Goal: Task Accomplishment & Management: Use online tool/utility

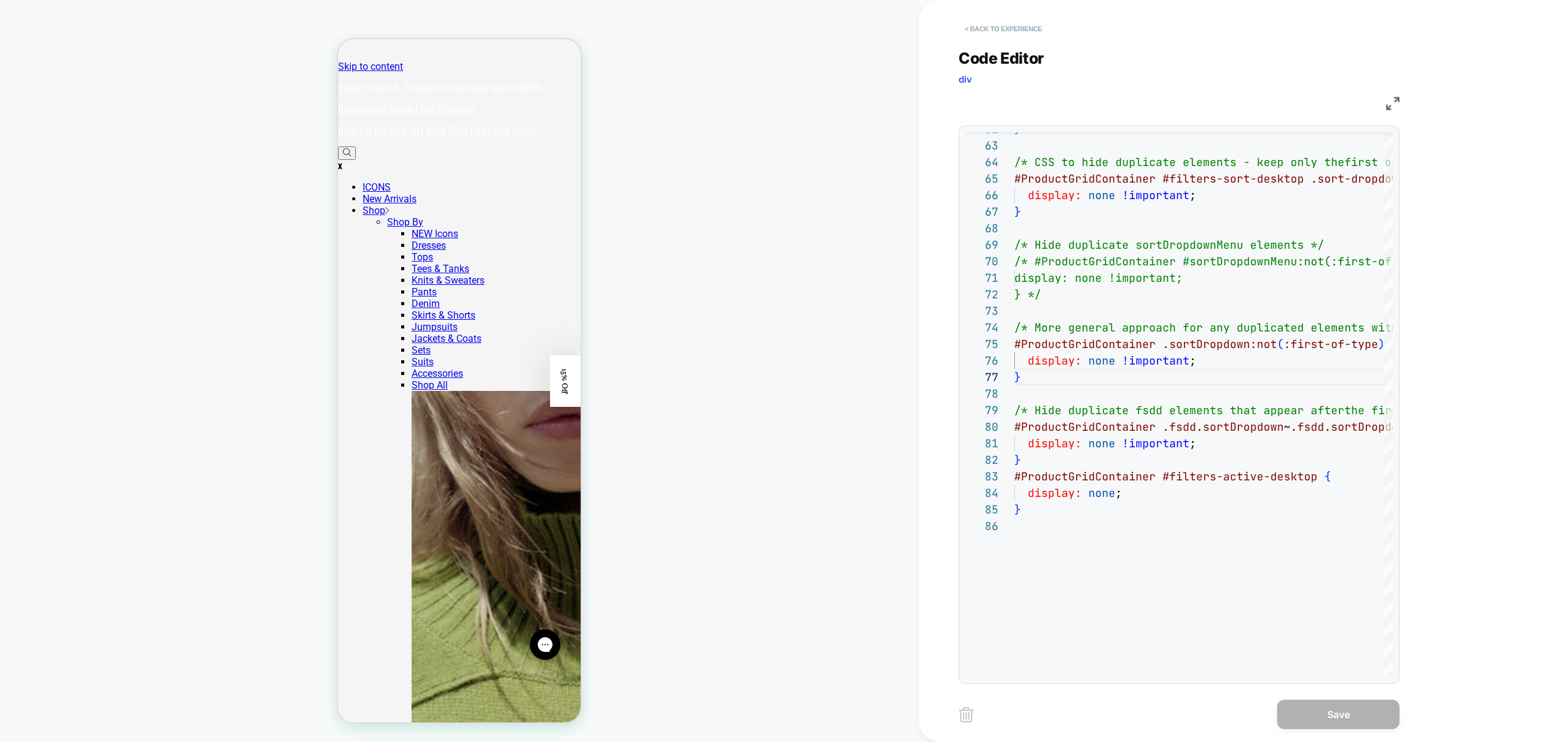
click at [1003, 23] on button "< Back to experience" at bounding box center [1003, 29] width 89 height 20
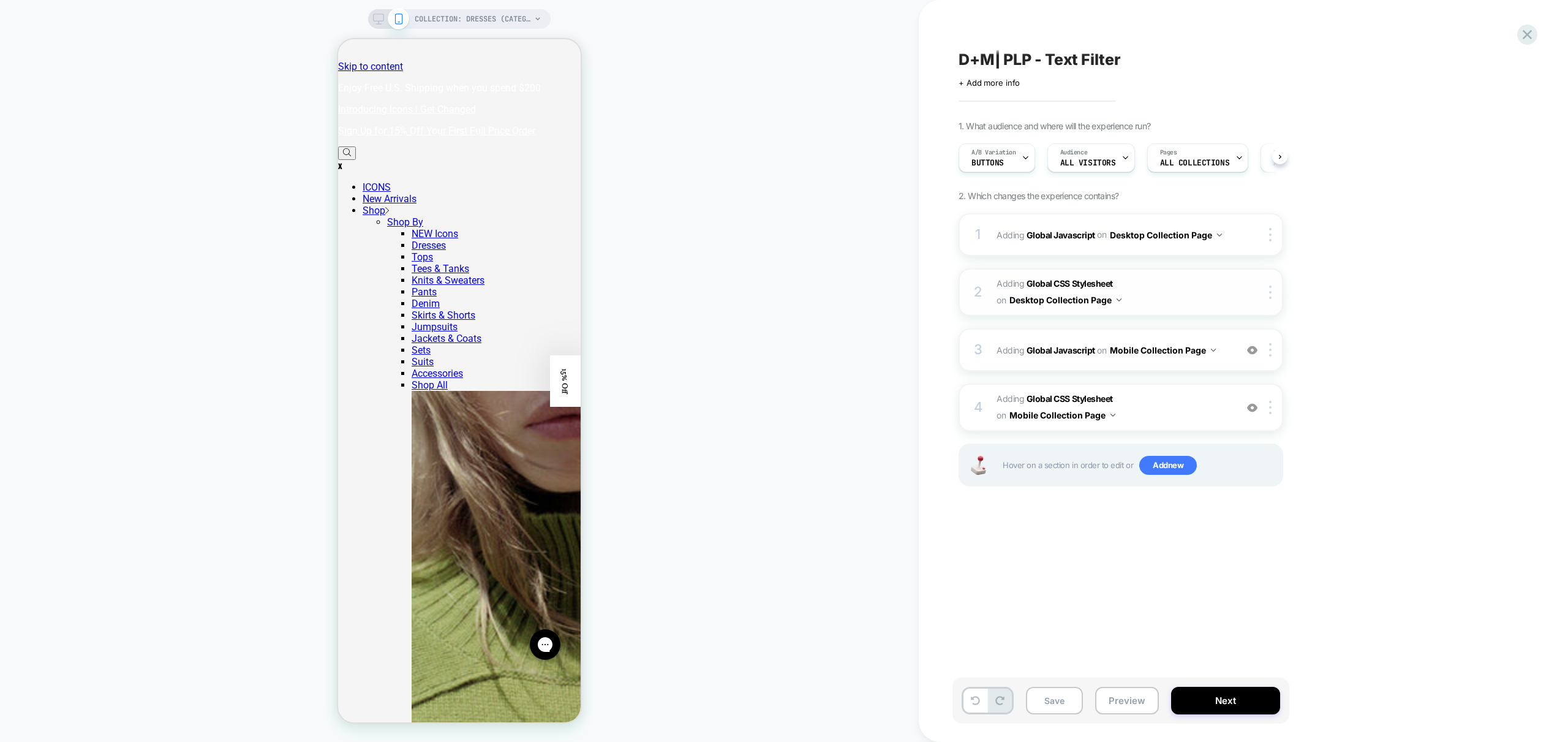
scroll to position [0, 1]
click at [1136, 703] on button "Preview" at bounding box center [1127, 700] width 64 height 28
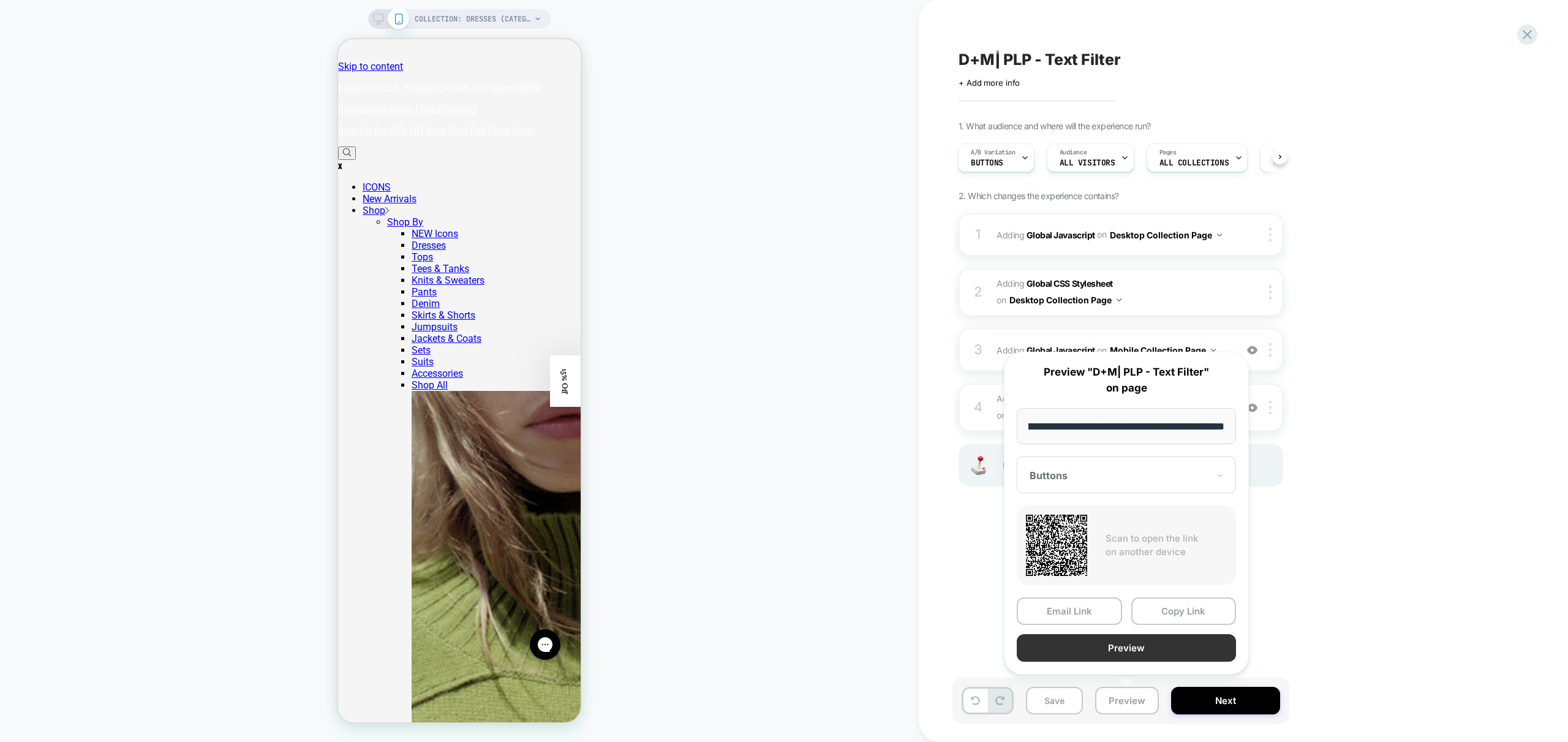
scroll to position [0, 0]
click at [1142, 647] on button "Preview" at bounding box center [1126, 648] width 219 height 28
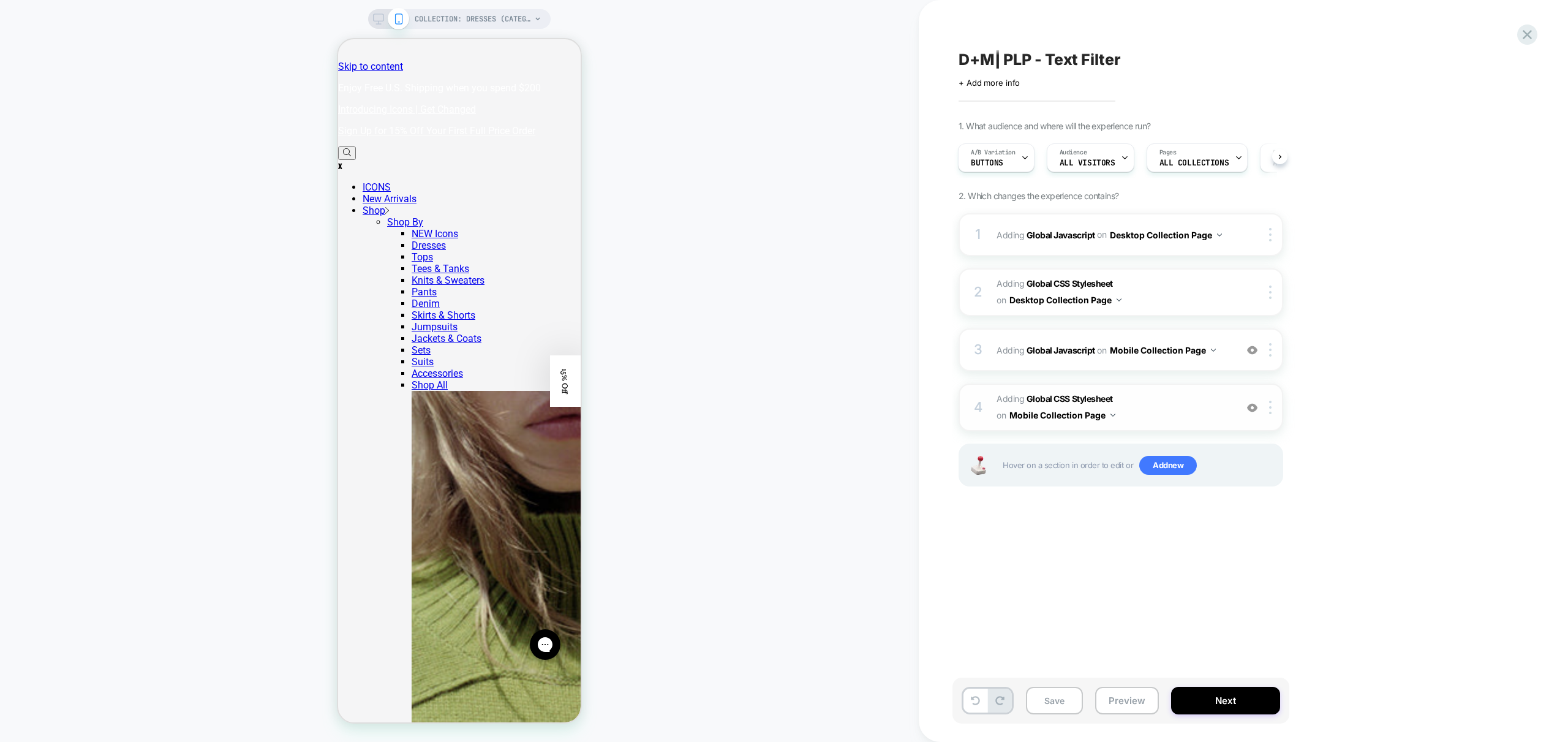
click at [1171, 414] on span "Adding Global CSS Stylesheet on Mobile Collection Page" at bounding box center [1113, 407] width 234 height 33
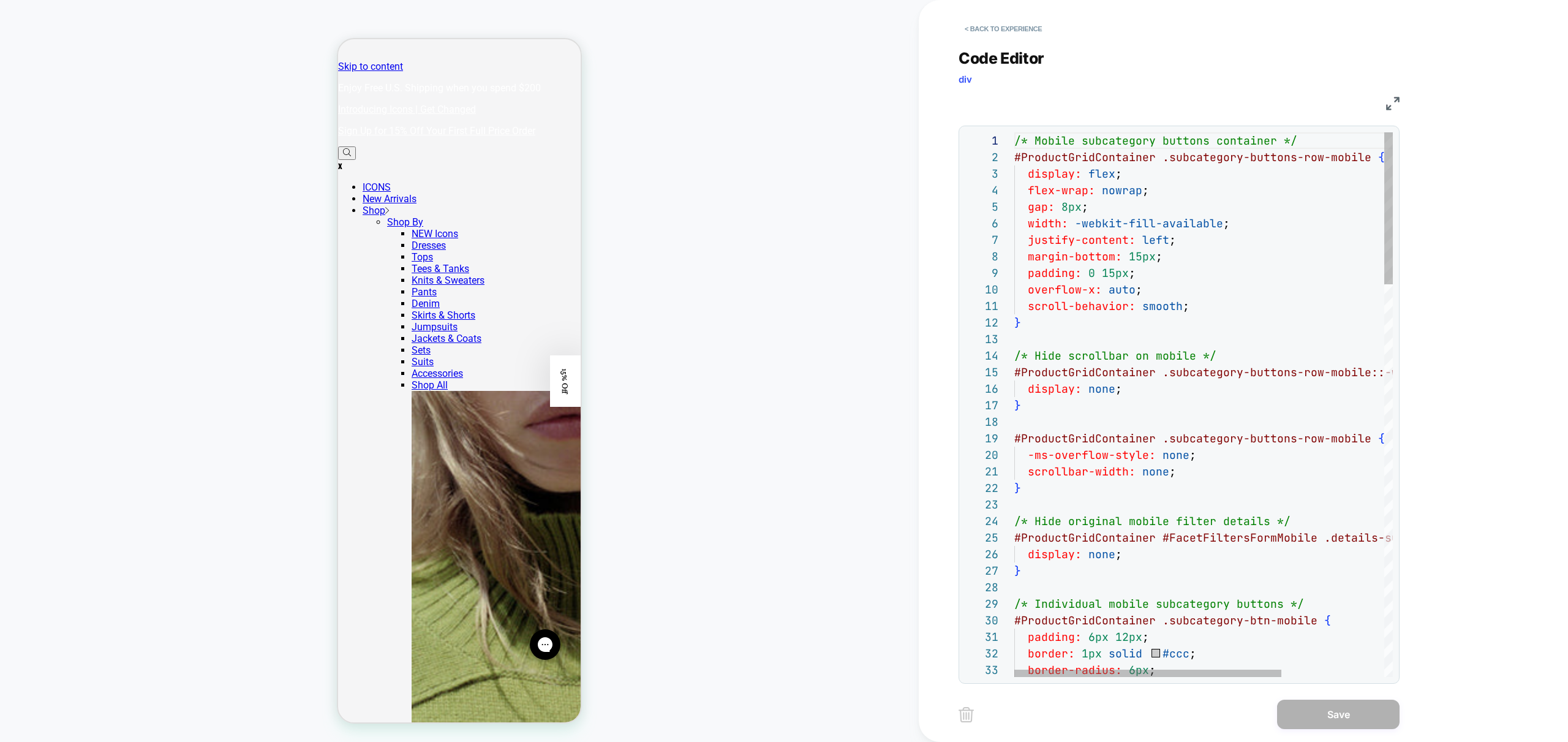
scroll to position [33, 0]
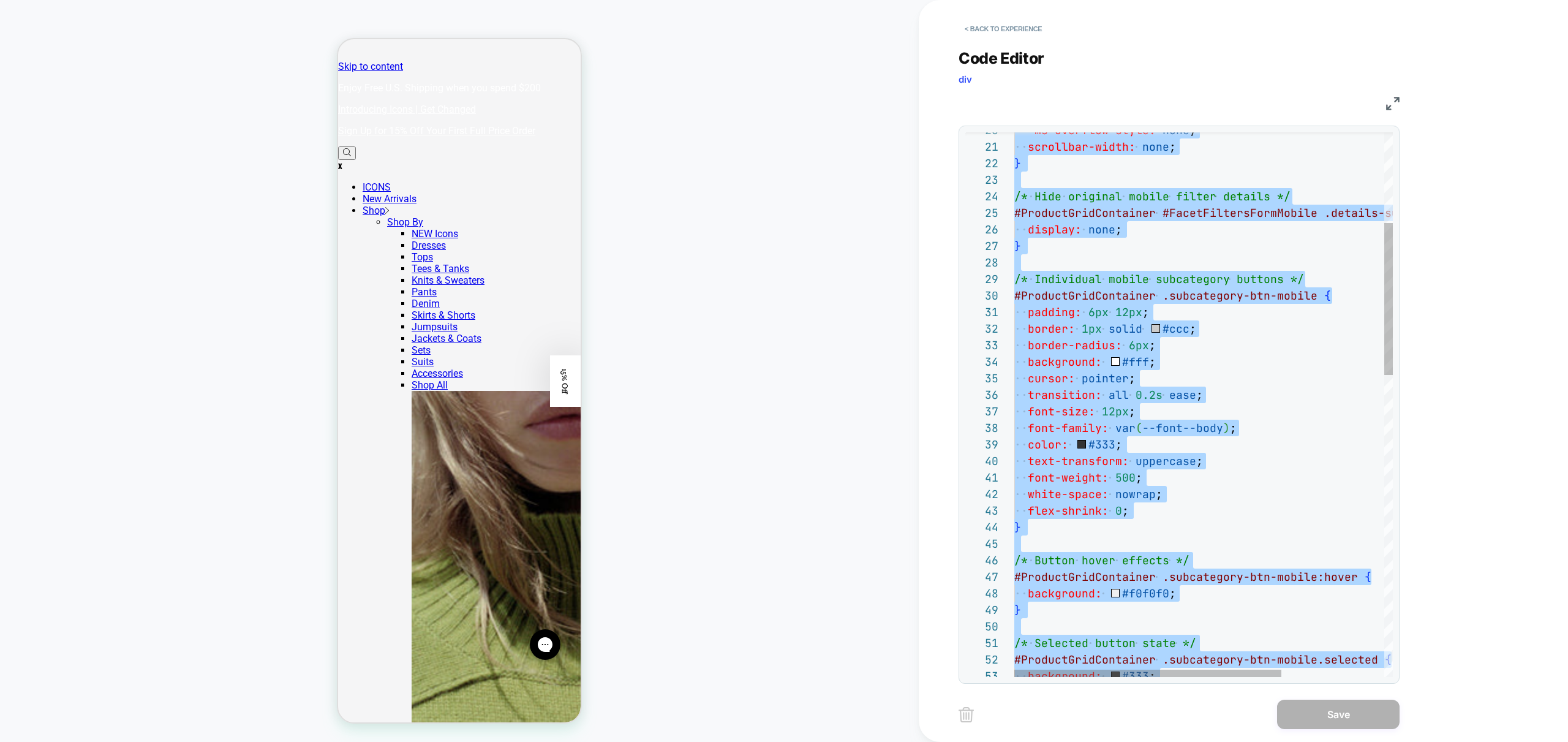
type textarea "**********"
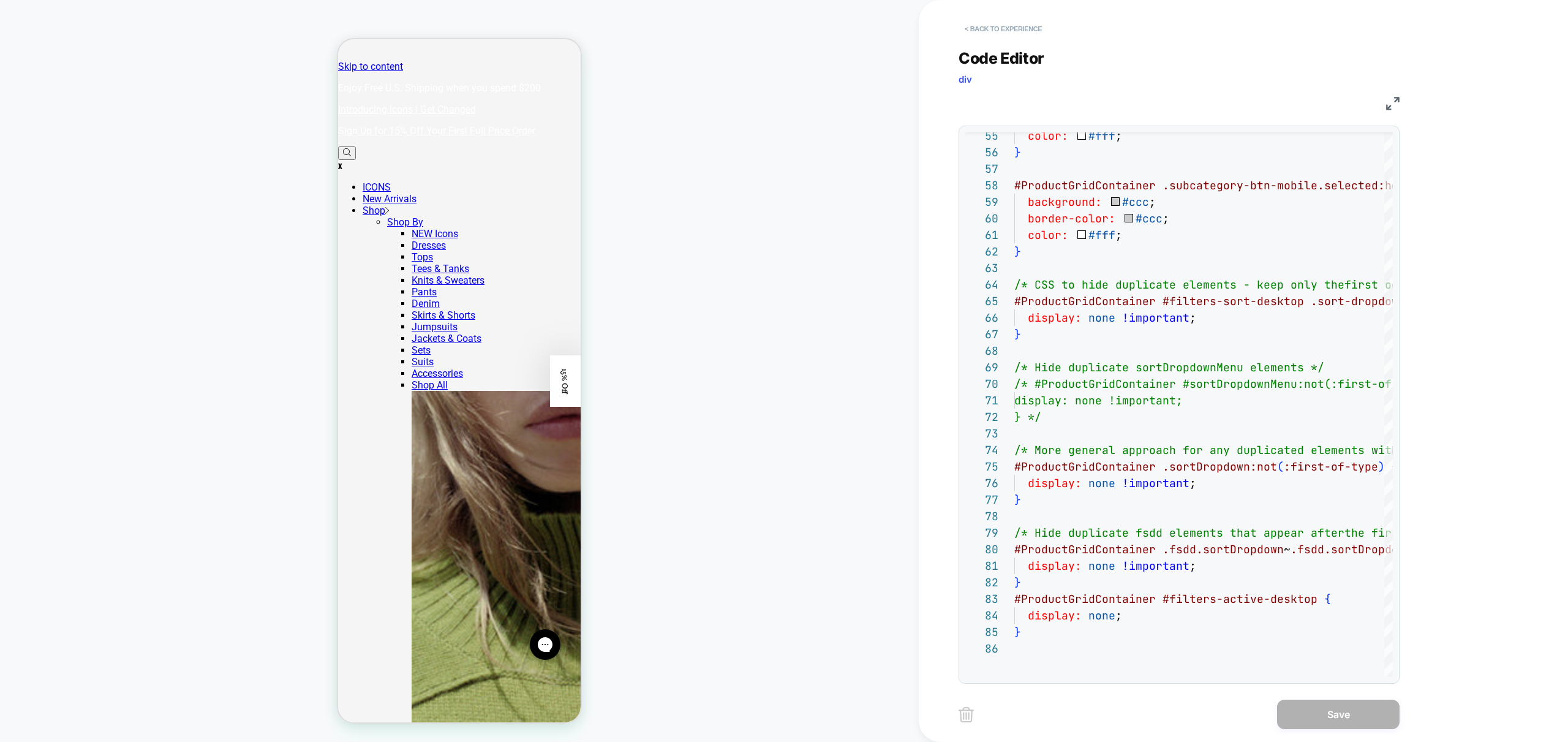
click at [999, 23] on button "< Back to experience" at bounding box center [1003, 29] width 89 height 20
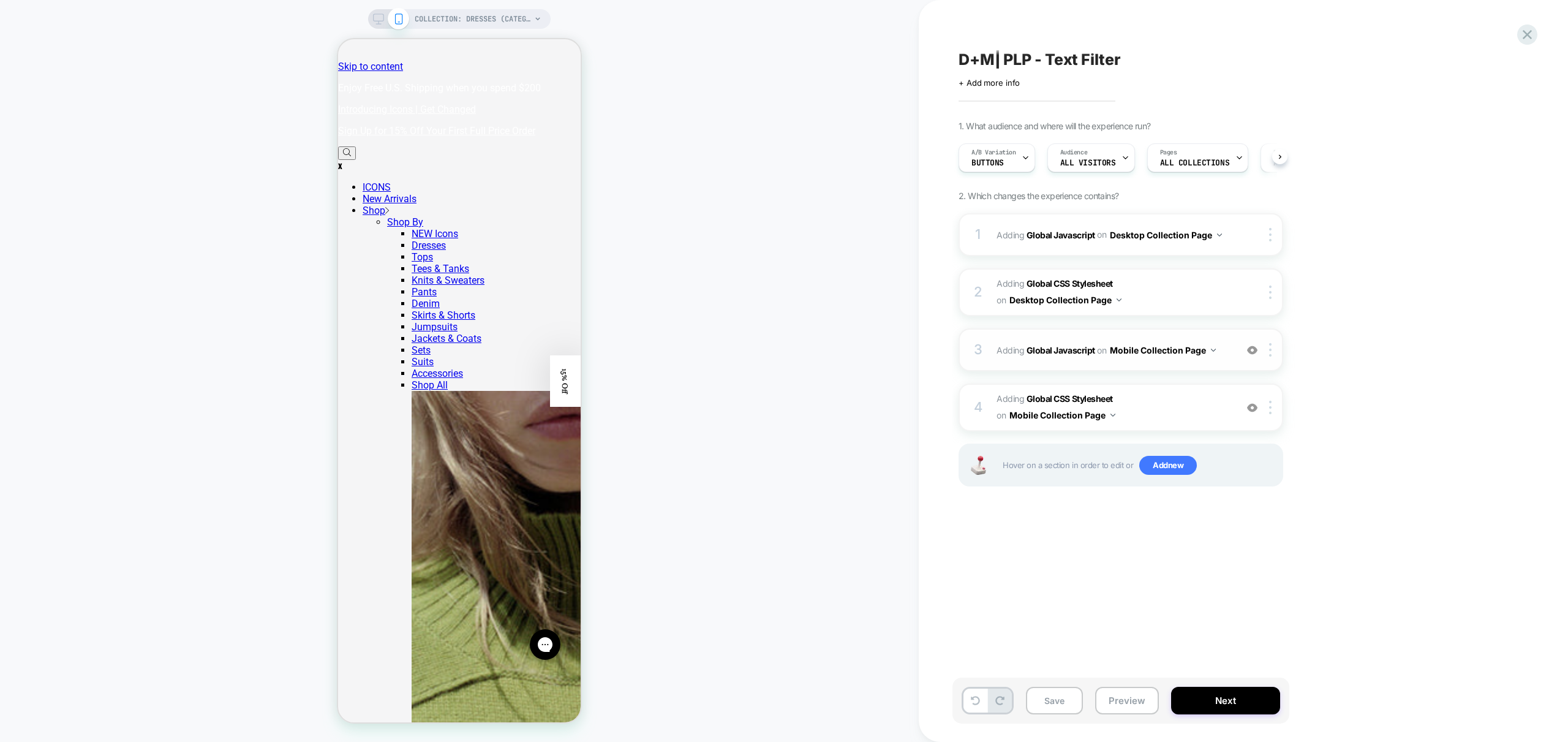
scroll to position [0, 1]
click at [375, 15] on icon at bounding box center [379, 19] width 11 height 11
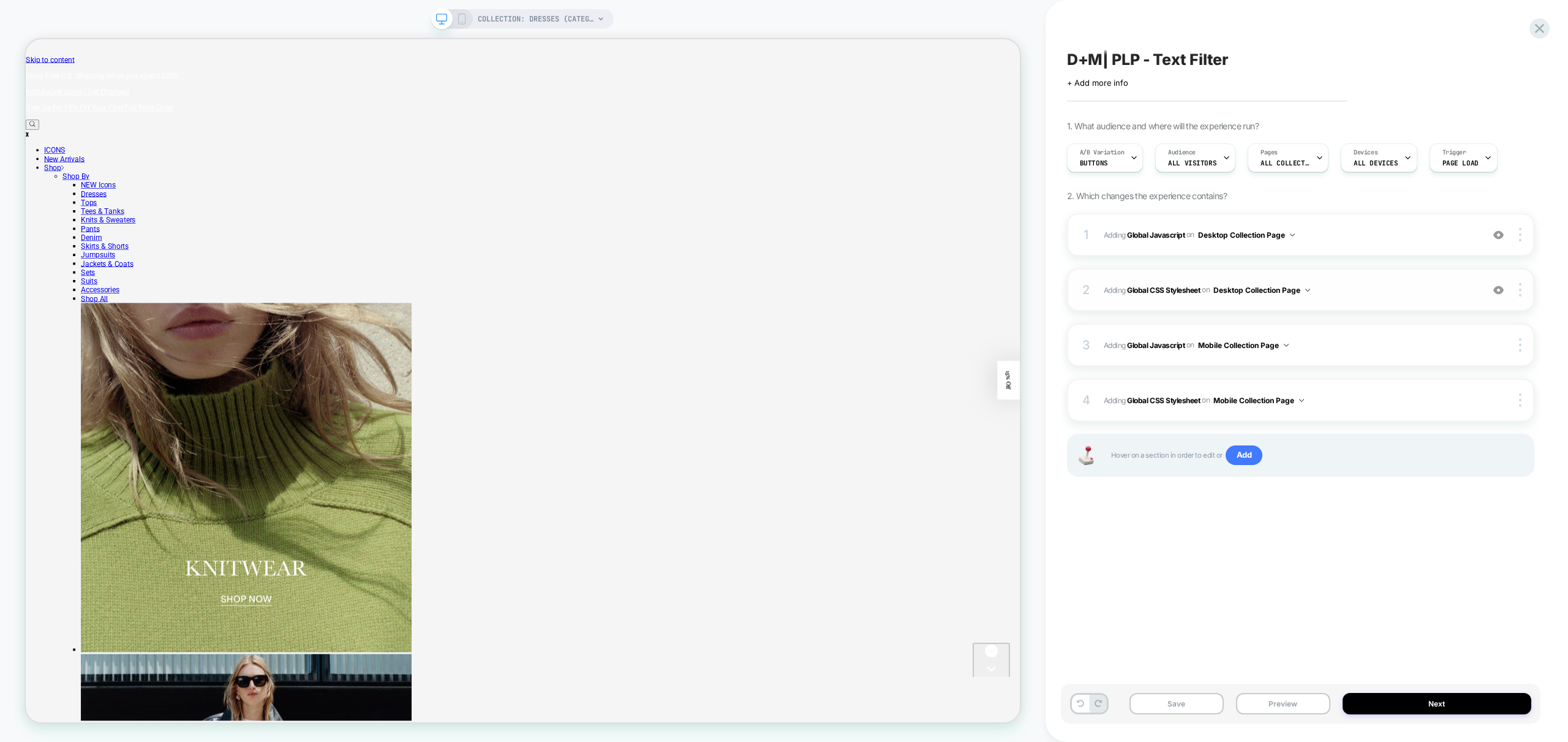
click at [1373, 290] on span "Adding Global CSS Stylesheet on Desktop Collection Page" at bounding box center [1290, 290] width 373 height 15
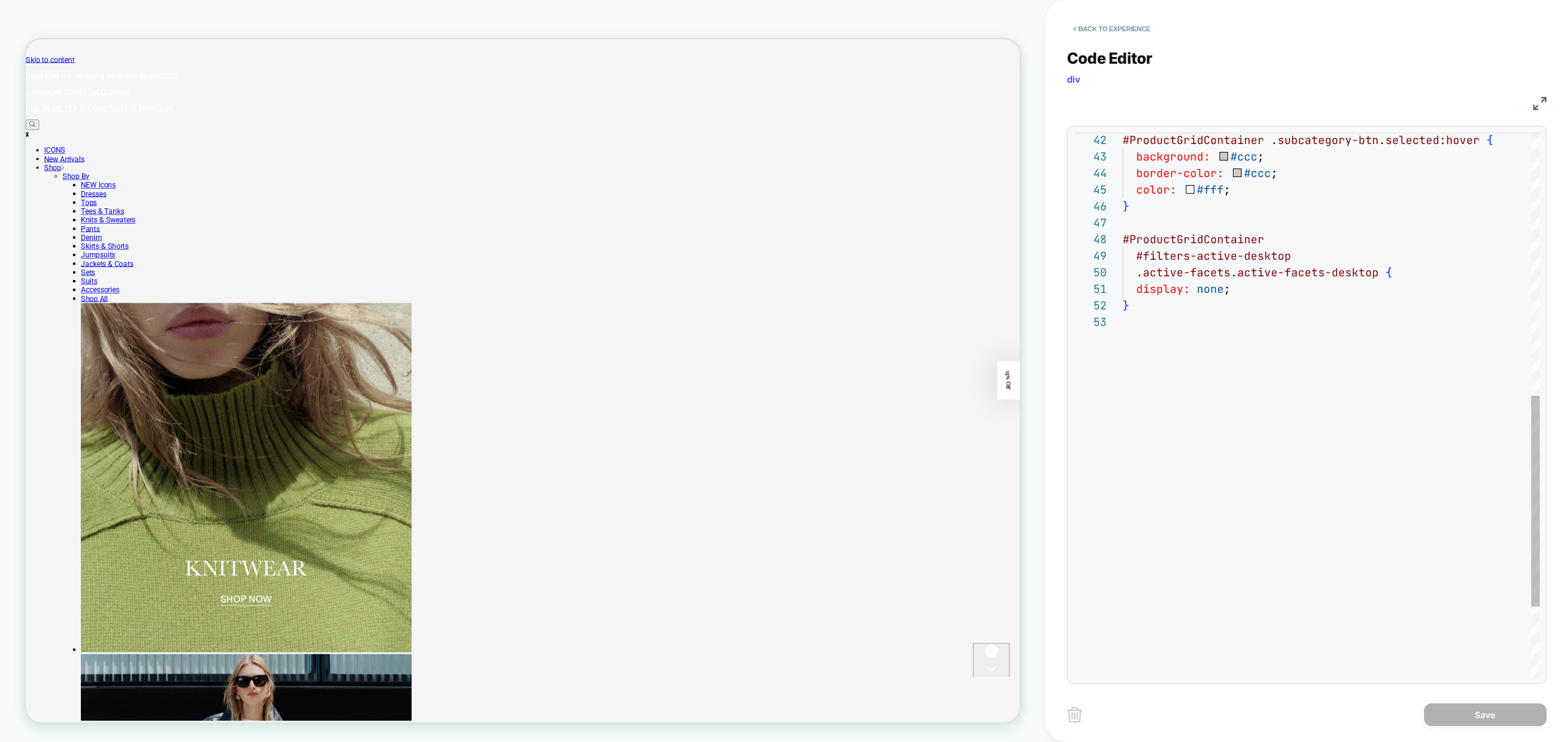
scroll to position [33, 0]
click at [1205, 354] on div "} display: none ; } #ProductGridContainer #filters-active-desktop .active-facet…" at bounding box center [1331, 156] width 417 height 1405
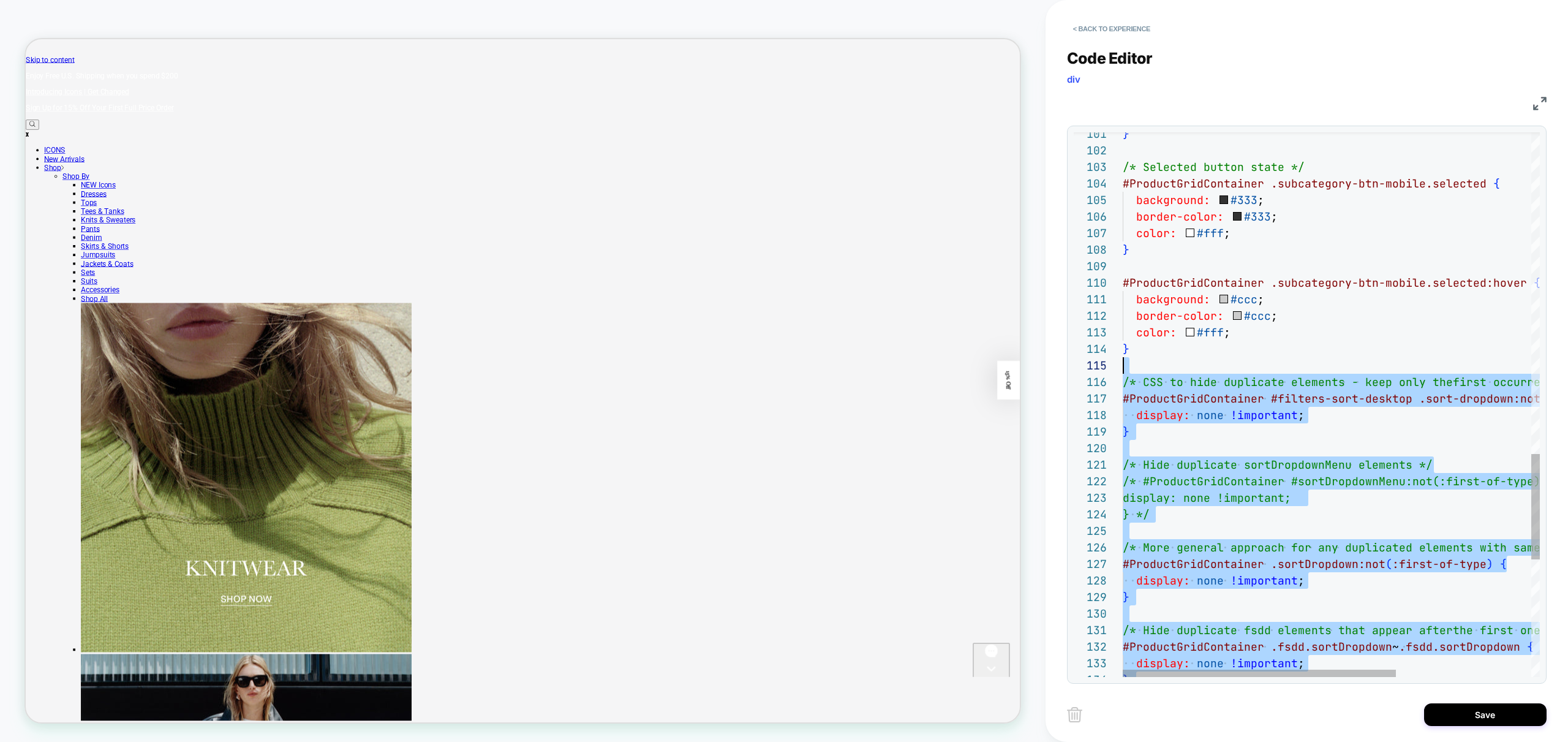
scroll to position [66, 0]
drag, startPoint x: 1164, startPoint y: 653, endPoint x: 1090, endPoint y: 367, distance: 295.4
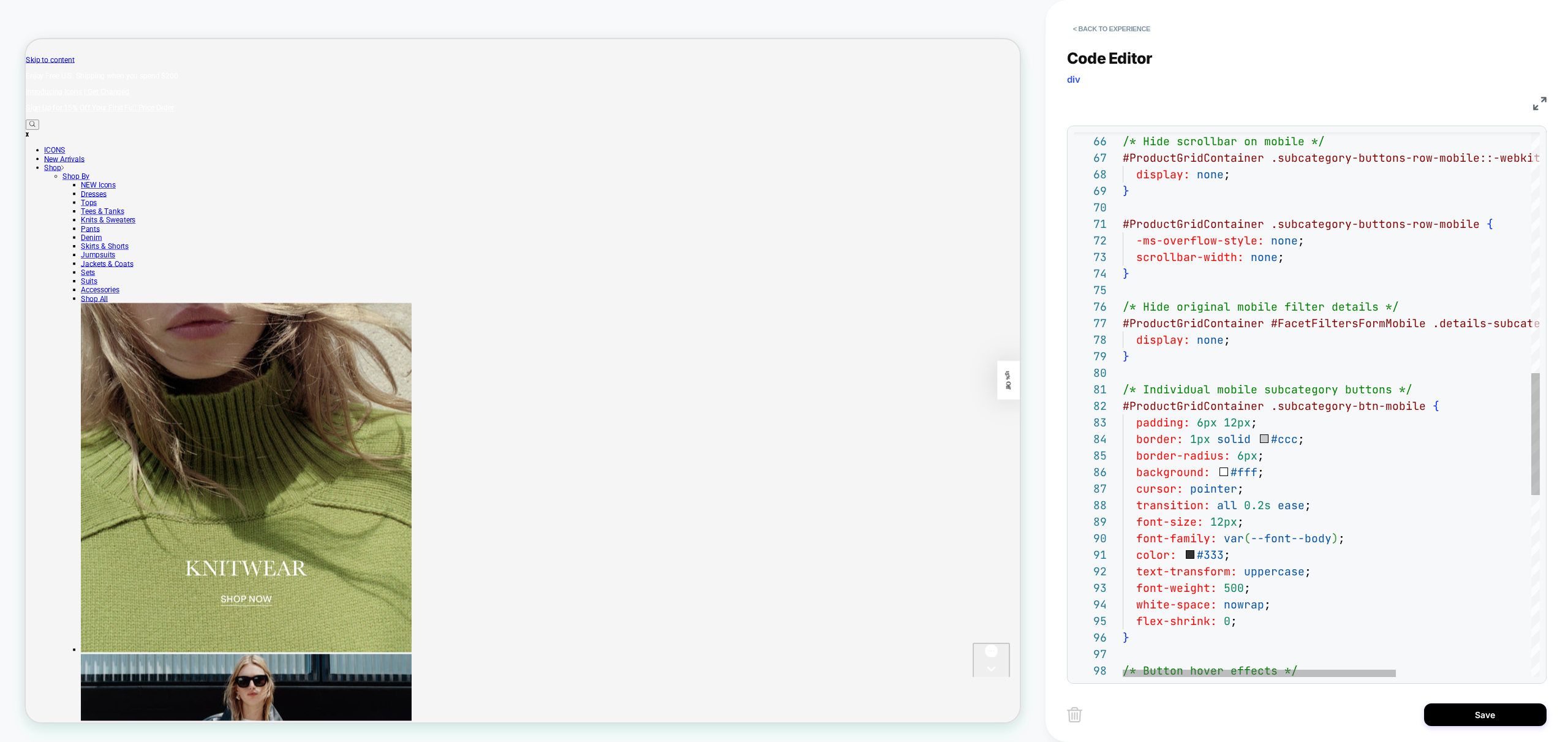
click at [1310, 261] on div "/* Button hover effects */ } flex-shrink: 0 ; font-weight: 500 ; white-space: n…" at bounding box center [1434, 273] width 623 height 2430
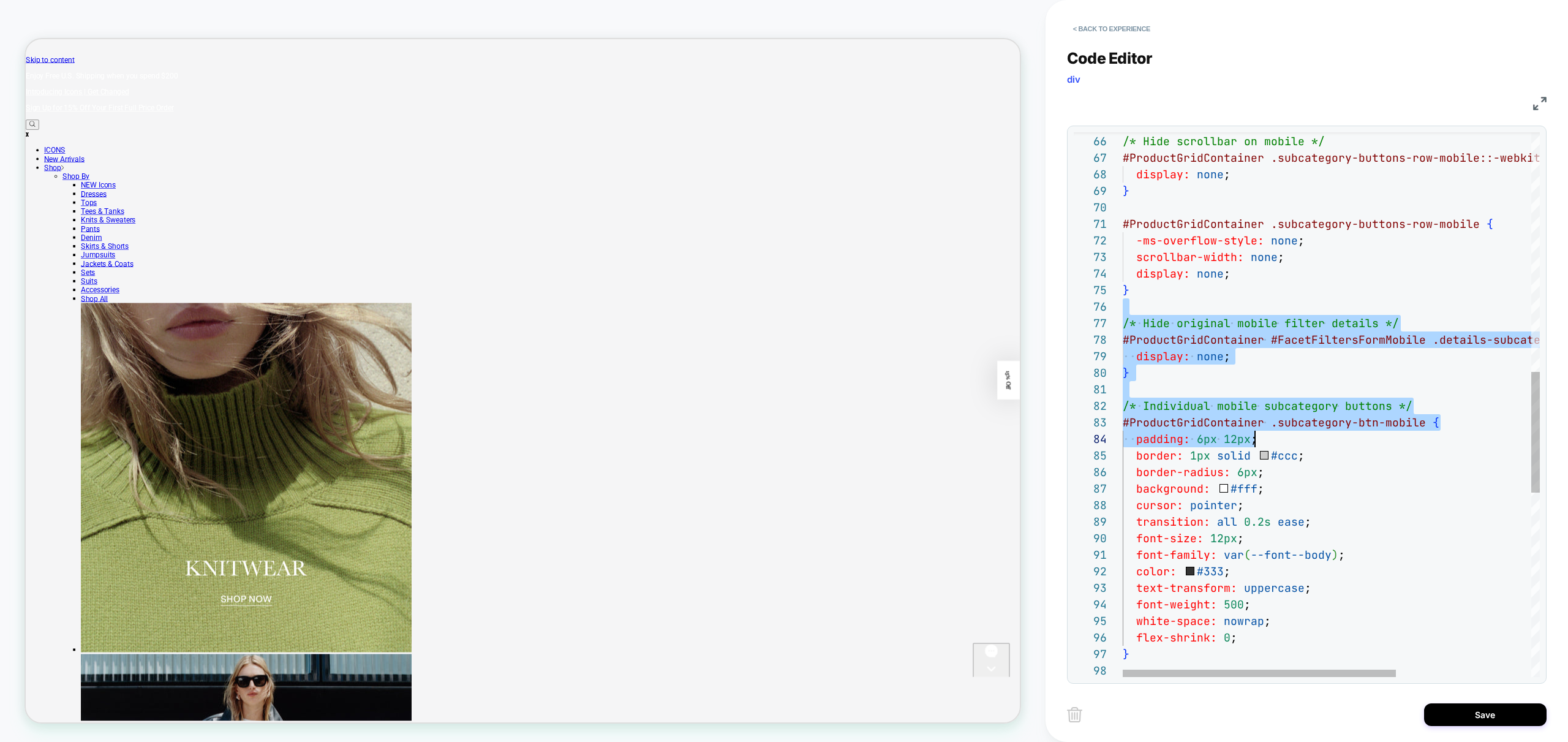
scroll to position [83, 0]
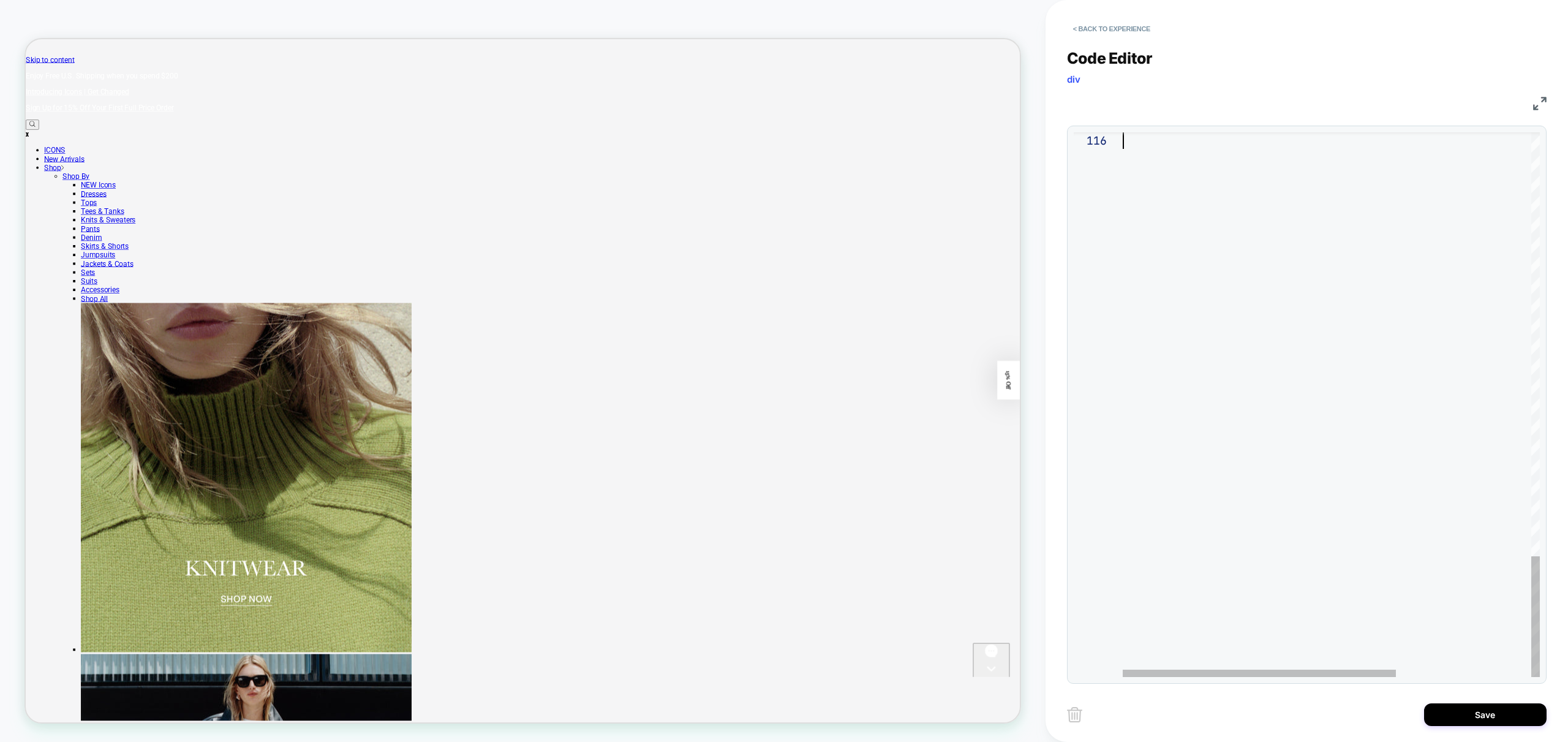
drag, startPoint x: 1148, startPoint y: 304, endPoint x: 1360, endPoint y: 781, distance: 522.0
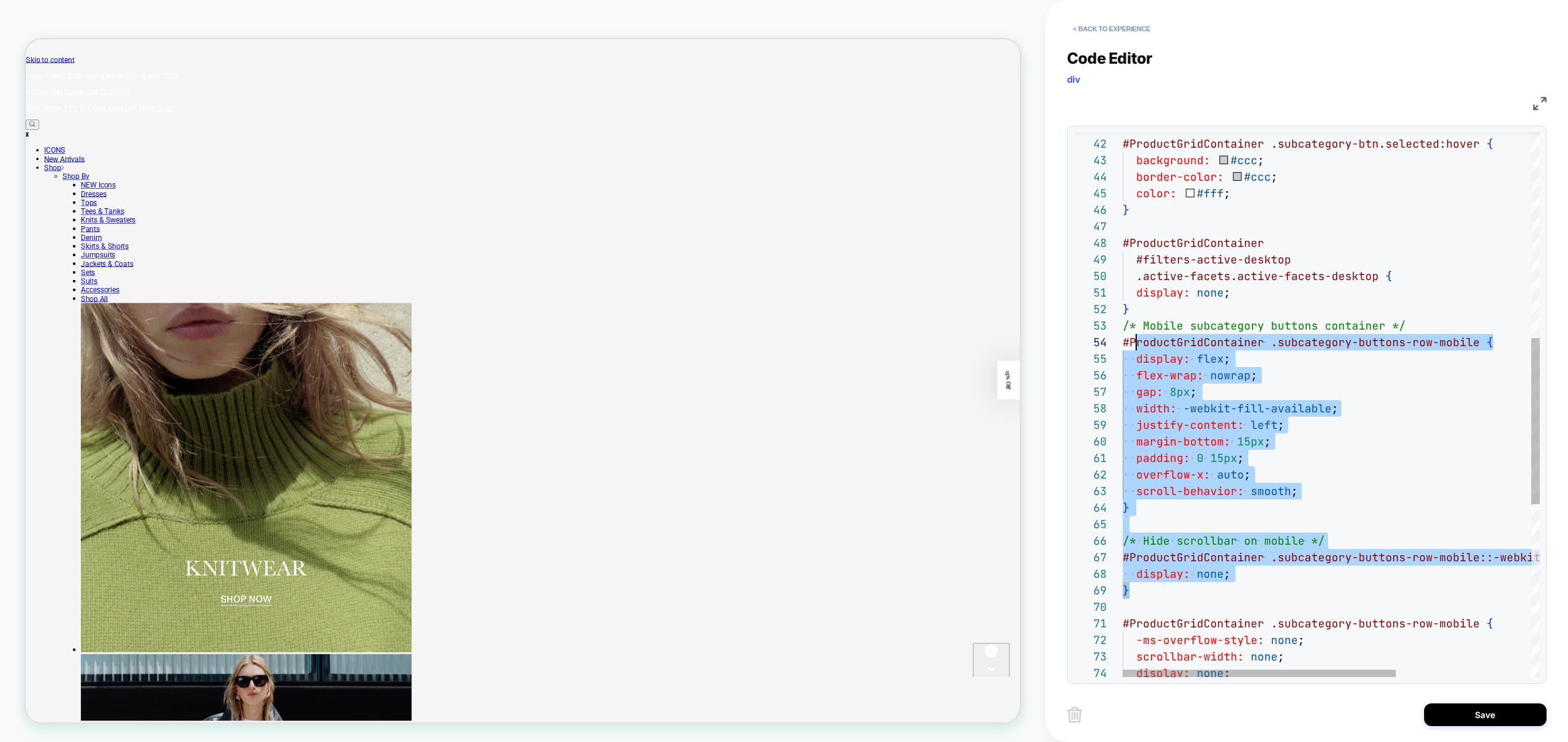
scroll to position [17, 0]
drag, startPoint x: 1177, startPoint y: 596, endPoint x: 1101, endPoint y: 312, distance: 294.0
click at [1123, 312] on div "/* Mobile subcategory buttons container */ #ProductGridContainer .subcategory-b…" at bounding box center [1434, 349] width 623 height 1785
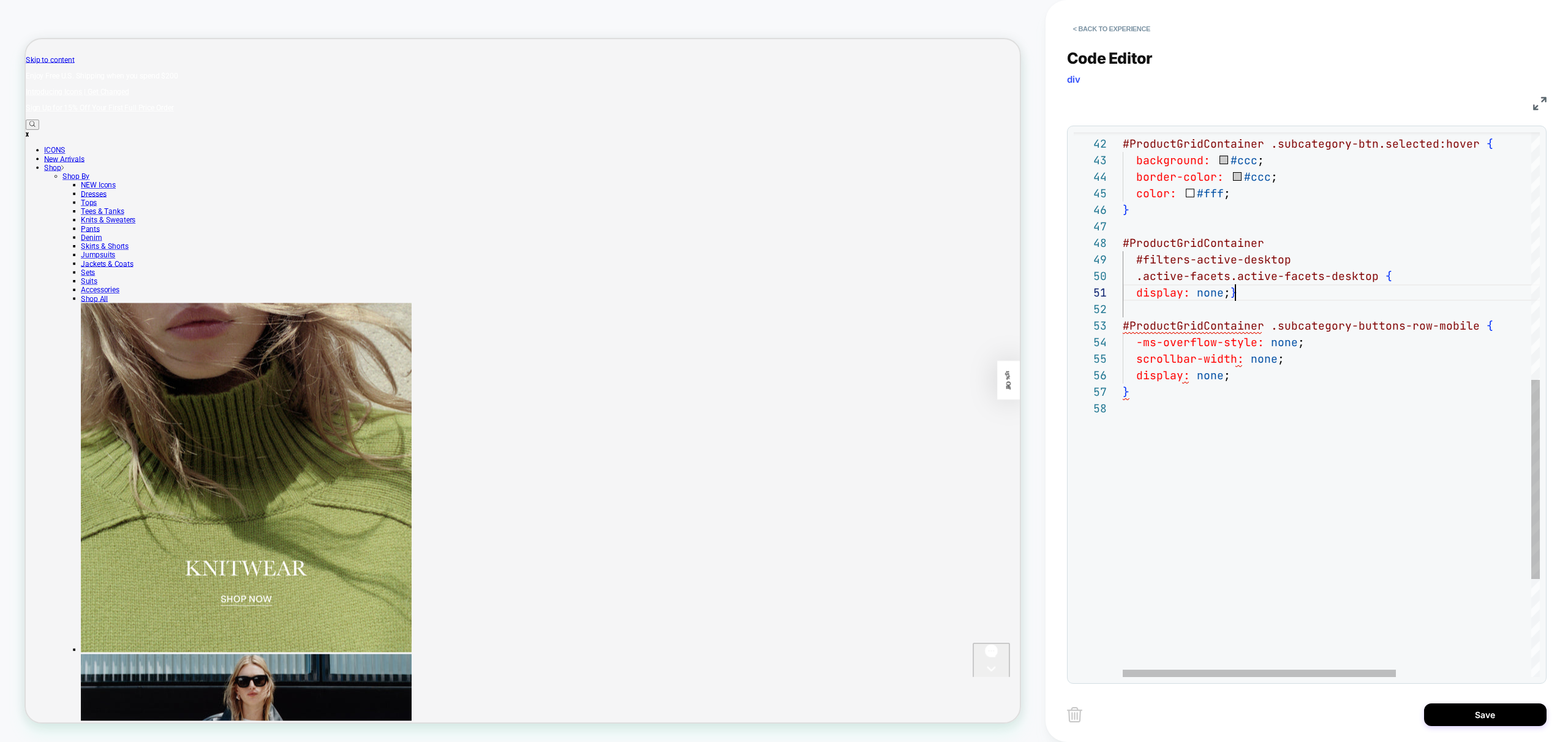
scroll to position [0, 113]
click at [1214, 310] on div "#ProductGridContainer .subcategory-buttons-row-mobile { -ms-overflow-style: non…" at bounding box center [1434, 201] width 623 height 1487
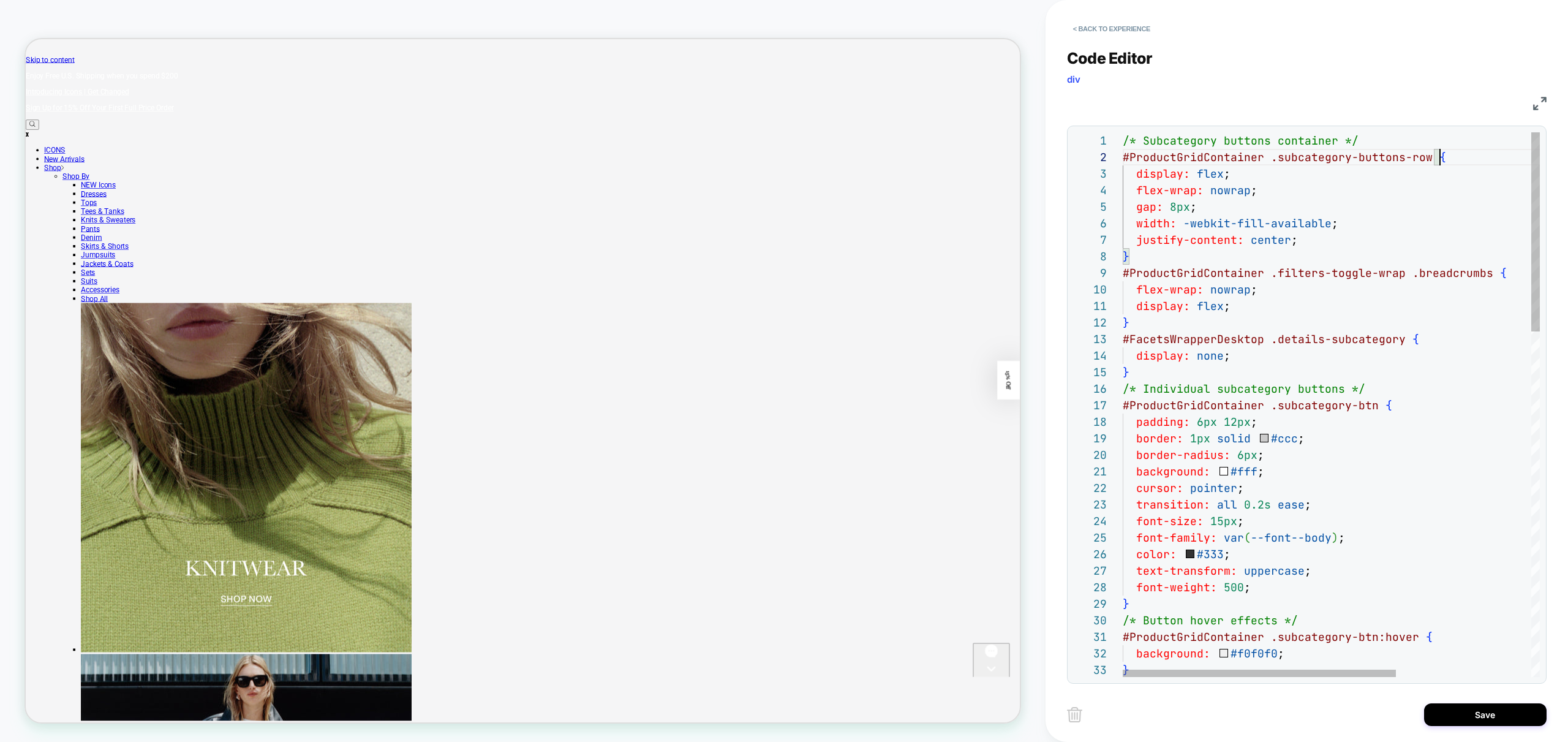
scroll to position [17, 0]
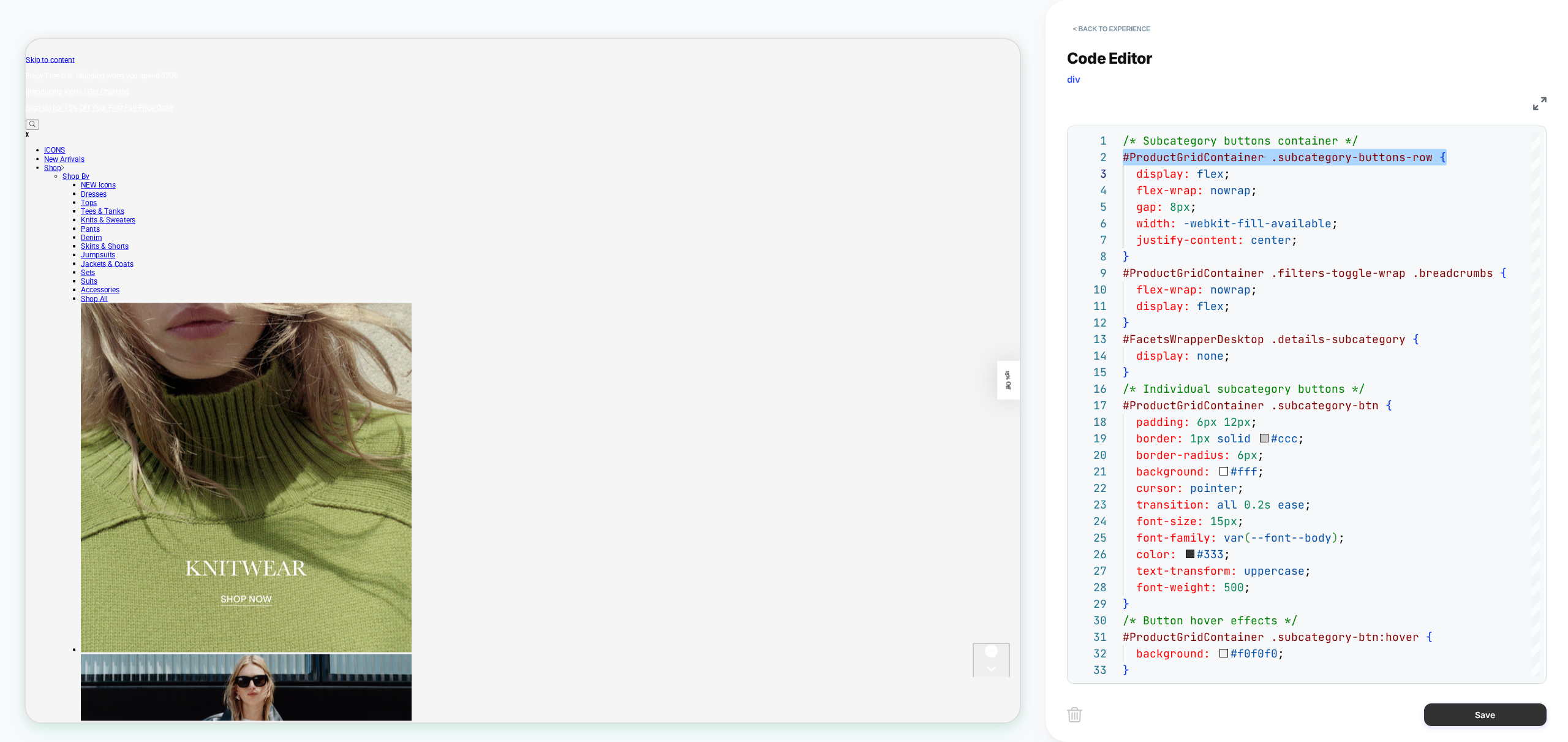
type textarea "**********"
click at [1479, 711] on button "Save" at bounding box center [1485, 714] width 122 height 23
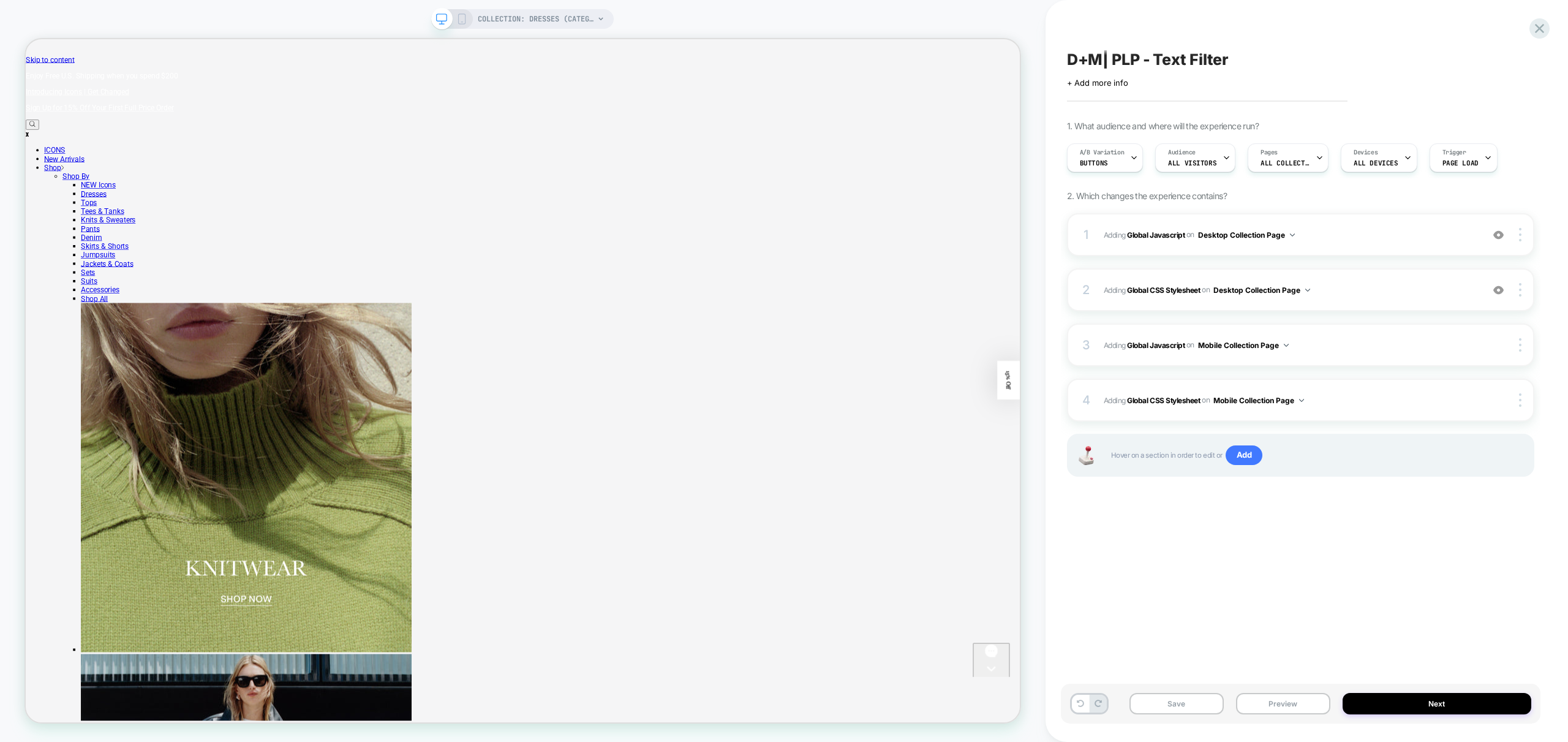
click at [459, 13] on icon at bounding box center [461, 19] width 11 height 11
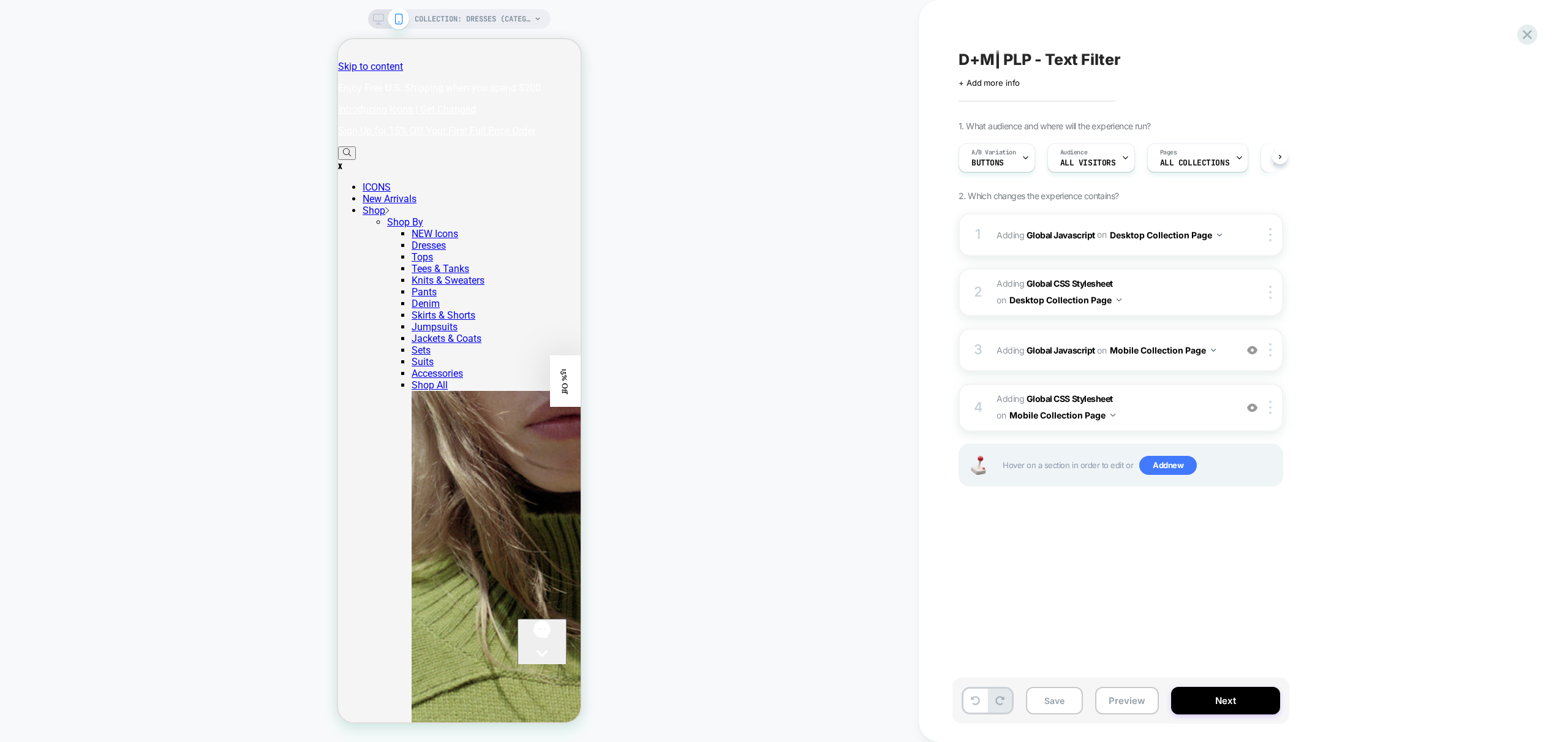
scroll to position [0, 1]
click at [1213, 404] on span "Adding Global CSS Stylesheet on Mobile Collection Page" at bounding box center [1113, 407] width 234 height 33
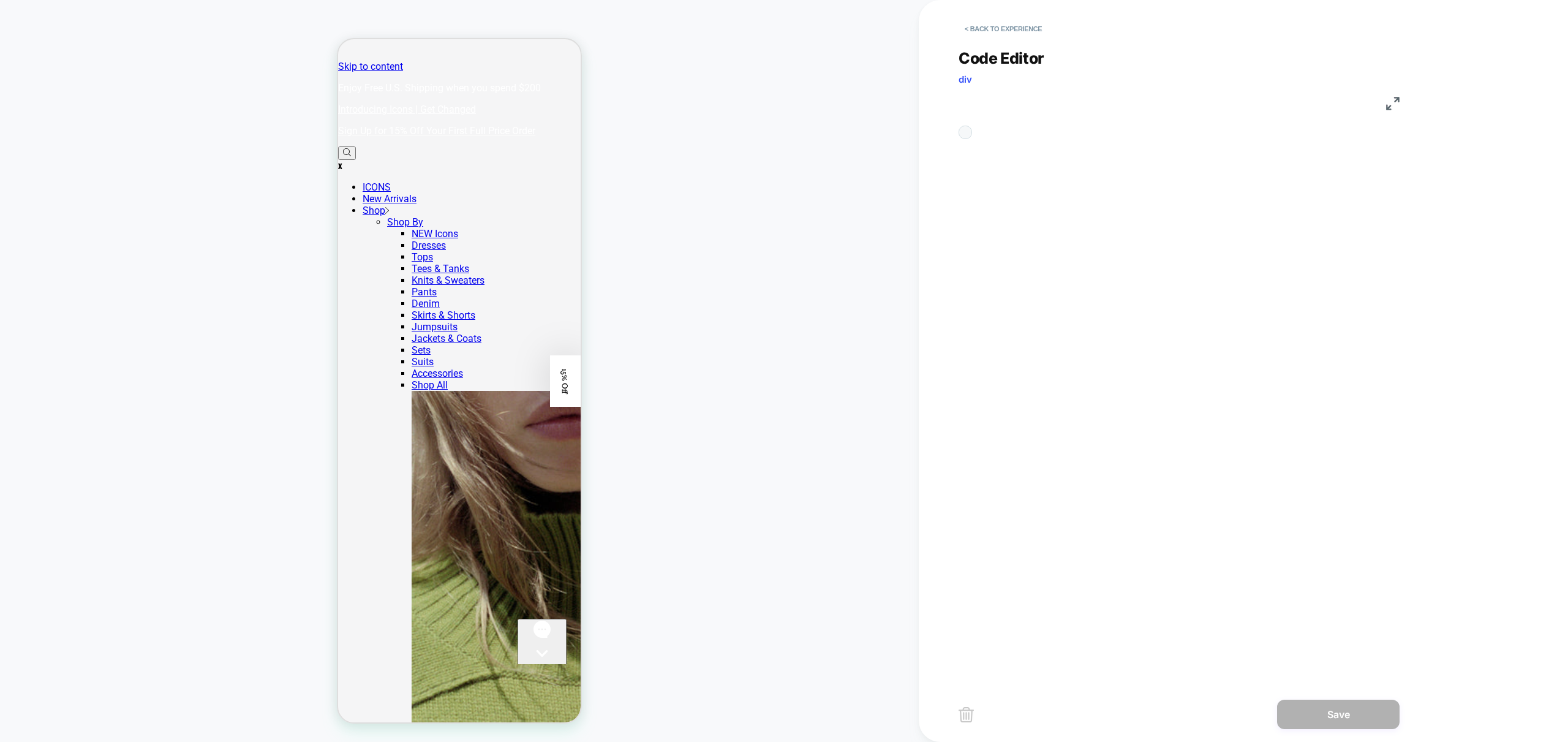
scroll to position [165, 0]
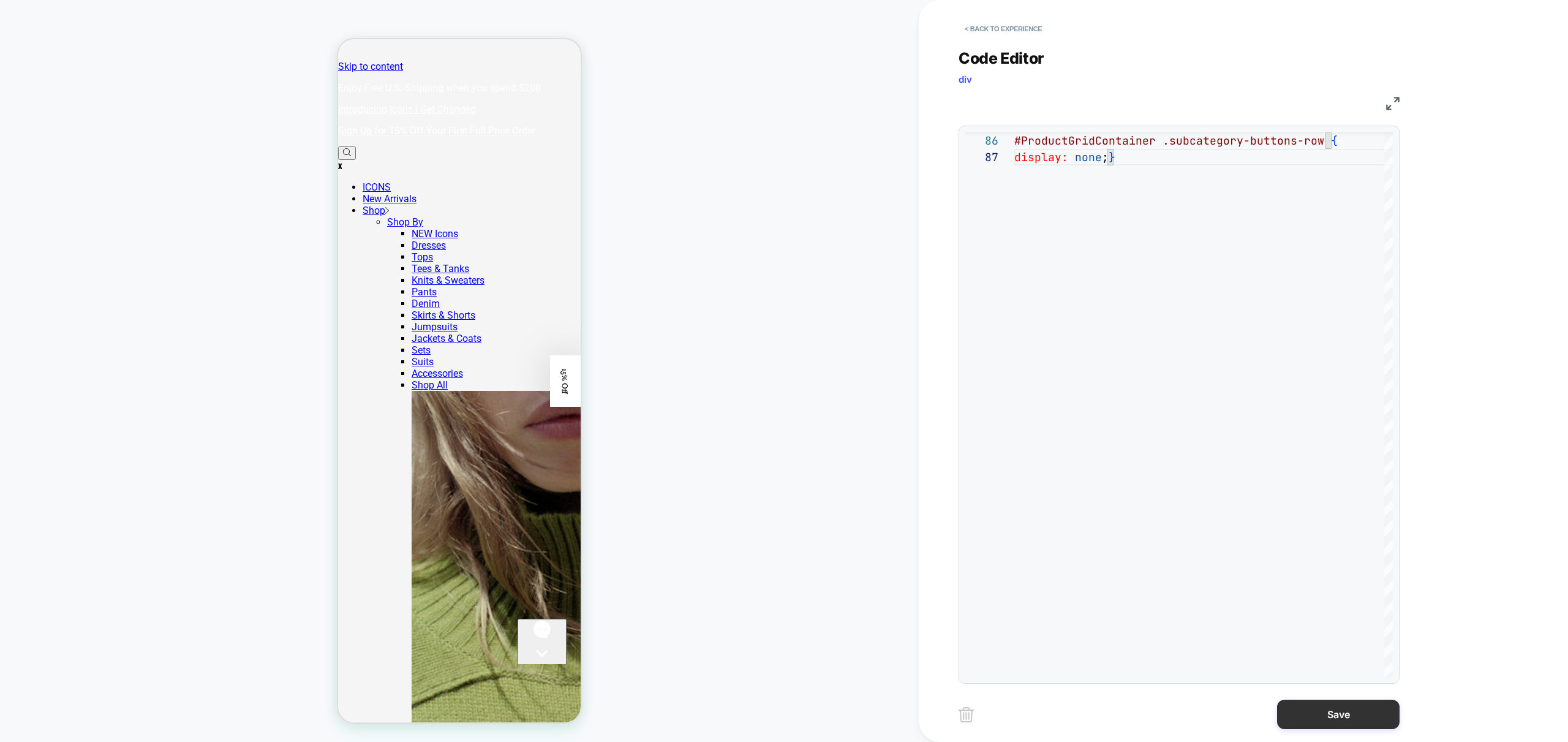
type textarea "**********"
click at [1346, 714] on button "Save" at bounding box center [1338, 714] width 122 height 29
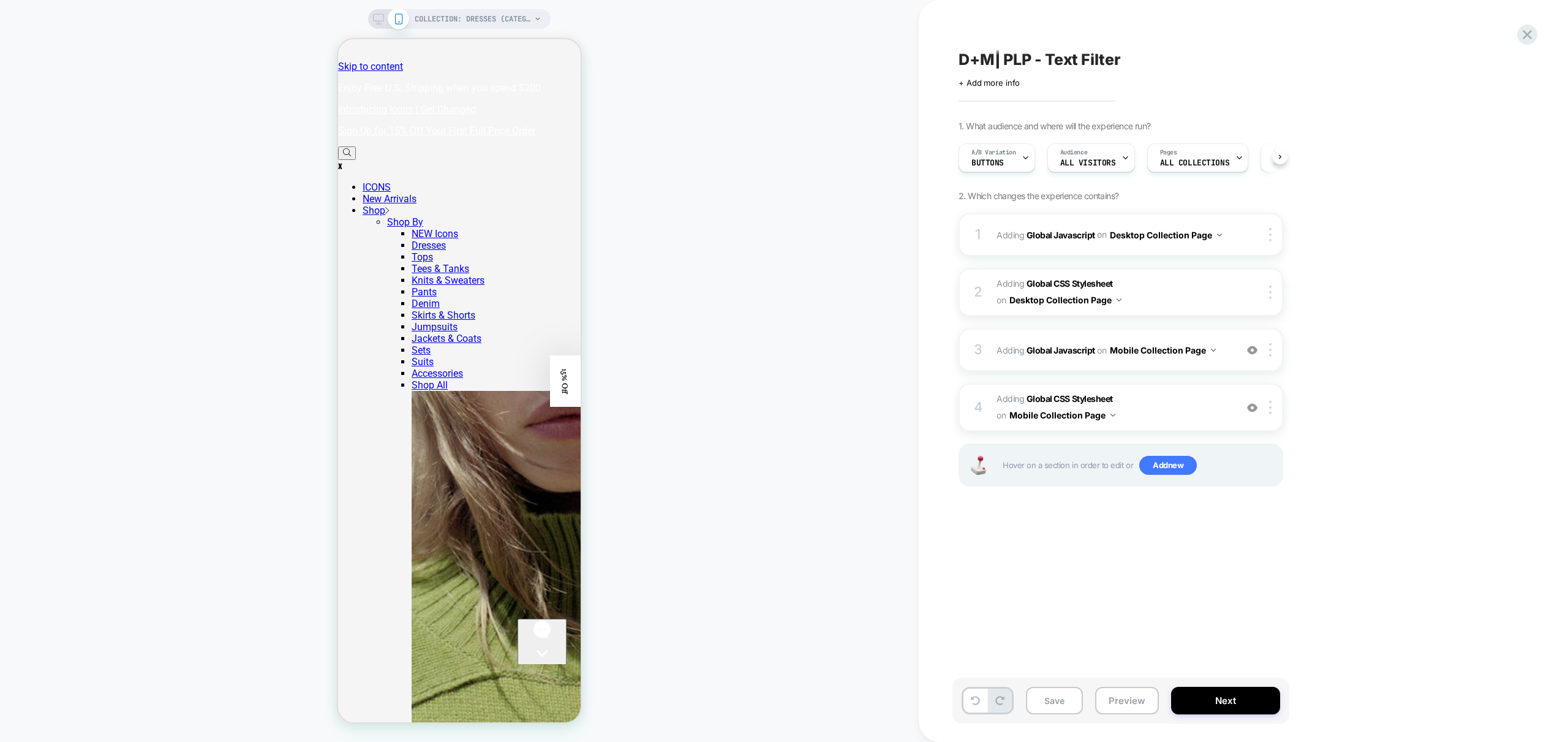
scroll to position [0, 1]
click at [1134, 698] on button "Preview" at bounding box center [1127, 700] width 64 height 28
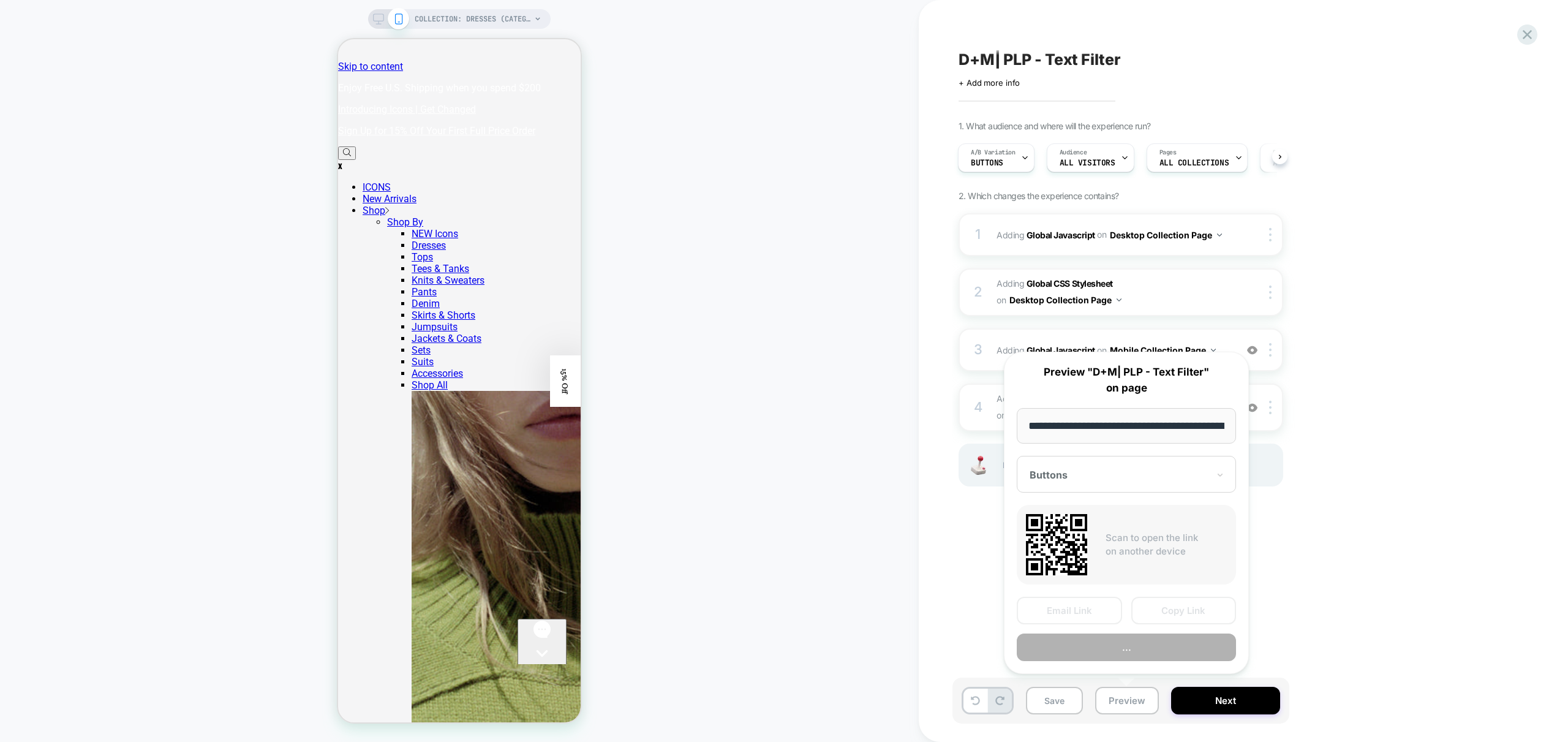
scroll to position [0, 85]
click at [1154, 647] on button "Preview" at bounding box center [1126, 648] width 219 height 28
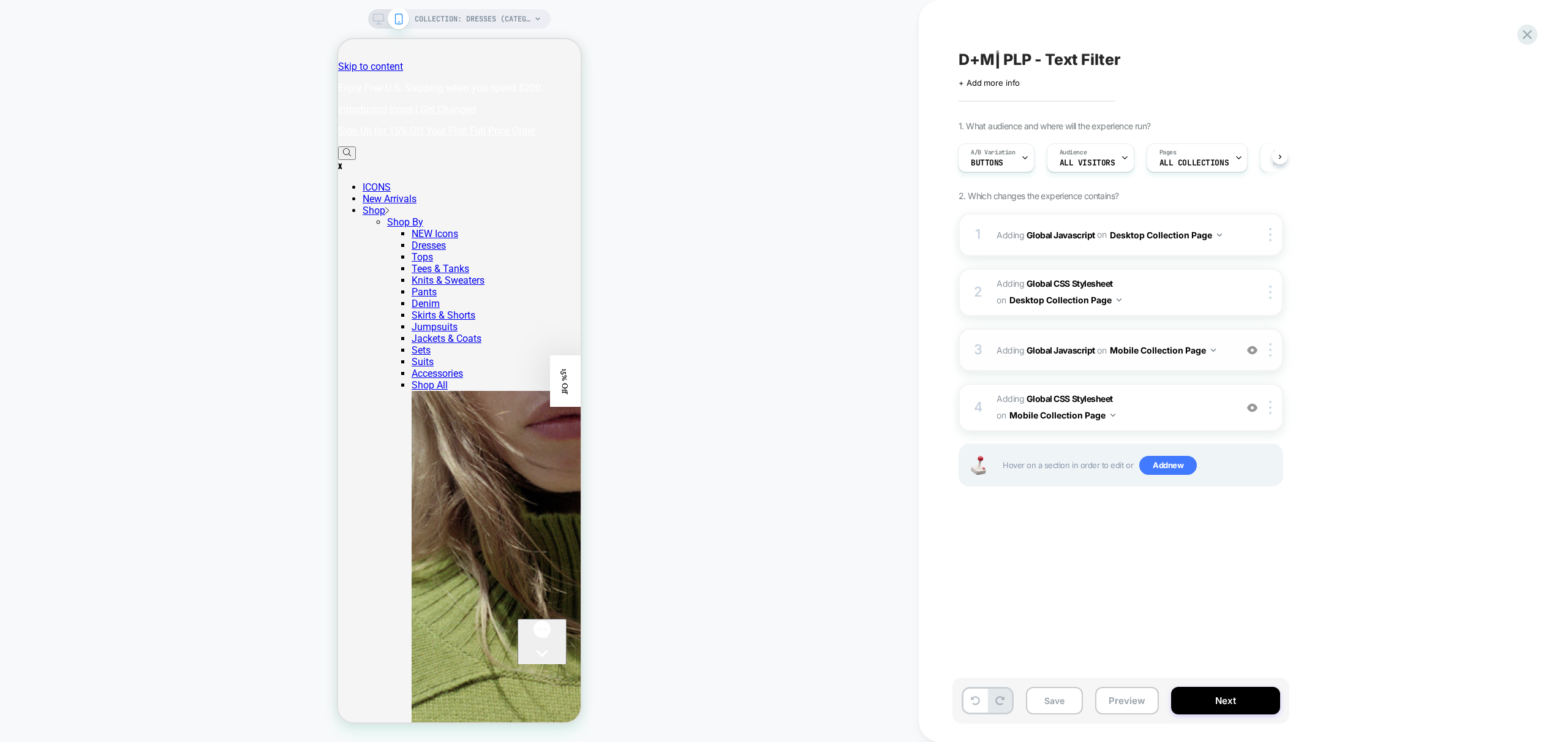
click at [1251, 350] on img at bounding box center [1252, 350] width 11 height 11
click at [1142, 710] on button "Preview" at bounding box center [1127, 700] width 64 height 28
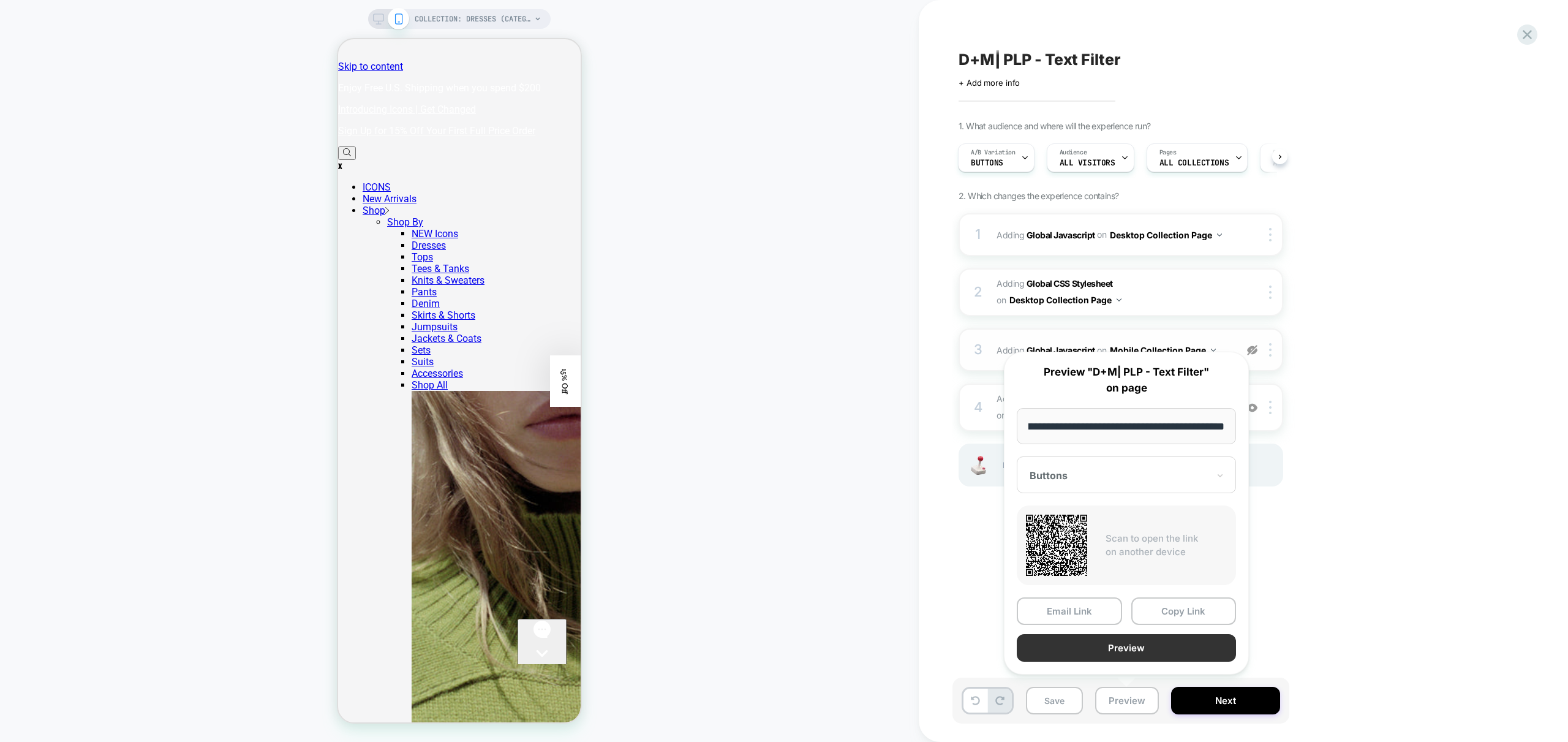
click at [1117, 651] on button "Preview" at bounding box center [1126, 648] width 219 height 28
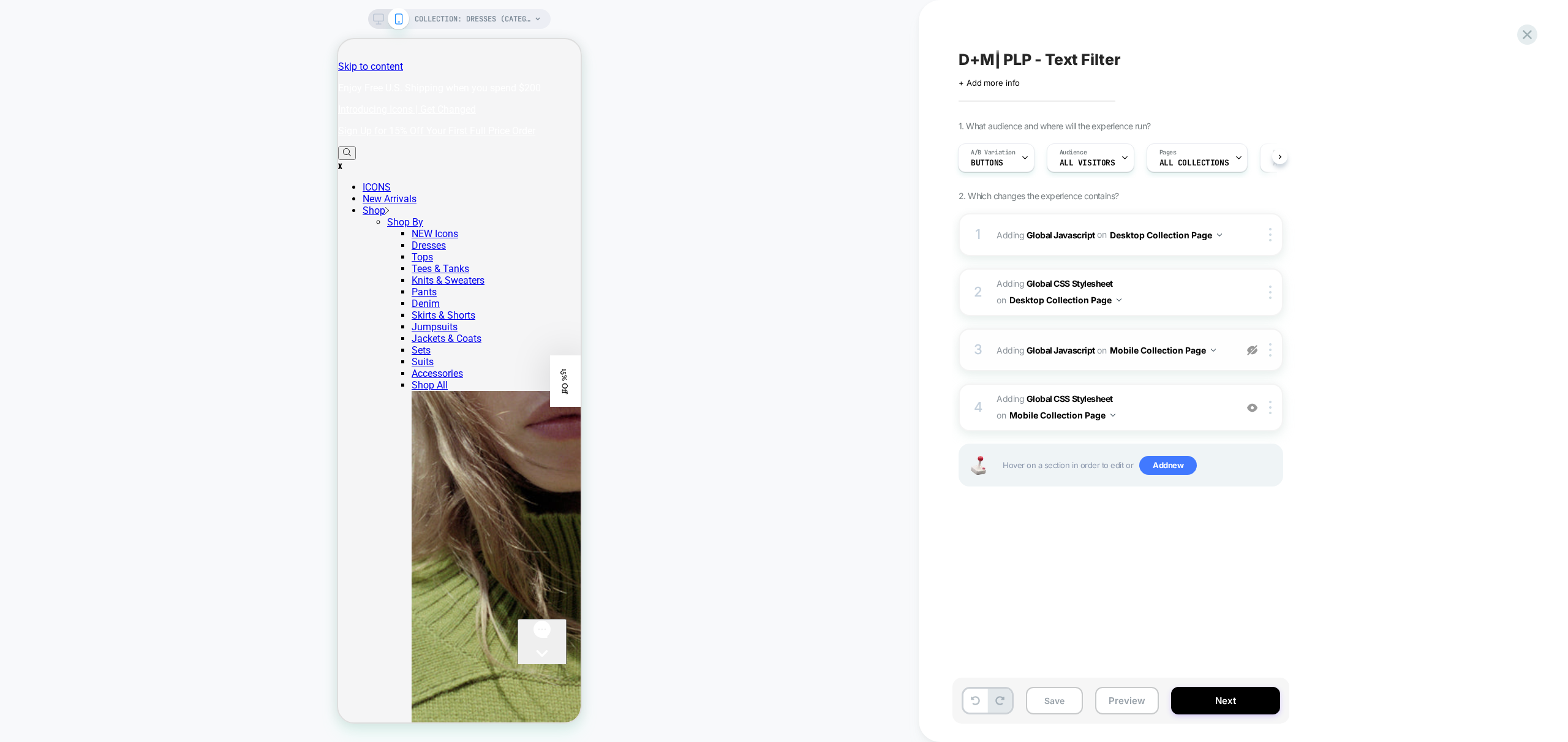
click at [1228, 363] on div "3 Adding Global Javascript on Mobile Collection Page Copy to Desktop Target All…" at bounding box center [1121, 349] width 324 height 43
click at [1260, 349] on div at bounding box center [1252, 349] width 21 height 13
click at [1224, 363] on div "3 Adding Global Javascript on Mobile Collection Page Add Before Add After Copy …" at bounding box center [1121, 349] width 324 height 43
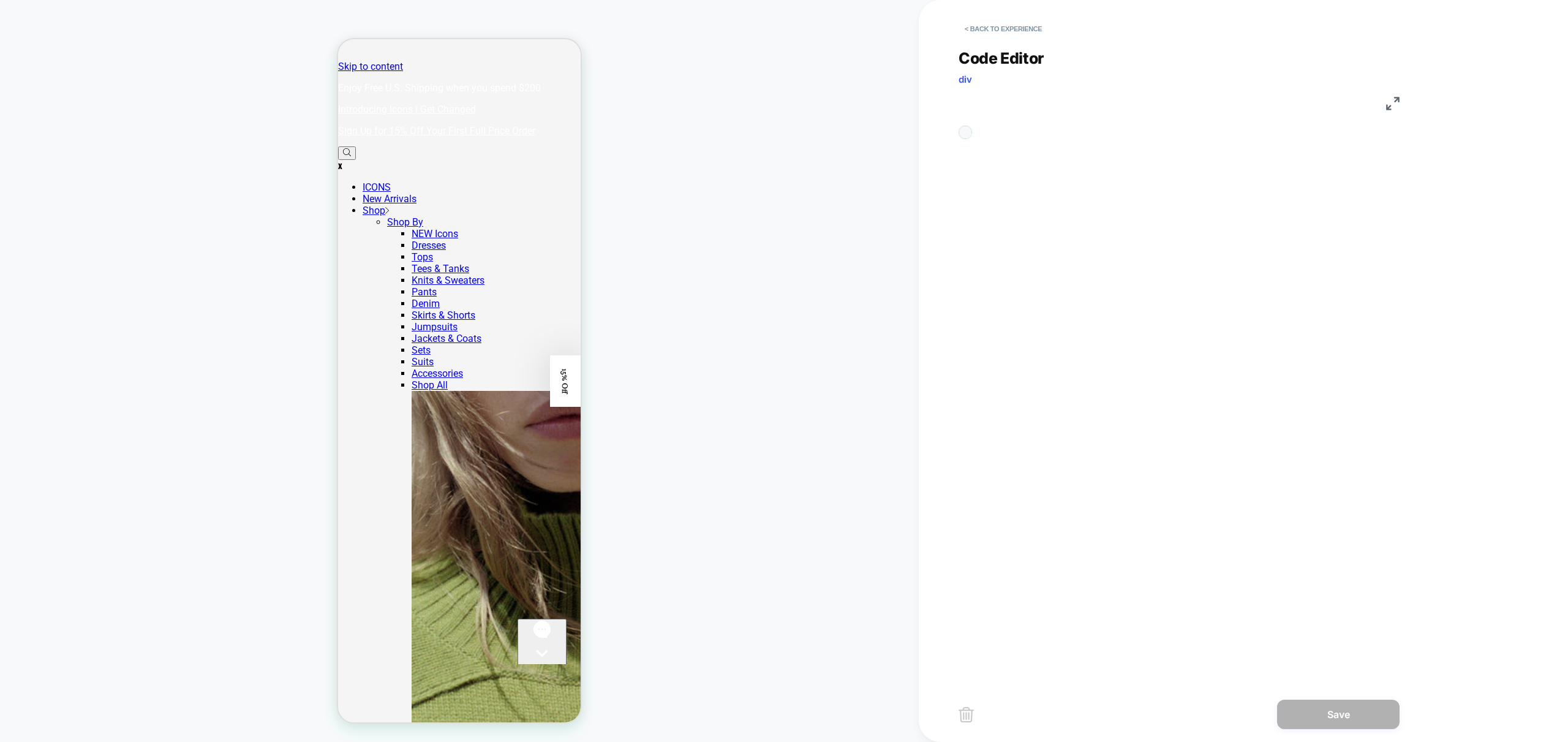
scroll to position [165, 0]
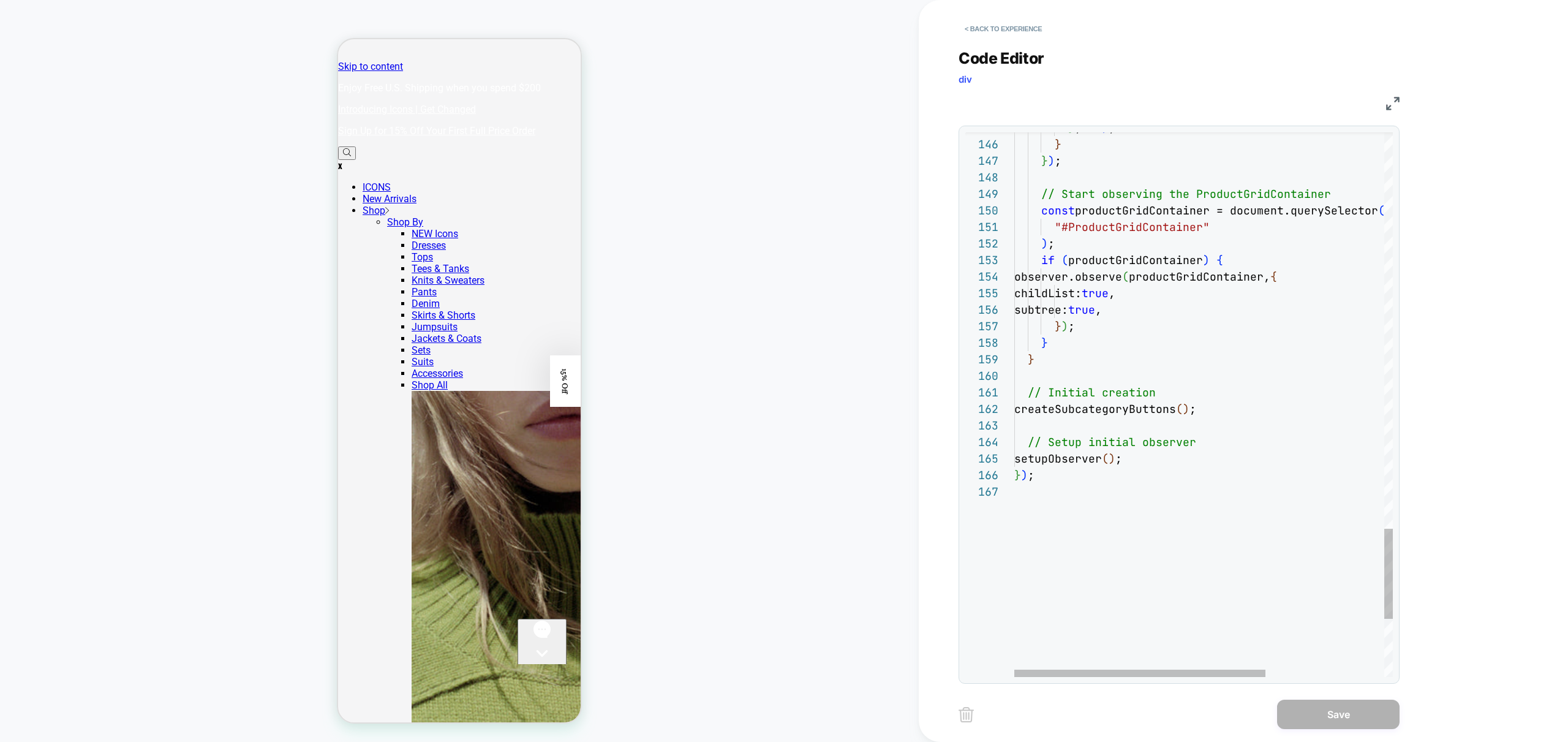
drag, startPoint x: 1238, startPoint y: 371, endPoint x: 1179, endPoint y: 416, distance: 74.2
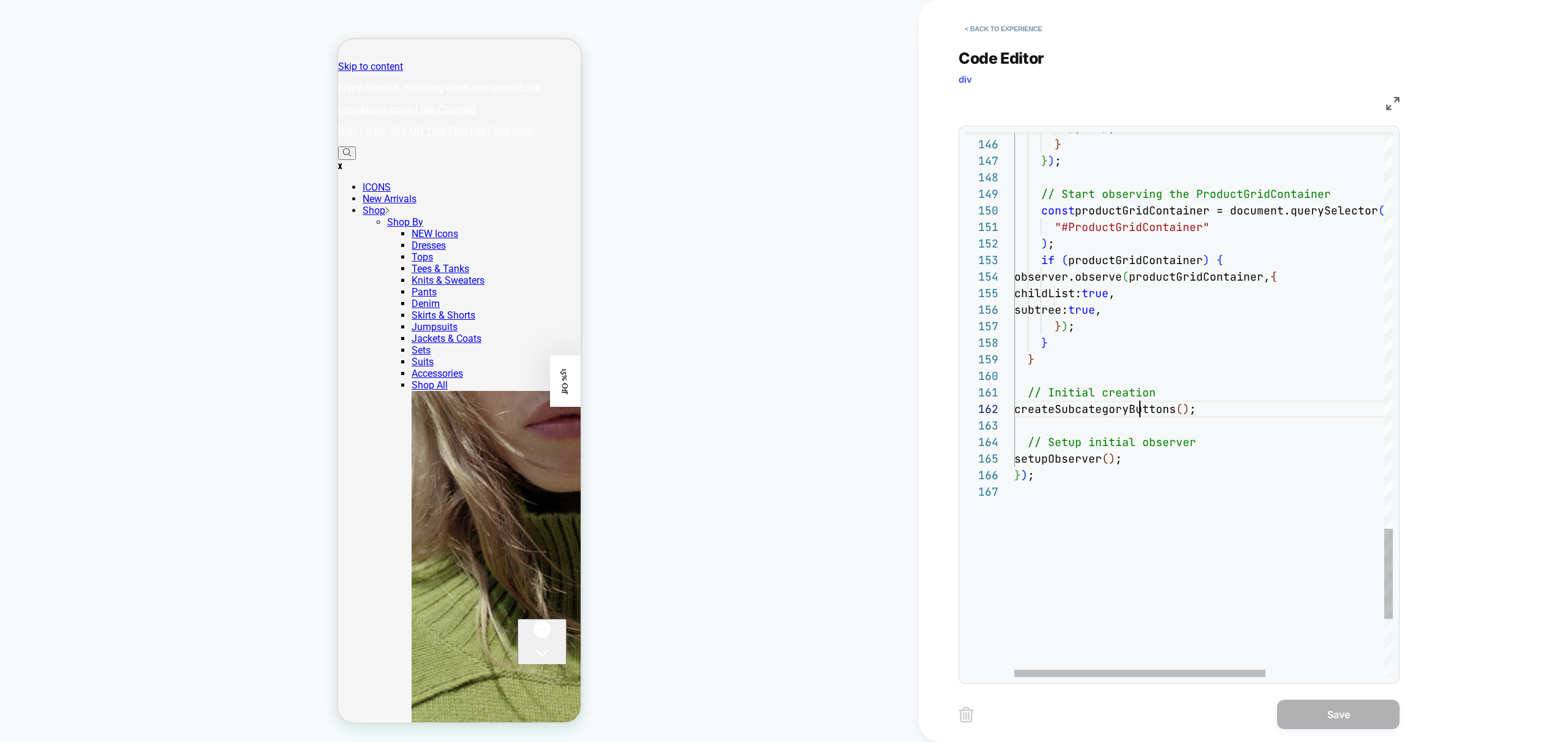
scroll to position [17, 172]
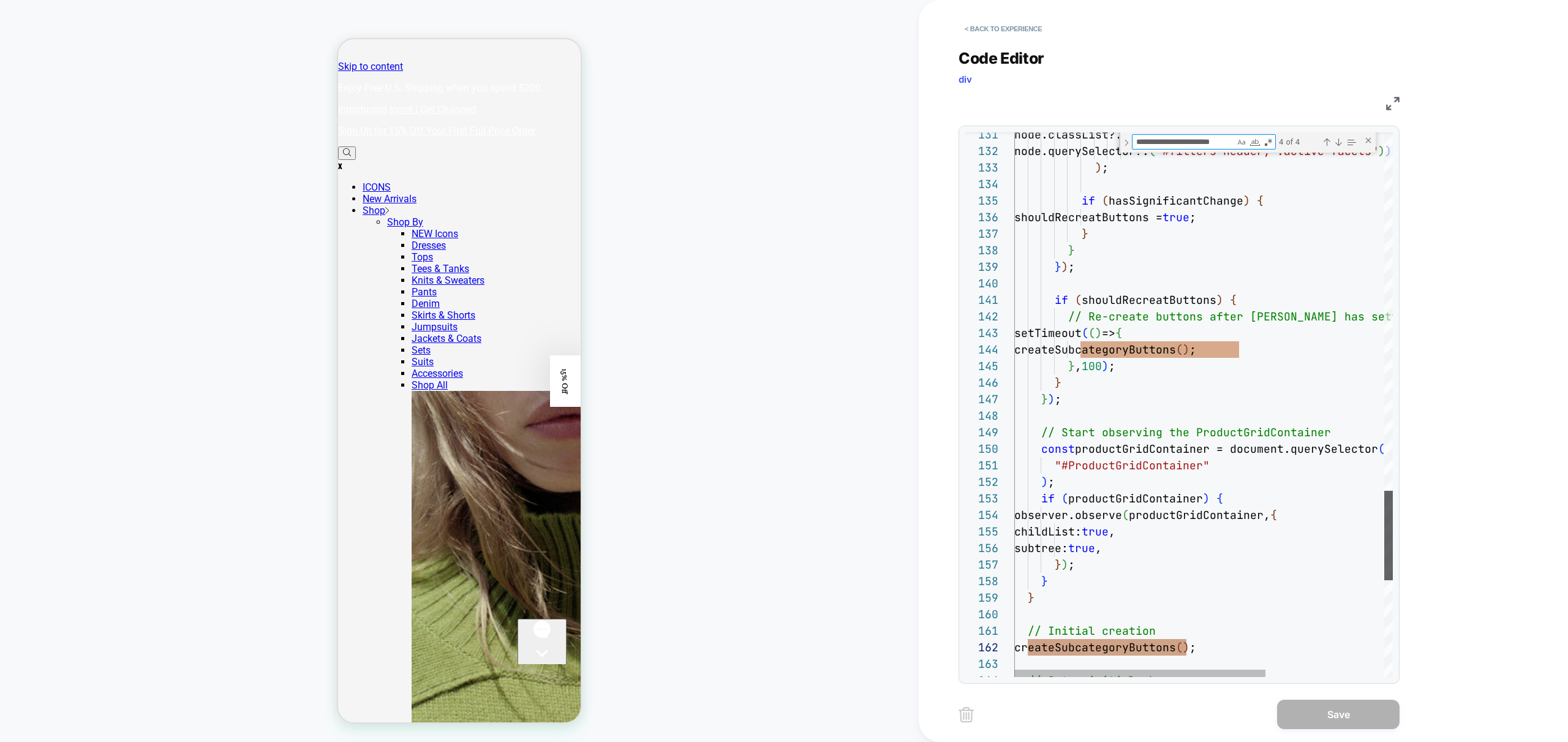
click at [1391, 514] on div at bounding box center [1389, 535] width 9 height 89
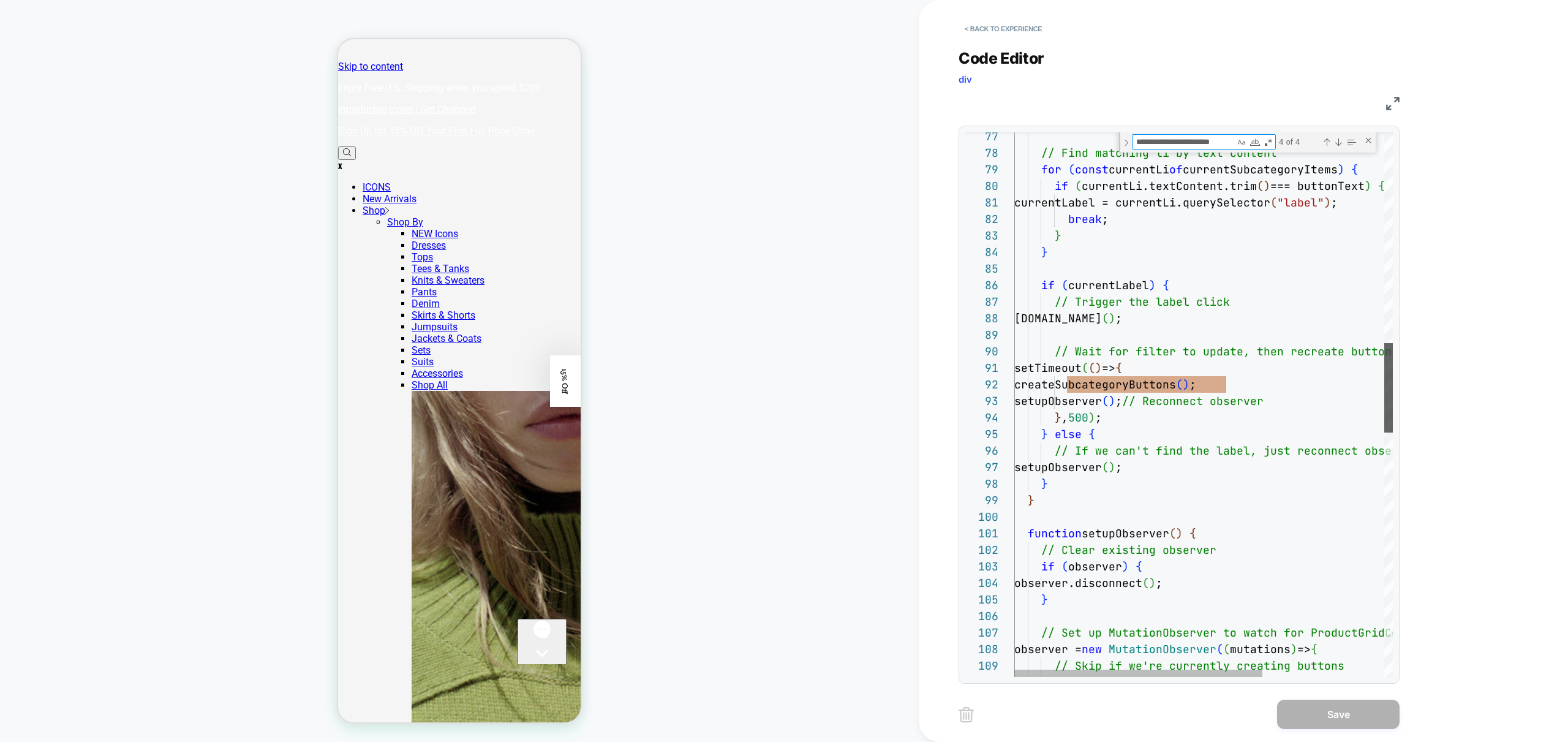
click at [1385, 387] on div at bounding box center [1389, 387] width 9 height 89
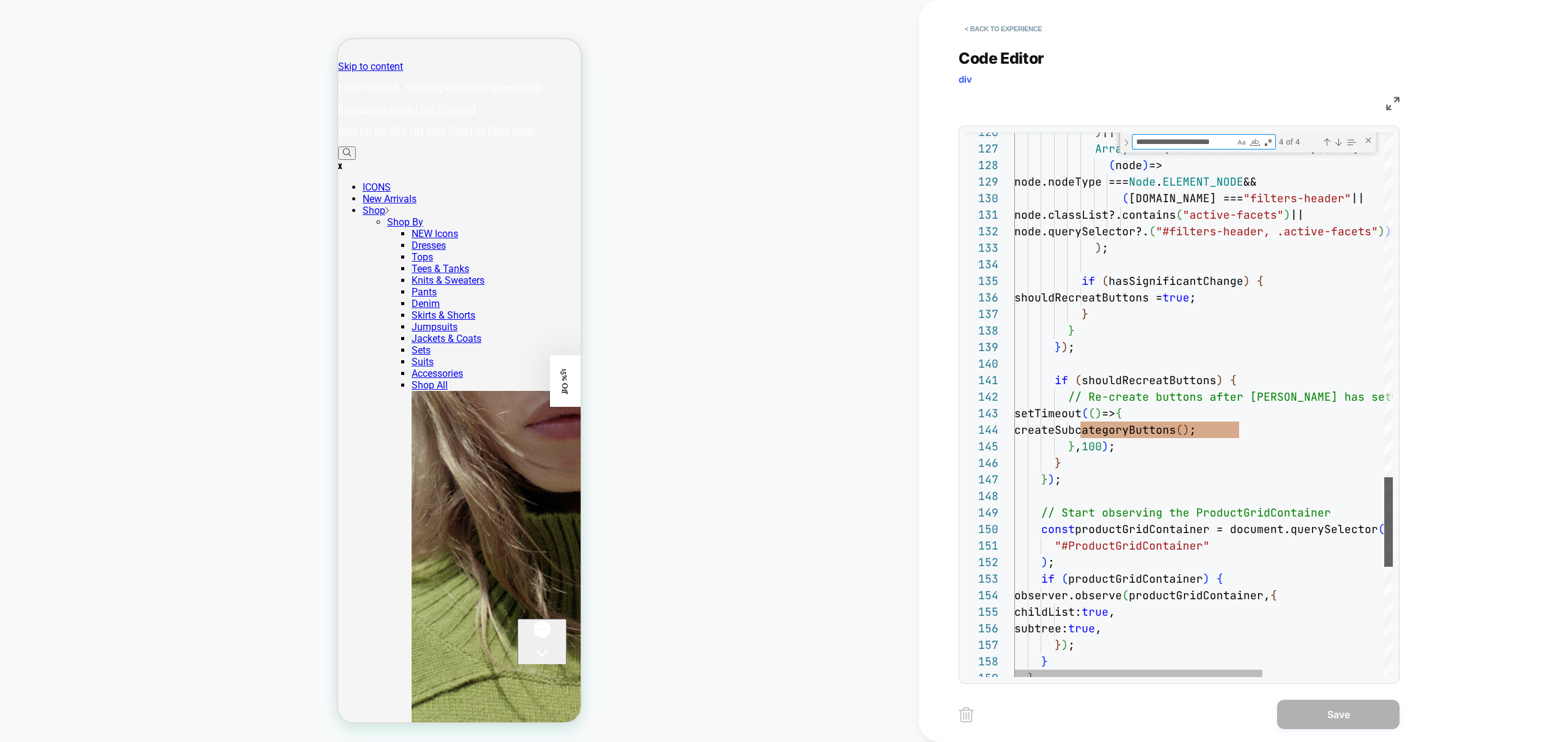
click at [1385, 504] on div at bounding box center [1389, 522] width 9 height 89
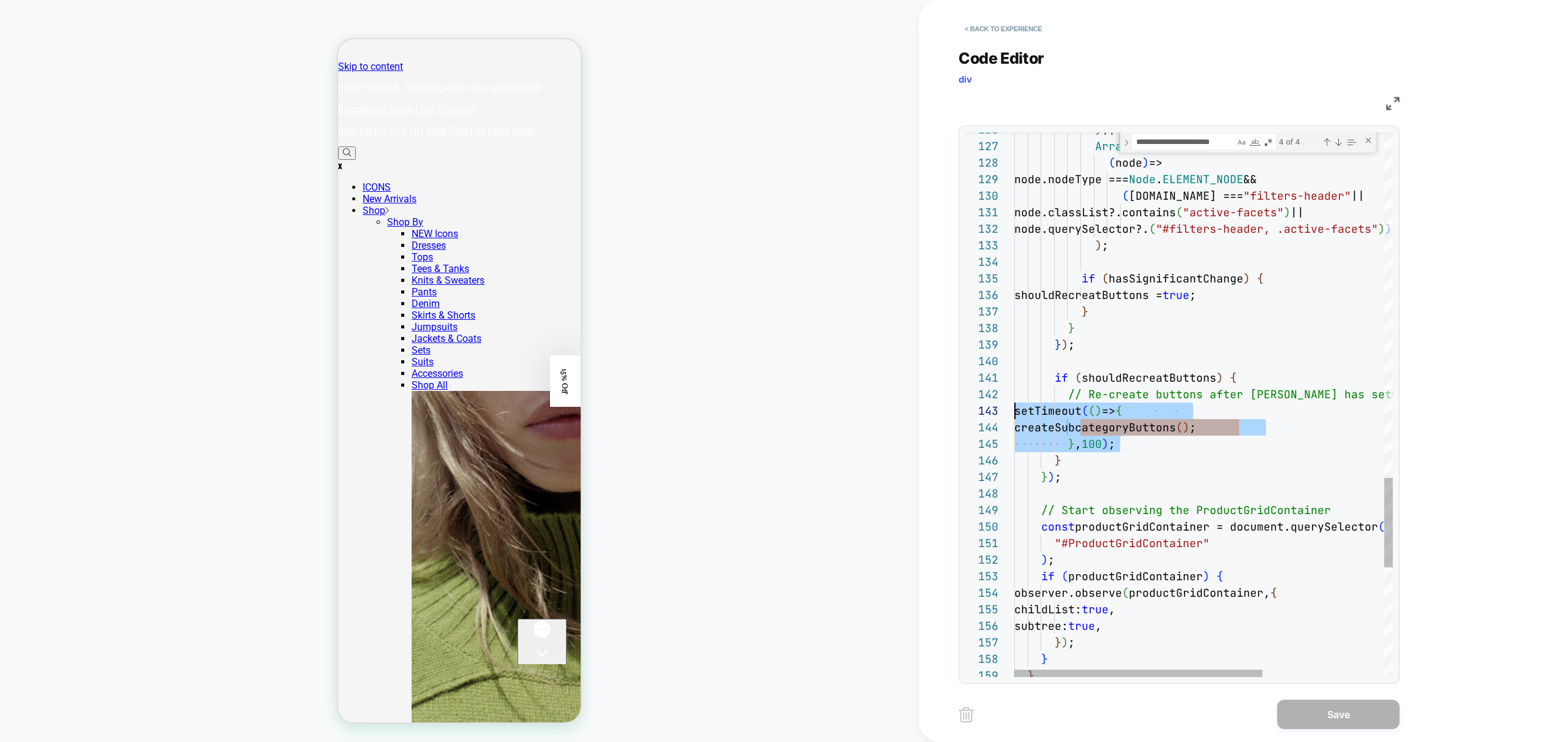
drag, startPoint x: 1150, startPoint y: 449, endPoint x: 946, endPoint y: 415, distance: 206.8
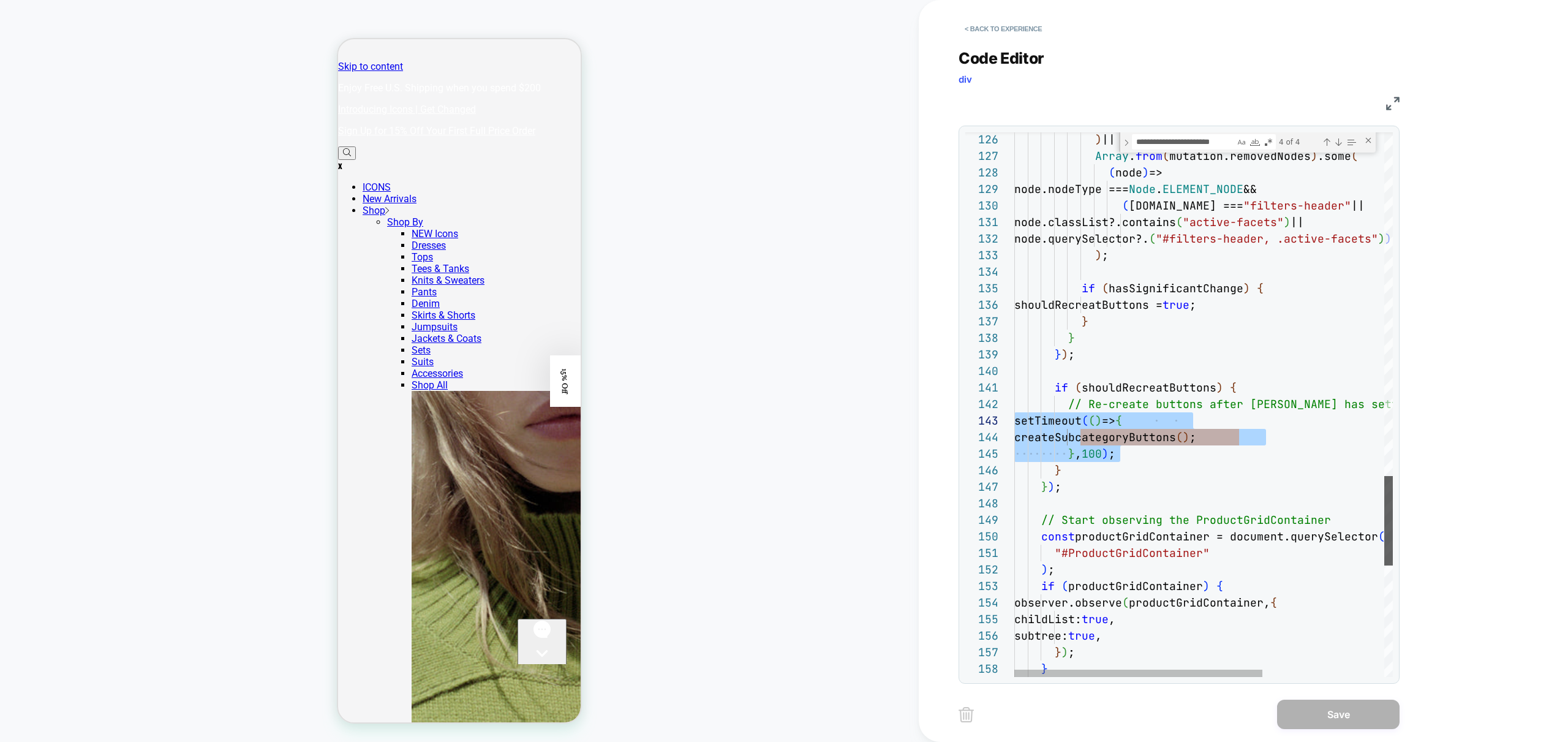
click at [1387, 491] on div at bounding box center [1389, 520] width 9 height 89
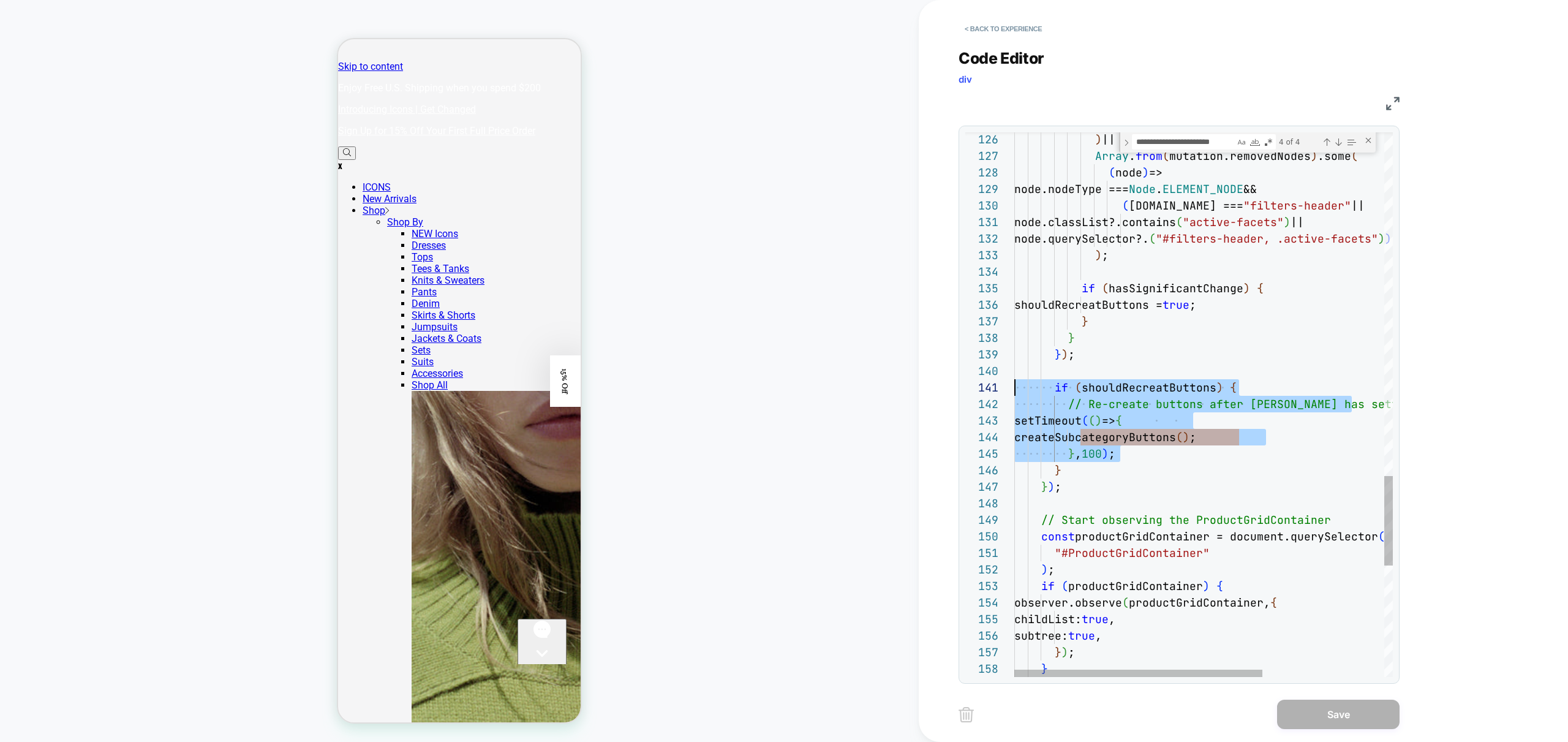
drag, startPoint x: 1163, startPoint y: 456, endPoint x: 970, endPoint y: 389, distance: 204.3
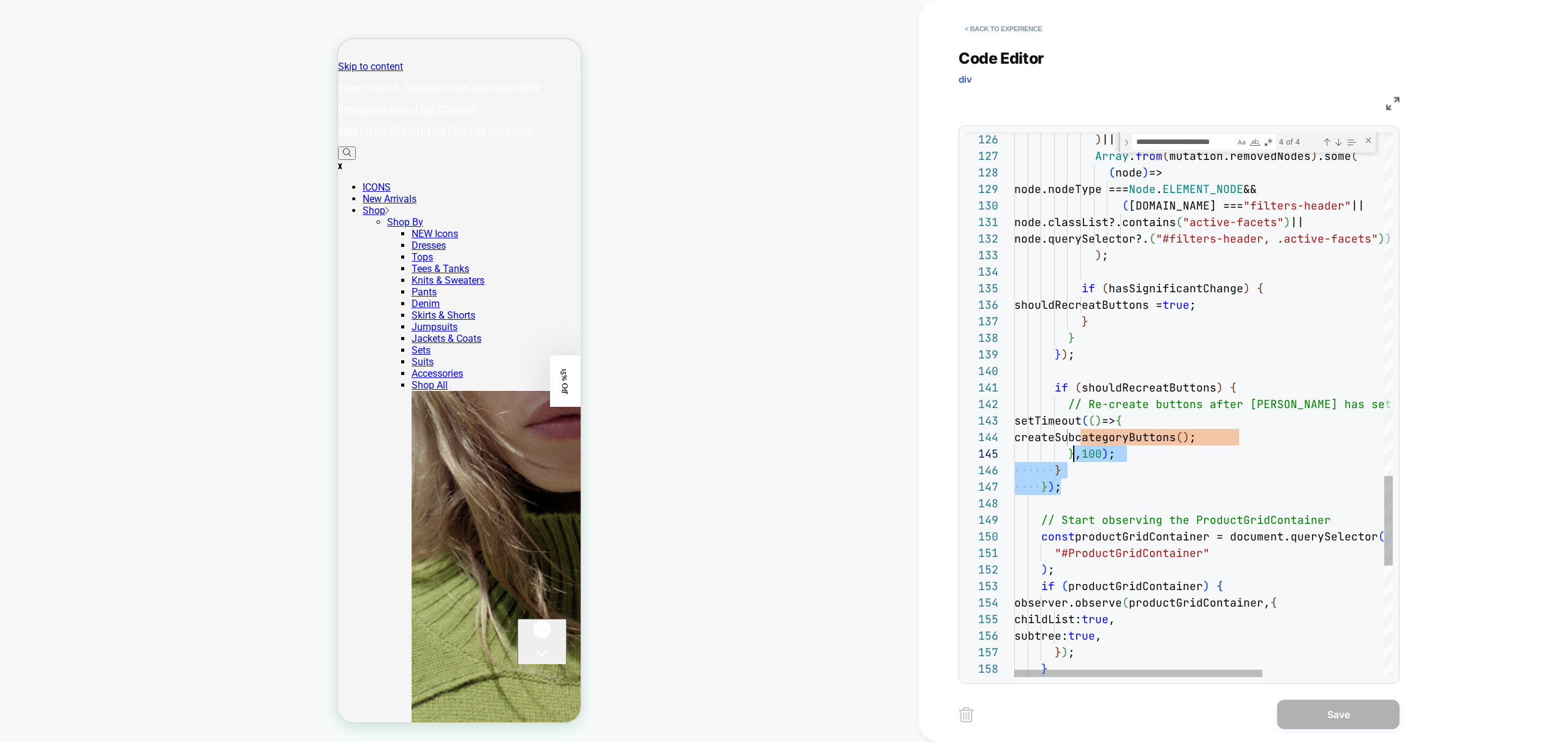
drag, startPoint x: 1187, startPoint y: 482, endPoint x: 1074, endPoint y: 455, distance: 116.2
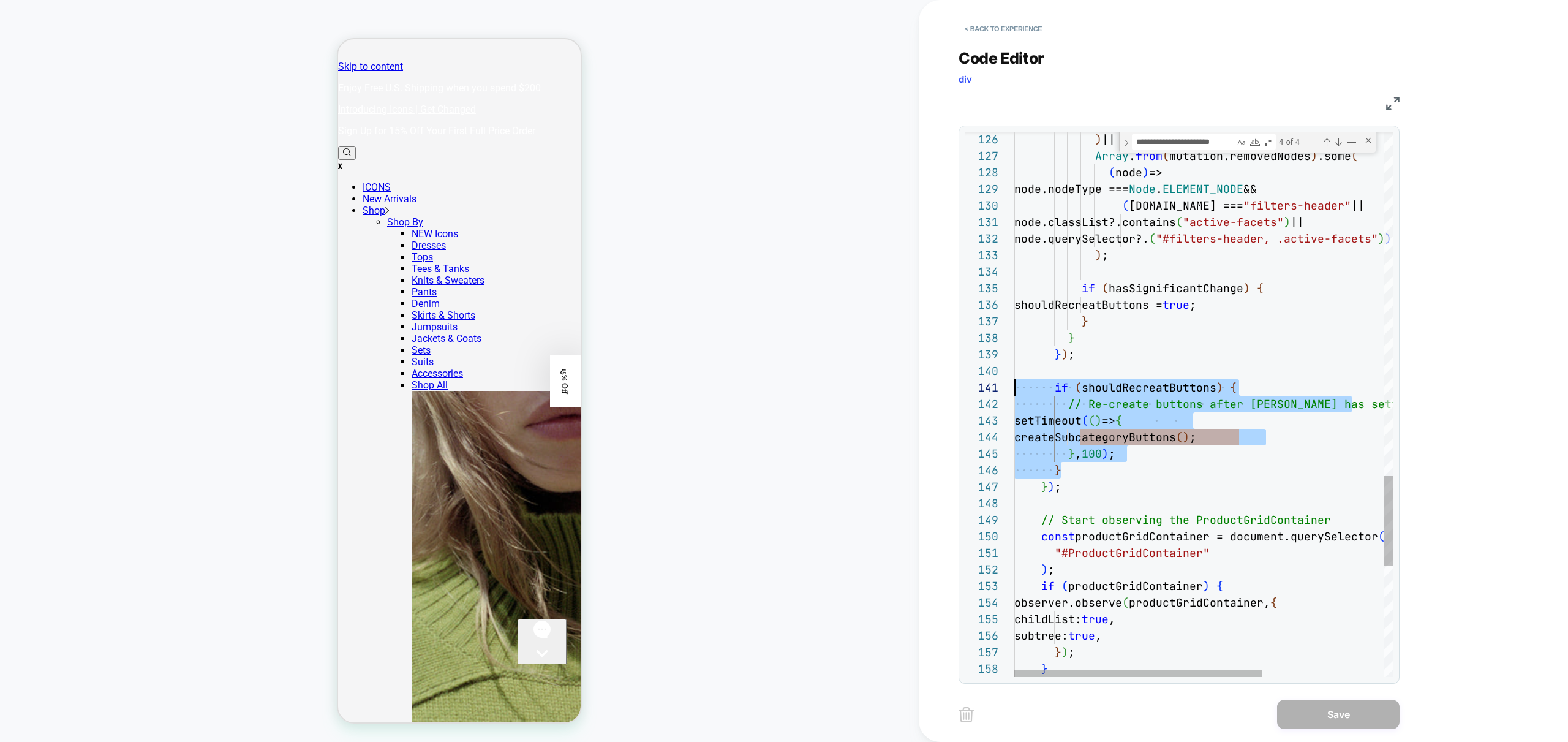
drag, startPoint x: 1114, startPoint y: 472, endPoint x: 933, endPoint y: 387, distance: 200.0
type textarea "**********"
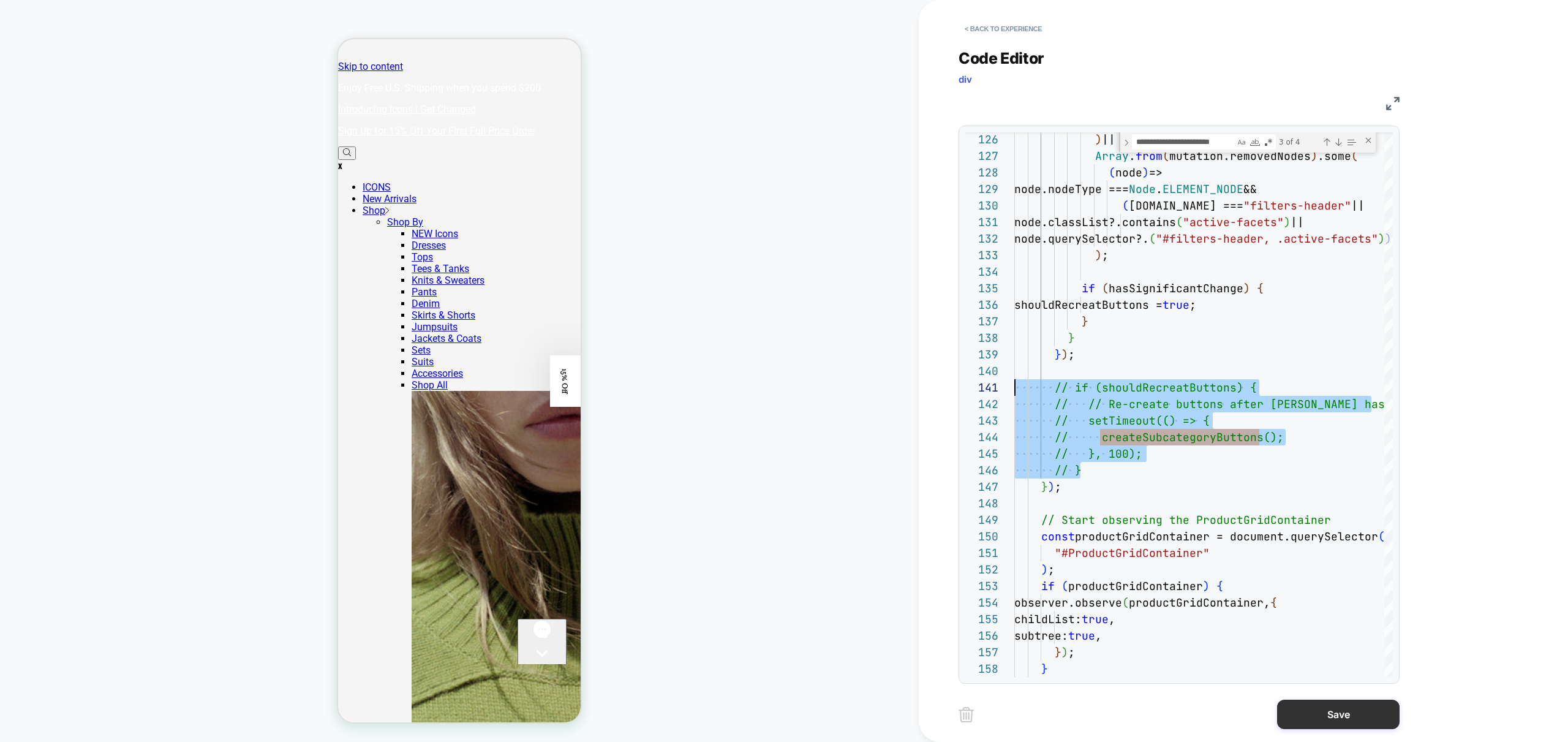
click at [1355, 716] on button "Save" at bounding box center [1338, 714] width 122 height 29
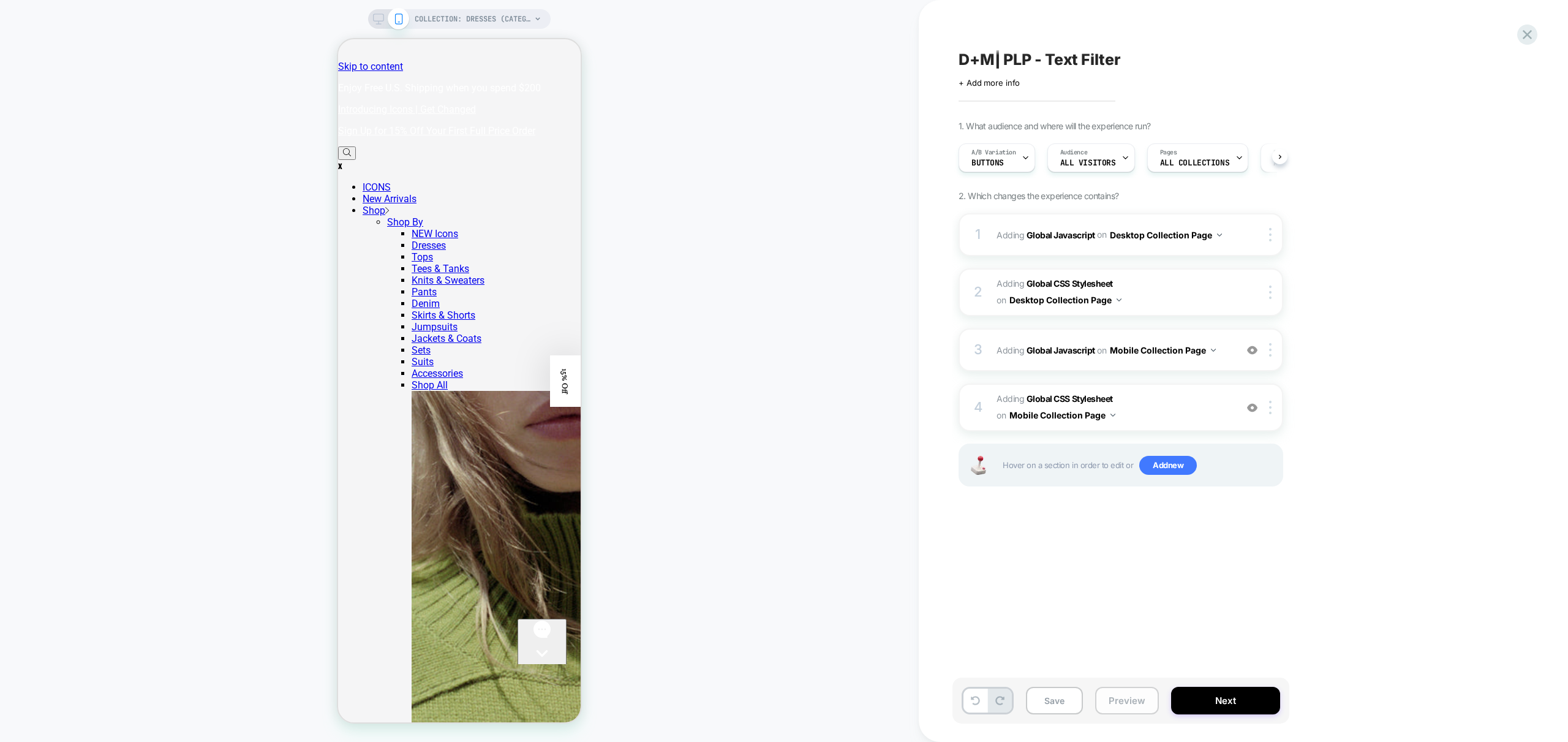
scroll to position [0, 1]
click at [1114, 698] on button "Preview" at bounding box center [1127, 700] width 64 height 28
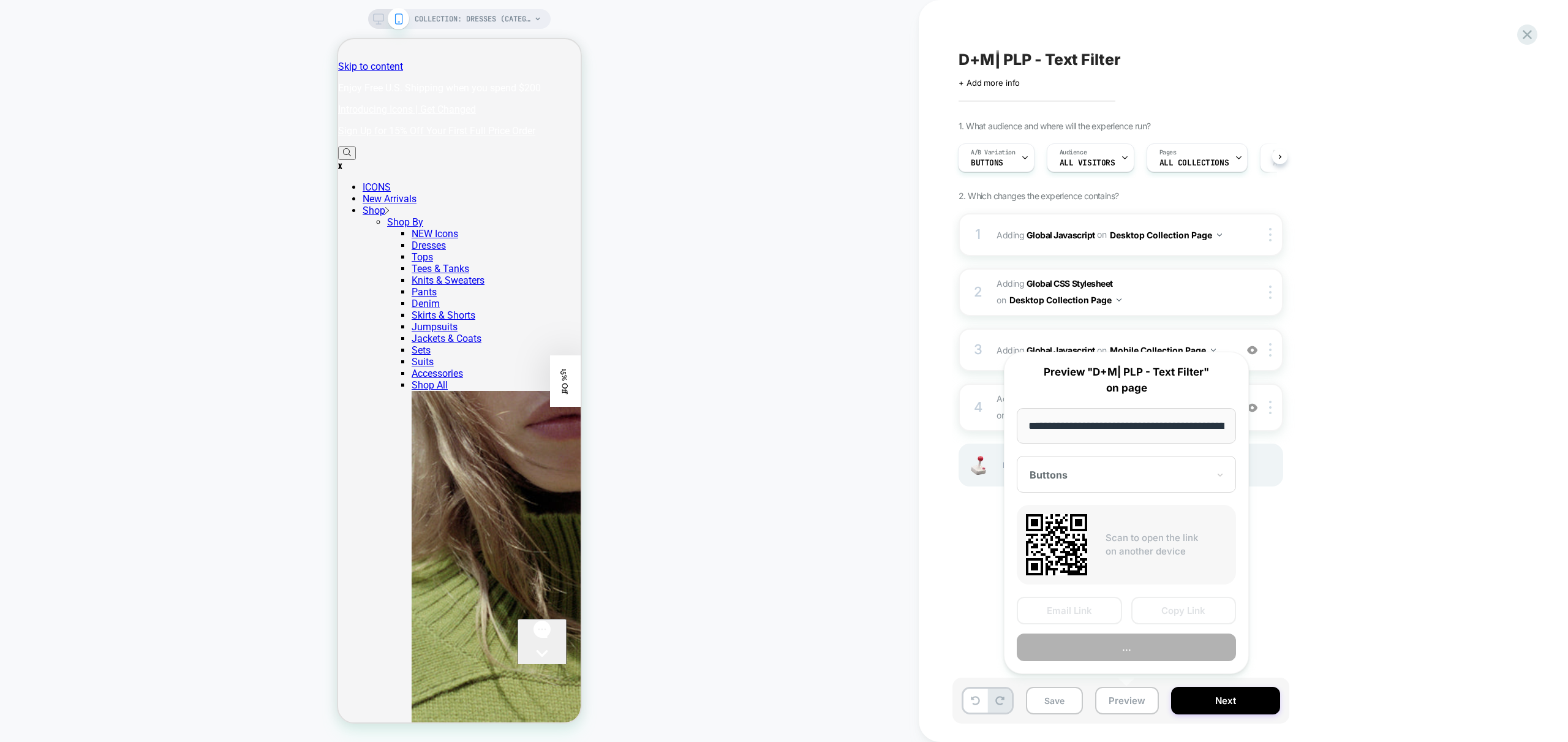
scroll to position [0, 85]
click at [1162, 653] on button "Preview" at bounding box center [1126, 648] width 219 height 28
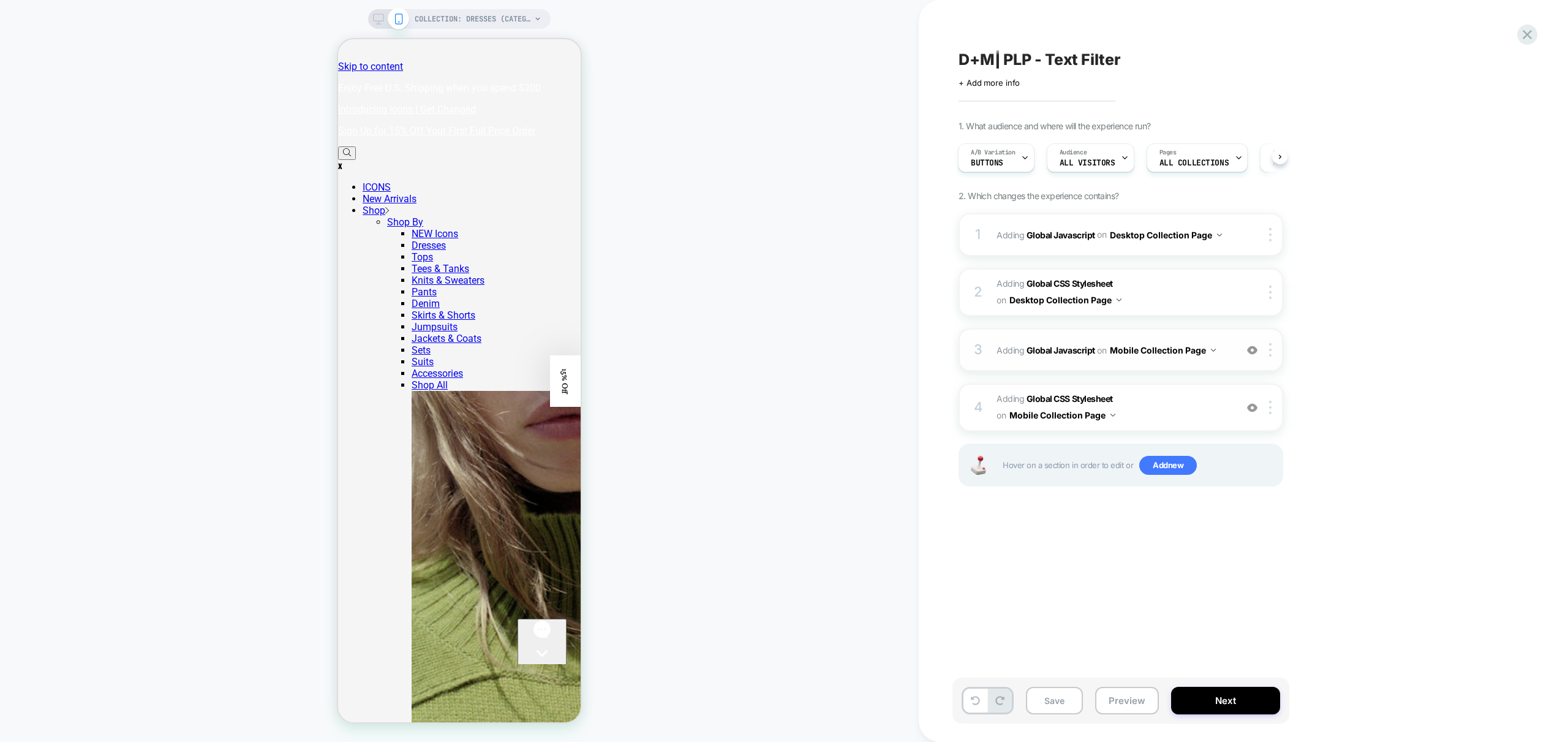
click at [1217, 364] on div "3 Adding Global Javascript on Mobile Collection Page Add Before Add After Copy …" at bounding box center [1121, 349] width 324 height 43
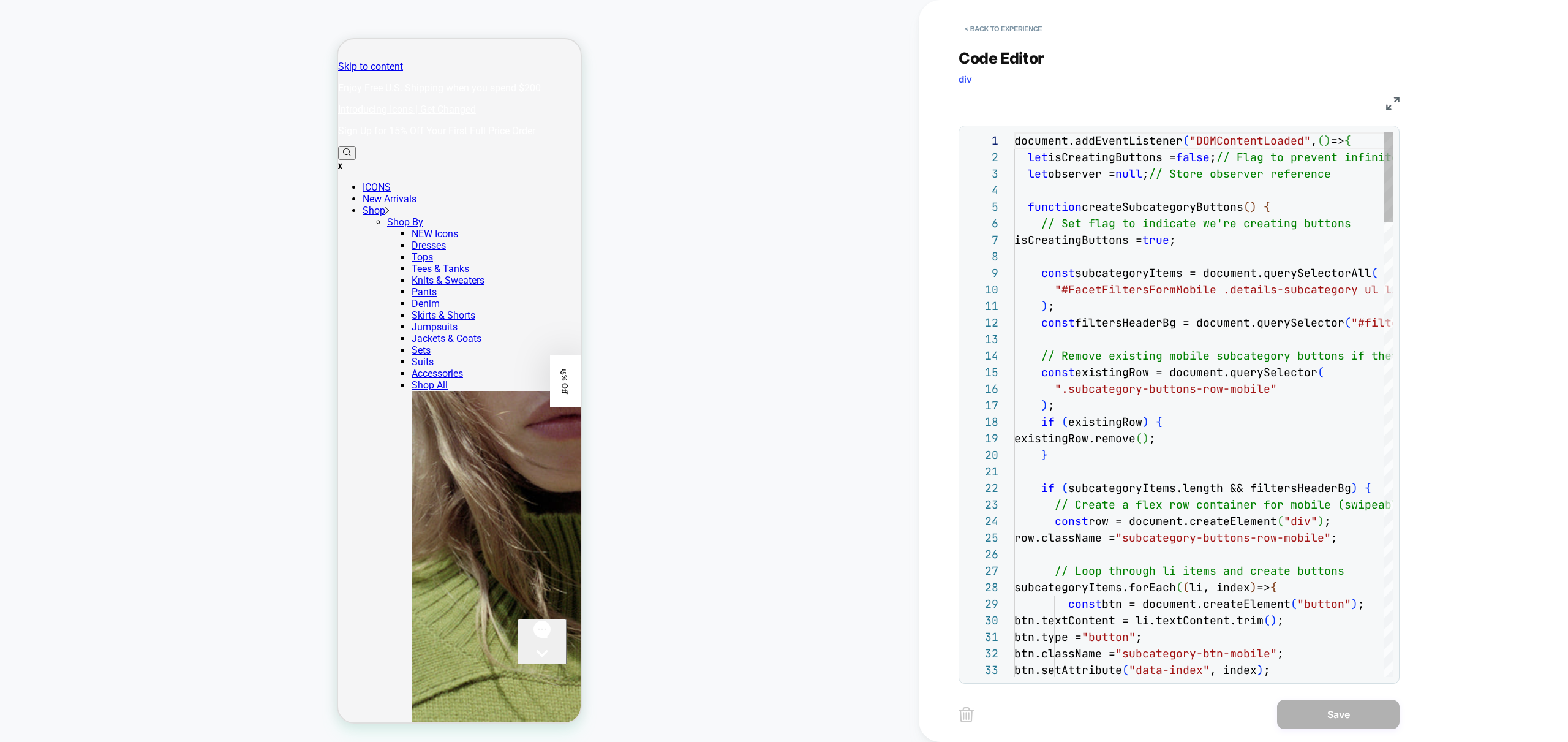
scroll to position [165, 0]
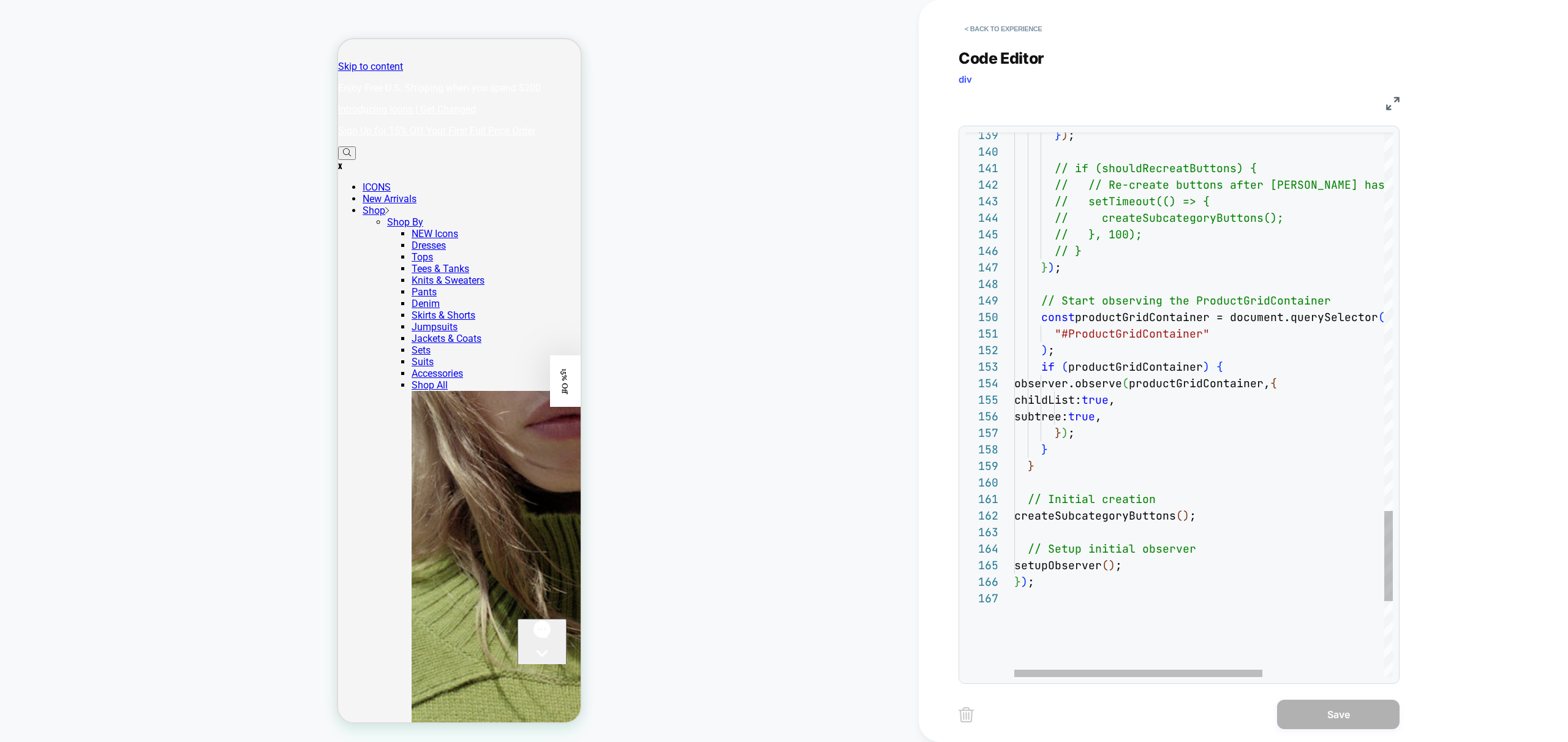
type textarea "**********"
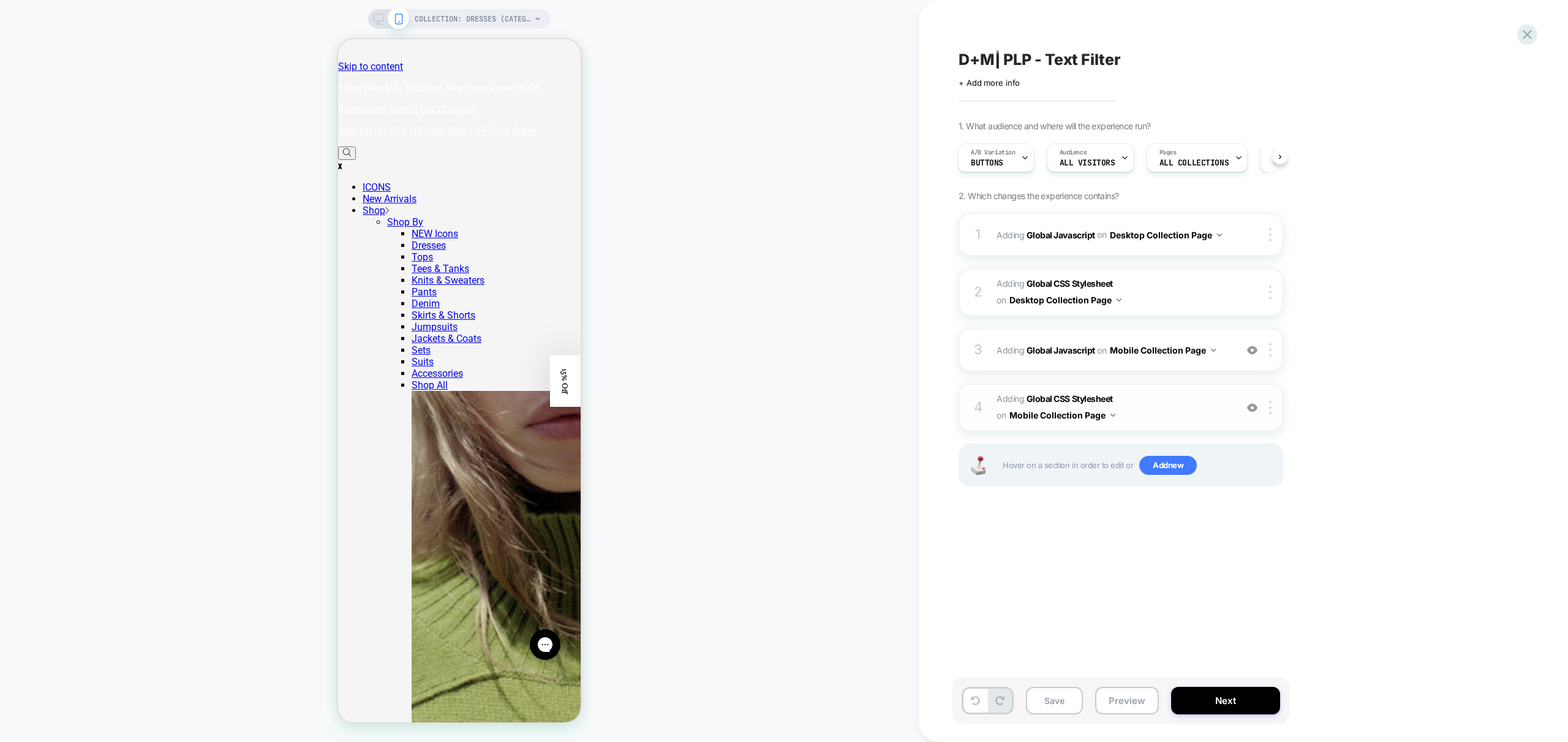
click at [1191, 418] on span "Adding Global CSS Stylesheet on Mobile Collection Page" at bounding box center [1113, 407] width 234 height 33
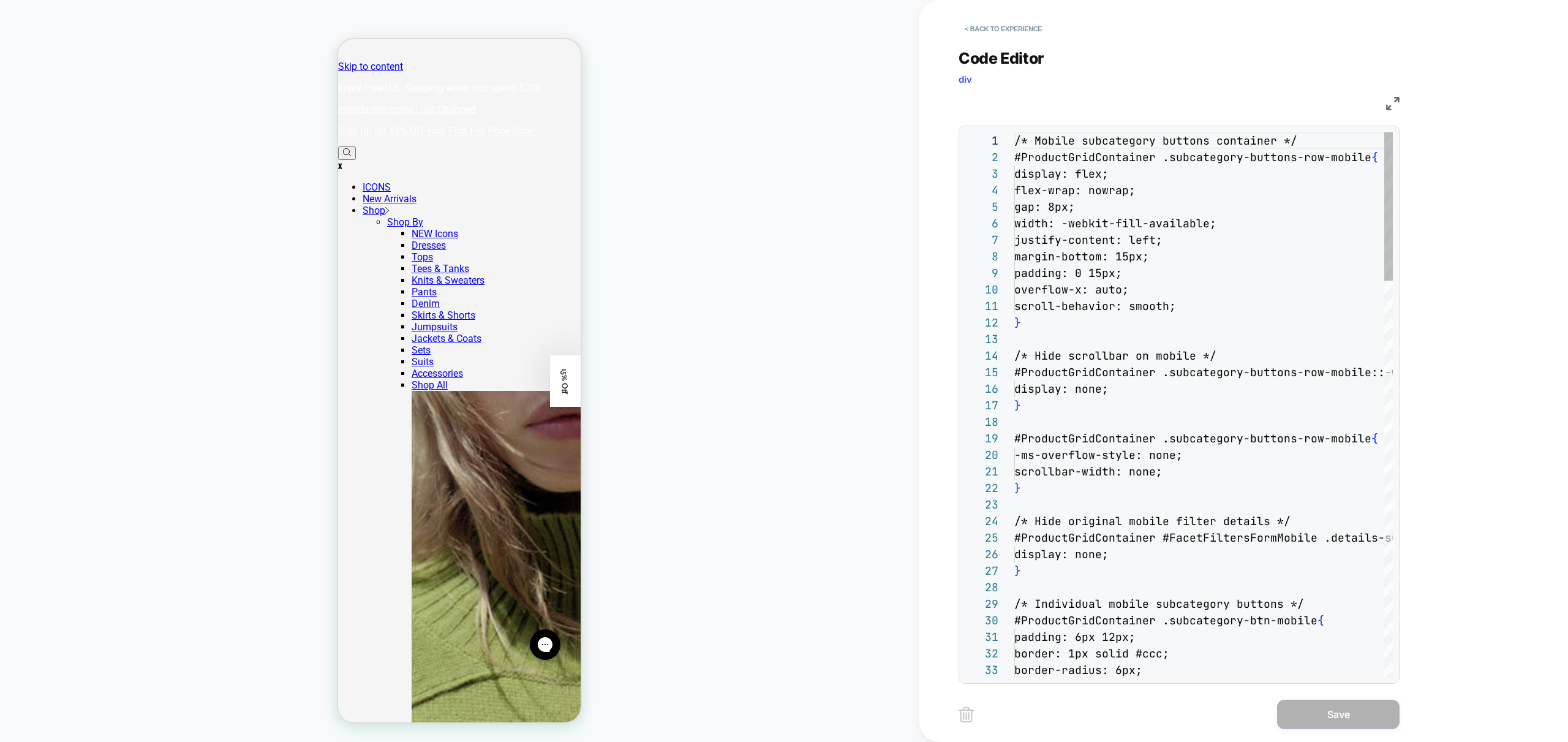
scroll to position [165, 0]
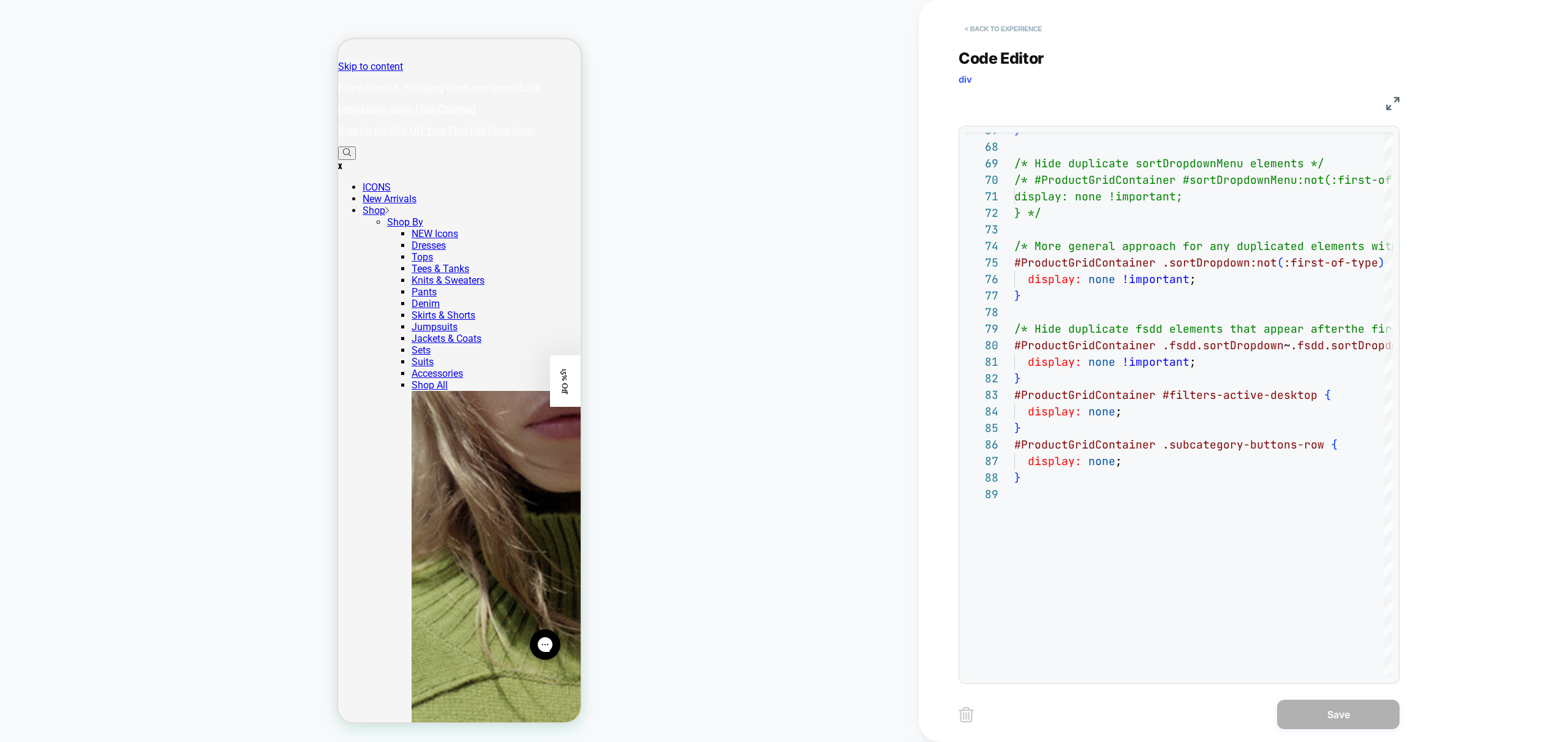
click at [1013, 28] on button "< Back to experience" at bounding box center [1003, 29] width 89 height 20
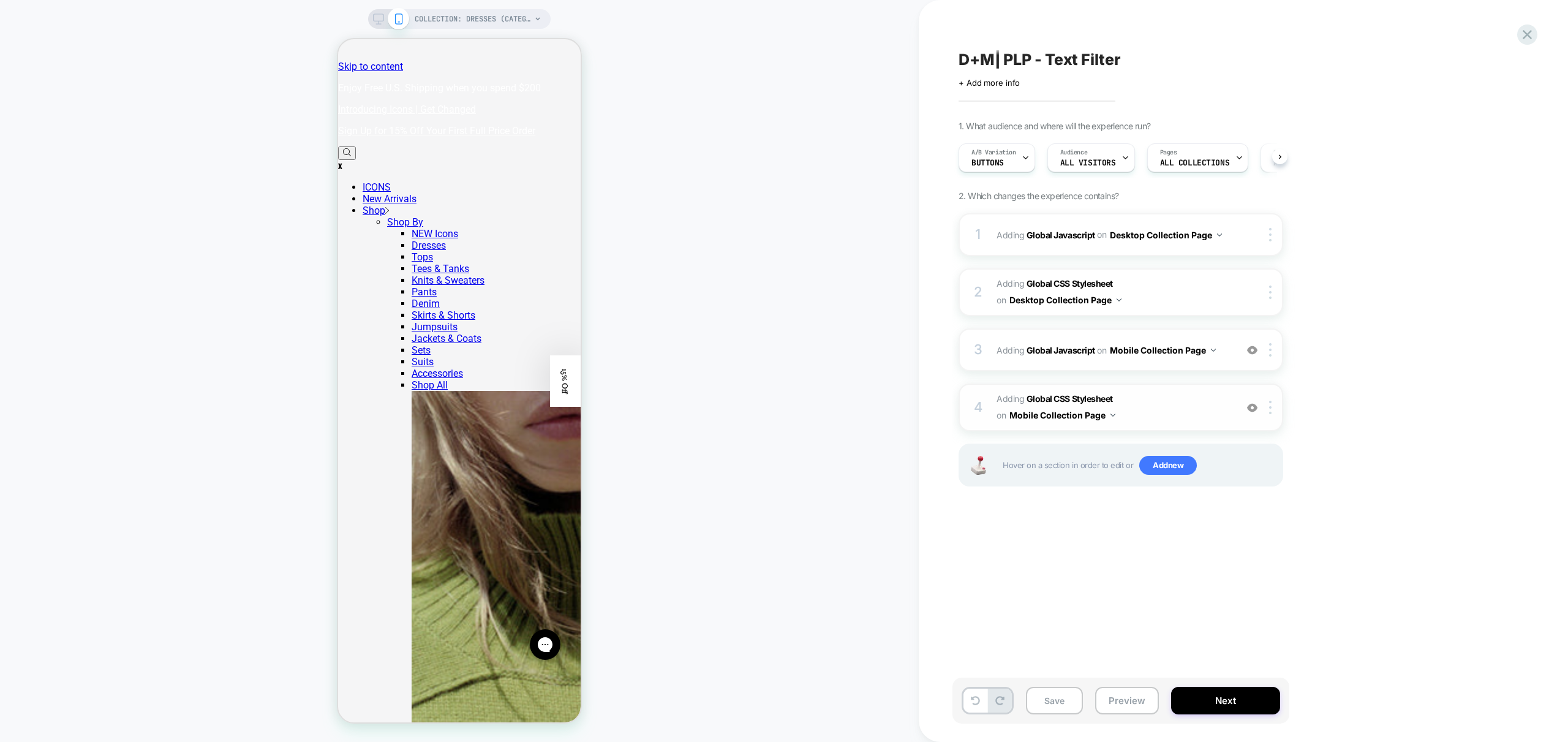
scroll to position [0, 1]
click at [1216, 357] on span "Adding Global Javascript on Mobile Collection Page" at bounding box center [1113, 349] width 234 height 18
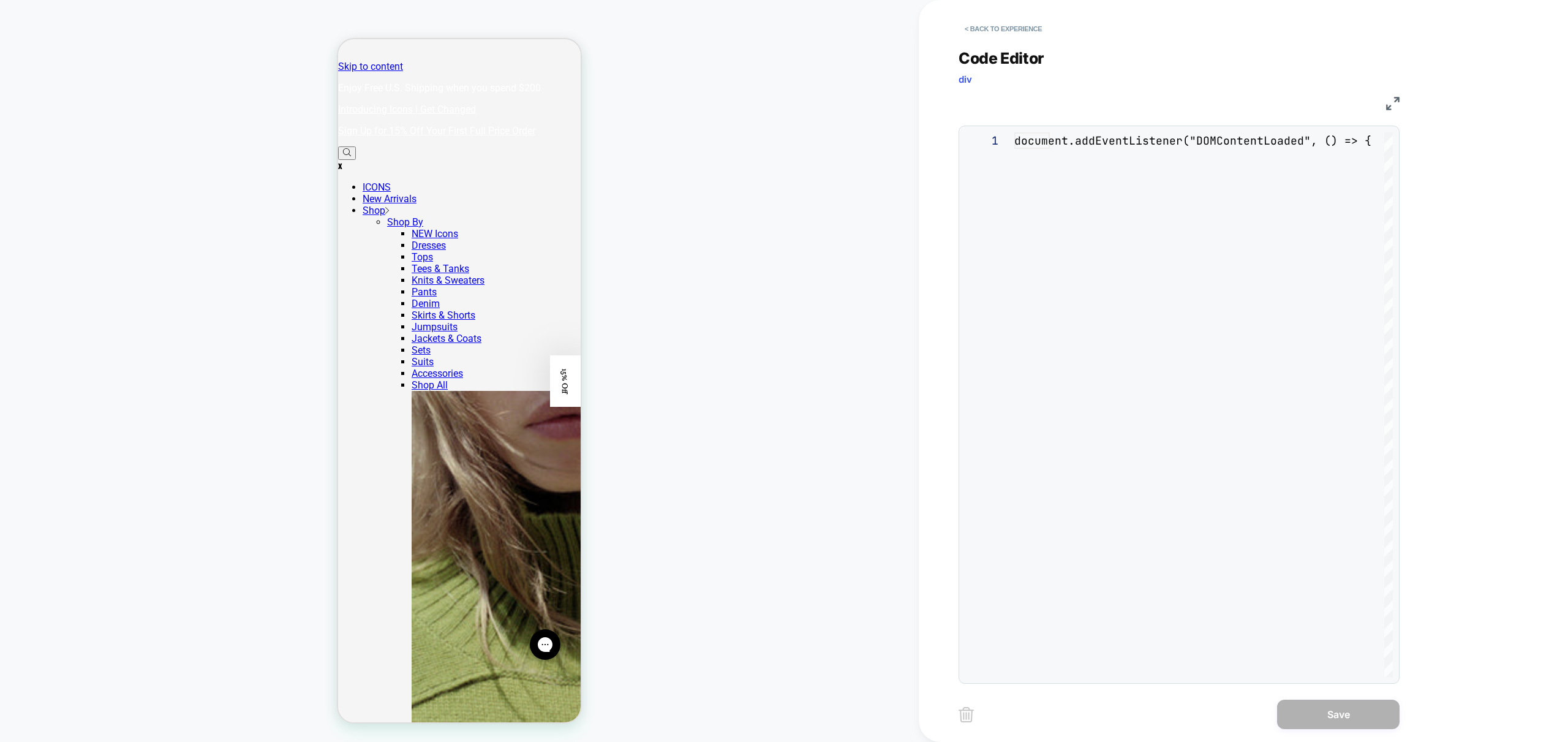
scroll to position [165, 0]
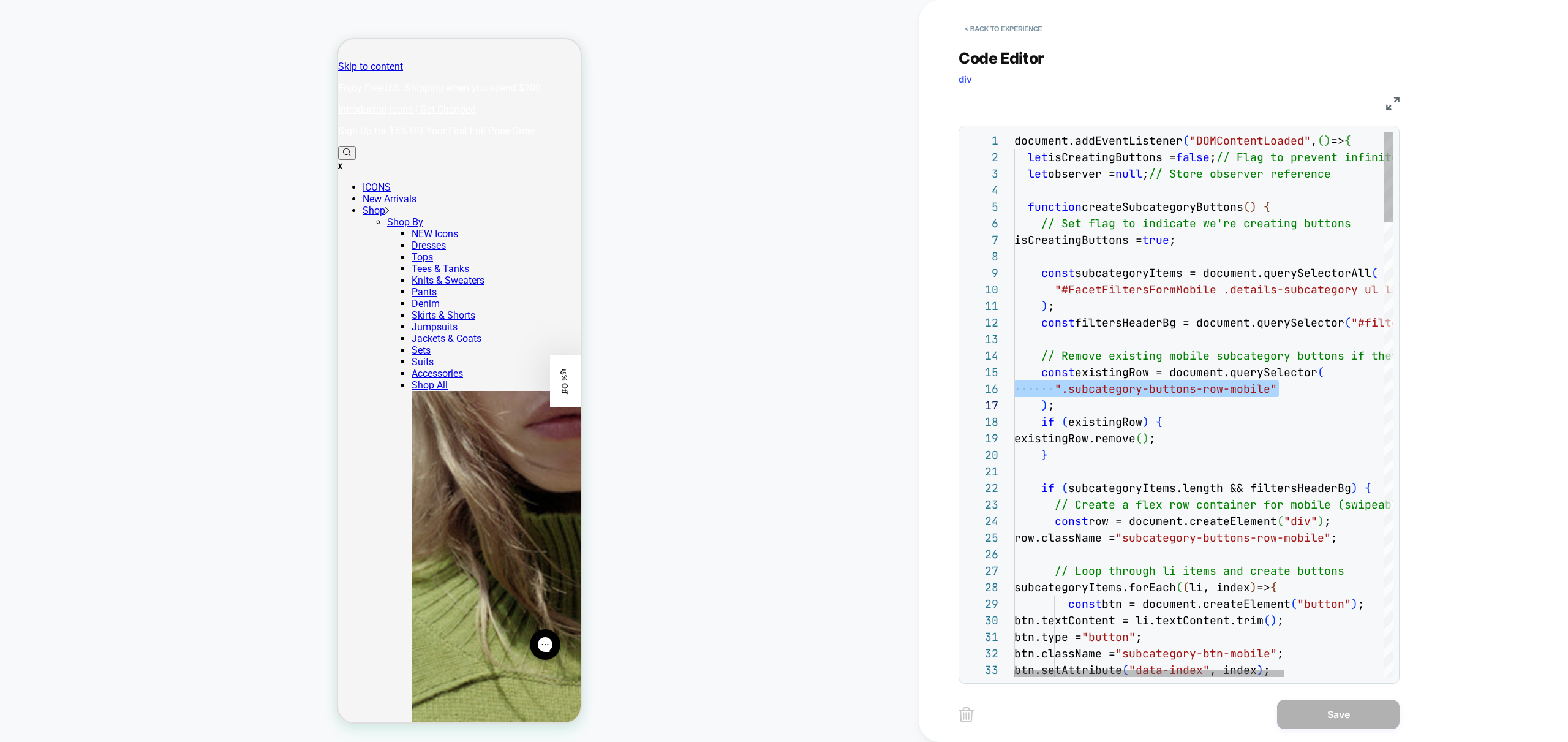
drag, startPoint x: 1266, startPoint y: 390, endPoint x: 1059, endPoint y: 387, distance: 207.0
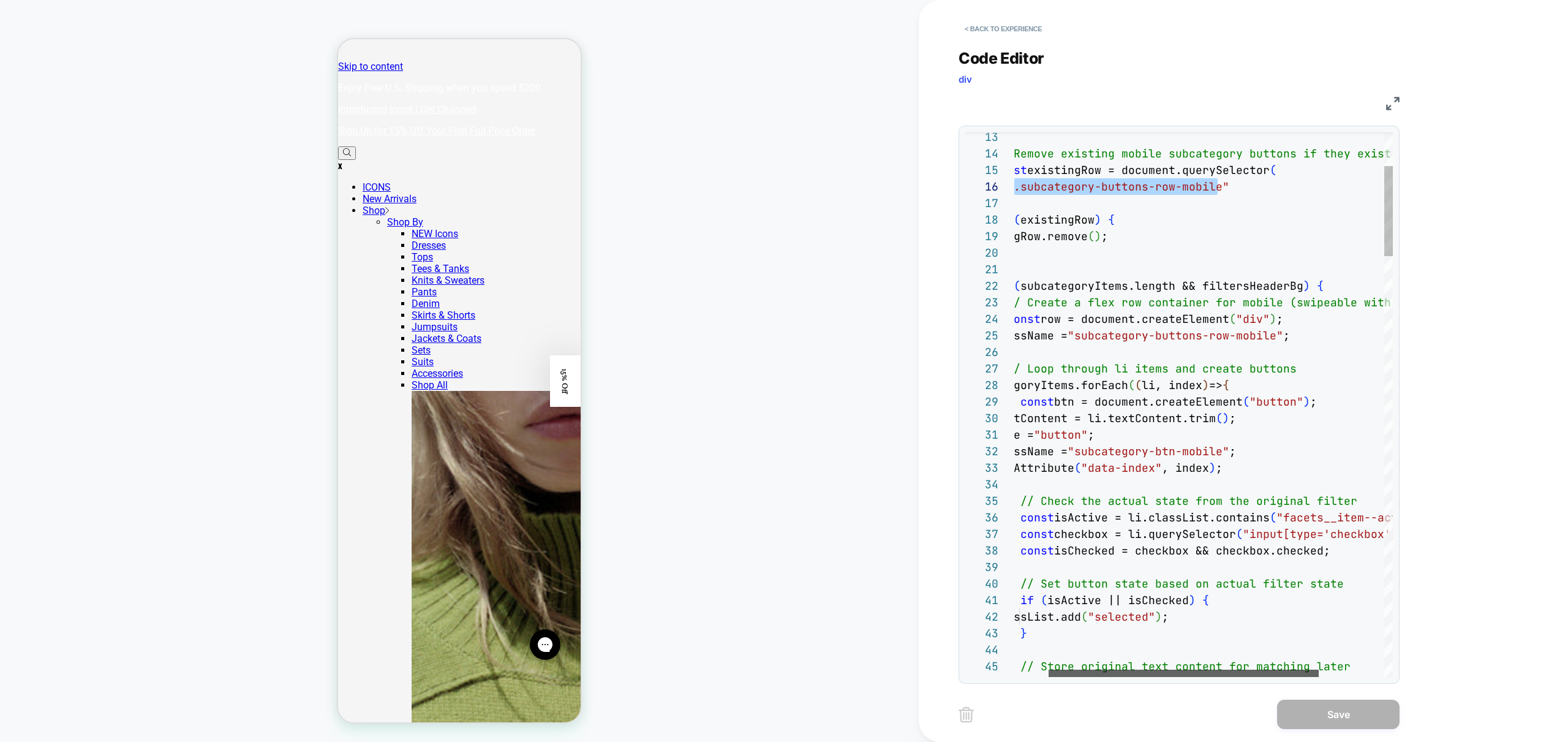
click at [1173, 672] on div at bounding box center [1183, 673] width 270 height 7
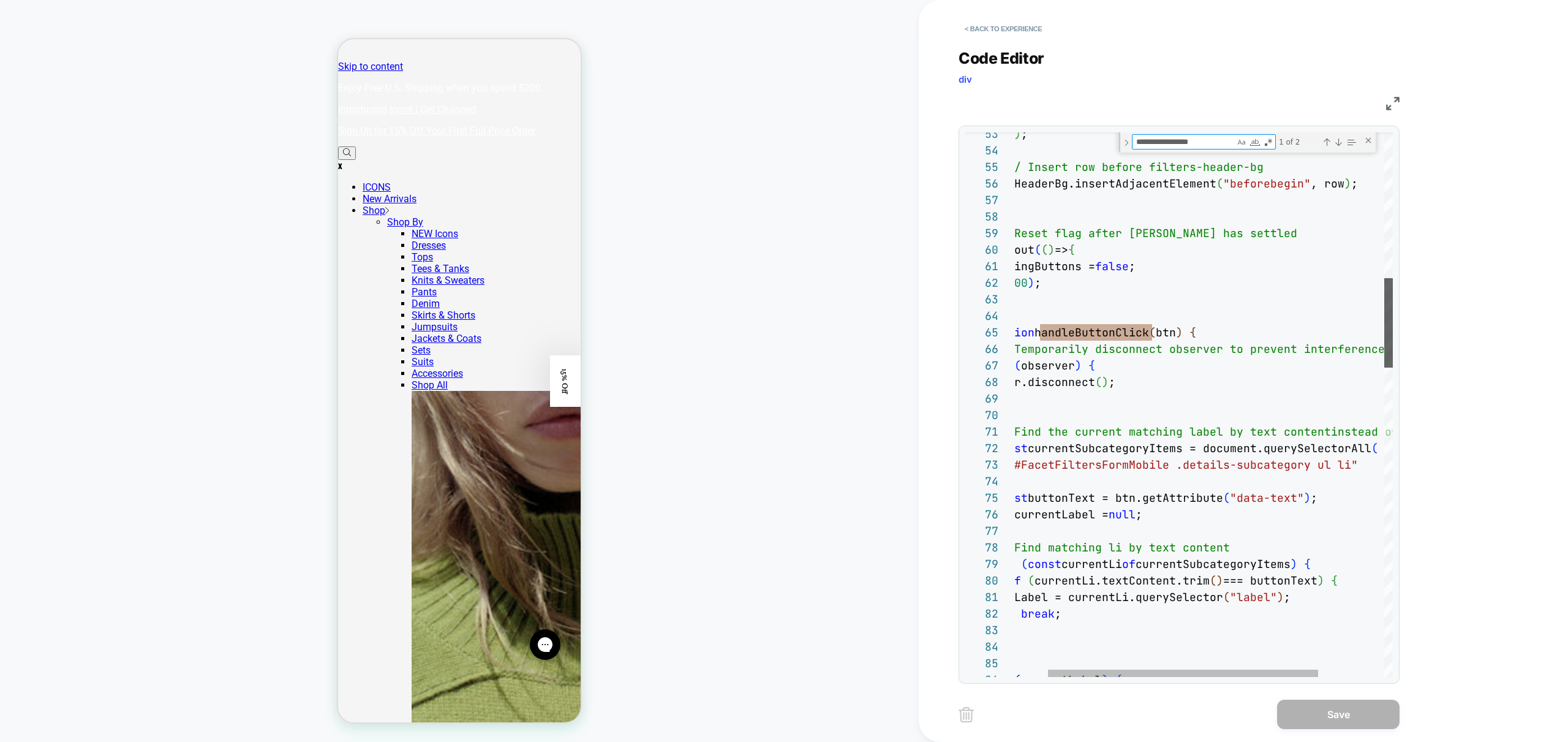
click at [1385, 334] on div at bounding box center [1389, 322] width 9 height 89
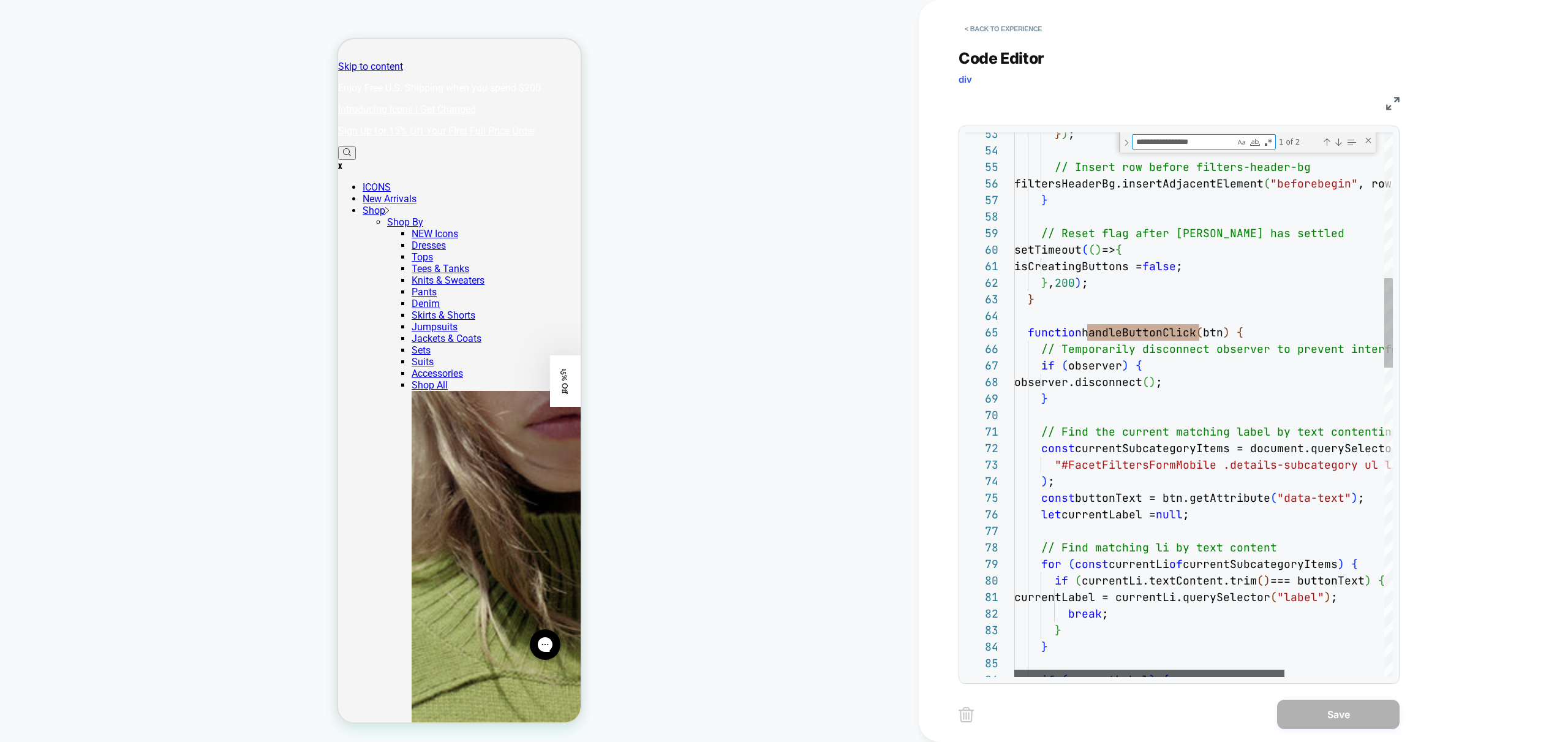
click at [1025, 670] on div at bounding box center [1150, 673] width 270 height 7
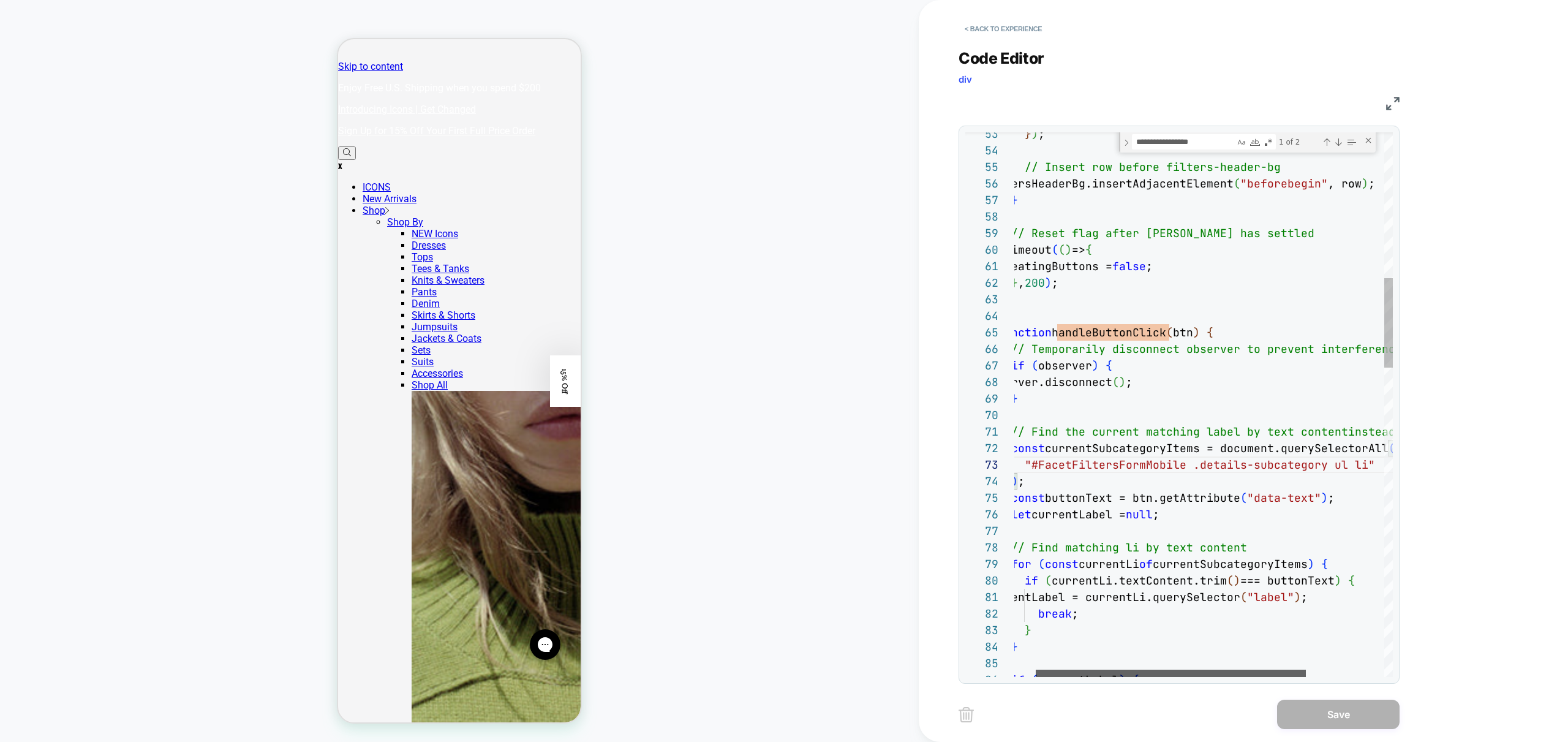
click at [1156, 676] on div at bounding box center [1171, 673] width 270 height 7
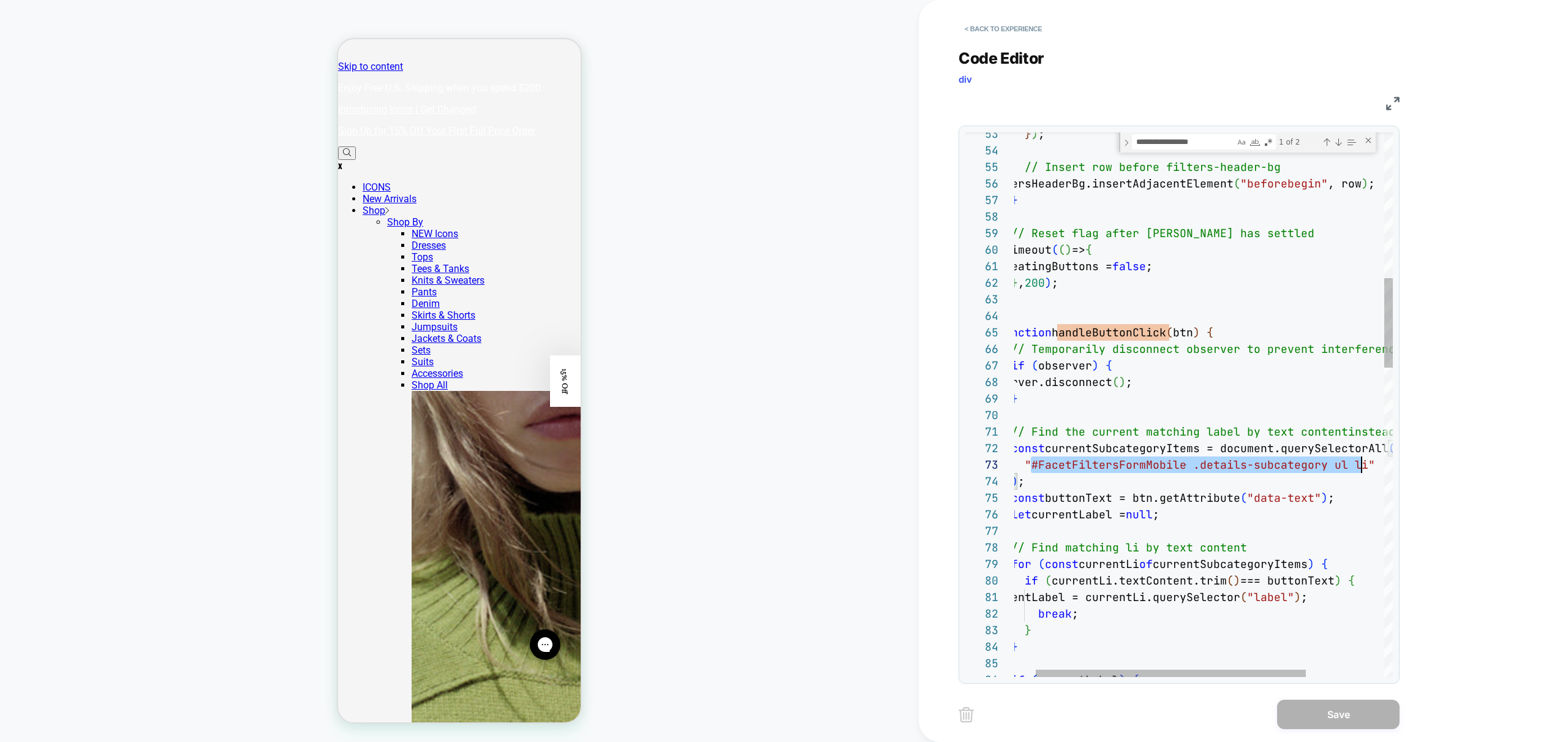
scroll to position [33, 377]
drag, startPoint x: 1032, startPoint y: 467, endPoint x: 1360, endPoint y: 459, distance: 328.1
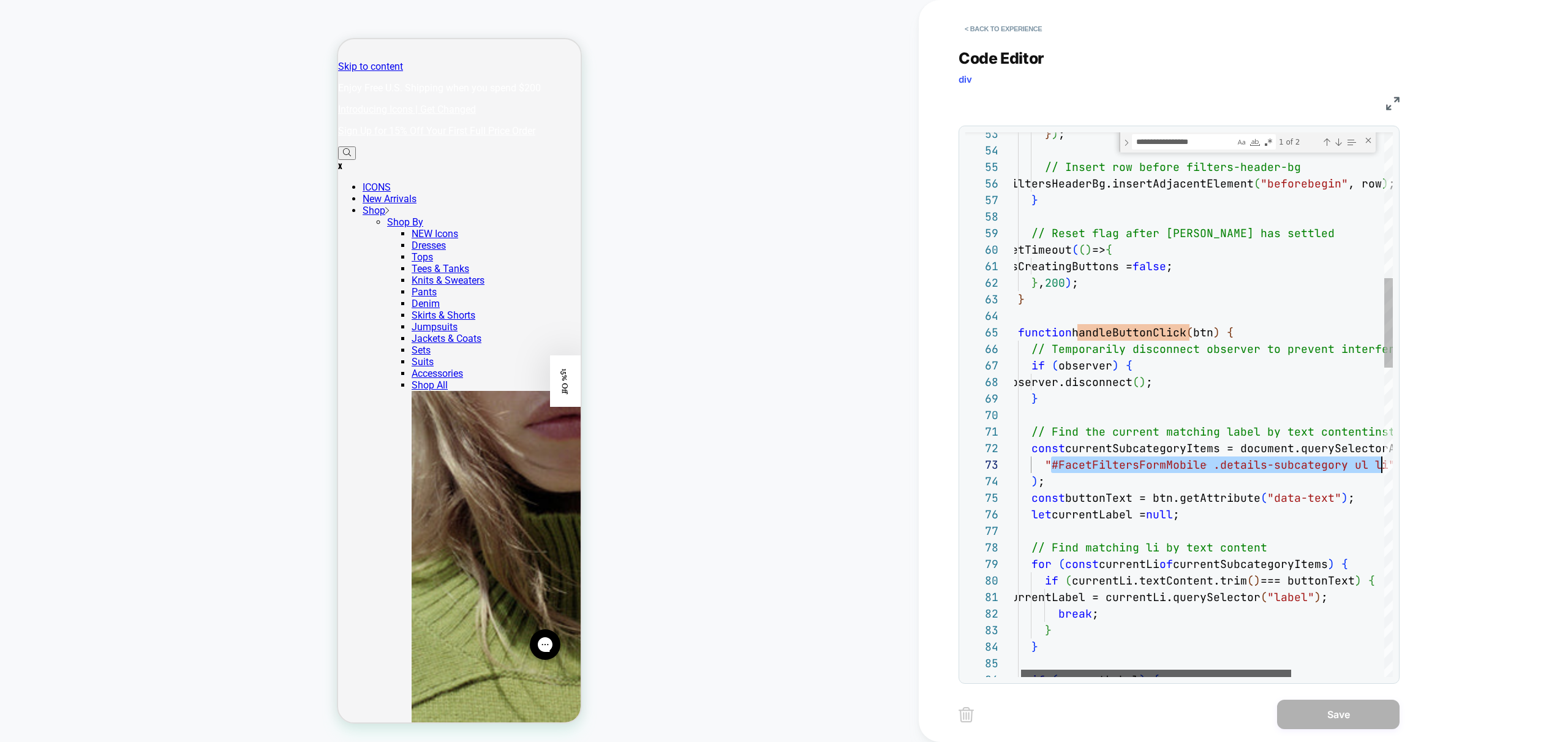
click at [1120, 676] on div at bounding box center [1156, 673] width 270 height 7
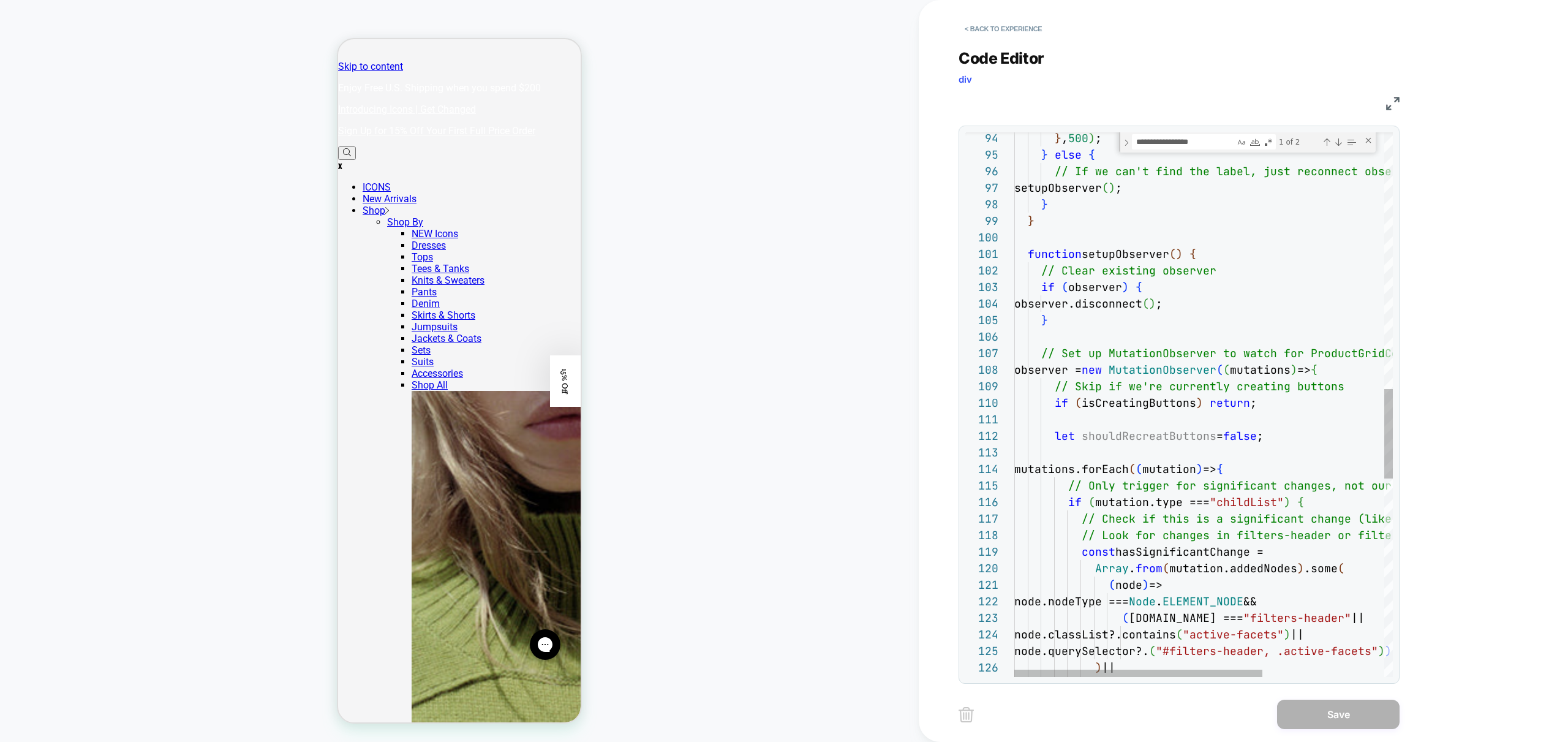
type textarea "**********"
click at [1130, 436] on div "} , 500 ) ; } else { // If we can't find the label, just reconnect obse rver se…" at bounding box center [1297, 226] width 564 height 3310
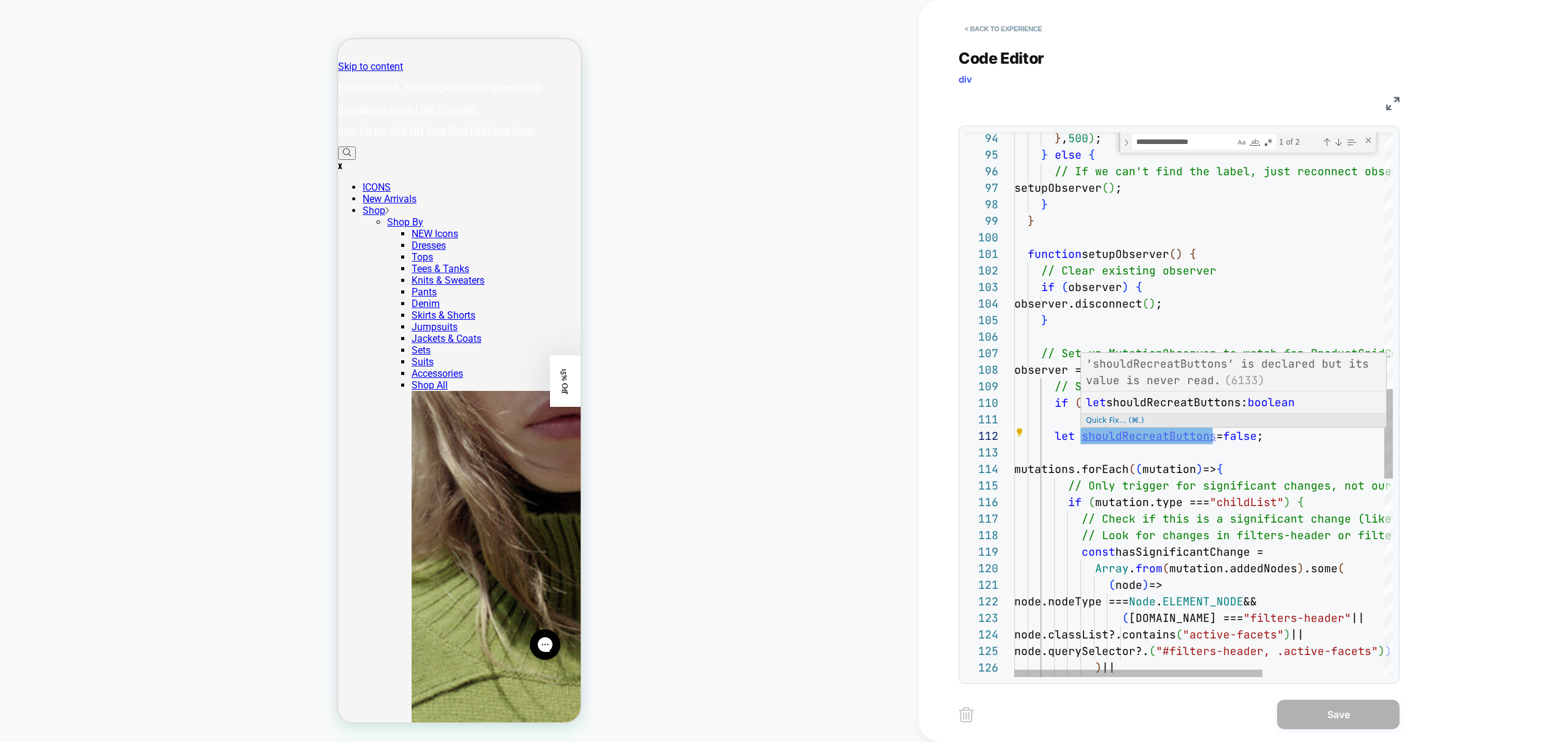
type textarea "**********"
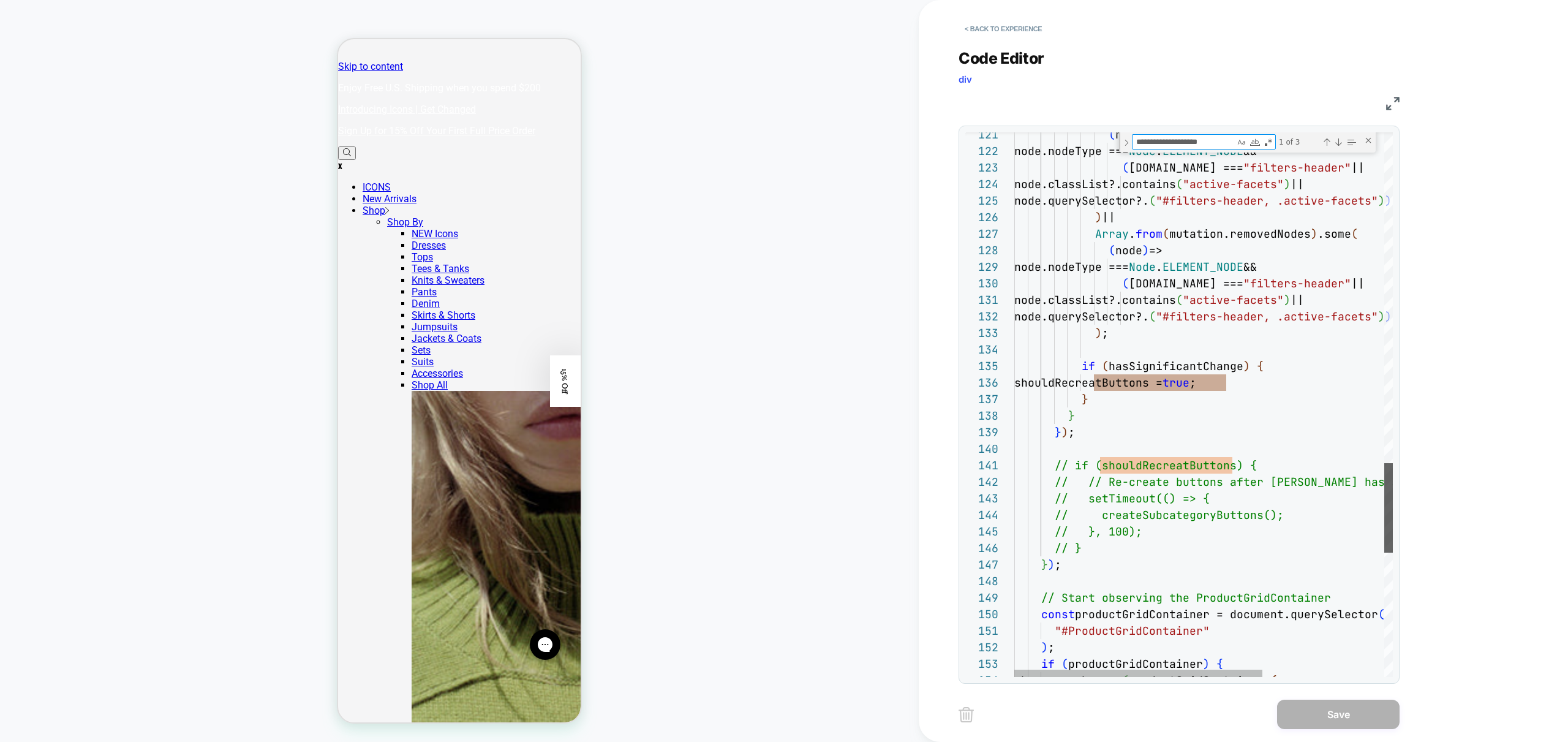
click at [1385, 476] on div at bounding box center [1389, 508] width 9 height 89
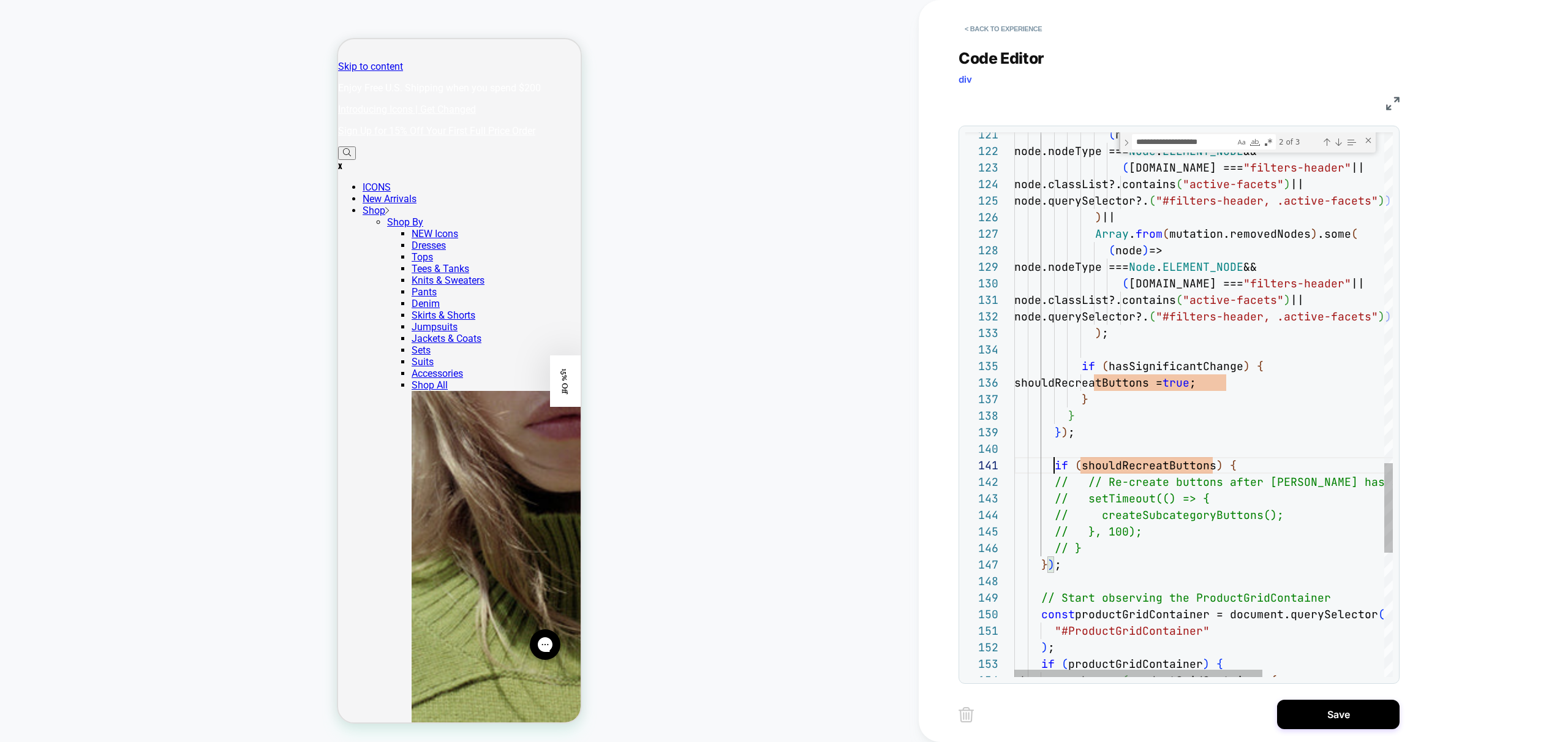
scroll to position [0, 40]
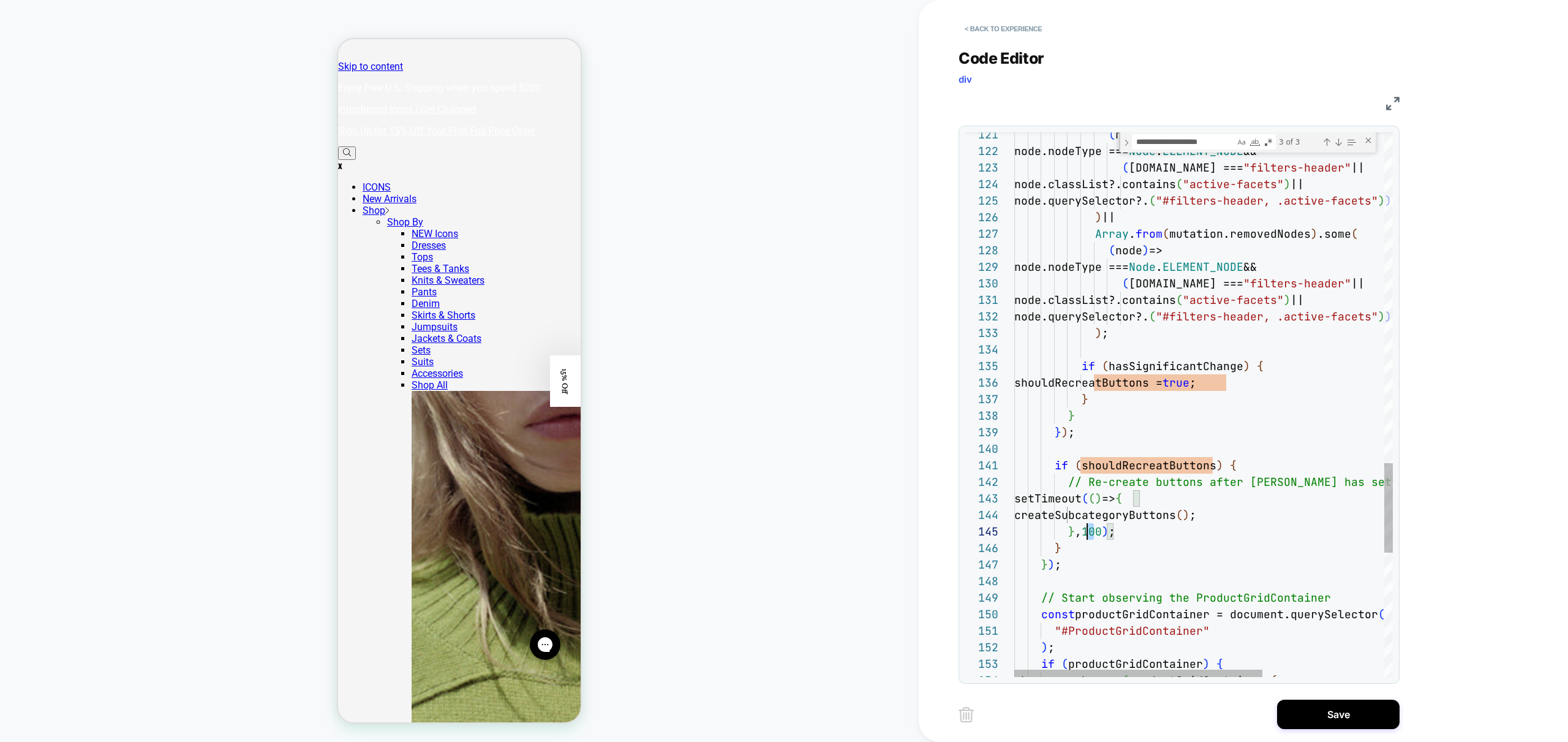
type textarea "**********"
drag, startPoint x: 1347, startPoint y: 710, endPoint x: 1331, endPoint y: 716, distance: 17.1
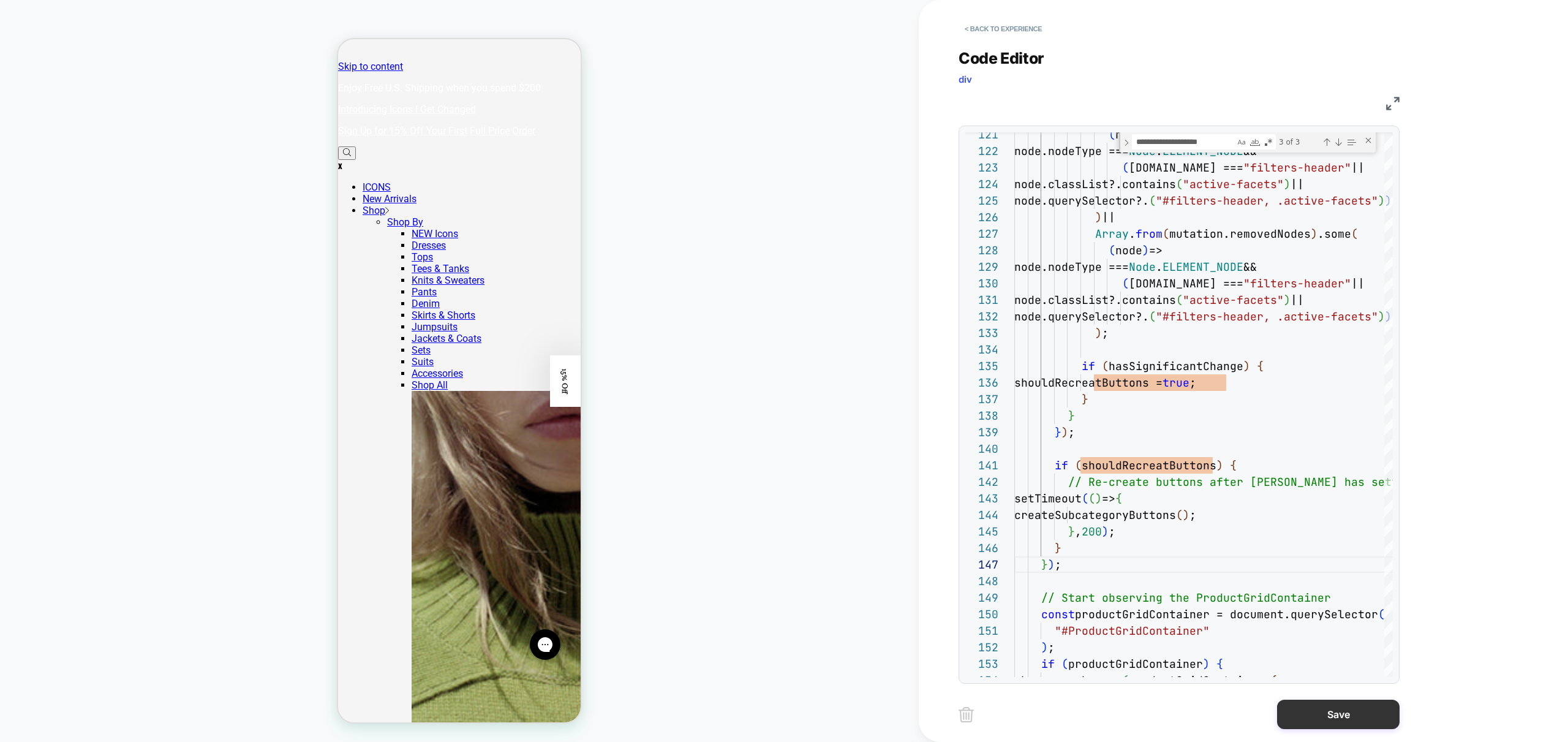
click at [1347, 710] on button "Save" at bounding box center [1338, 714] width 122 height 29
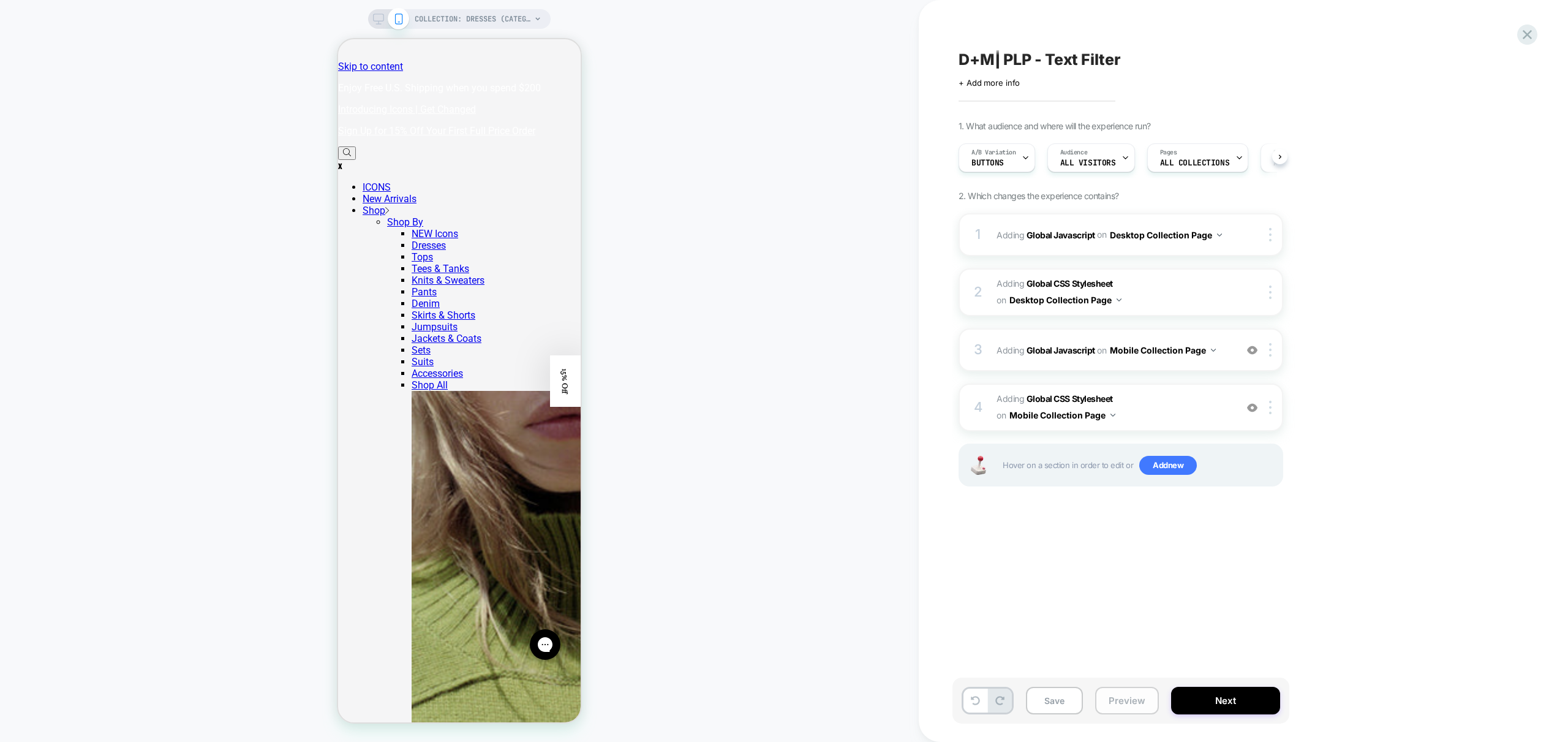
click at [1140, 698] on button "Preview" at bounding box center [1127, 700] width 64 height 28
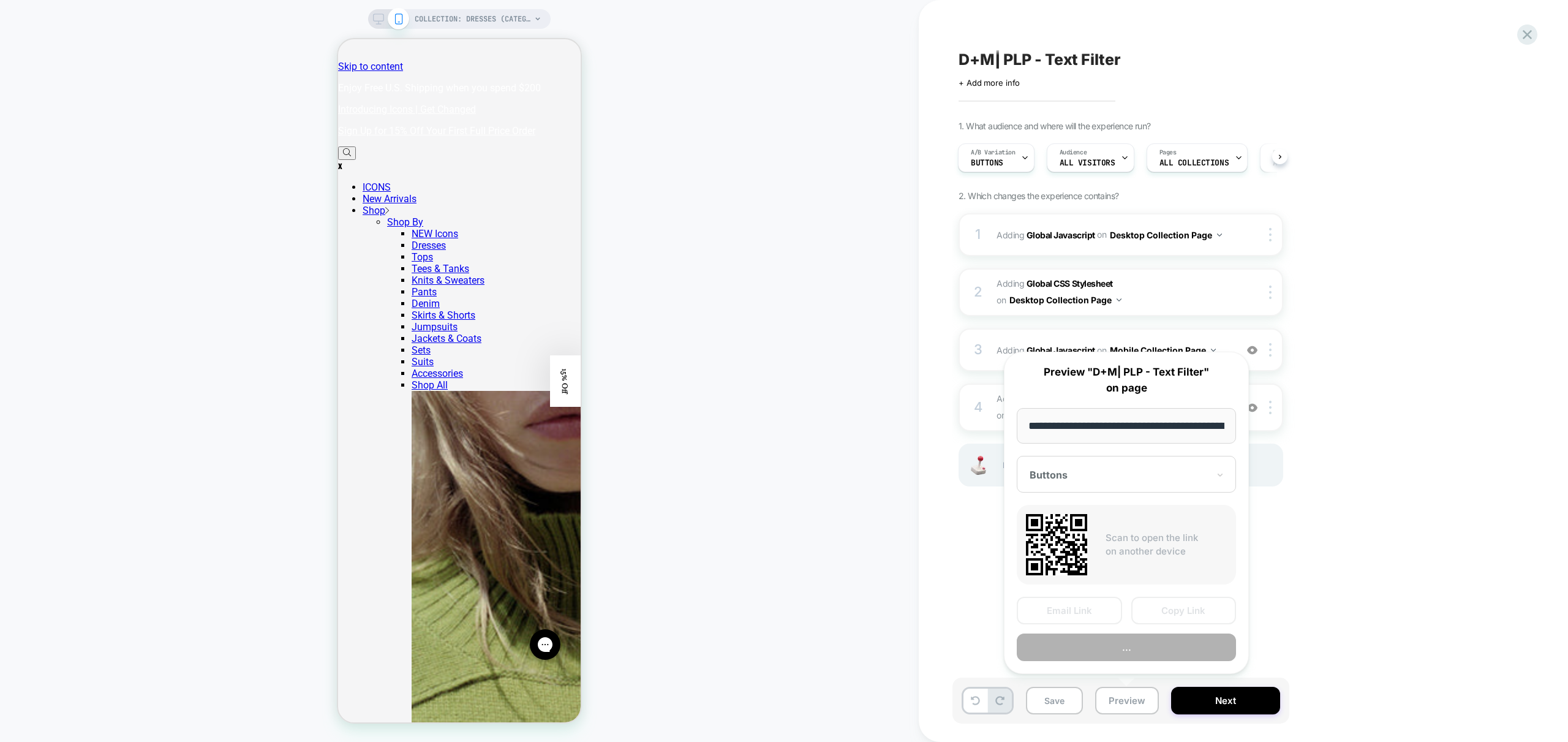
scroll to position [0, 85]
click at [1164, 645] on button "Preview" at bounding box center [1126, 648] width 219 height 28
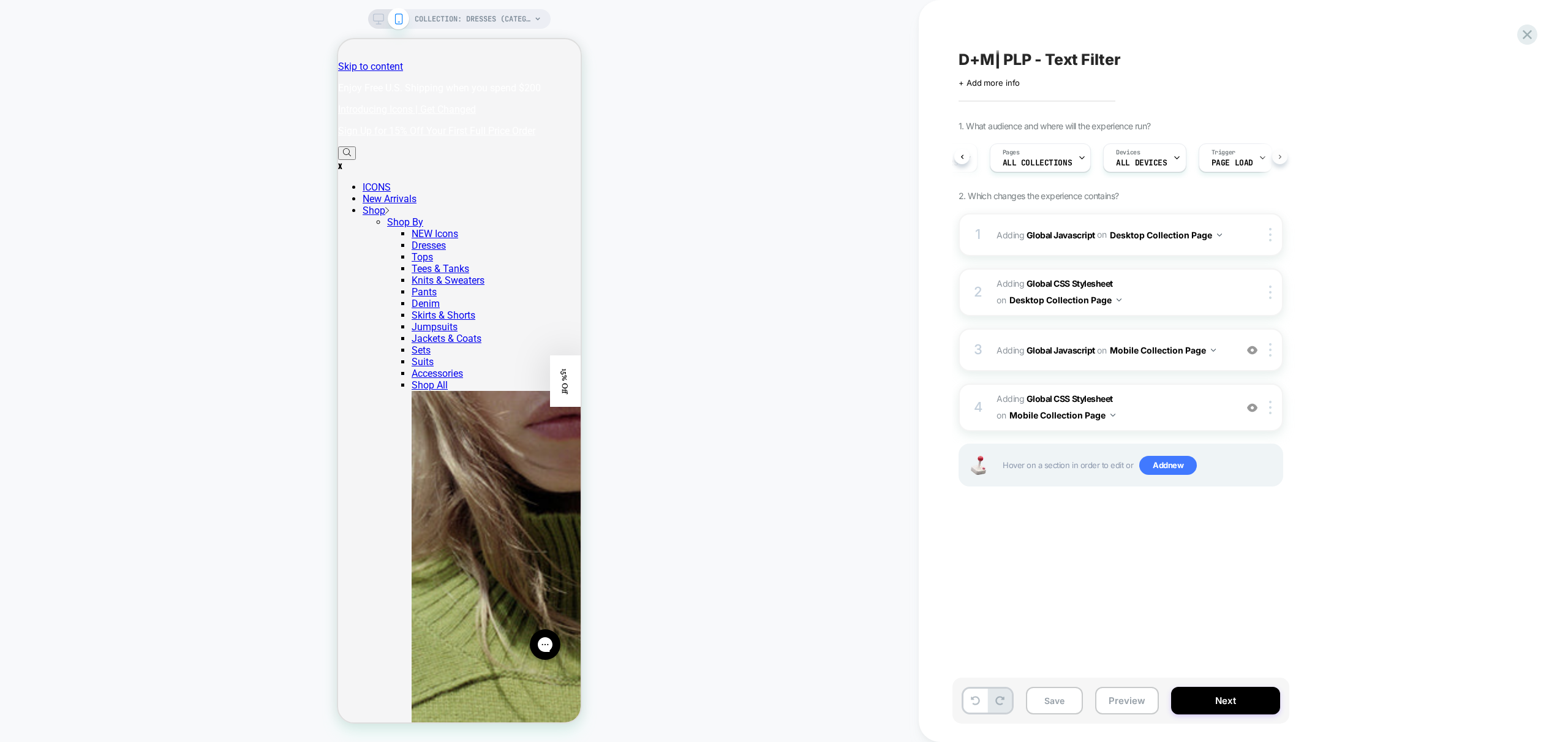
scroll to position [0, 166]
click at [1222, 363] on div "3 Adding Global Javascript on Mobile Collection Page Add Before Add After Copy …" at bounding box center [1121, 349] width 324 height 43
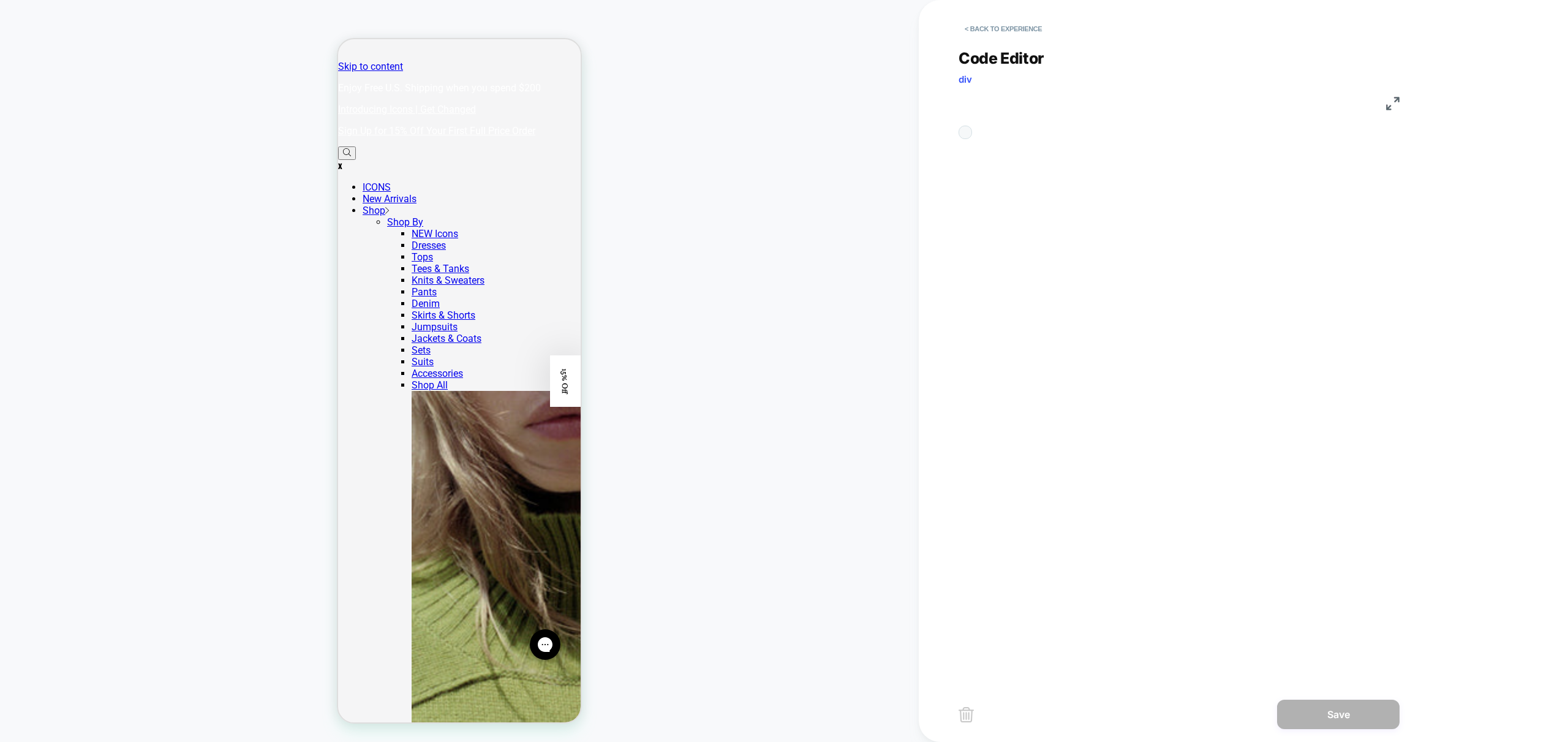
scroll to position [165, 0]
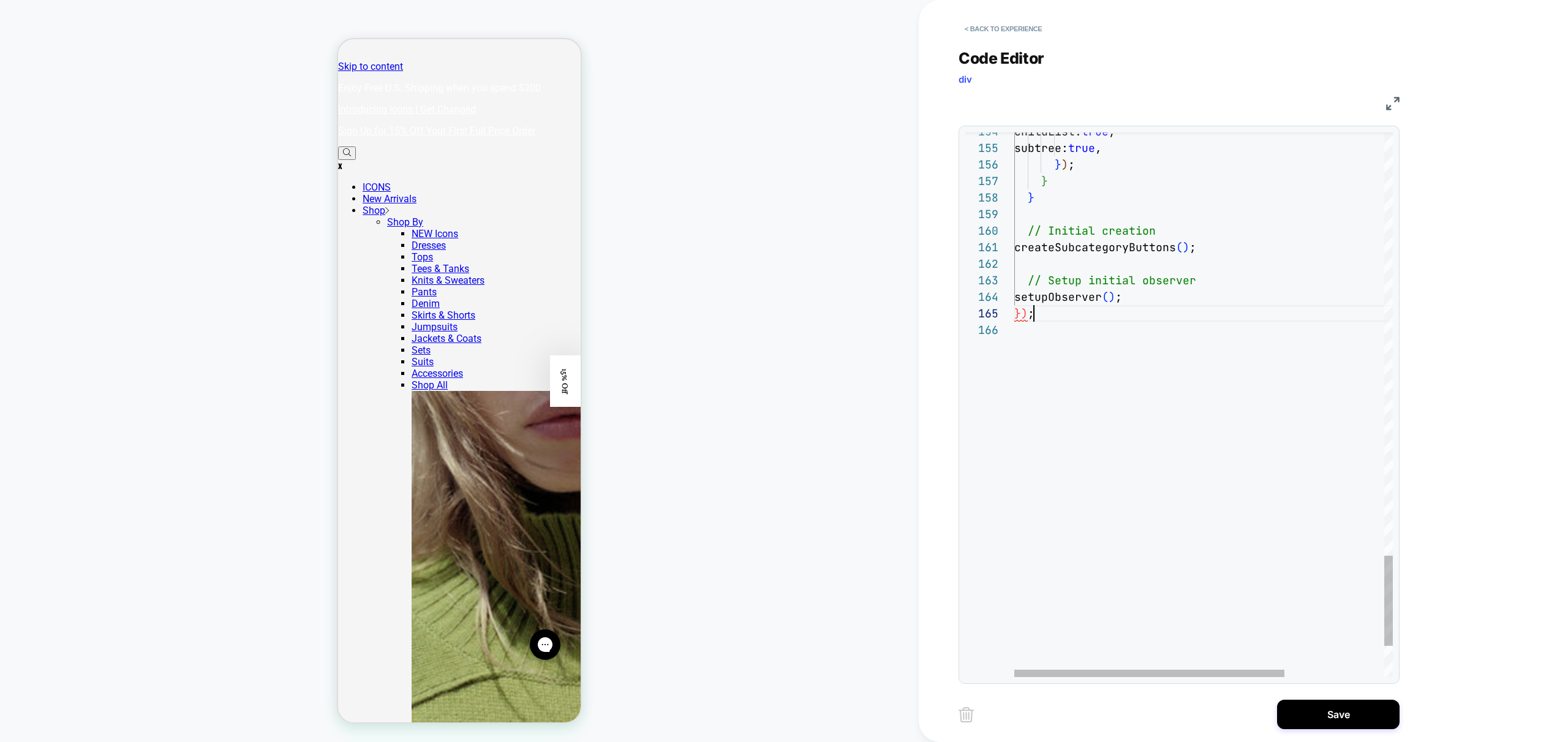
scroll to position [66, 20]
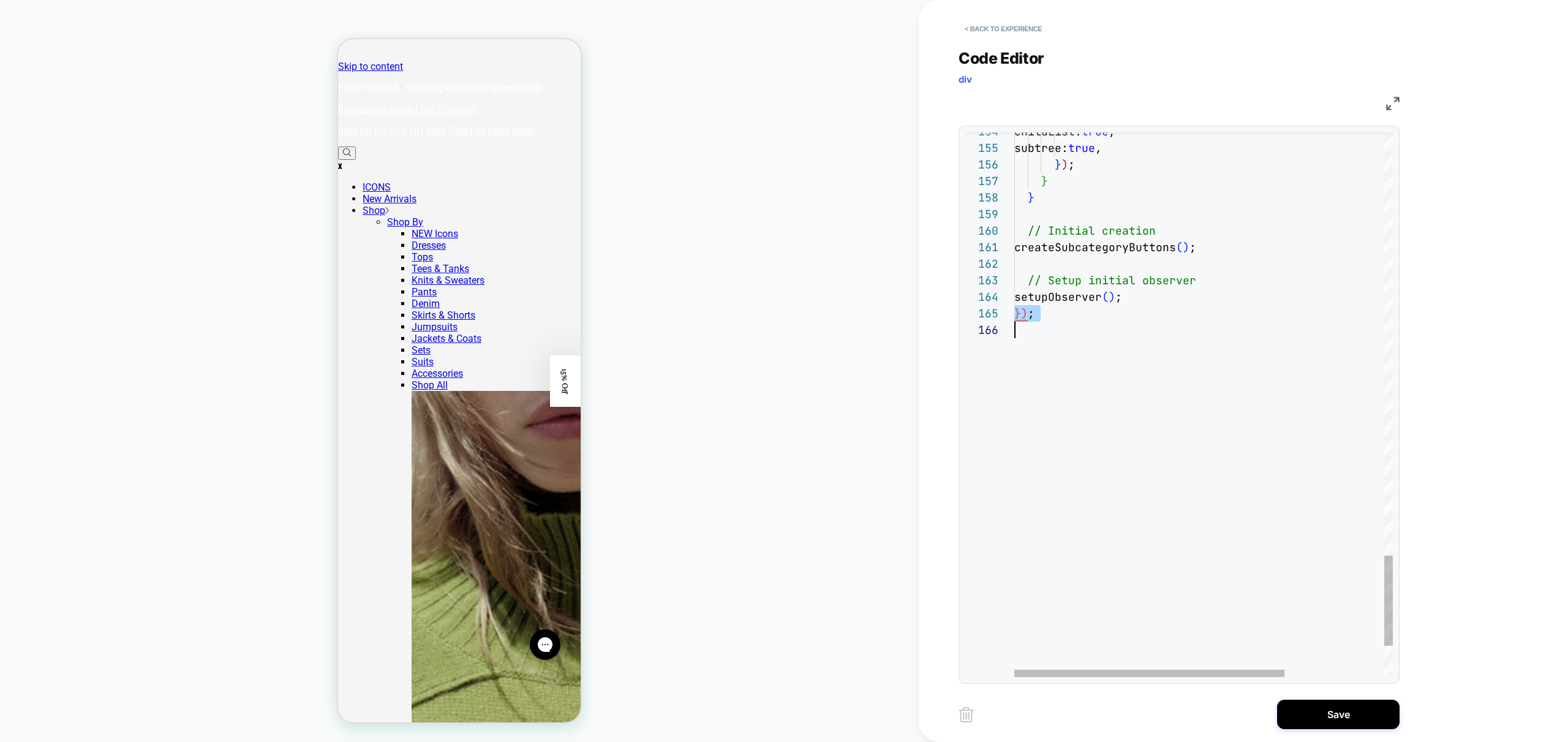
type textarea "**********"
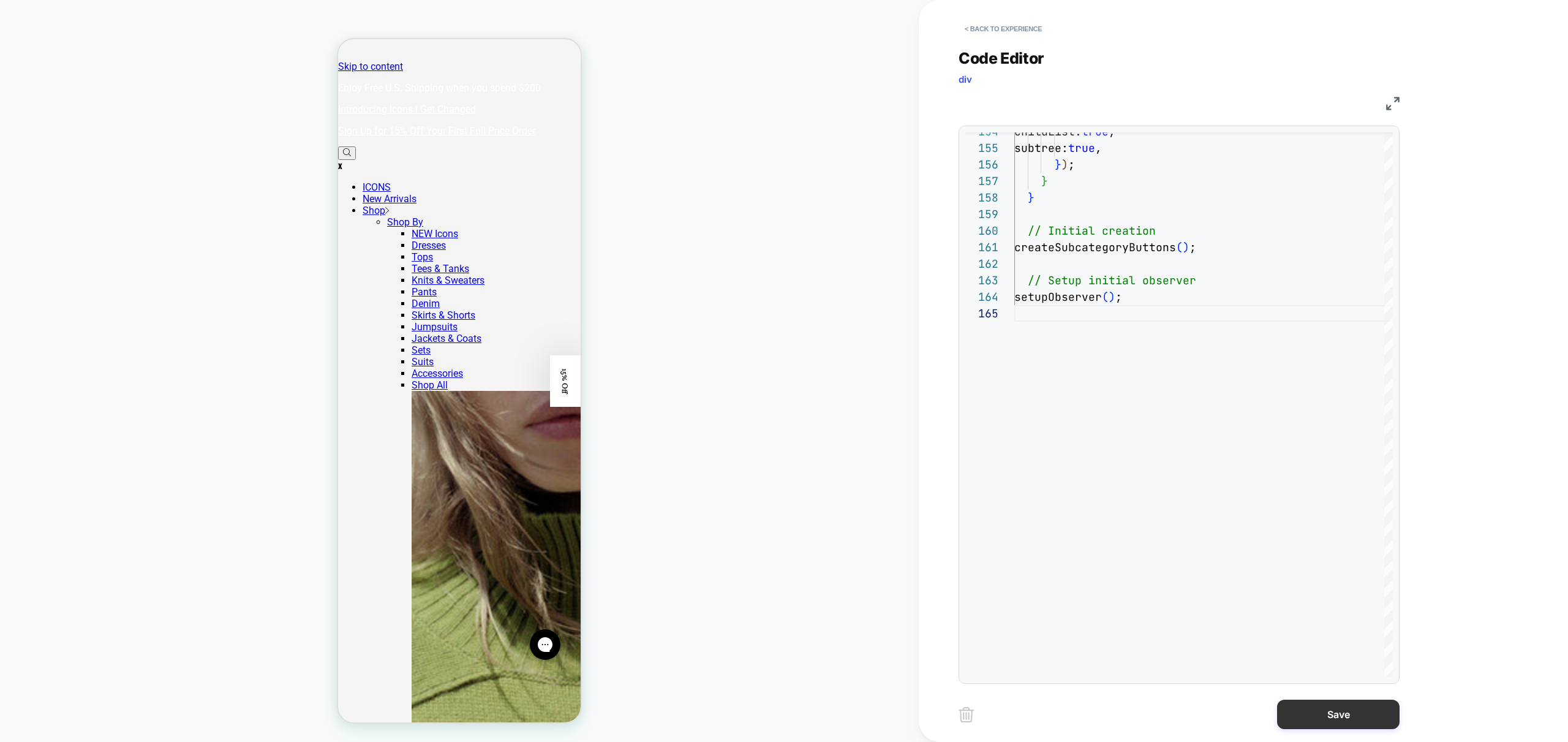
click at [1324, 704] on button "Save" at bounding box center [1338, 714] width 122 height 29
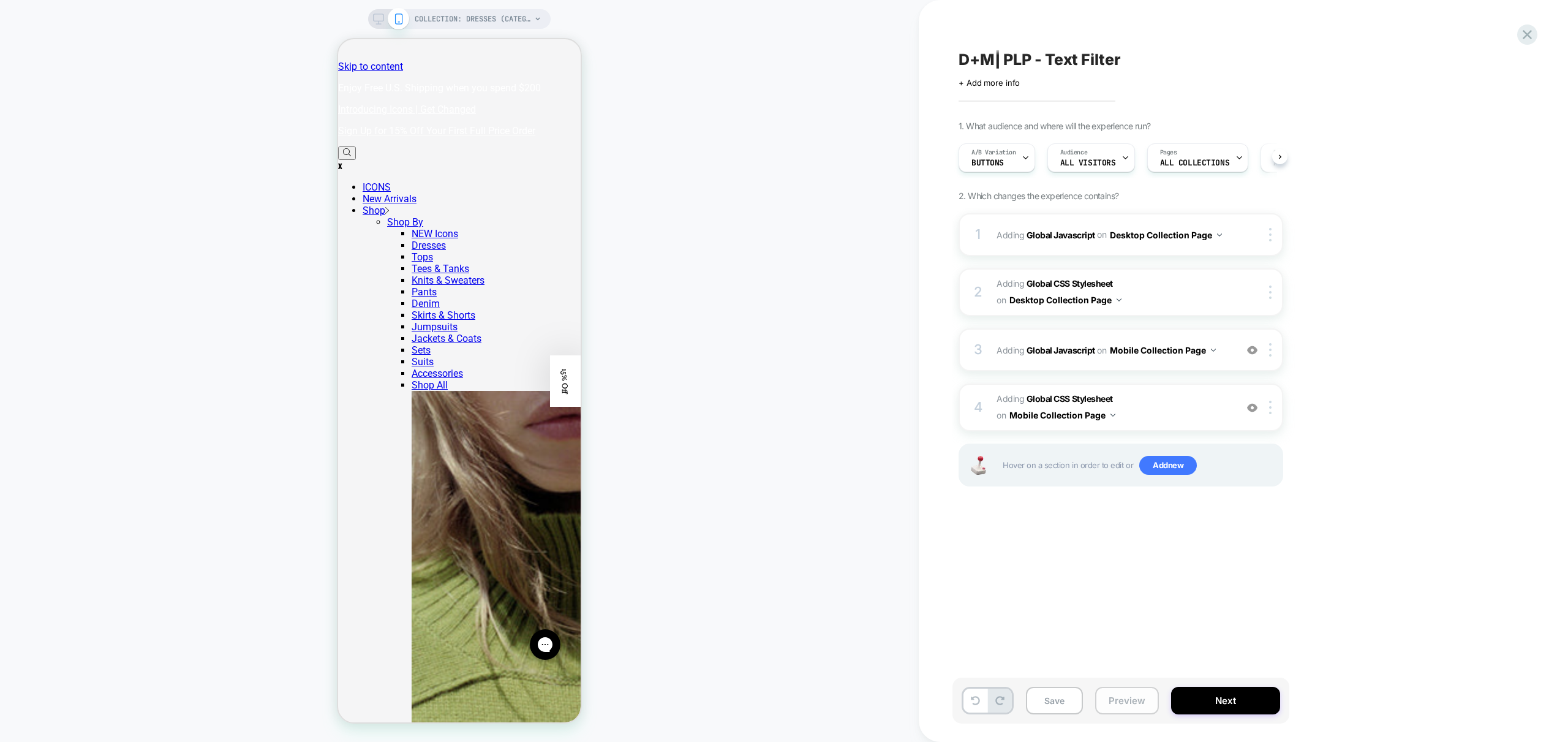
scroll to position [0, 1]
click at [1121, 710] on button "Preview" at bounding box center [1127, 700] width 64 height 28
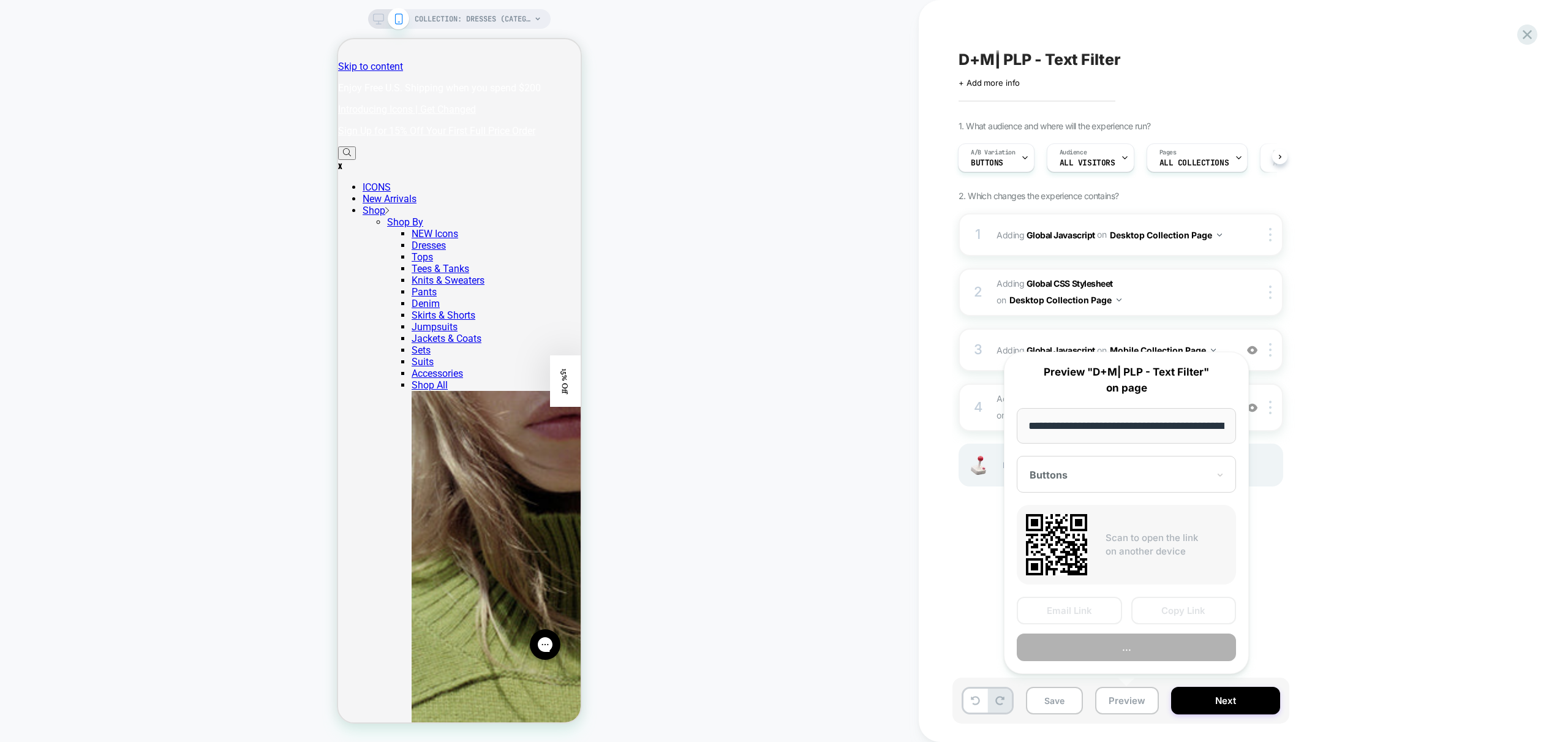
scroll to position [0, 85]
click at [1162, 651] on button "Preview" at bounding box center [1126, 648] width 219 height 28
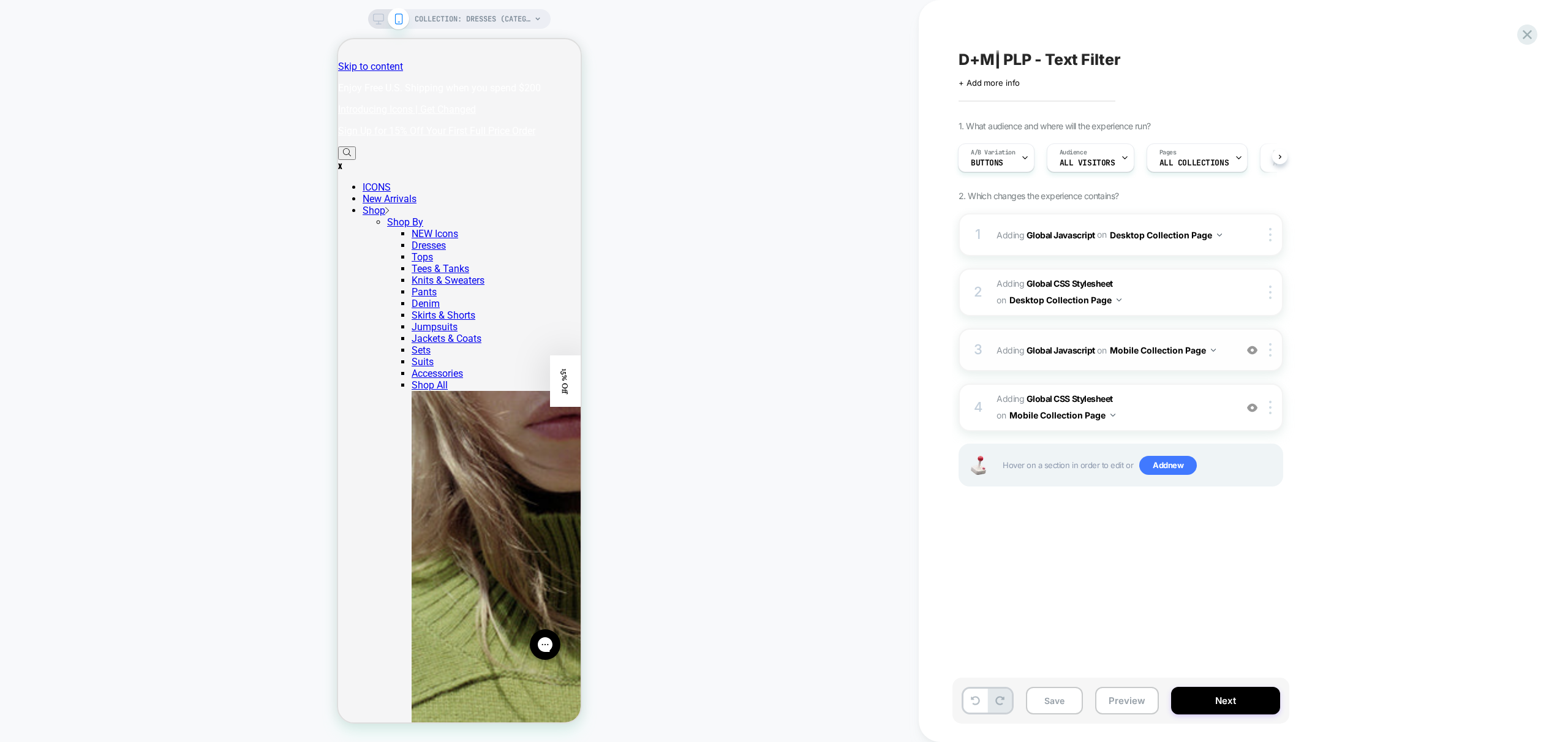
click at [1224, 361] on div "3 Adding Global Javascript on Mobile Collection Page Add Before Add After Copy …" at bounding box center [1121, 349] width 324 height 43
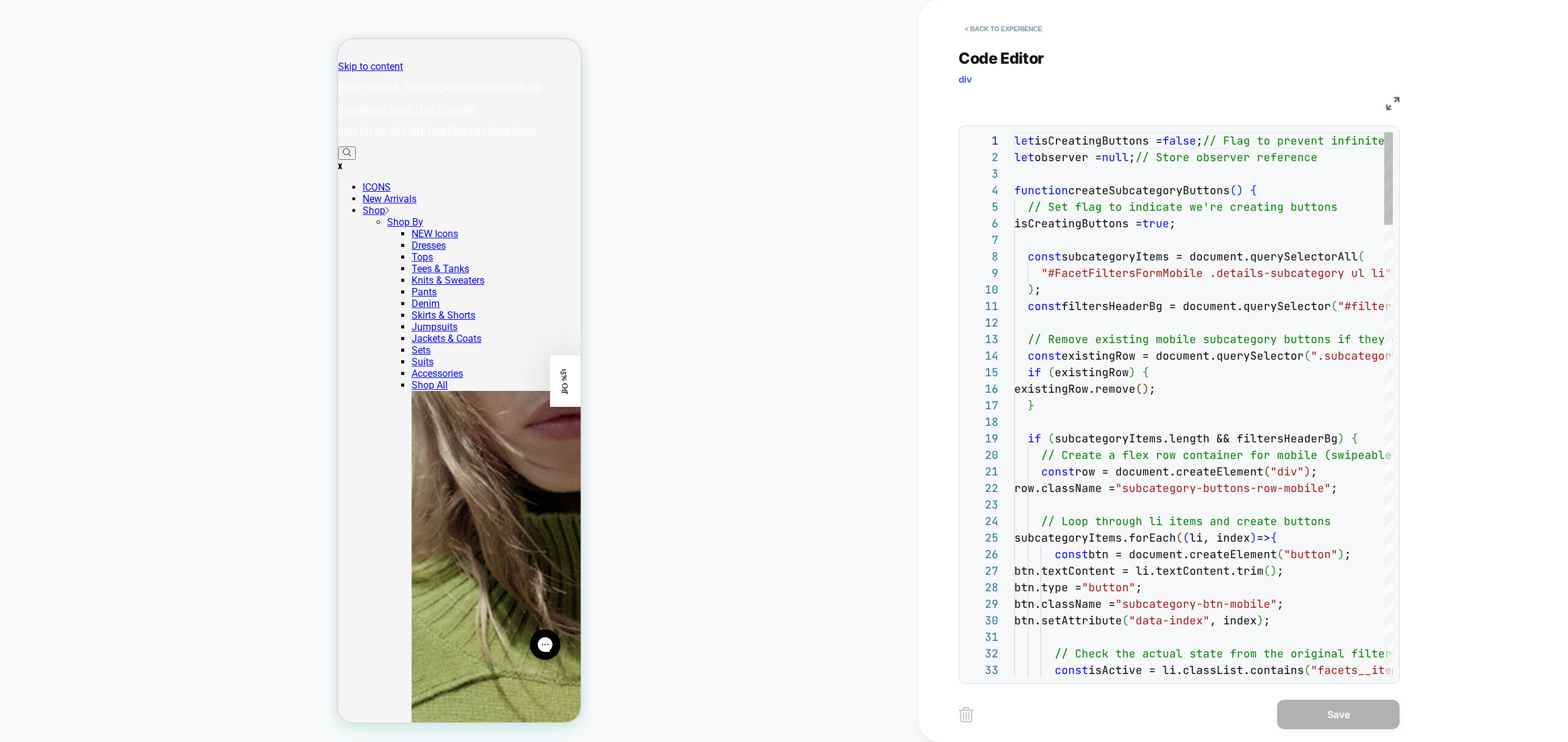
scroll to position [165, 0]
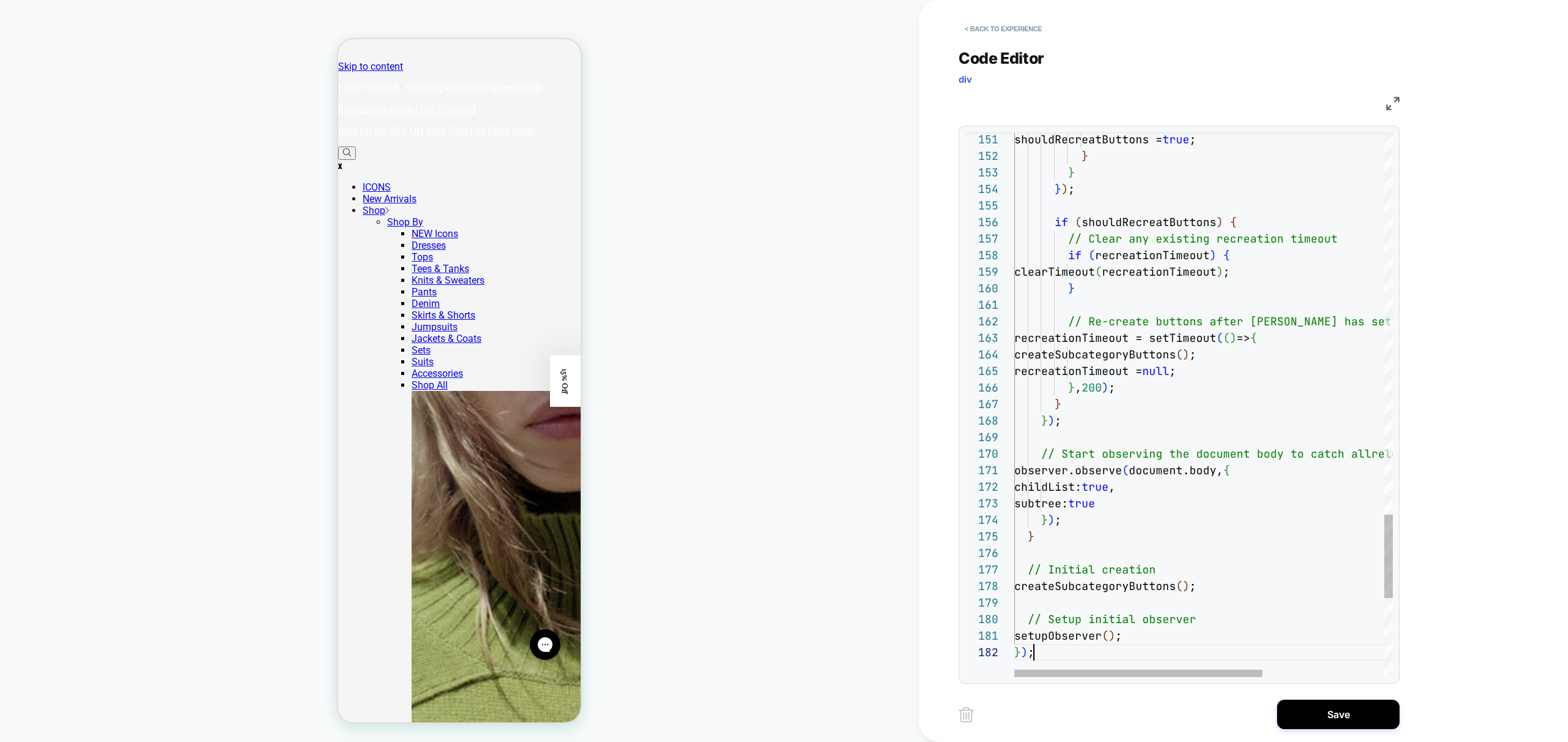
scroll to position [17, 20]
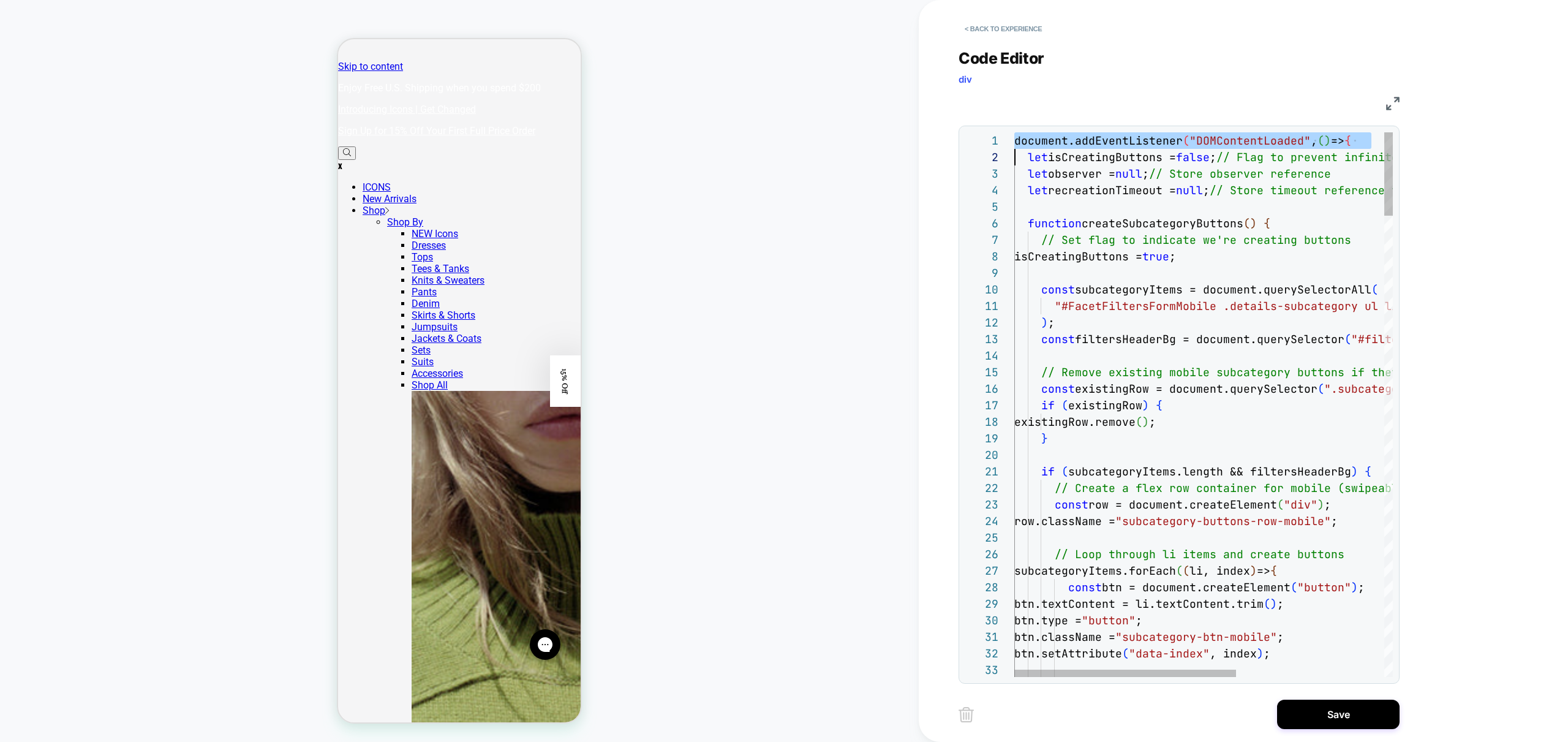
type textarea "**********"
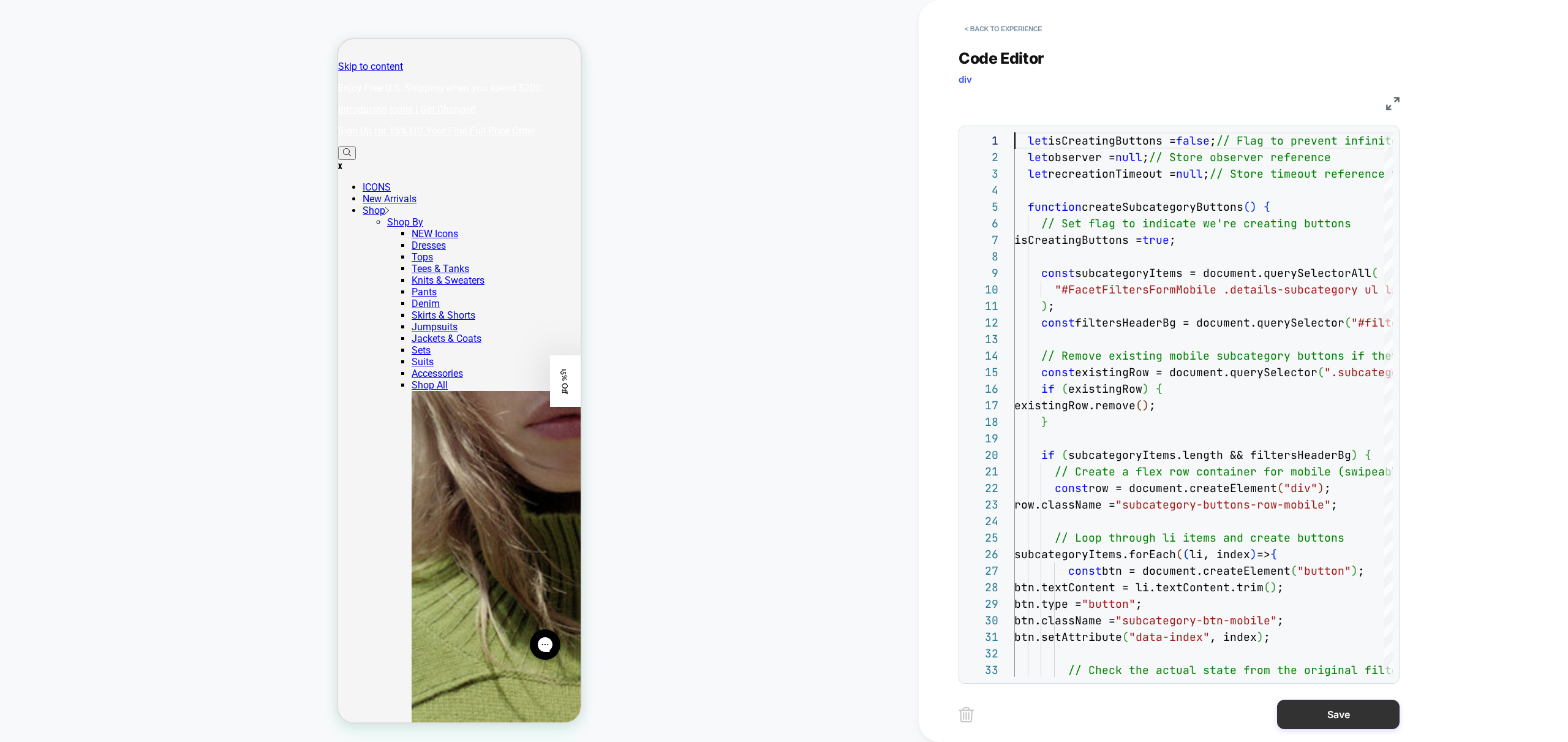
click at [1325, 716] on button "Save" at bounding box center [1338, 714] width 122 height 29
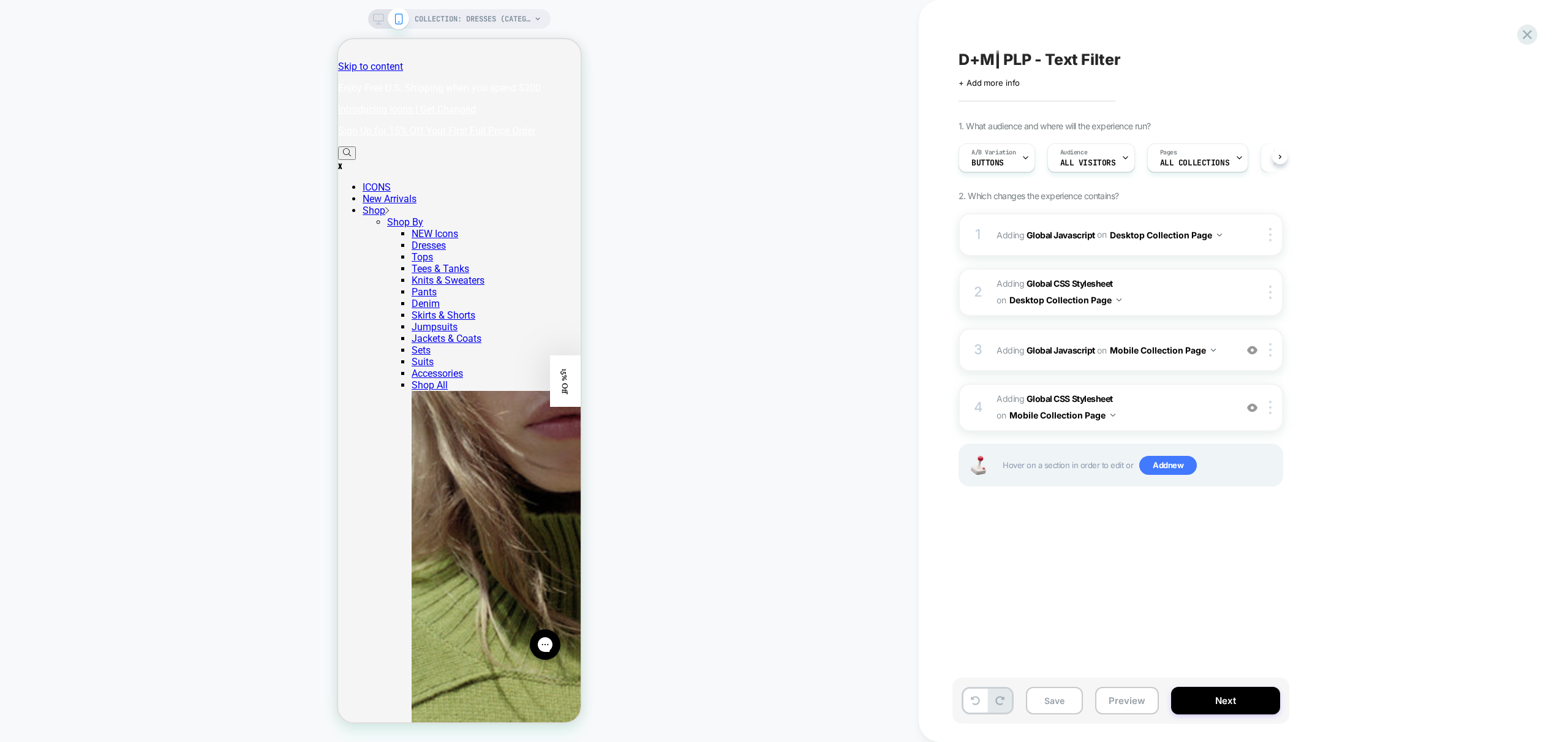
drag, startPoint x: 1131, startPoint y: 700, endPoint x: 1123, endPoint y: 718, distance: 19.7
click at [1131, 700] on button "Preview" at bounding box center [1127, 700] width 64 height 28
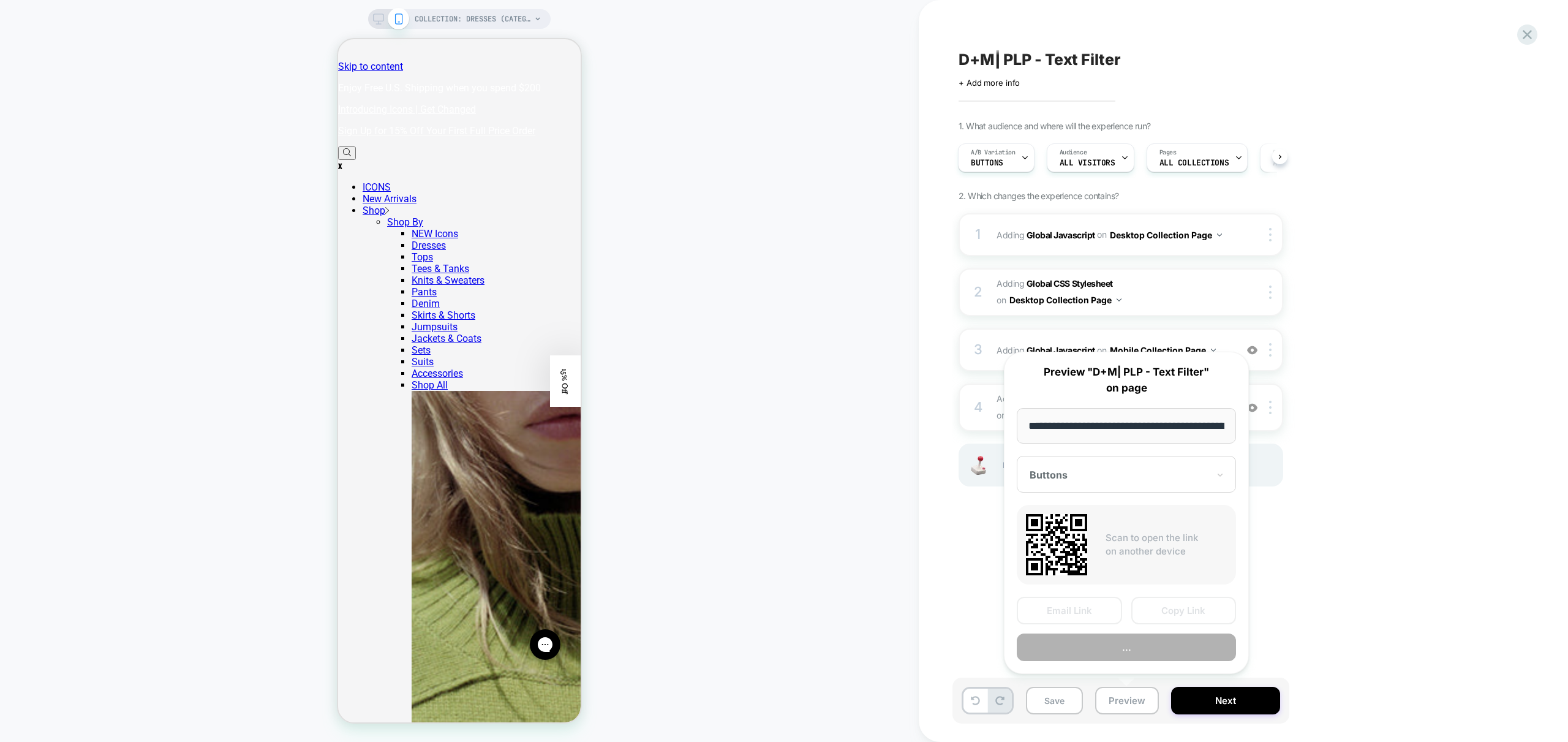
scroll to position [0, 85]
click at [1155, 646] on button "Preview" at bounding box center [1126, 648] width 219 height 28
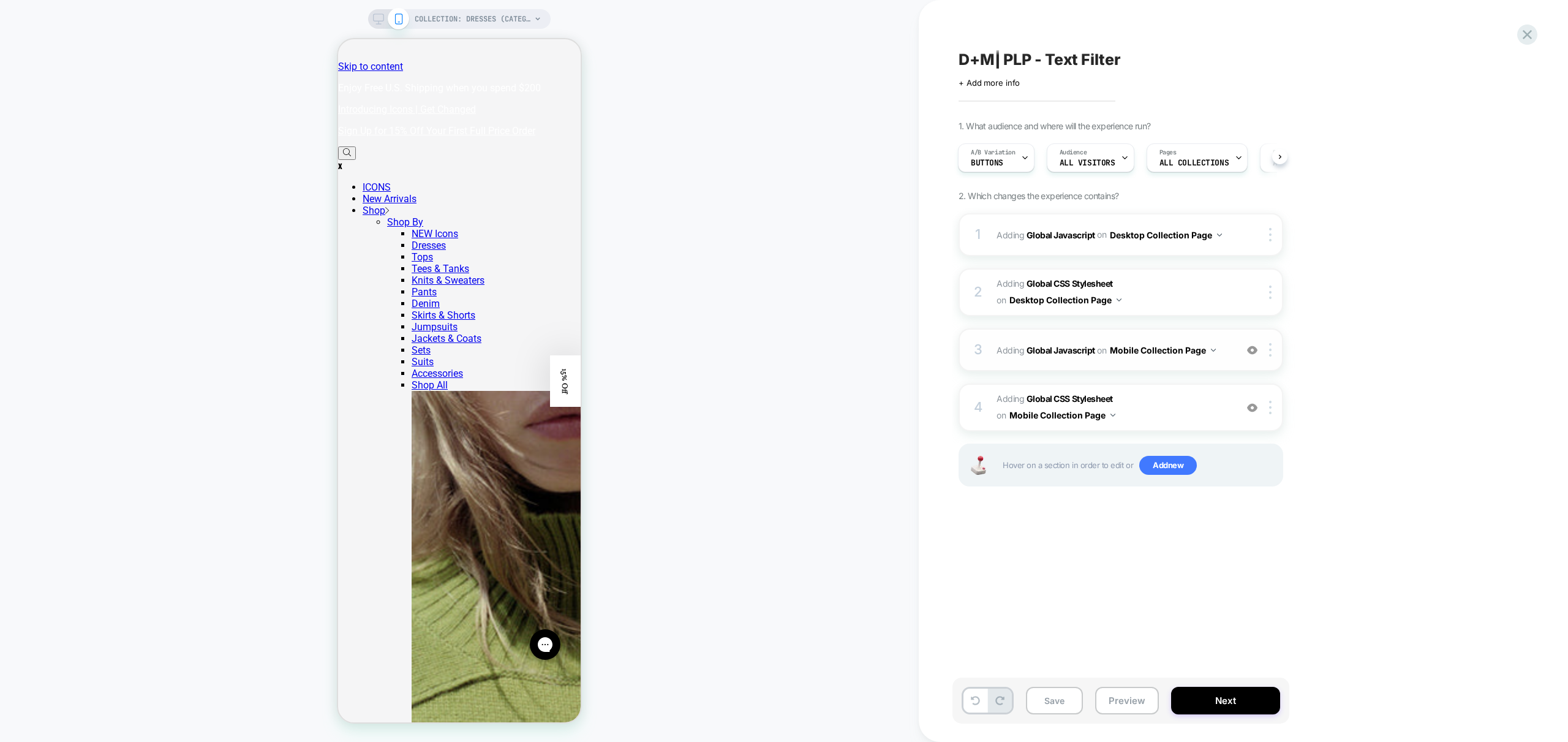
click at [1221, 364] on div "3 Adding Global Javascript on Mobile Collection Page Add Before Add After Copy …" at bounding box center [1121, 349] width 324 height 43
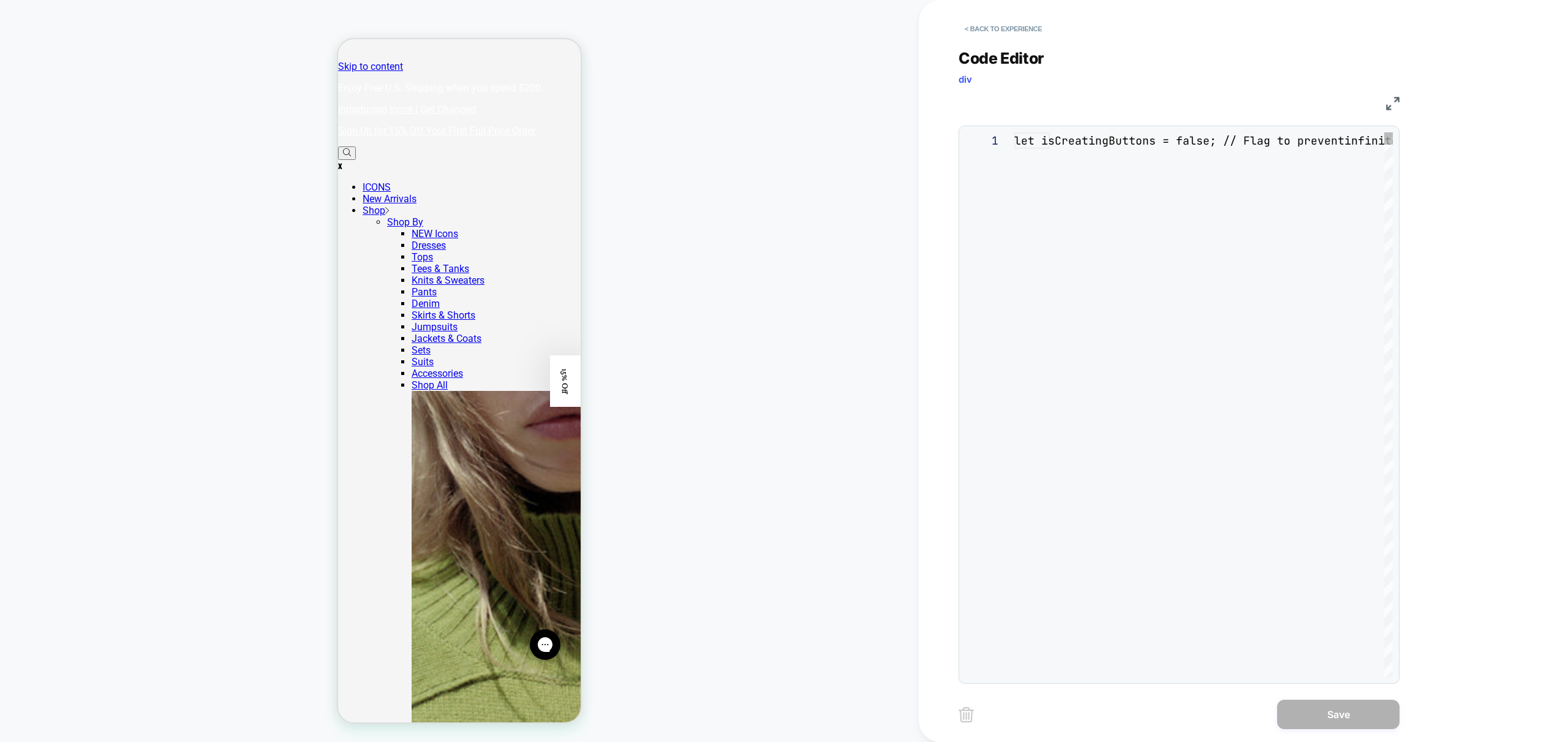
scroll to position [165, 0]
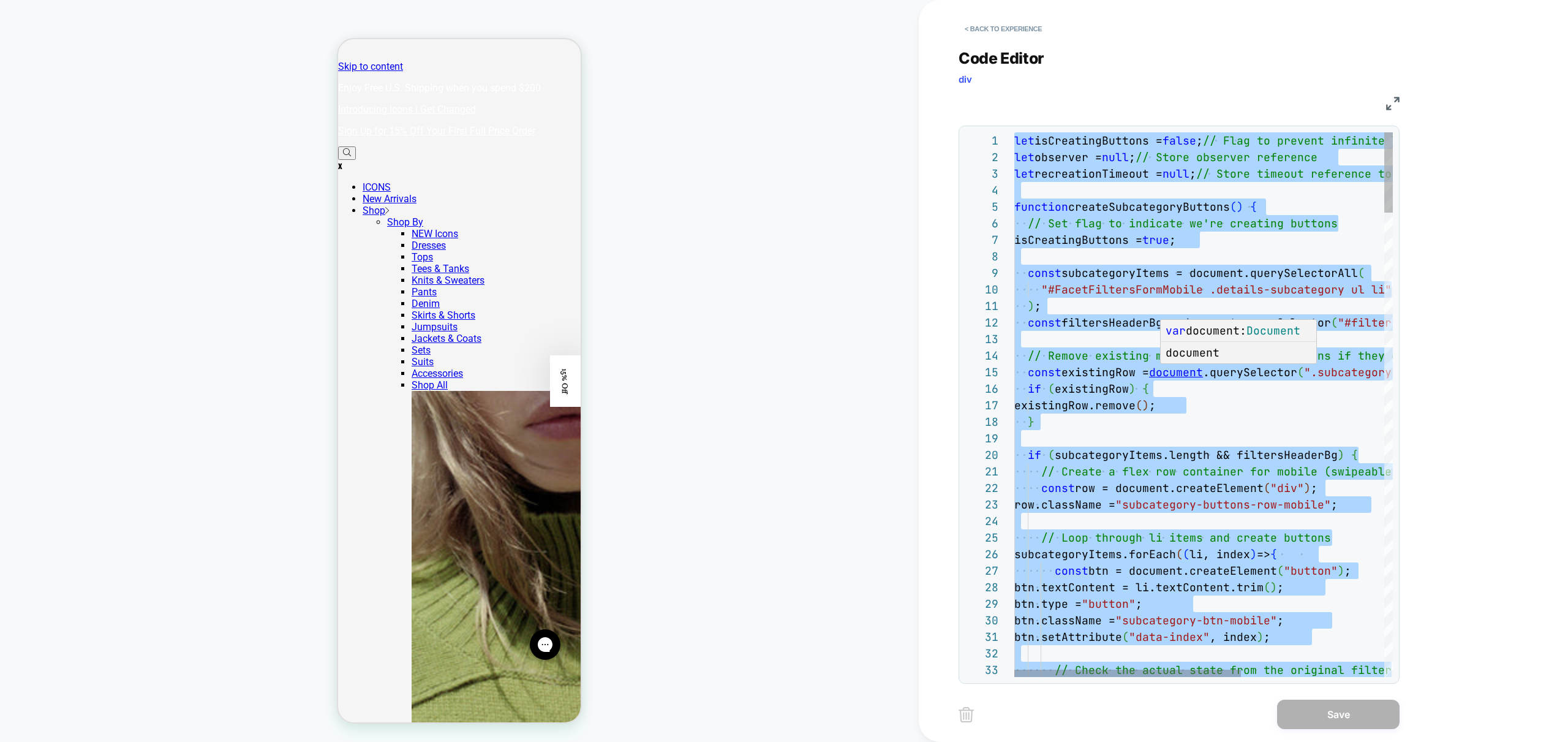
type textarea "**********"
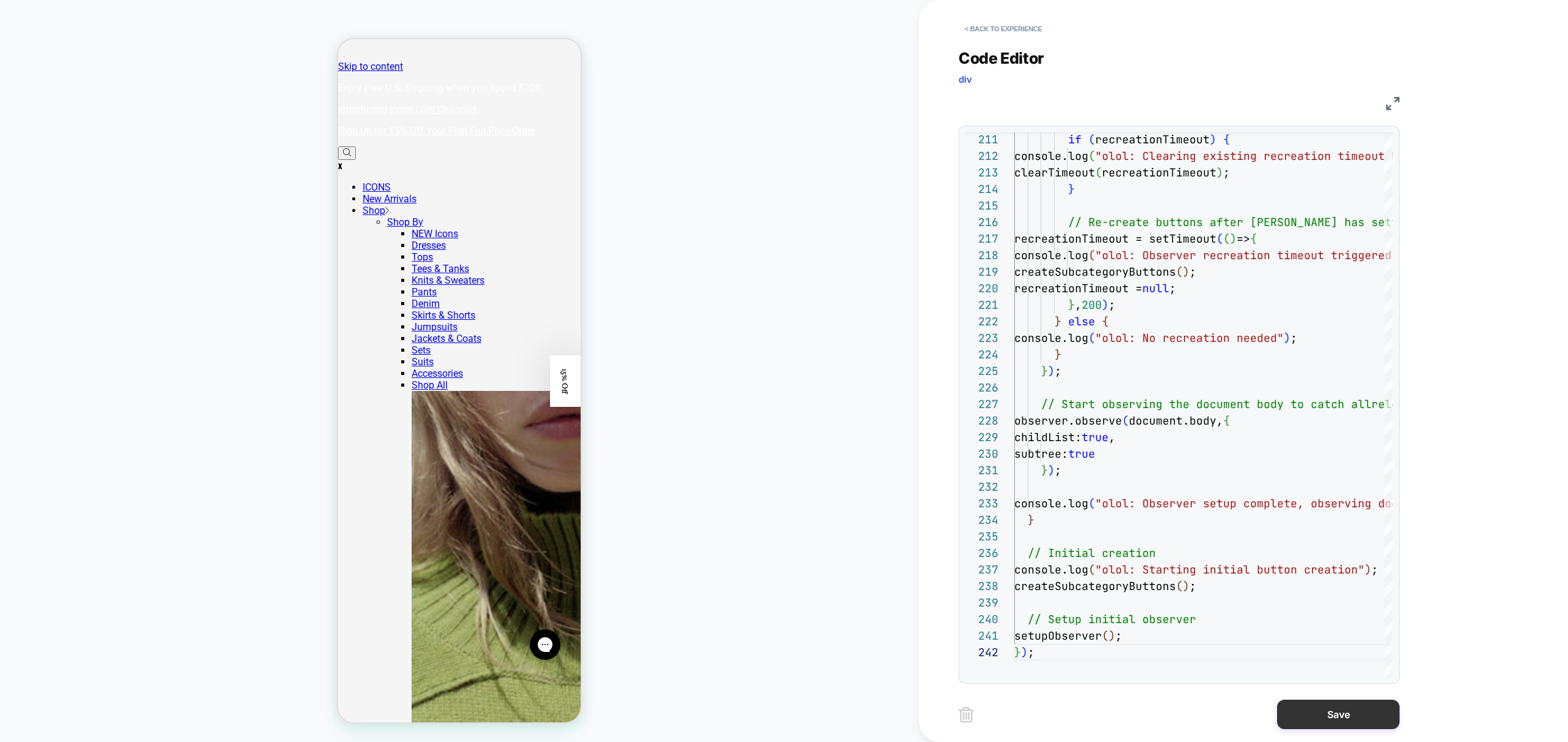
click at [1340, 720] on button "Save" at bounding box center [1338, 714] width 122 height 29
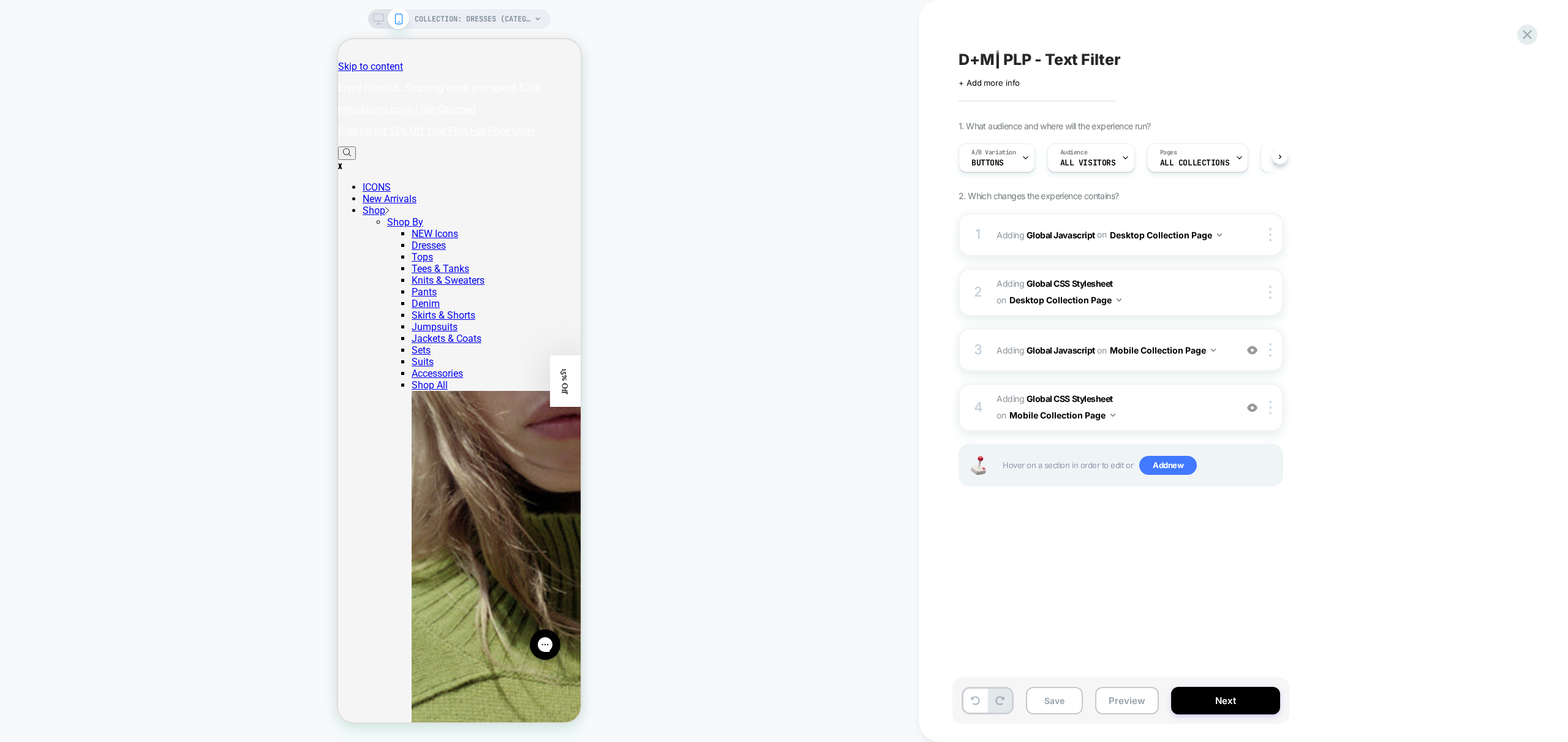
scroll to position [0, 1]
click at [1138, 698] on button "Preview" at bounding box center [1127, 700] width 64 height 28
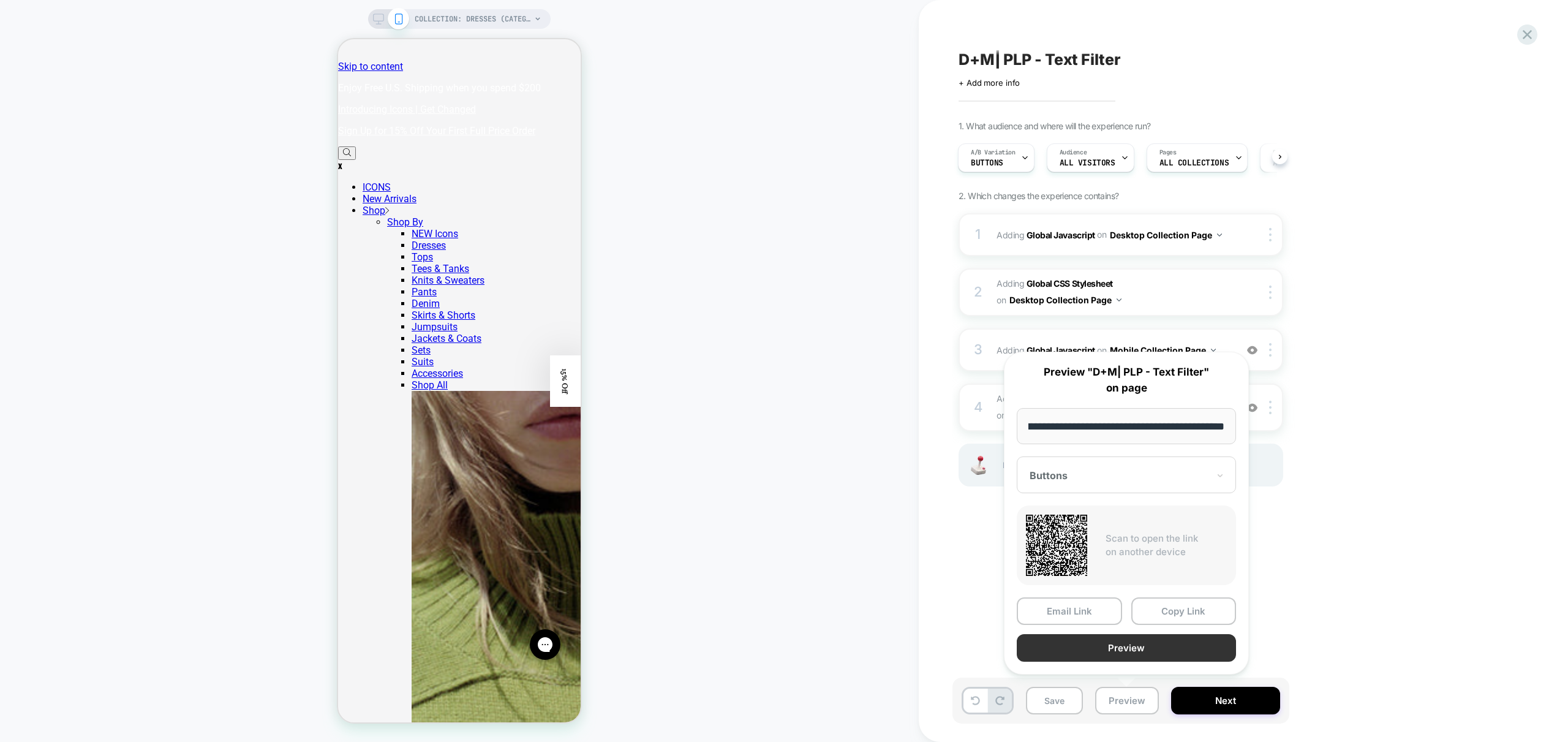
scroll to position [0, 0]
click at [1166, 643] on button "Preview" at bounding box center [1126, 648] width 219 height 28
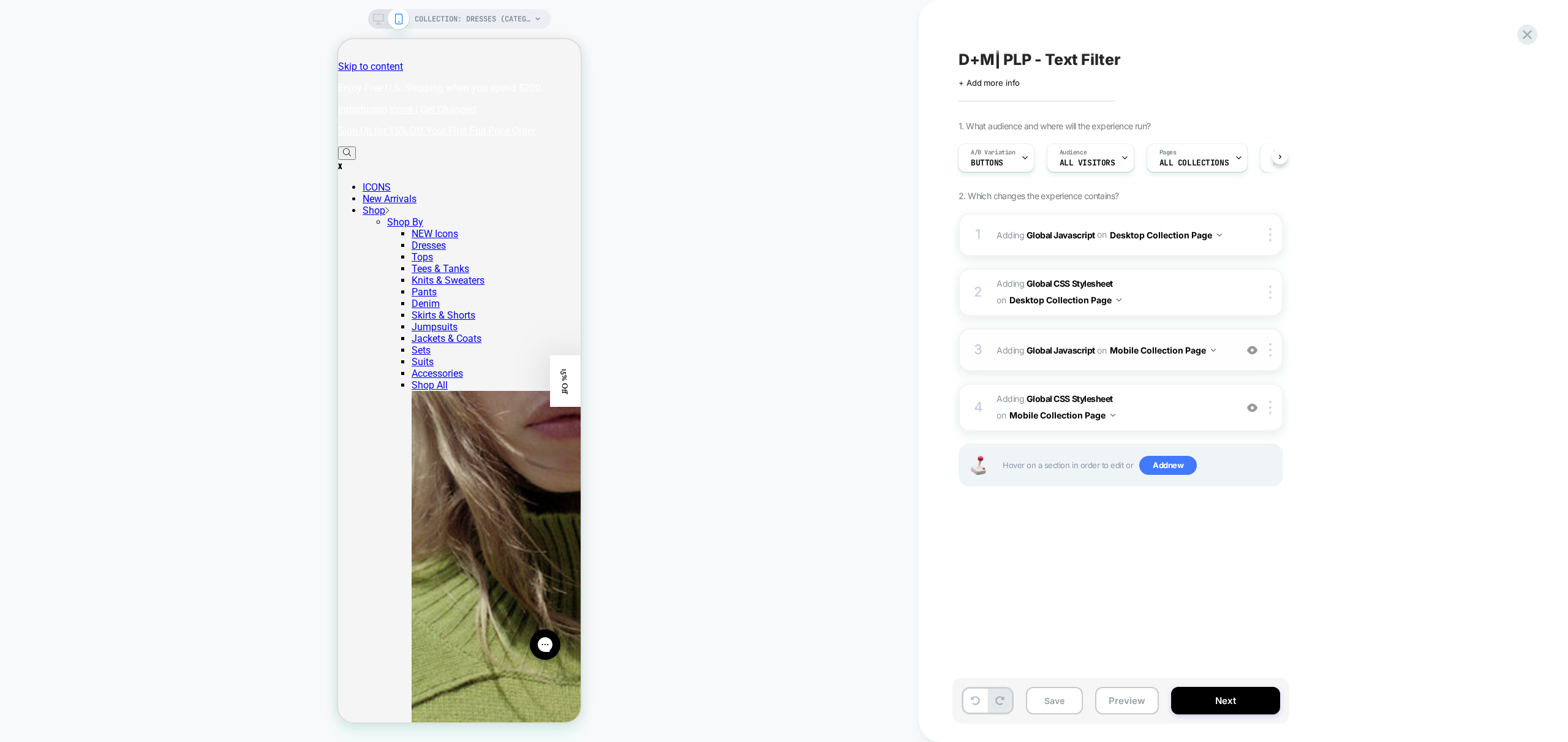
click at [1255, 352] on img at bounding box center [1252, 350] width 11 height 11
click at [1272, 236] on div at bounding box center [1272, 234] width 21 height 13
click at [1291, 298] on div "Target All Devices" at bounding box center [1271, 299] width 109 height 34
click at [1142, 696] on button "Preview" at bounding box center [1127, 700] width 64 height 28
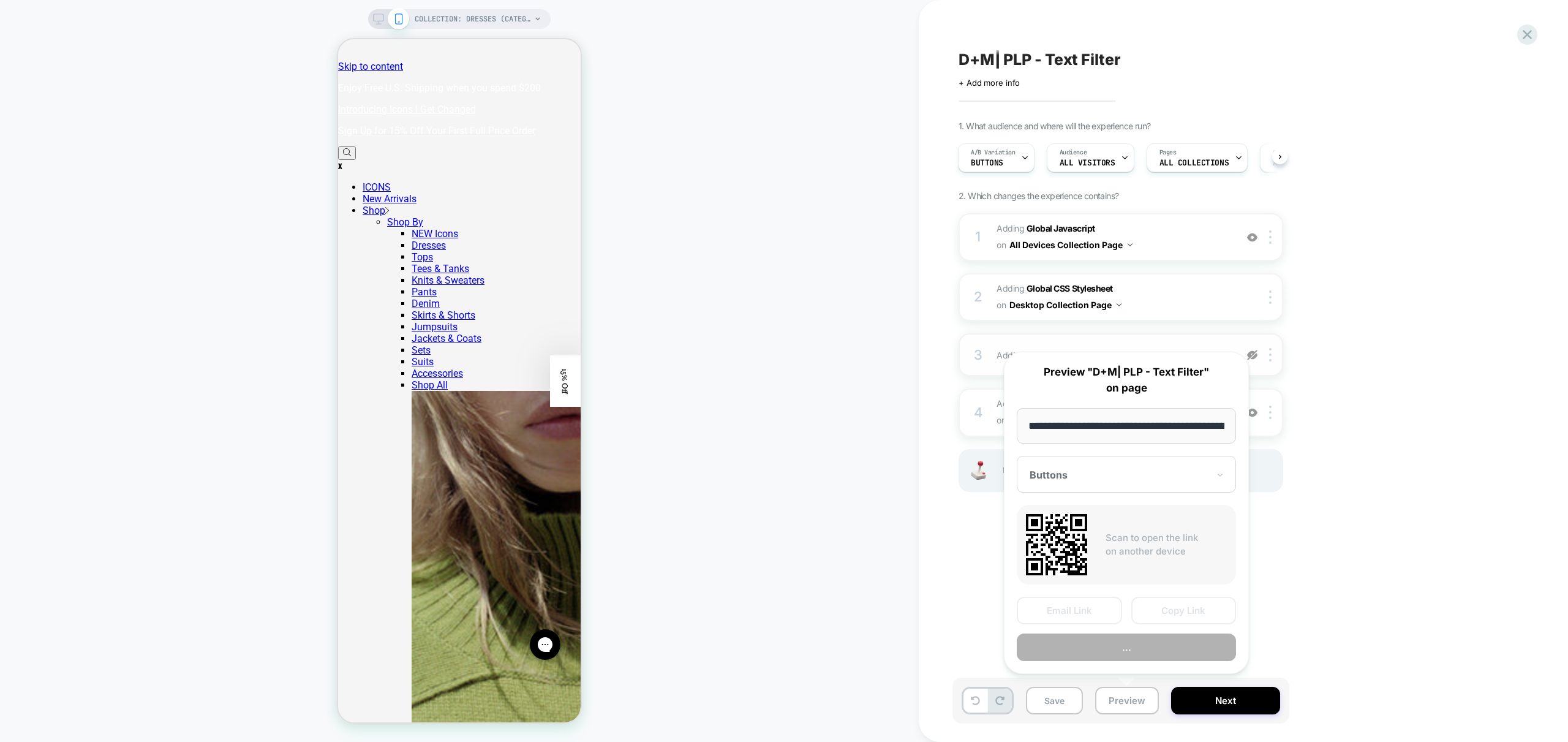
scroll to position [0, 85]
click at [1136, 651] on button "Preview" at bounding box center [1126, 648] width 219 height 28
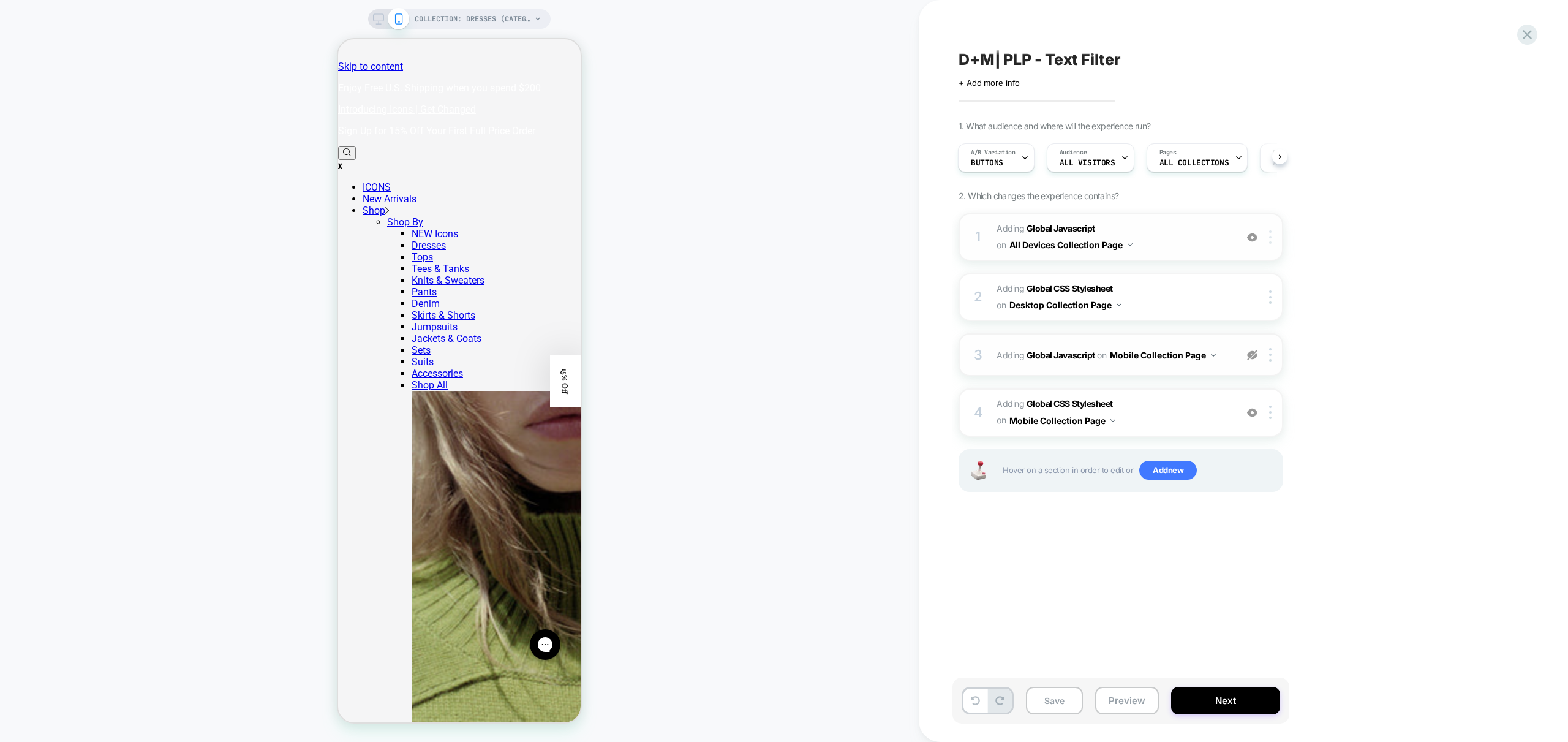
click at [1269, 240] on img at bounding box center [1271, 237] width 3 height 13
click at [1273, 330] on div "Target Mobile" at bounding box center [1271, 335] width 109 height 34
click at [1273, 234] on div at bounding box center [1272, 234] width 21 height 13
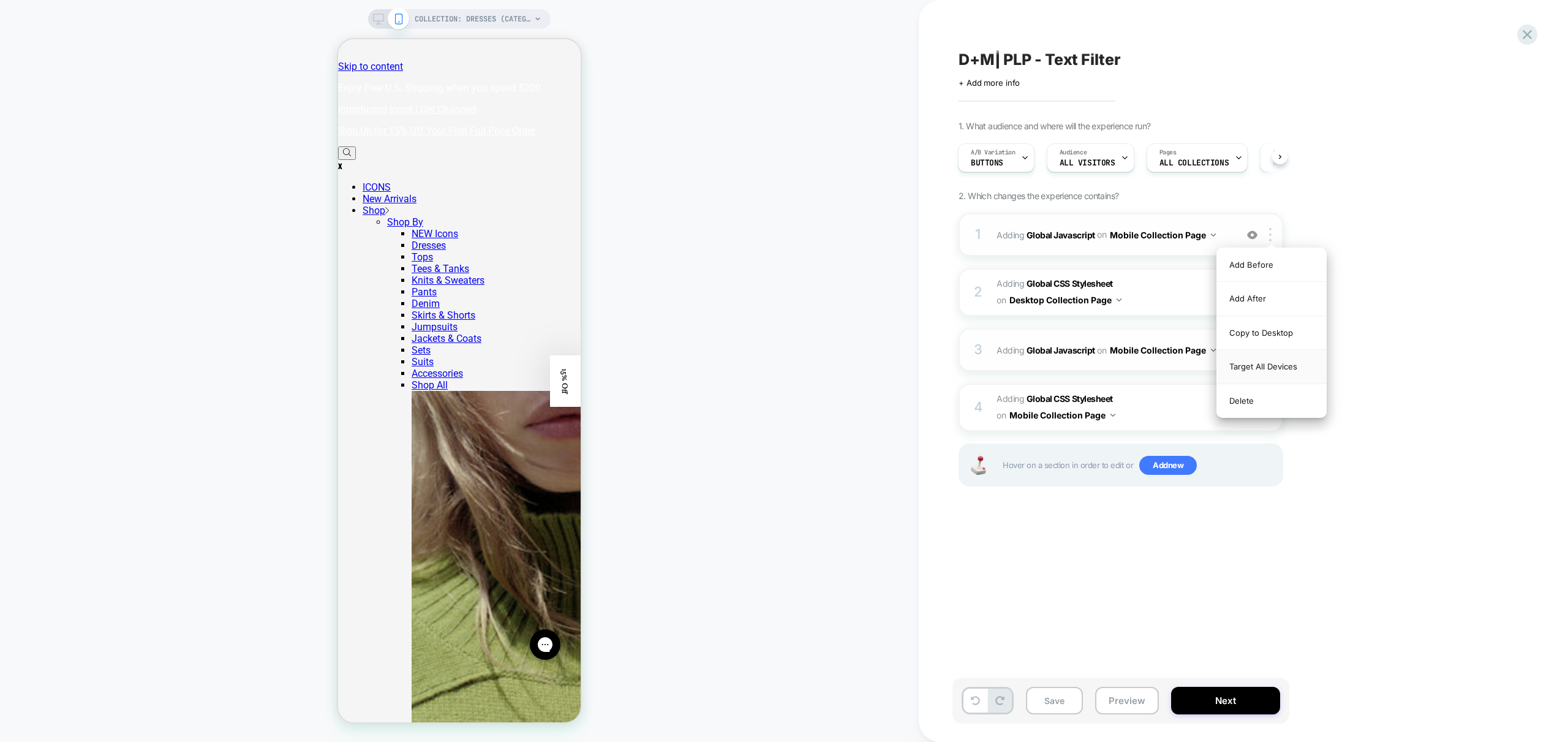
click at [1295, 373] on div "Target All Devices" at bounding box center [1271, 366] width 109 height 34
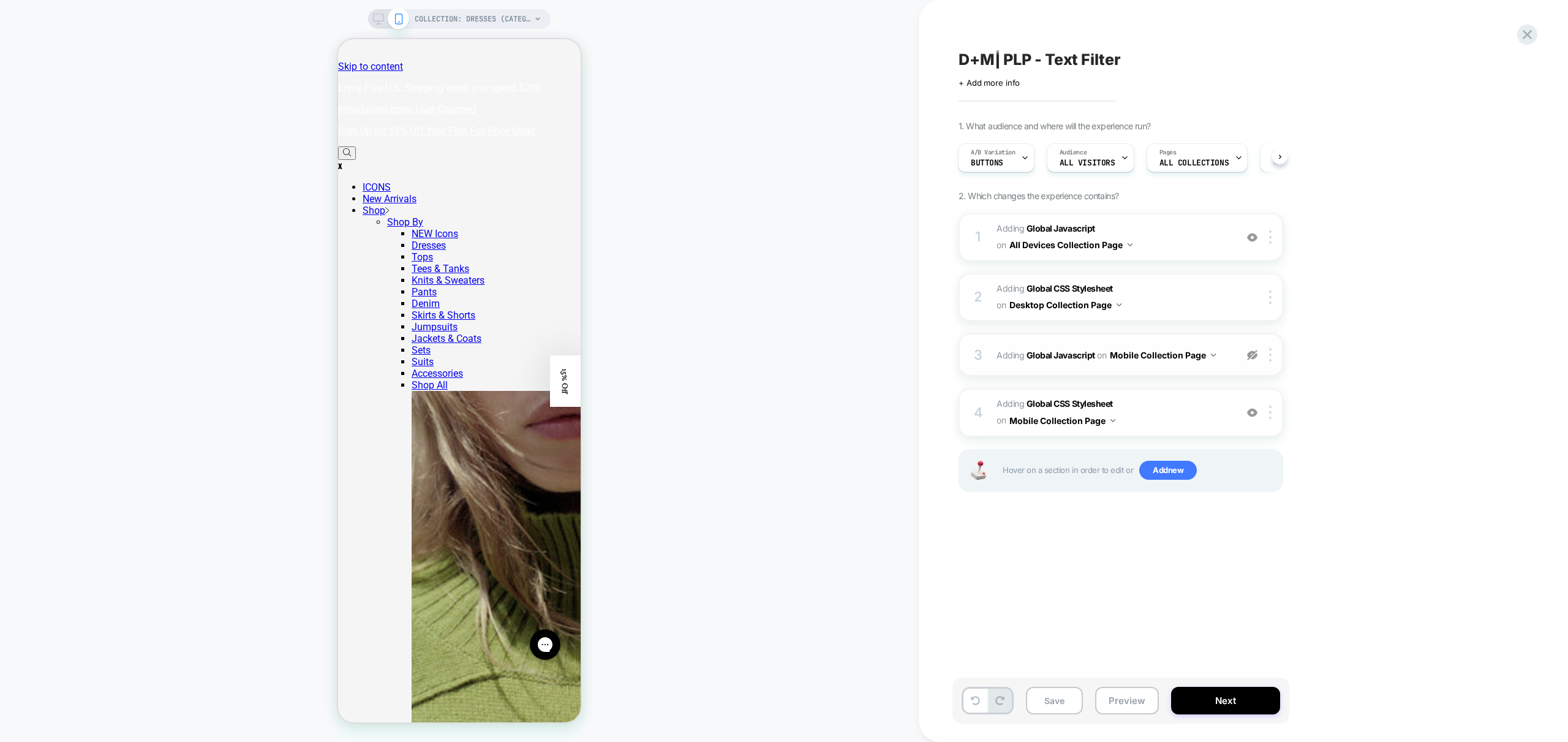
click at [382, 23] on icon at bounding box center [379, 19] width 11 height 11
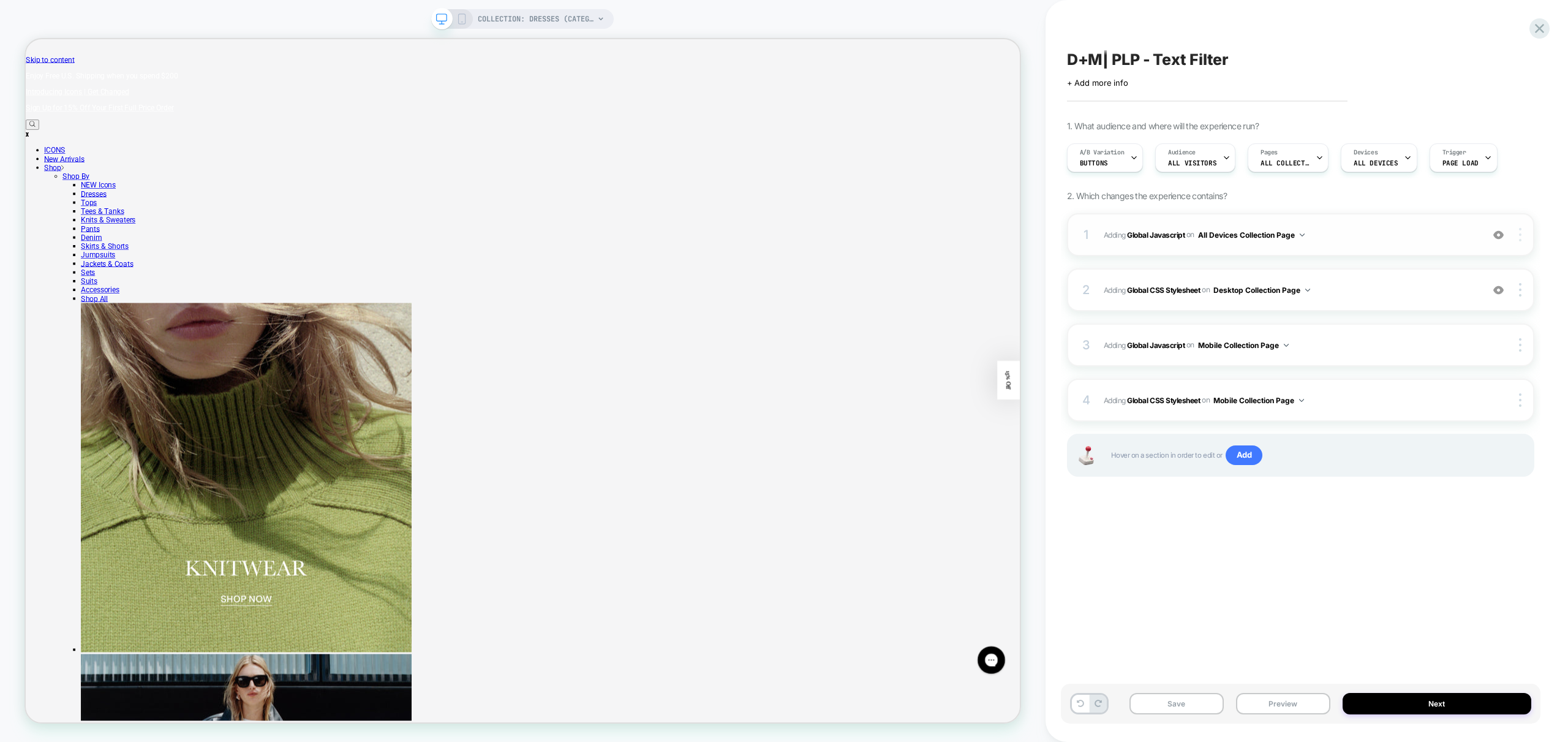
click at [1522, 234] on div at bounding box center [1521, 234] width 23 height 13
click at [1440, 257] on div "Target Desktop" at bounding box center [1448, 252] width 109 height 34
click at [468, 17] on div "COLLECTION: Dresses (Category)" at bounding box center [523, 19] width 183 height 20
click at [463, 15] on icon at bounding box center [461, 19] width 11 height 11
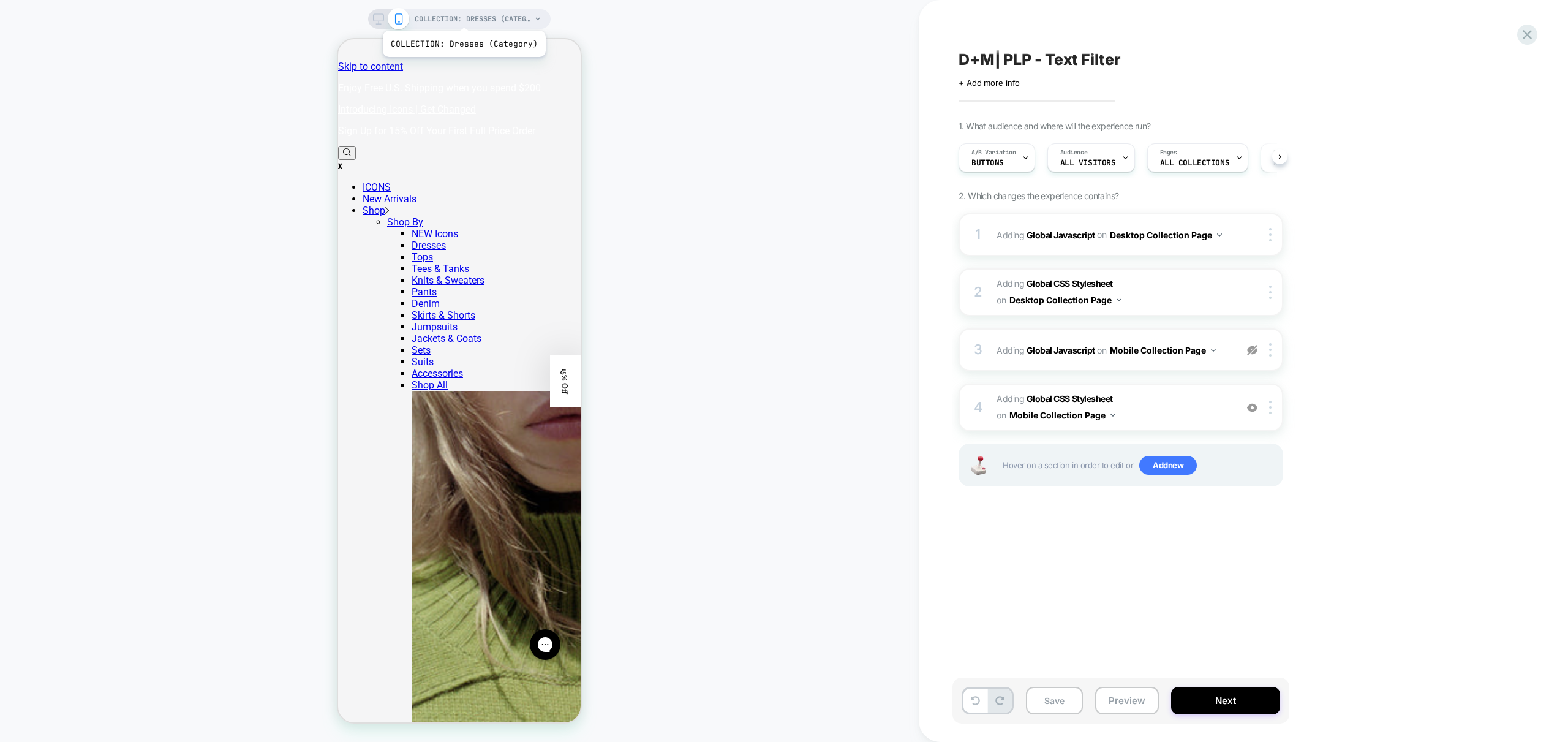
scroll to position [0, 1]
click at [1252, 350] on img at bounding box center [1252, 350] width 11 height 11
click at [1218, 366] on div "3 Adding Global Javascript on Mobile Collection Page Add Before Add After Copy …" at bounding box center [1121, 349] width 324 height 43
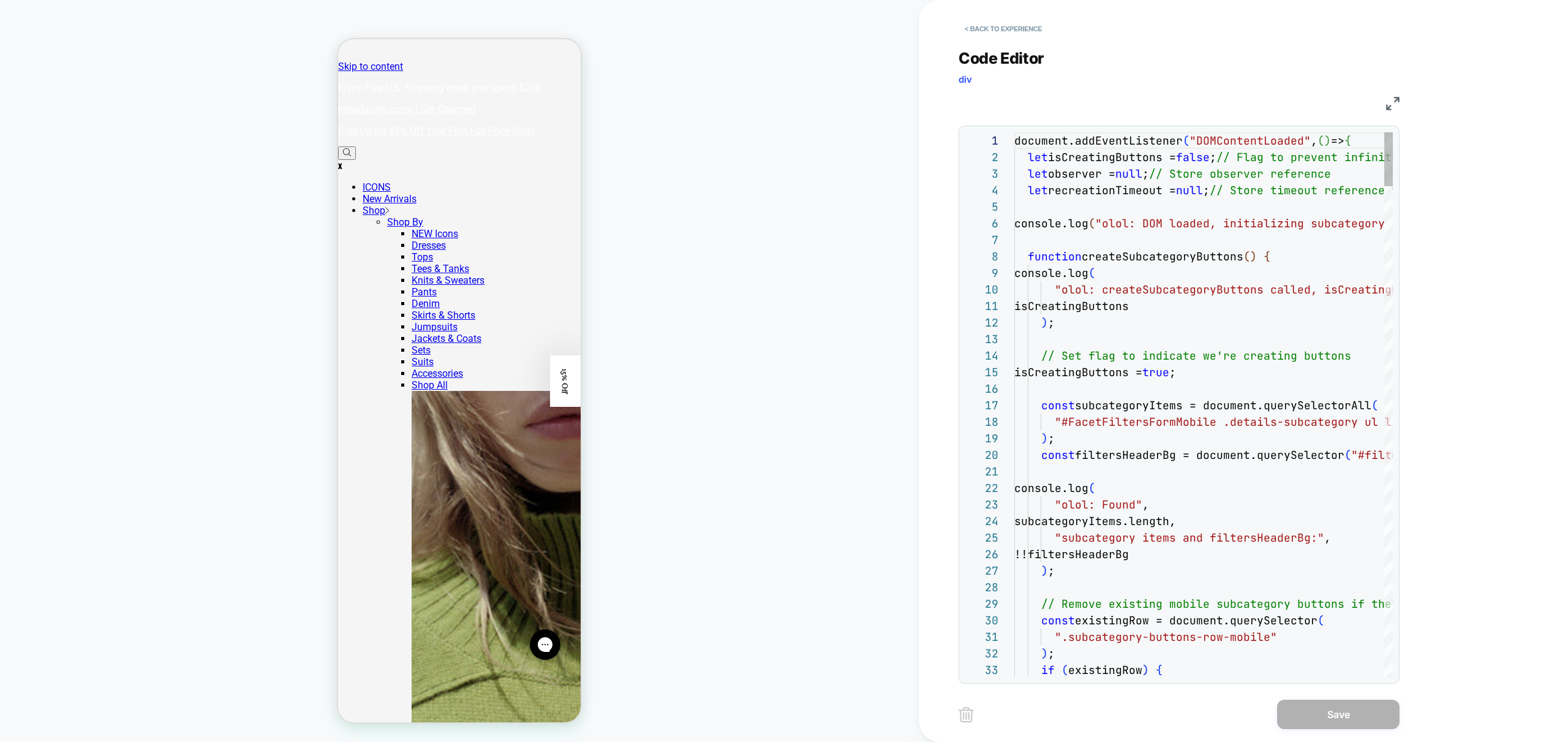
scroll to position [165, 0]
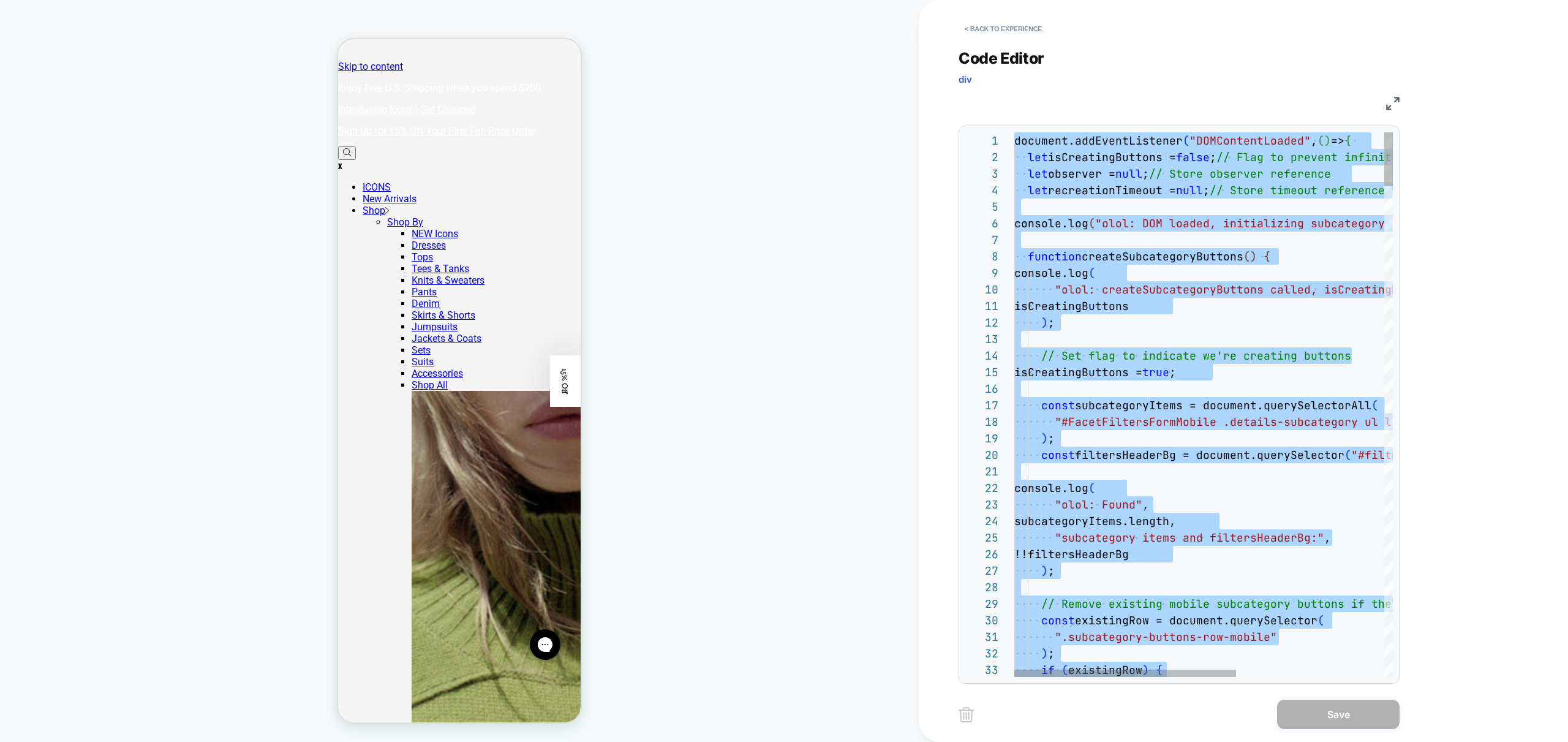
type textarea "**********"
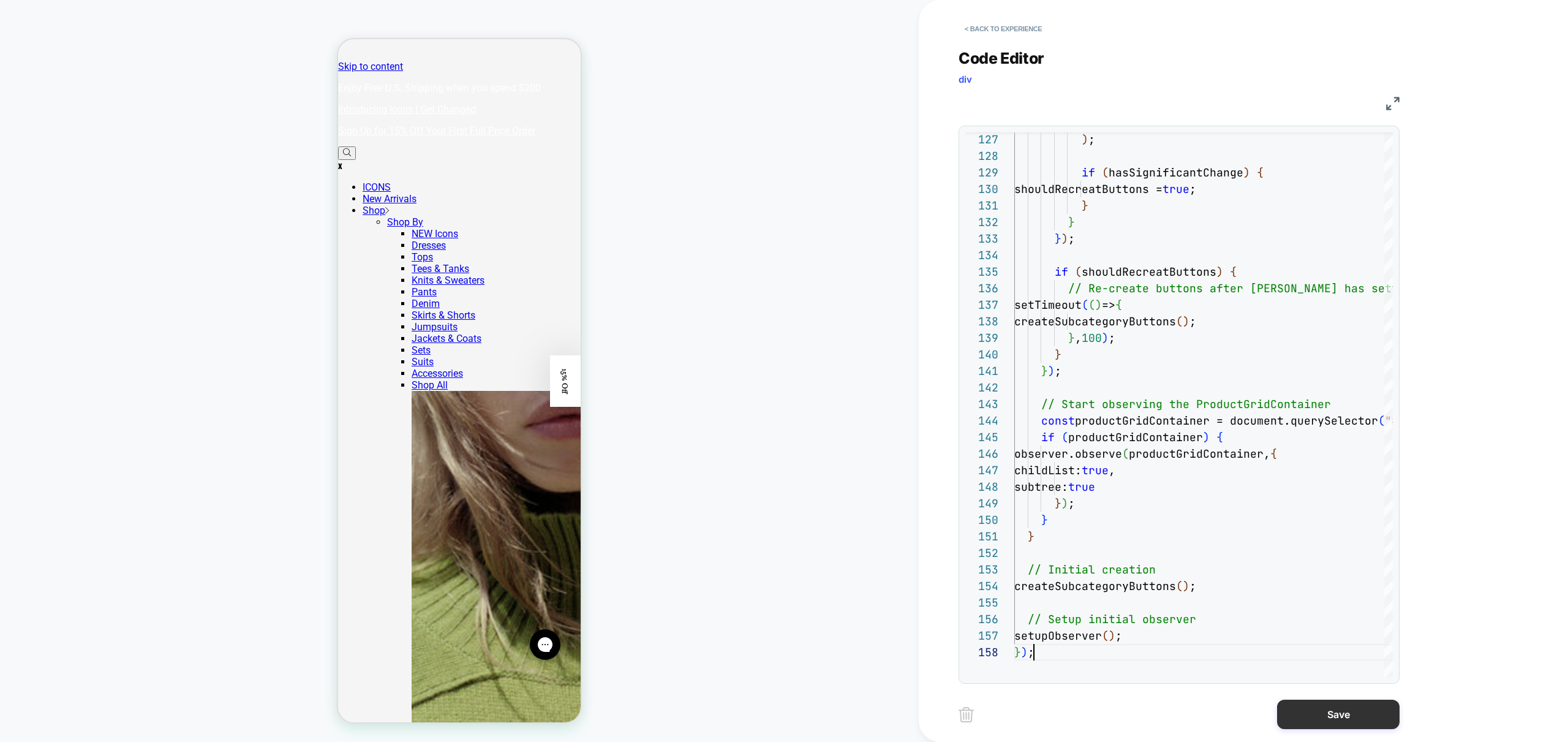
click at [1362, 716] on button "Save" at bounding box center [1338, 714] width 122 height 29
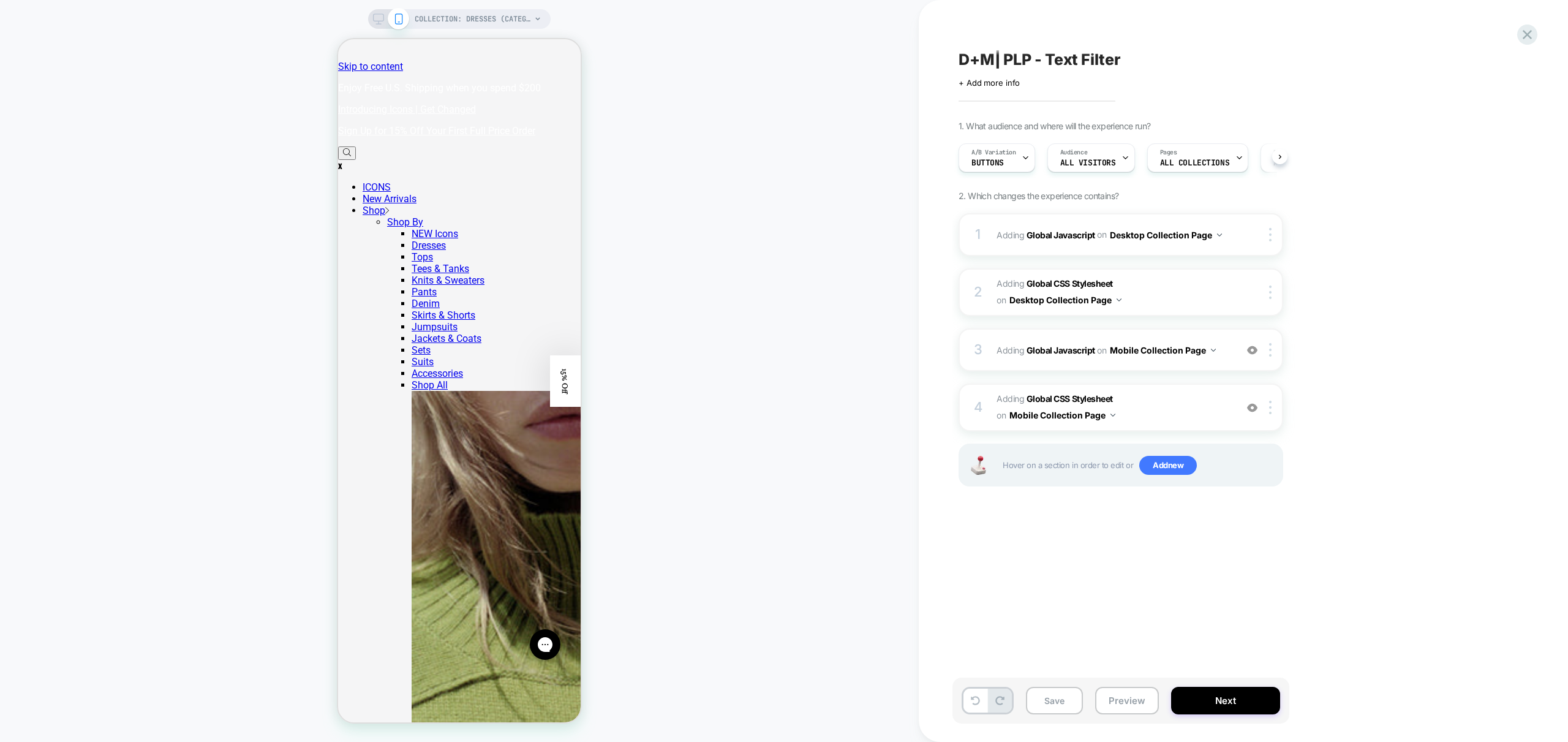
scroll to position [0, 1]
click at [1128, 703] on button "Preview" at bounding box center [1127, 700] width 64 height 28
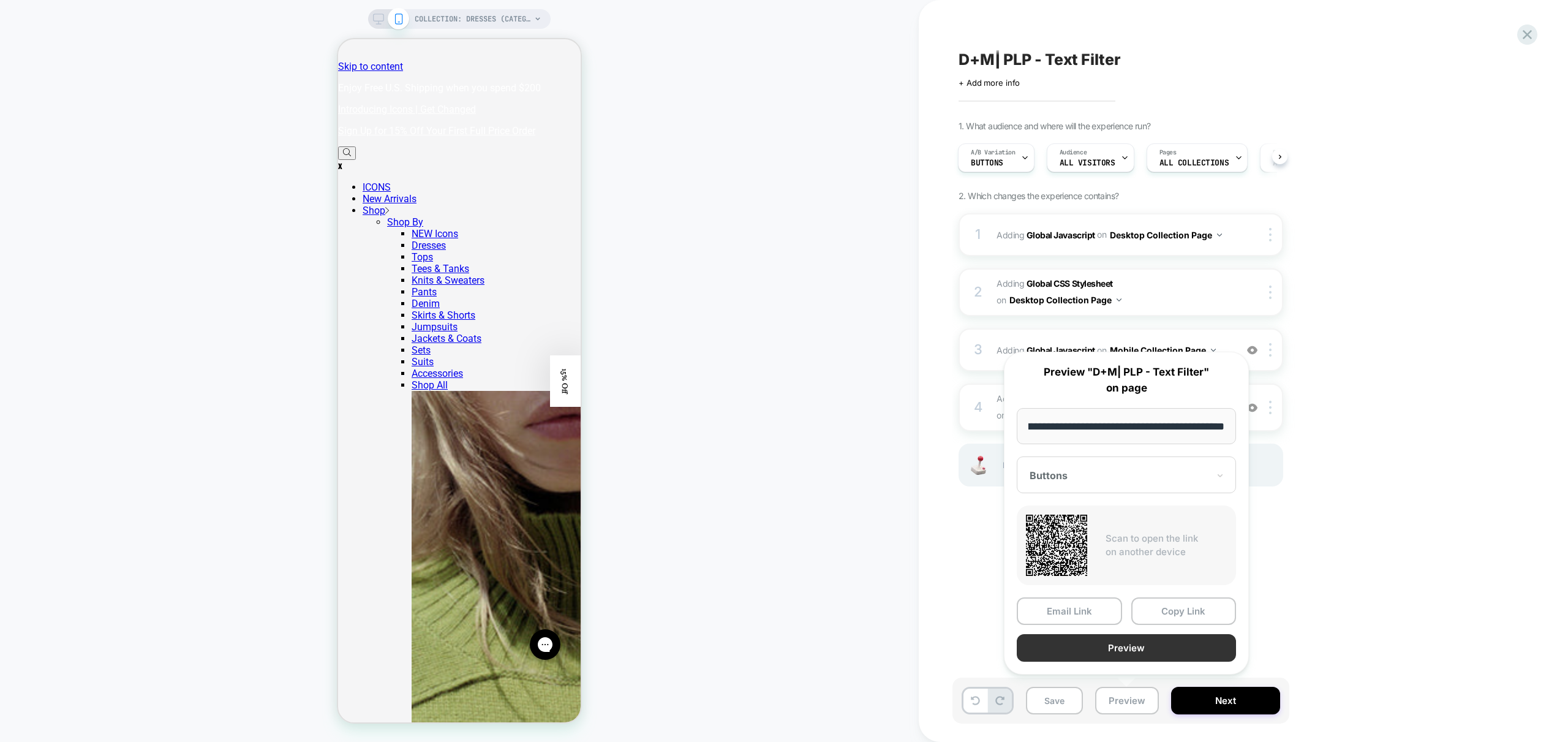
scroll to position [0, 0]
click at [1175, 650] on button "Preview" at bounding box center [1126, 648] width 219 height 28
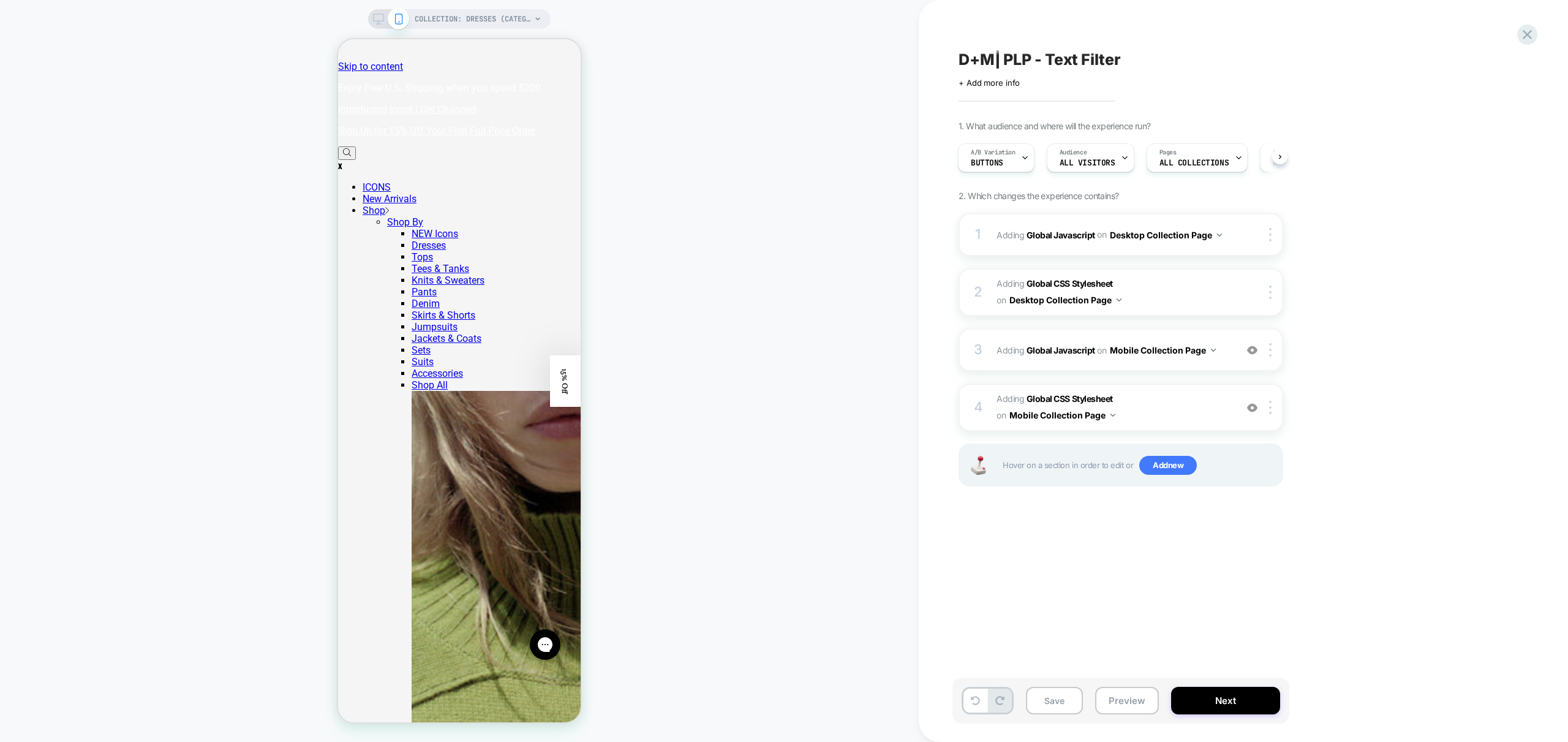
drag, startPoint x: 1121, startPoint y: 692, endPoint x: 1125, endPoint y: 721, distance: 29.3
click at [1122, 692] on button "Preview" at bounding box center [1127, 700] width 64 height 28
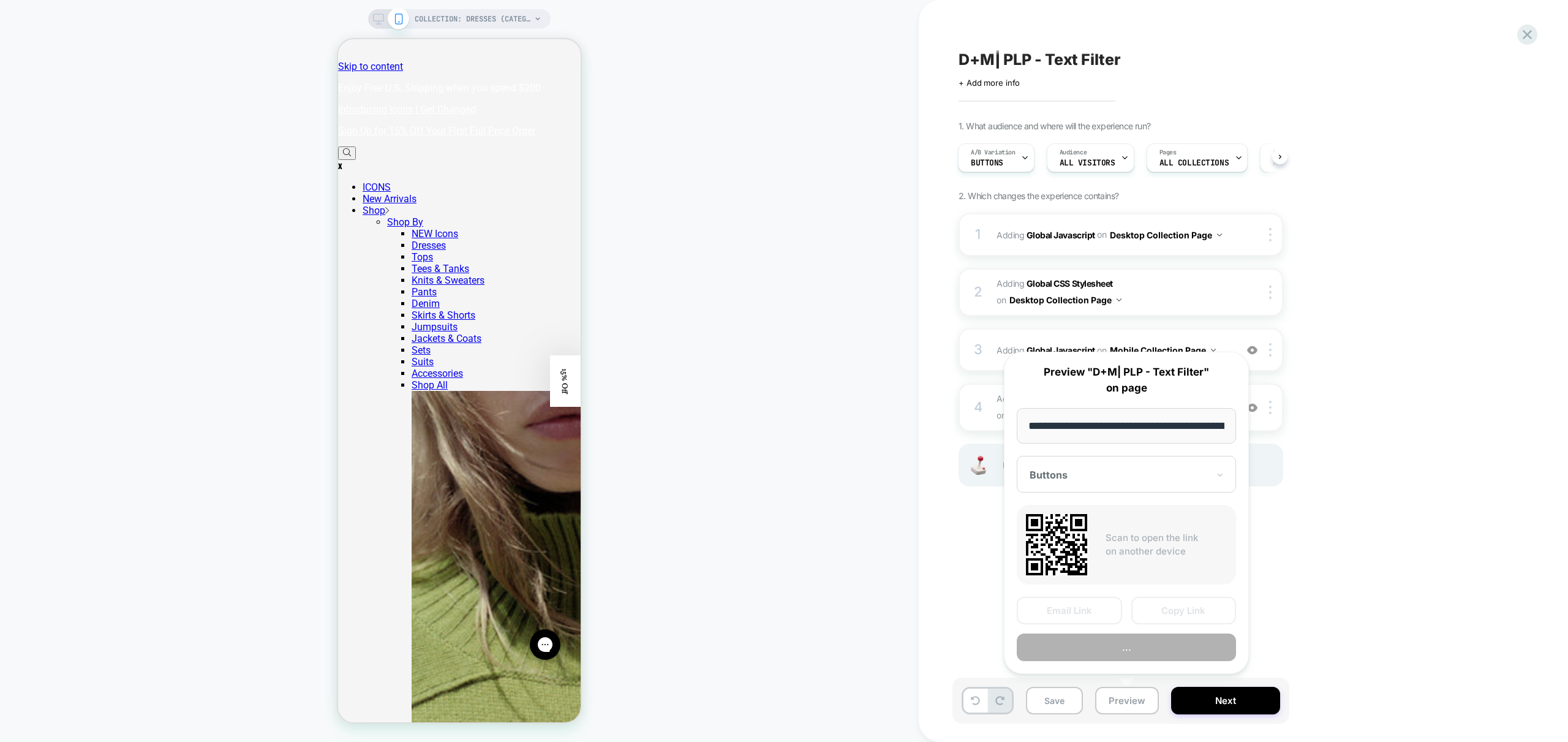
scroll to position [0, 85]
click at [1140, 648] on button "Preview" at bounding box center [1126, 648] width 219 height 28
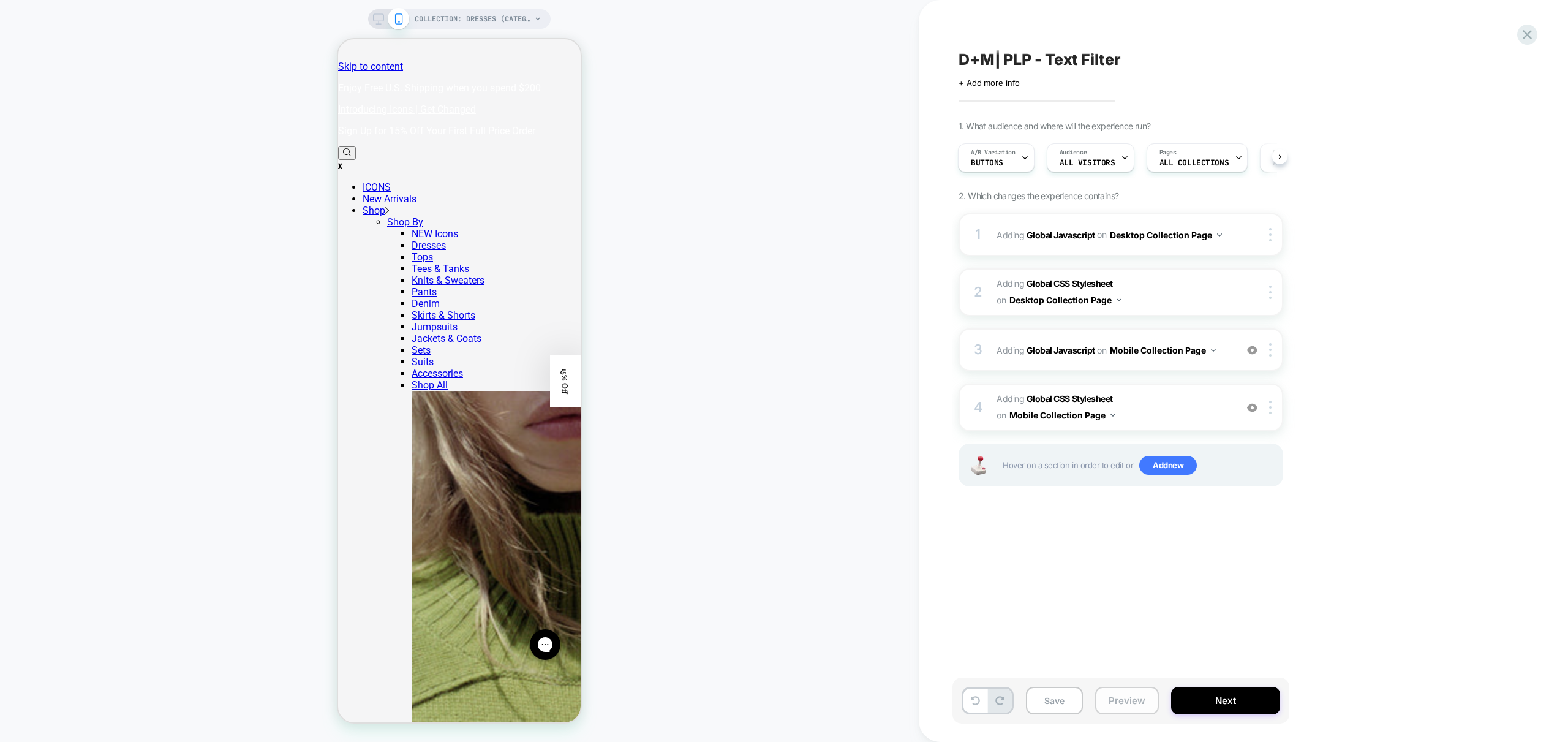
click at [1142, 710] on button "Preview" at bounding box center [1127, 700] width 64 height 28
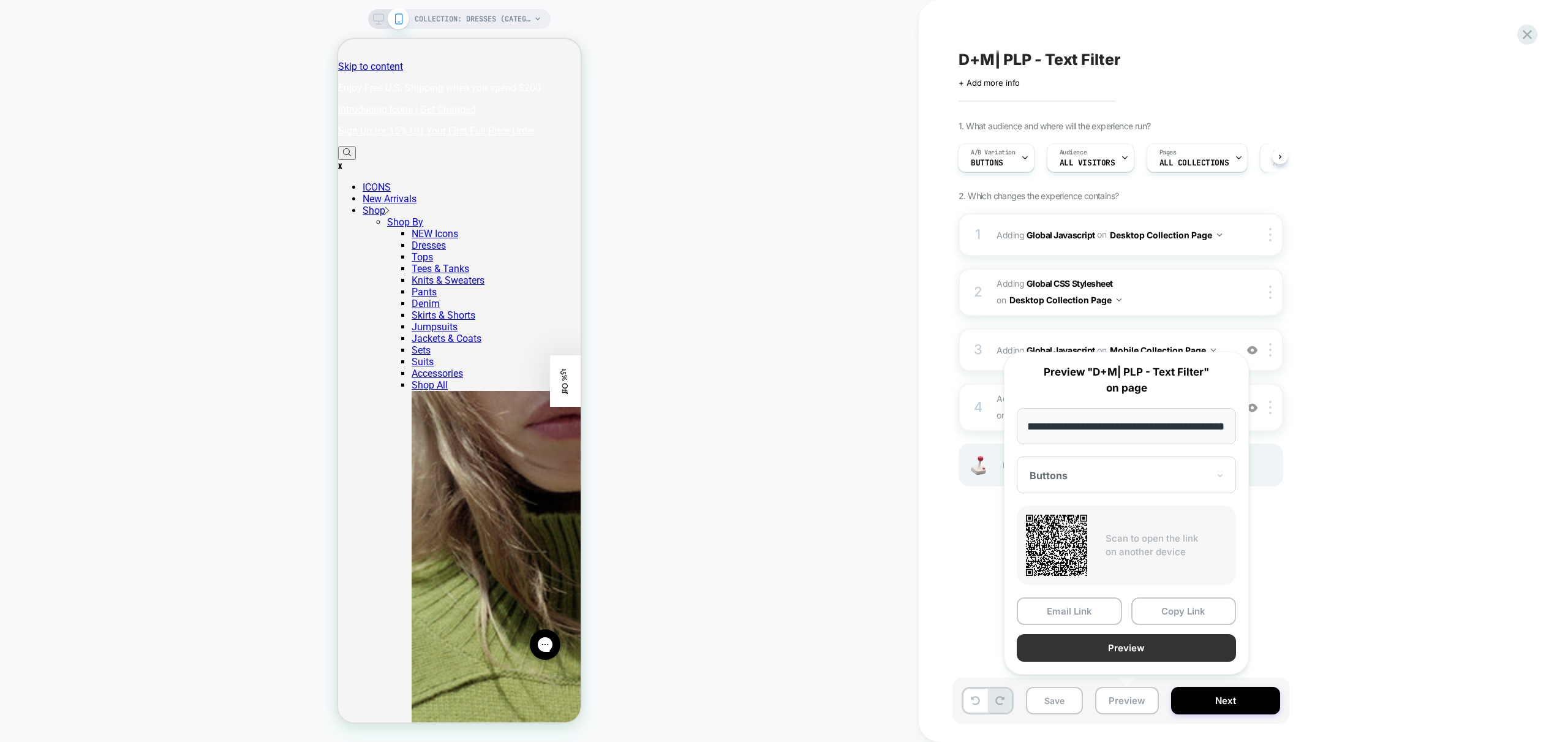
click at [1159, 658] on button "Preview" at bounding box center [1126, 648] width 219 height 28
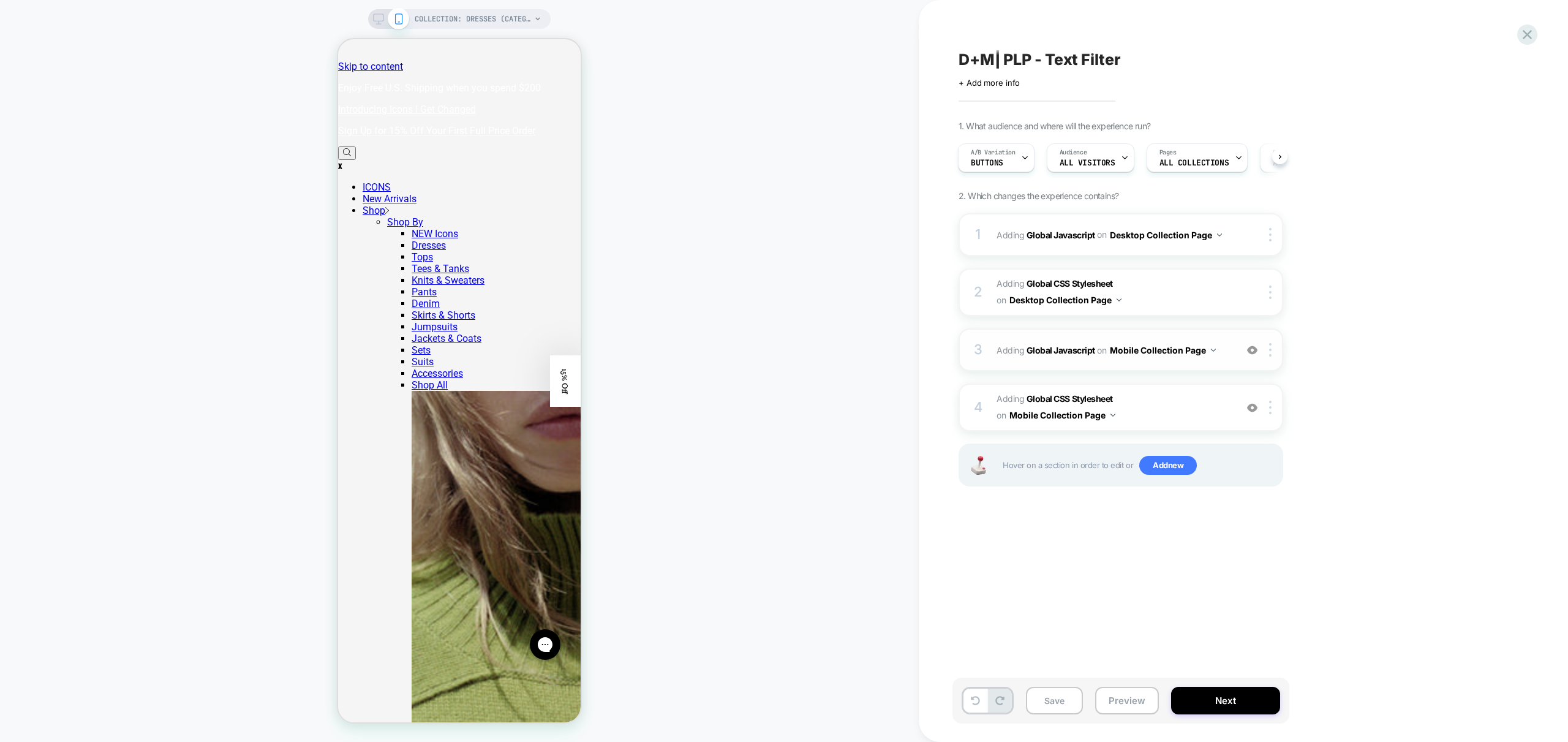
click at [1225, 356] on span "Adding Global Javascript on Mobile Collection Page" at bounding box center [1113, 349] width 234 height 18
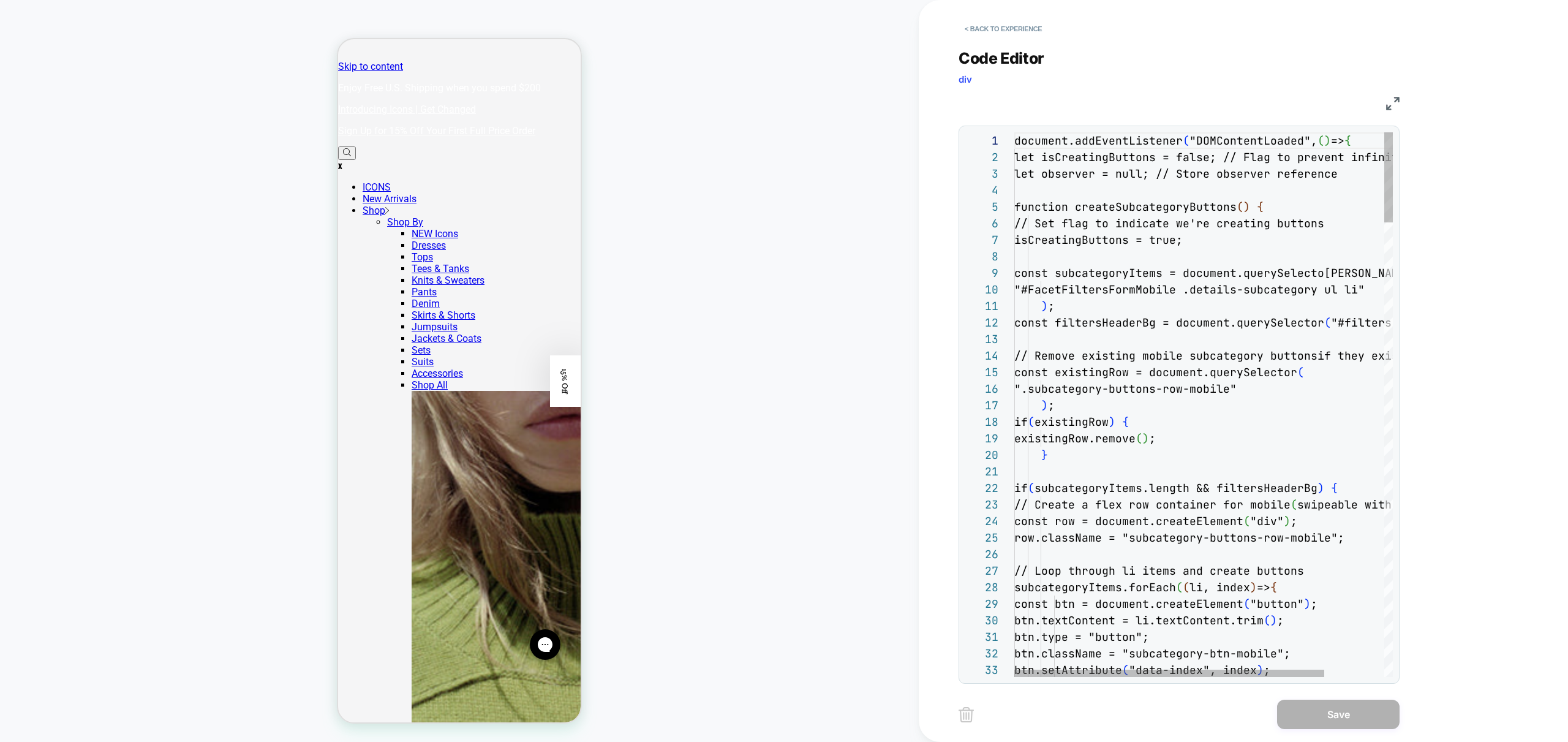
scroll to position [165, 0]
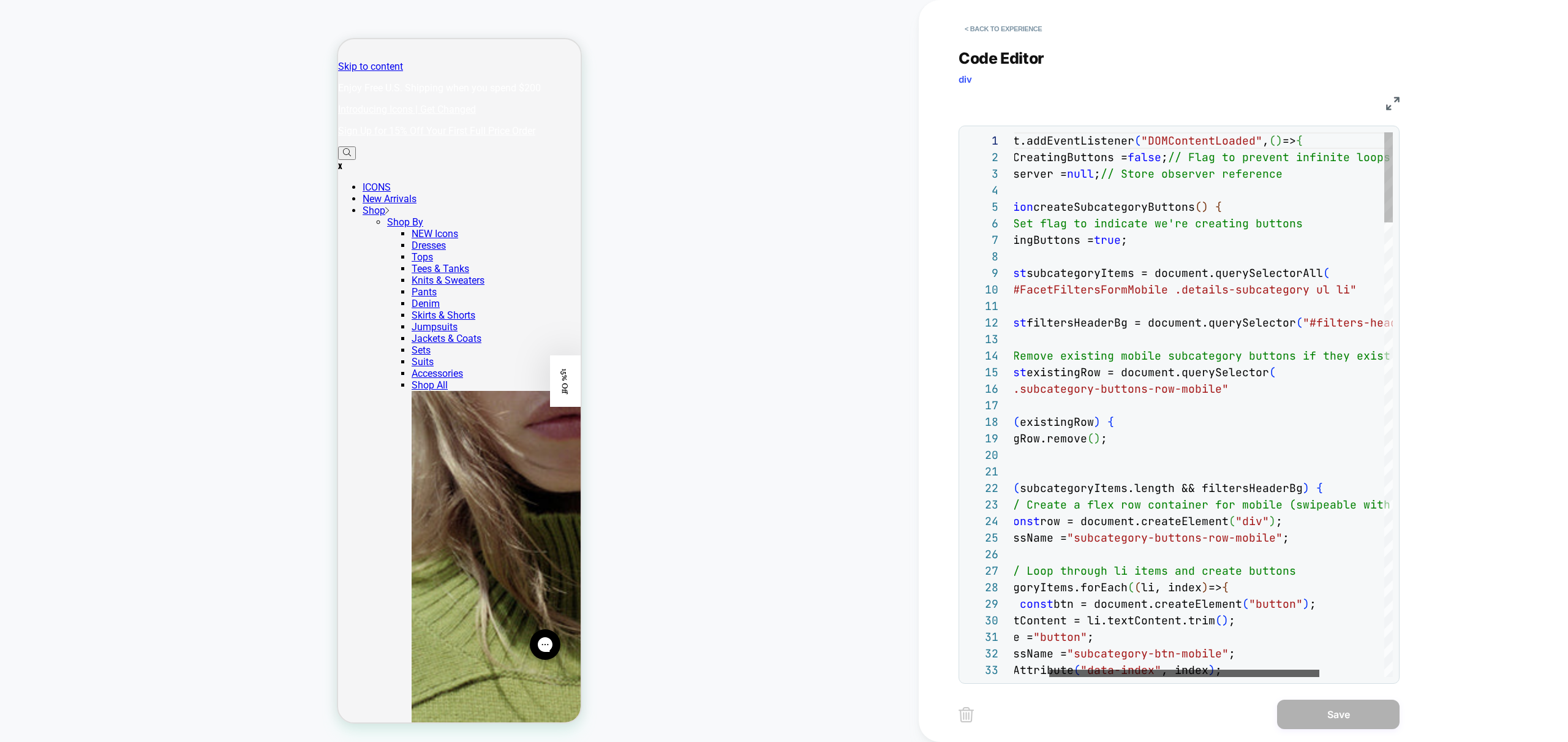
click at [1157, 670] on div at bounding box center [1184, 673] width 270 height 7
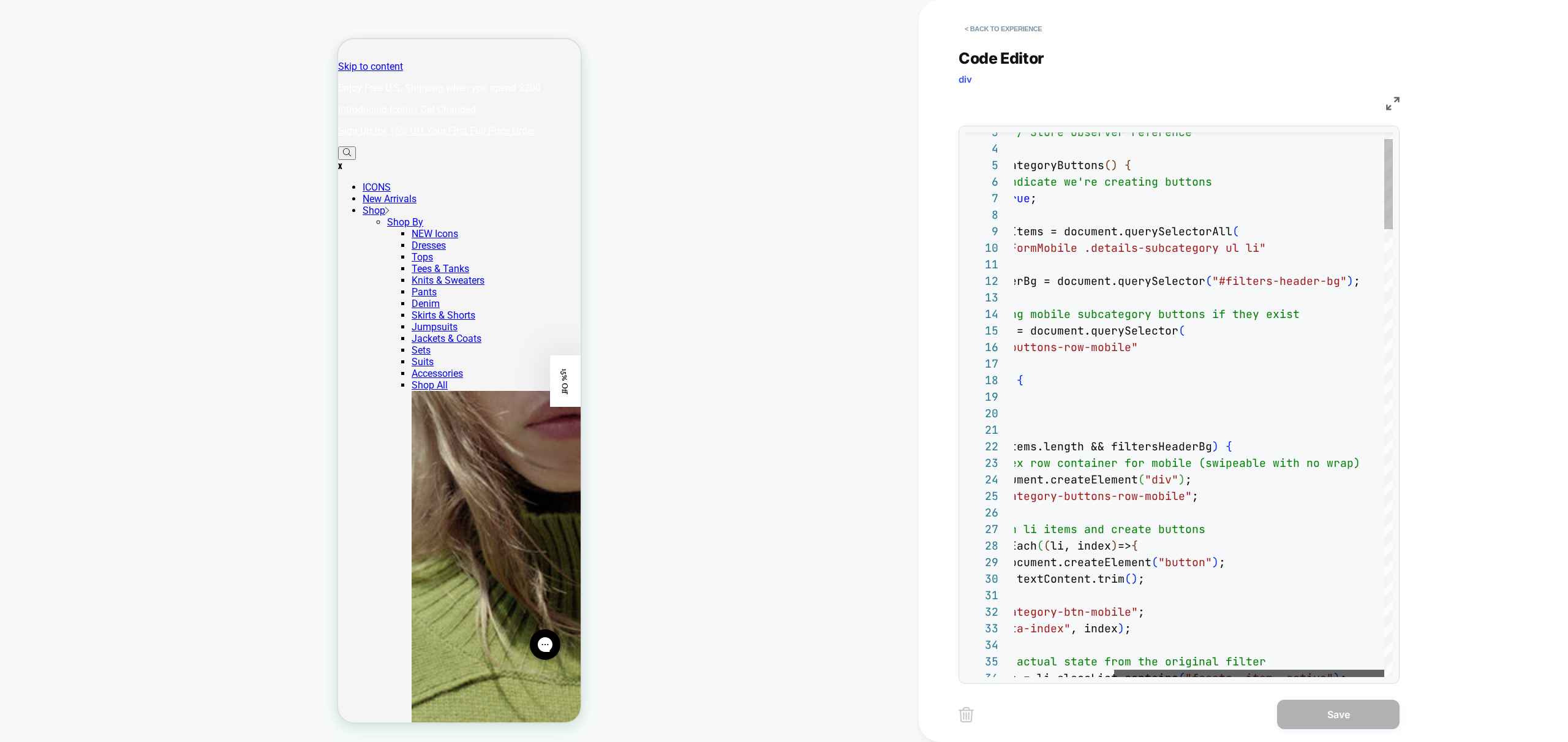
click at [1216, 674] on div at bounding box center [1249, 673] width 270 height 7
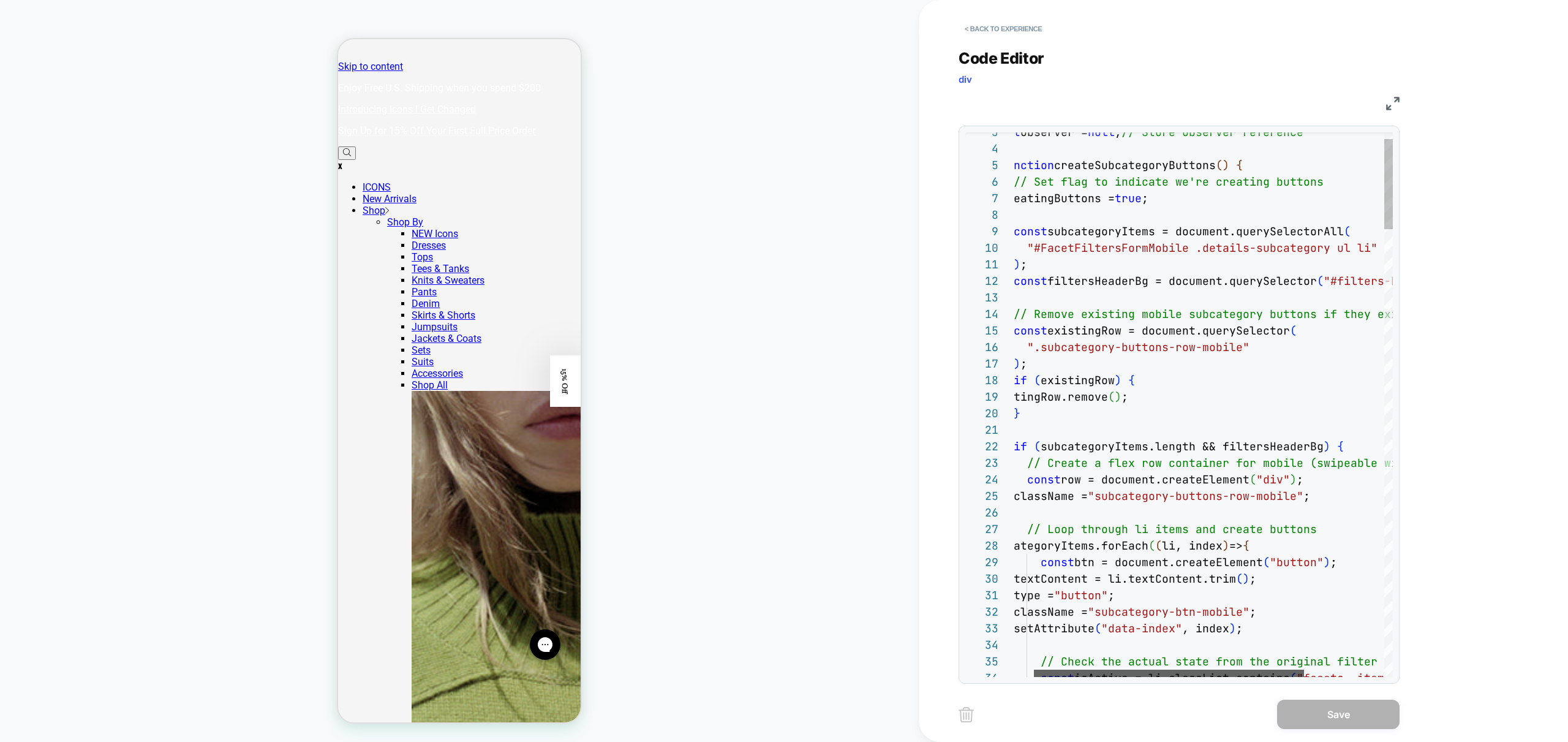
click at [1134, 677] on div at bounding box center [1169, 673] width 270 height 7
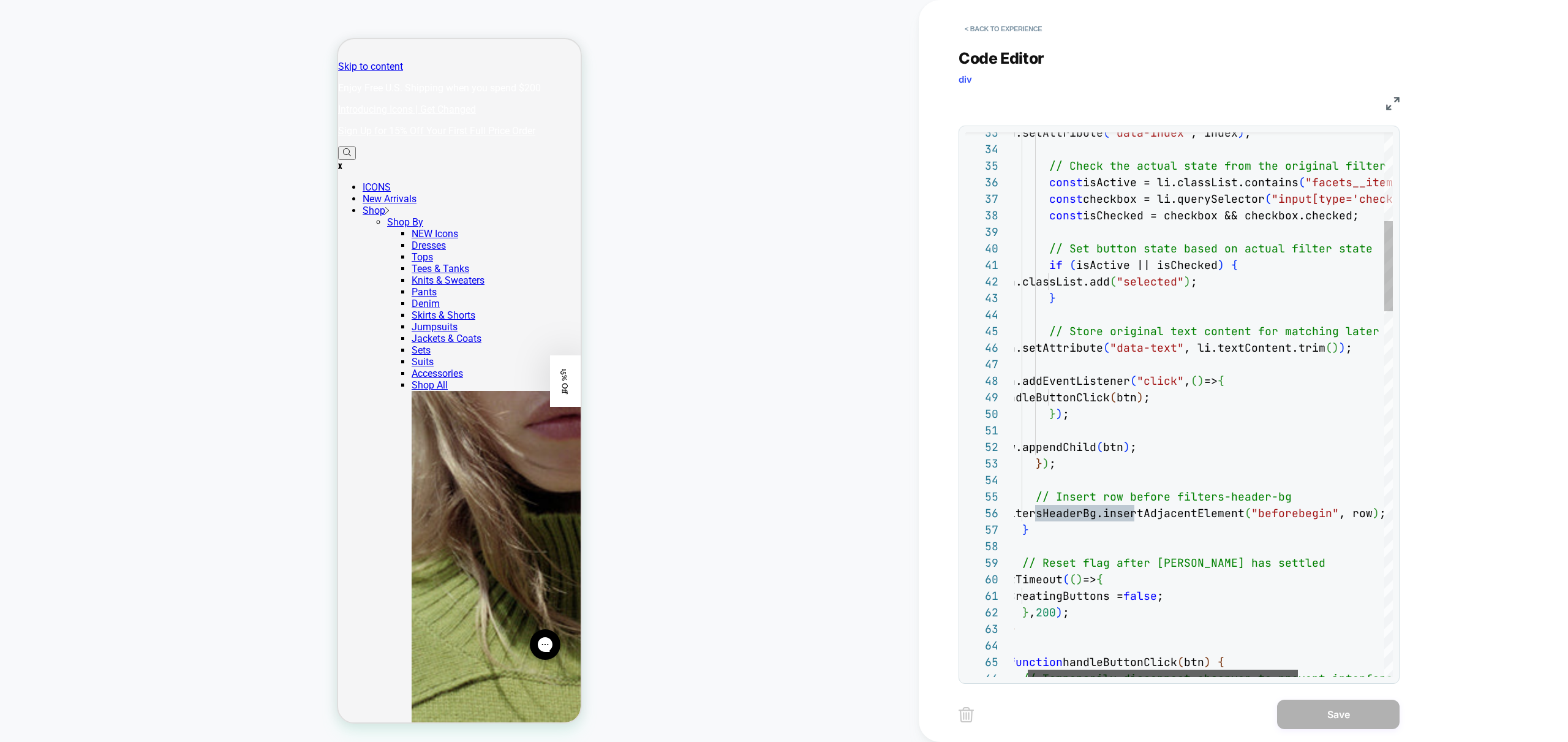
click at [1072, 677] on div at bounding box center [1163, 673] width 270 height 7
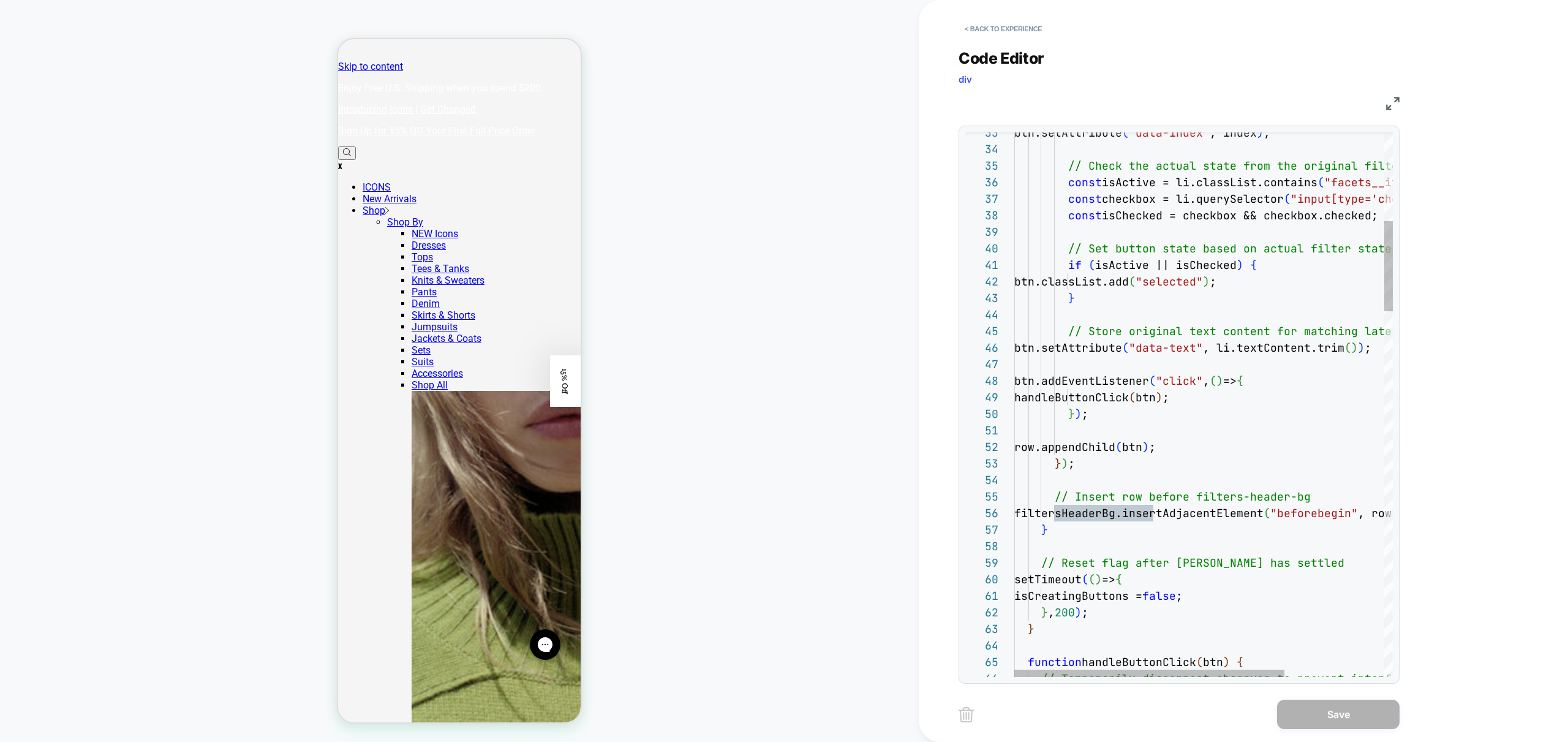
scroll to position [116, 0]
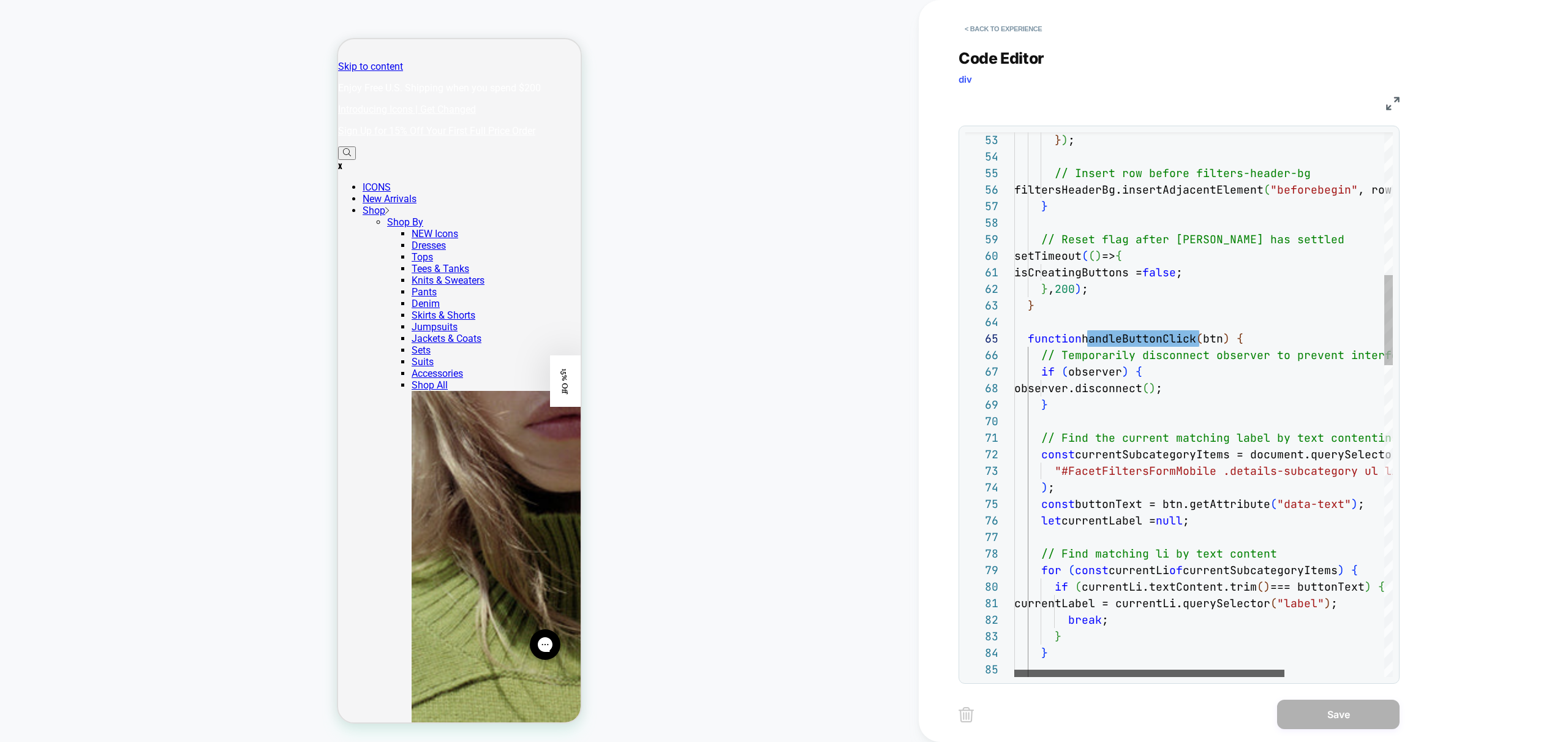
click at [1076, 673] on div at bounding box center [1150, 673] width 270 height 7
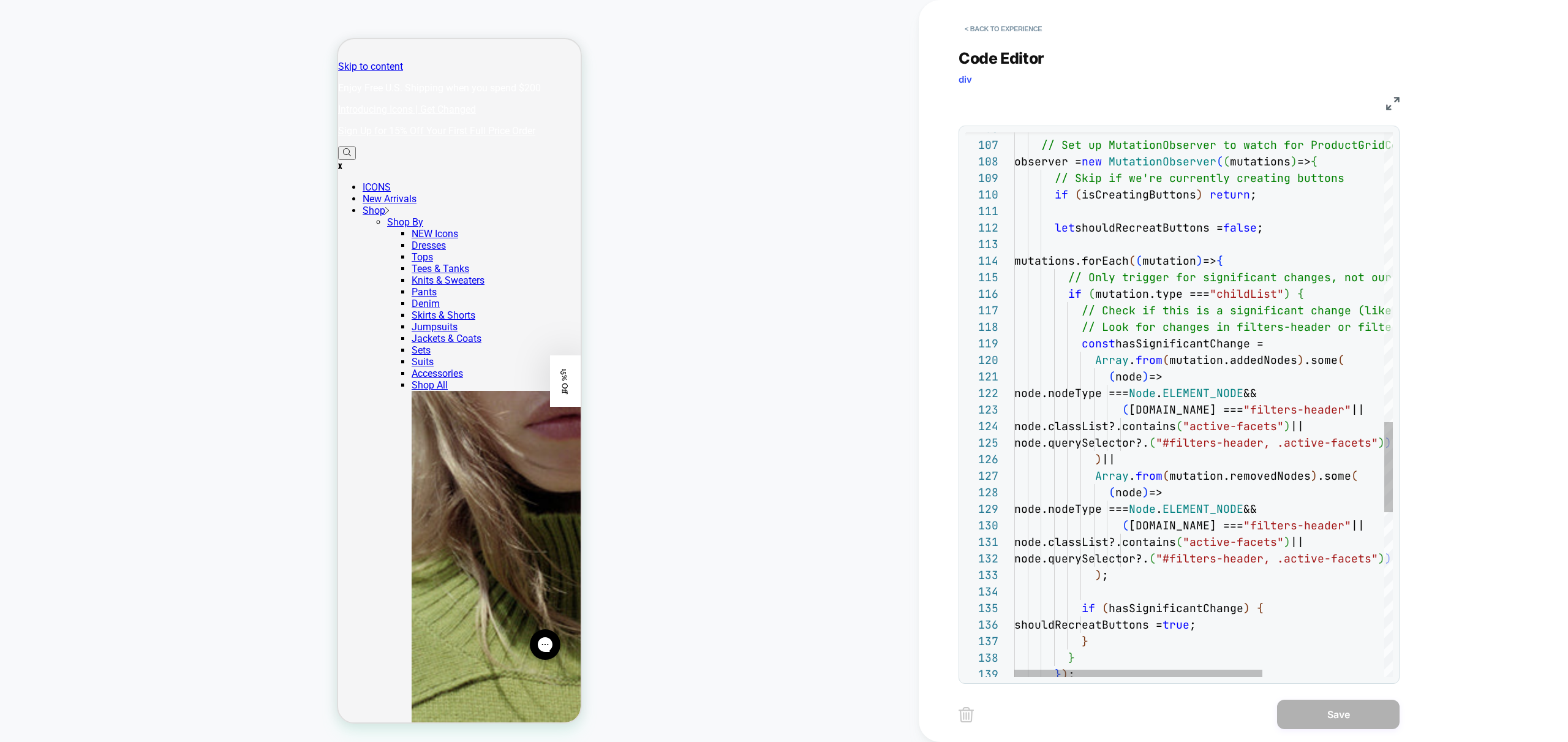
type textarea "**********"
click at [1313, 499] on div "// Set up MutationObserver to watch for ProductGri dContainer changes observer …" at bounding box center [1297, 28] width 564 height 3290
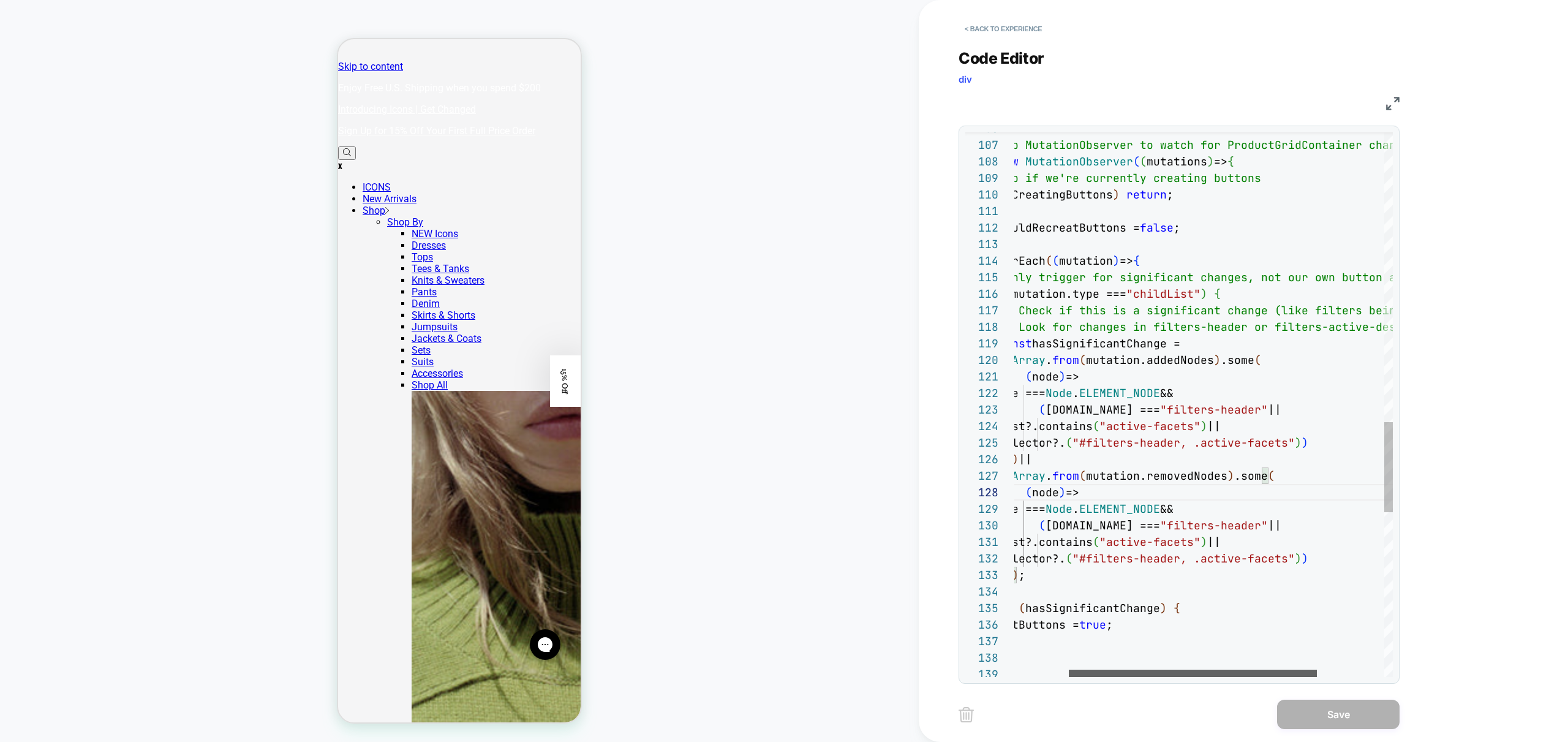
click at [1220, 670] on div at bounding box center [1193, 673] width 248 height 7
click at [989, 33] on button "< Back to experience" at bounding box center [1003, 29] width 89 height 20
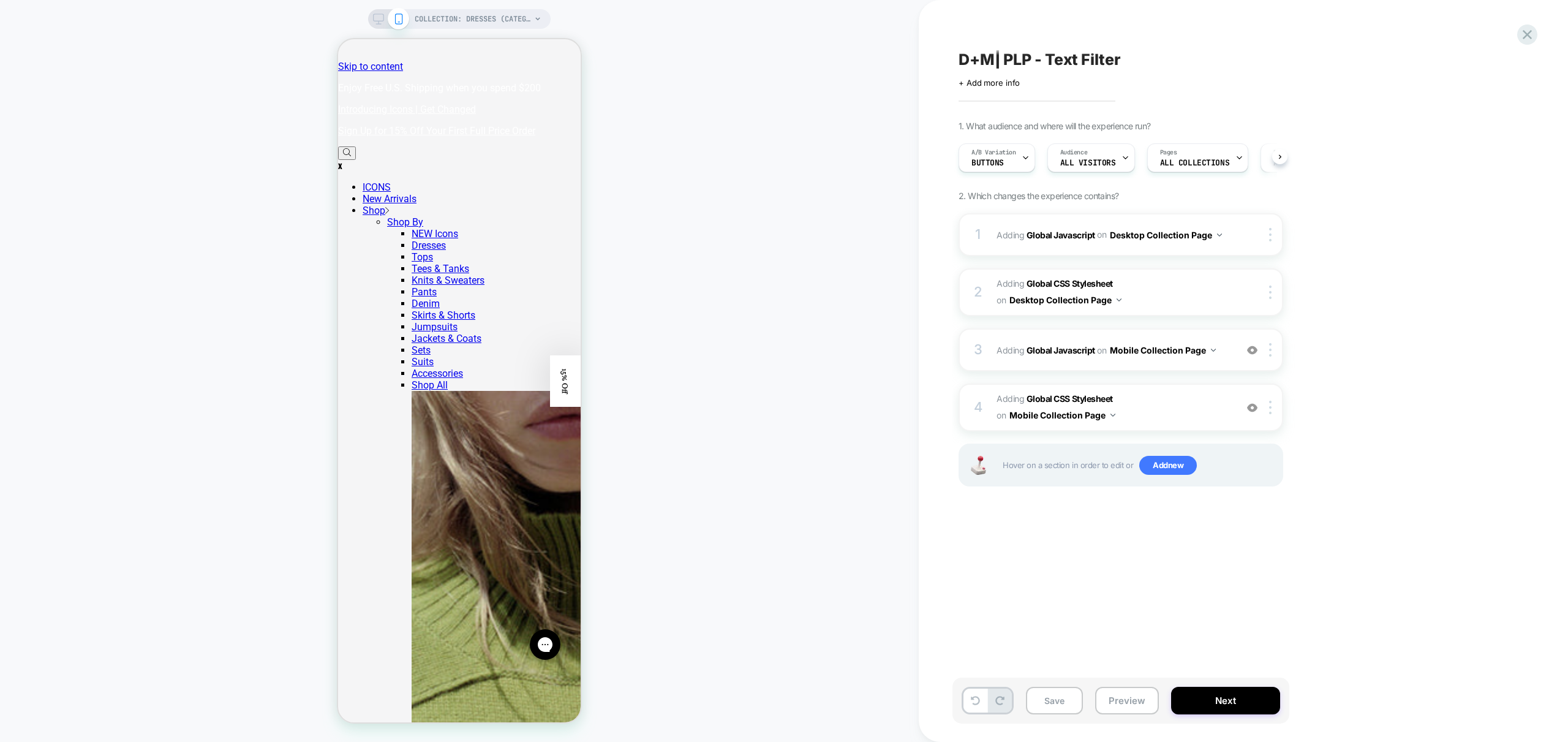
scroll to position [0, 1]
click at [783, 387] on div "COLLECTION: Dresses (Category) COLLECTION: Dresses (Category)" at bounding box center [459, 371] width 919 height 718
click at [1062, 700] on button "Save" at bounding box center [1054, 700] width 57 height 28
click at [1023, 158] on icon at bounding box center [1025, 158] width 8 height 8
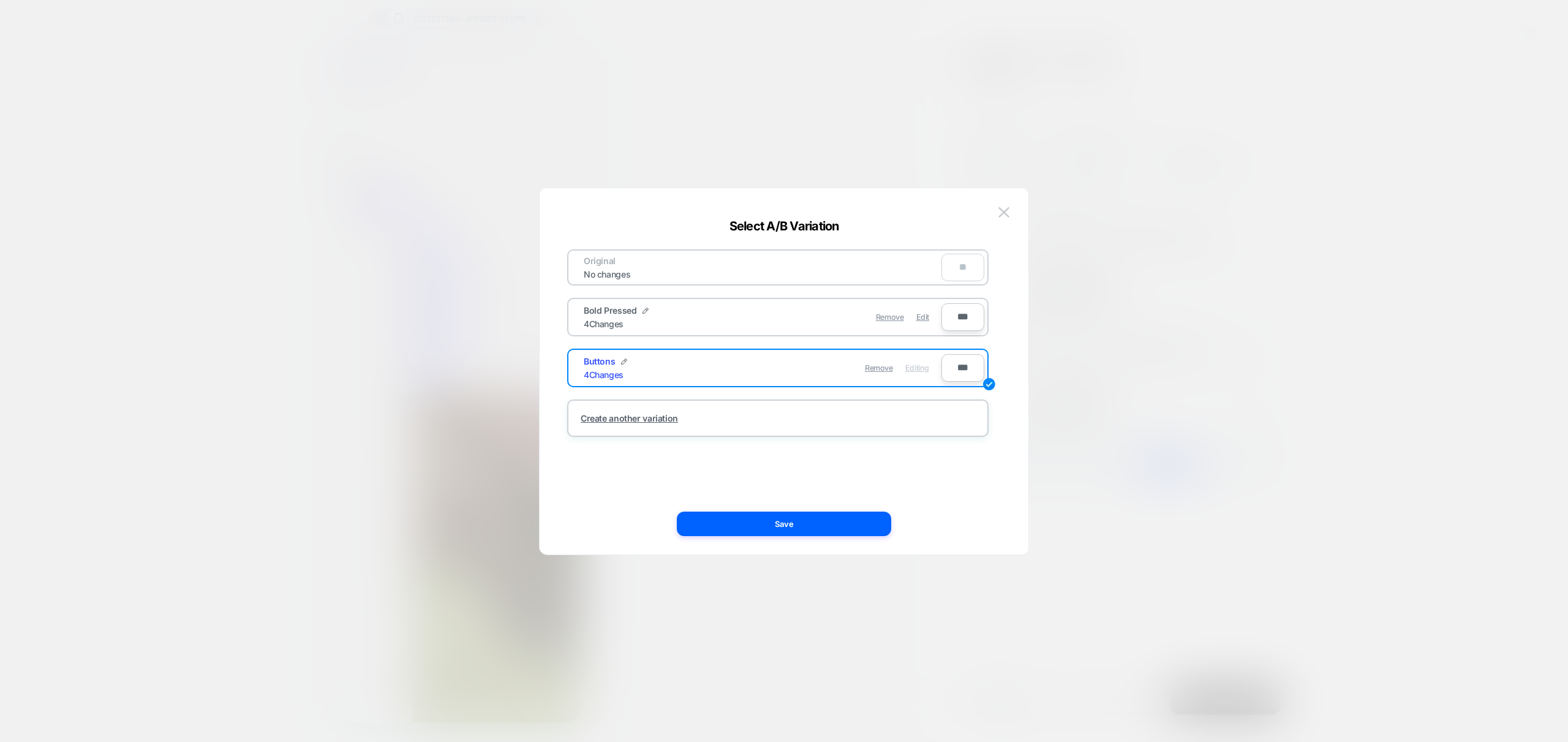
click at [739, 323] on div "Bold Pressed 4 Changes" at bounding box center [673, 317] width 179 height 24
click at [925, 319] on span "Edit" at bounding box center [923, 317] width 13 height 9
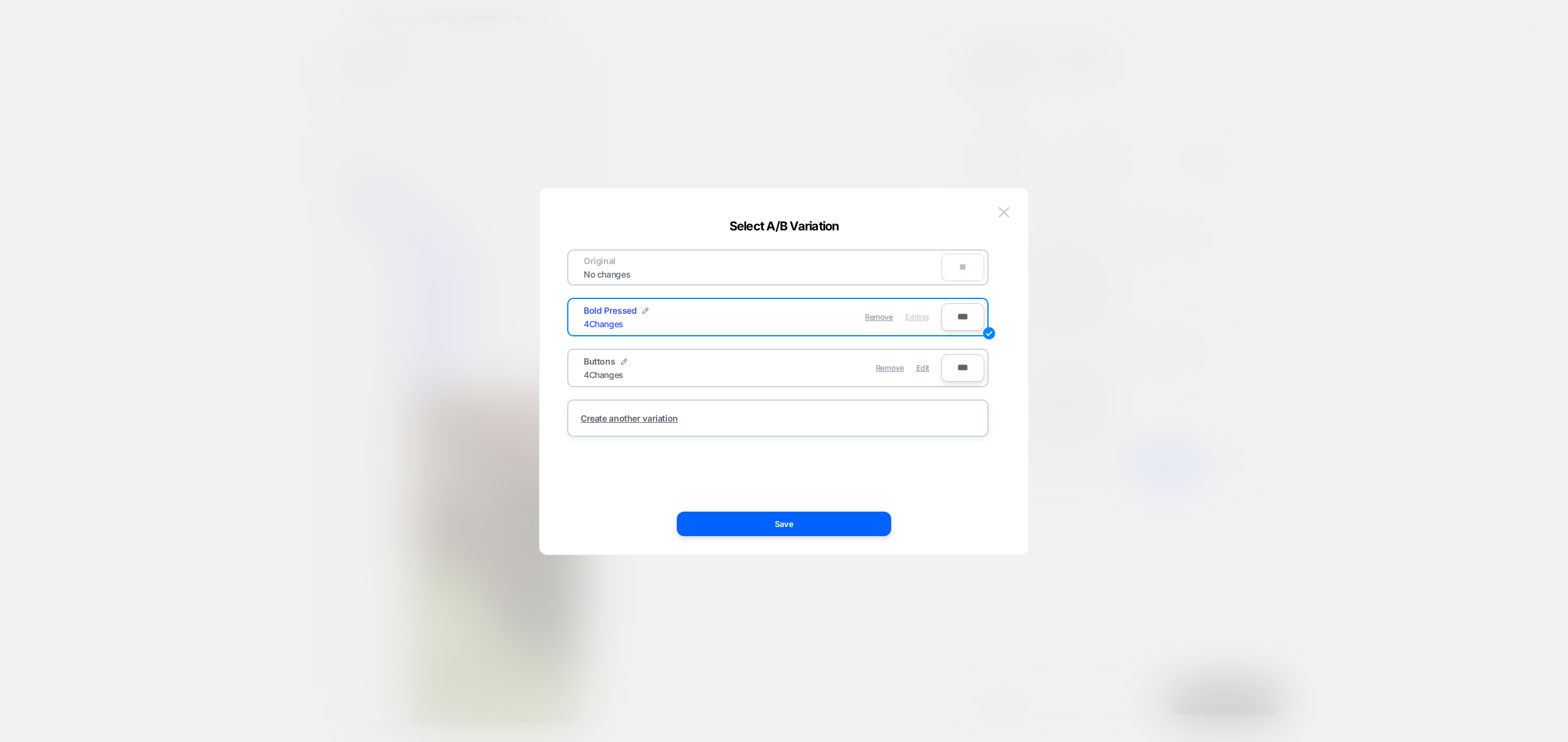
click at [801, 528] on button "Save" at bounding box center [784, 524] width 214 height 24
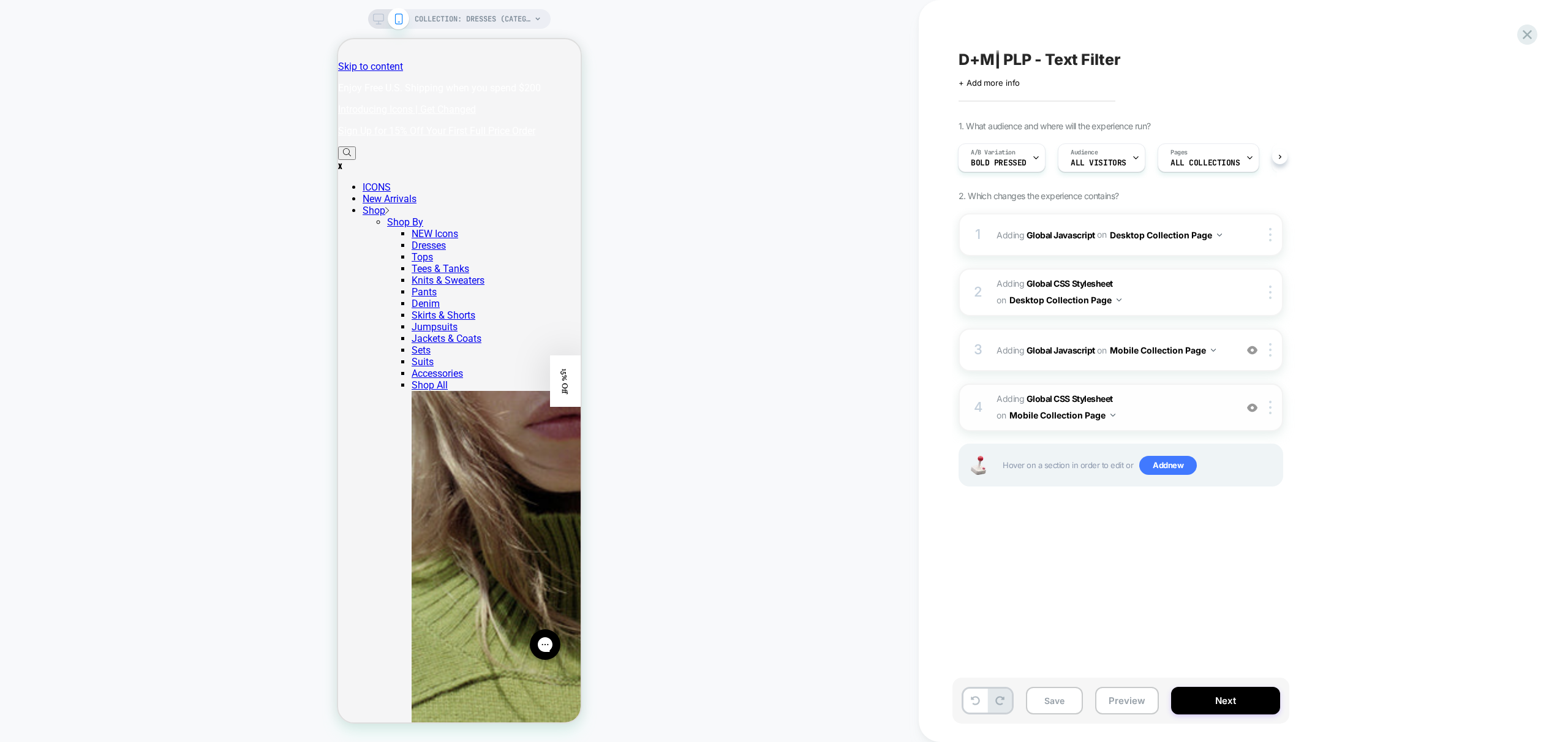
click at [1170, 418] on span "Adding Global CSS Stylesheet on Mobile Collection Page" at bounding box center [1113, 407] width 234 height 33
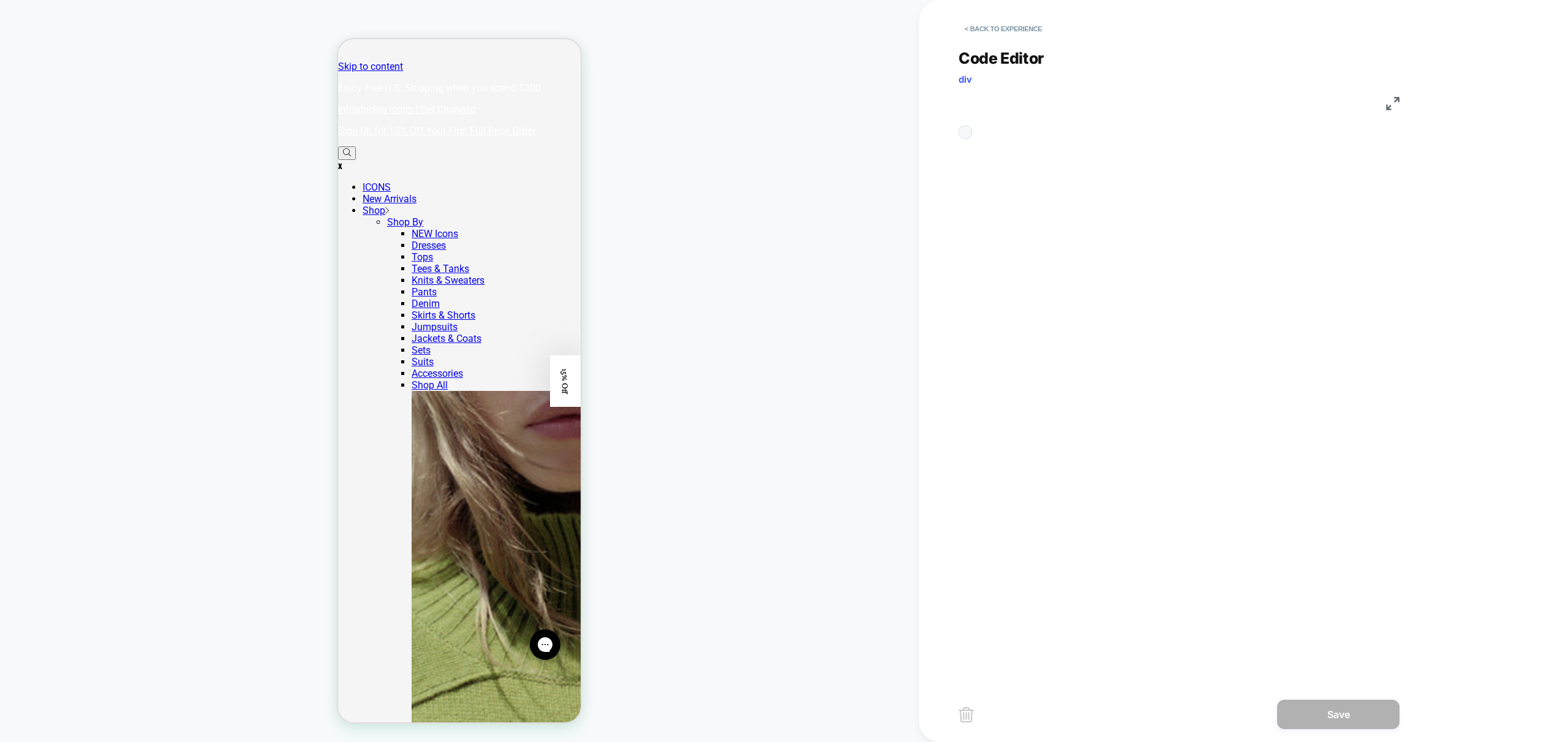
scroll to position [165, 0]
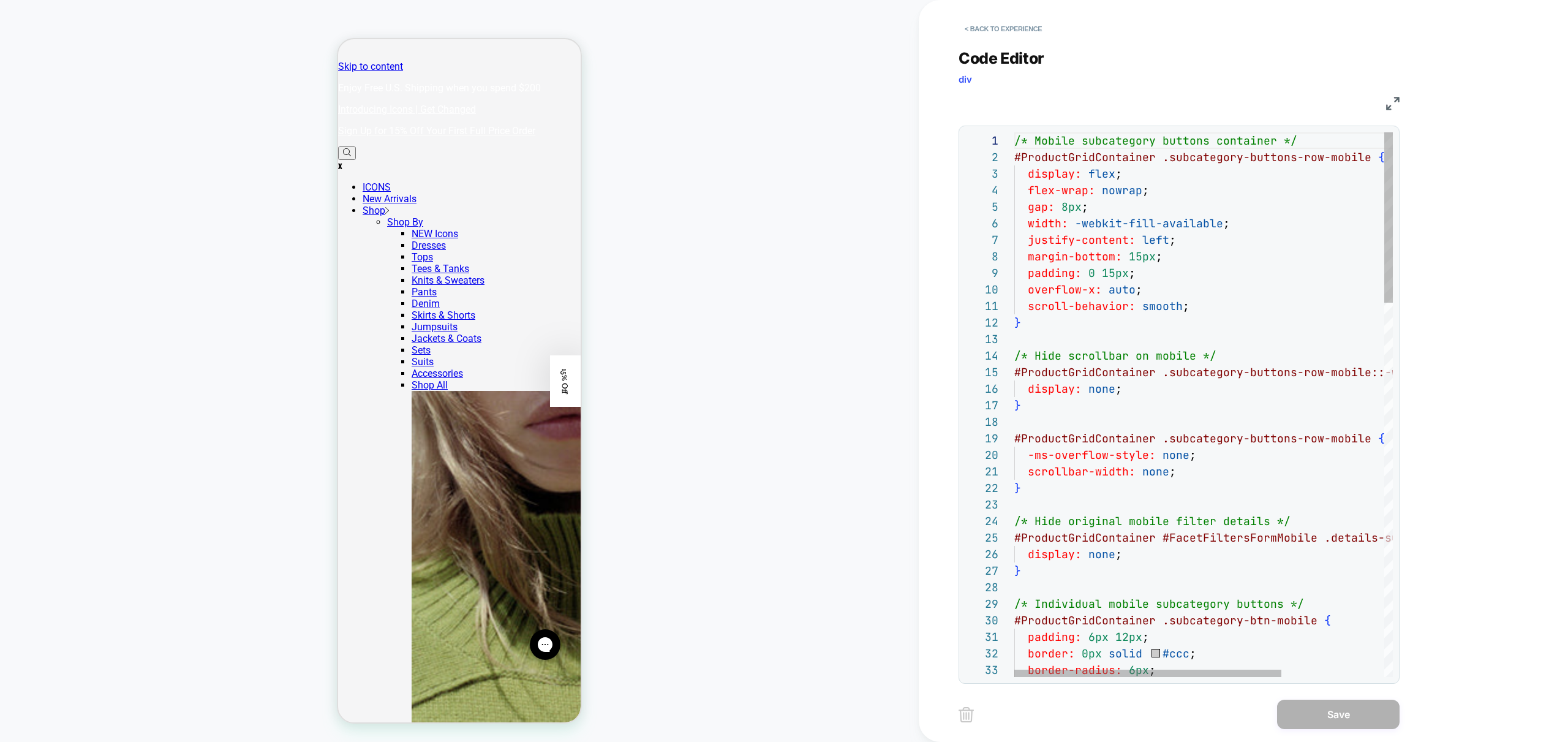
type textarea "**********"
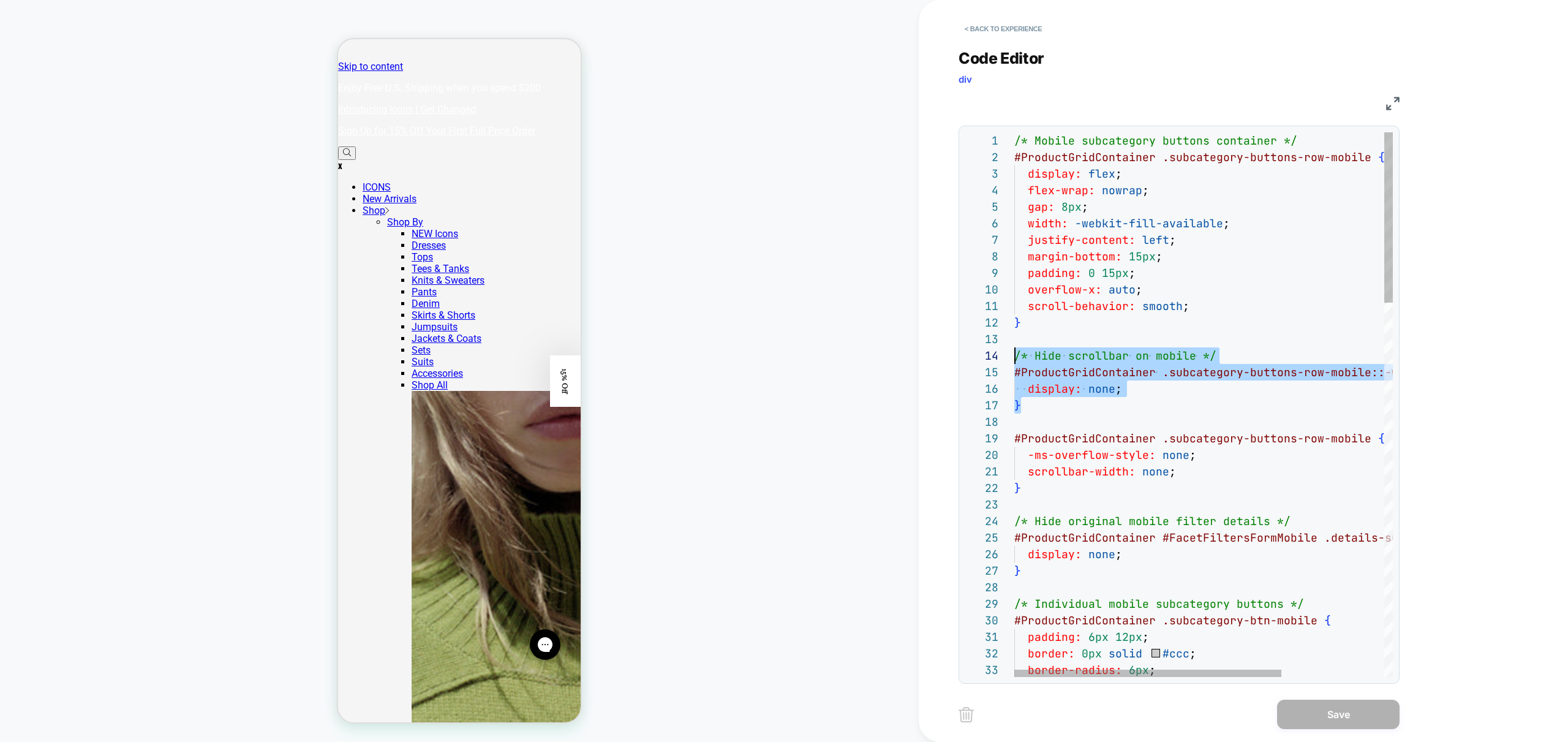
drag, startPoint x: 1054, startPoint y: 407, endPoint x: 970, endPoint y: 357, distance: 97.8
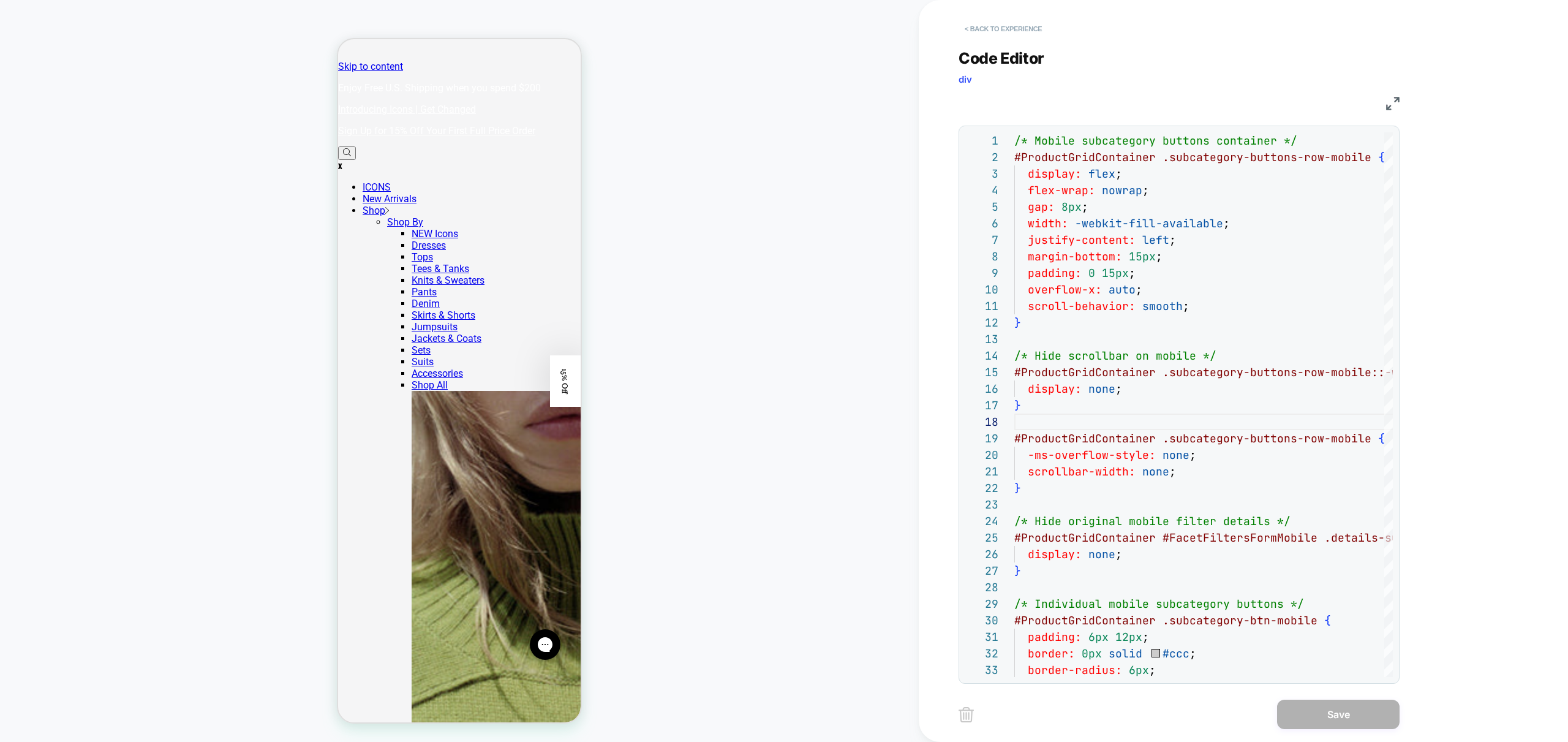
click at [998, 35] on button "< Back to experience" at bounding box center [1003, 29] width 89 height 20
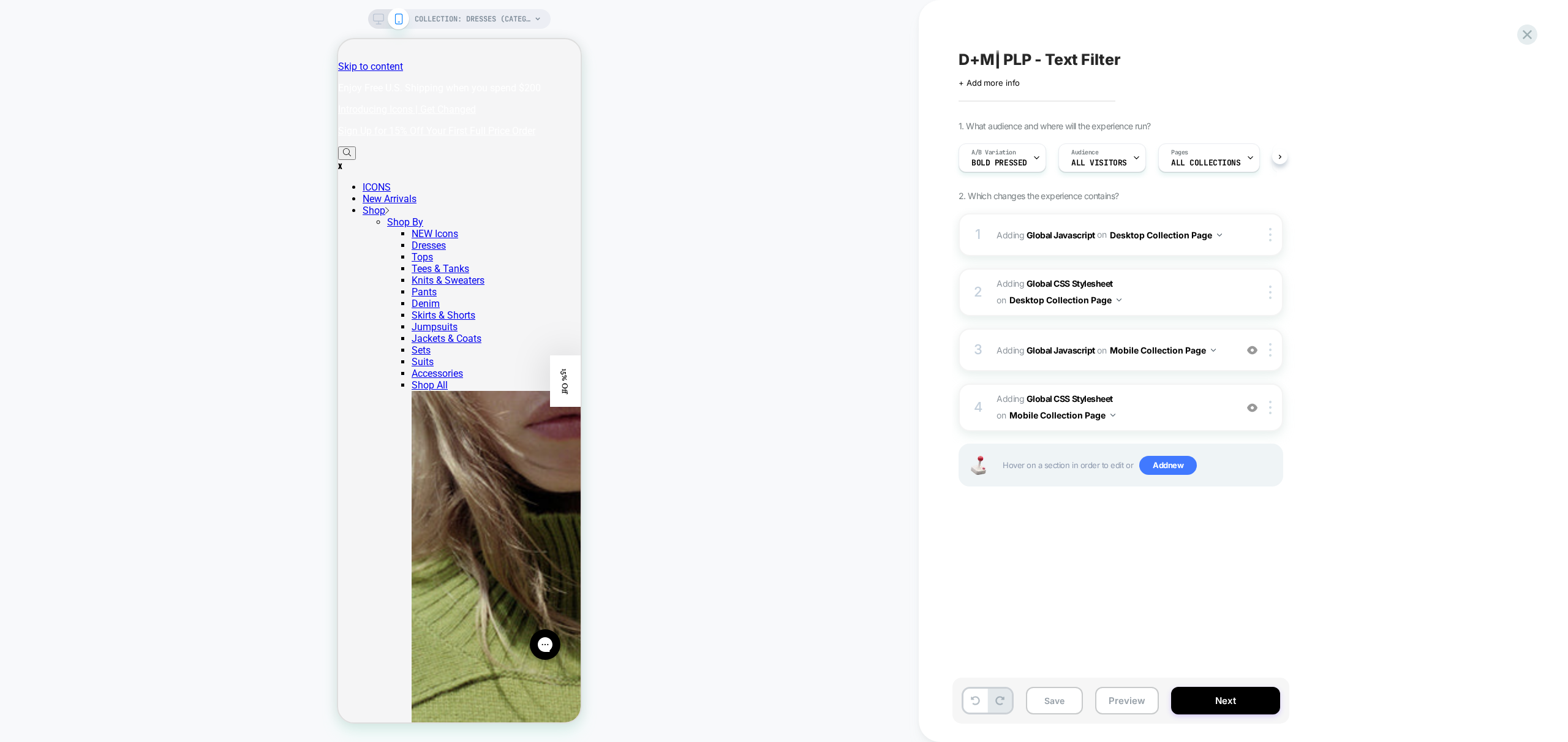
scroll to position [0, 1]
click at [380, 21] on icon at bounding box center [379, 19] width 11 height 11
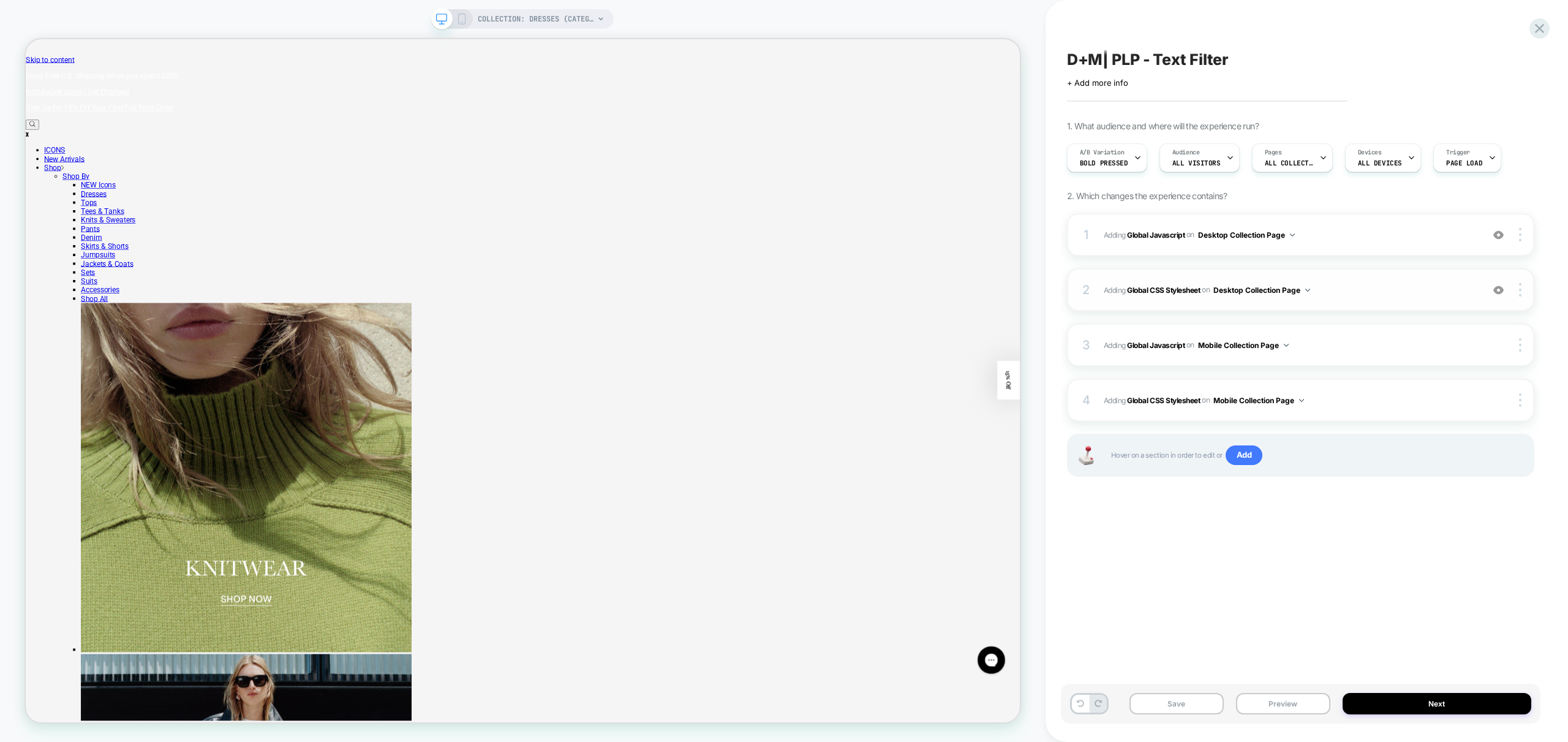
click at [1386, 293] on span "Adding Global CSS Stylesheet on Desktop Collection Page" at bounding box center [1290, 290] width 373 height 15
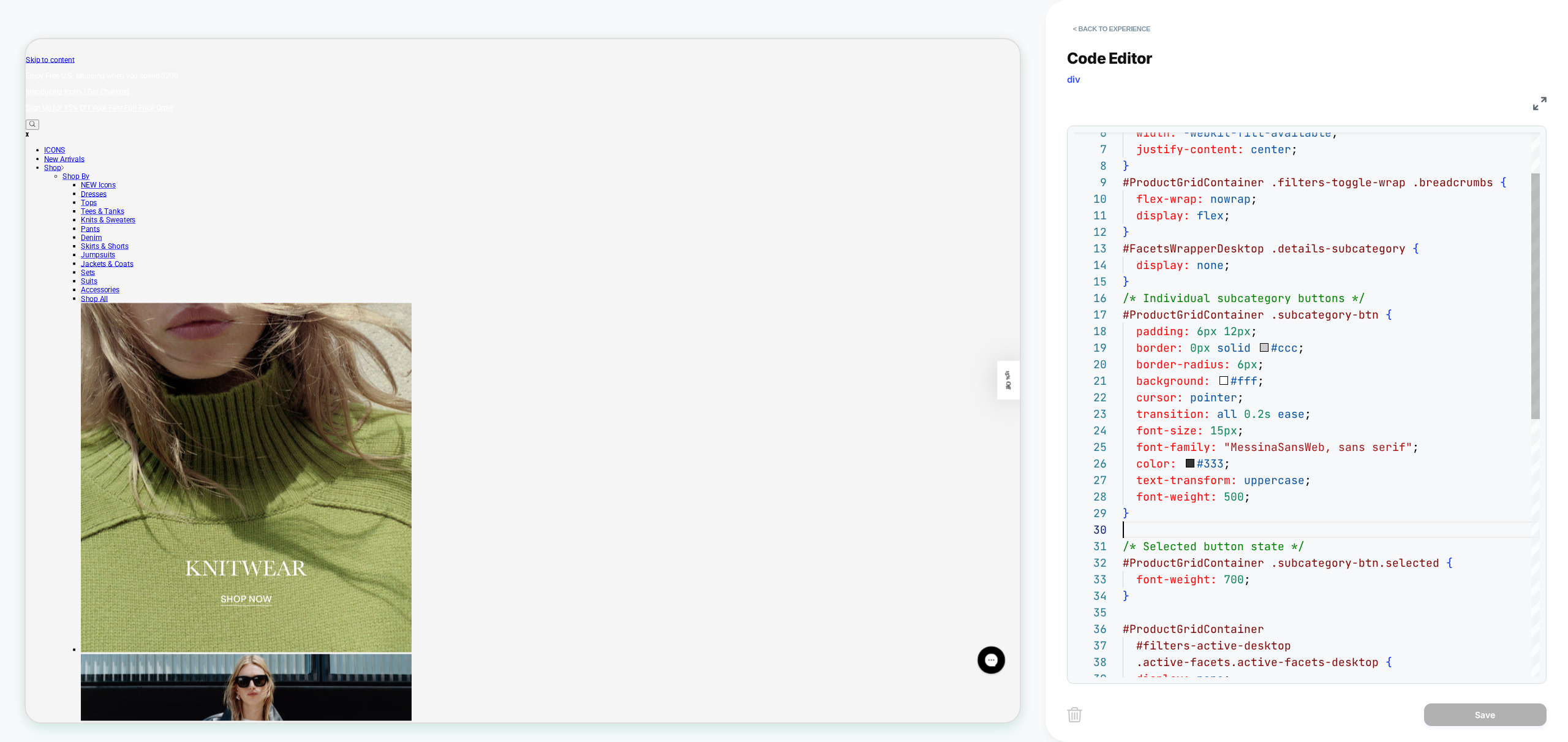
scroll to position [149, 0]
click at [1153, 534] on div "width: -webkit-fill-available ; justify-content: center ; } #ProductGridContain…" at bounding box center [1331, 645] width 417 height 1206
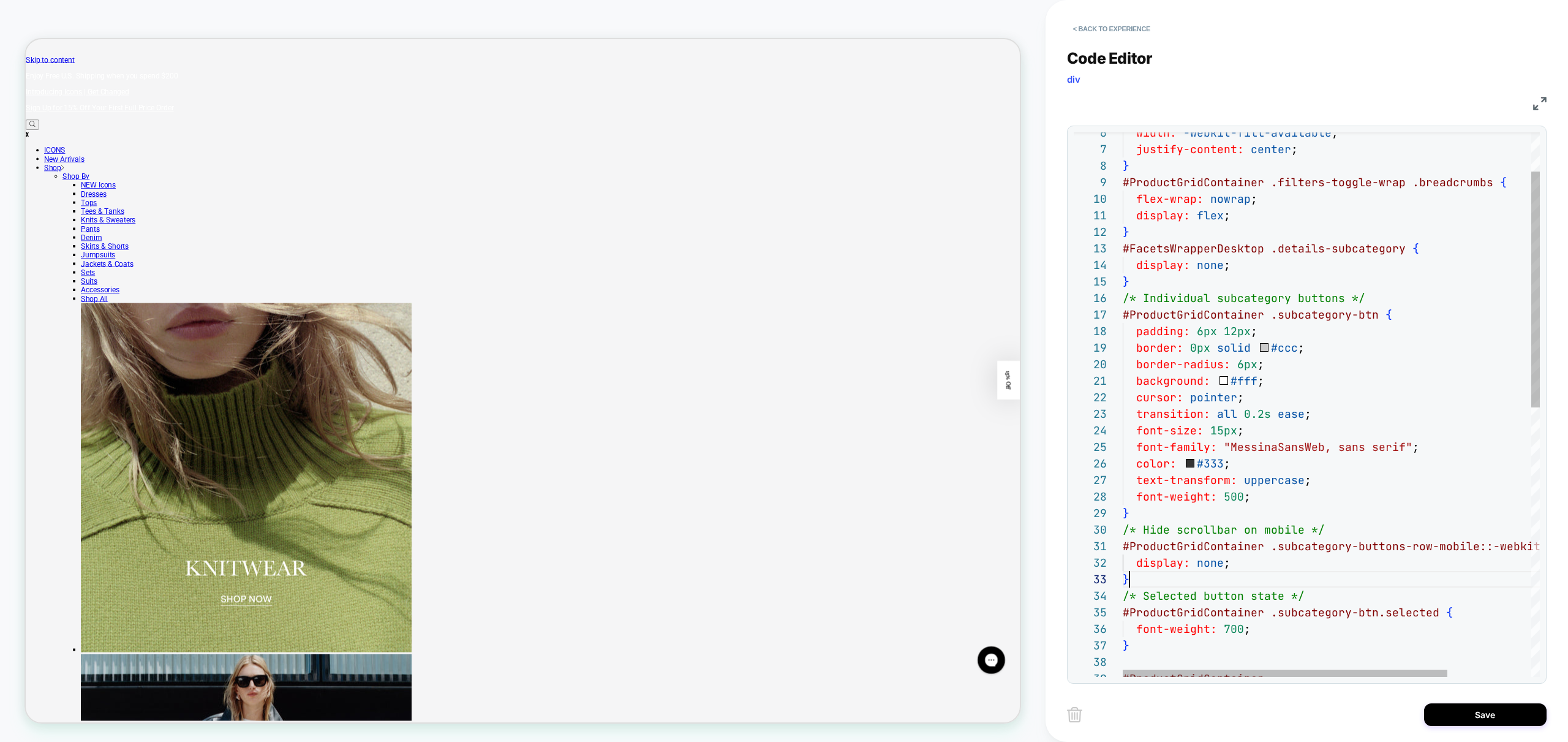
scroll to position [33, 7]
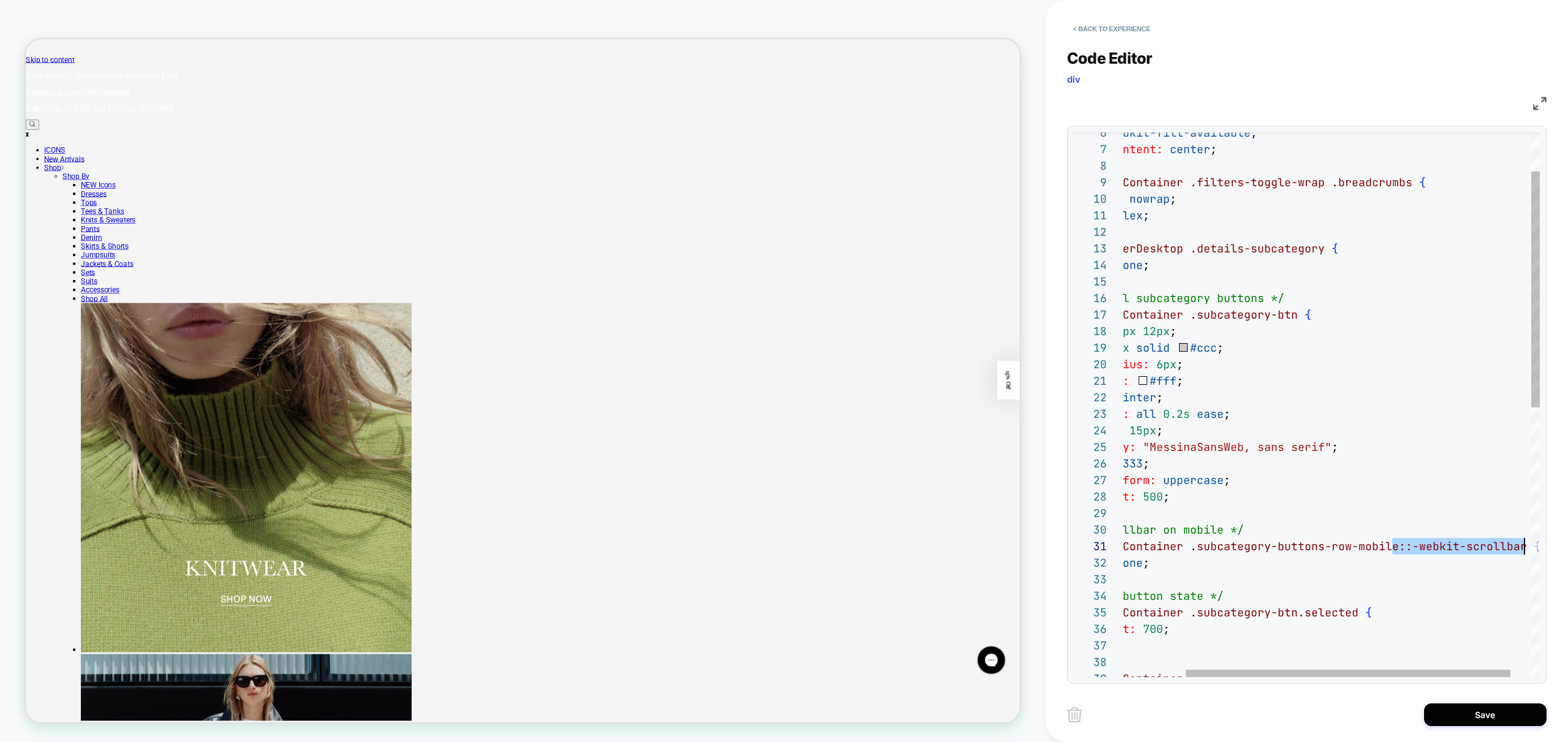
drag, startPoint x: 1475, startPoint y: 547, endPoint x: 1527, endPoint y: 547, distance: 52.0
click at [1527, 547] on div "width: -webkit-fill-available ; justify-content: center ; } #ProductGridContain…" at bounding box center [1304, 669] width 524 height 1256
click at [1186, 674] on div at bounding box center [1348, 673] width 324 height 7
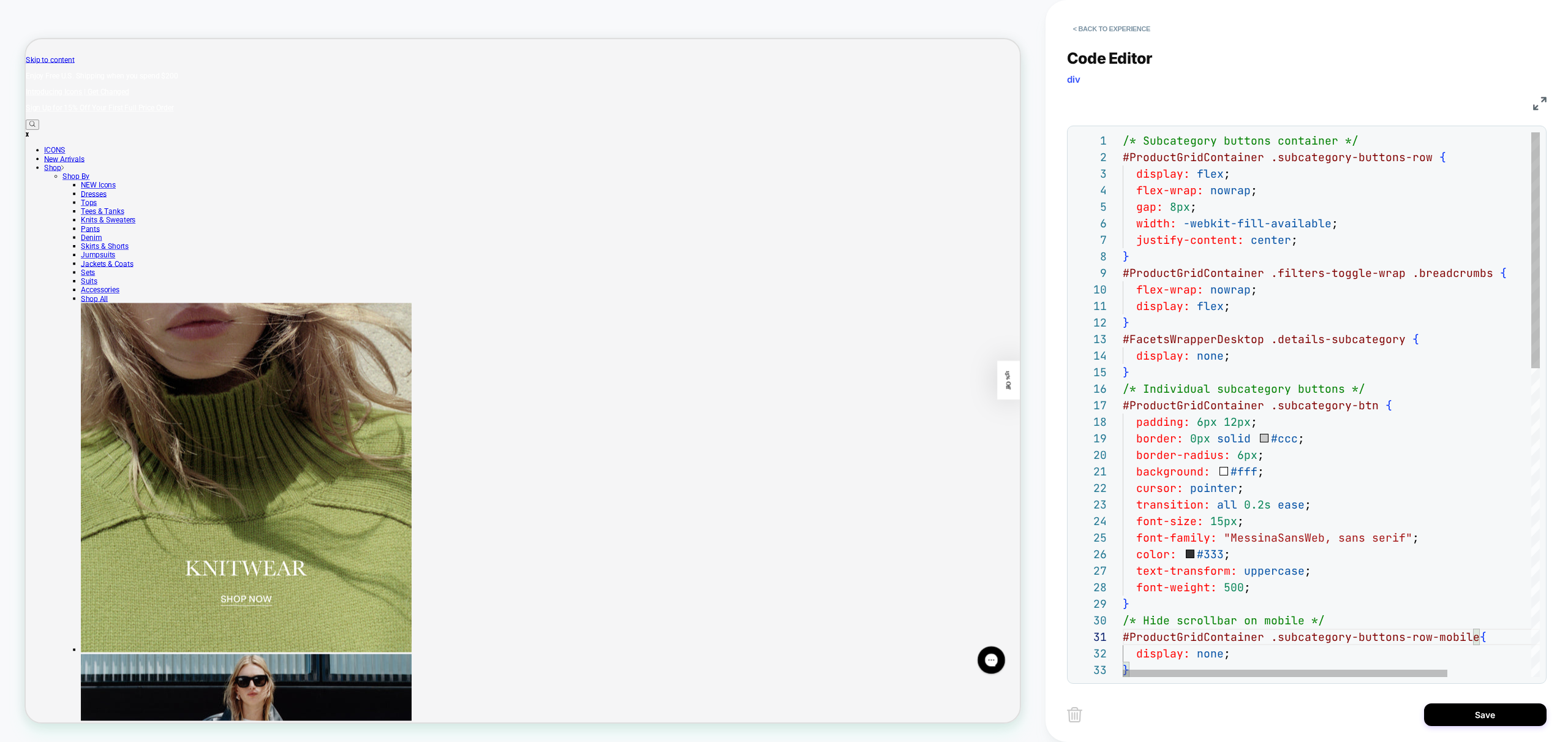
type textarea "**********"
drag, startPoint x: 1451, startPoint y: 156, endPoint x: 1093, endPoint y: 154, distance: 358.0
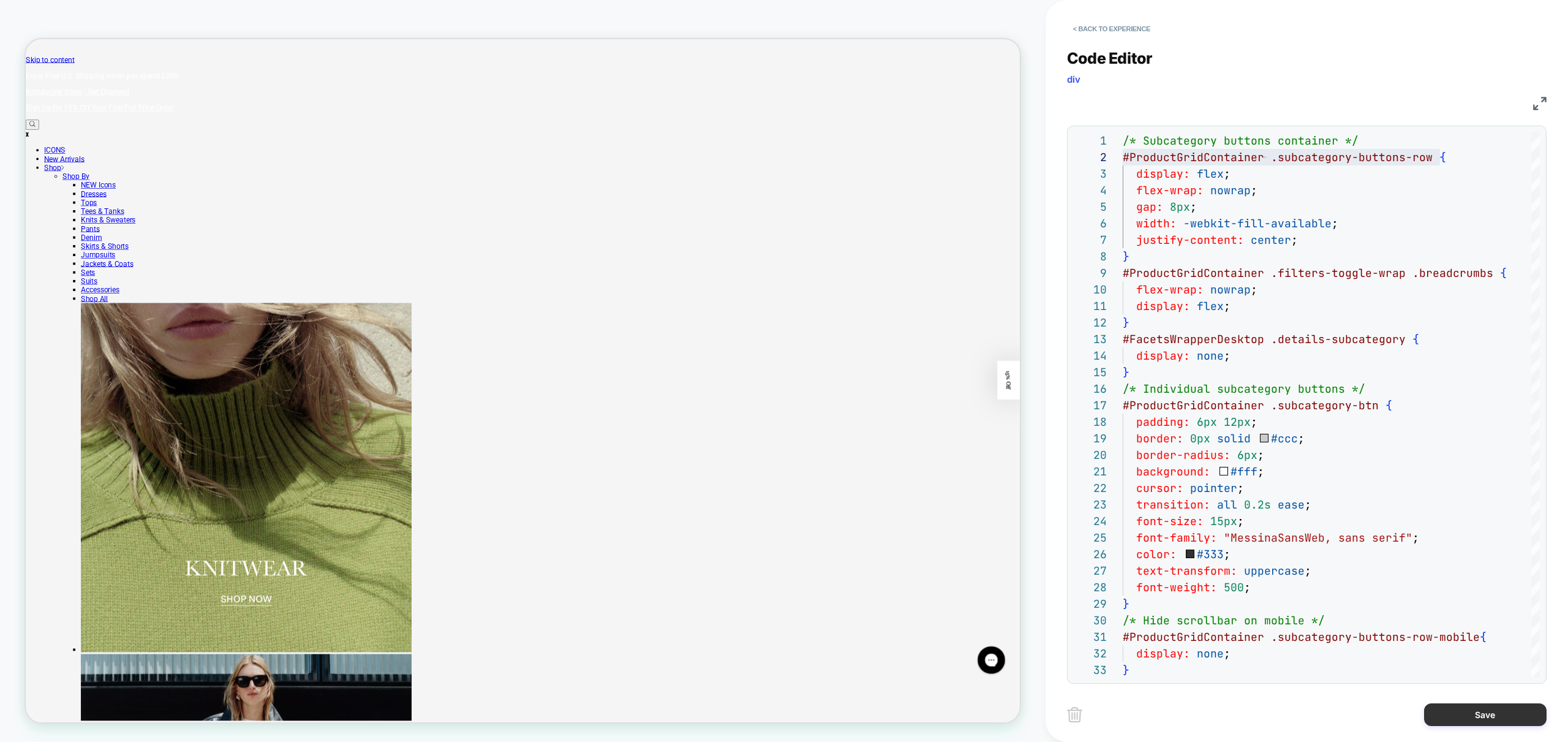
click at [1497, 721] on button "Save" at bounding box center [1485, 714] width 122 height 23
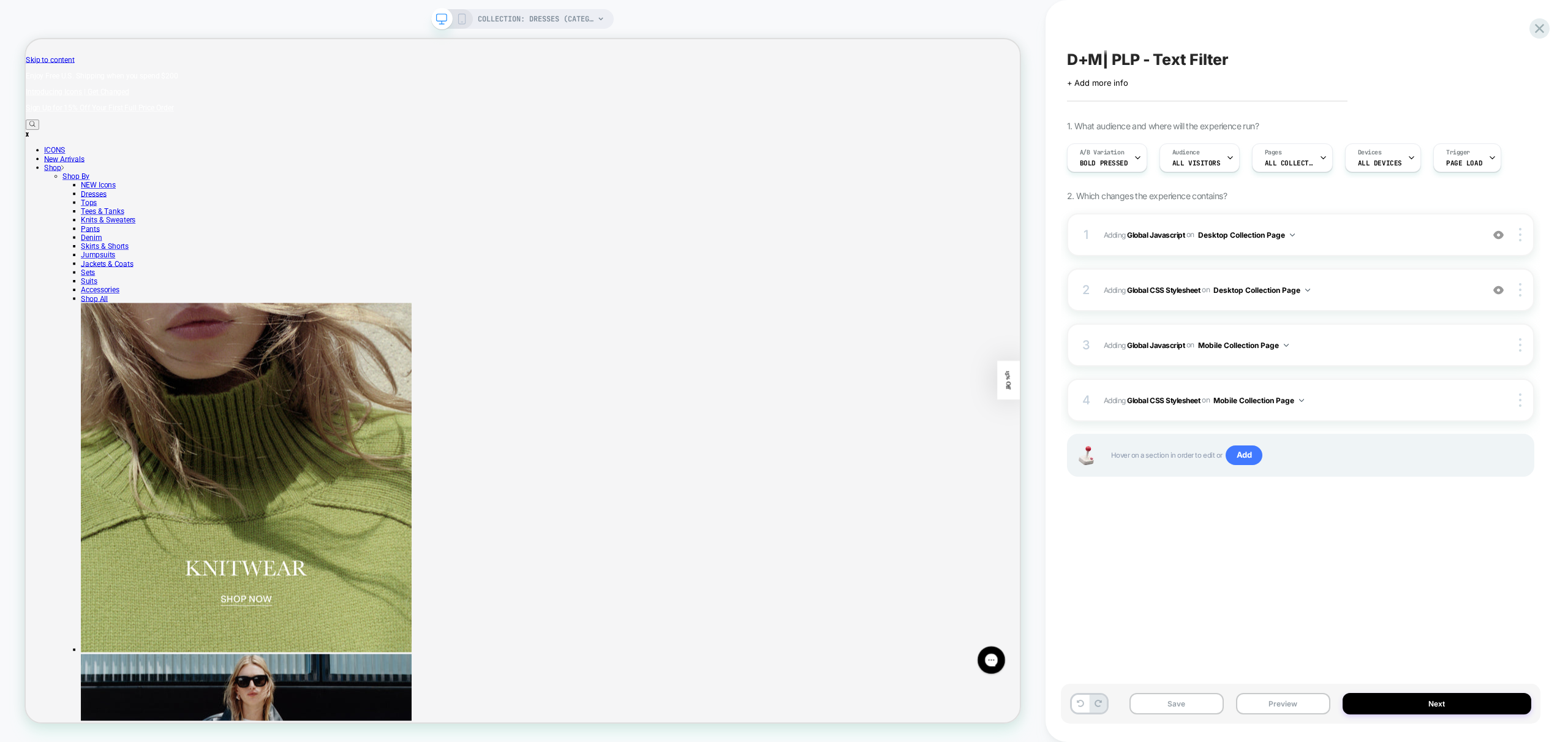
click at [464, 16] on icon at bounding box center [461, 19] width 11 height 11
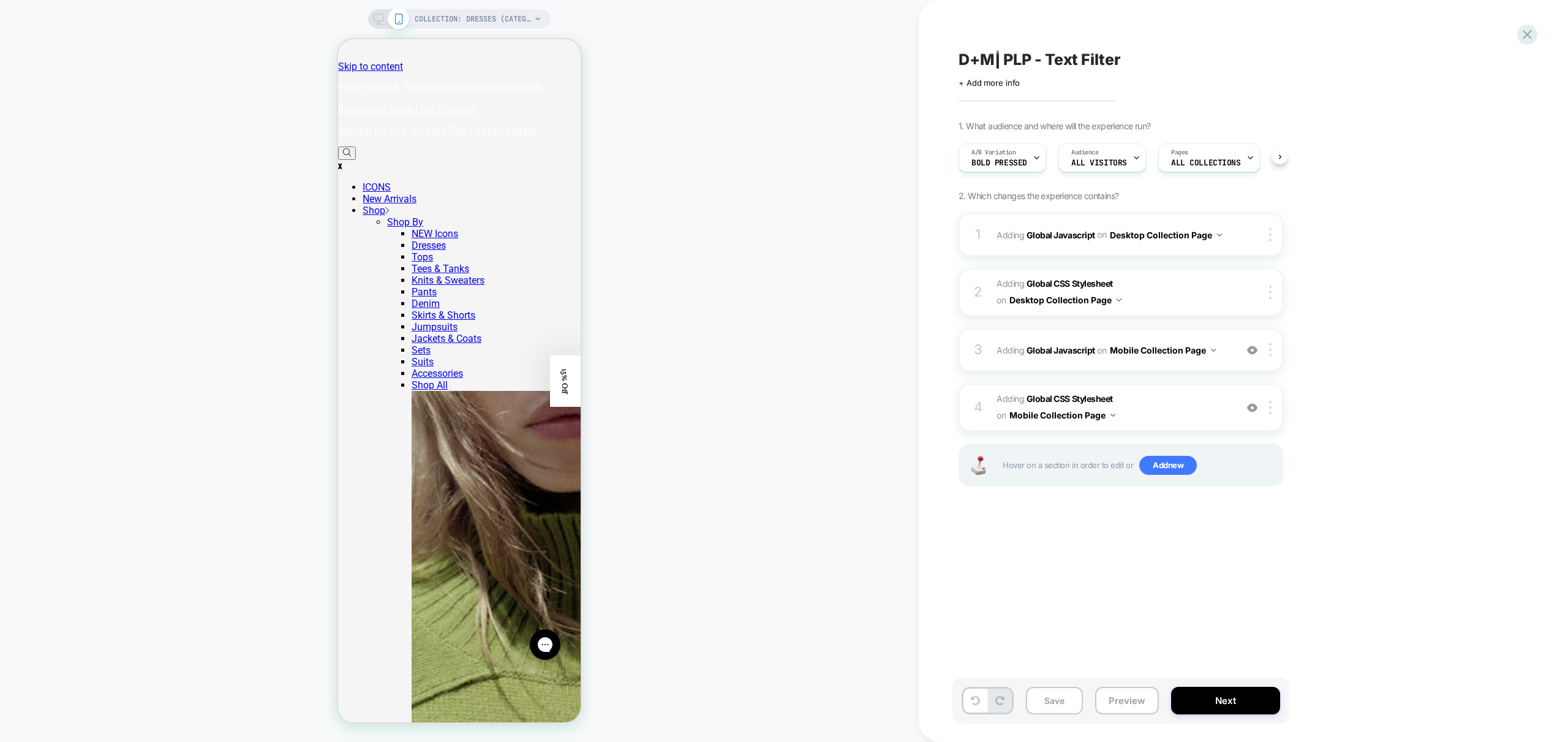
scroll to position [0, 1]
click at [1201, 408] on span "Adding Global CSS Stylesheet on Mobile Collection Page" at bounding box center [1113, 407] width 234 height 33
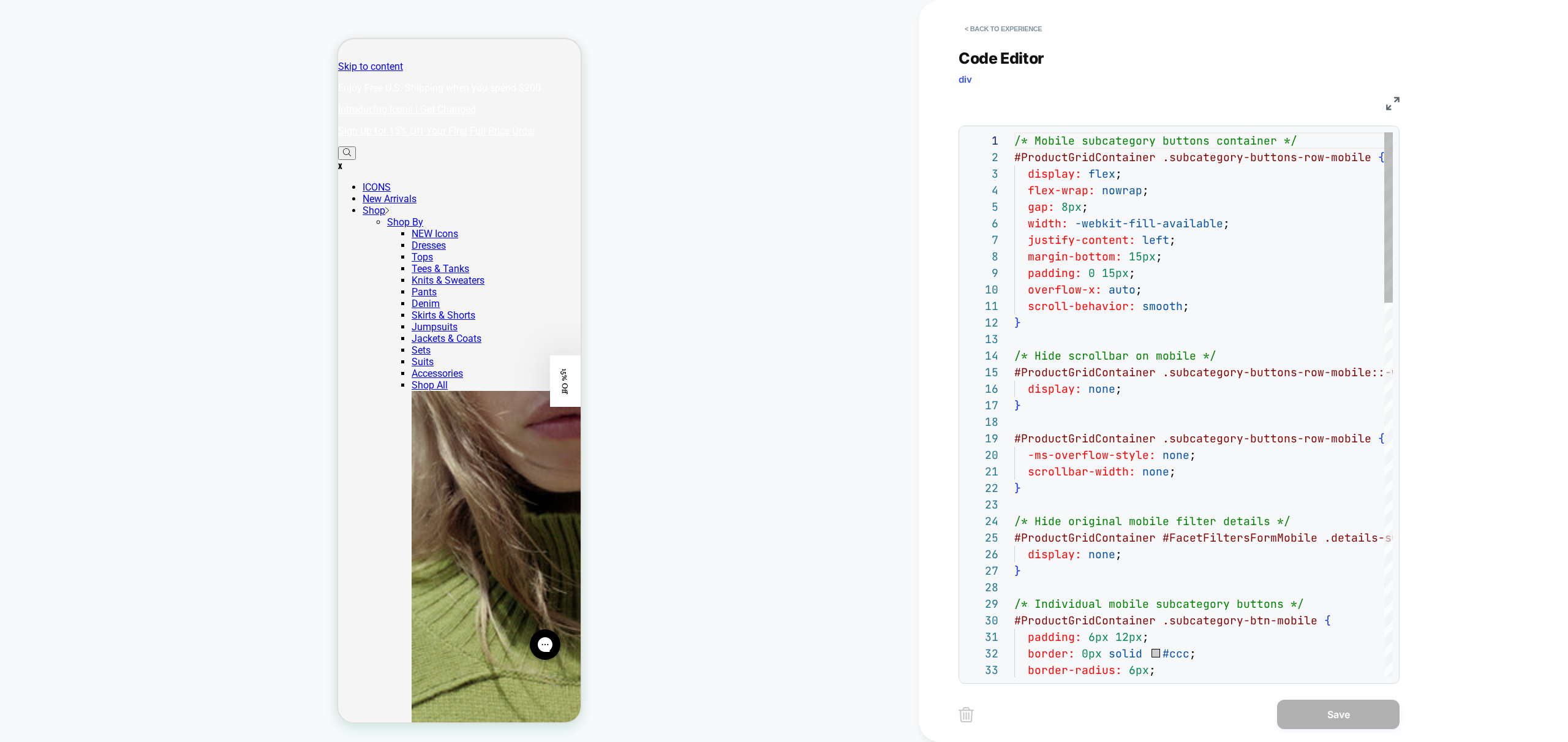
scroll to position [165, 0]
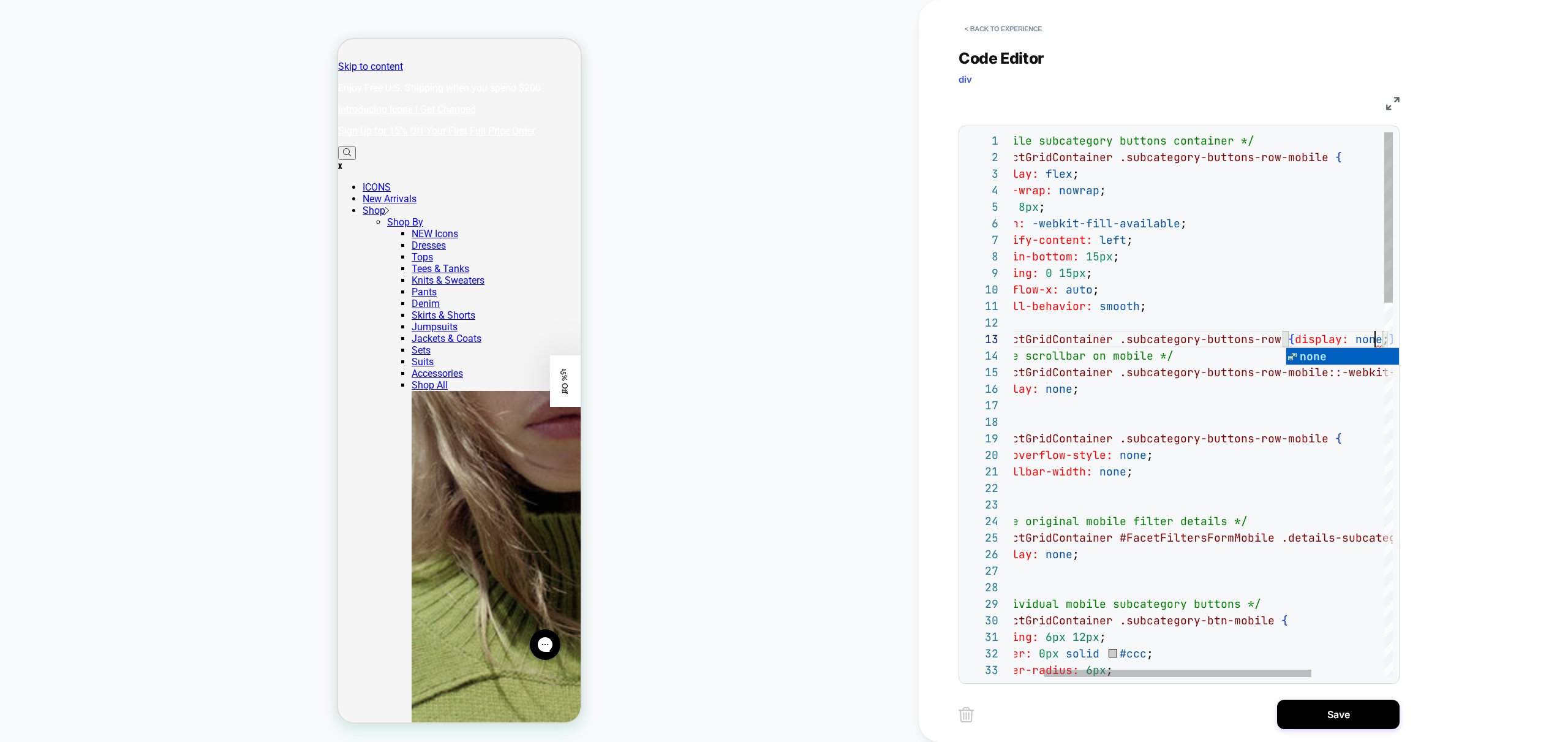
scroll to position [33, 404]
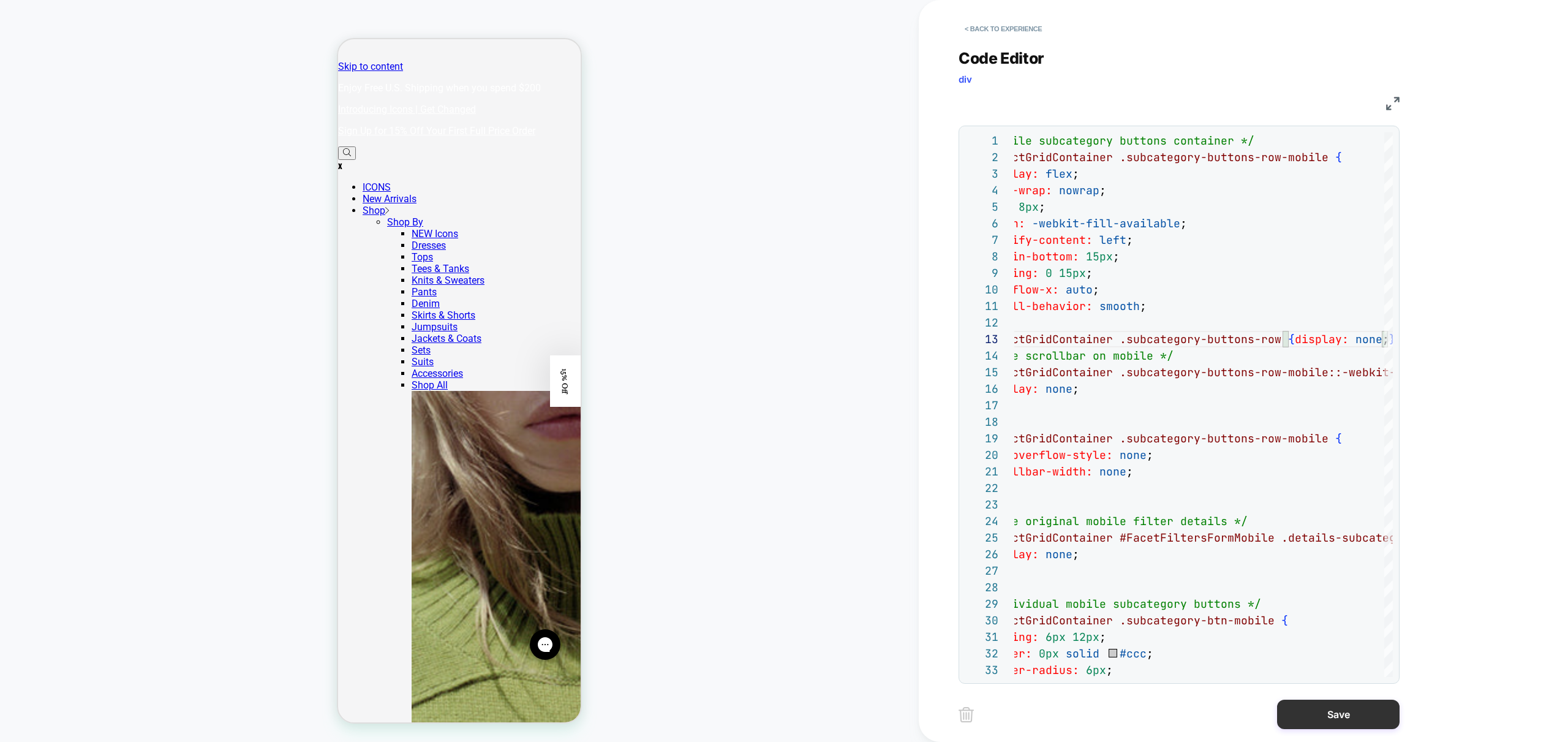
type textarea "**********"
click at [1314, 725] on button "Save" at bounding box center [1338, 714] width 122 height 29
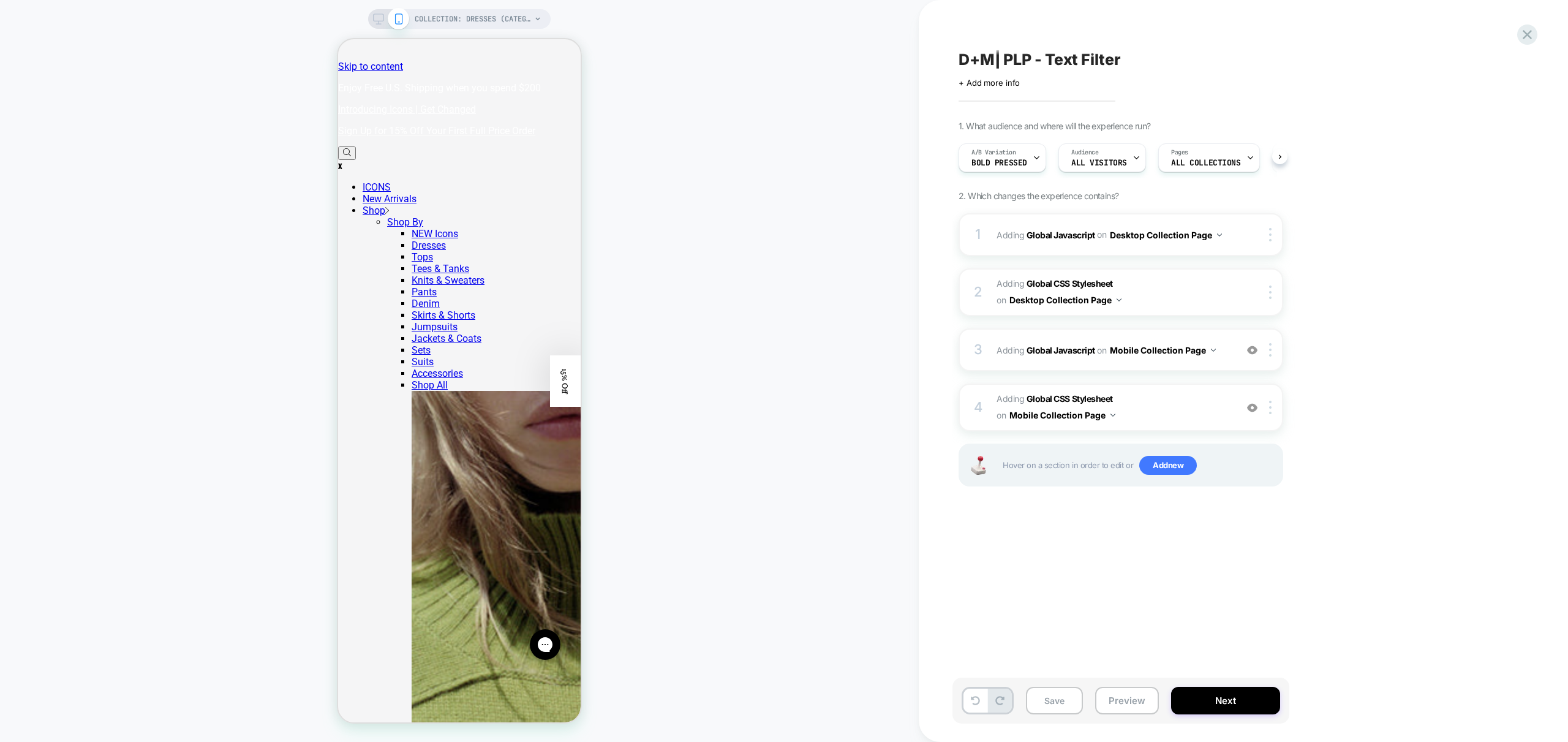
scroll to position [0, 1]
click at [1114, 693] on button "Preview" at bounding box center [1127, 700] width 64 height 28
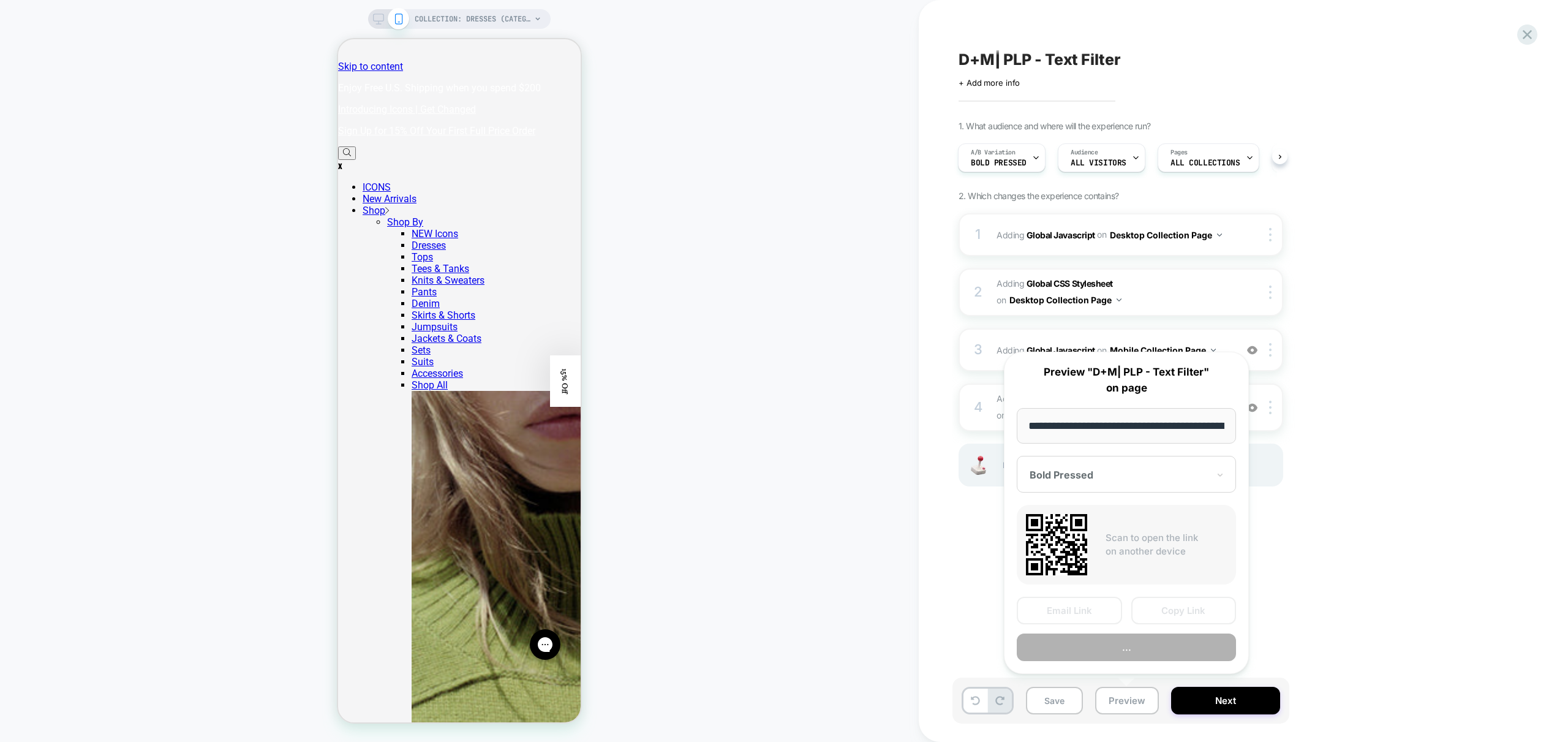
scroll to position [0, 85]
click at [1139, 656] on button "Preview" at bounding box center [1126, 648] width 219 height 28
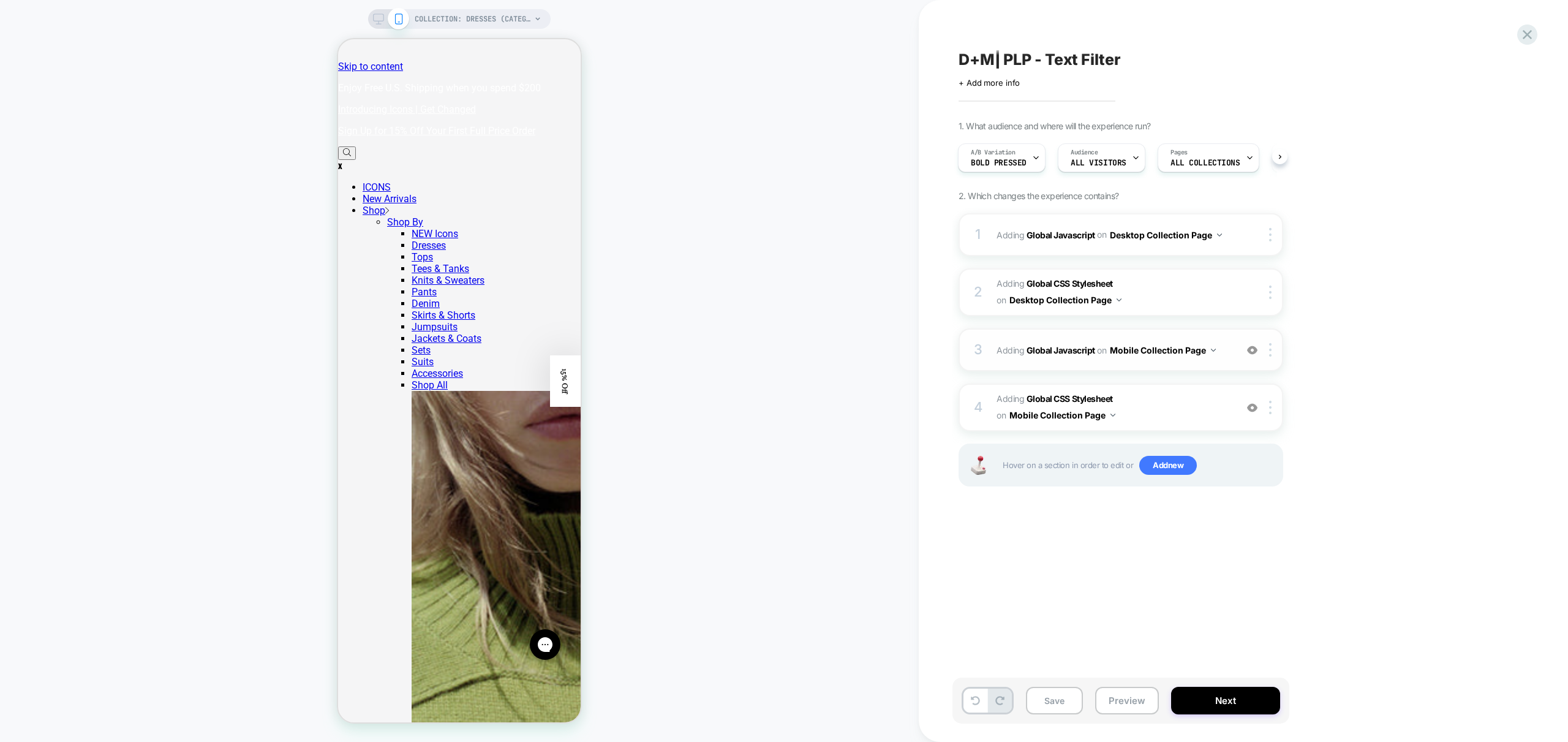
click at [1224, 359] on div "3 Adding Global Javascript on Mobile Collection Page Add Before Add After Copy …" at bounding box center [1121, 349] width 324 height 43
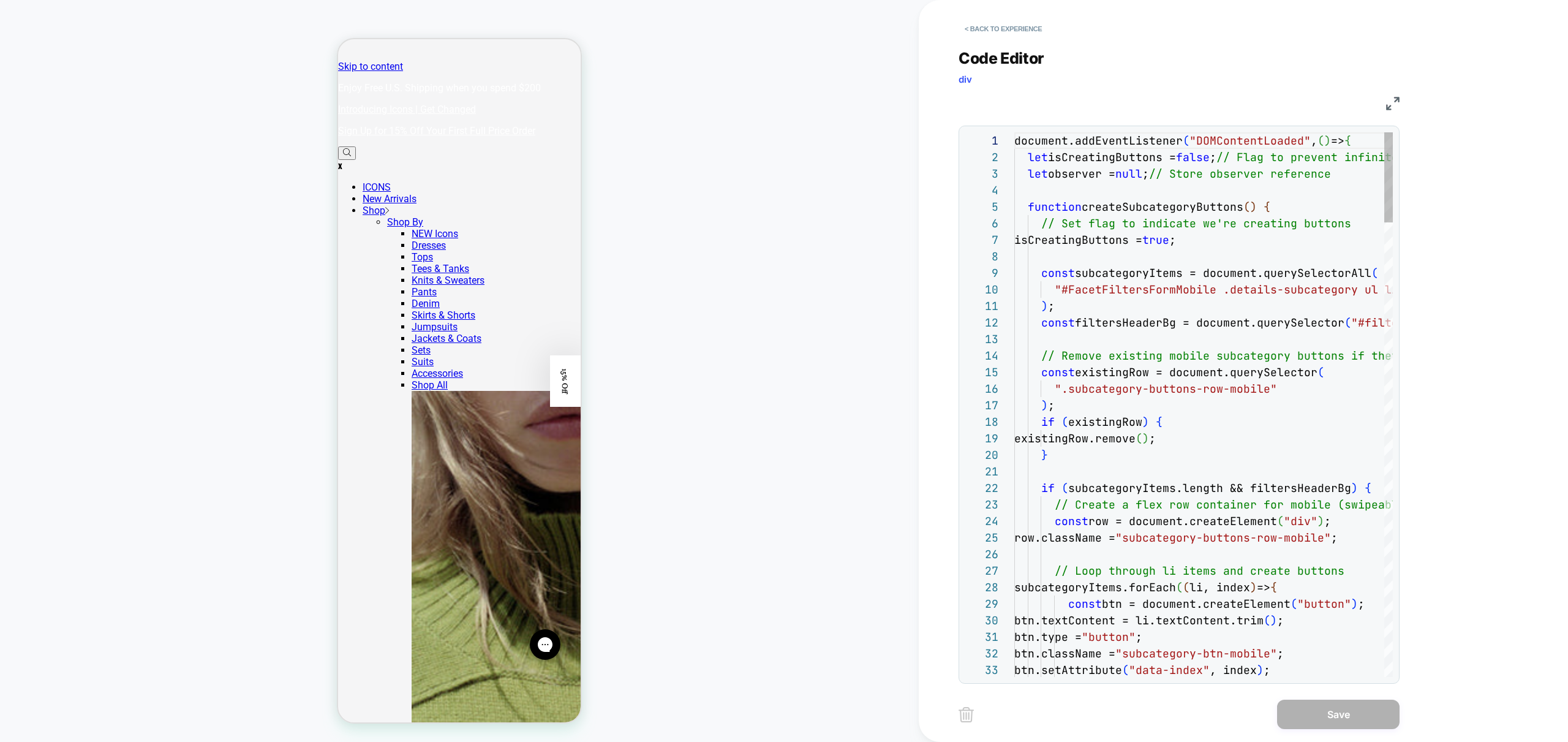
scroll to position [165, 0]
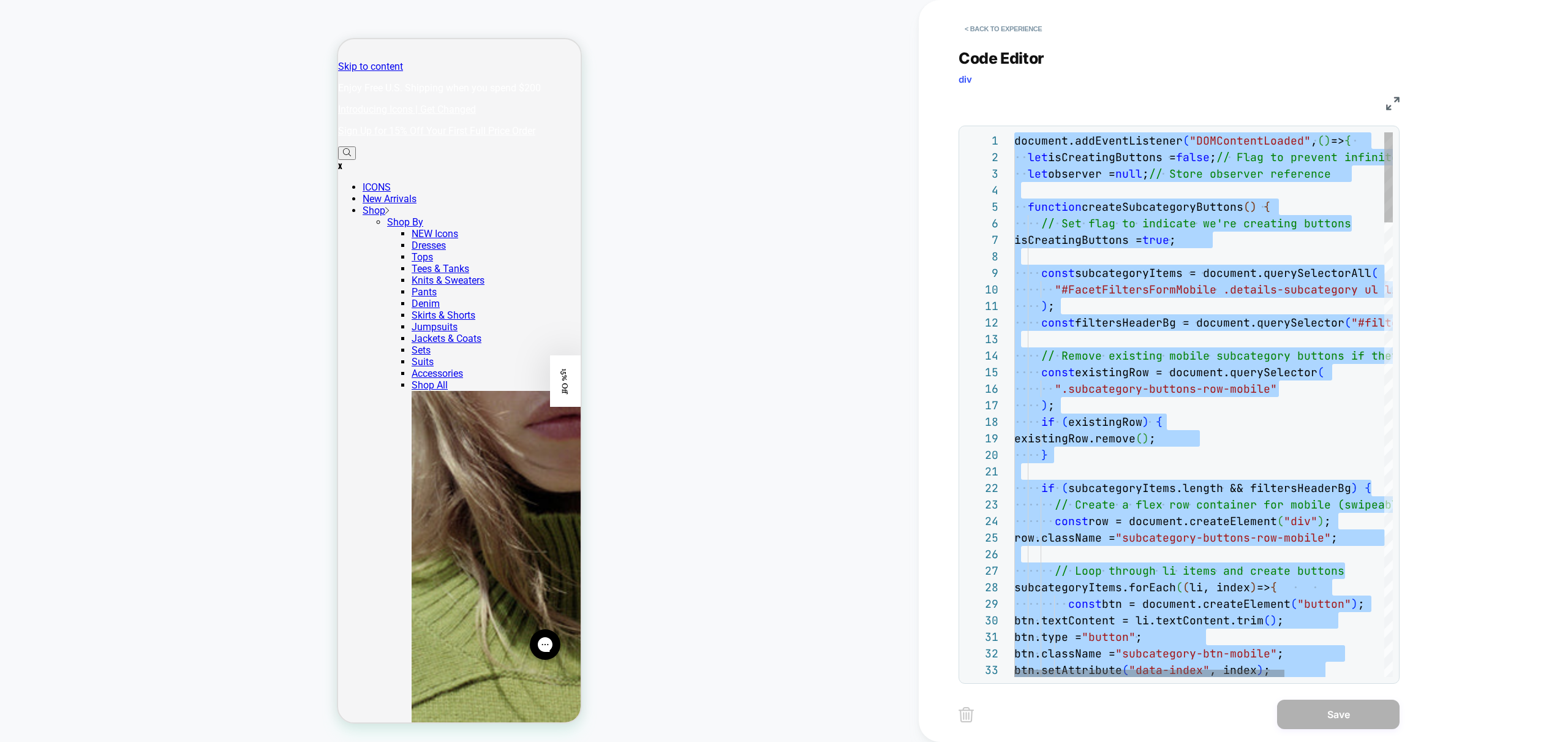
type textarea "**********"
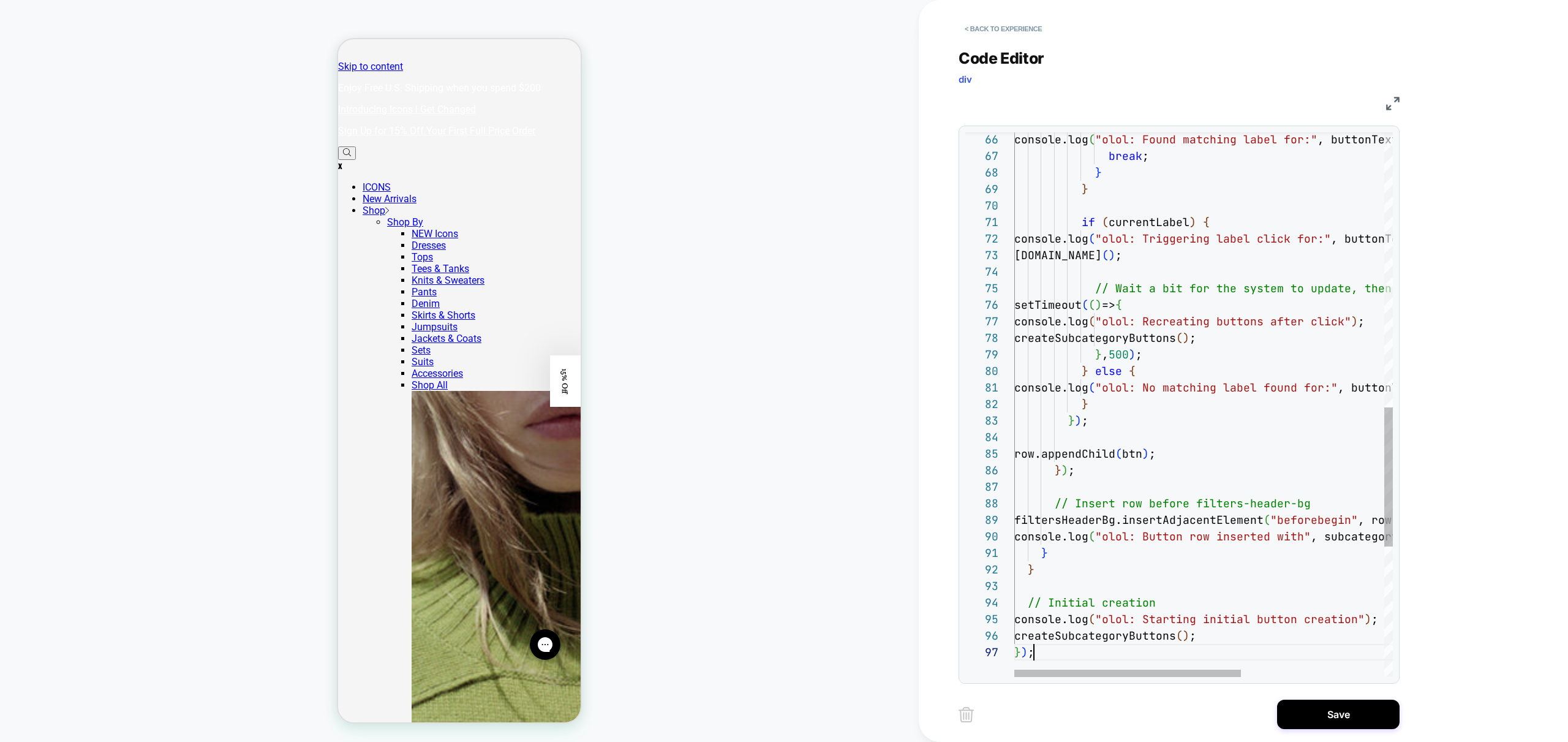
scroll to position [99, 20]
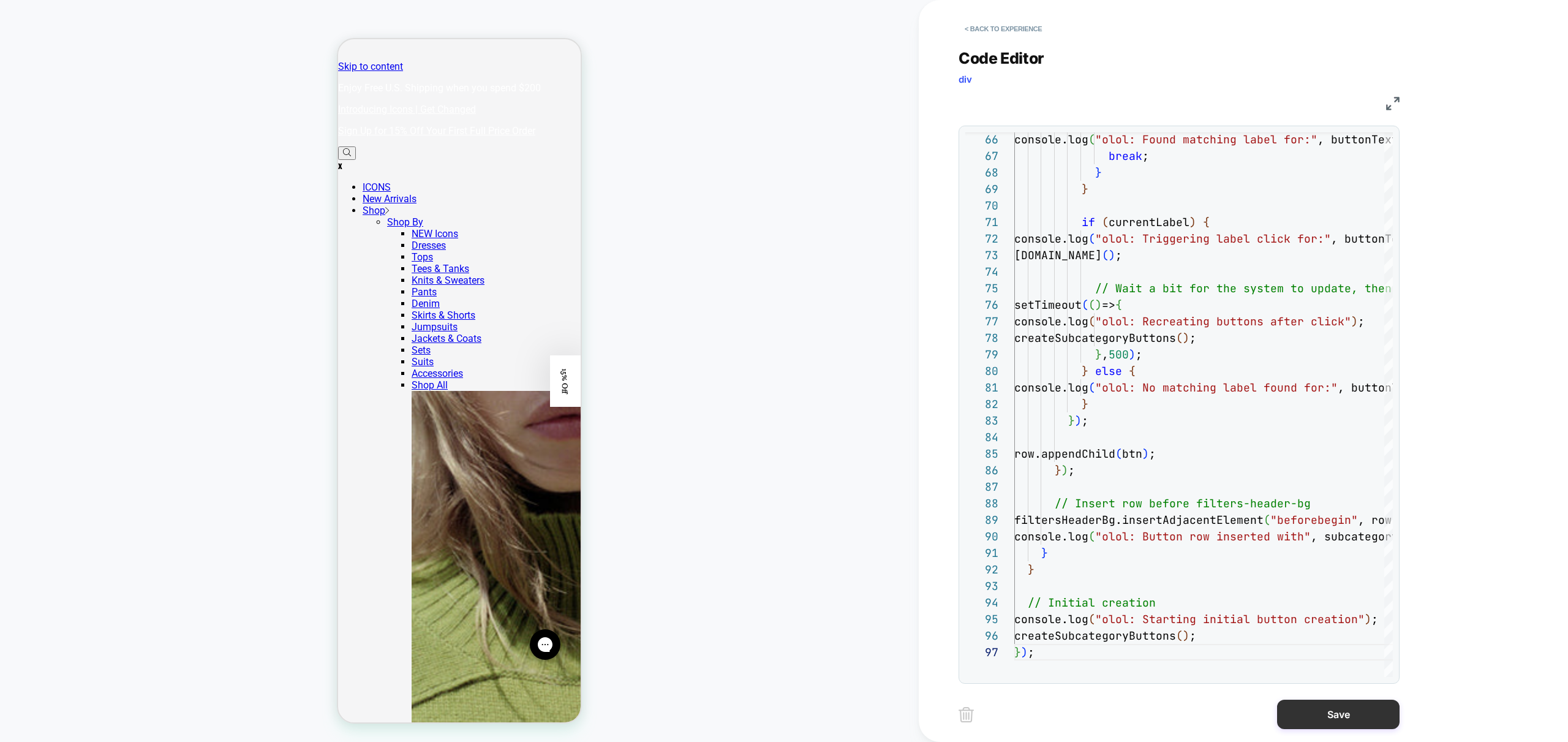
click at [1341, 725] on button "Save" at bounding box center [1338, 714] width 122 height 29
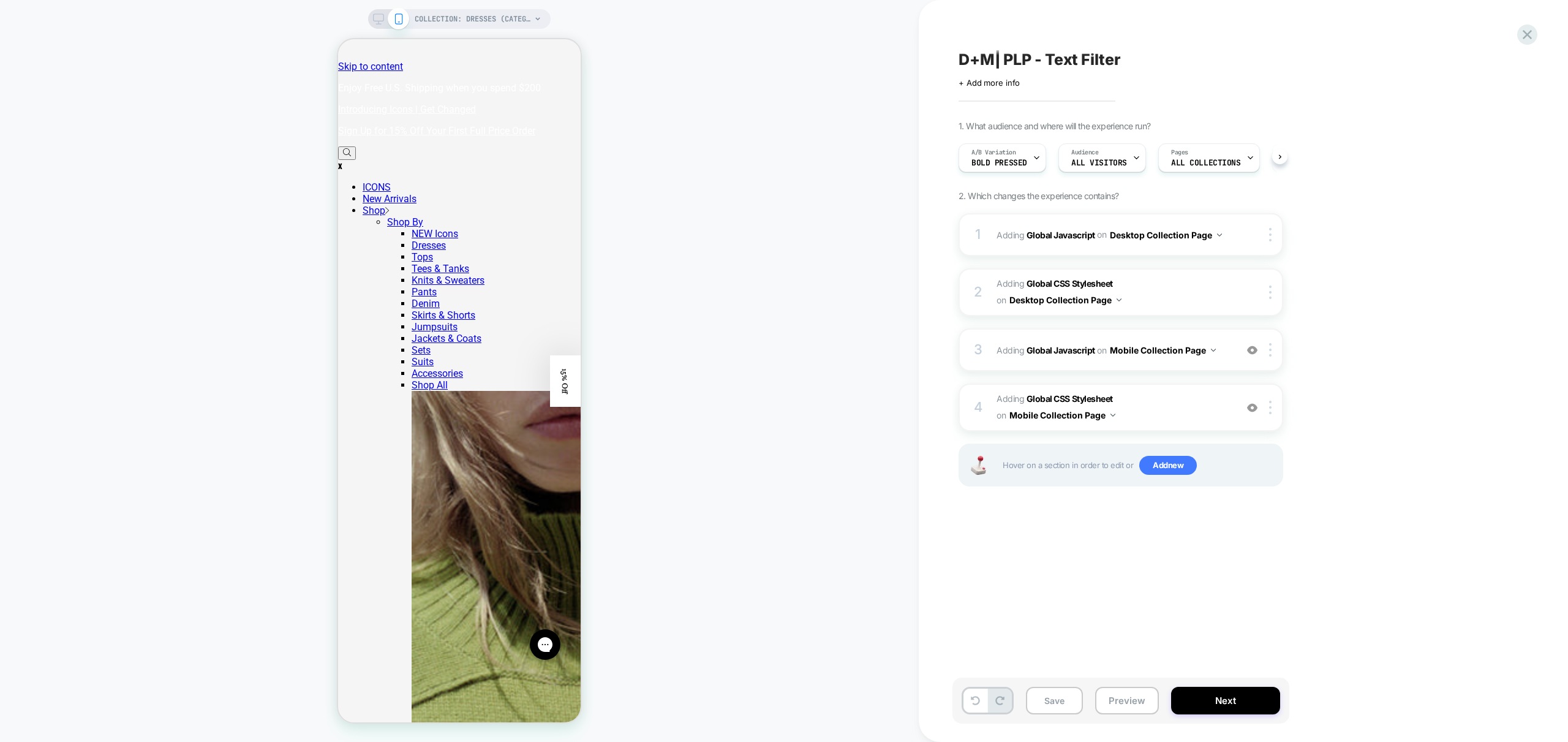
drag, startPoint x: 1123, startPoint y: 697, endPoint x: 1149, endPoint y: 714, distance: 31.1
click at [1124, 697] on button "Preview" at bounding box center [1127, 700] width 64 height 28
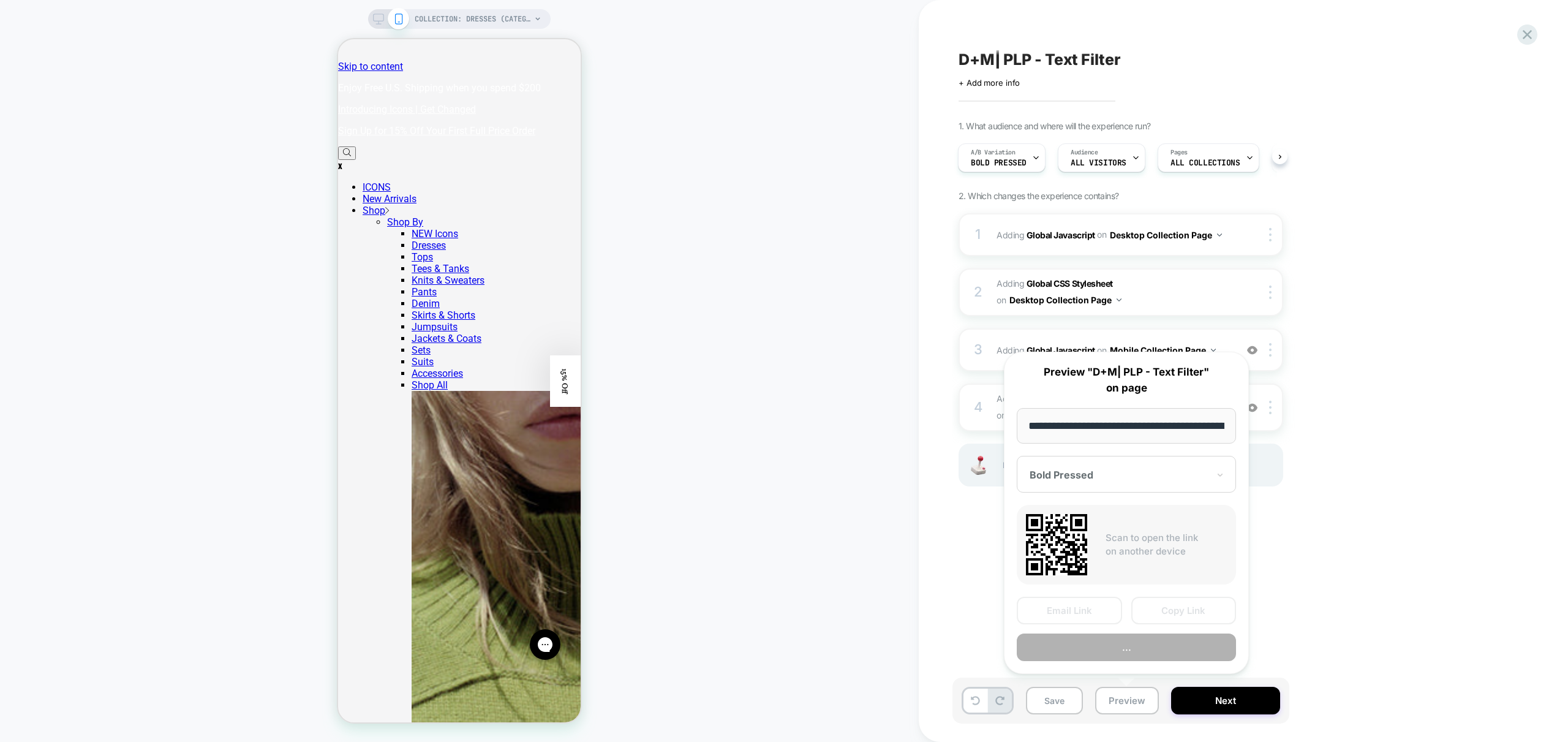
scroll to position [0, 85]
click at [1145, 638] on button "Preview" at bounding box center [1126, 648] width 219 height 28
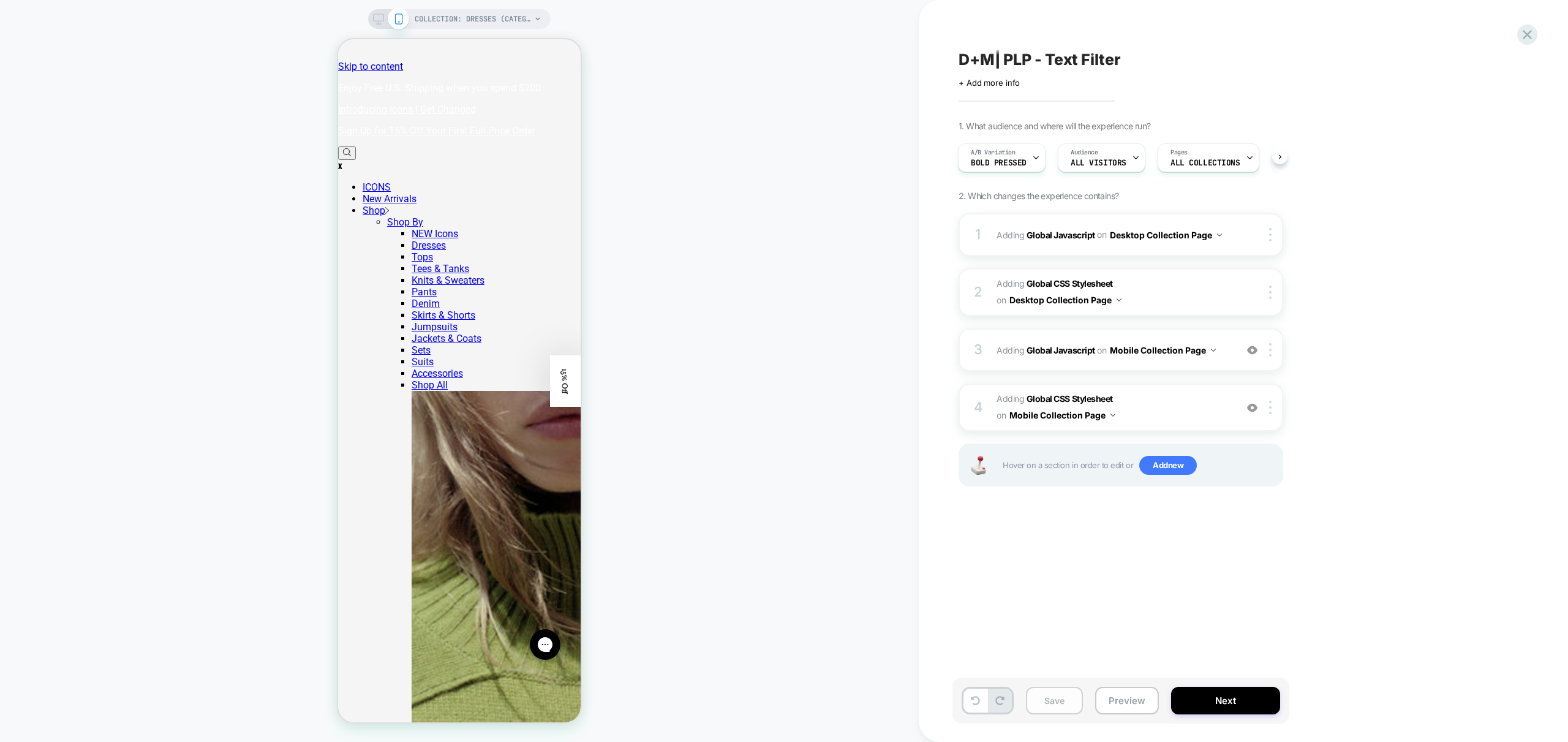
click at [1064, 701] on button "Save" at bounding box center [1054, 700] width 57 height 28
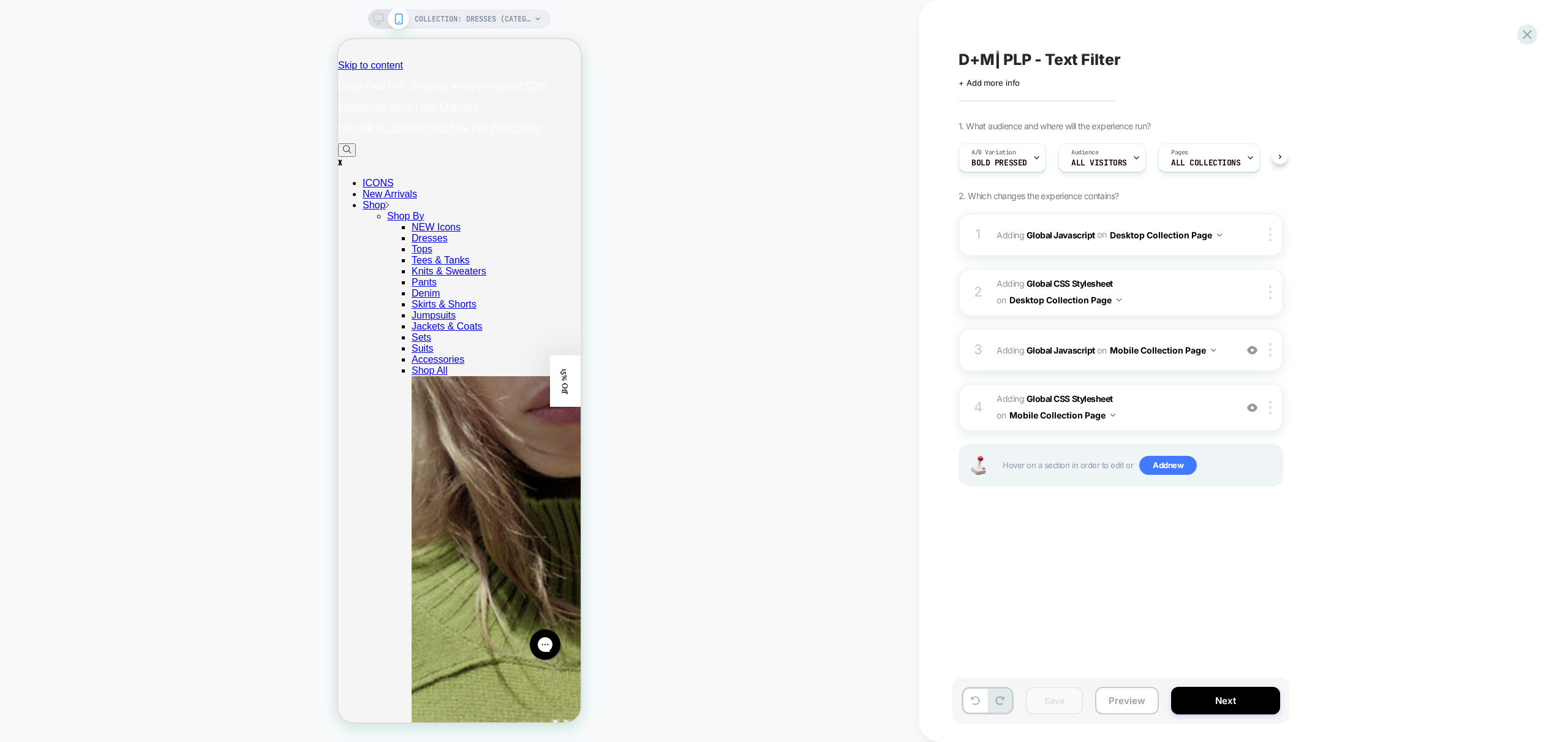
scroll to position [0, 1]
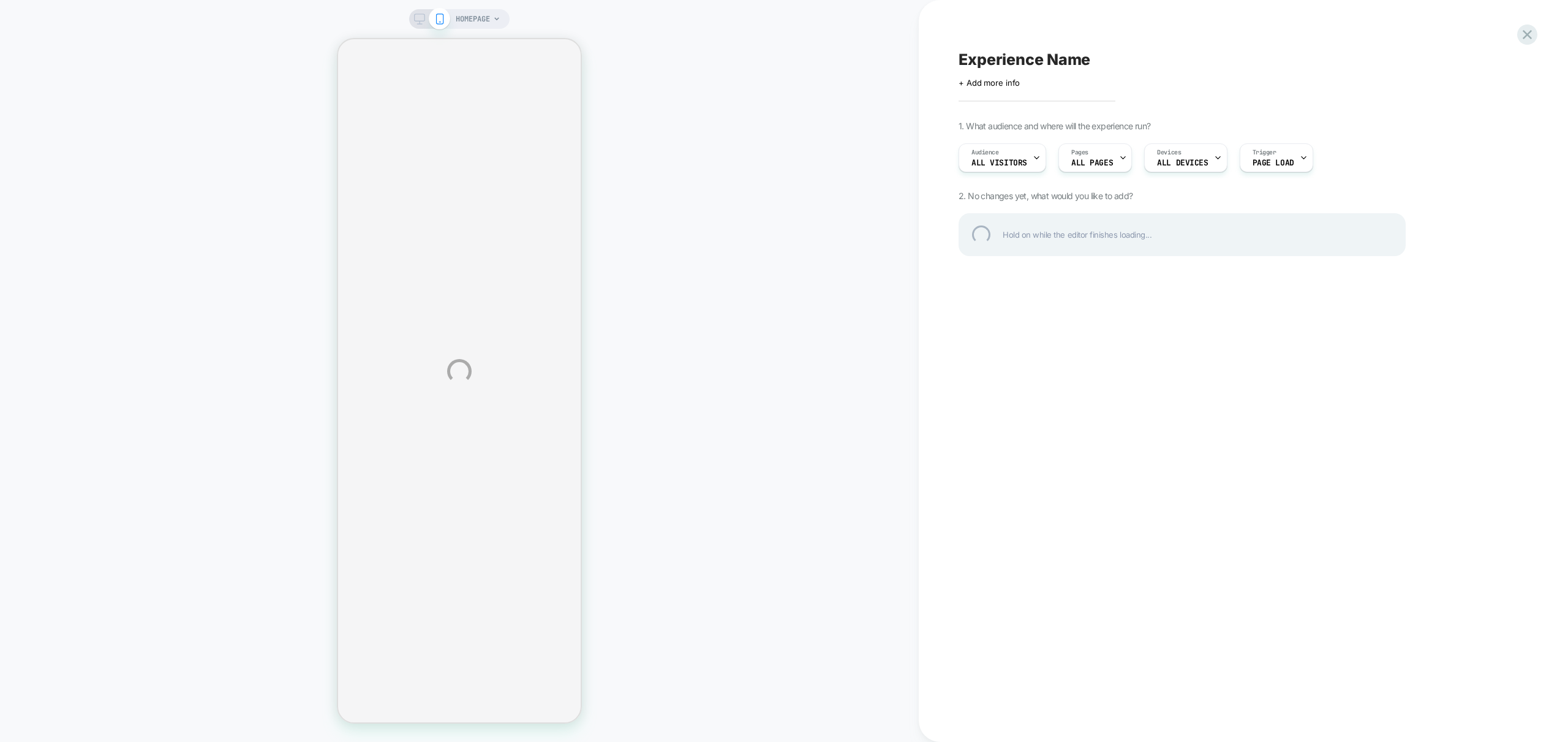
click at [794, 348] on div "HOMEPAGE Experience Name Click to edit experience details + Add more info 1. Wh…" at bounding box center [784, 371] width 1568 height 742
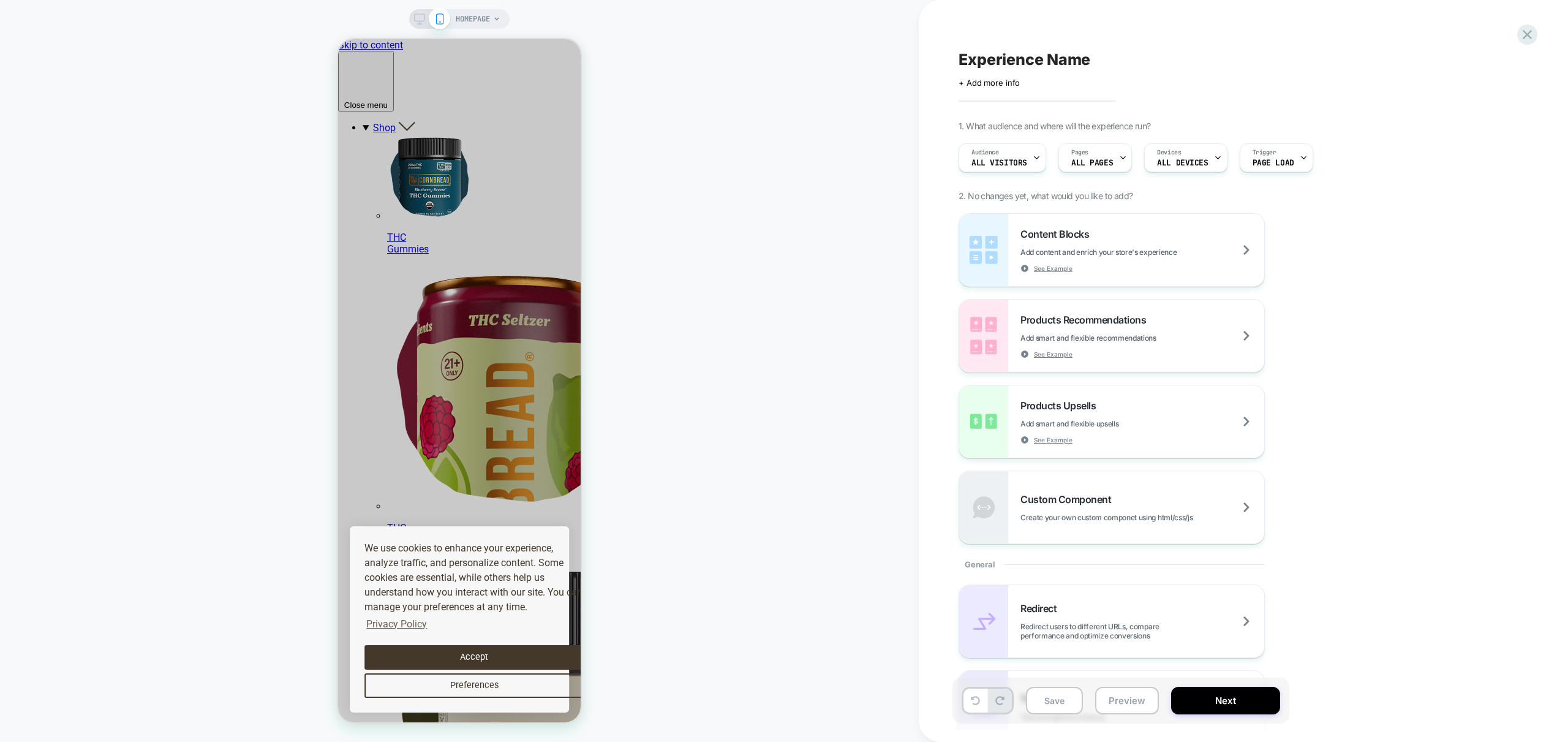
click at [765, 389] on div "HOMEPAGE" at bounding box center [459, 371] width 919 height 718
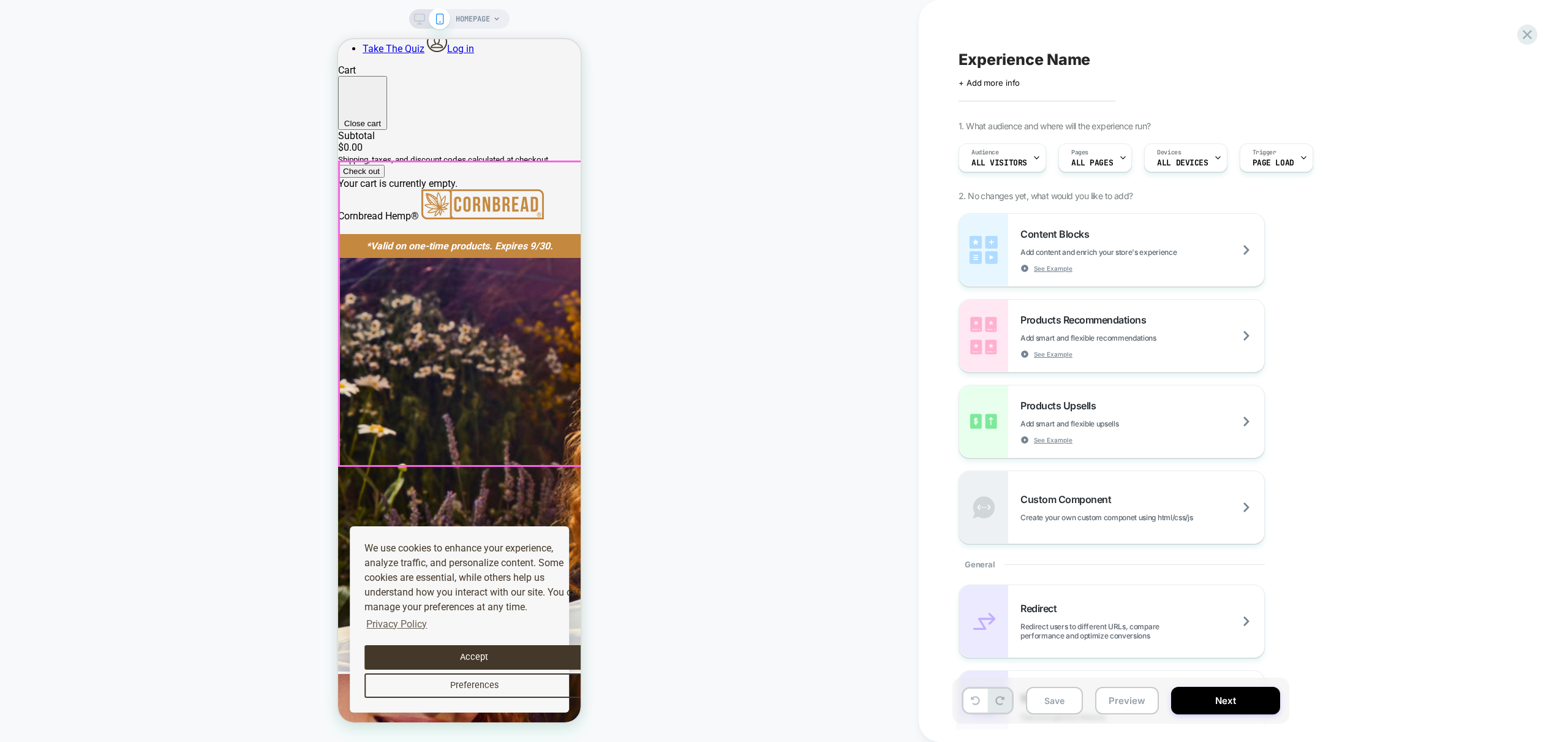
scroll to position [1076, 0]
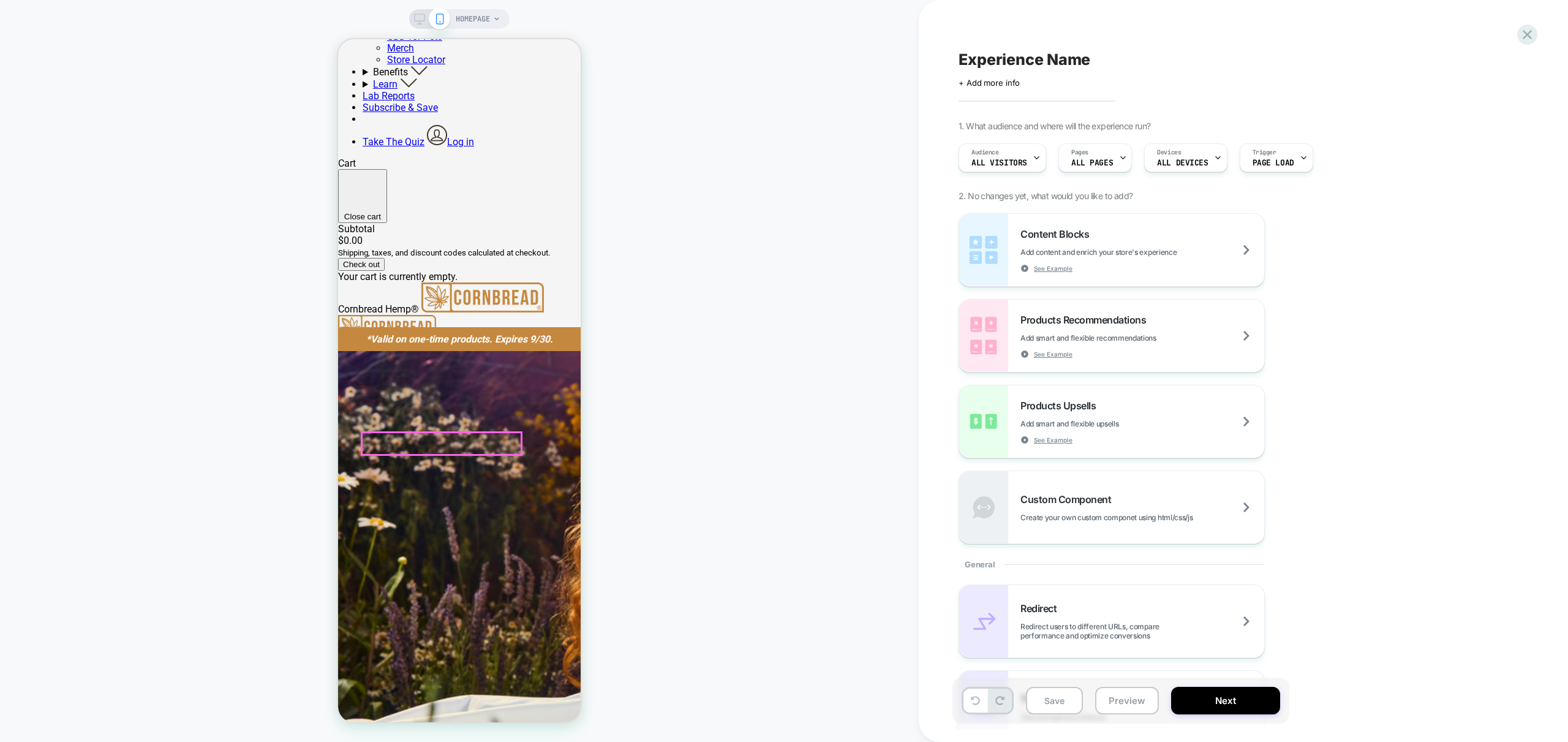
scroll to position [983, 0]
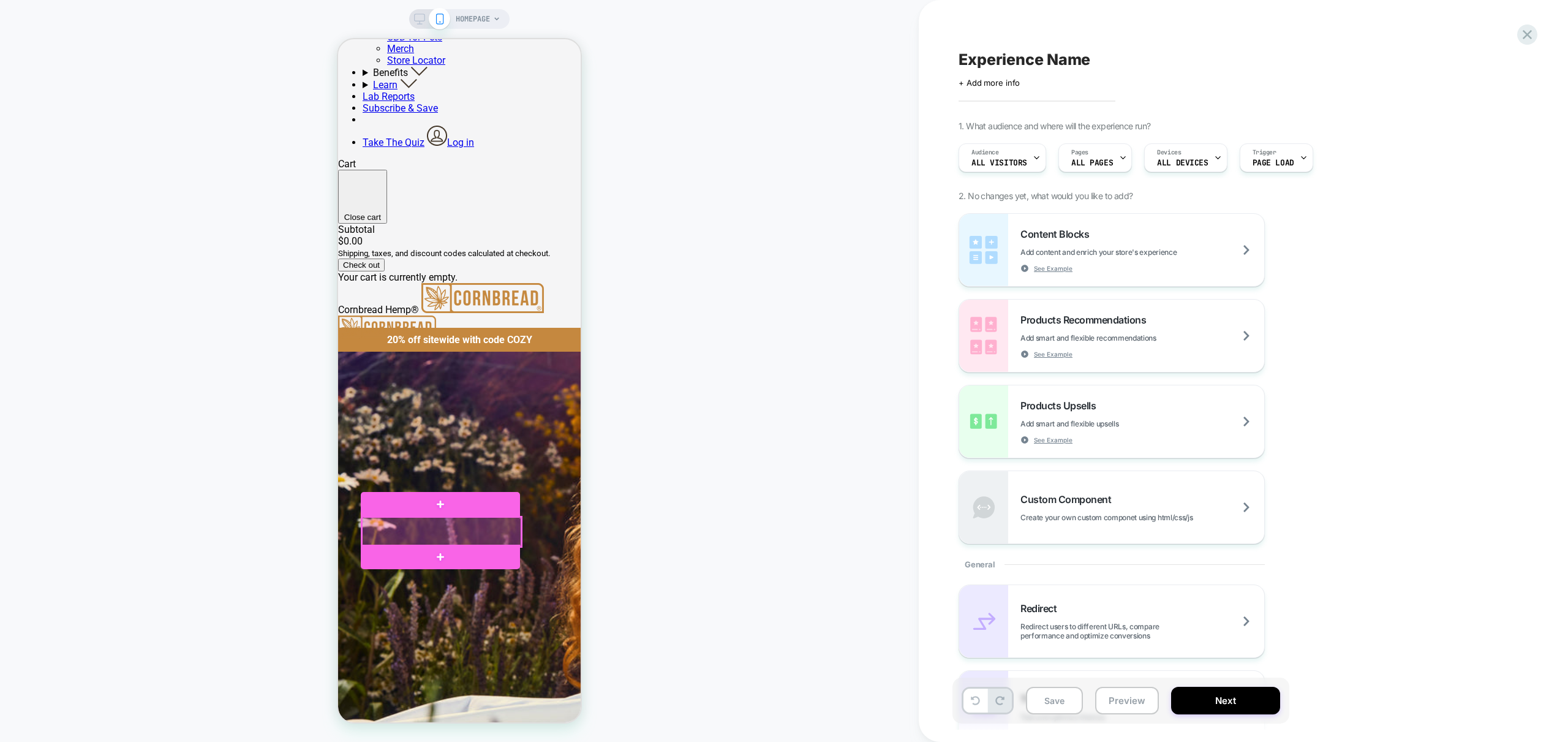
click at [395, 528] on div at bounding box center [441, 532] width 160 height 29
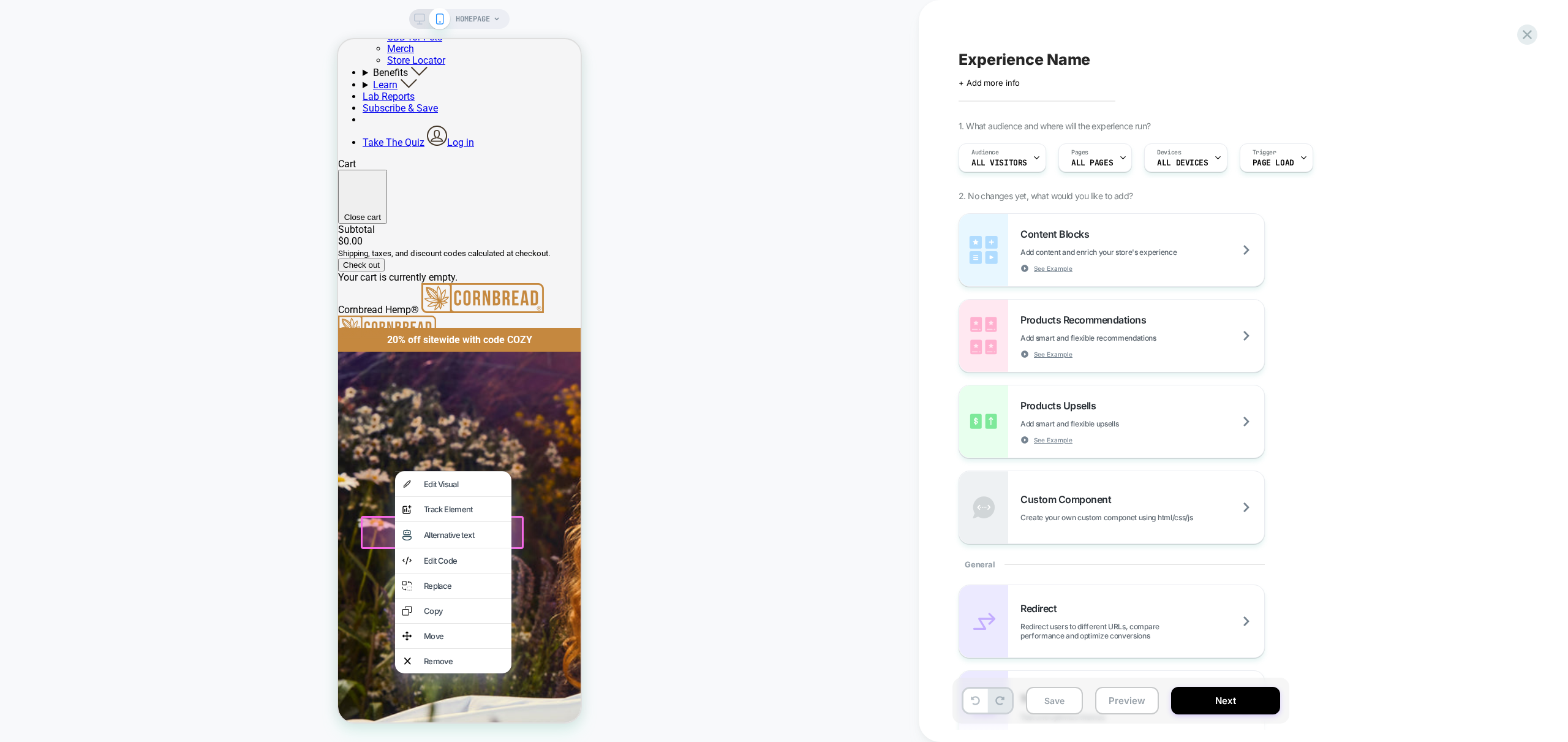
click at [378, 531] on div at bounding box center [442, 532] width 163 height 33
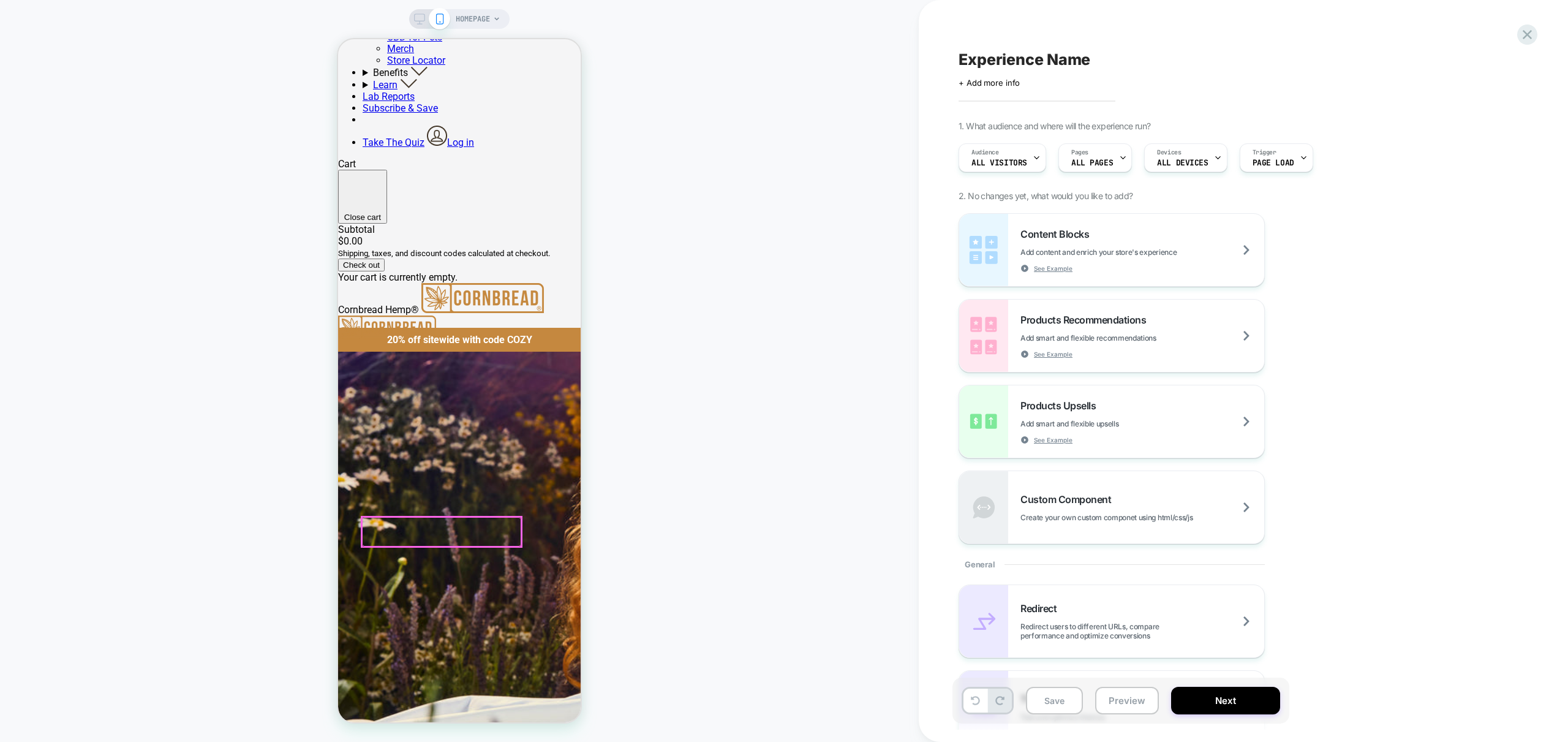
click at [422, 530] on div at bounding box center [441, 532] width 160 height 29
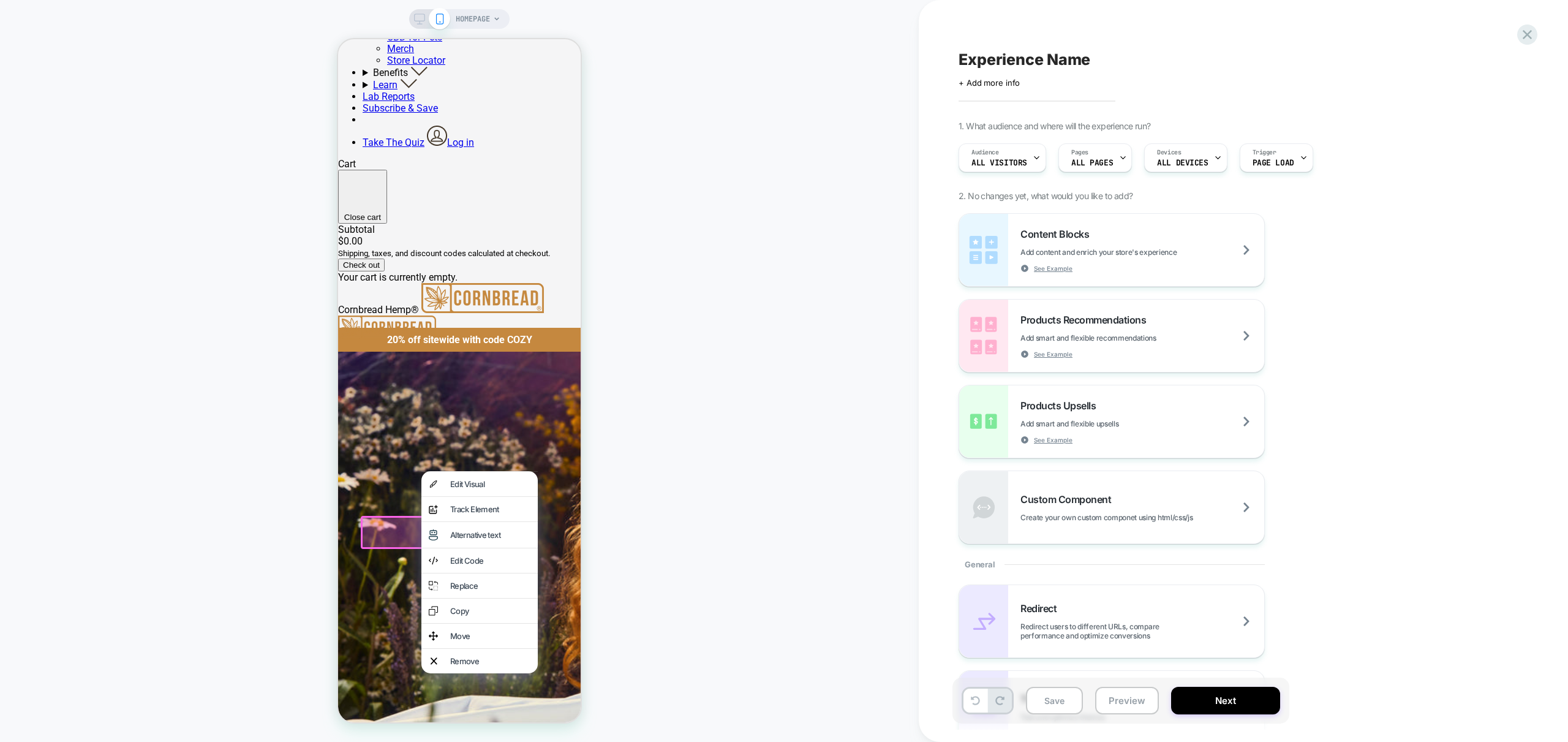
click at [398, 527] on div at bounding box center [442, 532] width 163 height 33
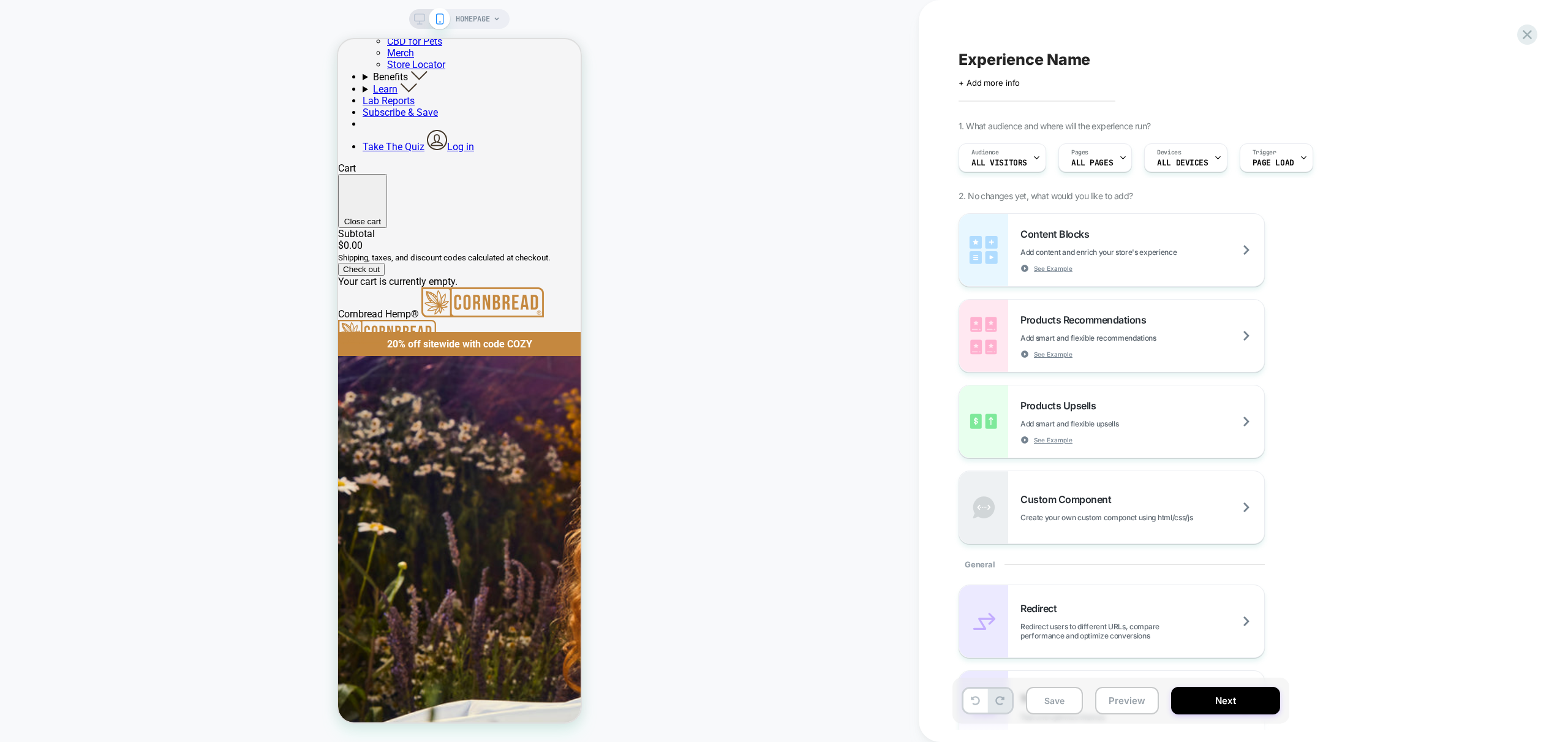
scroll to position [978, 0]
click at [1144, 710] on button "Preview" at bounding box center [1127, 700] width 64 height 28
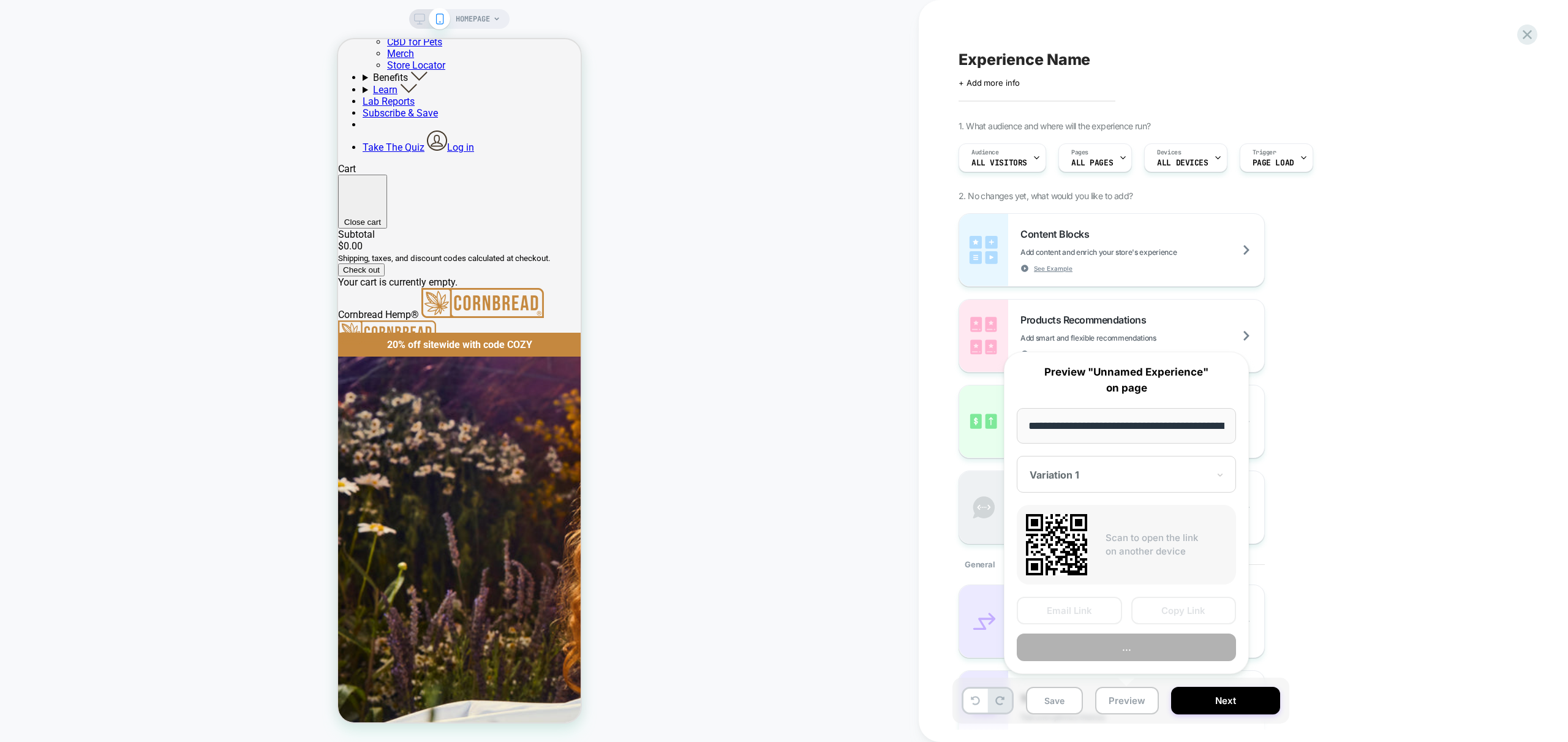
scroll to position [0, 70]
click at [1160, 653] on button "Preview" at bounding box center [1126, 648] width 219 height 28
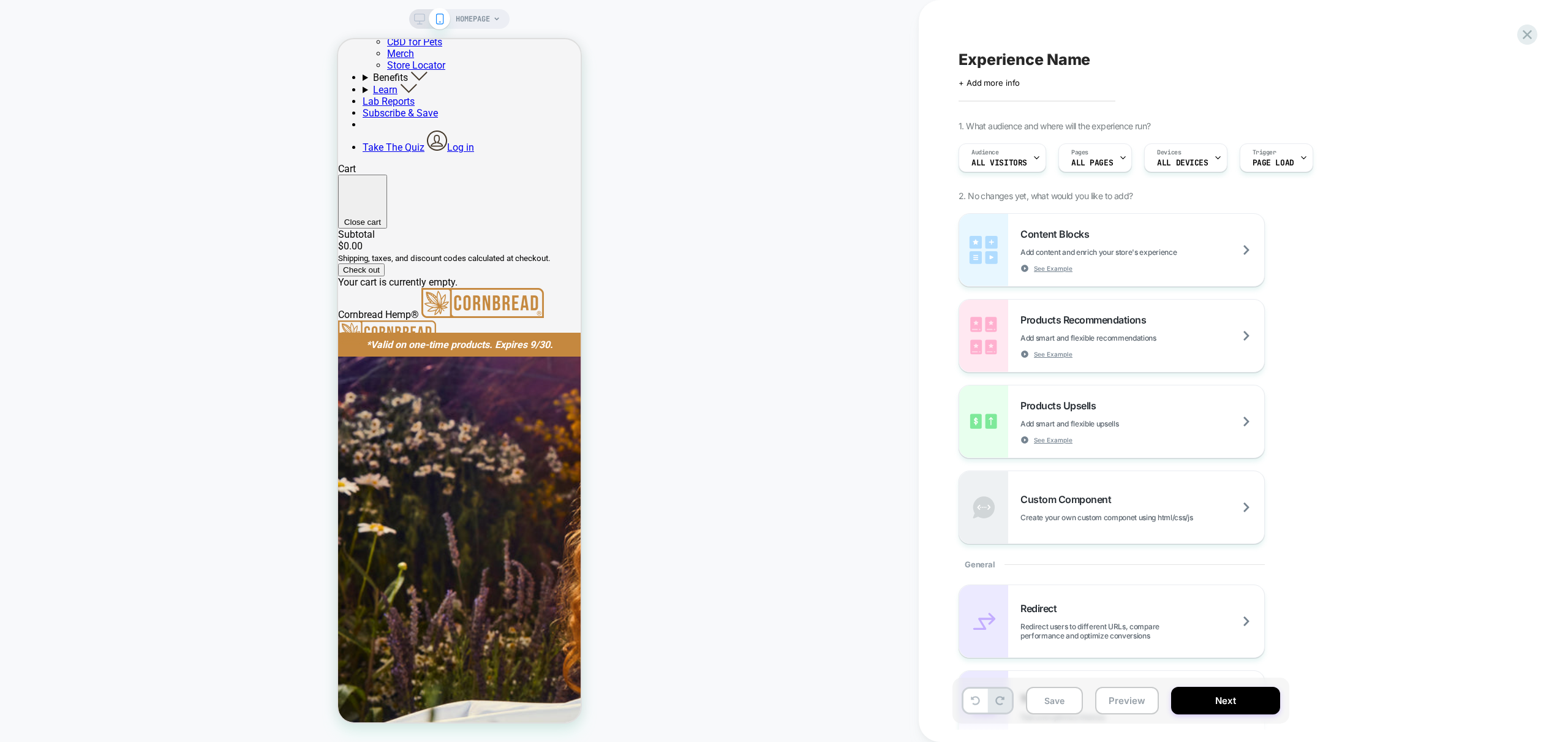
scroll to position [979, 0]
click at [1093, 161] on span "ALL PAGES" at bounding box center [1092, 163] width 42 height 9
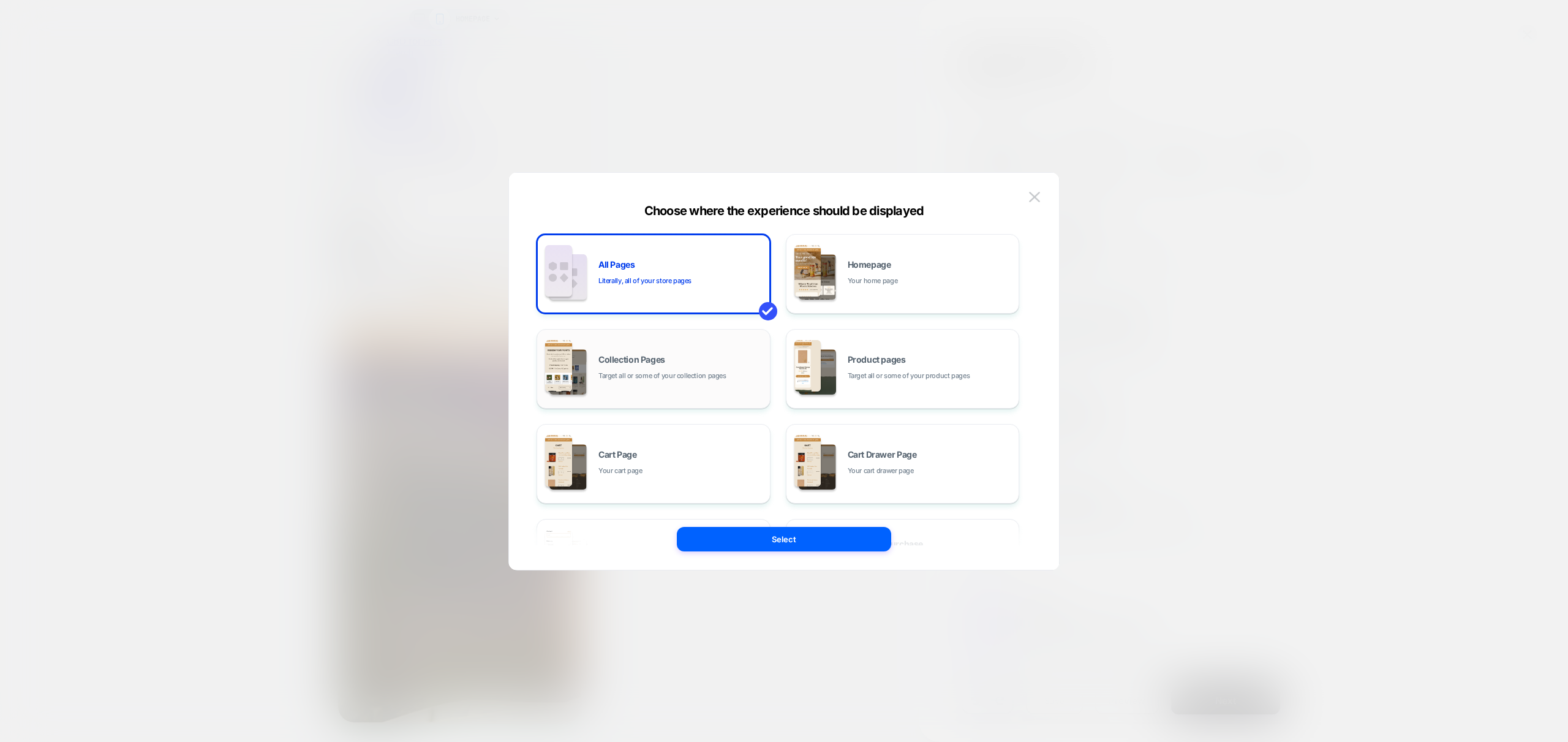
scroll to position [978, 0]
click at [670, 359] on div "Collection Pages Target all or some of your collection pages" at bounding box center [681, 369] width 165 height 26
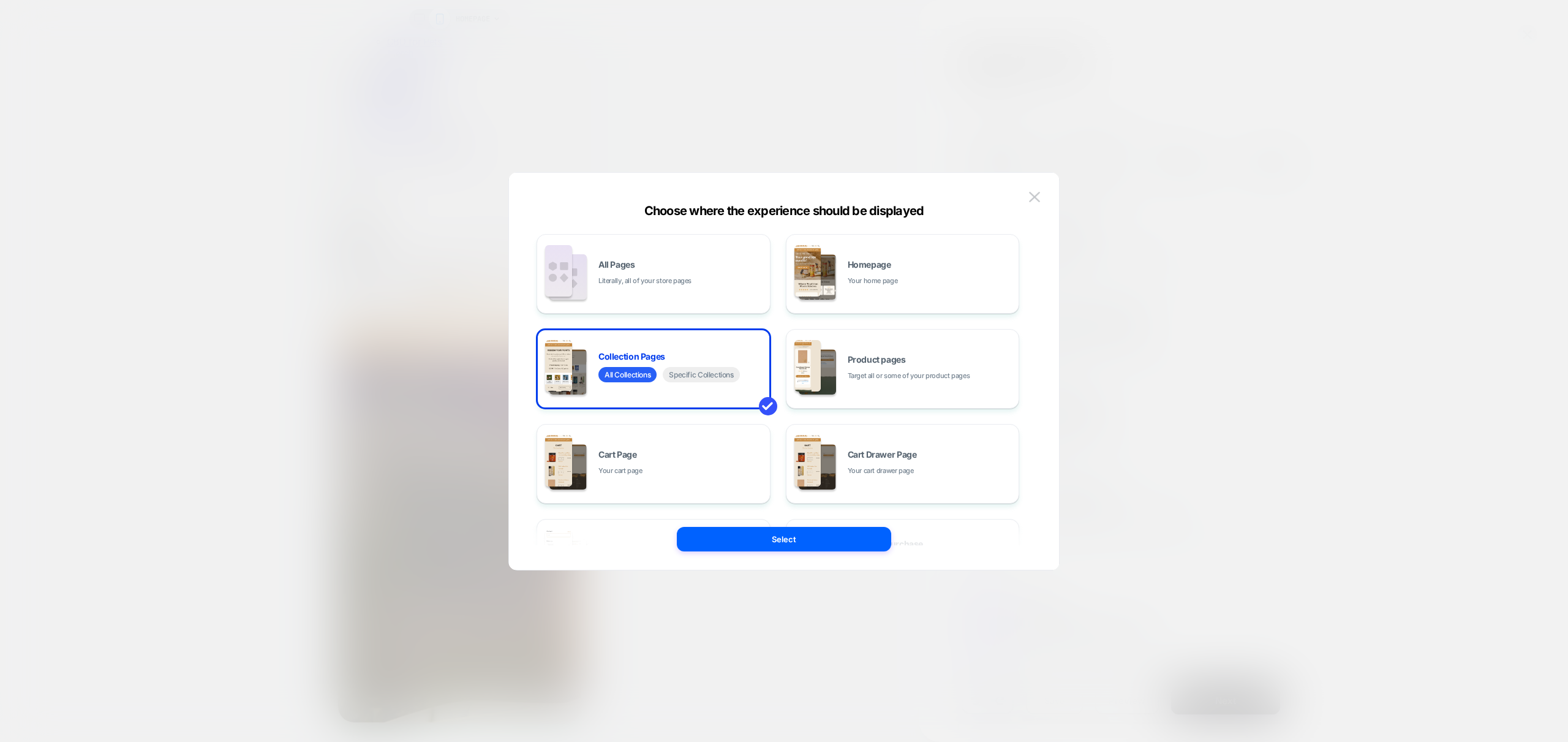
drag, startPoint x: 802, startPoint y: 538, endPoint x: 507, endPoint y: 557, distance: 295.6
click at [802, 538] on button "Select" at bounding box center [784, 539] width 214 height 24
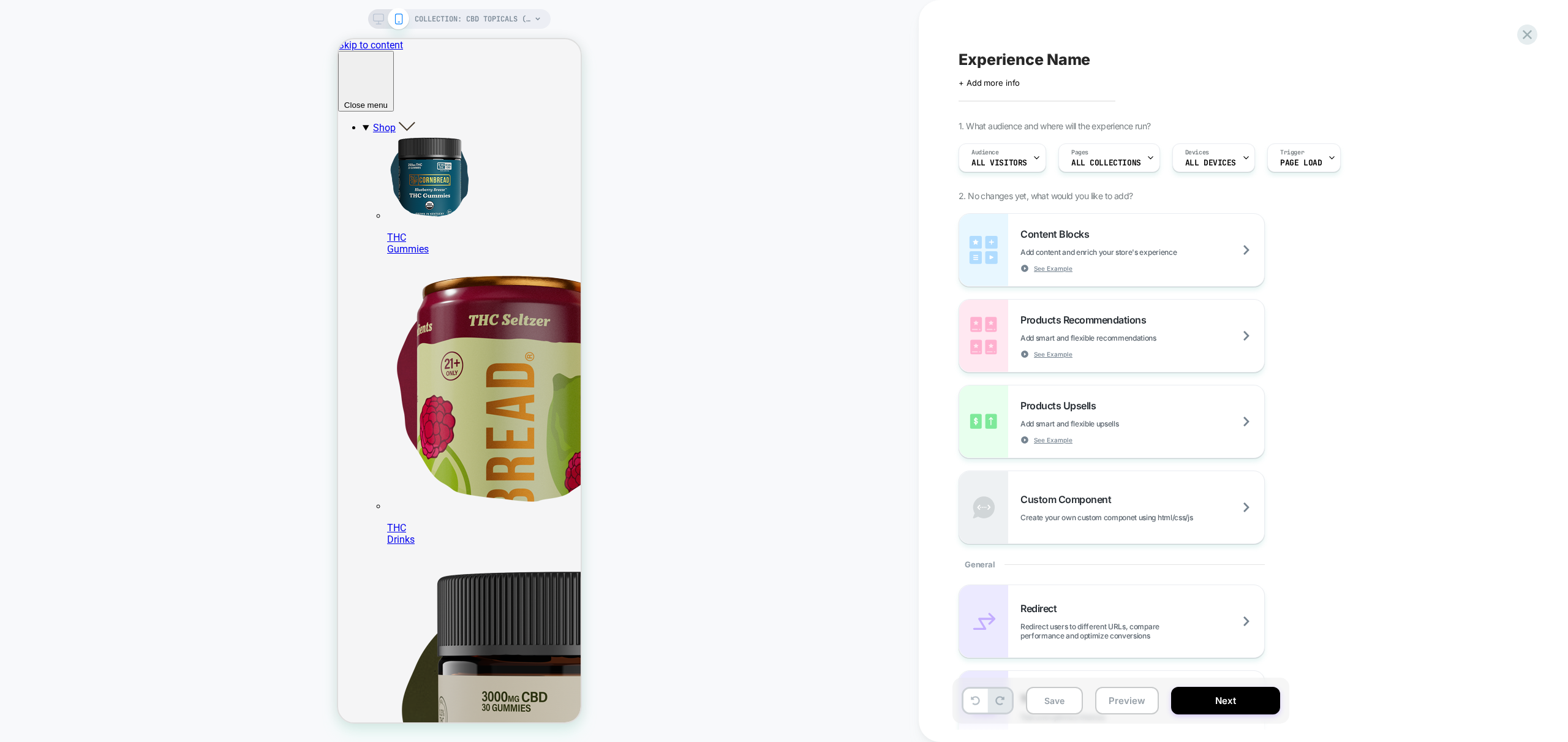
scroll to position [0, 0]
click at [1123, 702] on button "Preview" at bounding box center [1127, 700] width 64 height 28
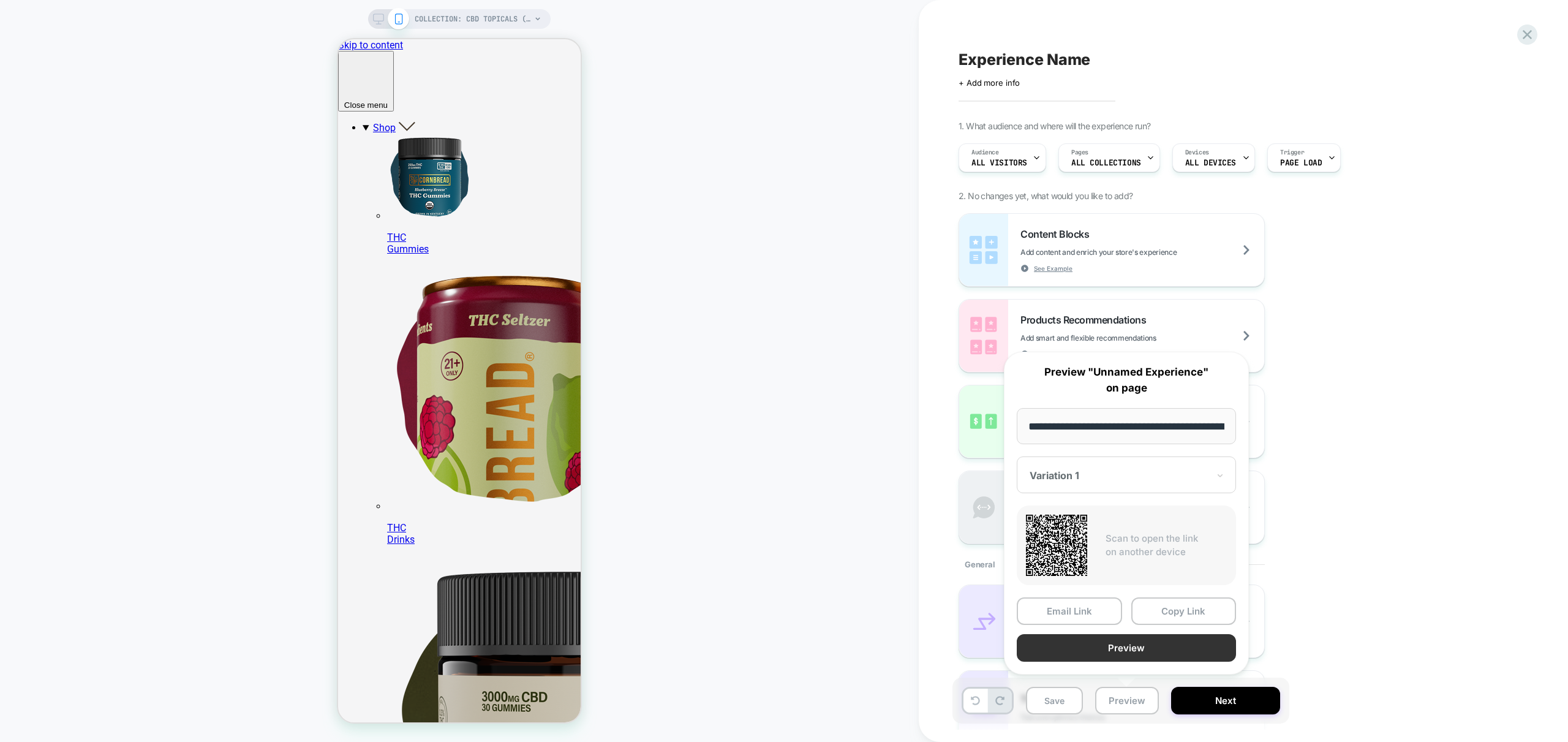
click at [1146, 647] on button "Preview" at bounding box center [1126, 648] width 219 height 28
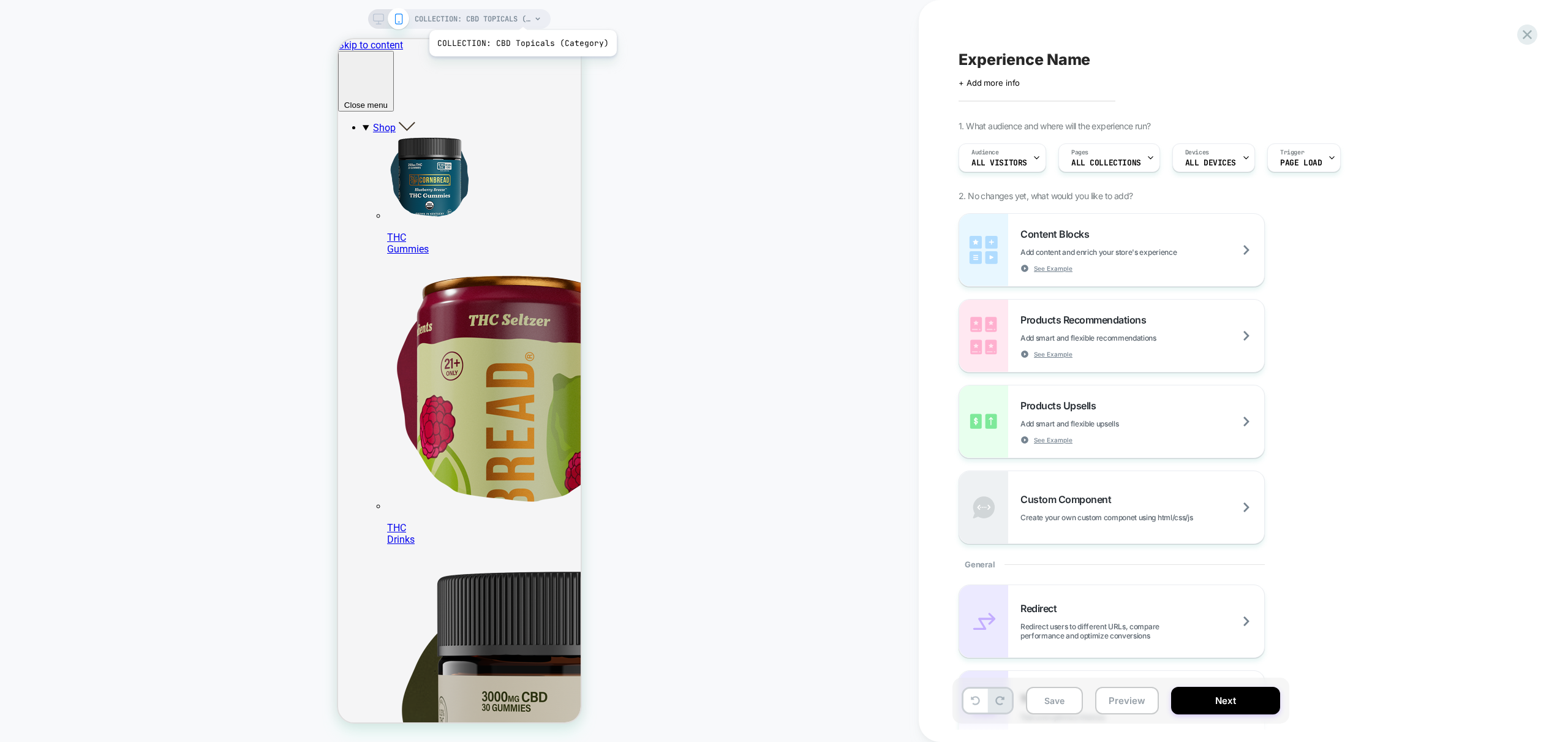
click at [522, 15] on span "COLLECTION: CBD Topicals (Category)" at bounding box center [473, 19] width 116 height 20
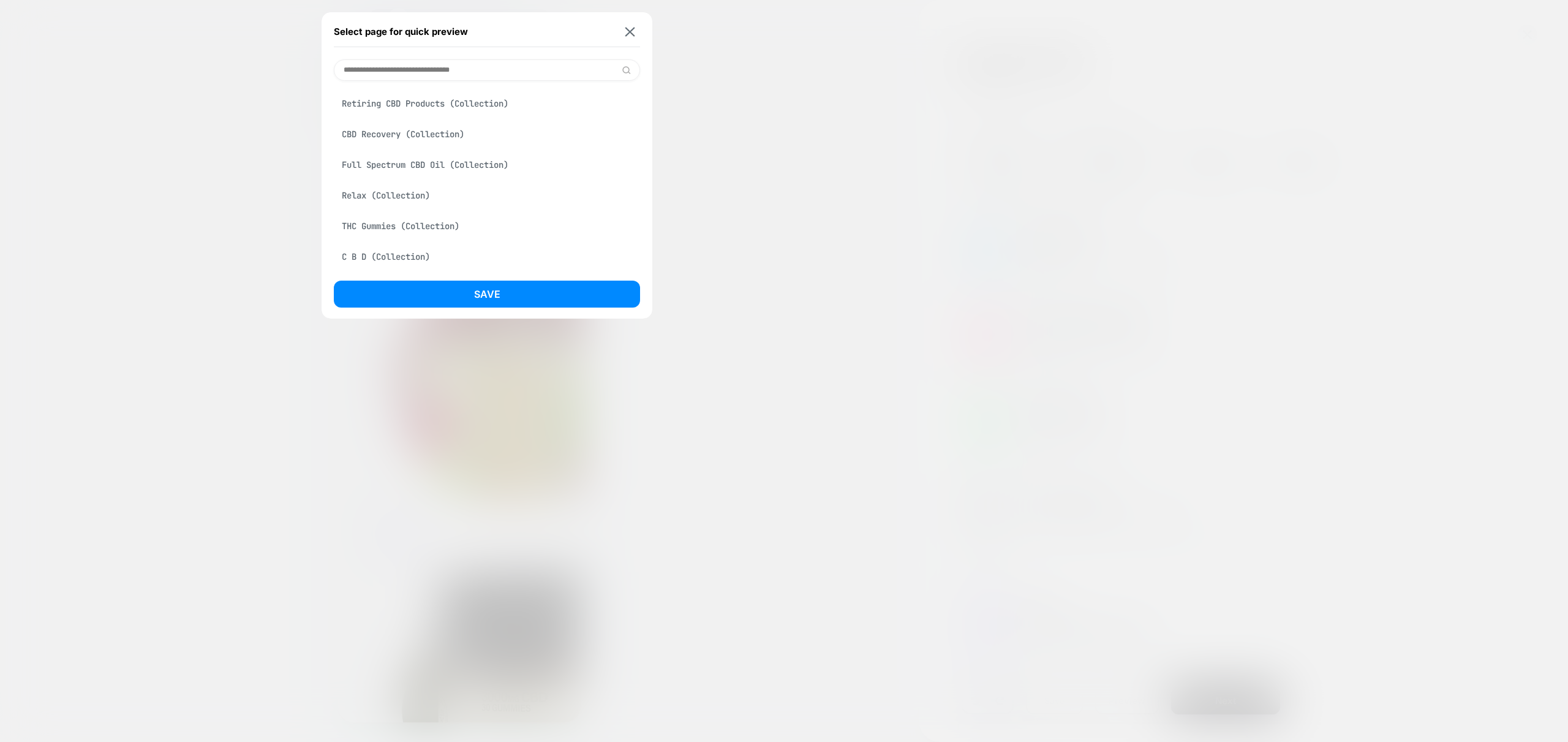
click at [371, 224] on div "THC Gummies (Collection)" at bounding box center [486, 226] width 306 height 23
drag, startPoint x: 489, startPoint y: 292, endPoint x: 502, endPoint y: 356, distance: 65.3
click at [489, 292] on button "Save" at bounding box center [486, 294] width 306 height 27
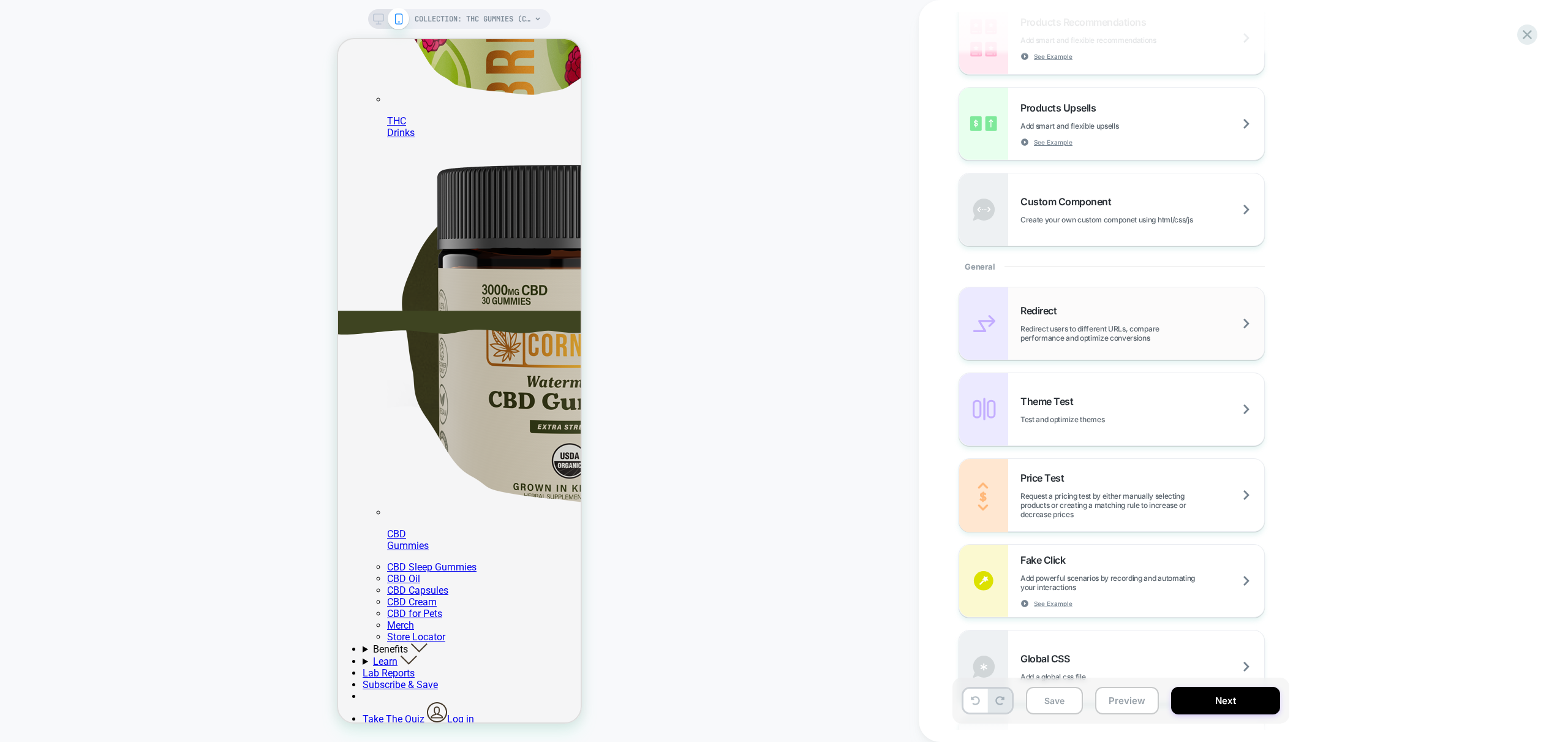
scroll to position [198, 0]
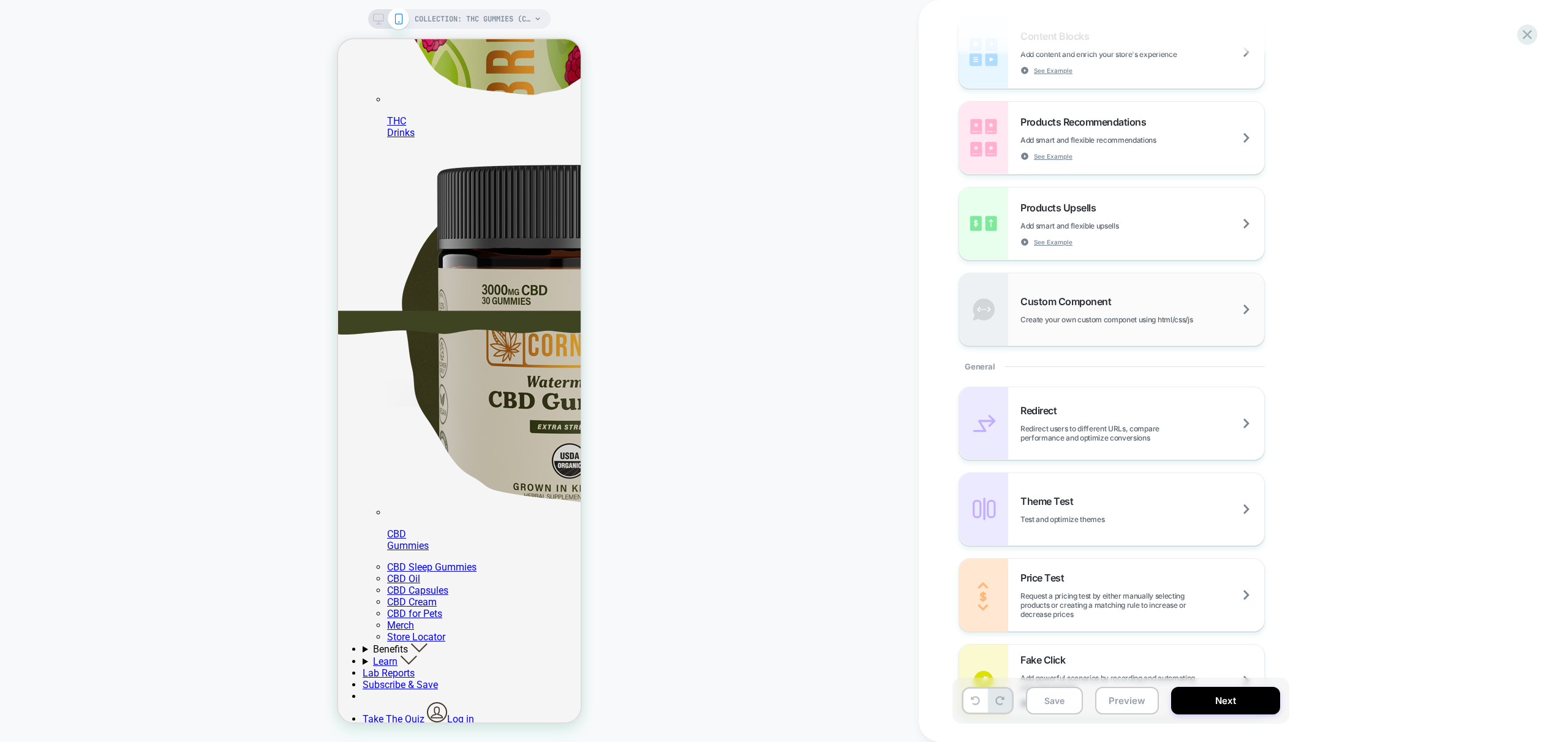
click at [1171, 304] on div "Custom Component Create your own custom componet using html/css/js" at bounding box center [1142, 309] width 244 height 28
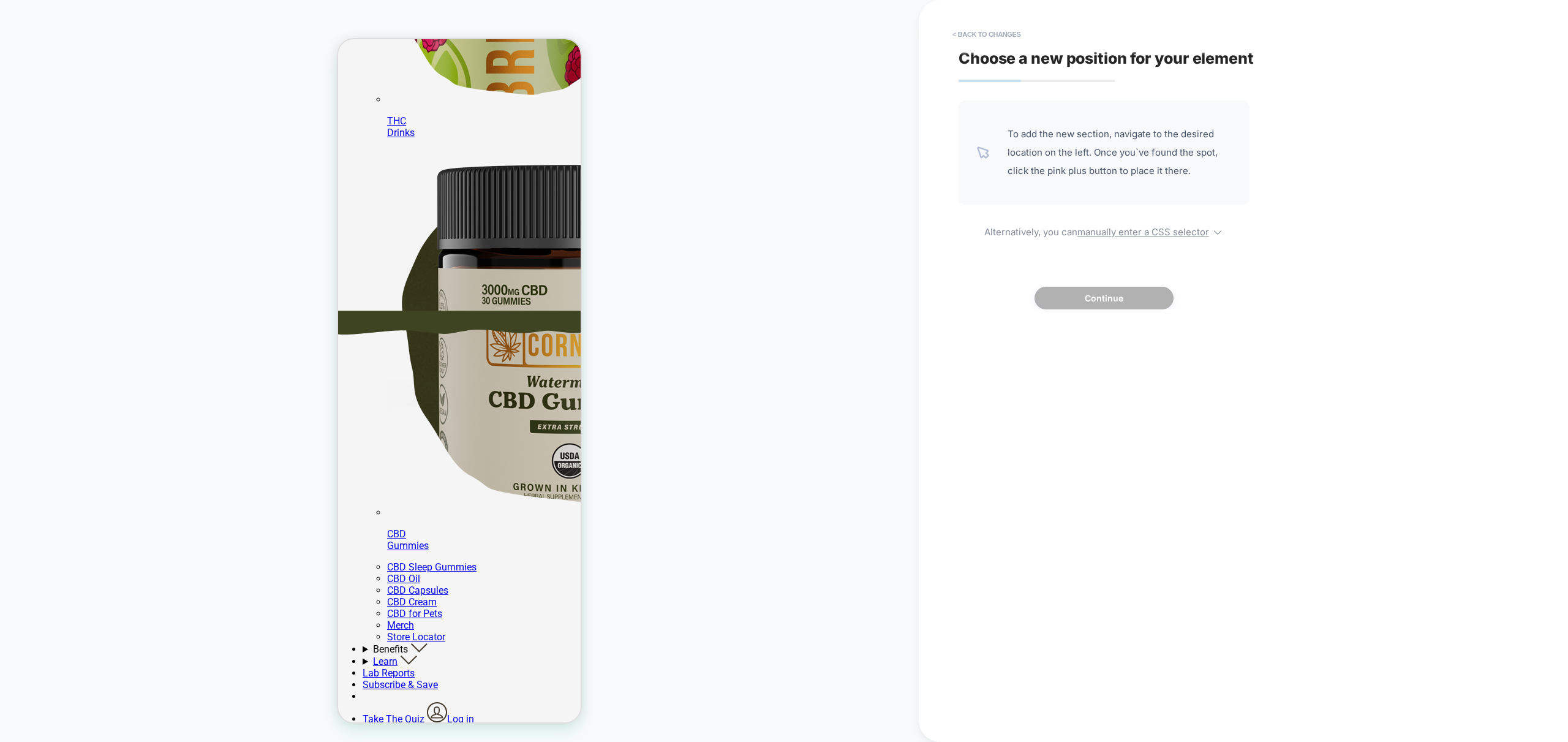
scroll to position [407, 0]
click at [980, 30] on button "< Back to changes" at bounding box center [987, 34] width 81 height 20
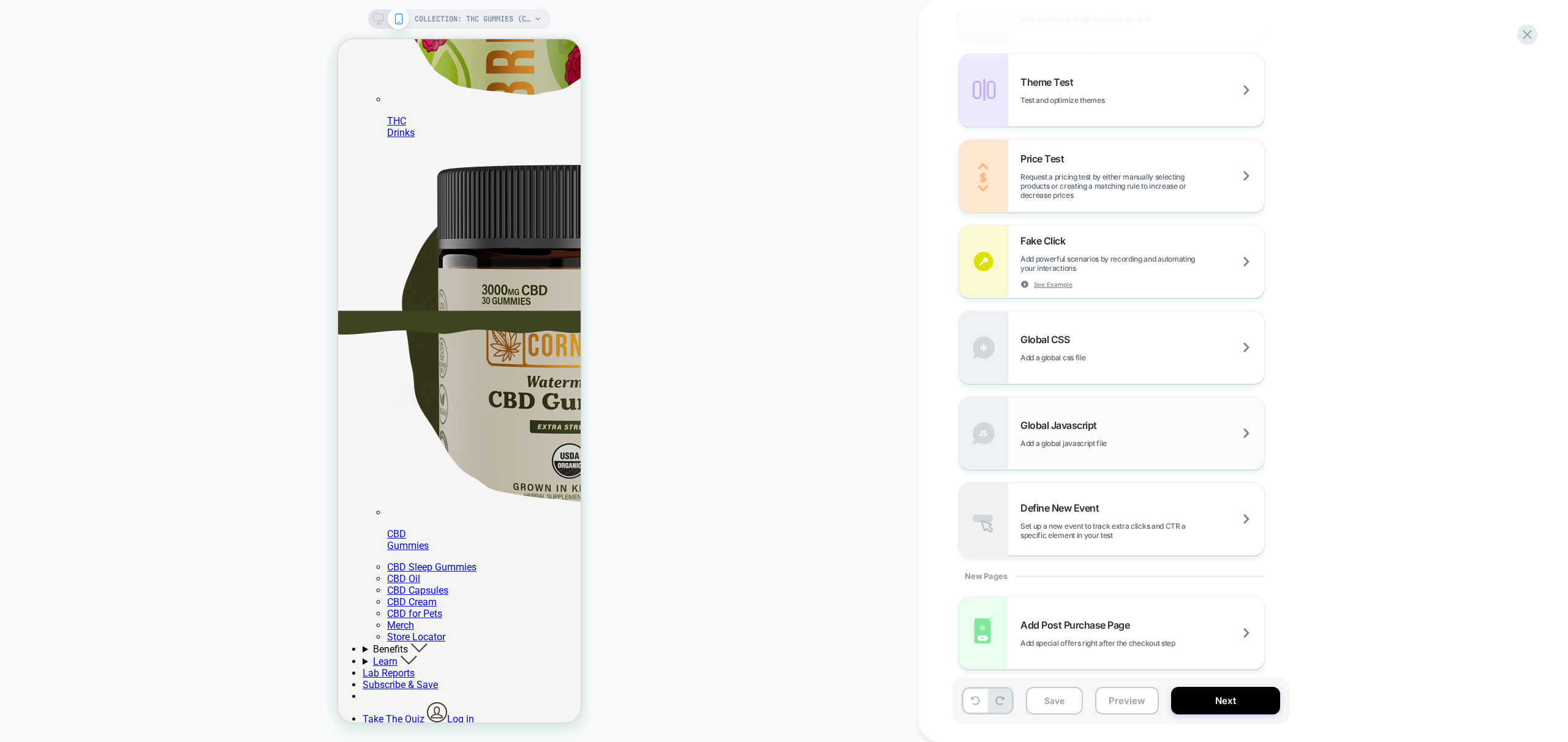
scroll to position [624, 0]
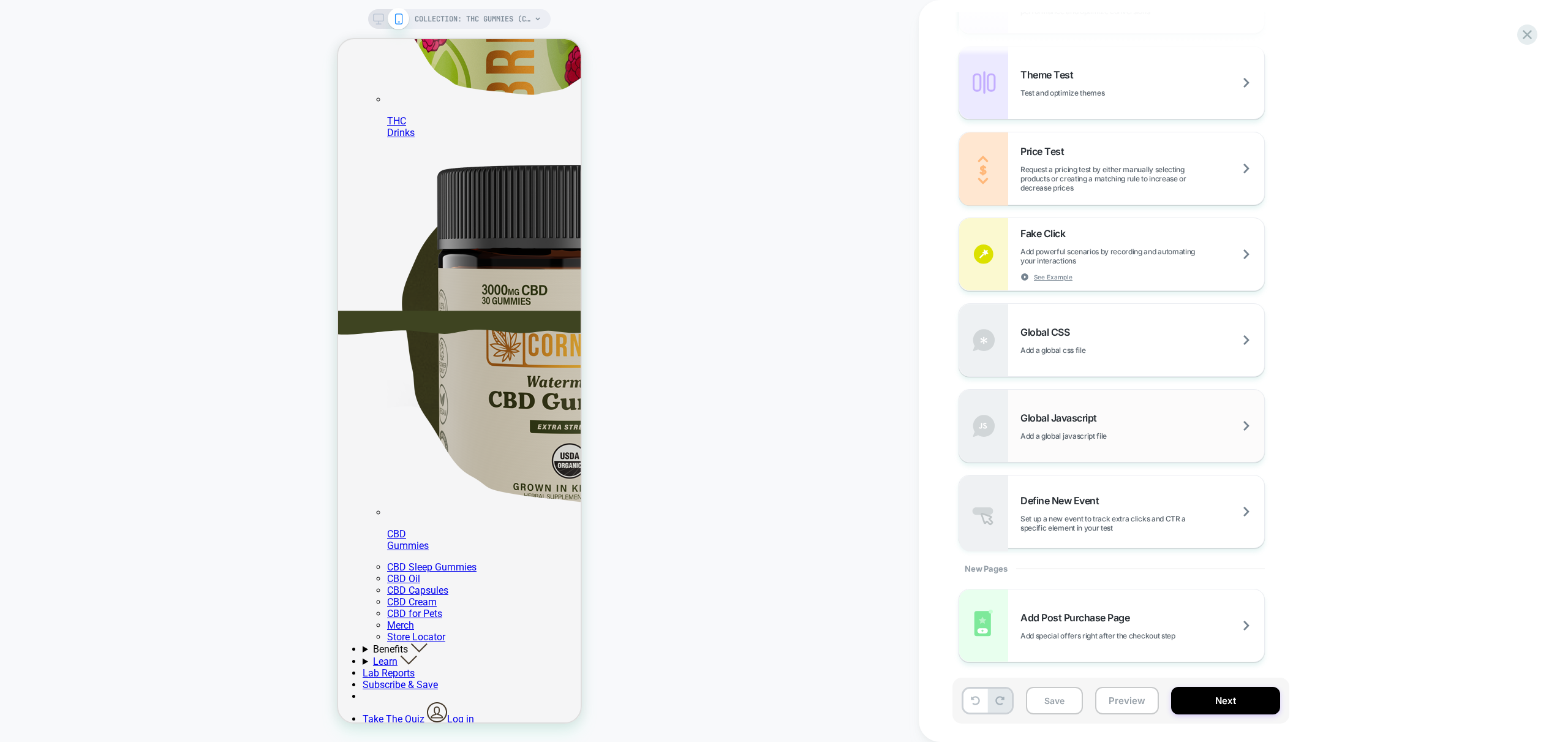
click at [1171, 423] on div "Global Javascript Add a global javascript file" at bounding box center [1142, 426] width 244 height 28
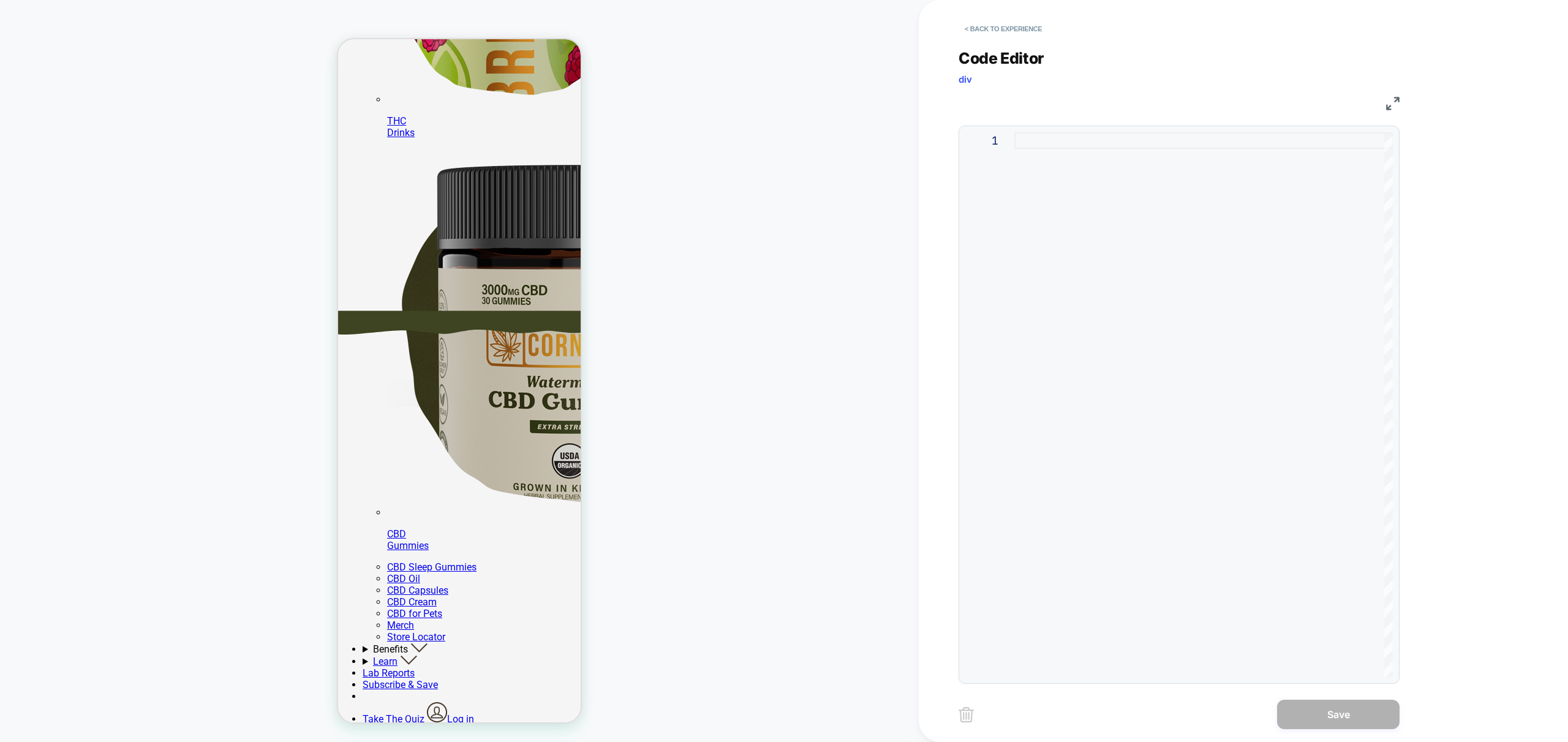
scroll to position [407, 0]
click at [1095, 295] on div at bounding box center [1204, 404] width 379 height 545
type textarea "**********"
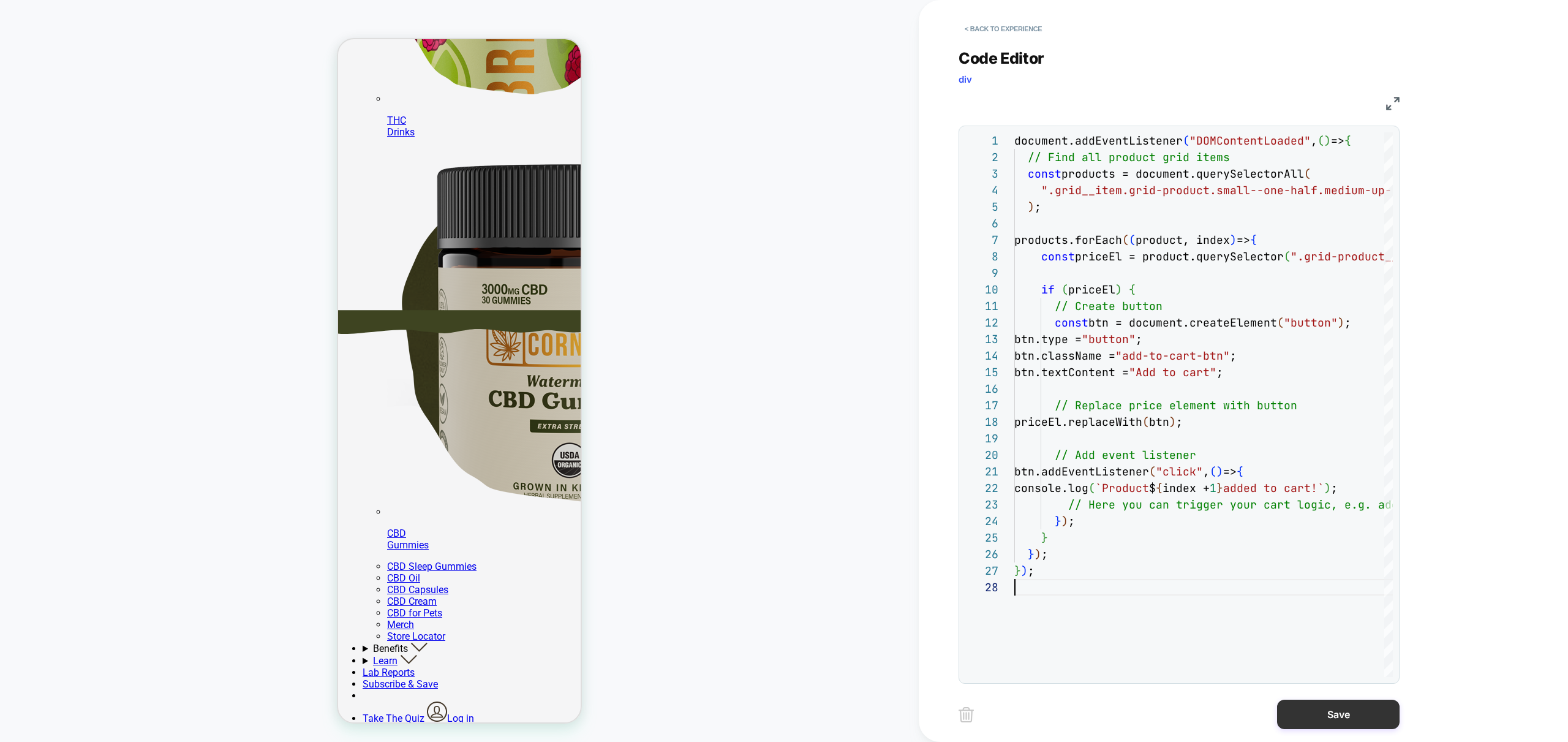
click at [1299, 706] on button "Save" at bounding box center [1338, 714] width 122 height 29
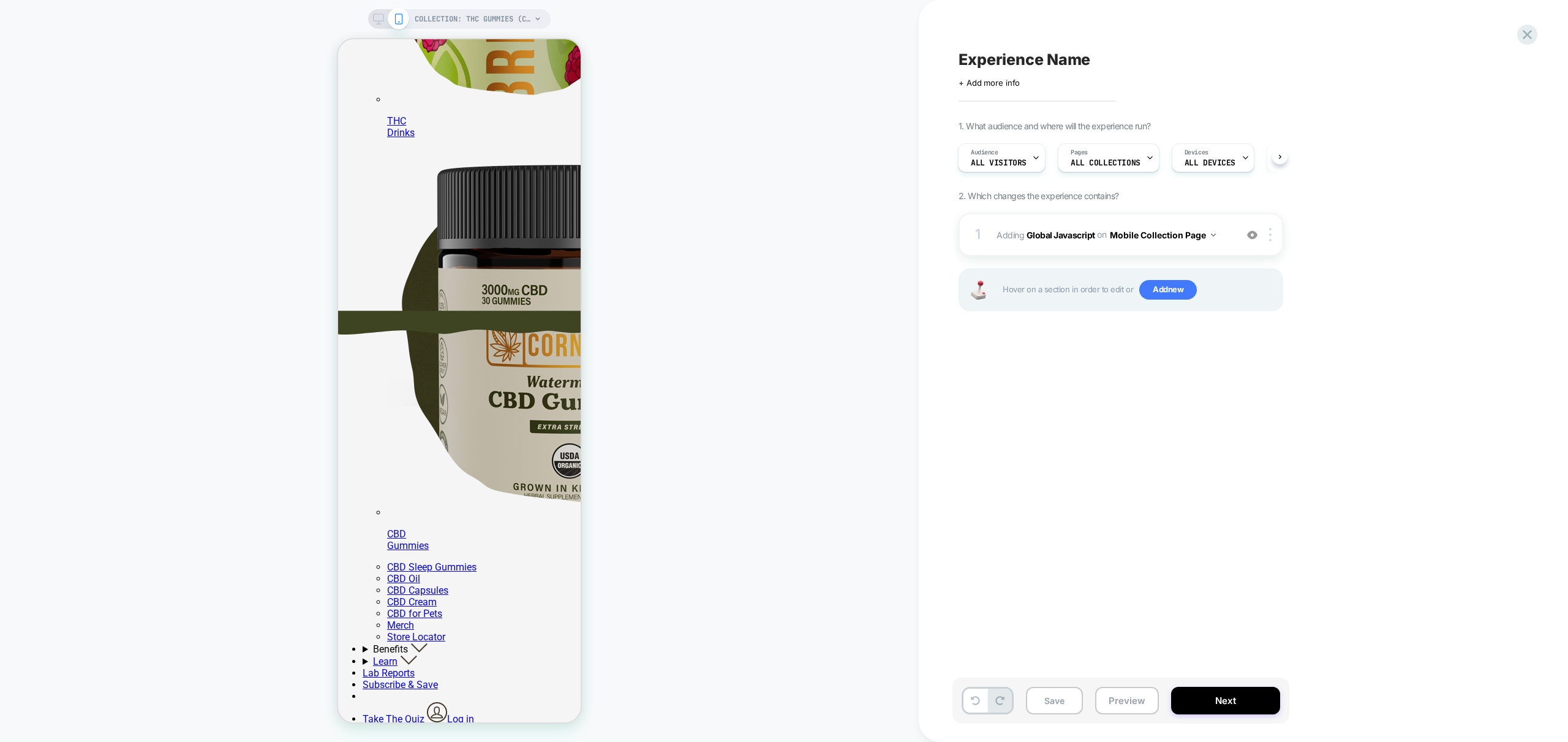
scroll to position [407, 0]
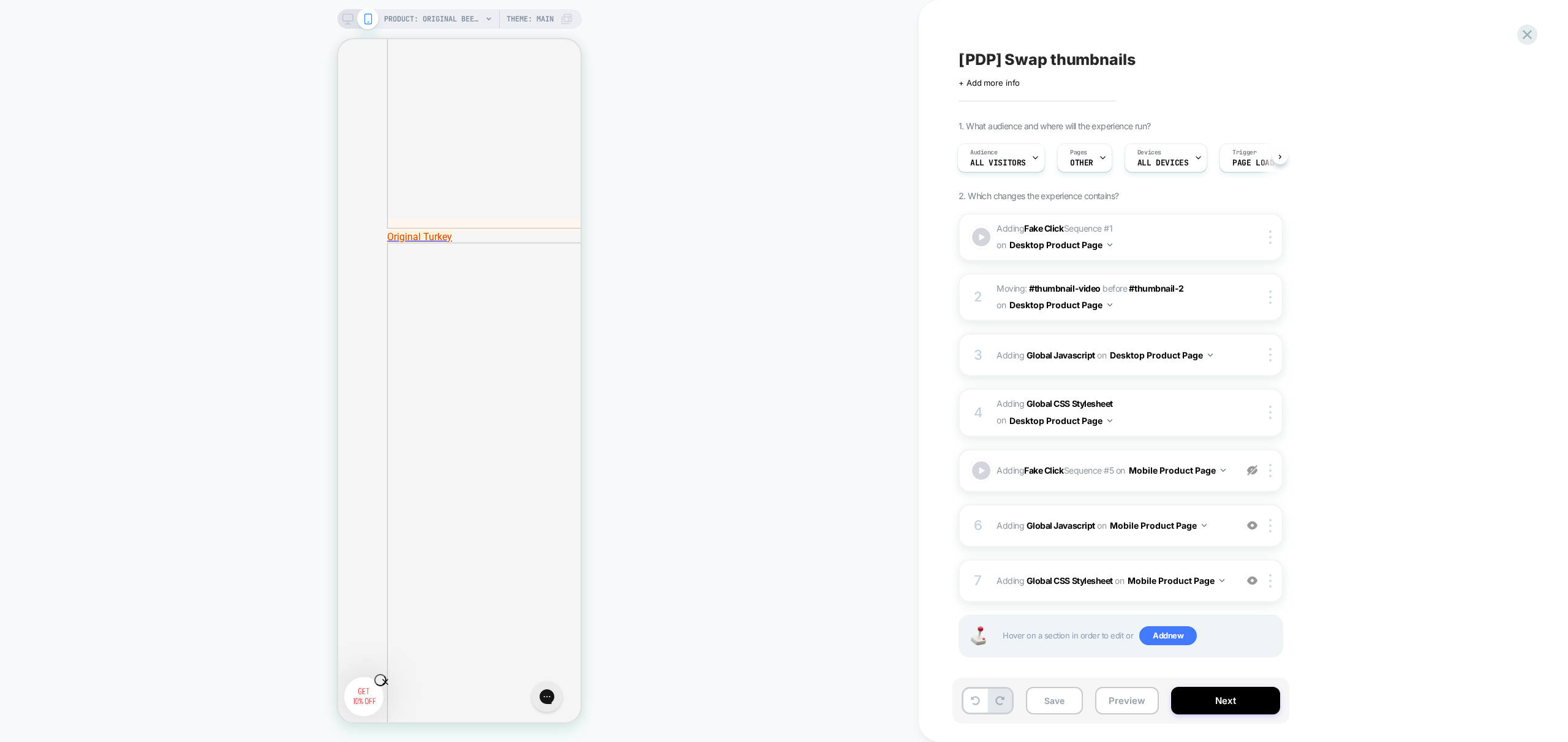
click at [737, 238] on div "PRODUCT: Original Beef [gluten free snack jerky stick] PRODUCT: Original Beef […" at bounding box center [459, 371] width 919 height 718
click at [1129, 700] on button "Preview" at bounding box center [1127, 700] width 64 height 28
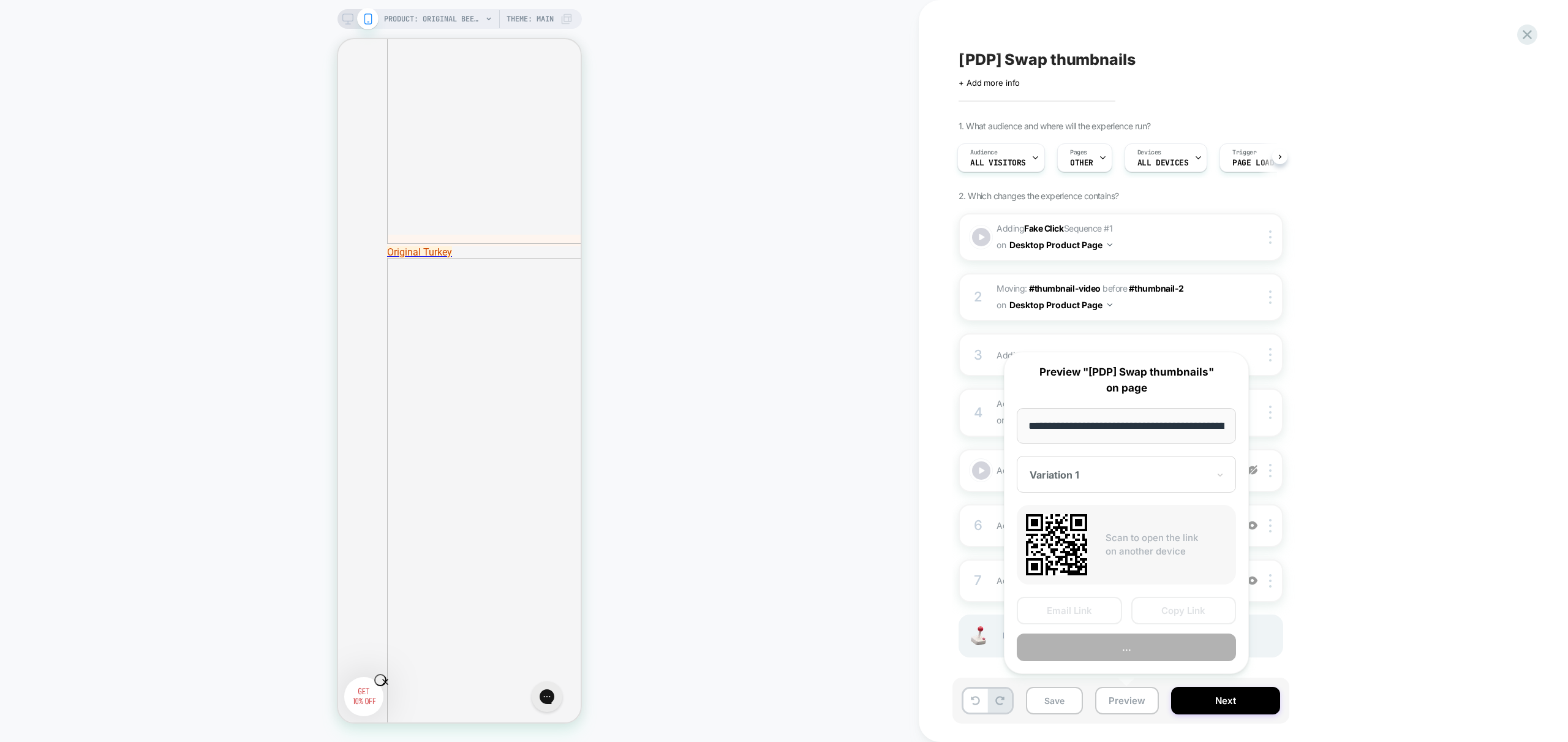
scroll to position [0, 252]
click at [1129, 649] on button "..." at bounding box center [1126, 648] width 219 height 28
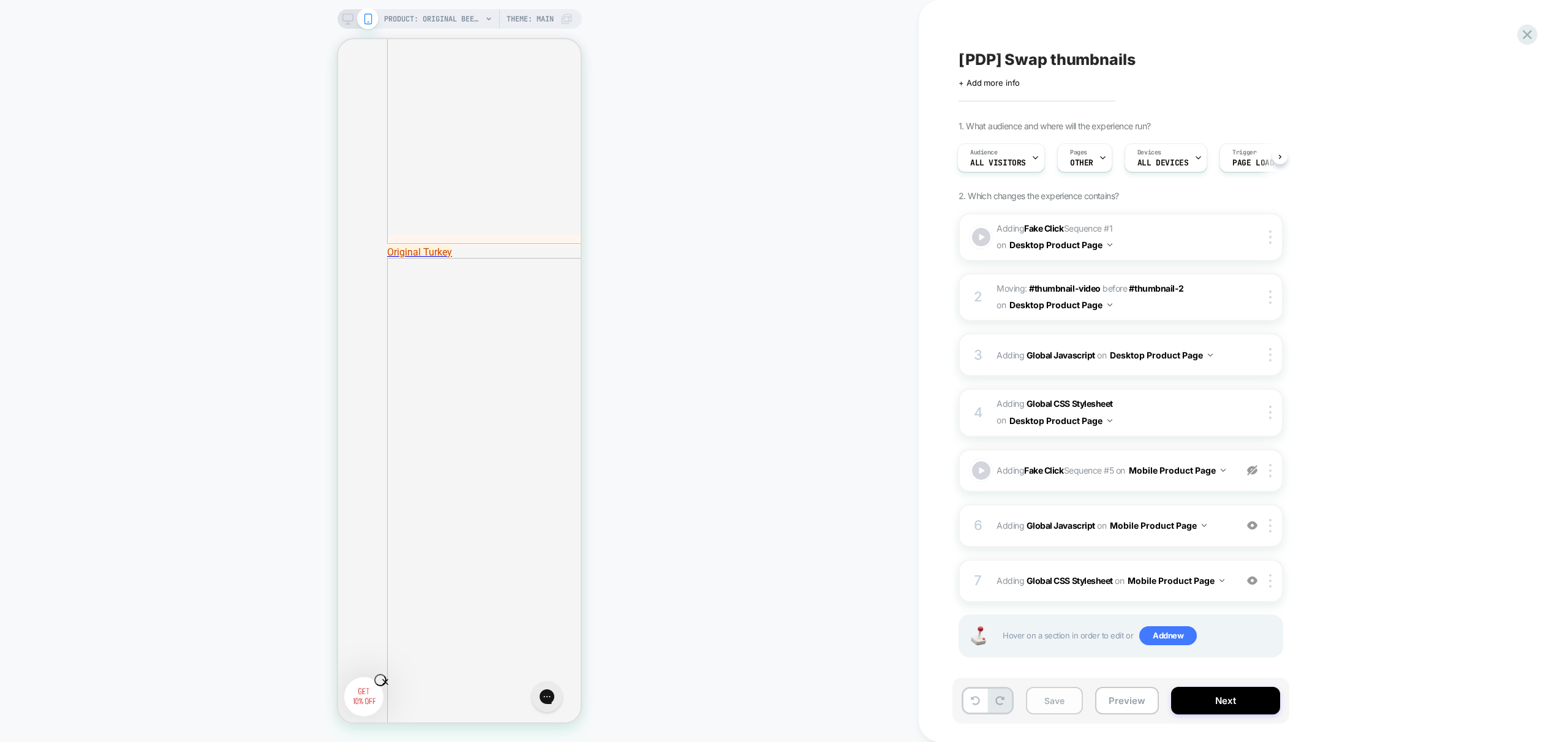
click at [1049, 703] on button "Save" at bounding box center [1054, 700] width 57 height 28
click at [1536, 35] on div at bounding box center [1528, 34] width 25 height 25
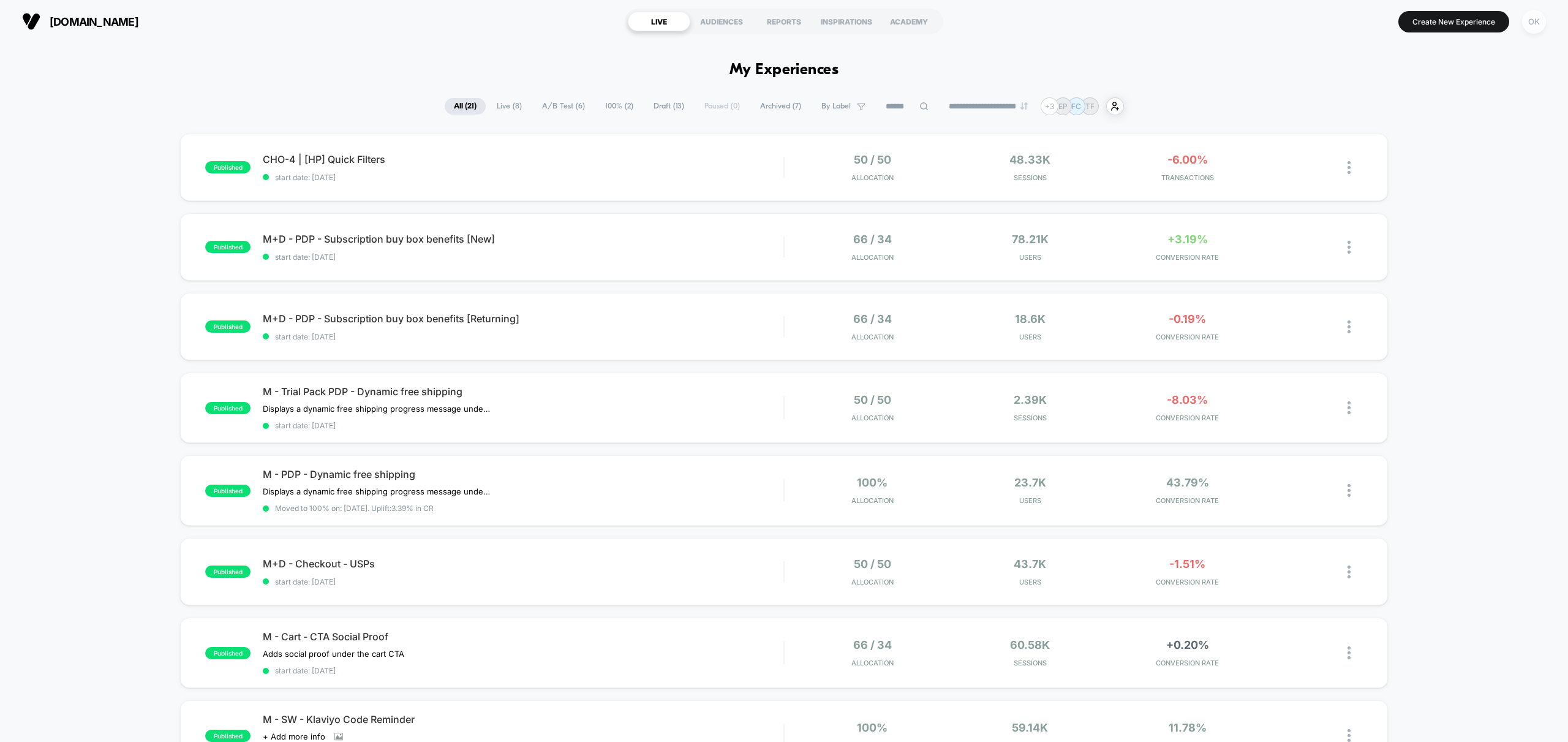
click at [1530, 26] on div "OK" at bounding box center [1534, 22] width 24 height 24
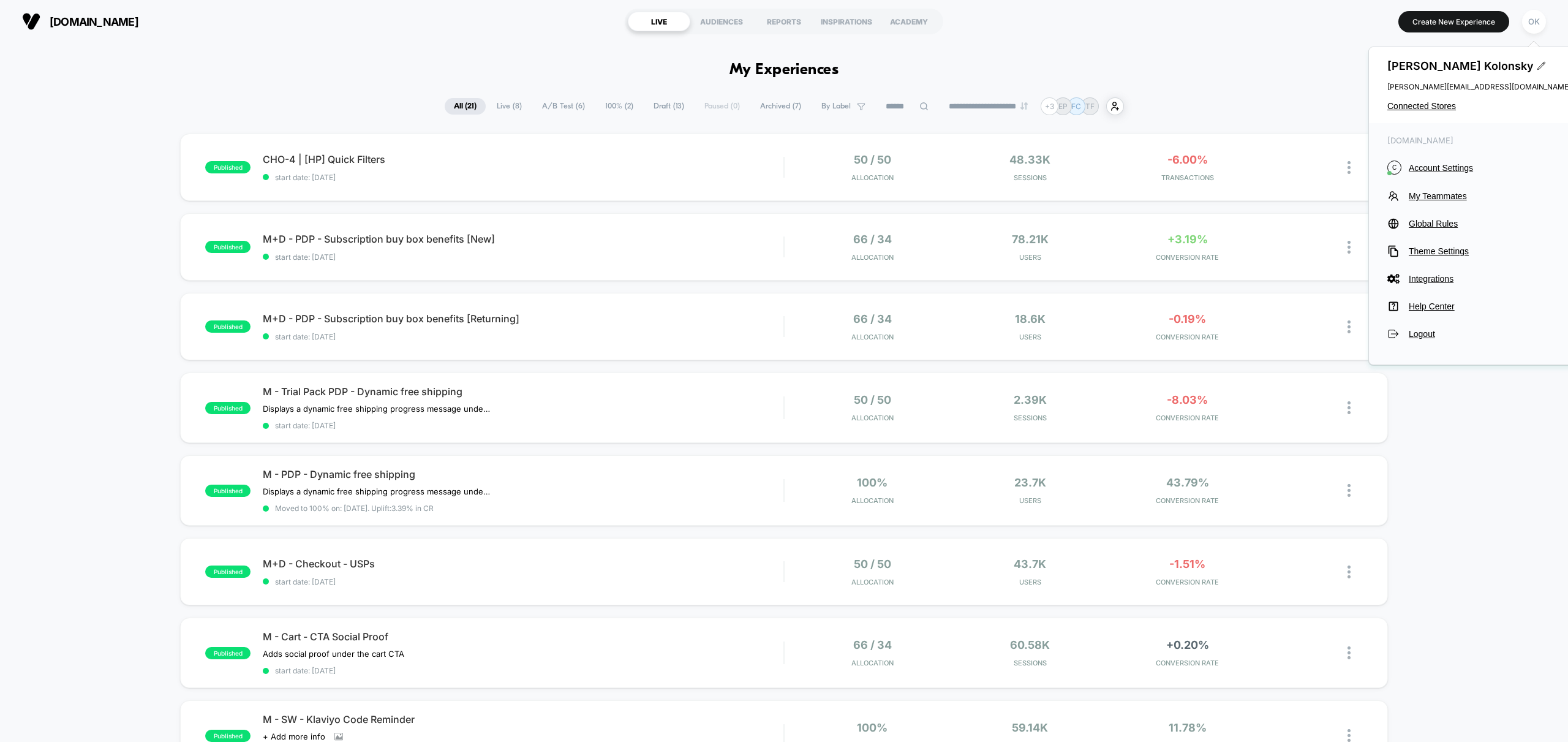
click at [1448, 164] on button "C Account Settings" at bounding box center [1479, 167] width 184 height 14
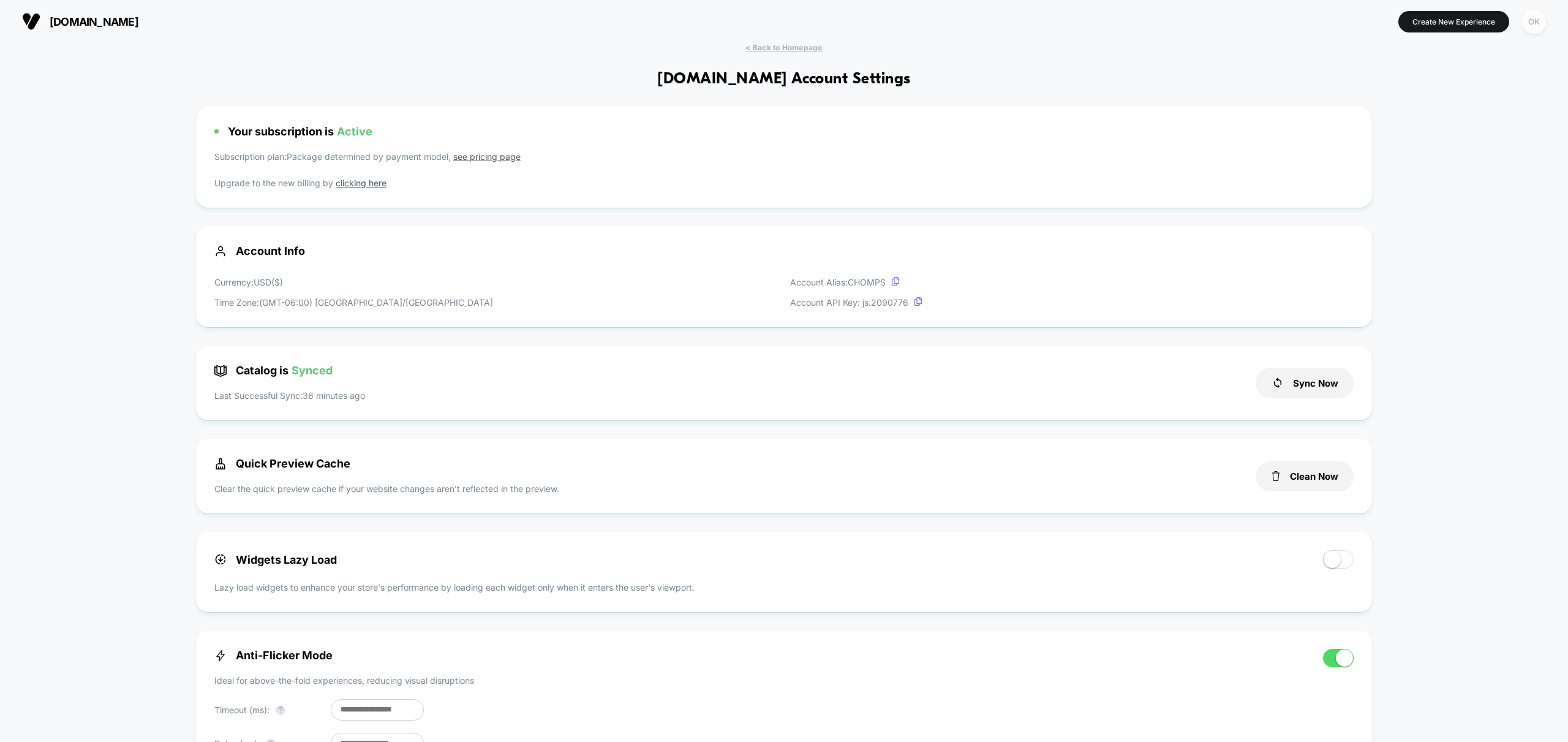
click at [1540, 21] on div "OK" at bounding box center [1534, 22] width 24 height 24
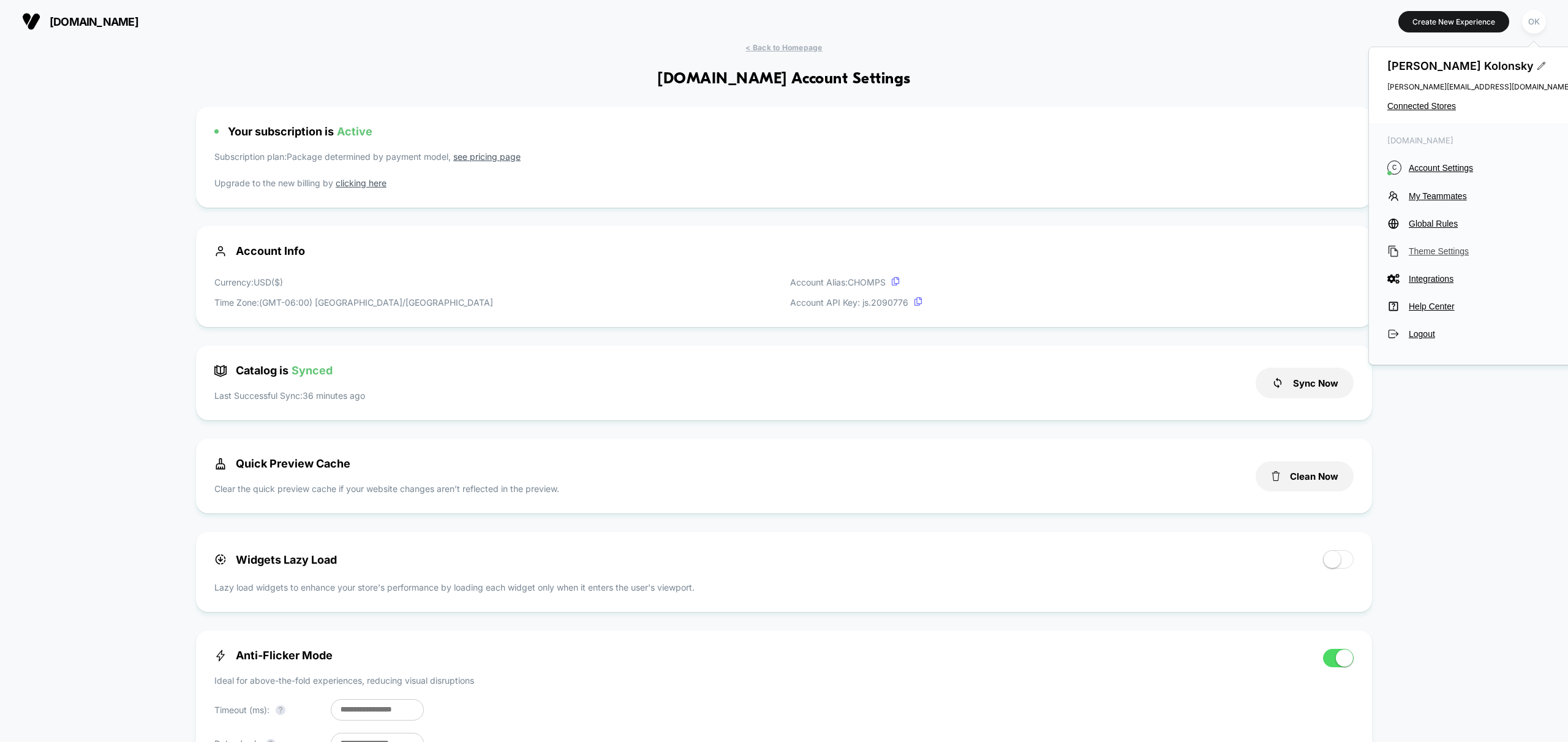
click at [1438, 250] on span "Theme Settings" at bounding box center [1490, 251] width 162 height 10
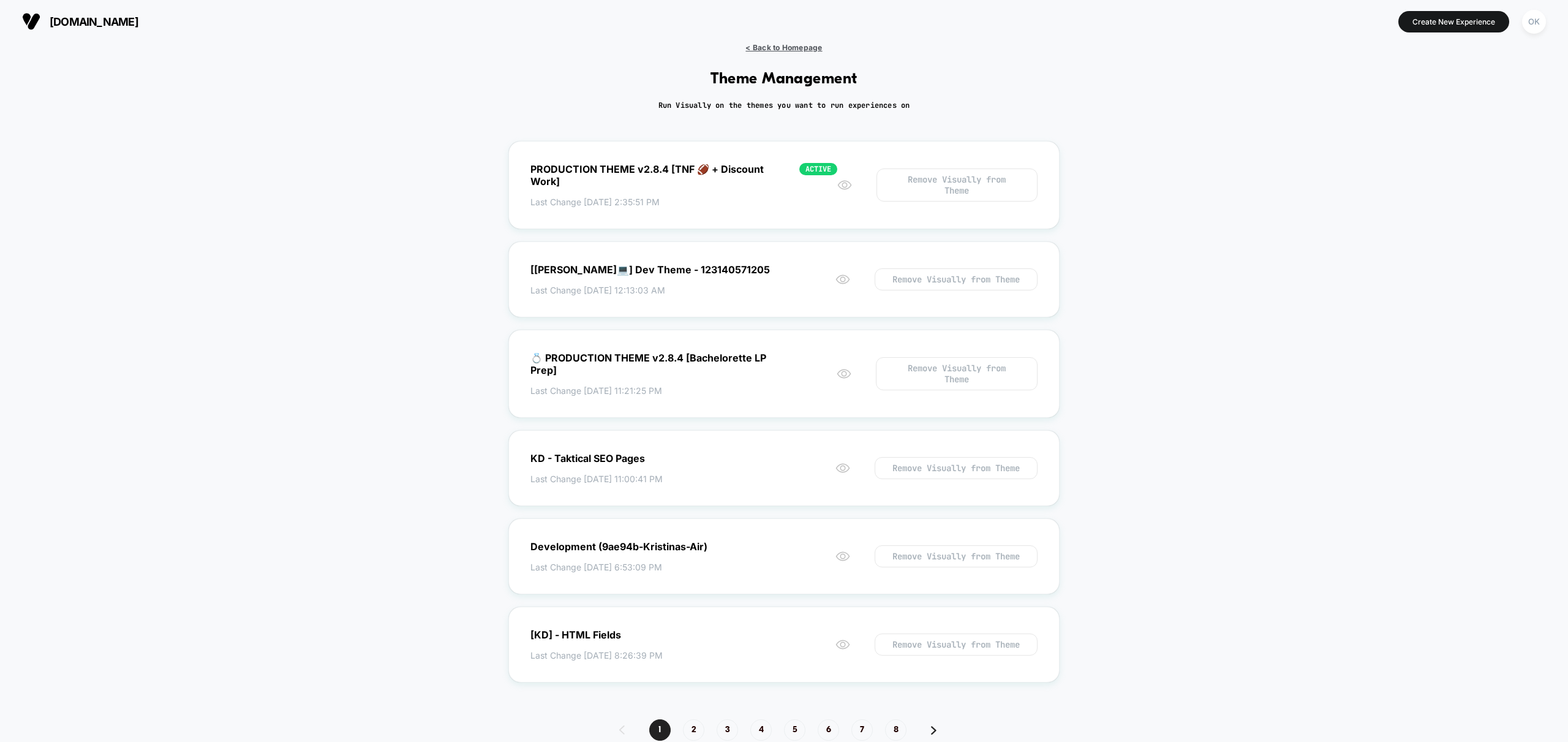
click at [768, 50] on span "< Back to Homepage" at bounding box center [784, 48] width 77 height 9
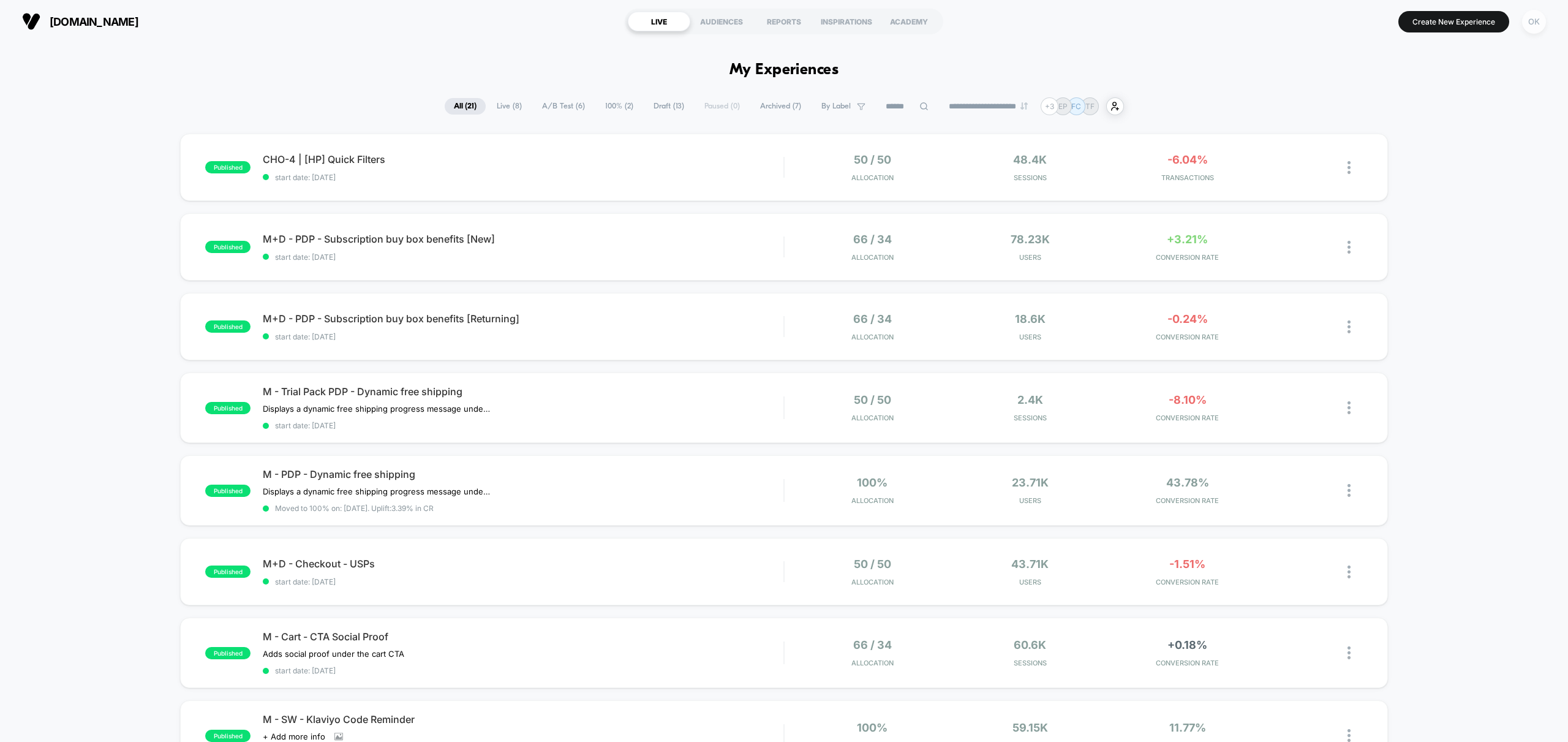
click at [1536, 17] on div "OK" at bounding box center [1534, 22] width 24 height 24
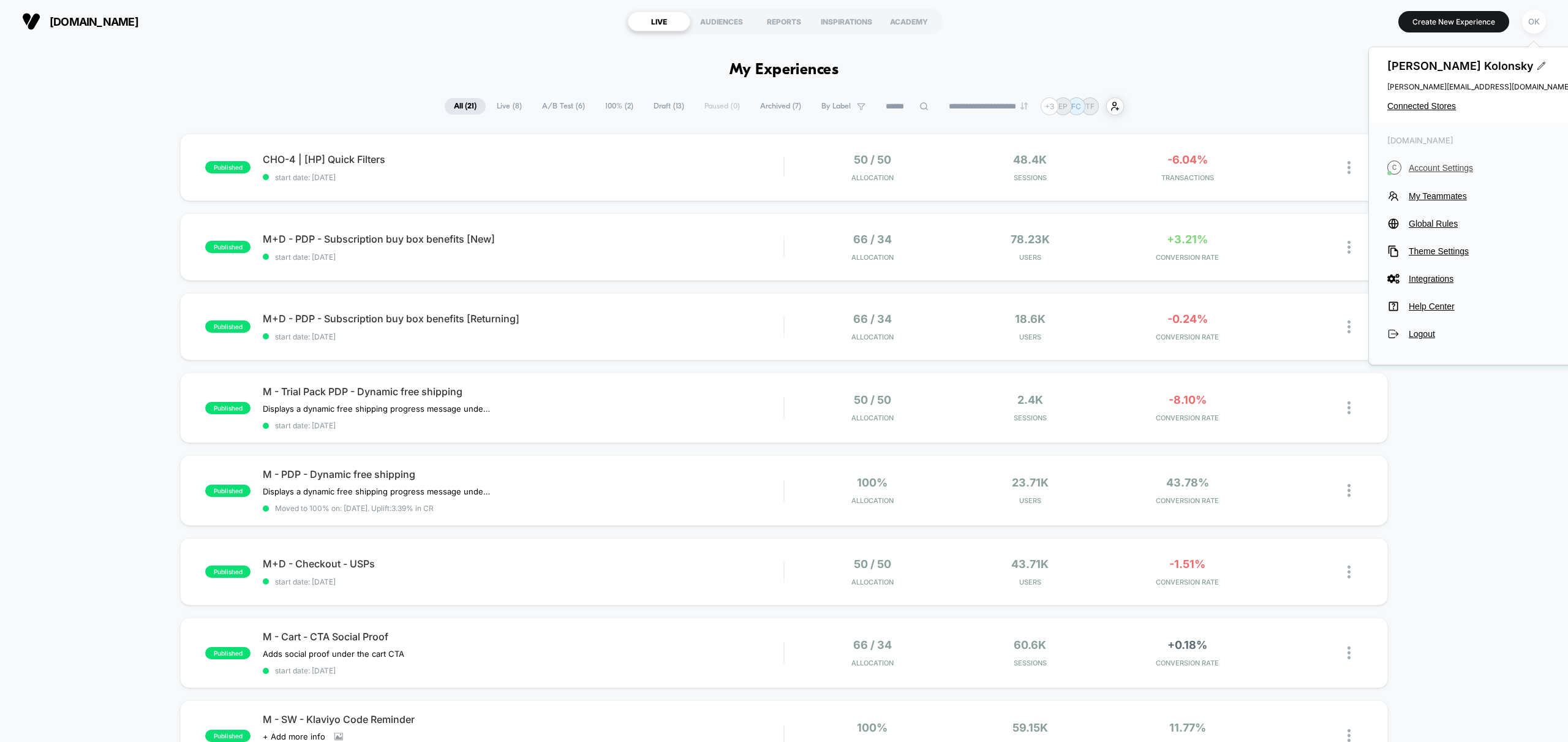
click at [1439, 167] on span "Account Settings" at bounding box center [1490, 167] width 162 height 10
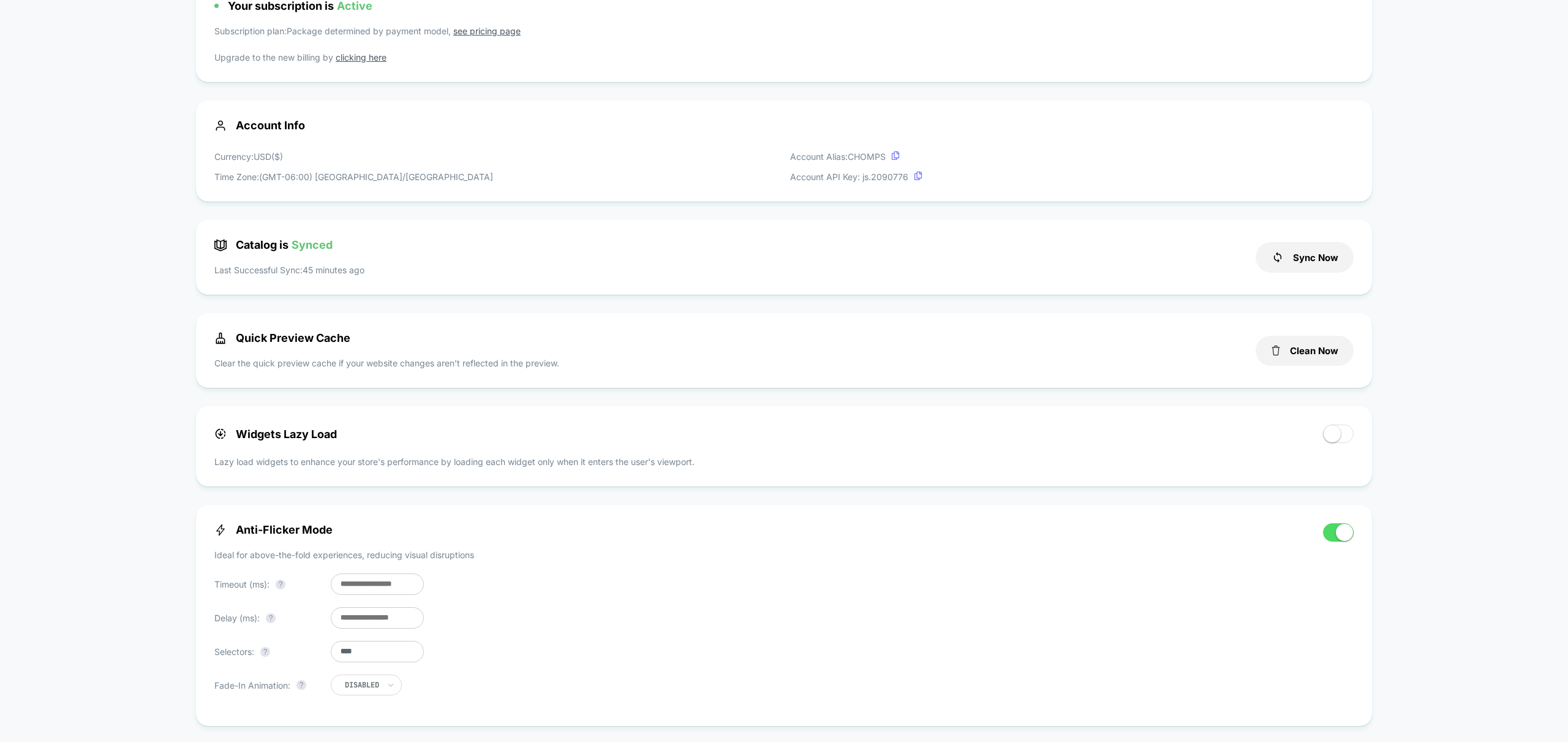
scroll to position [315, 0]
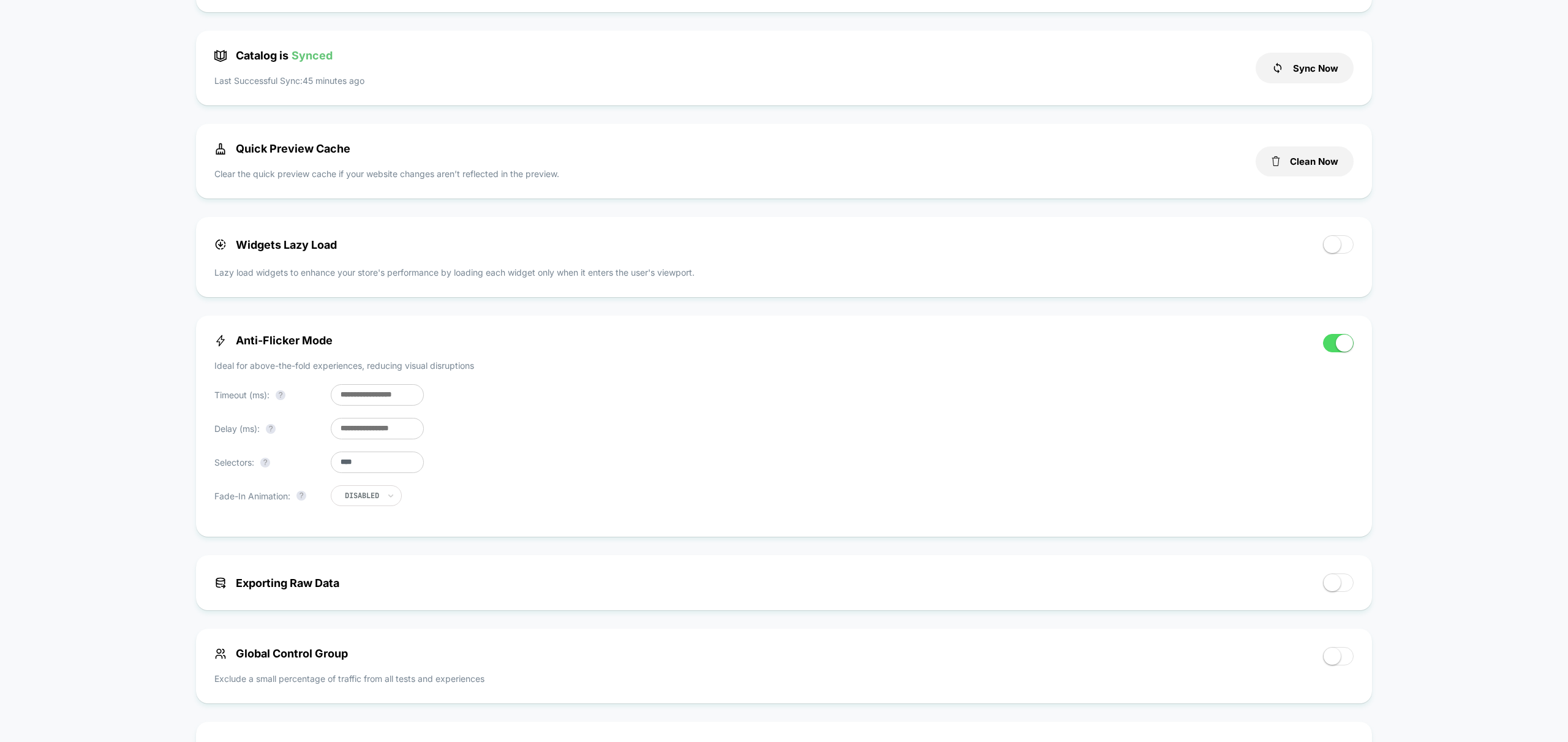
click at [1251, 596] on div "Exporting Raw Data" at bounding box center [784, 582] width 1176 height 55
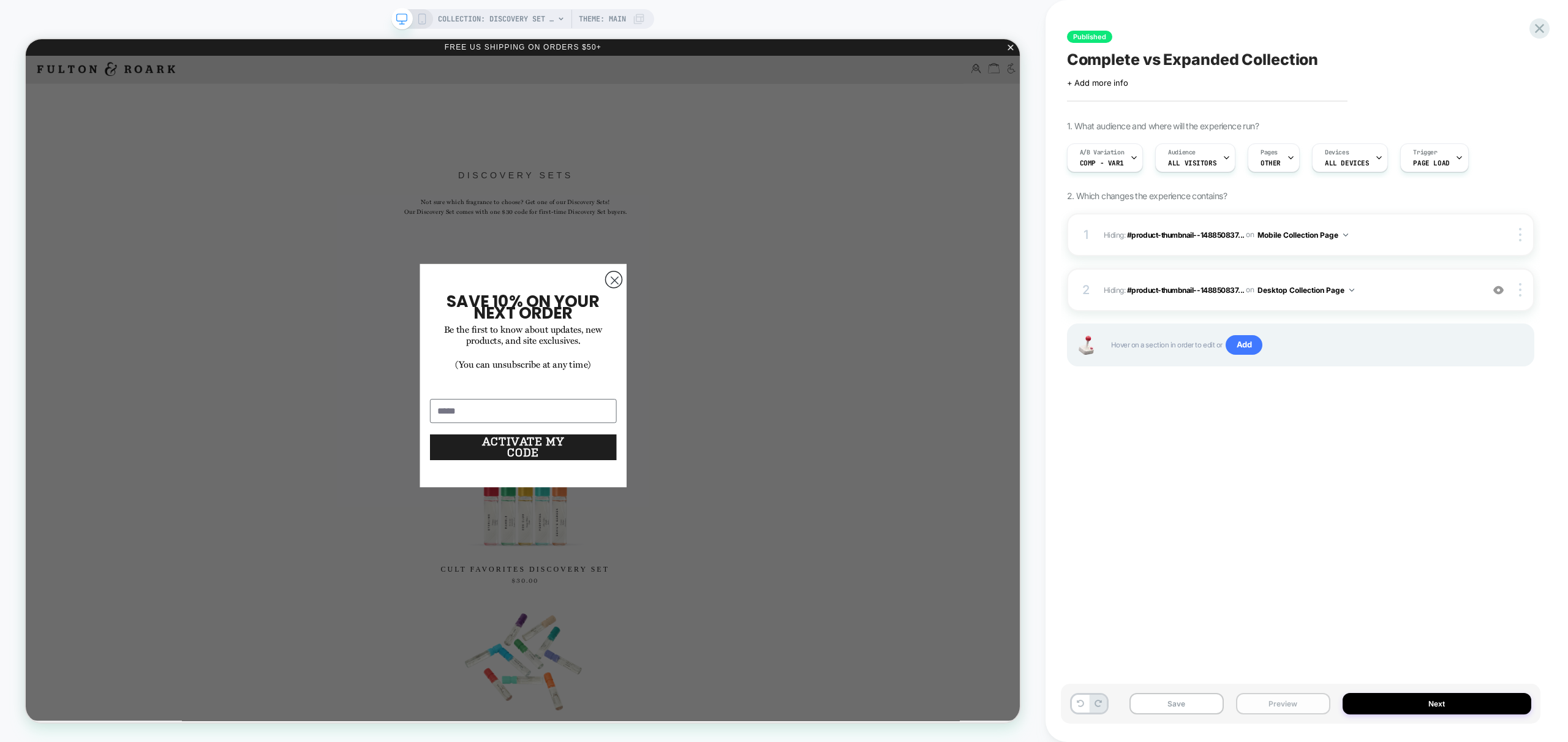
click at [1292, 696] on button "Preview" at bounding box center [1283, 704] width 95 height 21
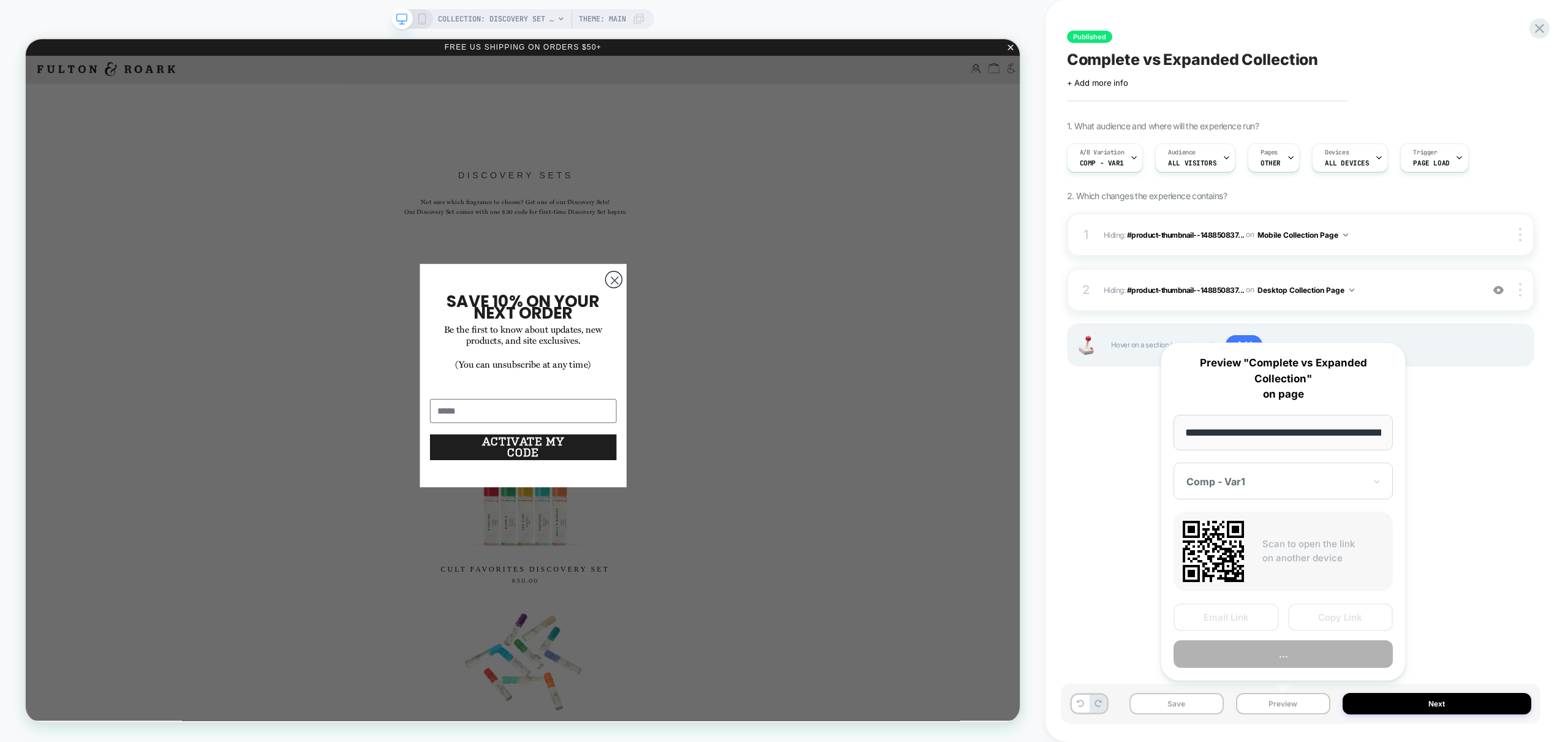
scroll to position [0, 160]
click at [1311, 667] on button "Preview" at bounding box center [1283, 655] width 219 height 28
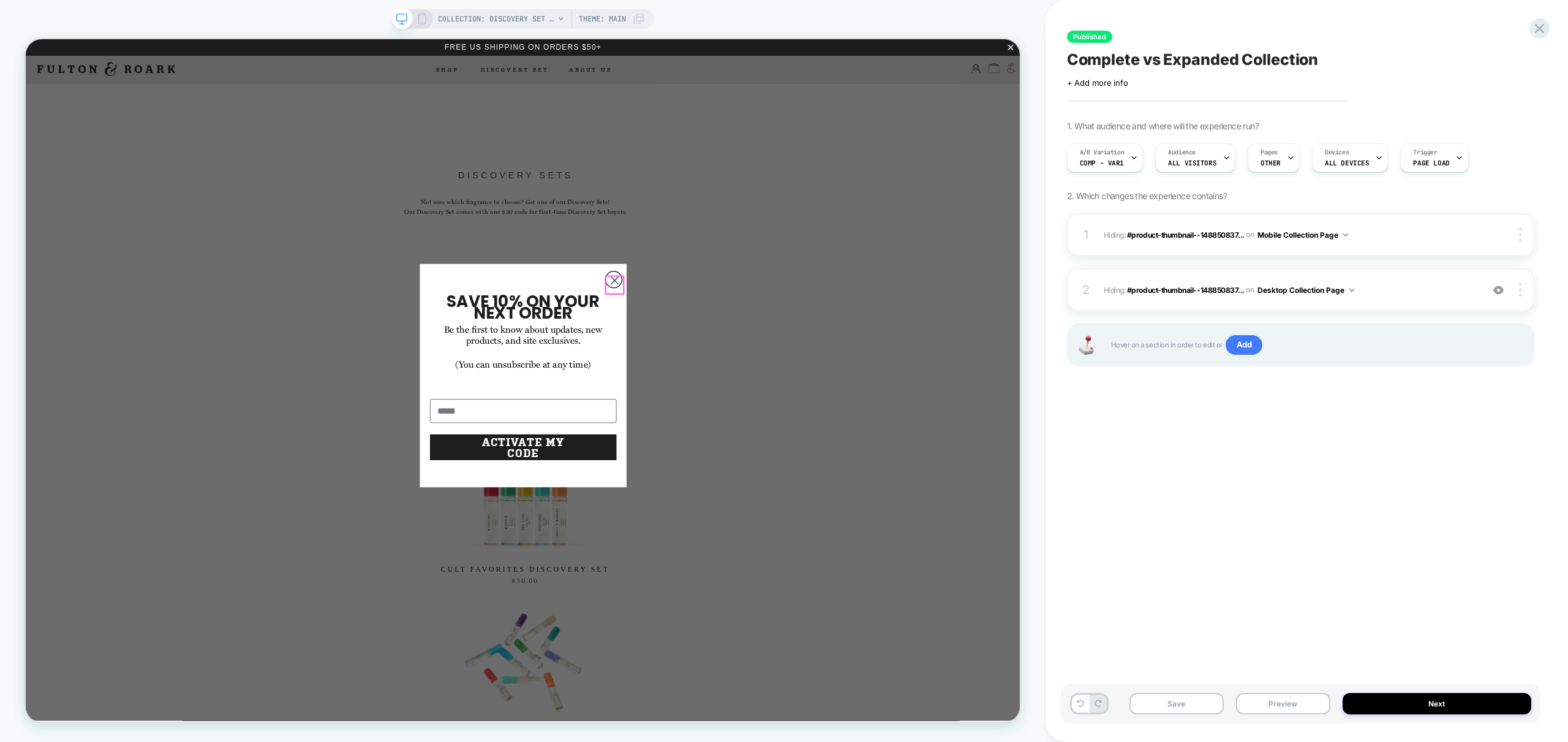
click at [816, 371] on circle "Close dialog" at bounding box center [810, 360] width 22 height 22
click at [1389, 402] on div "Published Complete vs Expanded Collection Click to edit experience details + Ad…" at bounding box center [1301, 371] width 480 height 718
click at [1422, 293] on span "Hiding : #product-thumbnail--148850837... #product-thumbnail--14885083775344-57…" at bounding box center [1290, 290] width 373 height 15
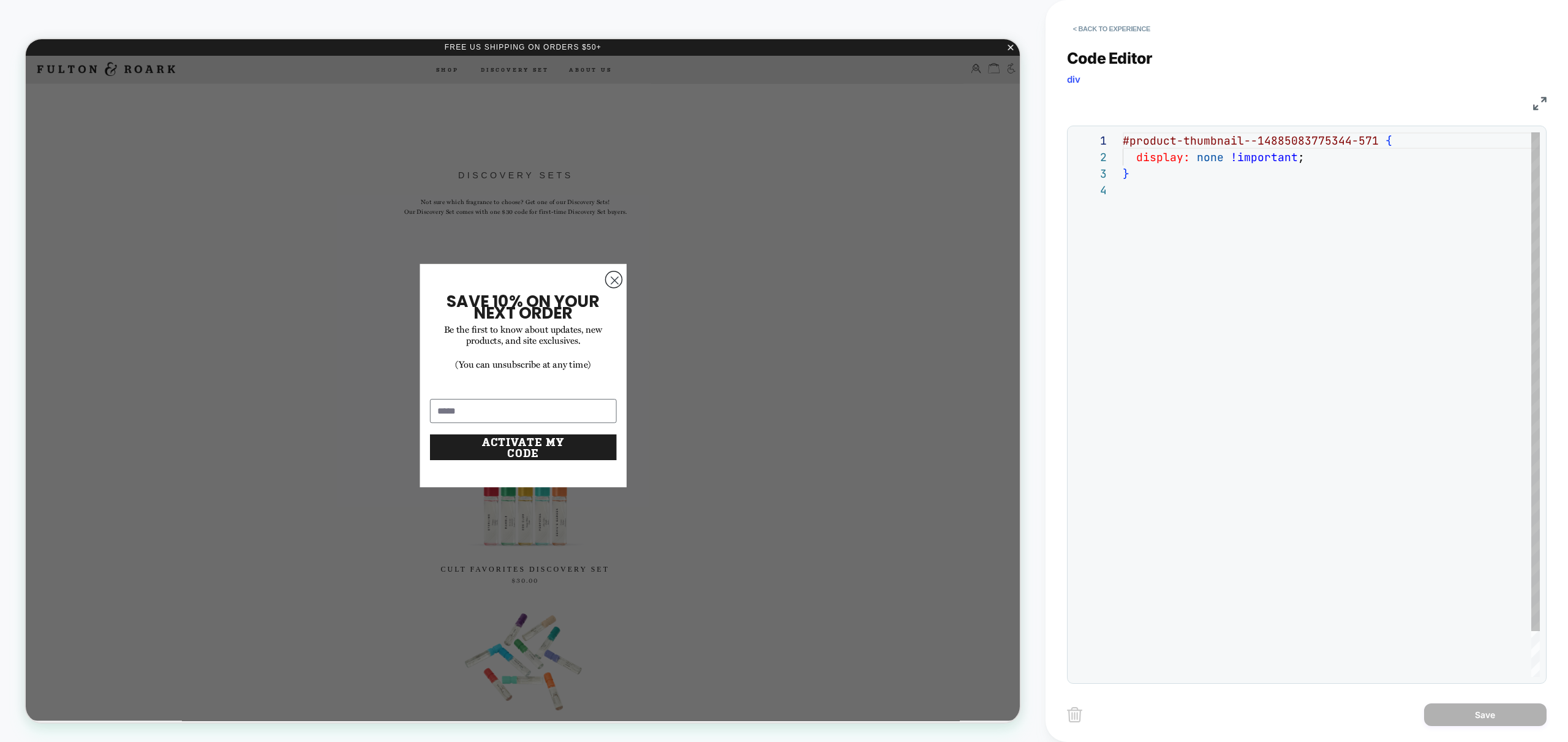
scroll to position [50, 0]
click at [1275, 195] on div "#product-thumbnail--14885083775344-571 { display: none !important ; }" at bounding box center [1331, 430] width 417 height 594
drag, startPoint x: 1369, startPoint y: 138, endPoint x: 1099, endPoint y: 138, distance: 270.0
click at [1123, 138] on div "#product-thumbnail--14885083775344-571 { display: none !important ; }" at bounding box center [1331, 430] width 417 height 594
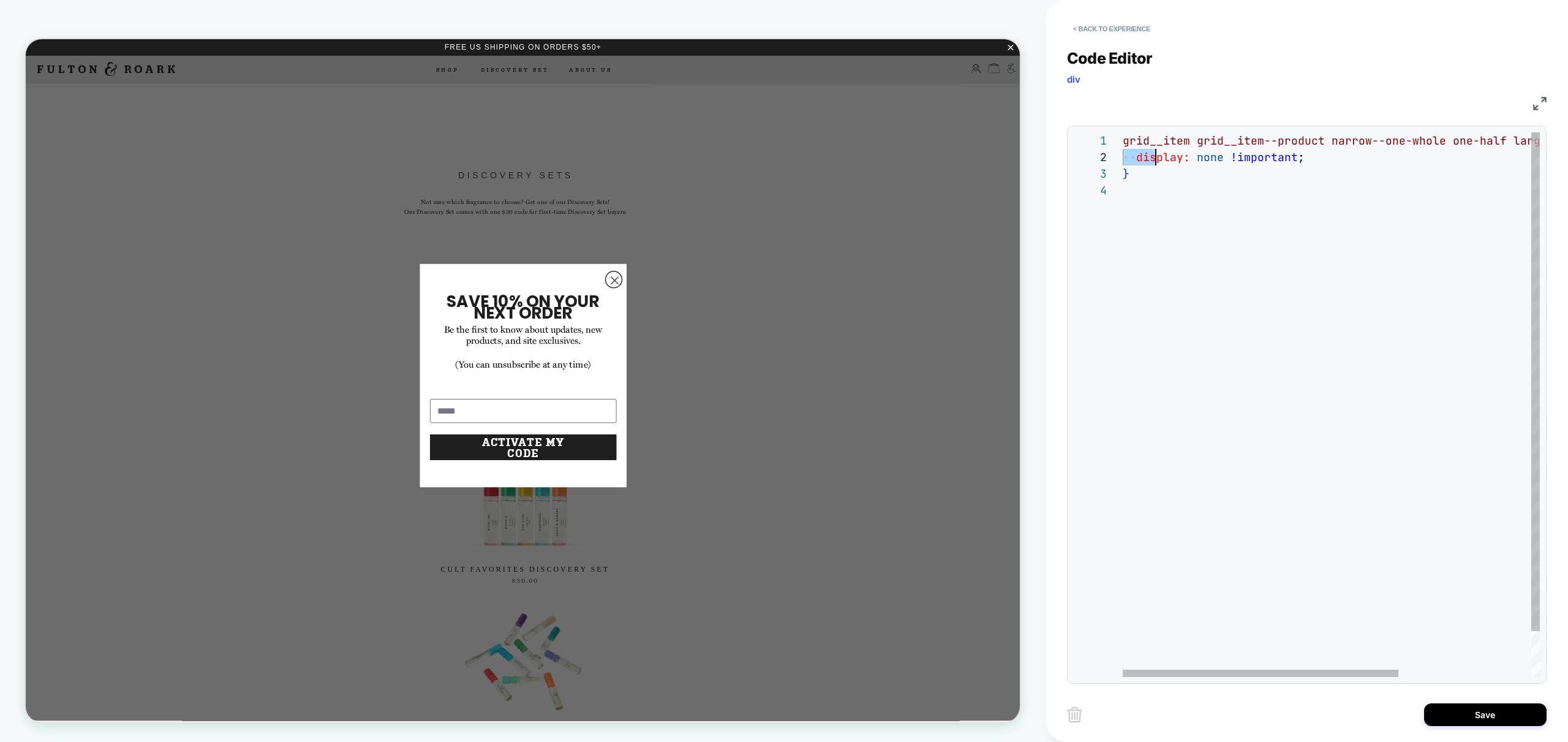
scroll to position [0, 73]
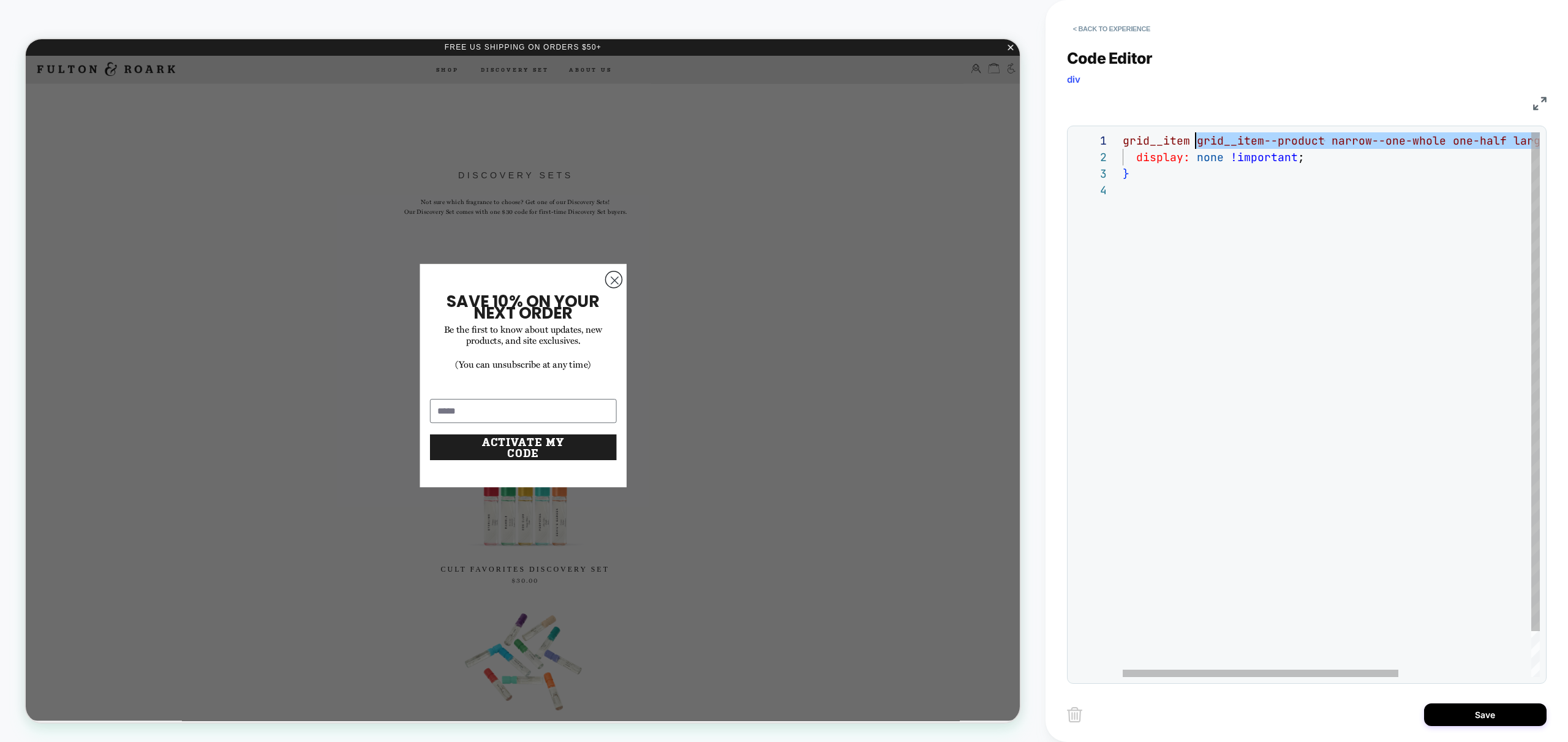
drag, startPoint x: 1522, startPoint y: 140, endPoint x: 1197, endPoint y: 138, distance: 325.0
click at [1197, 138] on div "grid__item grid__item--product narrow--one-whole one-half large-up--one-third t…" at bounding box center [1431, 430] width 618 height 594
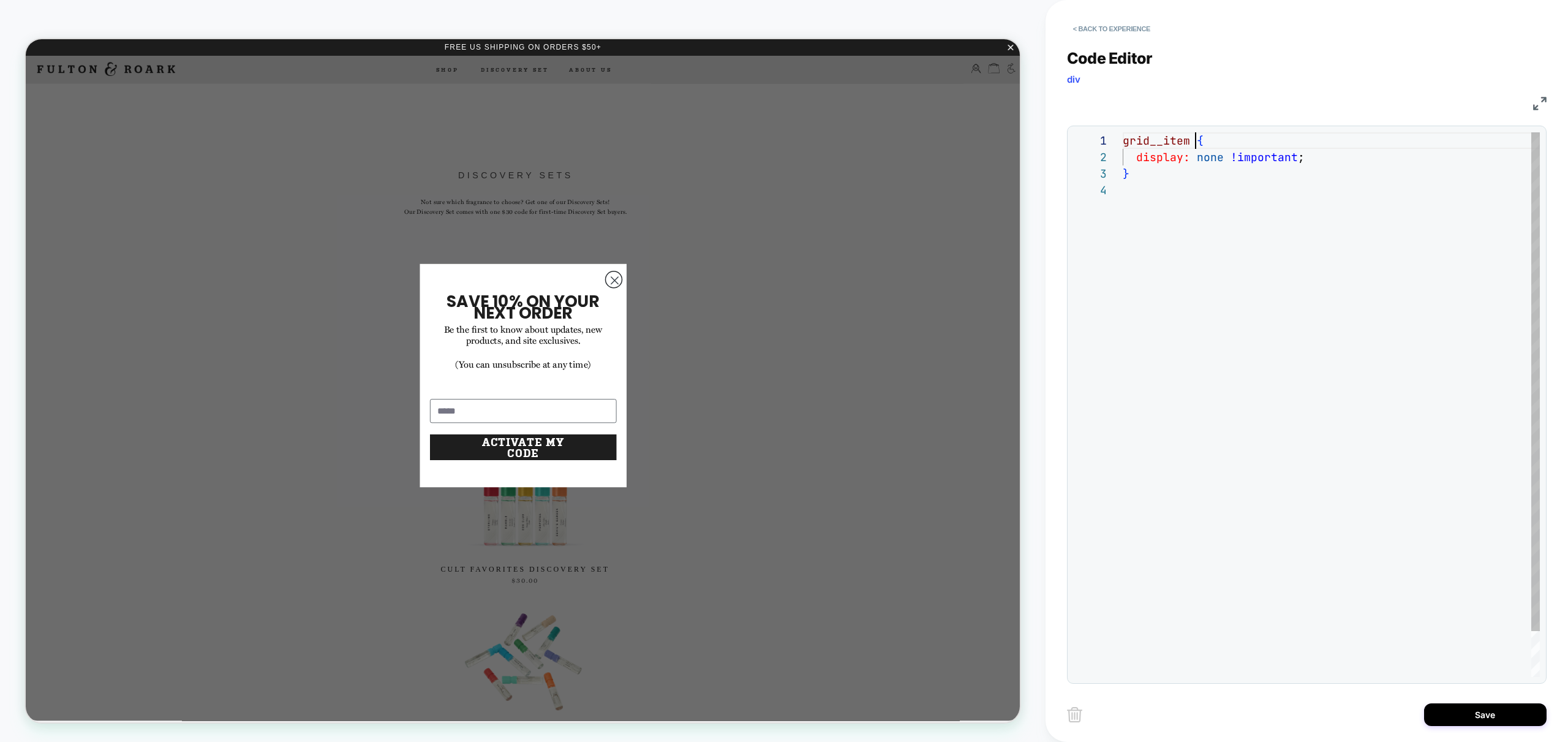
scroll to position [0, 66]
click at [1127, 139] on div "grid__item { display: none !important ; }" at bounding box center [1331, 430] width 417 height 594
click at [1334, 301] on div ".grid__item { display: none !important ; }" at bounding box center [1331, 430] width 417 height 594
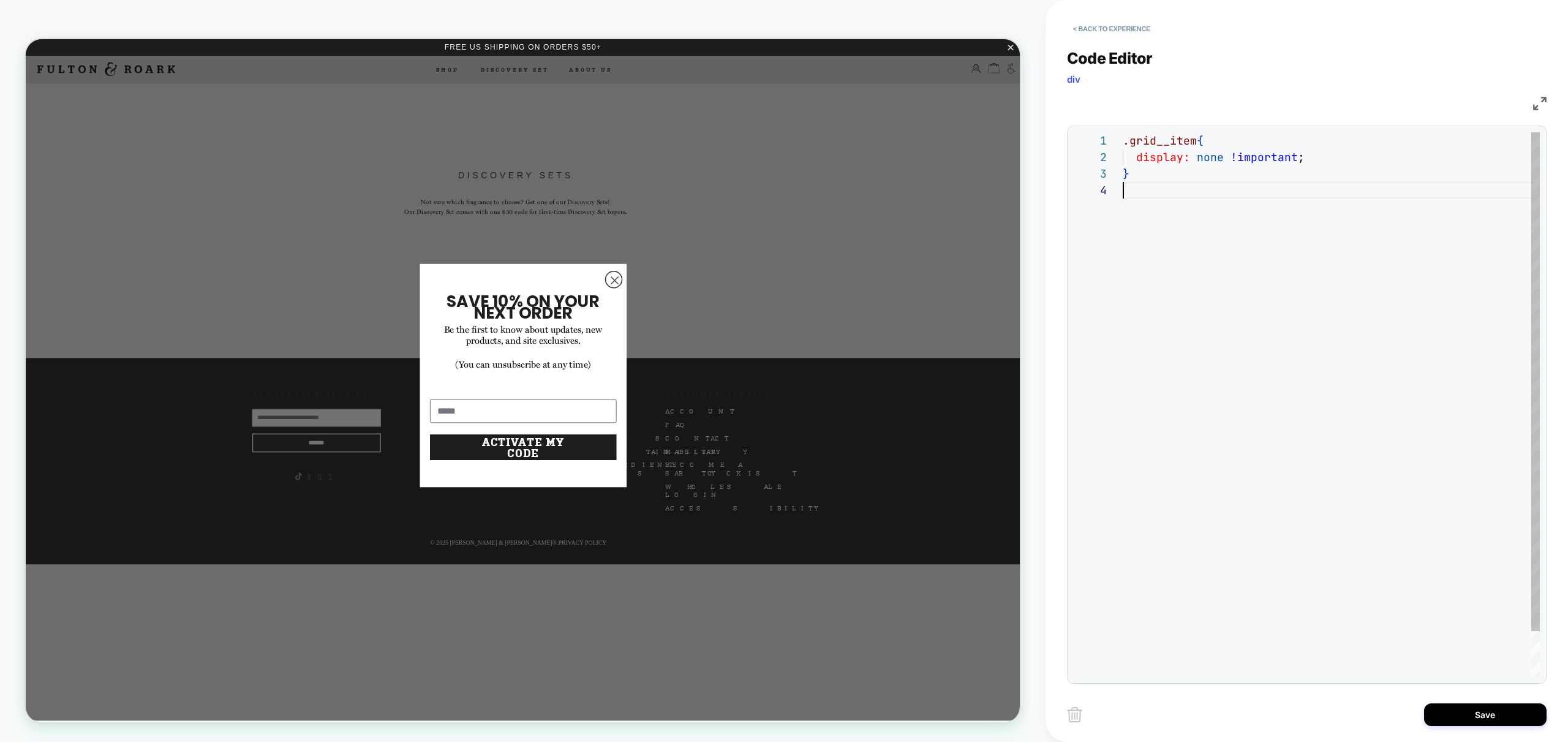
click at [1196, 140] on div ".grid__item { display: none !important ; }" at bounding box center [1331, 430] width 417 height 594
click at [1295, 279] on div ".grid__item [ data-list-name = "Discovery Set" ] { display: none !important ; }" at bounding box center [1331, 430] width 417 height 594
drag, startPoint x: 1197, startPoint y: 140, endPoint x: 1407, endPoint y: 143, distance: 210.0
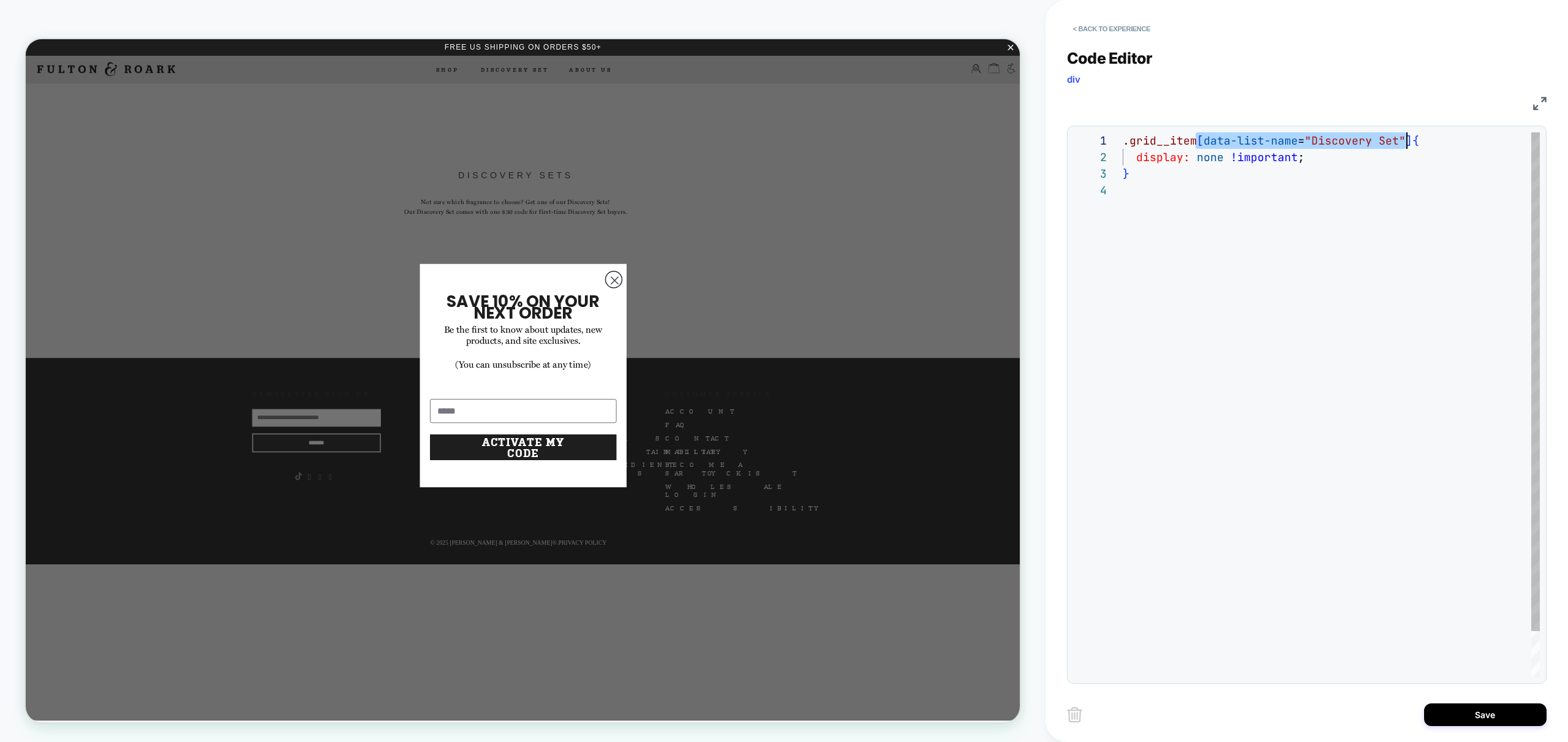
click at [1407, 143] on div ".grid__item [ data-list-name = "Discovery Set" ] { display: none !important ; }" at bounding box center [1331, 430] width 417 height 594
drag, startPoint x: 1421, startPoint y: 187, endPoint x: 1416, endPoint y: 173, distance: 14.9
click at [1421, 187] on div ".grid__item [ data-list-name = "Discovery Set" ] { display: none !important ; }" at bounding box center [1331, 430] width 417 height 594
click at [1408, 138] on div ".grid__item [ data-list-name = "Discovery Set" ] { display: none !important ; }" at bounding box center [1331, 430] width 417 height 594
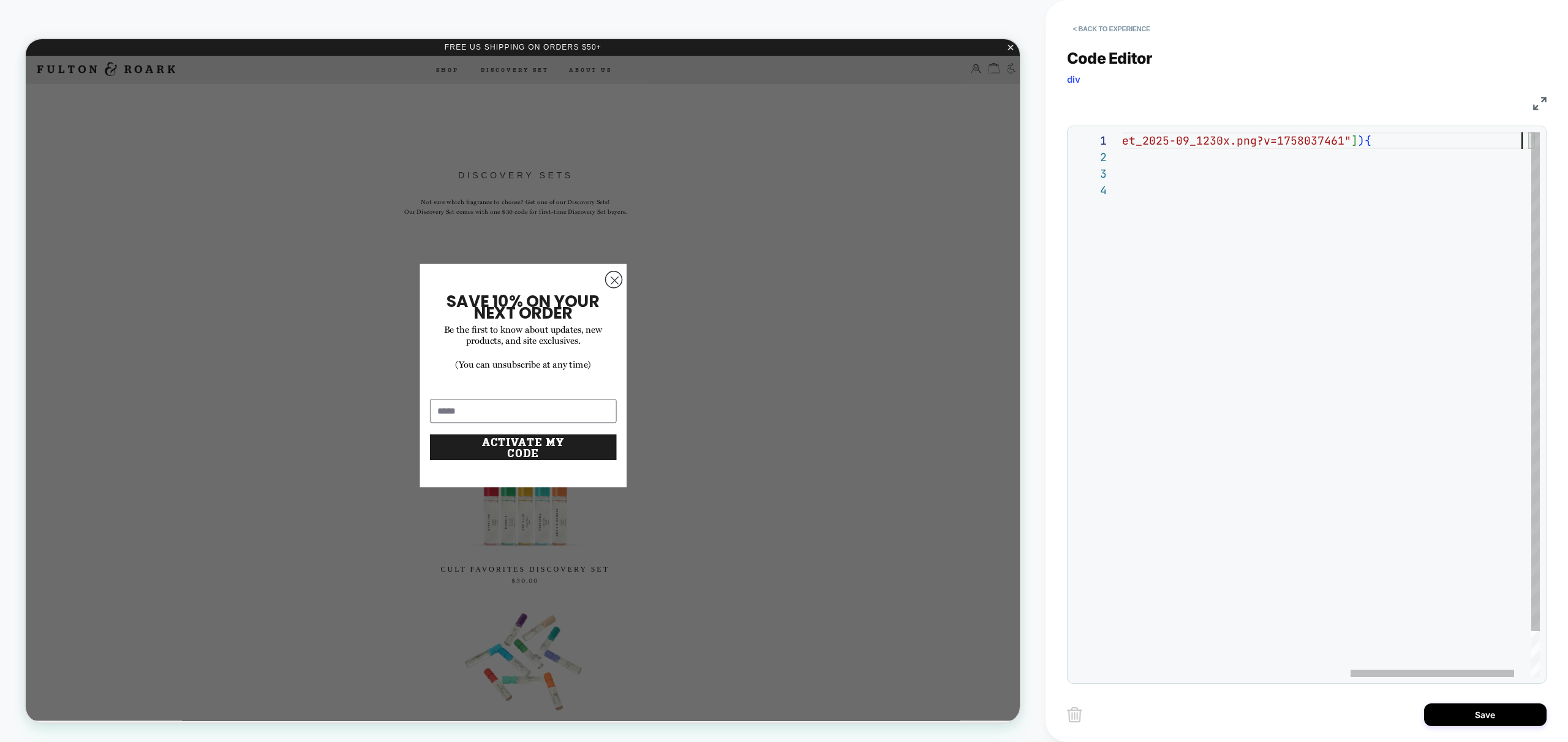
scroll to position [0, 980]
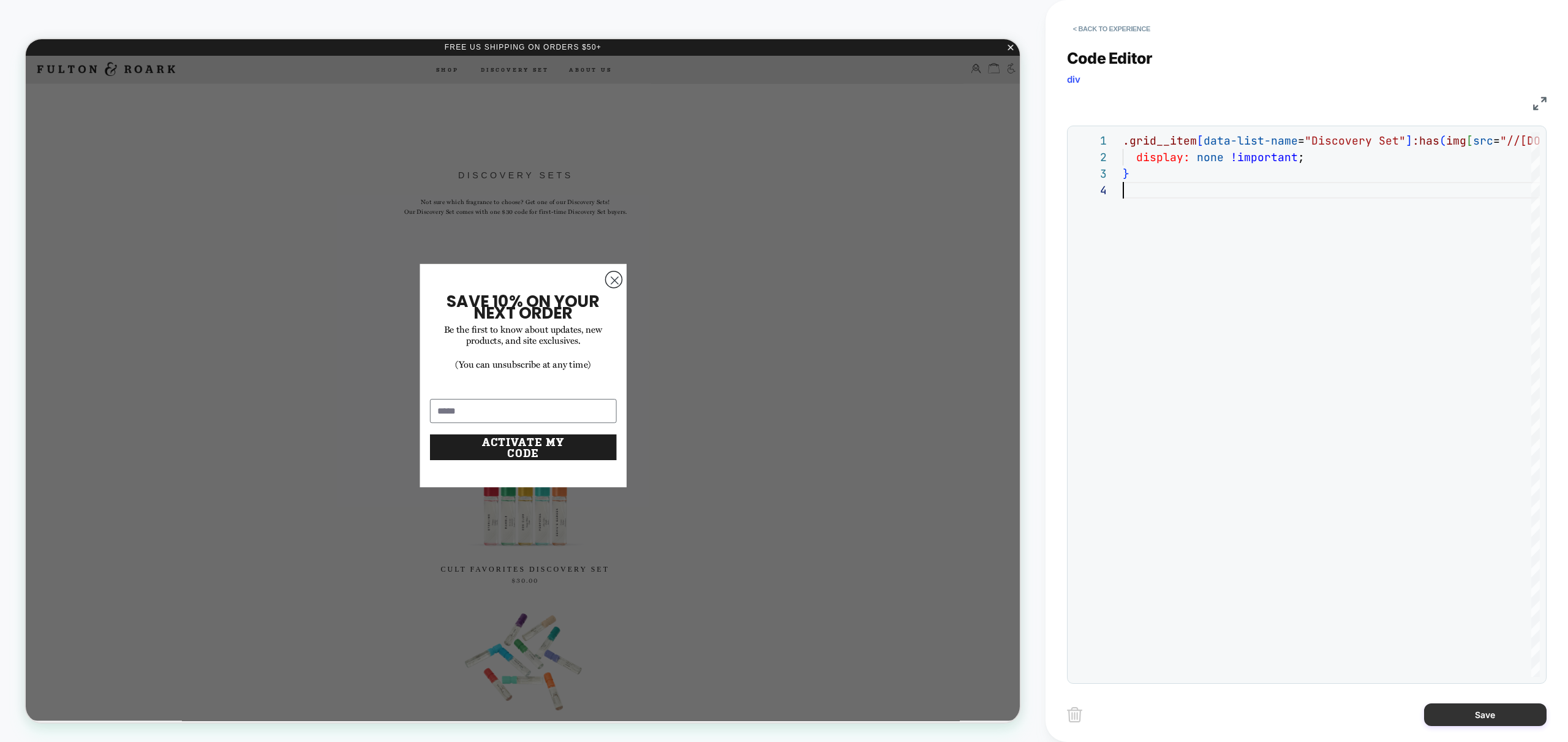
type textarea "**********"
drag, startPoint x: 1489, startPoint y: 717, endPoint x: 1476, endPoint y: 719, distance: 13.2
click at [1485, 717] on button "Save" at bounding box center [1485, 714] width 122 height 23
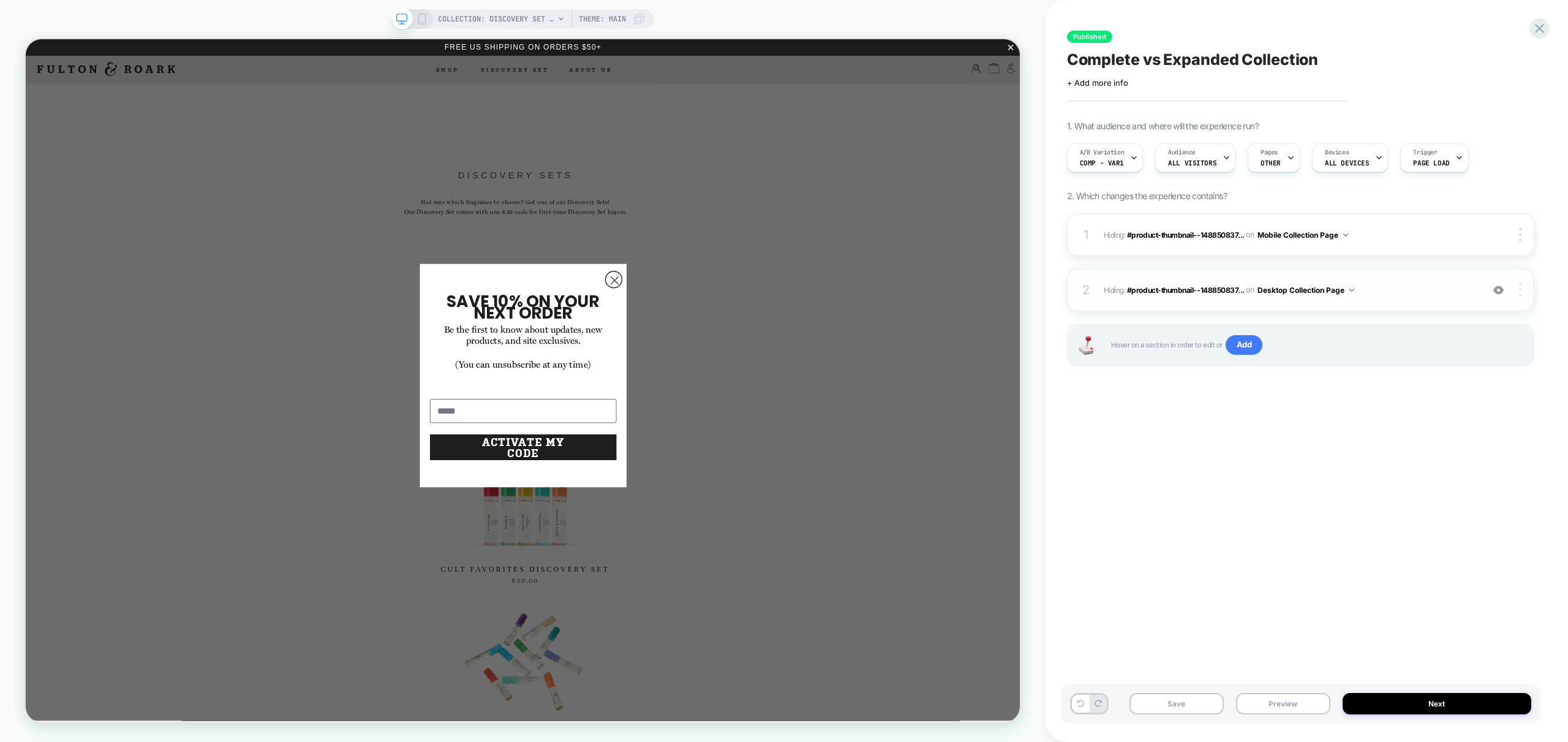
click at [1522, 291] on div at bounding box center [1521, 290] width 23 height 13
click at [1446, 357] on div "Target All Devices" at bounding box center [1448, 357] width 109 height 34
click at [1281, 704] on button "Preview" at bounding box center [1283, 704] width 95 height 21
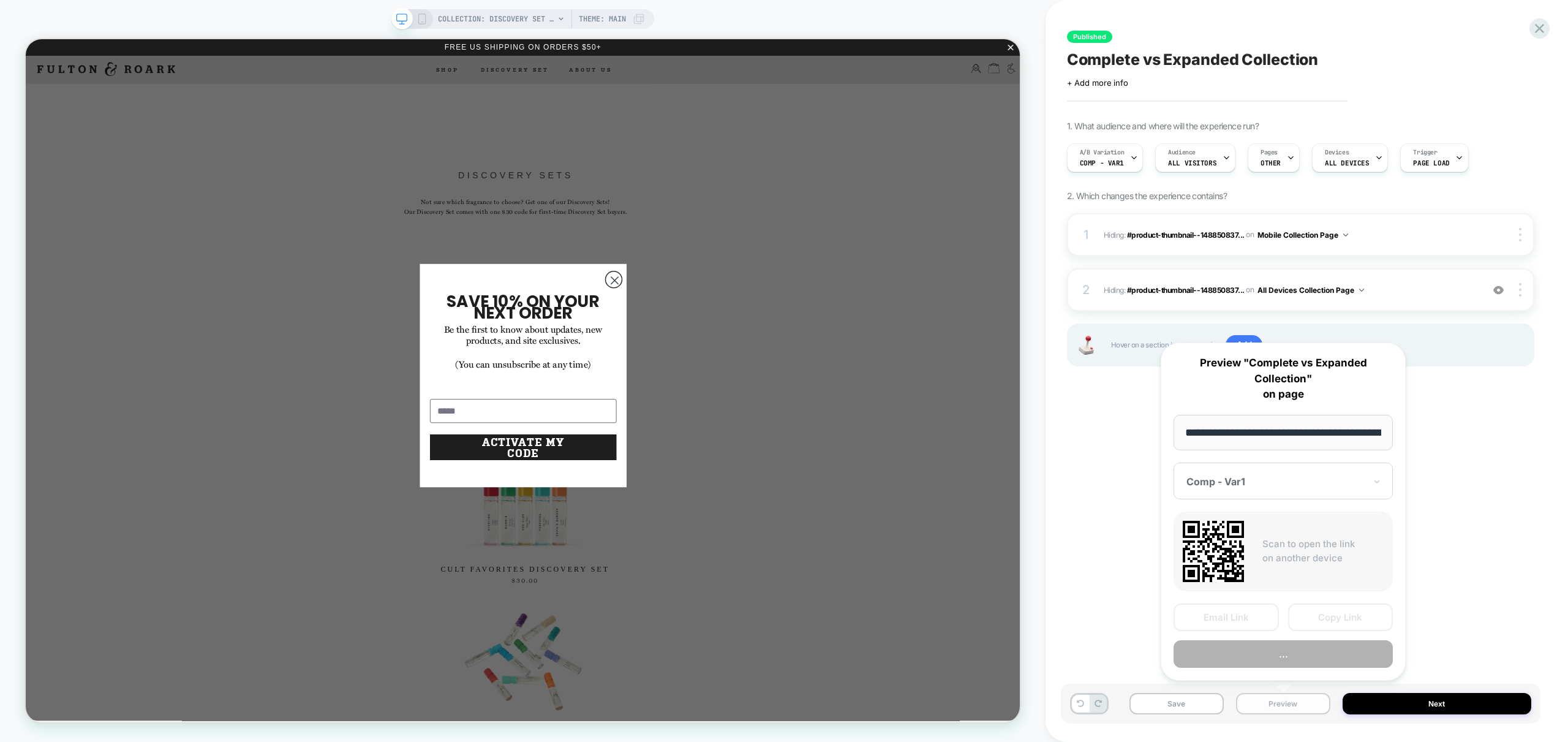
scroll to position [0, 160]
click at [1303, 662] on button "Preview" at bounding box center [1283, 655] width 219 height 28
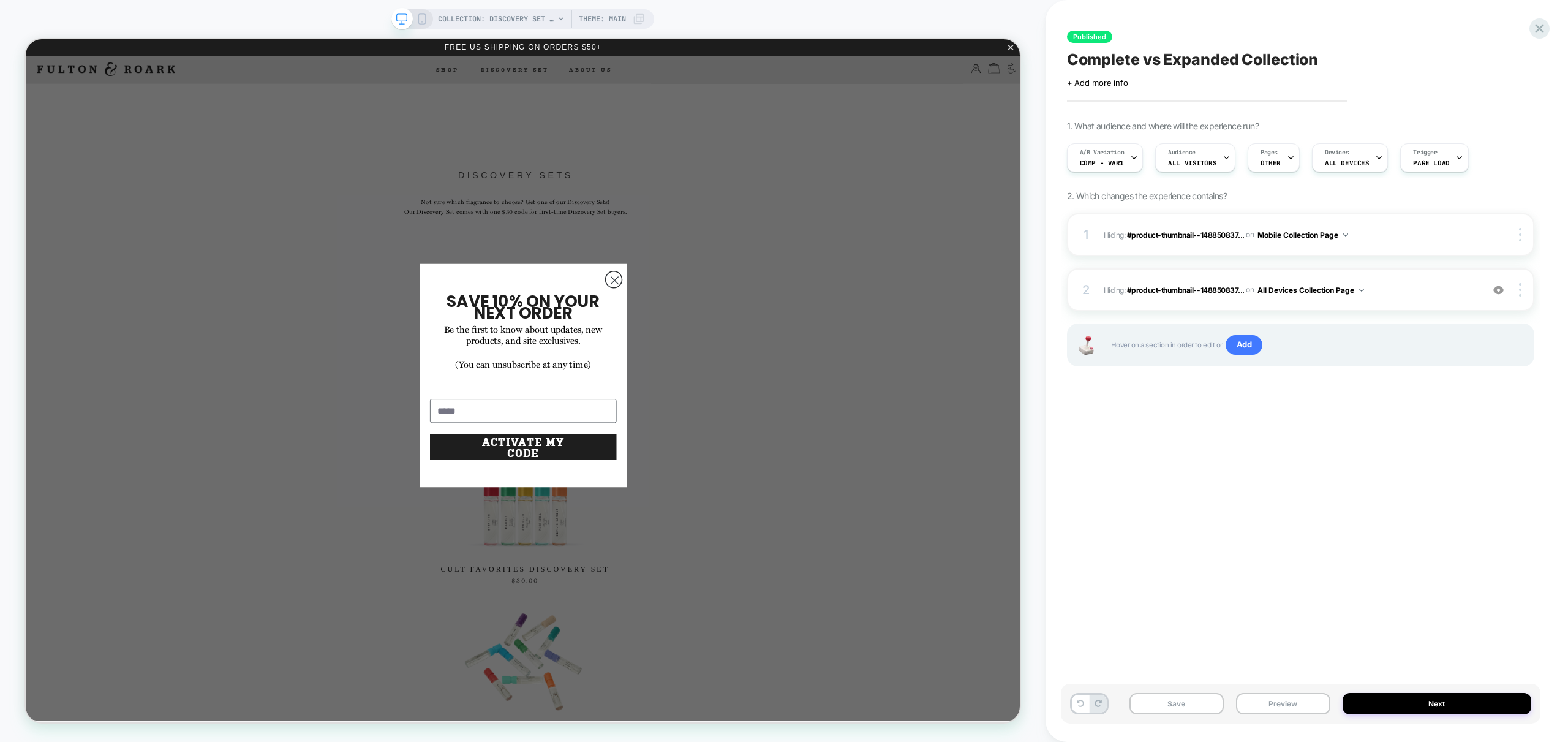
click at [418, 17] on rect at bounding box center [422, 19] width 7 height 10
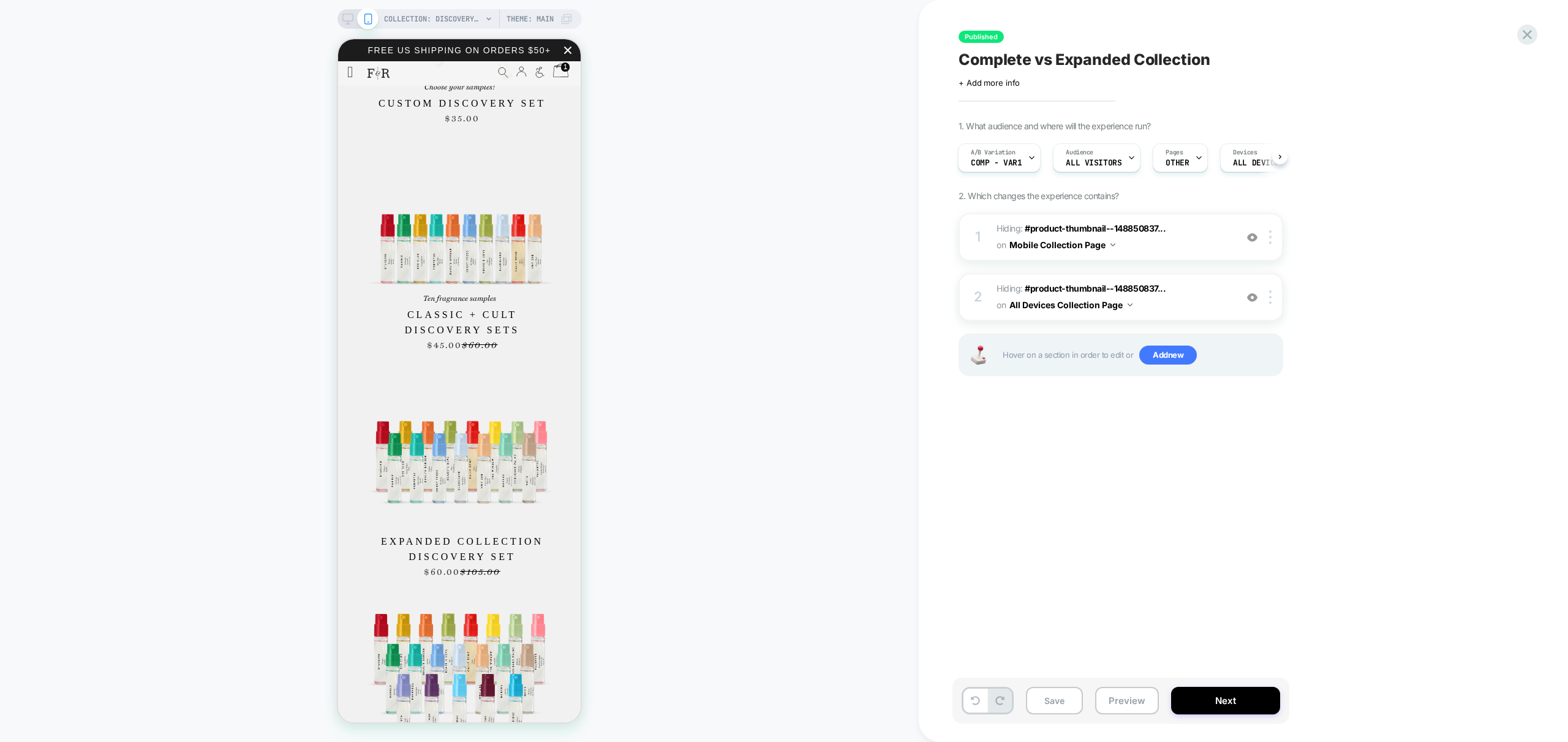
scroll to position [949, 0]
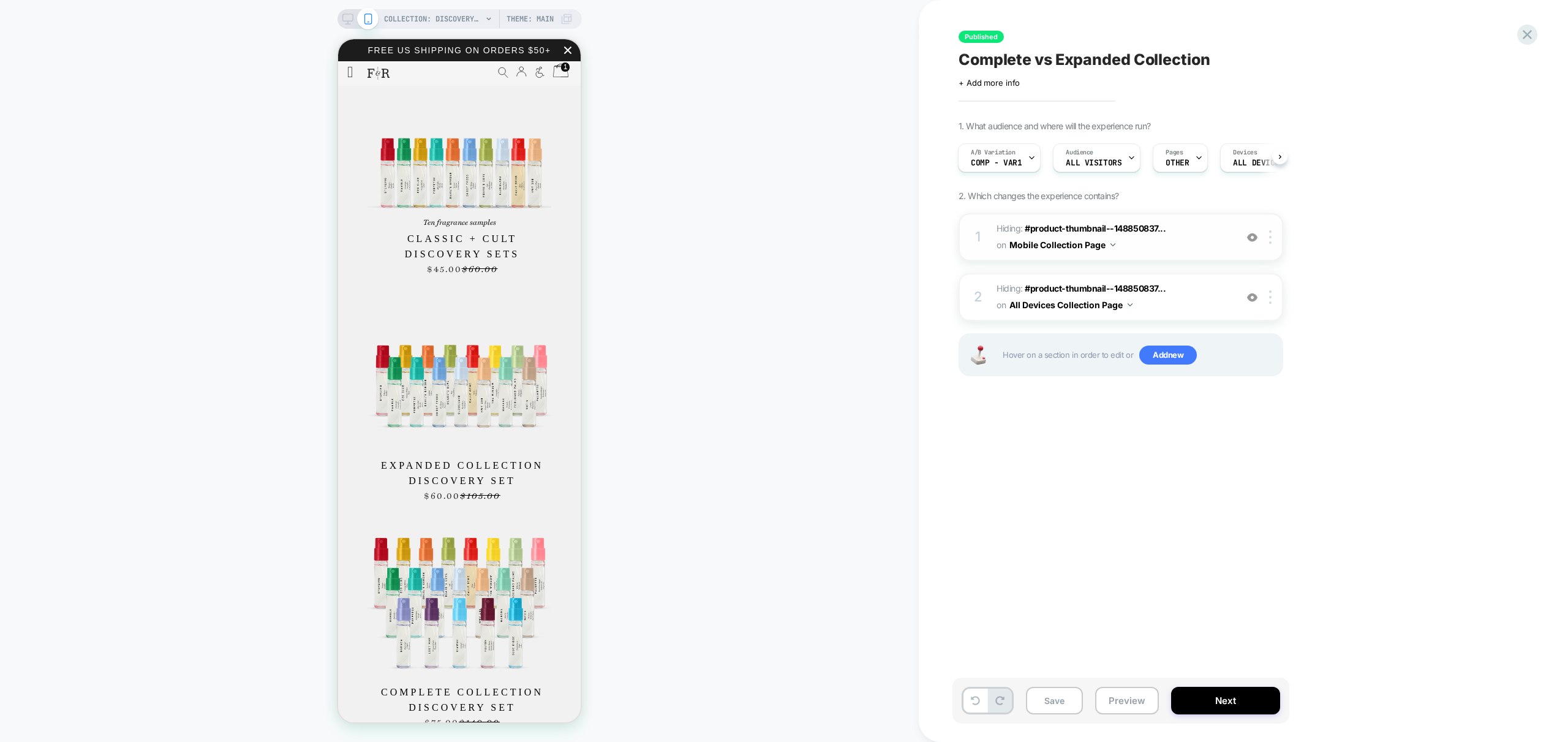
click at [1207, 233] on span "Hiding : #product-thumbnail--148850837... #product-thumbnail--14885083775344-44…" at bounding box center [1113, 237] width 234 height 33
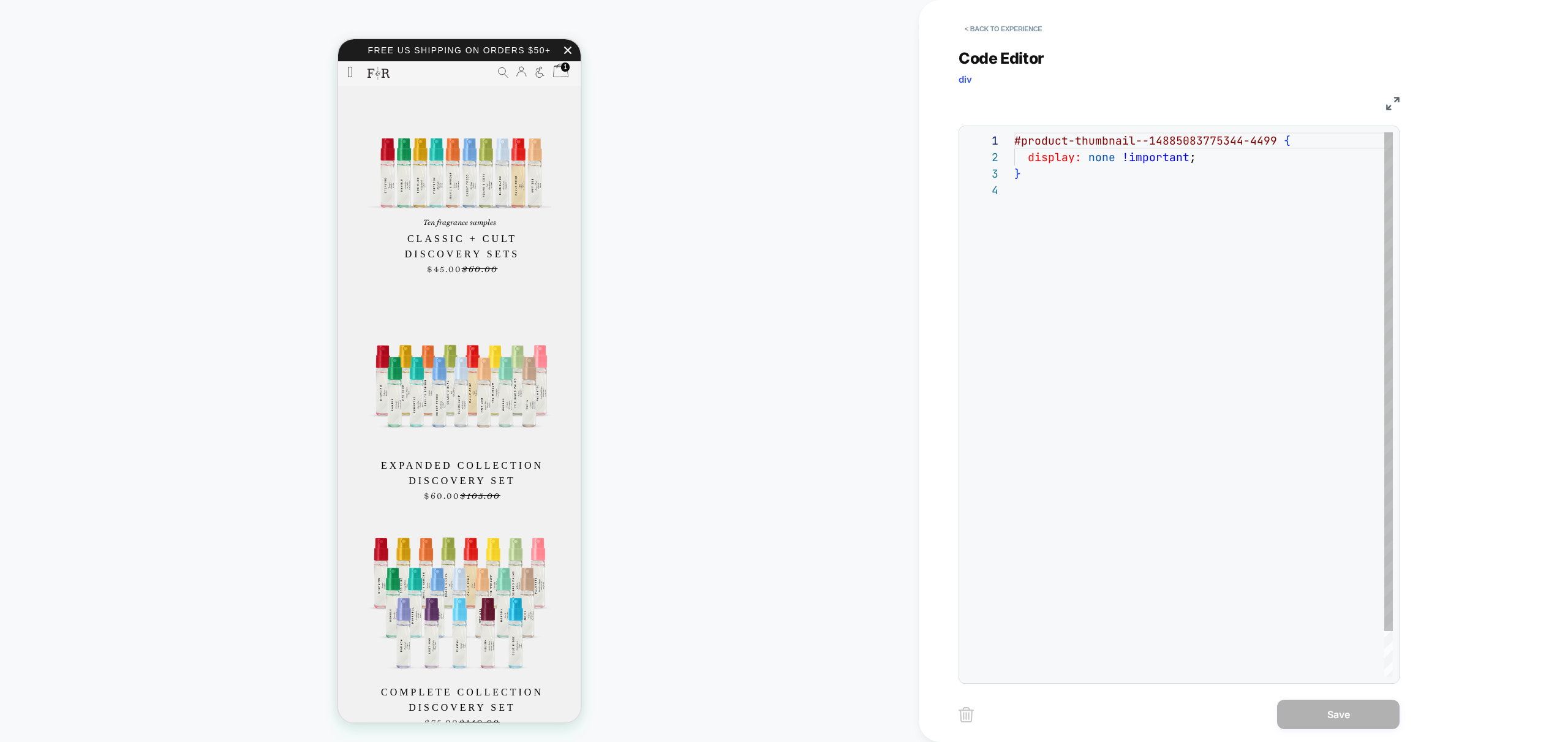
scroll to position [0, 0]
drag, startPoint x: 1186, startPoint y: 180, endPoint x: 854, endPoint y: 128, distance: 336.0
click at [1015, 132] on div "#product-thumbnail--14885083775344-4499 { display: none !important ; }" at bounding box center [1204, 430] width 379 height 594
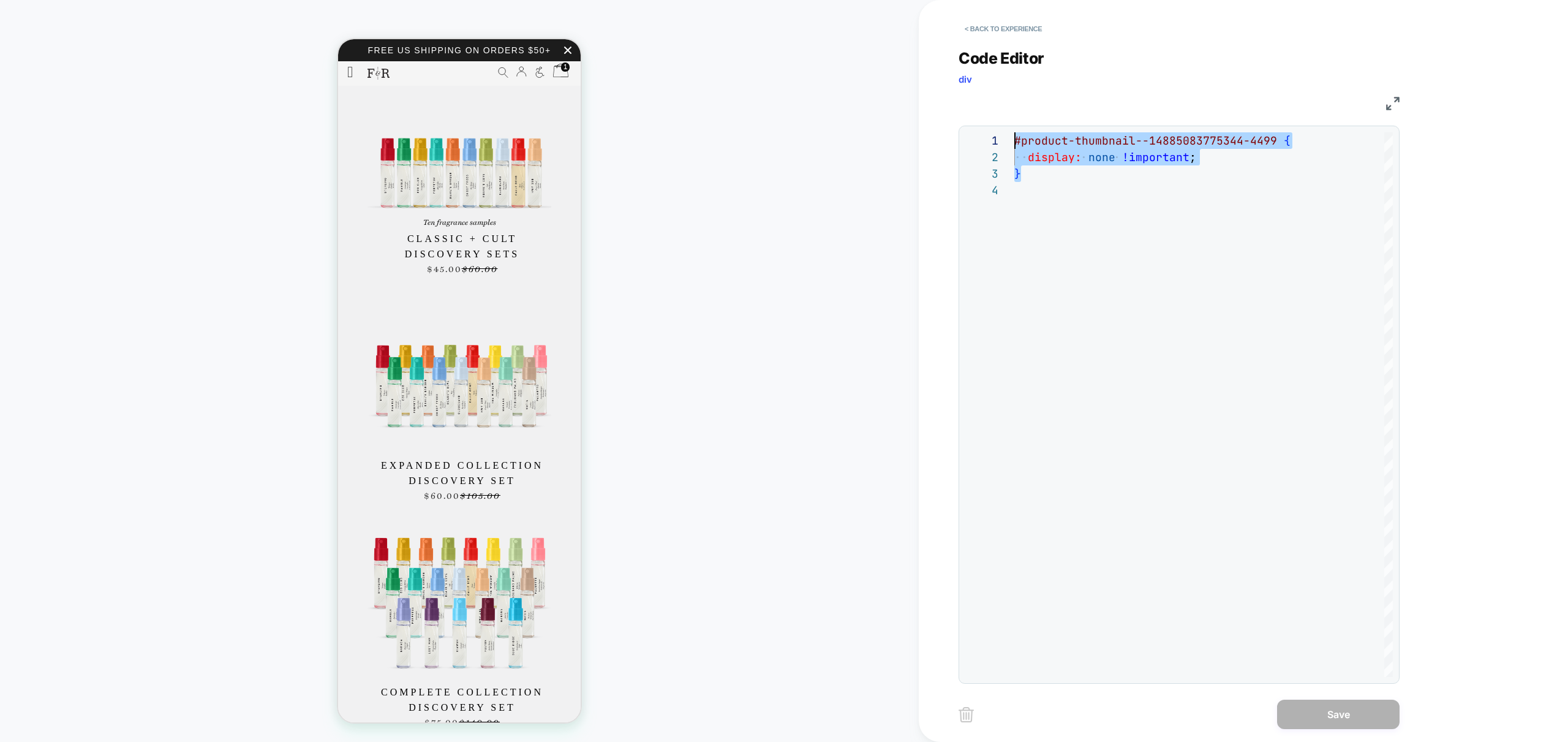
click at [1221, 258] on div "#product-thumbnail--14885083775344-4499 { display: none !important ; }" at bounding box center [1204, 430] width 379 height 594
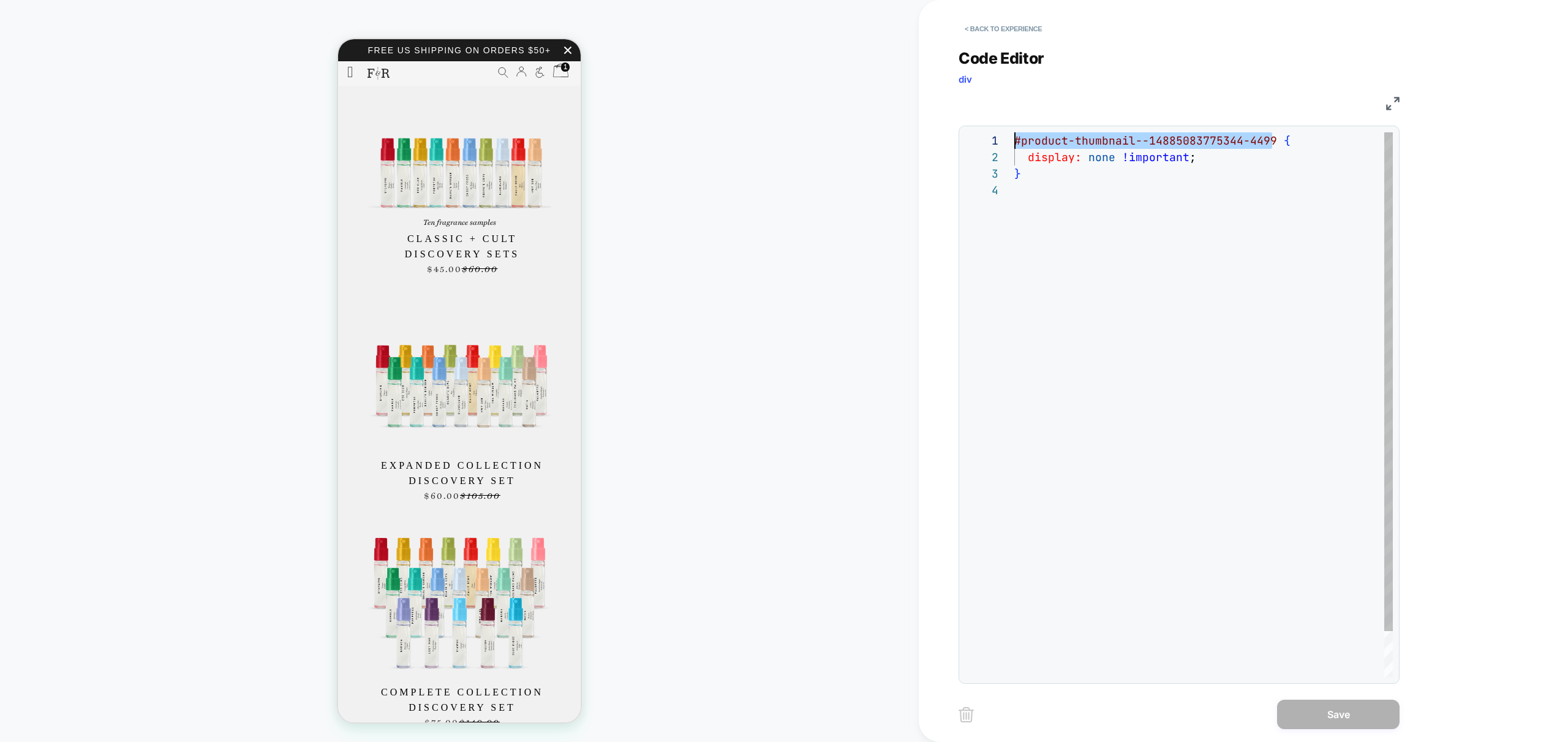
drag, startPoint x: 1275, startPoint y: 140, endPoint x: 903, endPoint y: 125, distance: 372.3
click at [1015, 132] on div "#product-thumbnail--14885083775344-4499 { display: none !important ; }" at bounding box center [1204, 430] width 379 height 594
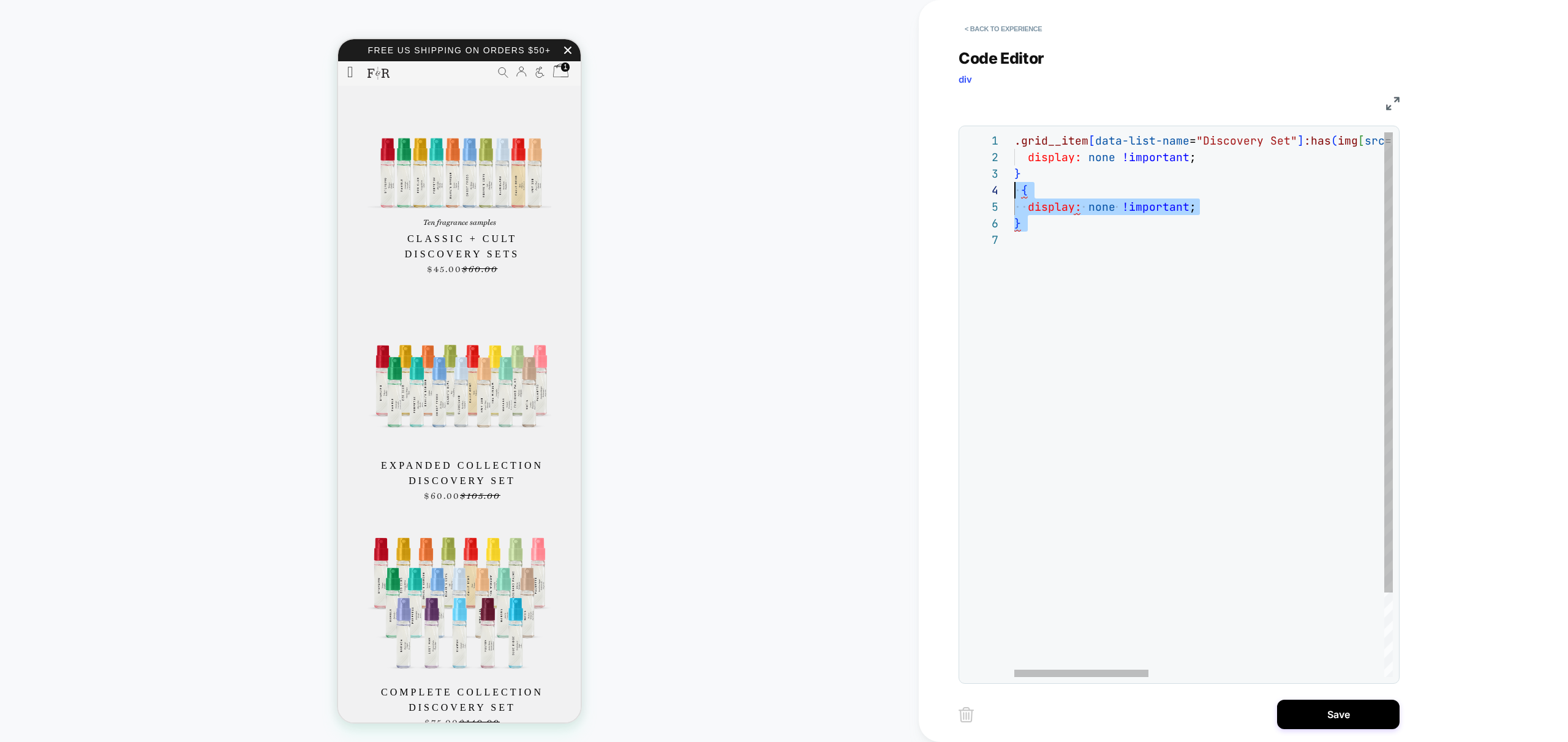
scroll to position [50, 0]
drag, startPoint x: 1064, startPoint y: 242, endPoint x: 973, endPoint y: 193, distance: 103.4
click at [1015, 193] on div ".grid__item [ data-list-name = "Discovery Set" ] :has ( img [ src = "//[DOMAIN_…" at bounding box center [1535, 454] width 1040 height 644
type textarea "**********"
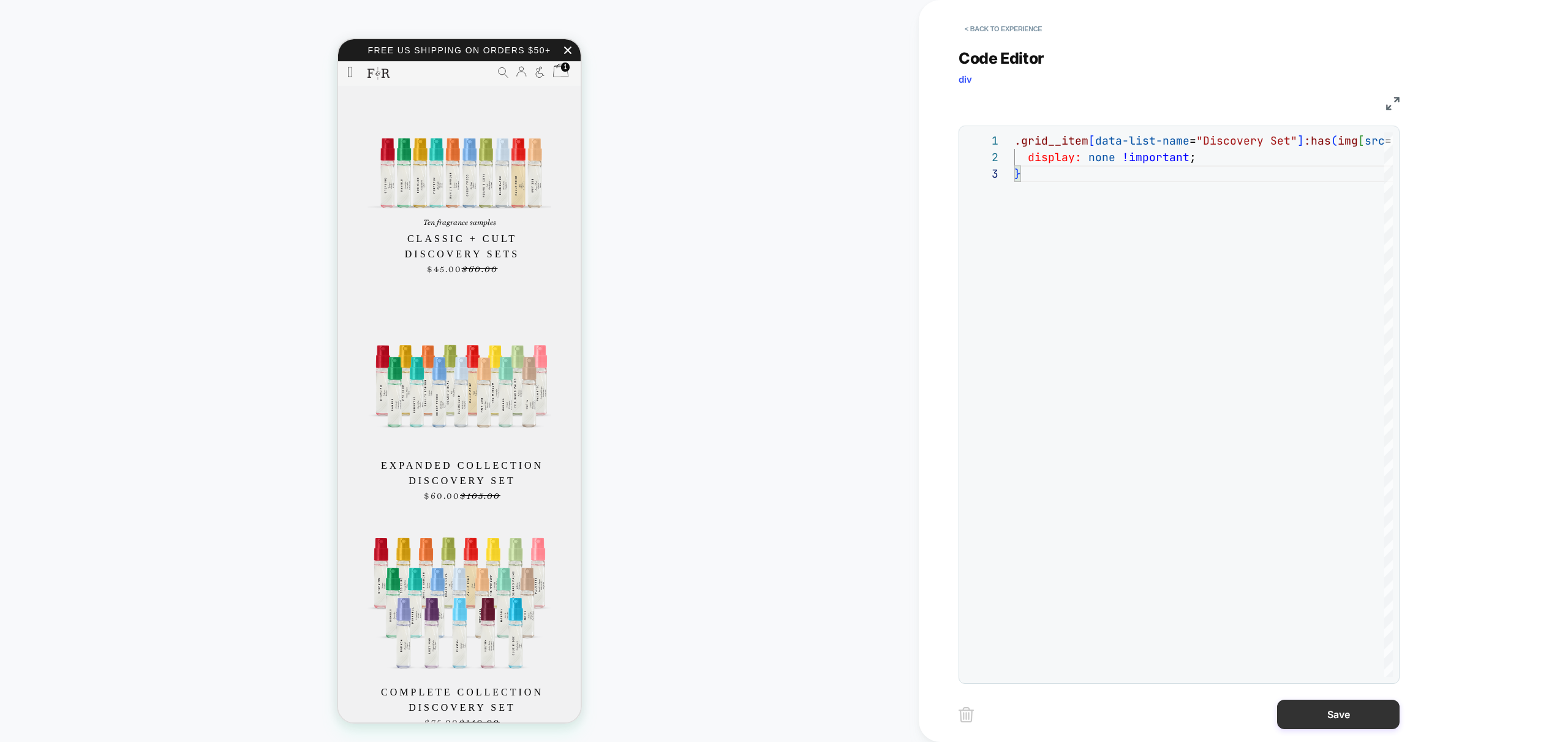
click at [1332, 718] on button "Save" at bounding box center [1338, 714] width 122 height 29
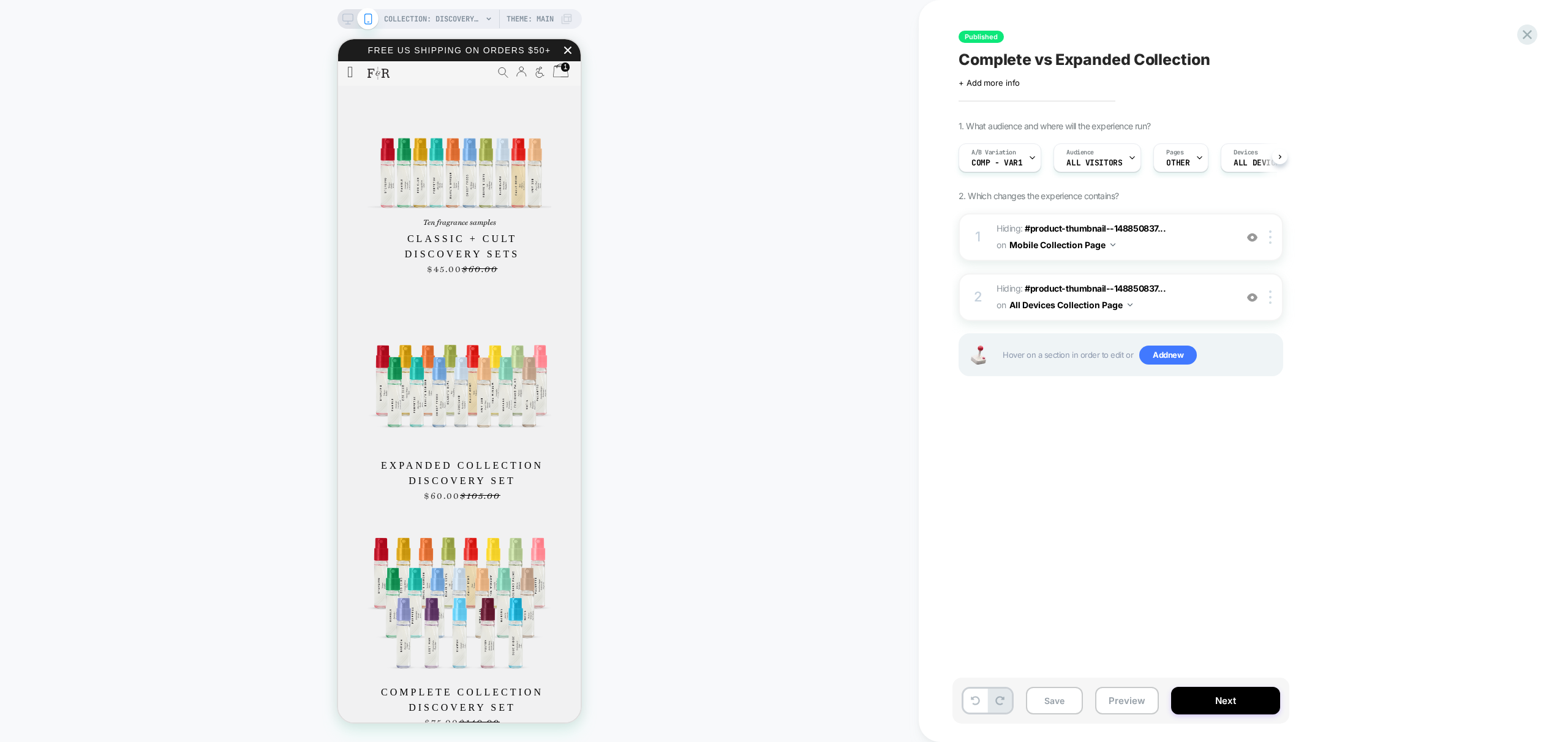
scroll to position [0, 1]
click at [1247, 298] on img at bounding box center [1252, 297] width 11 height 11
click at [1252, 236] on img at bounding box center [1252, 238] width 11 height 11
click at [1271, 234] on div at bounding box center [1272, 237] width 21 height 13
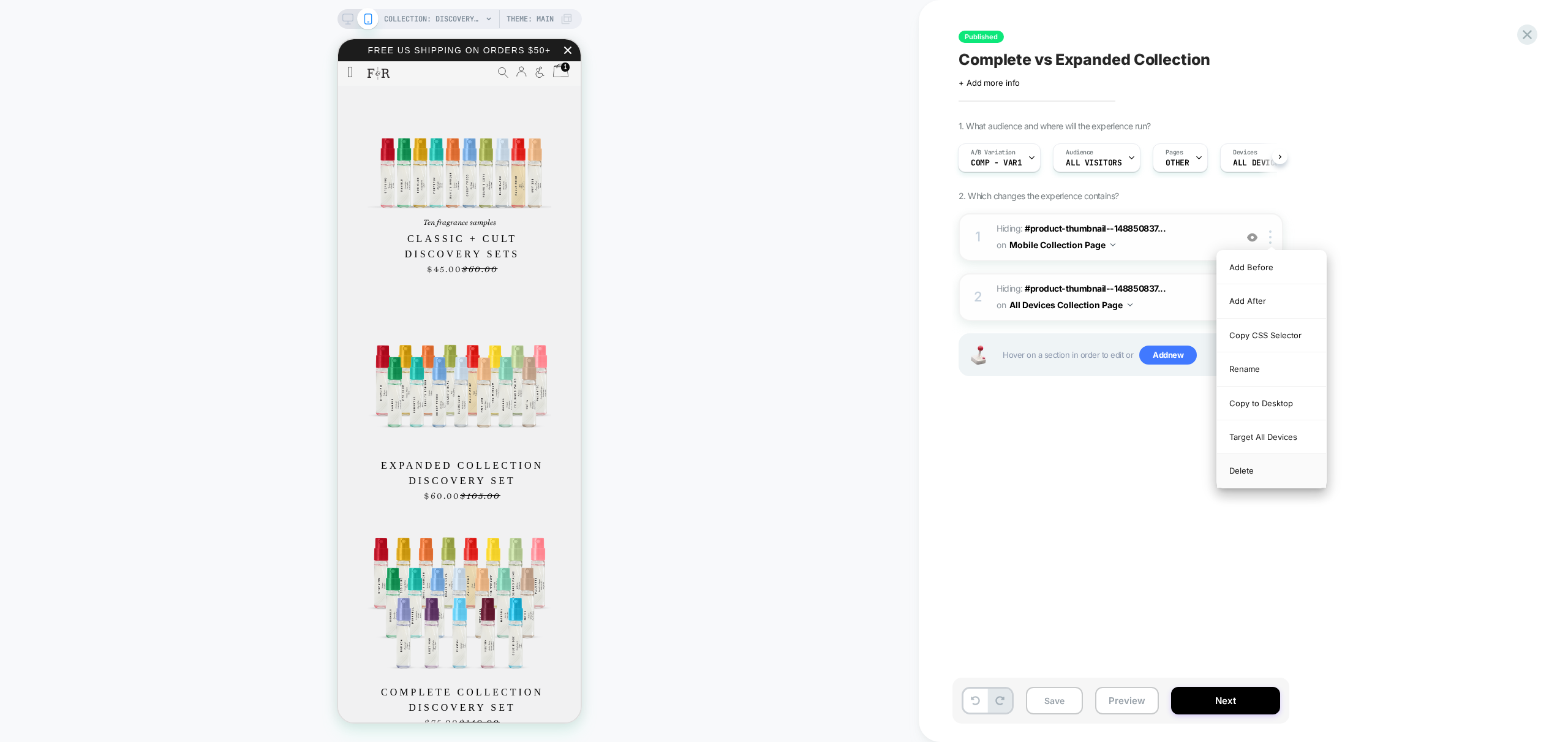
click at [1260, 471] on div "Delete" at bounding box center [1271, 471] width 109 height 33
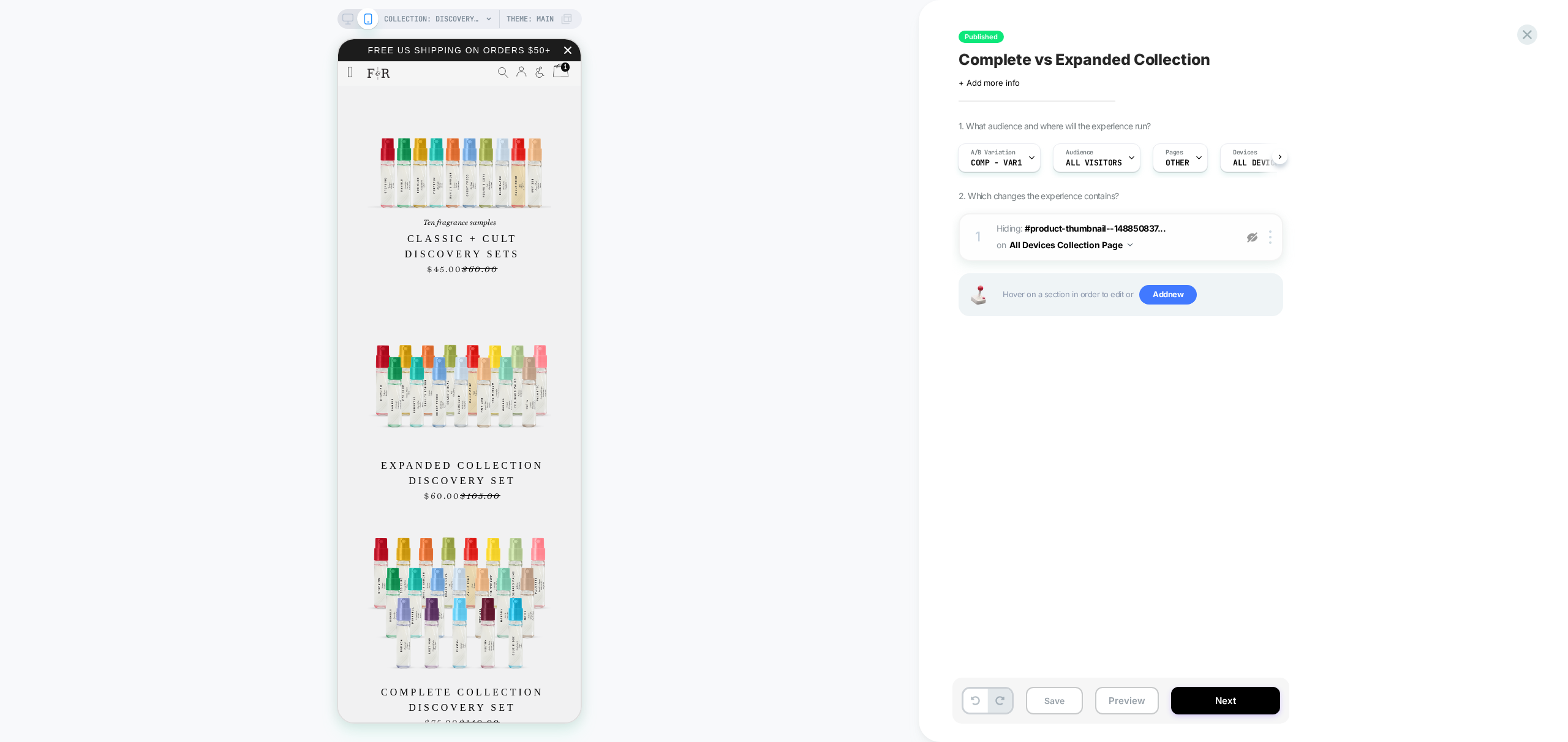
click at [1254, 235] on img at bounding box center [1252, 238] width 11 height 11
click at [1252, 240] on img at bounding box center [1252, 238] width 11 height 11
drag, startPoint x: 1087, startPoint y: 380, endPoint x: 1087, endPoint y: 372, distance: 8.0
click at [1087, 380] on div "Published Complete vs Expanded Collection Click to edit experience details + Ad…" at bounding box center [1182, 371] width 459 height 718
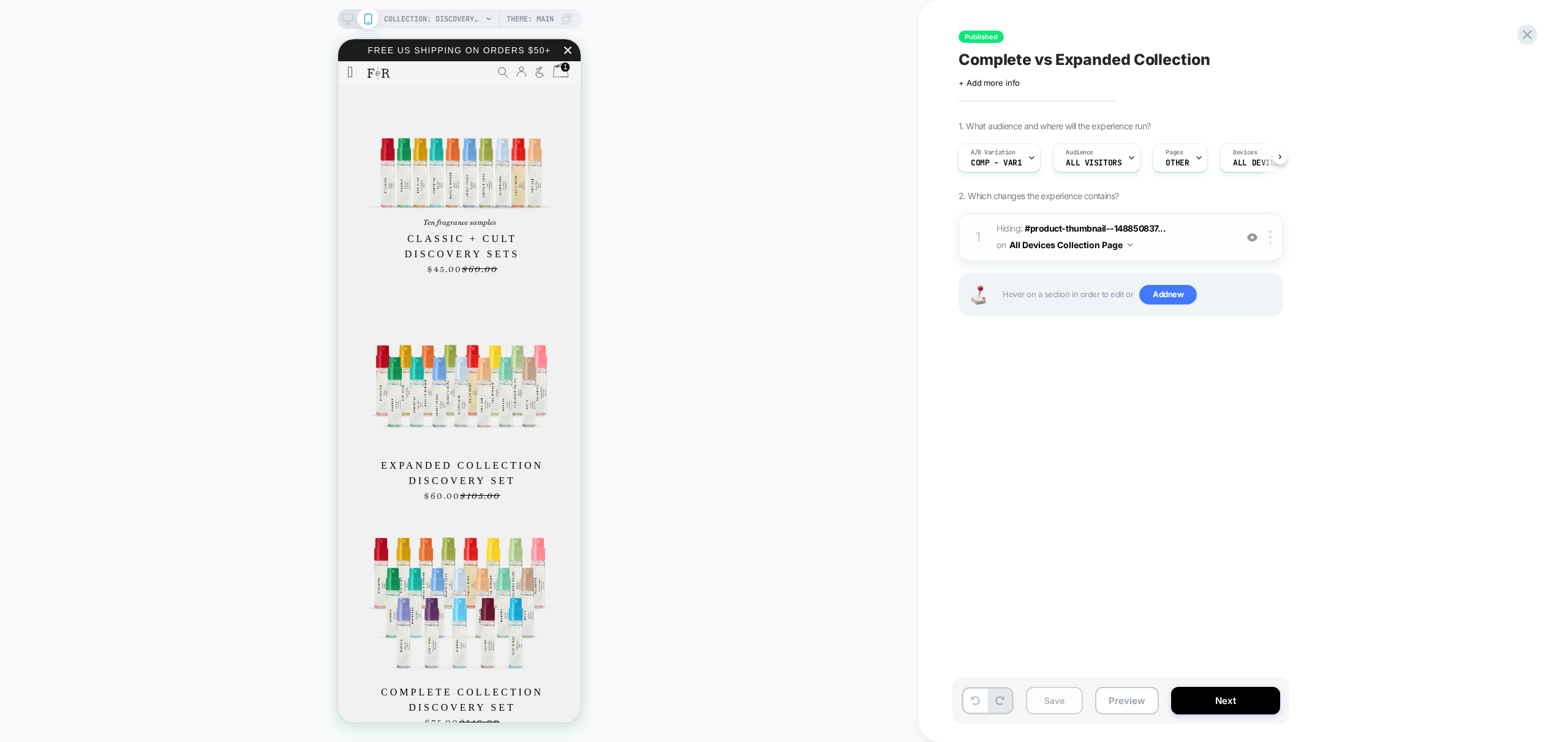
click at [1047, 697] on button "Save" at bounding box center [1054, 700] width 57 height 28
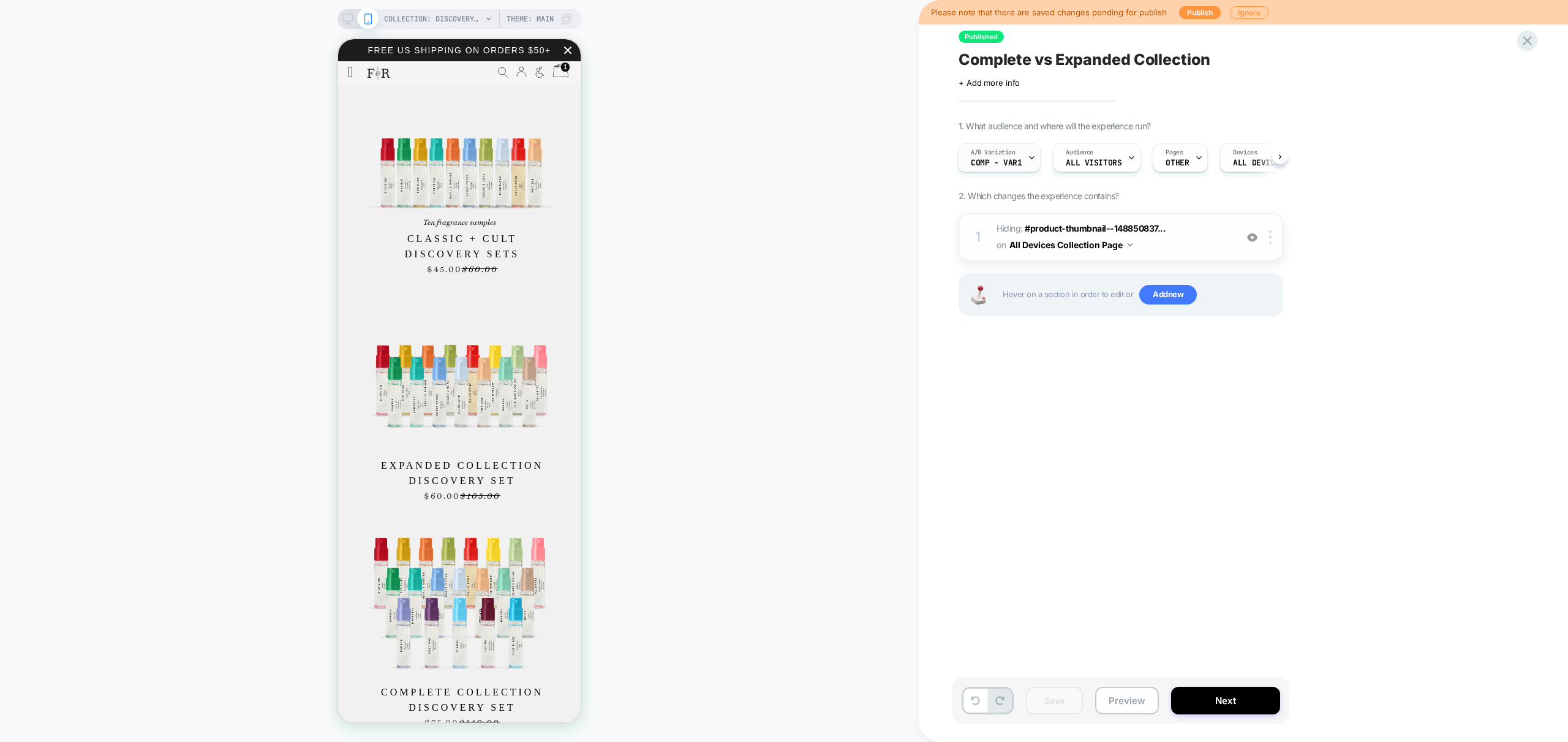
click at [1028, 155] on icon at bounding box center [1032, 158] width 8 height 8
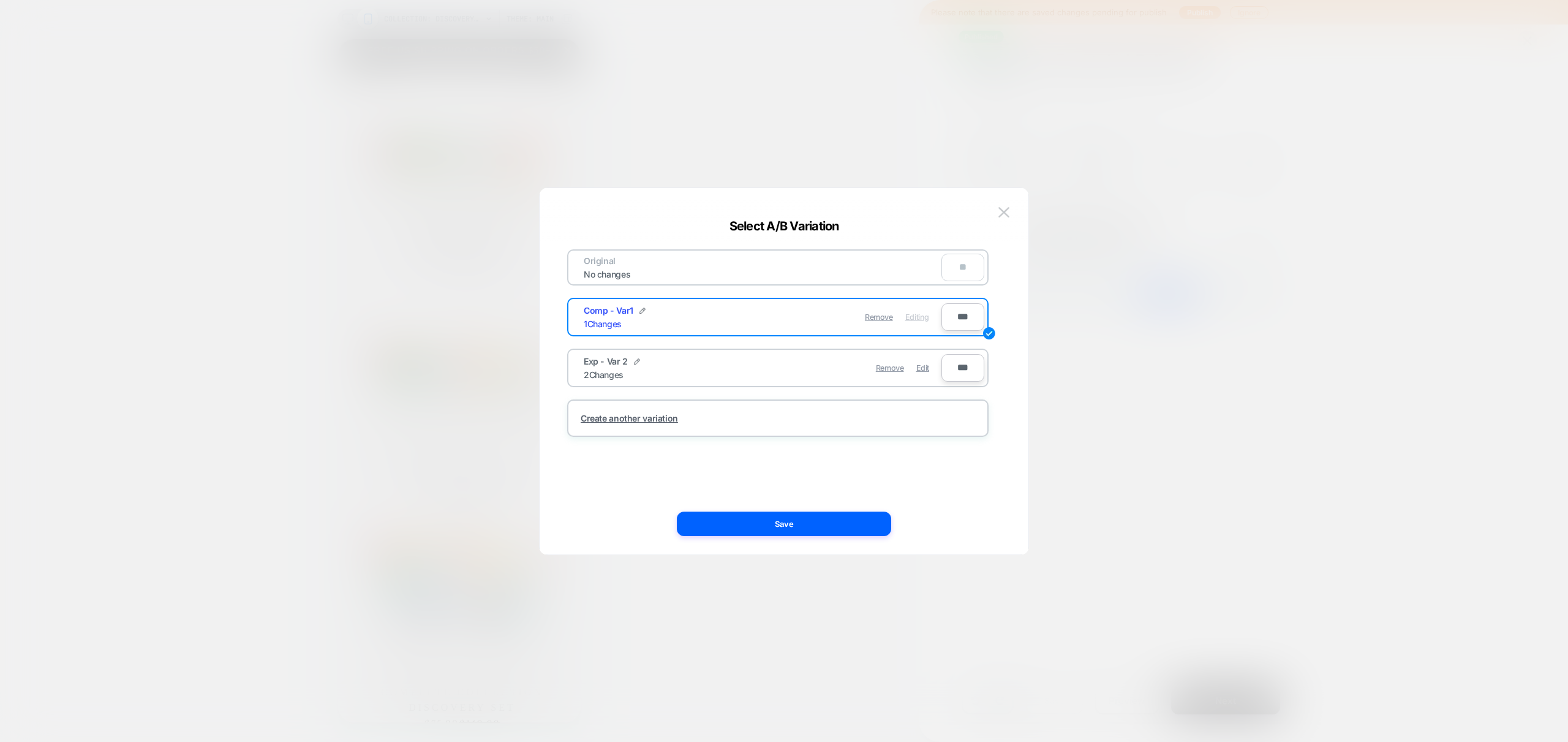
click at [706, 373] on div "Exp - Var 2 2 Changes" at bounding box center [673, 368] width 179 height 24
click at [925, 370] on span "Edit" at bounding box center [923, 368] width 13 height 9
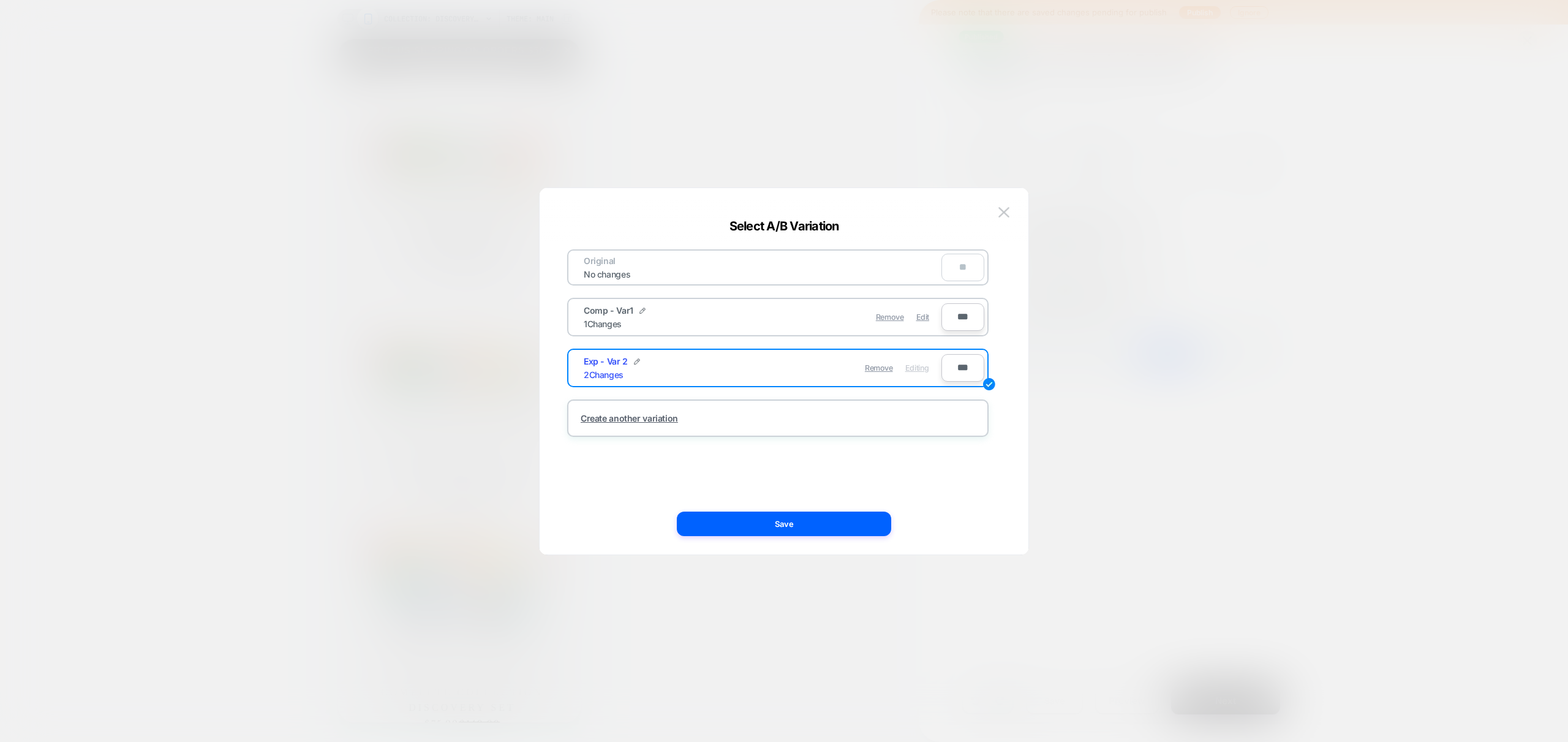
drag, startPoint x: 809, startPoint y: 516, endPoint x: 697, endPoint y: 530, distance: 112.9
click at [809, 516] on button "Save" at bounding box center [784, 524] width 214 height 24
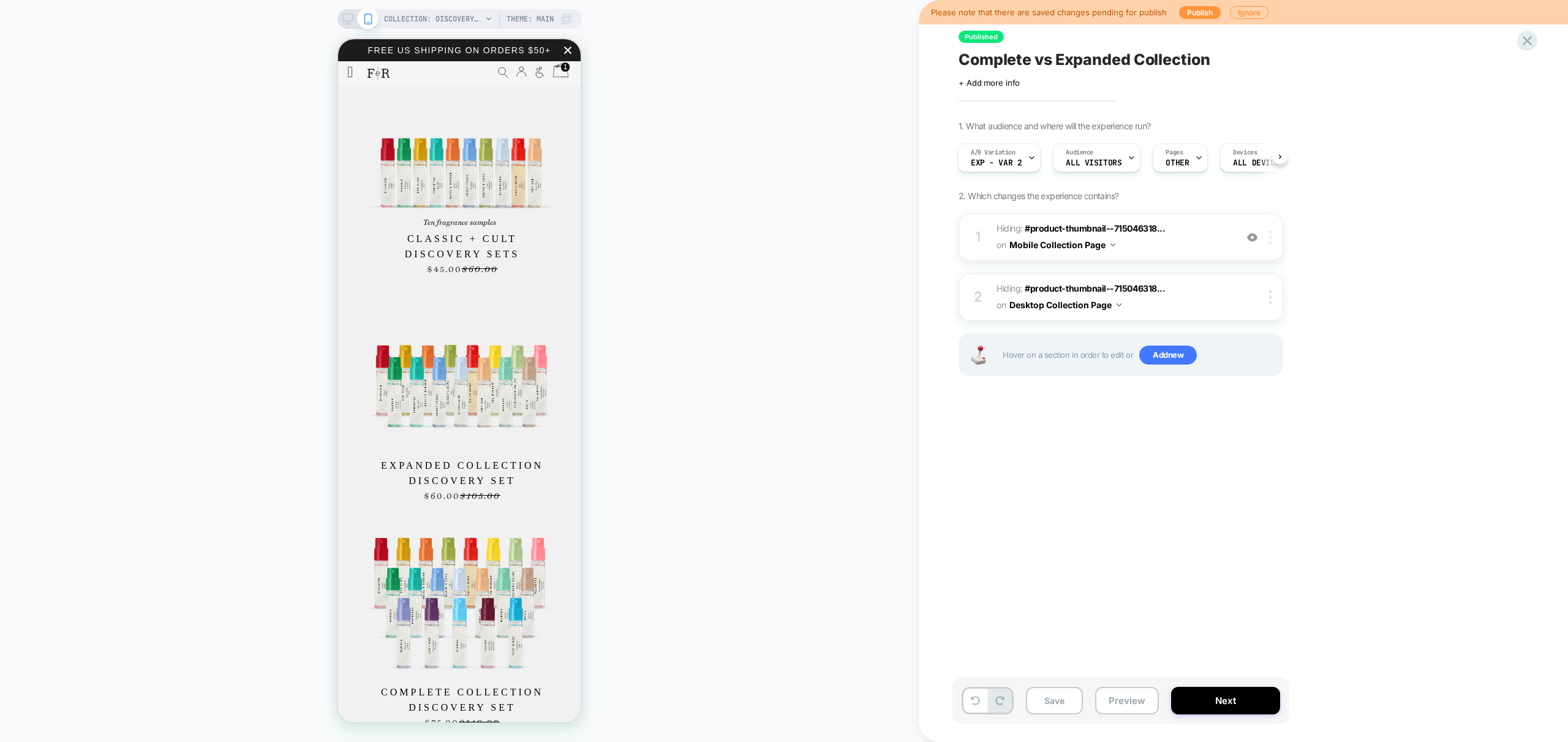
click at [1271, 235] on div at bounding box center [1272, 237] width 21 height 13
click at [1276, 238] on div at bounding box center [1272, 237] width 21 height 13
click at [1248, 477] on div "Delete" at bounding box center [1271, 471] width 109 height 33
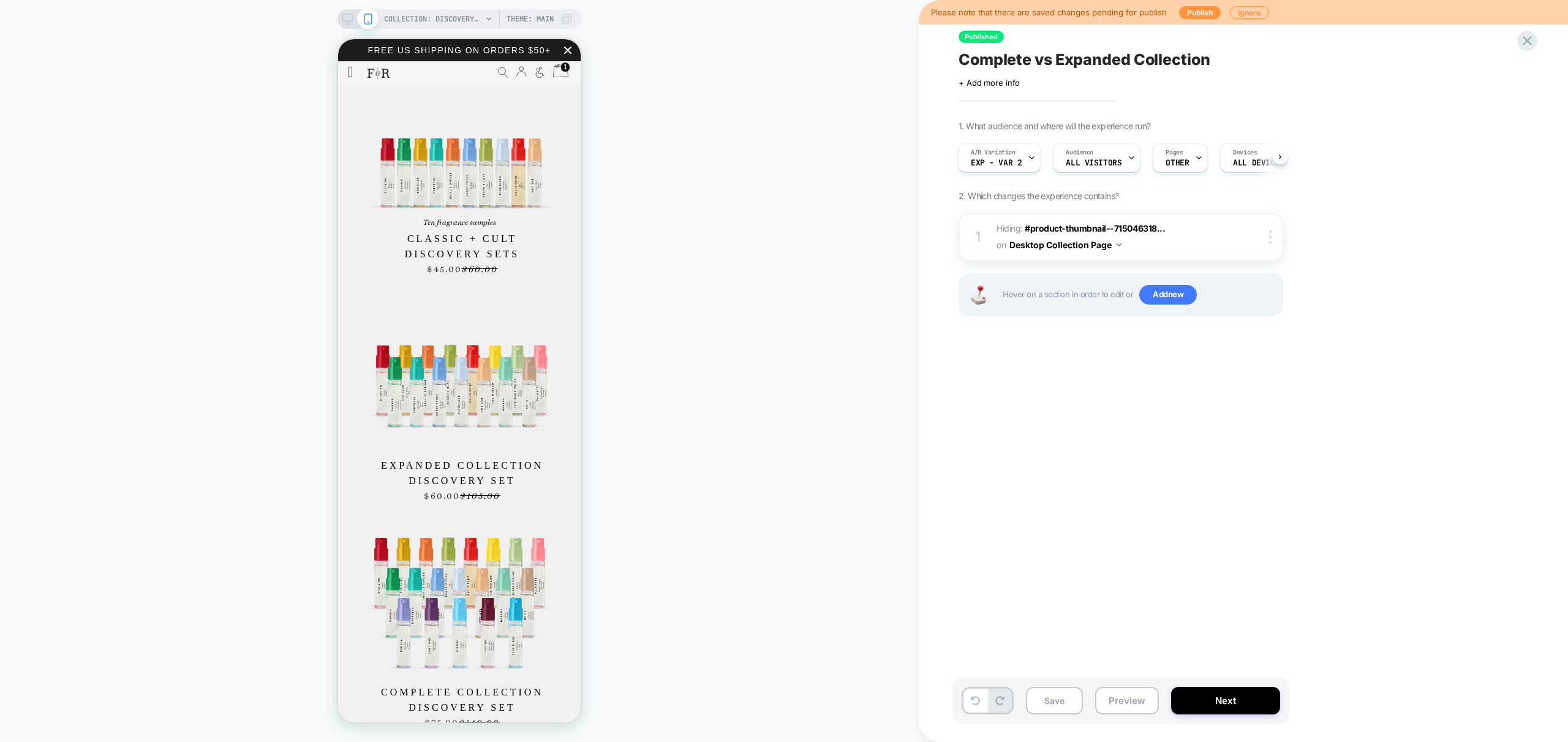
click at [1180, 502] on div "Published Complete vs Expanded Collection Click to edit experience details + Ad…" at bounding box center [1182, 371] width 459 height 718
click at [1273, 240] on div at bounding box center [1272, 237] width 21 height 13
click at [344, 21] on icon at bounding box center [347, 19] width 11 height 11
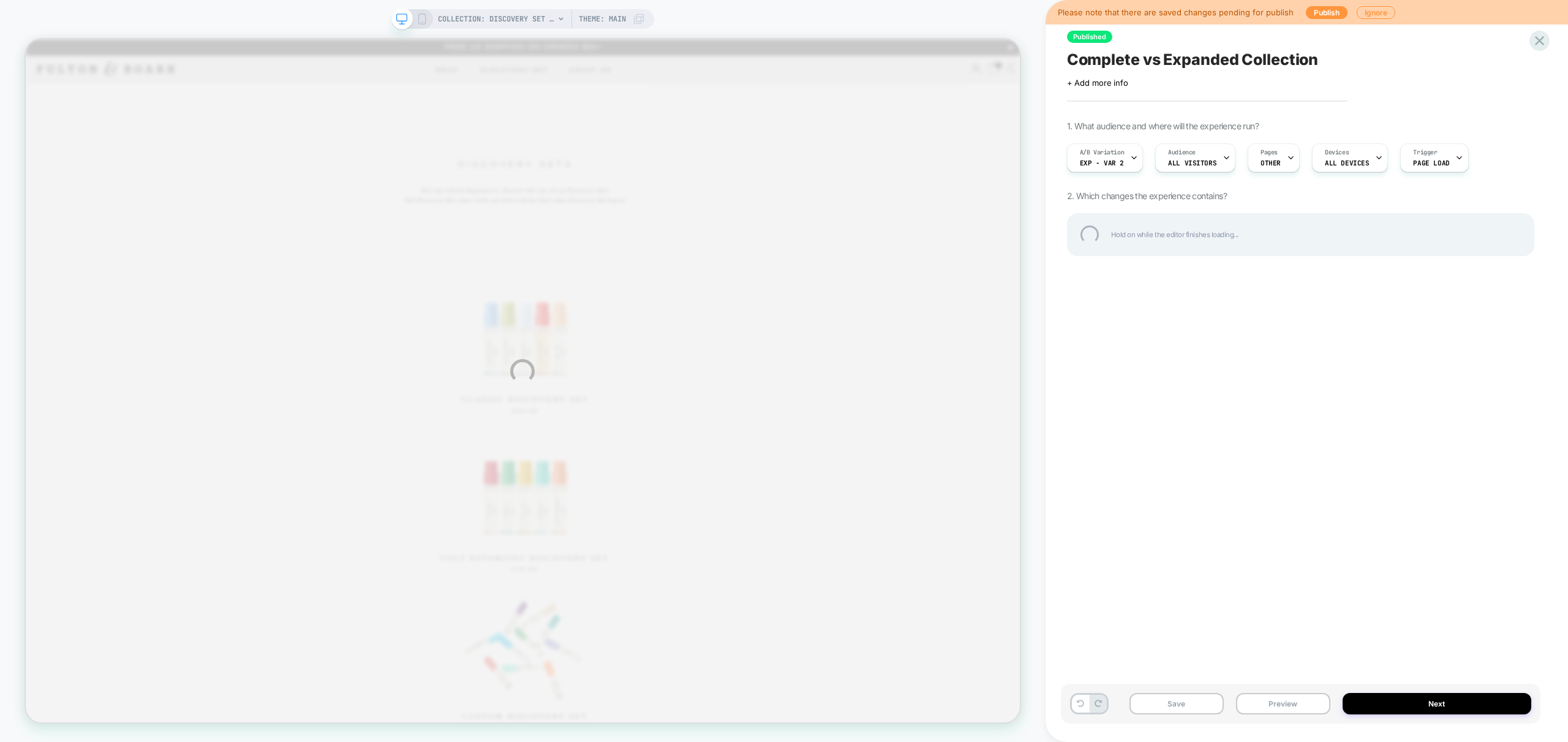
scroll to position [114, 0]
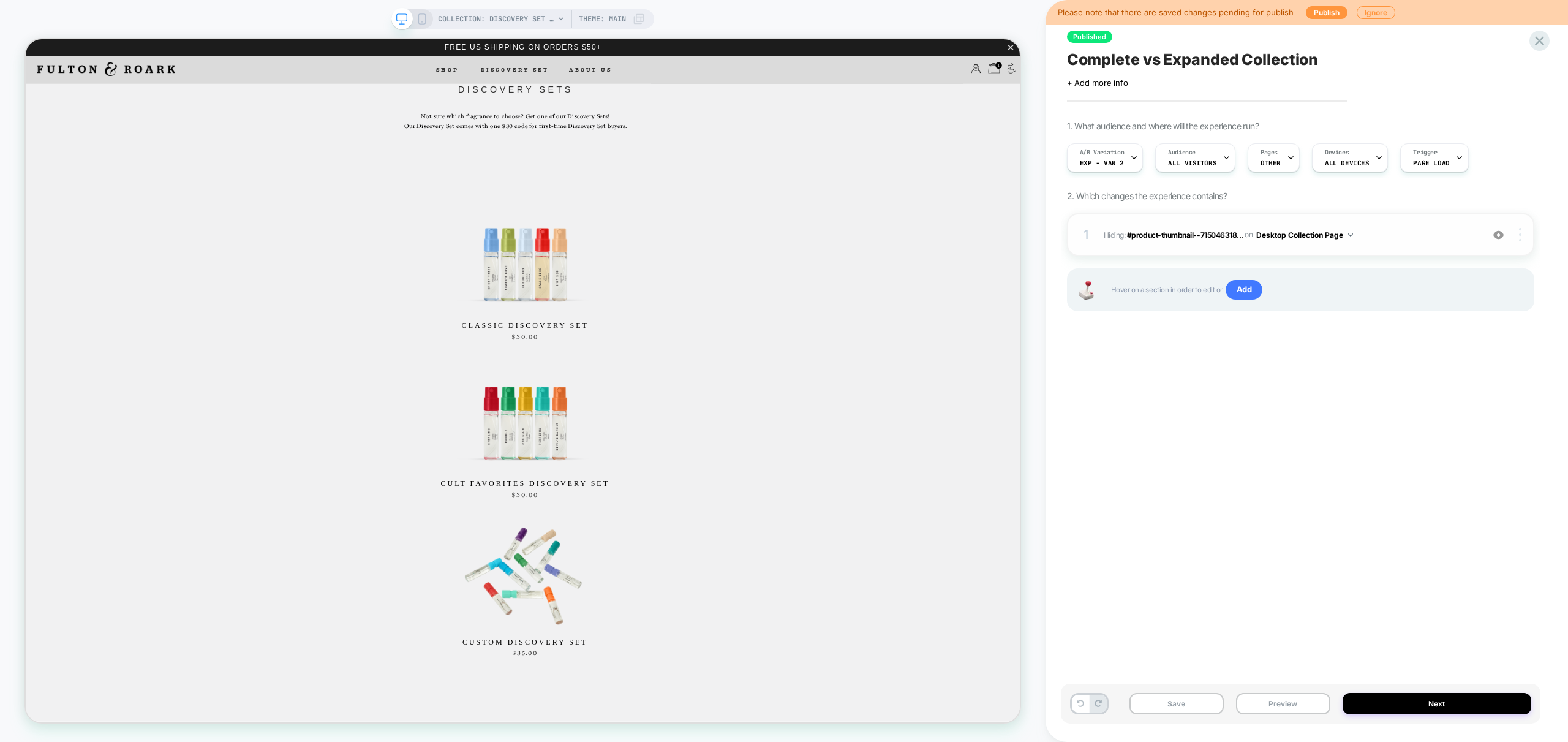
click at [1527, 234] on div at bounding box center [1521, 234] width 23 height 13
click at [1442, 297] on div "Target All Devices" at bounding box center [1448, 302] width 109 height 34
click at [1332, 440] on div "Published Complete vs Expanded Collection Click to edit experience details + Ad…" at bounding box center [1301, 371] width 480 height 718
click at [1418, 237] on span "Hiding : #product-thumbnail--715046318... #product-thumbnail--7150463189075-567…" at bounding box center [1290, 234] width 373 height 15
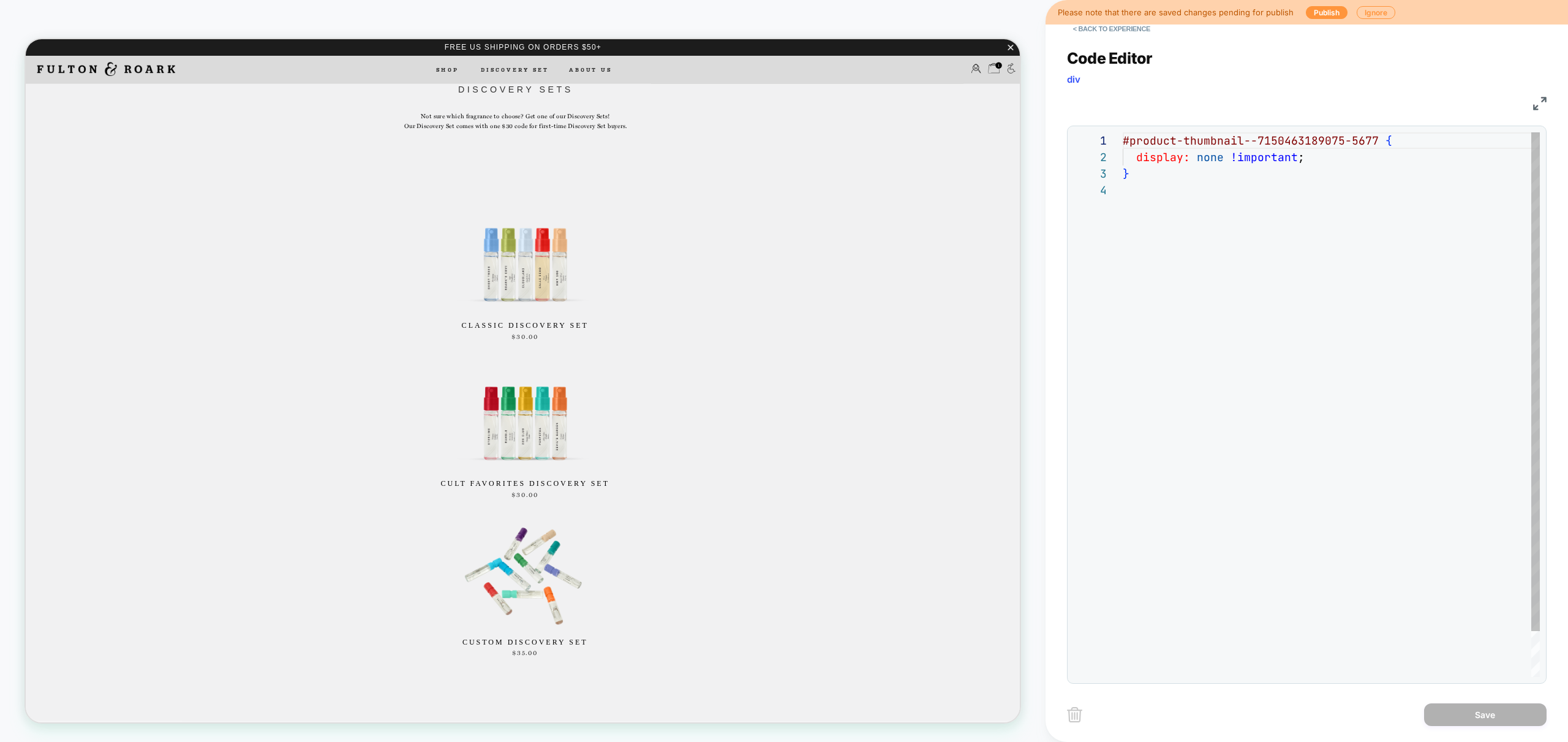
scroll to position [50, 0]
click at [1412, 348] on div "#product-thumbnail--7150463189075-5677 { display: none !important ; }" at bounding box center [1331, 430] width 417 height 594
click at [1326, 375] on div "#product-thumbnail--7150463189075-5677 { display: none !important ; }" at bounding box center [1331, 430] width 417 height 594
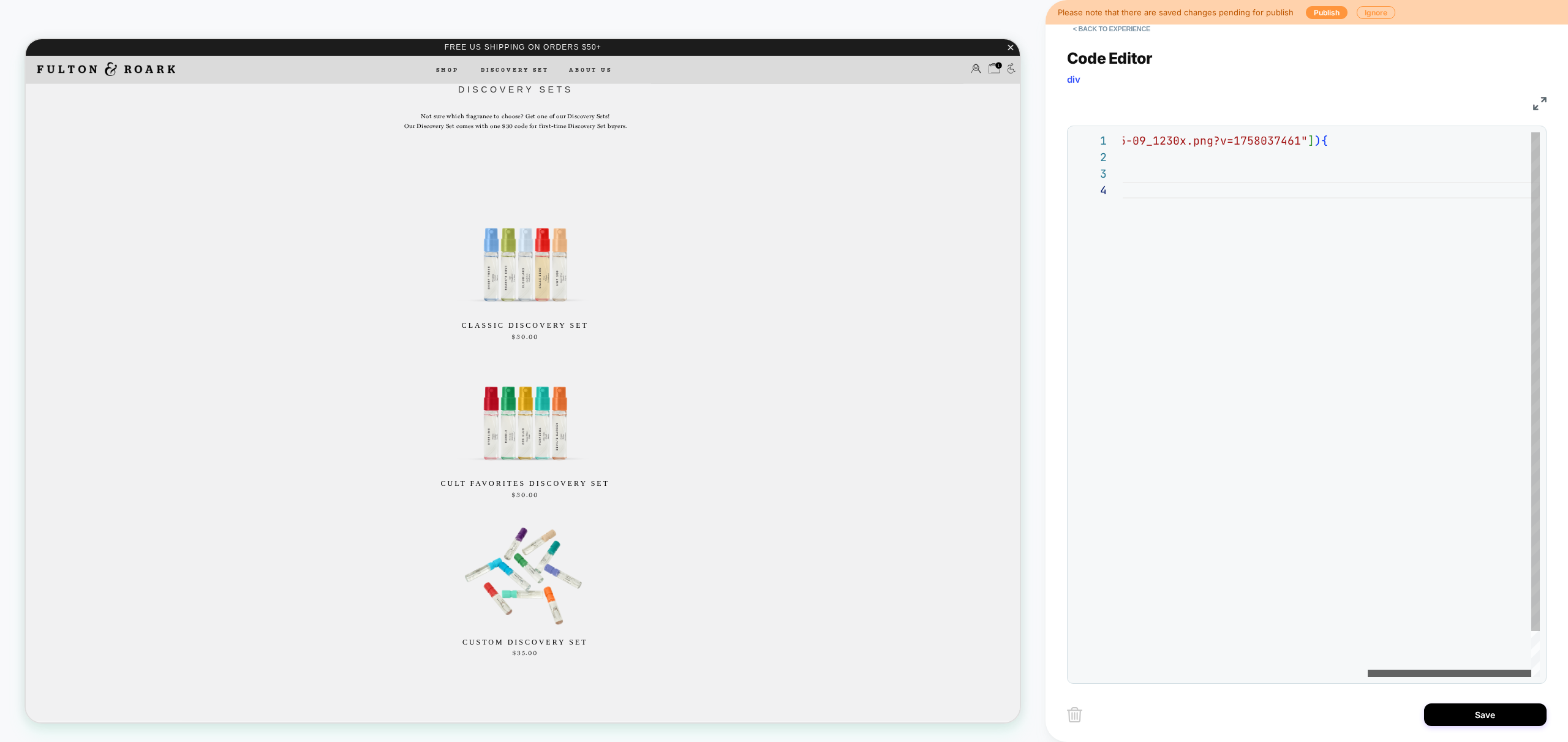
click at [1532, 677] on div at bounding box center [1450, 673] width 163 height 7
click at [1477, 142] on div ".grid__item [ data-list-name = "Discovery Set" ] :has ( img [ src = "//fultonan…" at bounding box center [1019, 430] width 1040 height 594
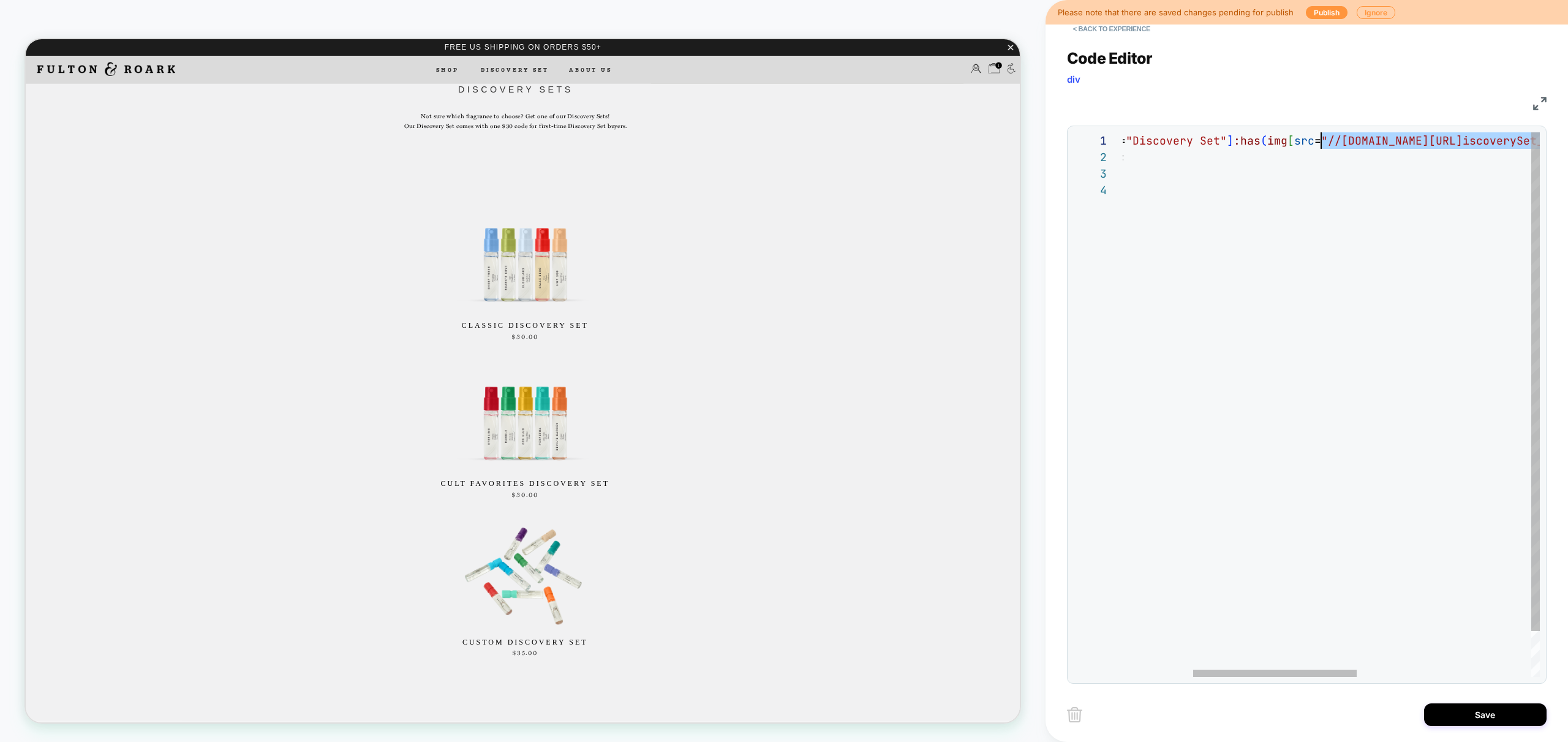
drag, startPoint x: 1480, startPoint y: 141, endPoint x: 1321, endPoint y: 143, distance: 159.0
click at [1321, 143] on div ".grid__item [ data-list-name = "Discovery Set" ] :has ( img [ src = "//fultonan…" at bounding box center [1464, 430] width 1040 height 594
type textarea "**********"
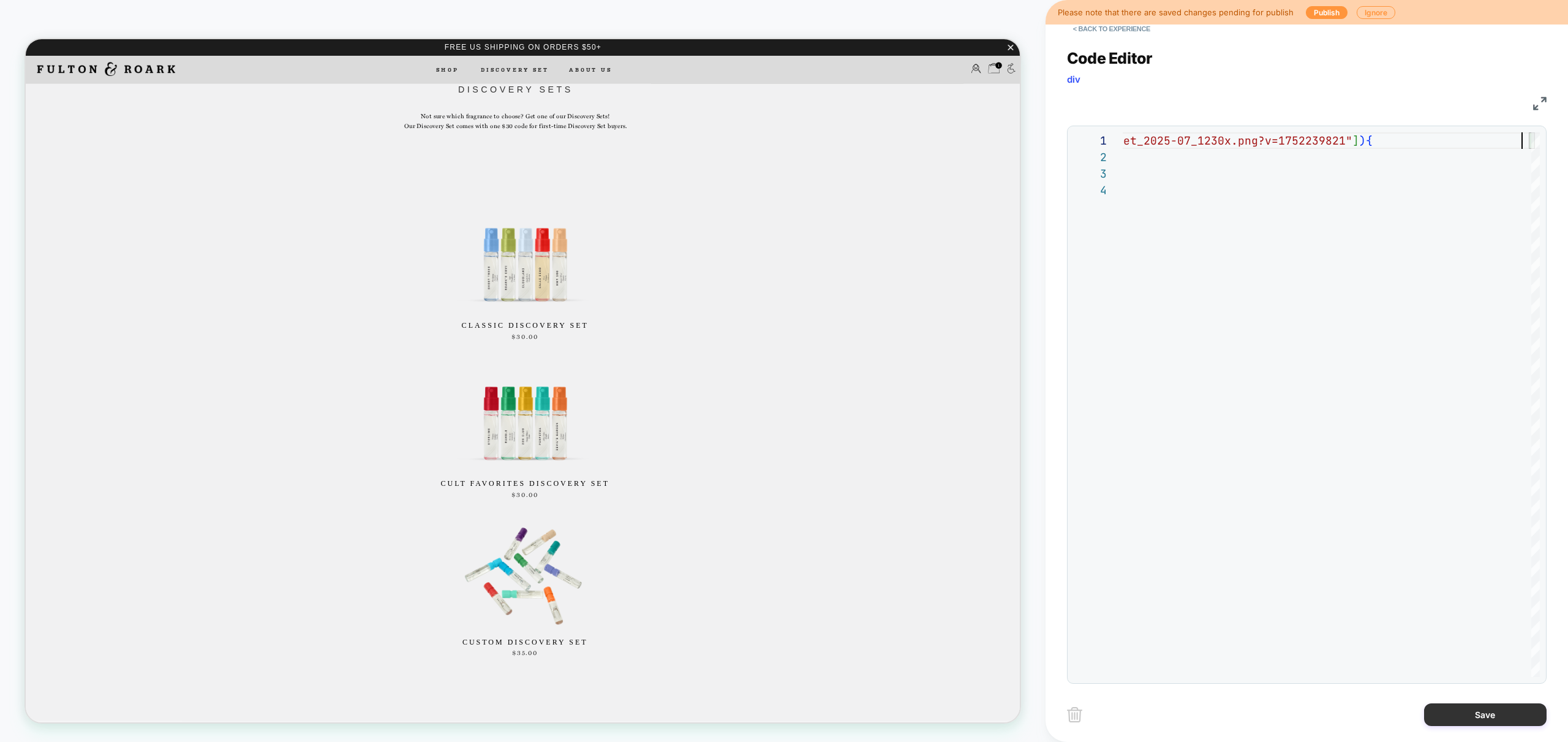
click at [1490, 719] on button "Save" at bounding box center [1485, 714] width 122 height 23
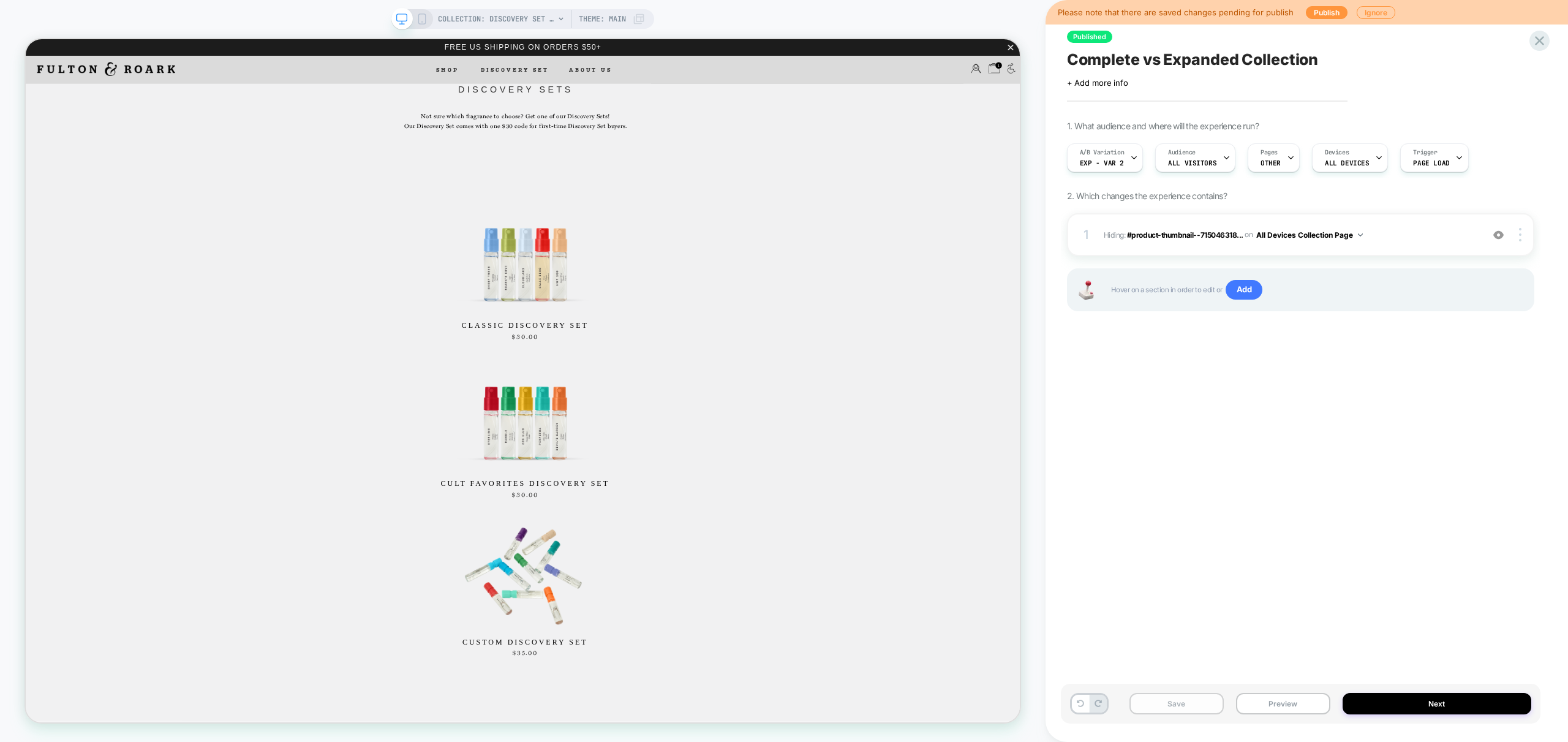
click at [1202, 707] on button "Save" at bounding box center [1177, 704] width 95 height 21
click at [1283, 722] on div "Save Preview Next" at bounding box center [1301, 704] width 480 height 40
click at [1283, 711] on button "Preview" at bounding box center [1283, 704] width 95 height 21
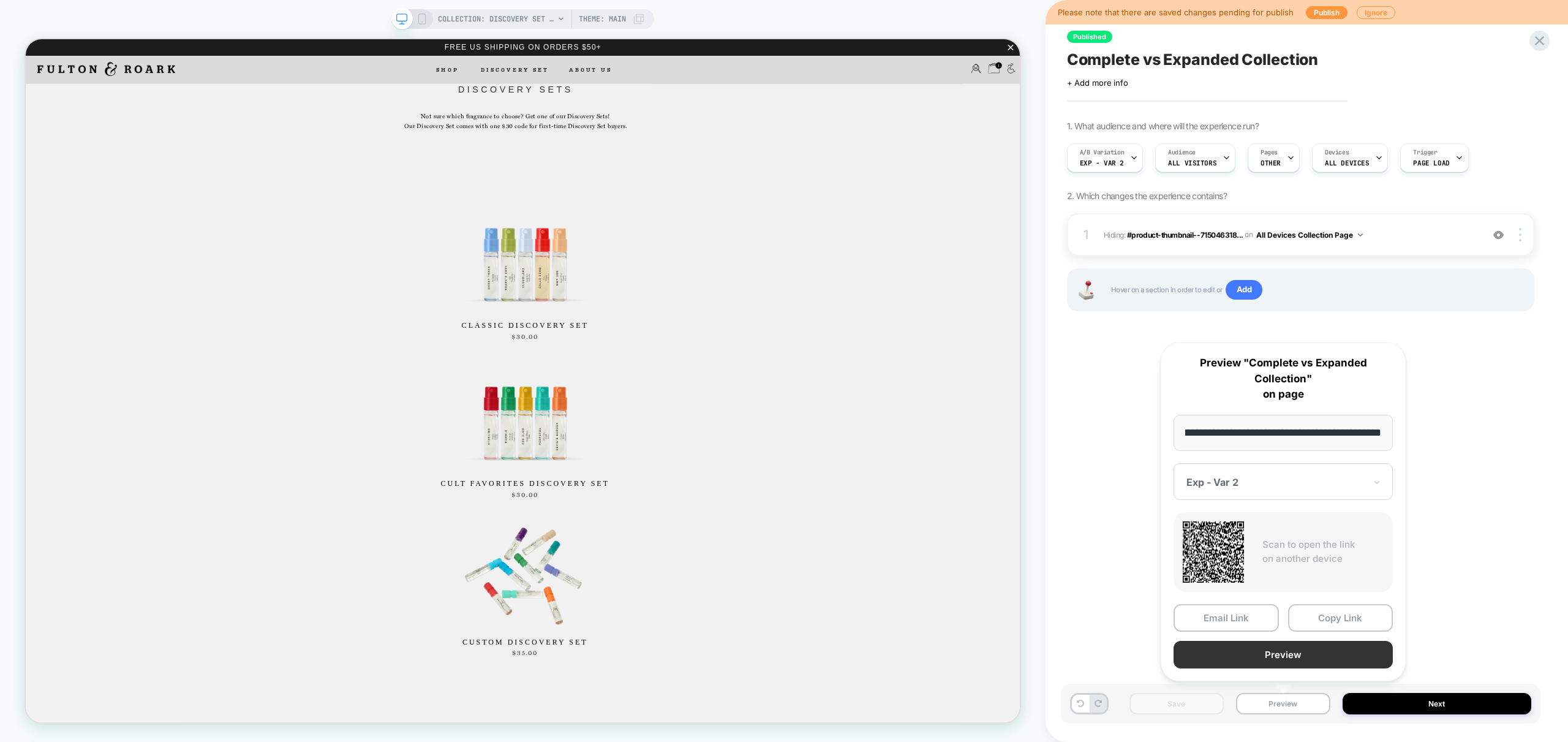
scroll to position [0, 0]
click at [1288, 659] on button "Preview" at bounding box center [1283, 655] width 219 height 28
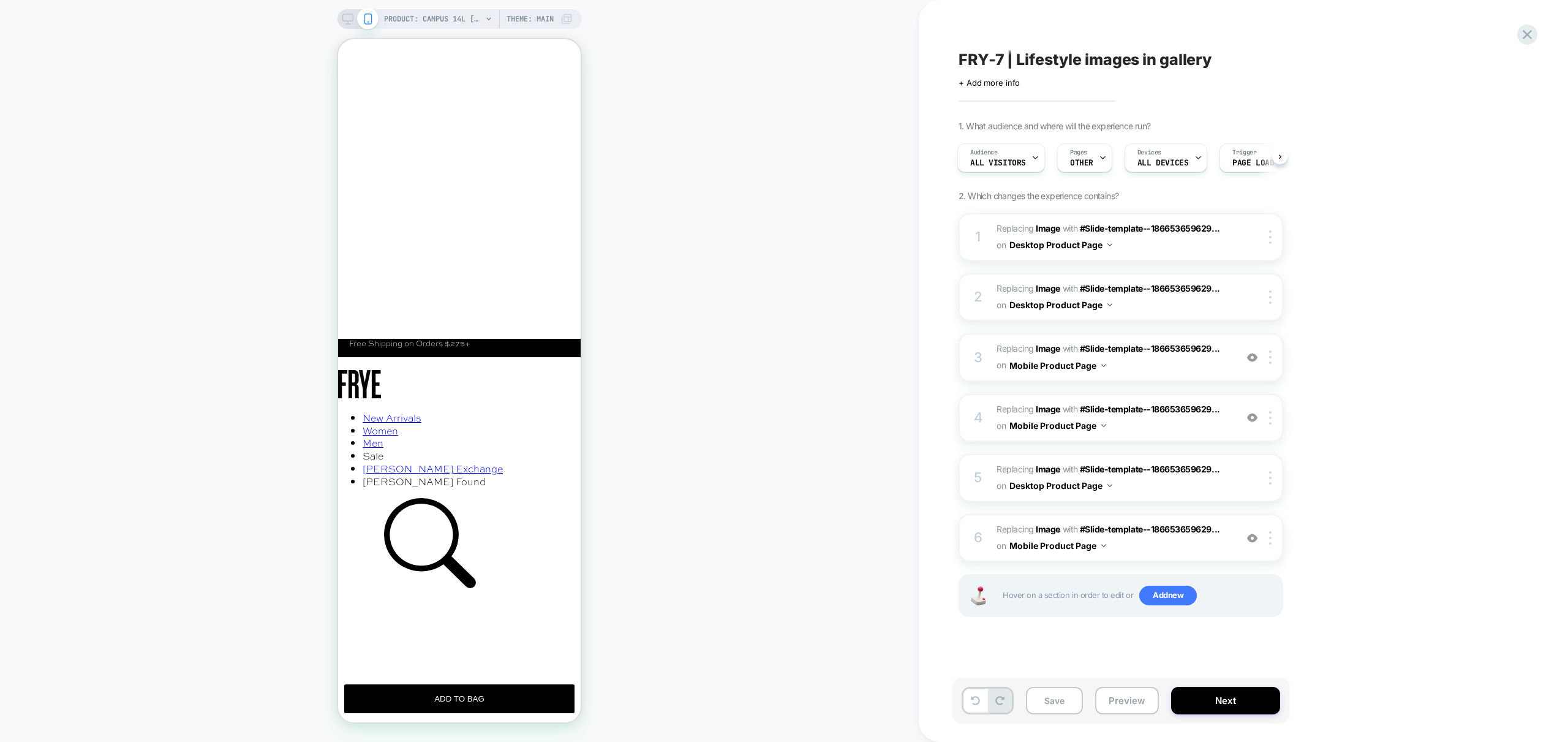
drag, startPoint x: 1116, startPoint y: 696, endPoint x: 1125, endPoint y: 716, distance: 21.9
click at [1116, 696] on button "Preview" at bounding box center [1127, 700] width 64 height 28
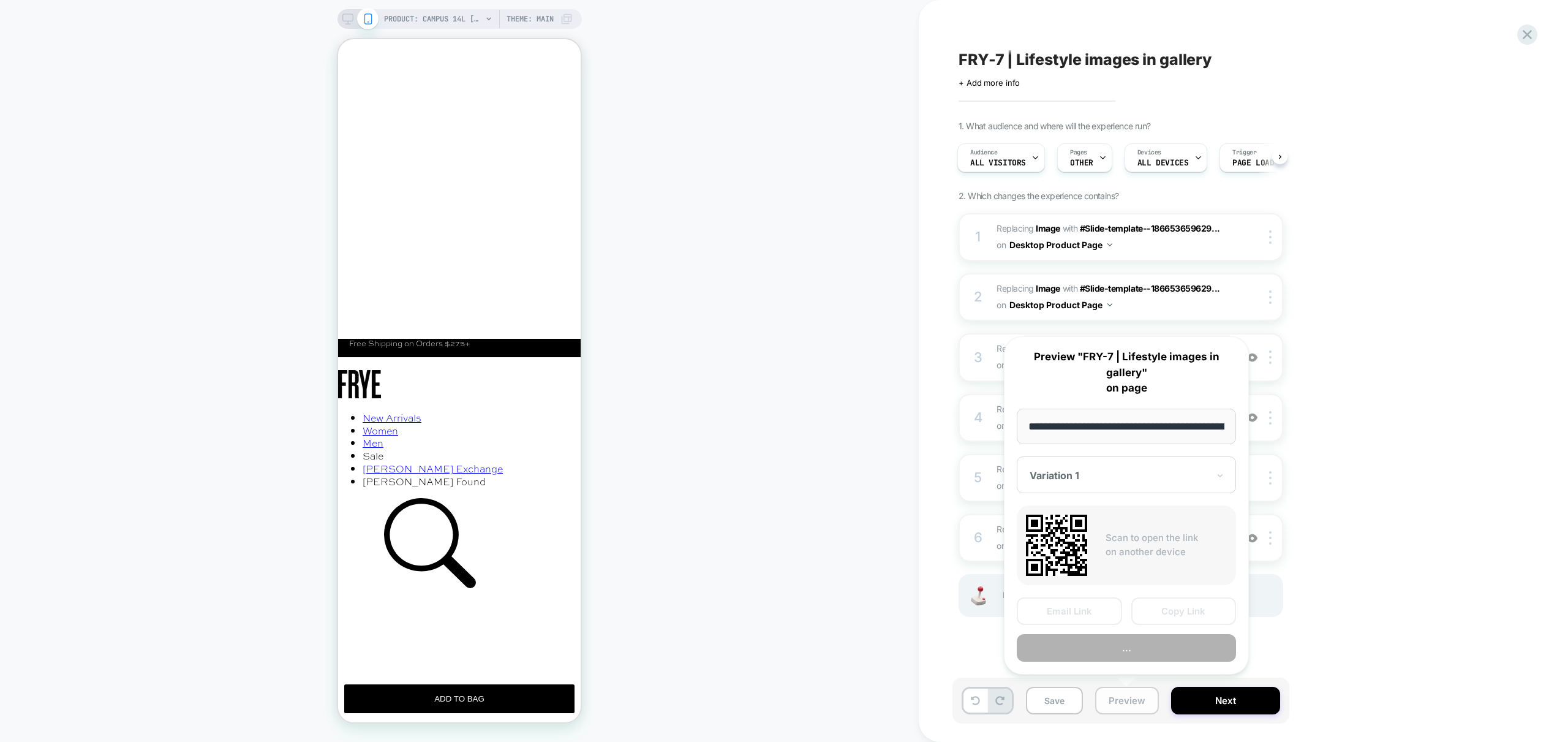
scroll to position [0, 213]
click at [1149, 651] on button "Preview" at bounding box center [1126, 649] width 219 height 28
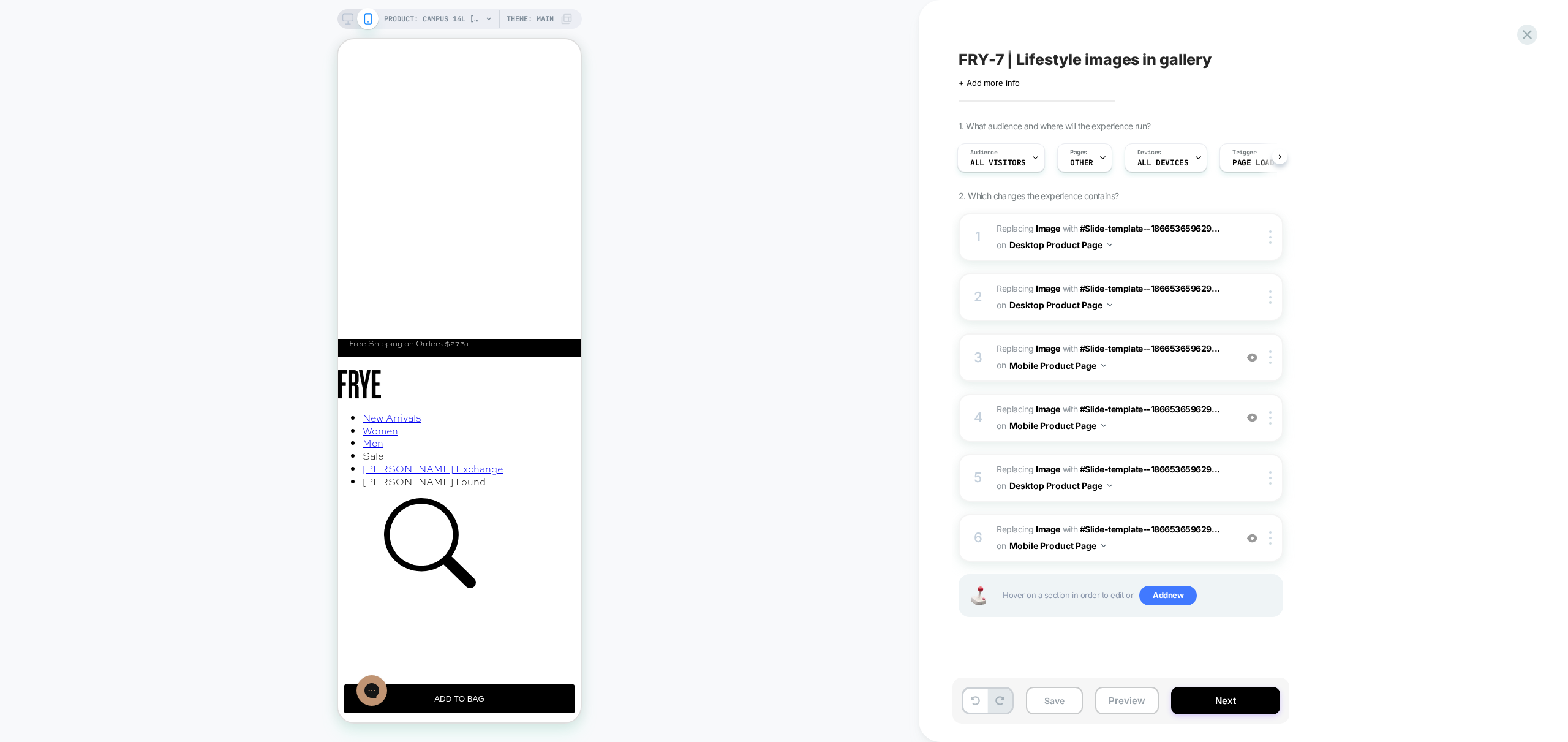
scroll to position [0, 0]
click at [344, 21] on icon at bounding box center [347, 19] width 11 height 11
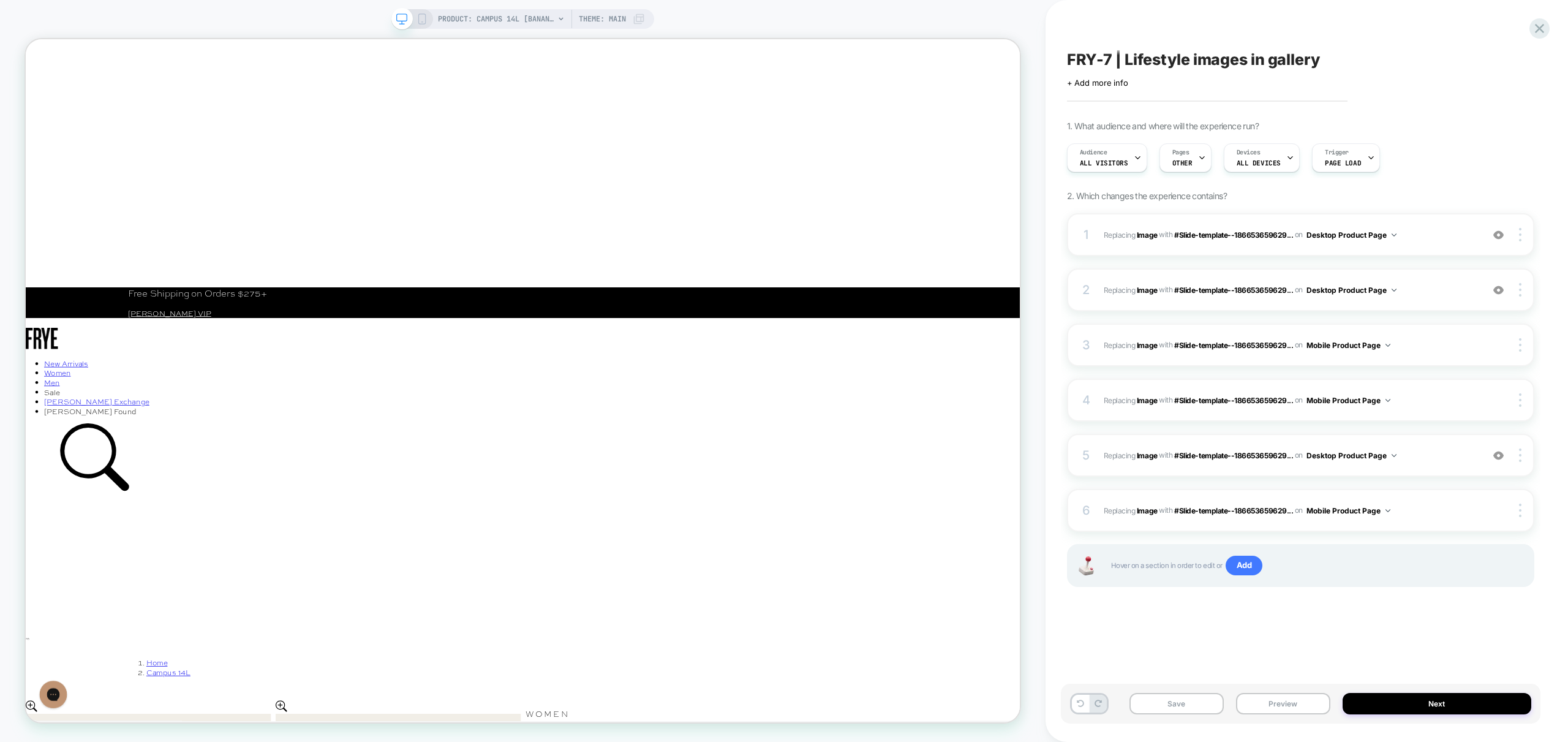
click at [420, 23] on icon at bounding box center [422, 19] width 11 height 11
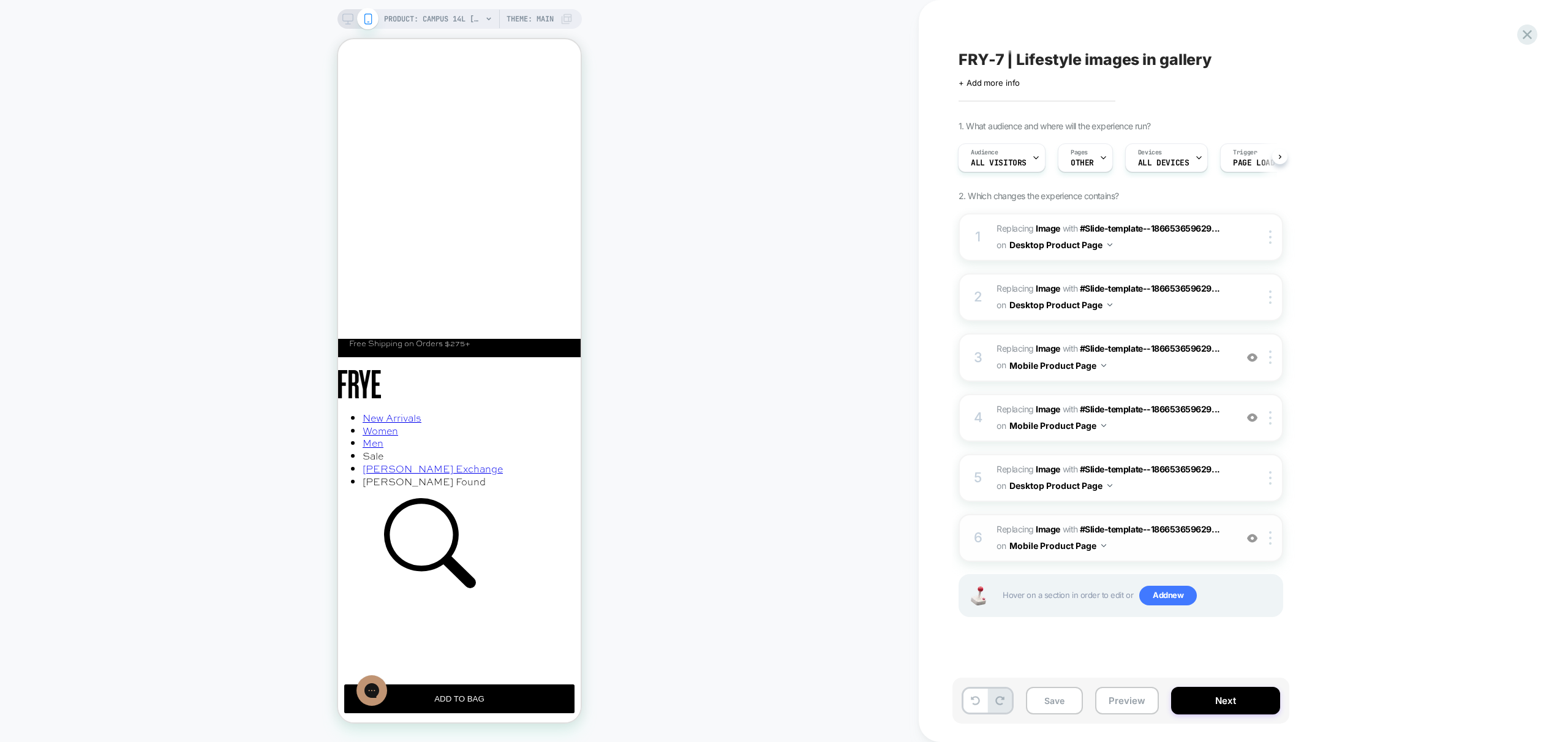
click at [1254, 541] on img at bounding box center [1252, 538] width 11 height 11
click at [1253, 538] on img at bounding box center [1252, 538] width 11 height 11
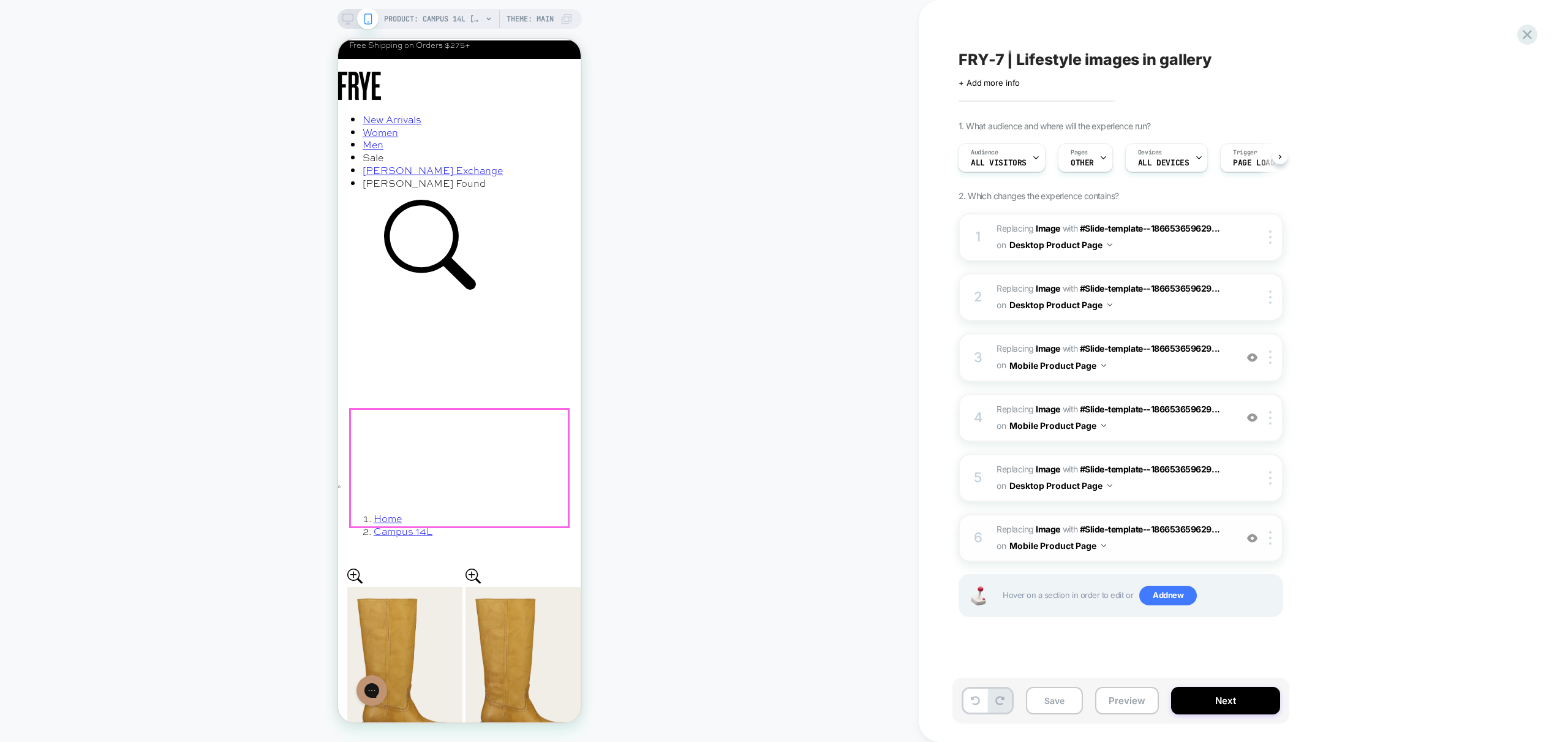
scroll to position [488, 0]
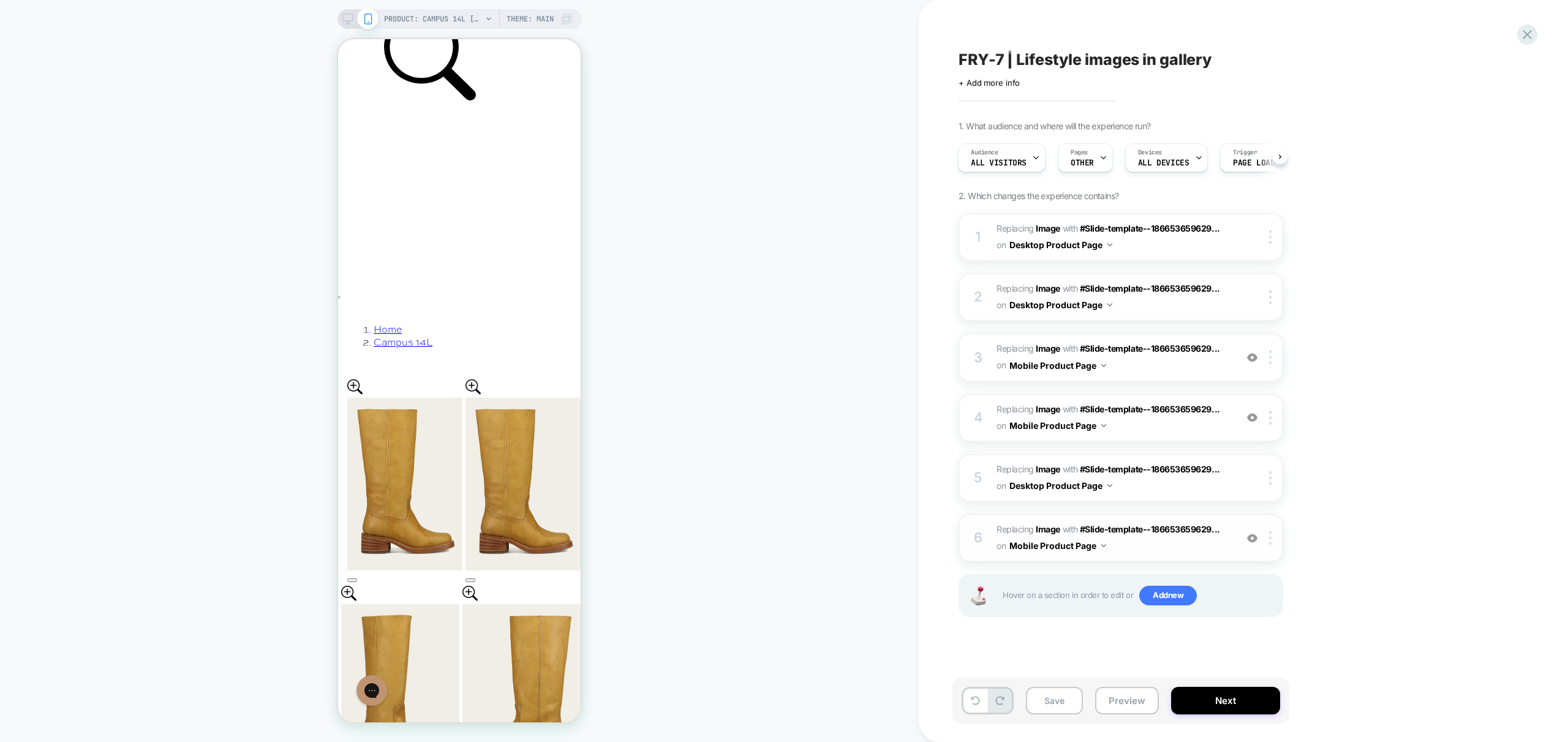
click at [1252, 537] on img at bounding box center [1252, 538] width 11 height 11
click at [1252, 539] on img at bounding box center [1252, 538] width 11 height 11
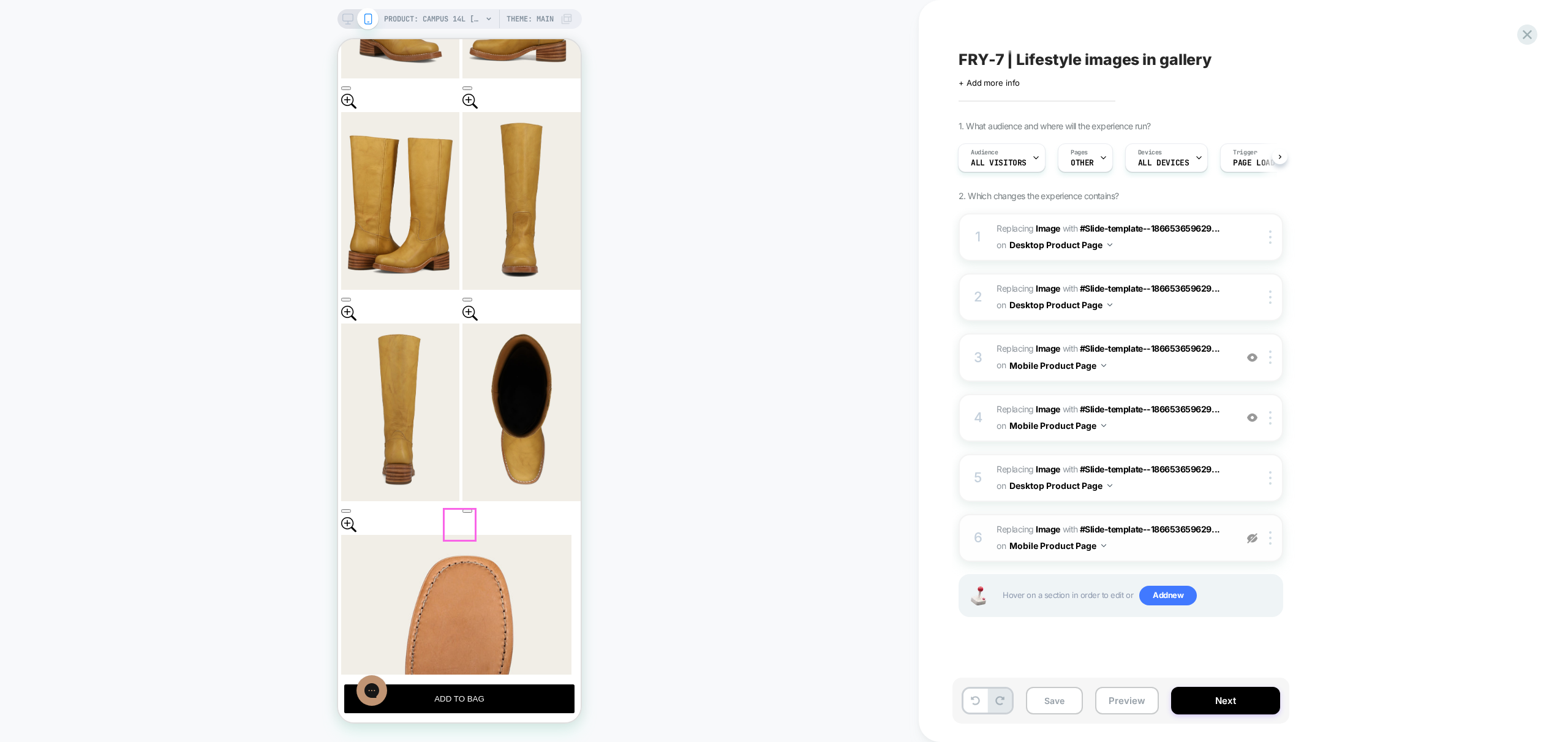
scroll to position [1128, 0]
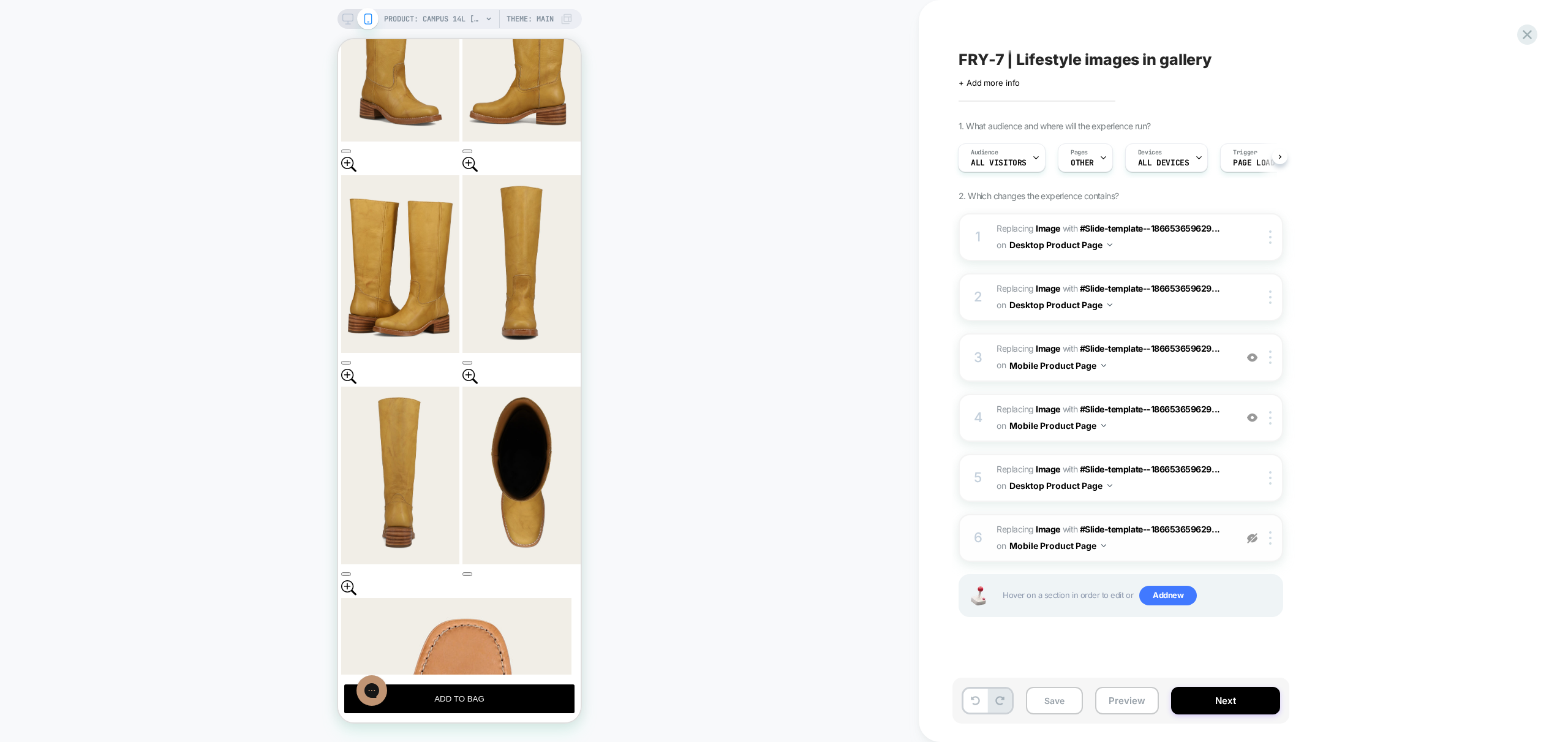
click at [1257, 536] on img at bounding box center [1252, 538] width 11 height 11
click at [1256, 537] on img at bounding box center [1252, 538] width 11 height 11
click at [1089, 159] on span "OTHER" at bounding box center [1082, 163] width 23 height 9
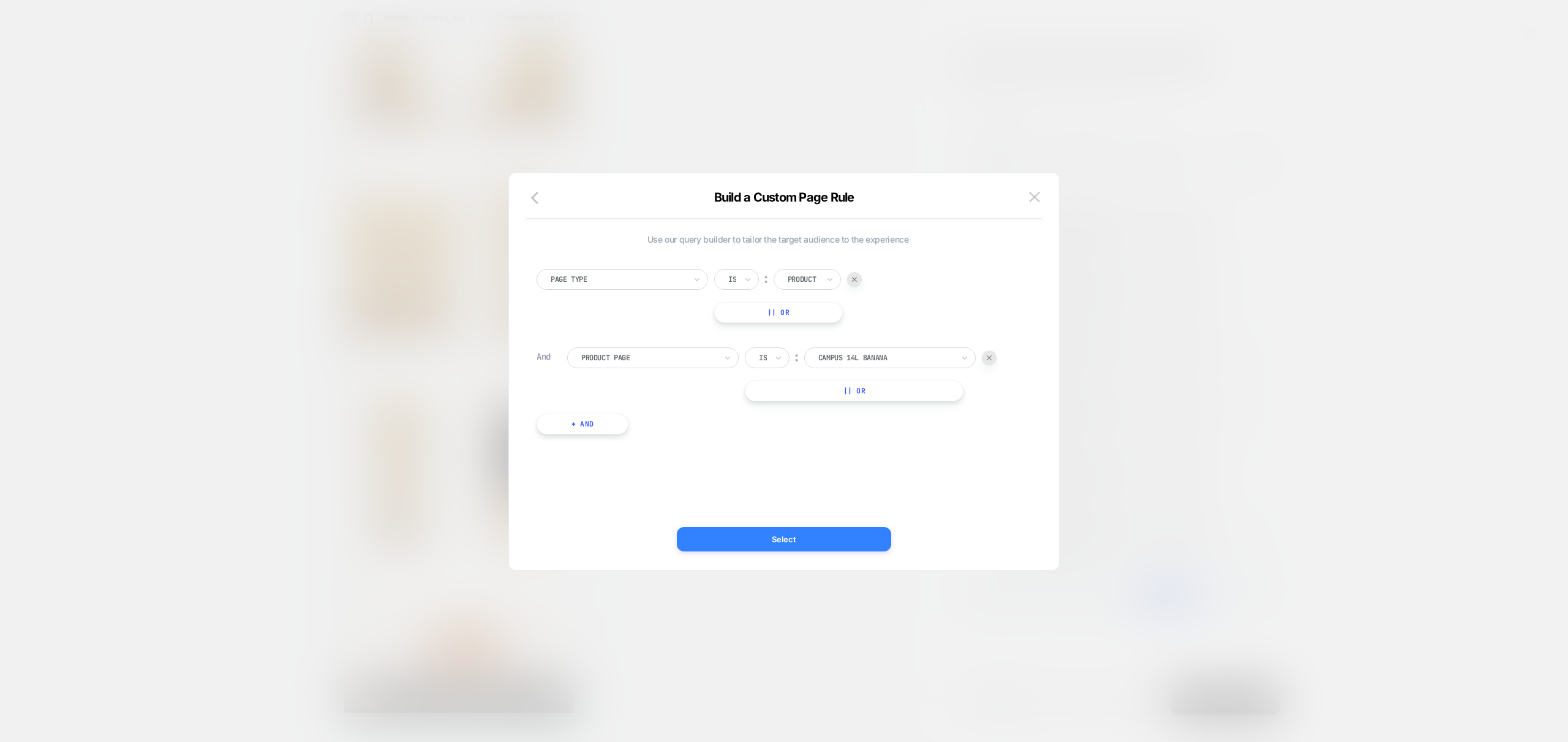
click at [791, 537] on button "Select" at bounding box center [784, 539] width 214 height 24
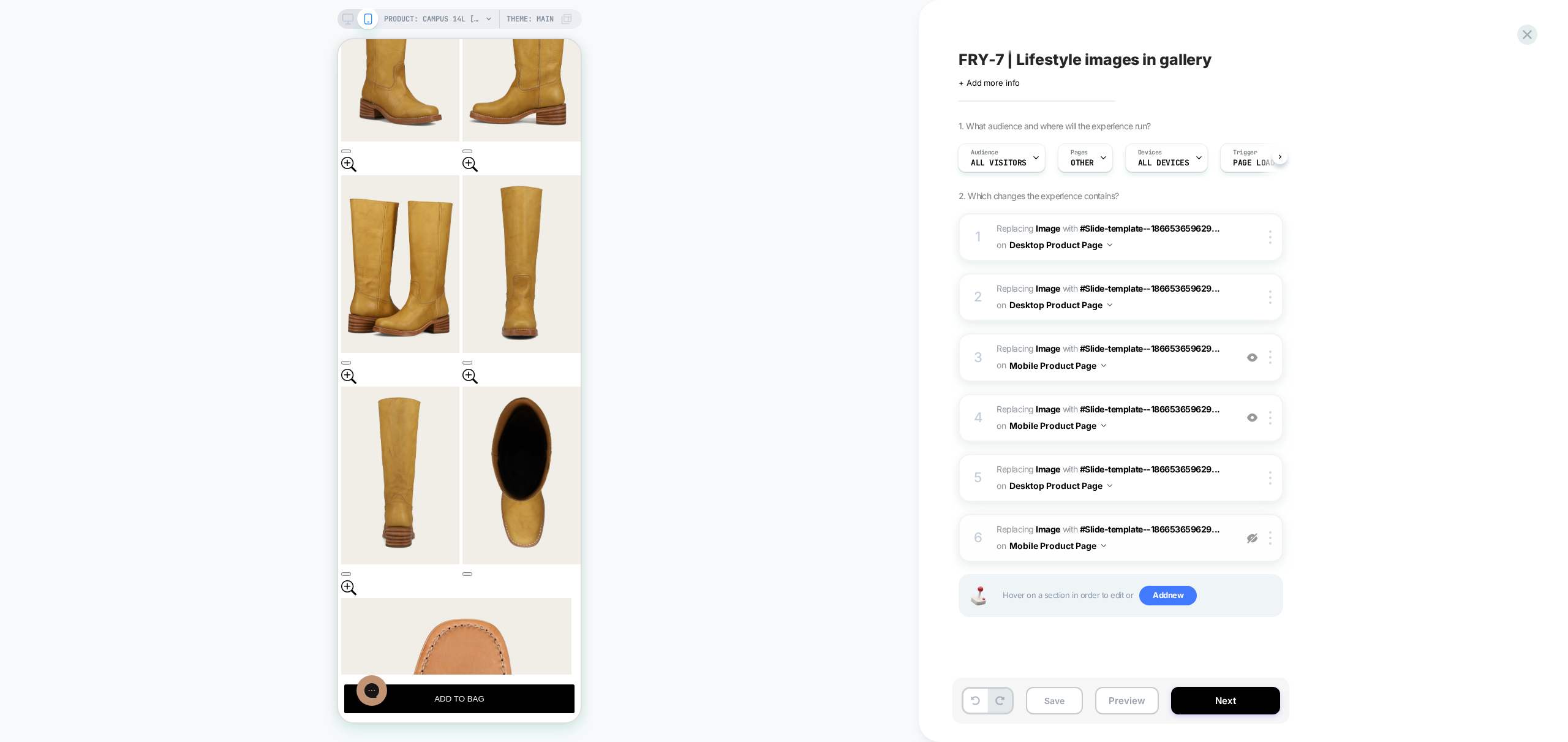
click at [344, 15] on icon at bounding box center [347, 19] width 11 height 11
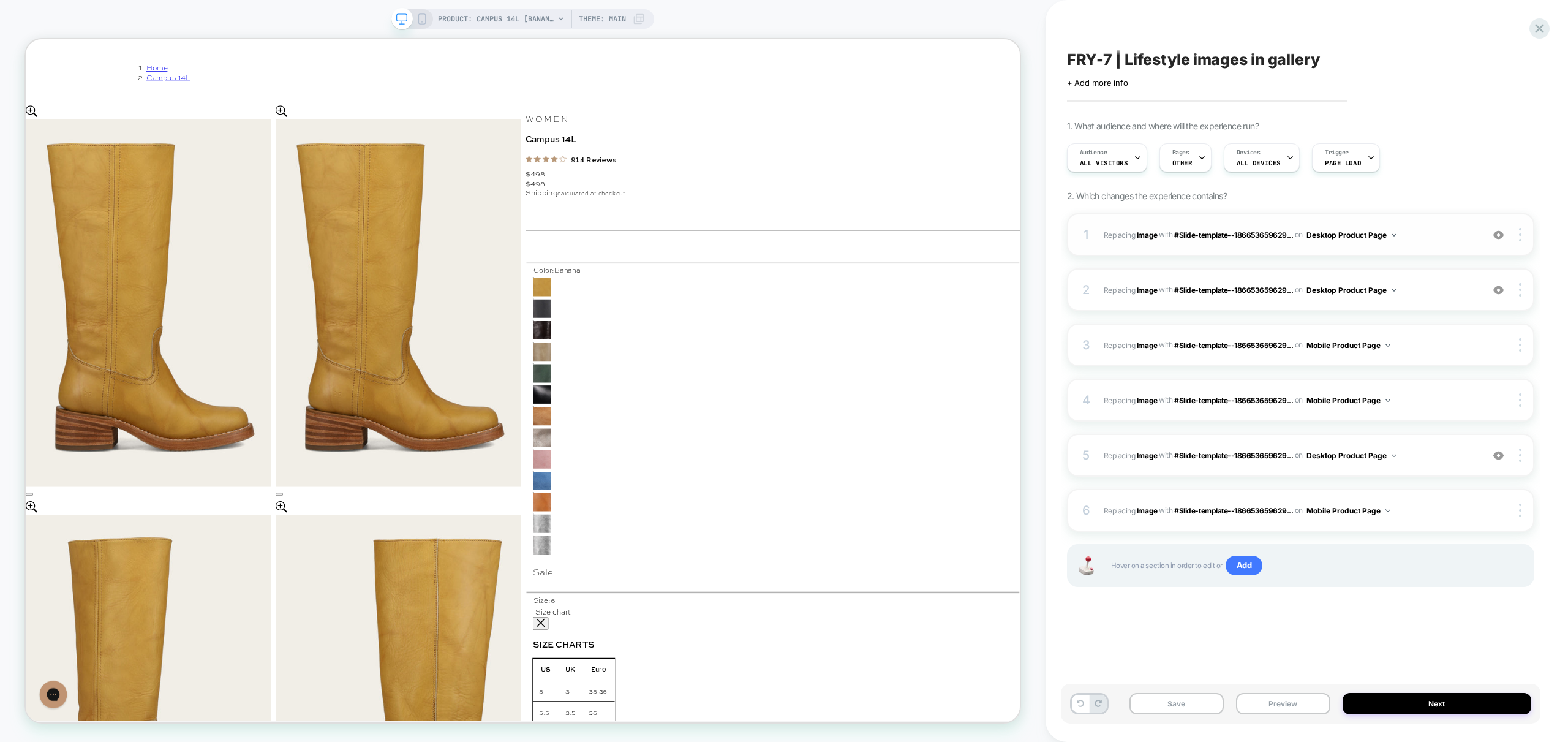
click at [1499, 234] on img at bounding box center [1499, 235] width 11 height 11
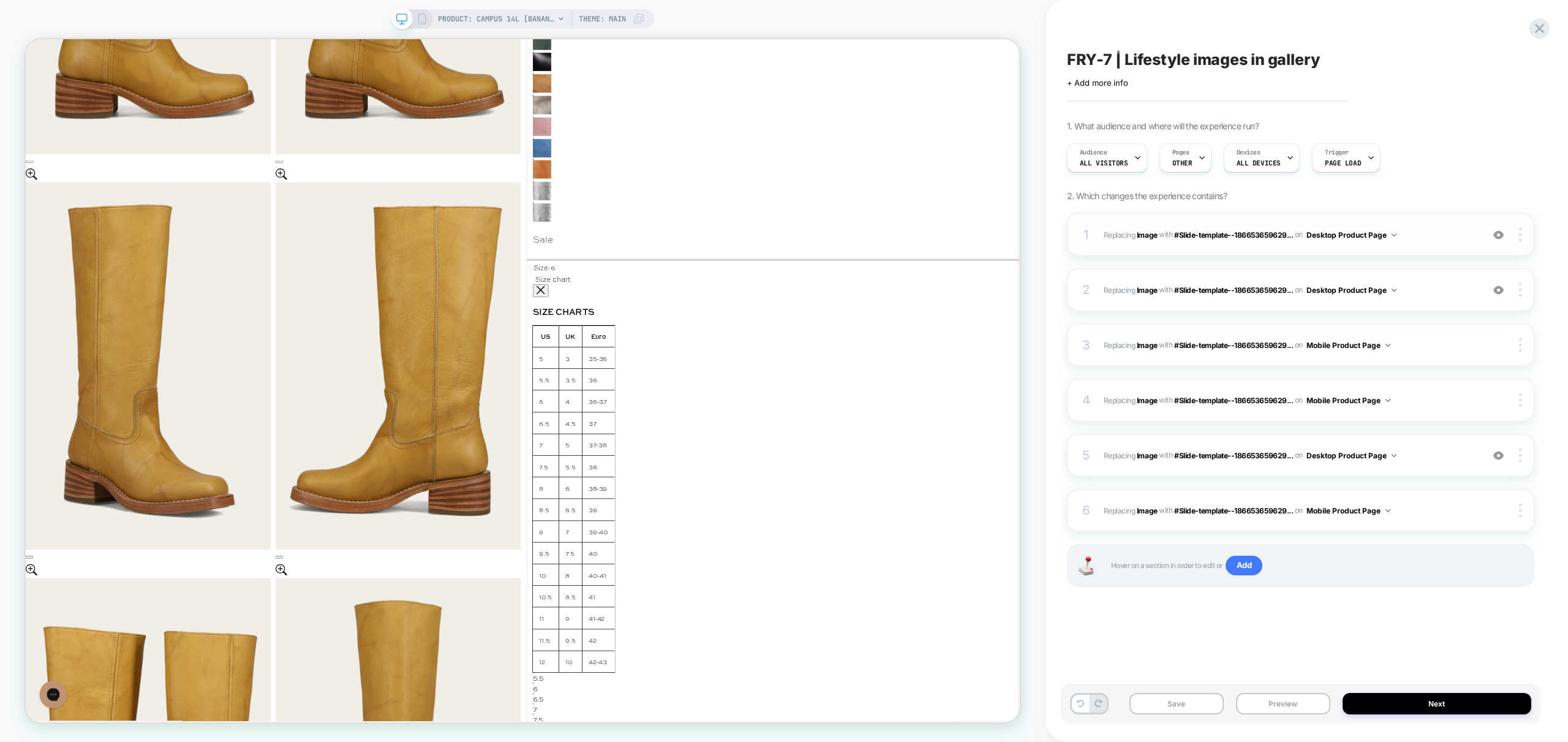
scroll to position [1260, 0]
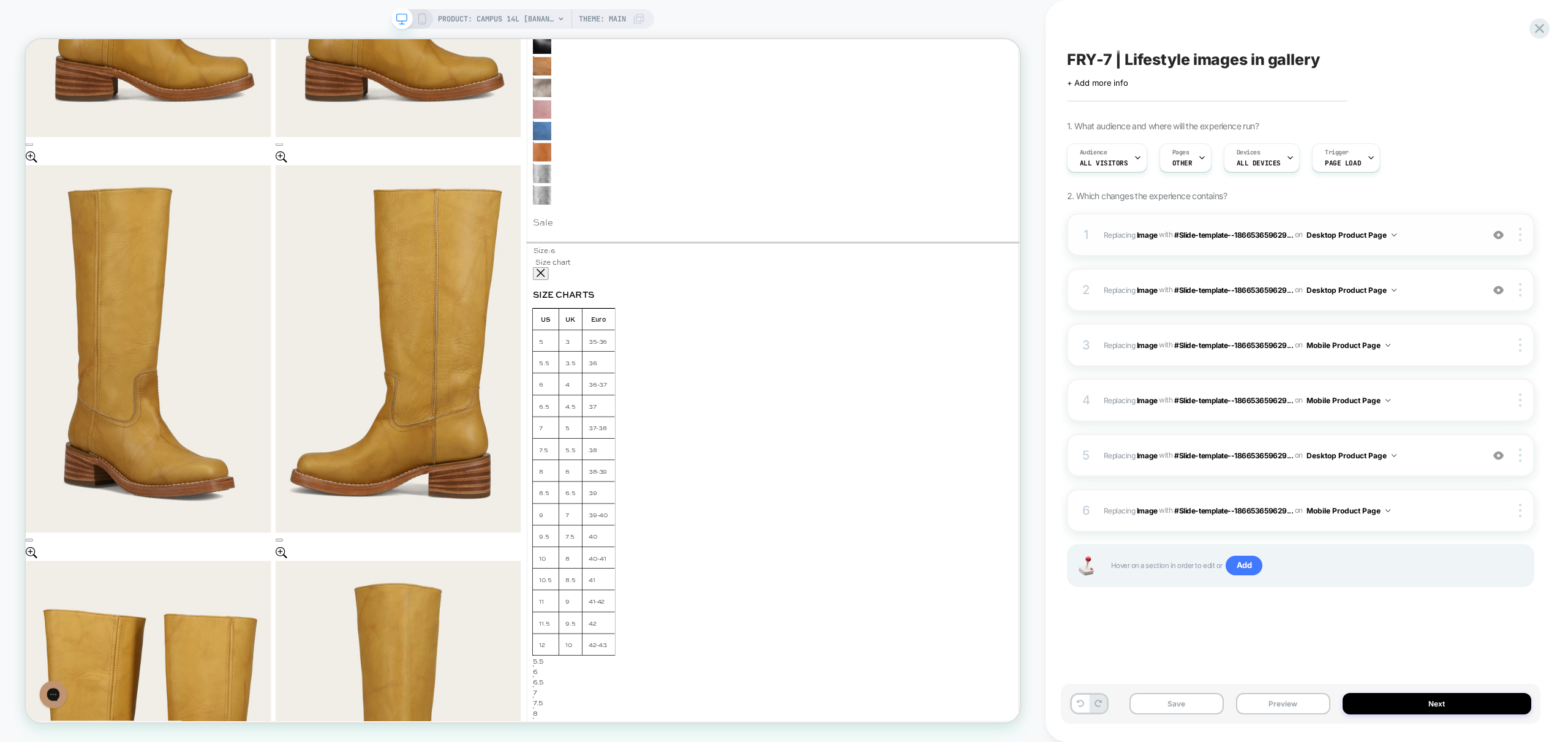
click at [1503, 230] on img at bounding box center [1499, 235] width 11 height 11
click at [1499, 289] on img at bounding box center [1499, 290] width 11 height 11
click at [1499, 287] on img at bounding box center [1499, 290] width 11 height 11
click at [1498, 238] on img at bounding box center [1499, 235] width 11 height 11
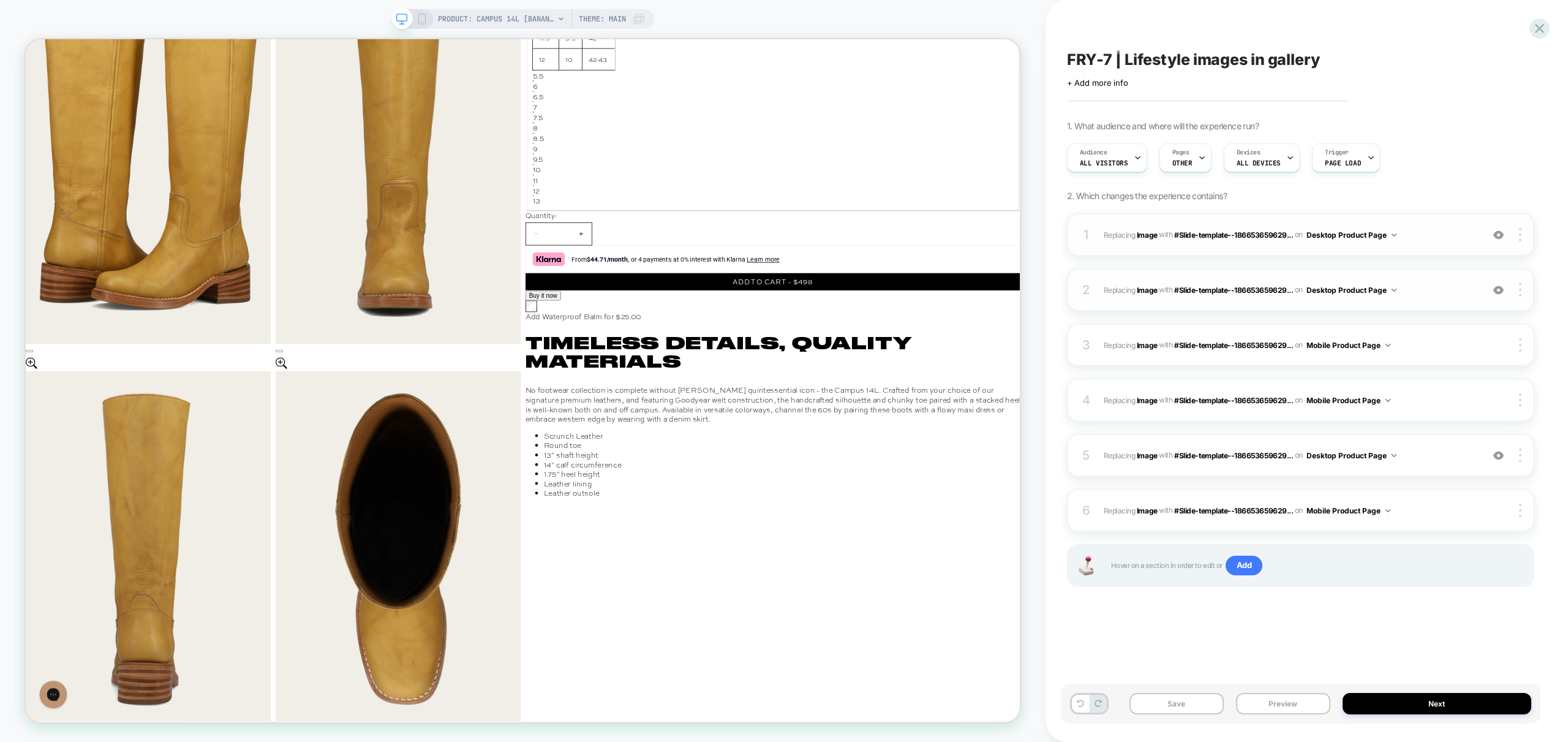
scroll to position [2032, 0]
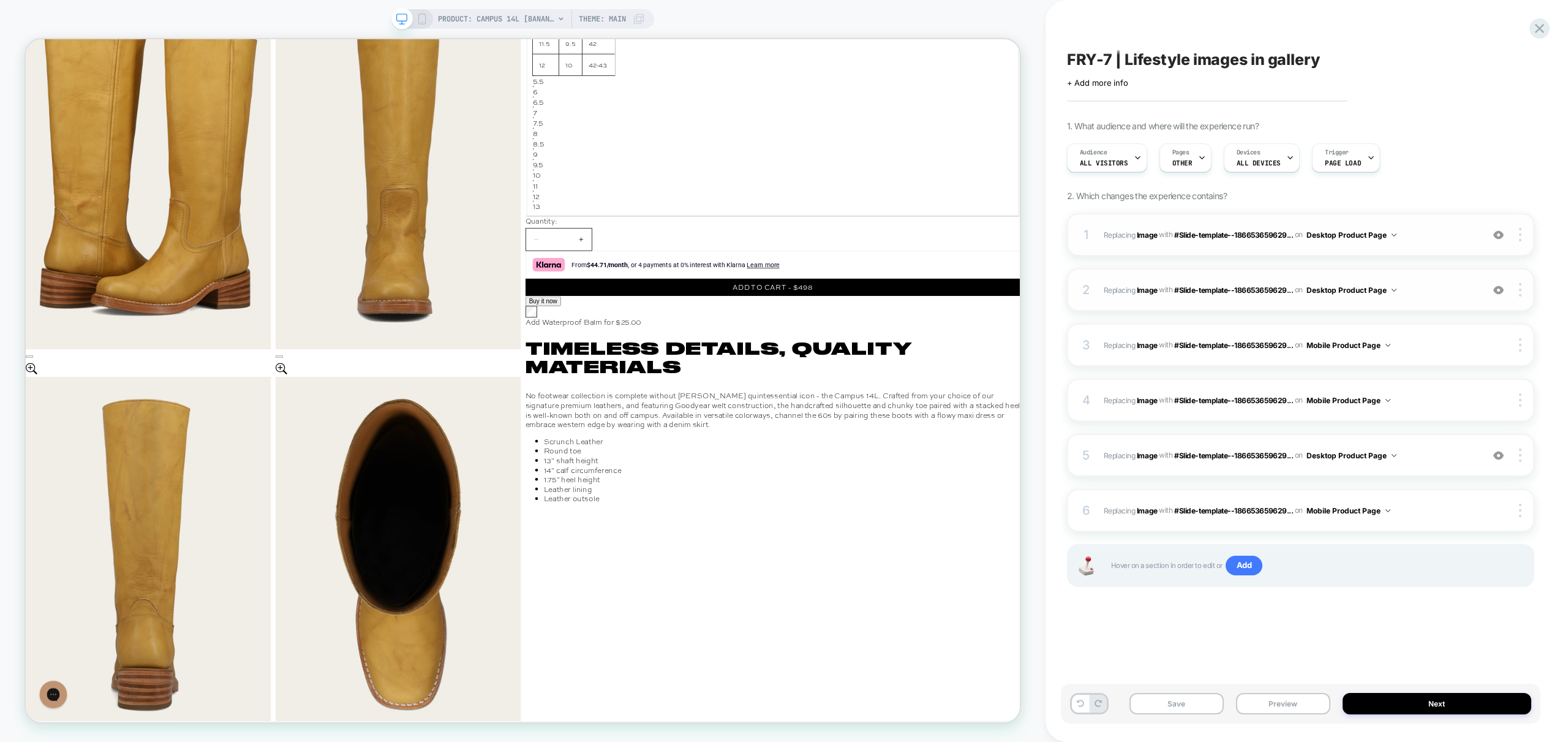
click at [1498, 237] on img at bounding box center [1499, 235] width 11 height 11
click at [1498, 285] on img at bounding box center [1499, 290] width 11 height 11
click at [1495, 228] on div at bounding box center [1499, 234] width 23 height 13
click at [1499, 292] on img at bounding box center [1499, 290] width 11 height 11
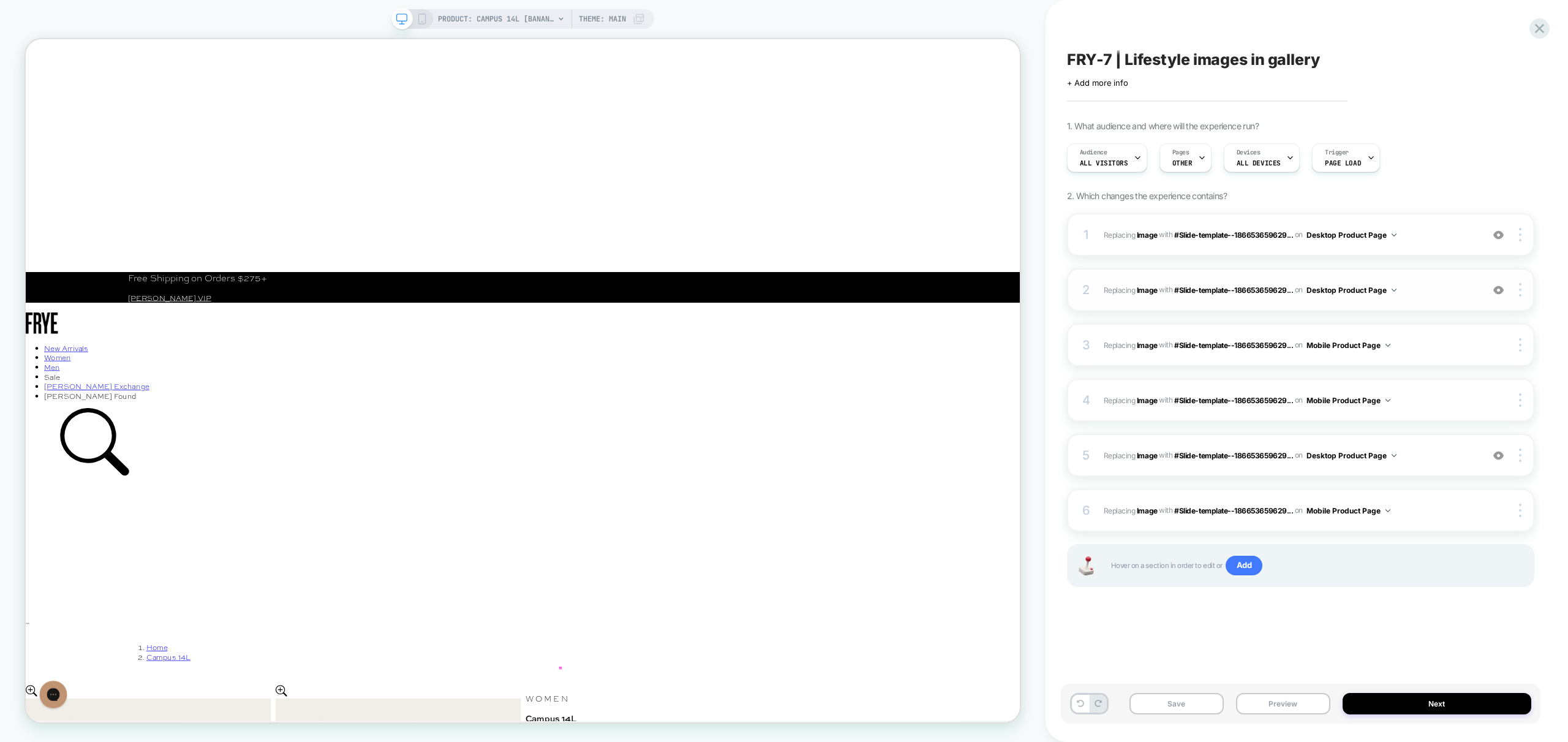
scroll to position [0, 0]
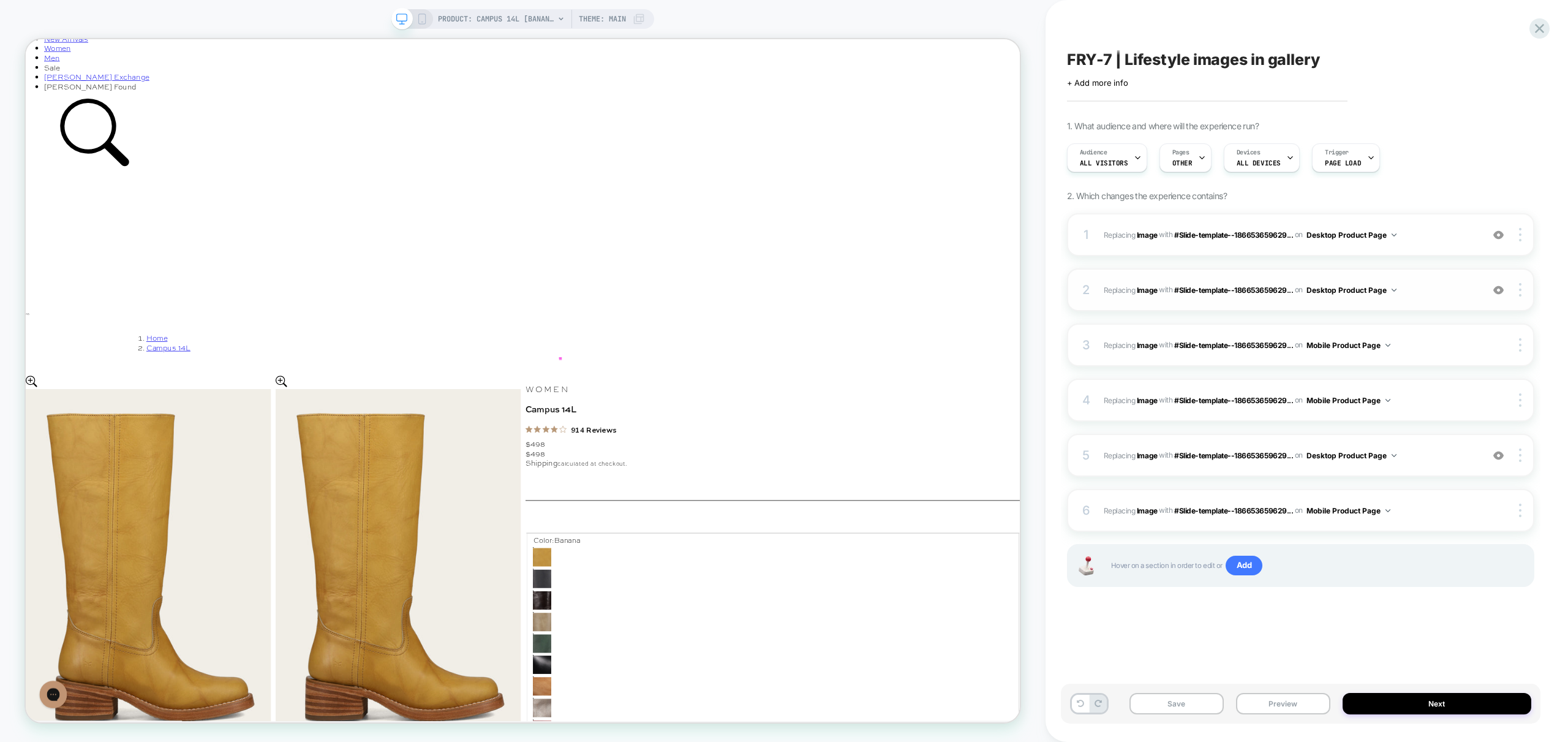
scroll to position [496, 0]
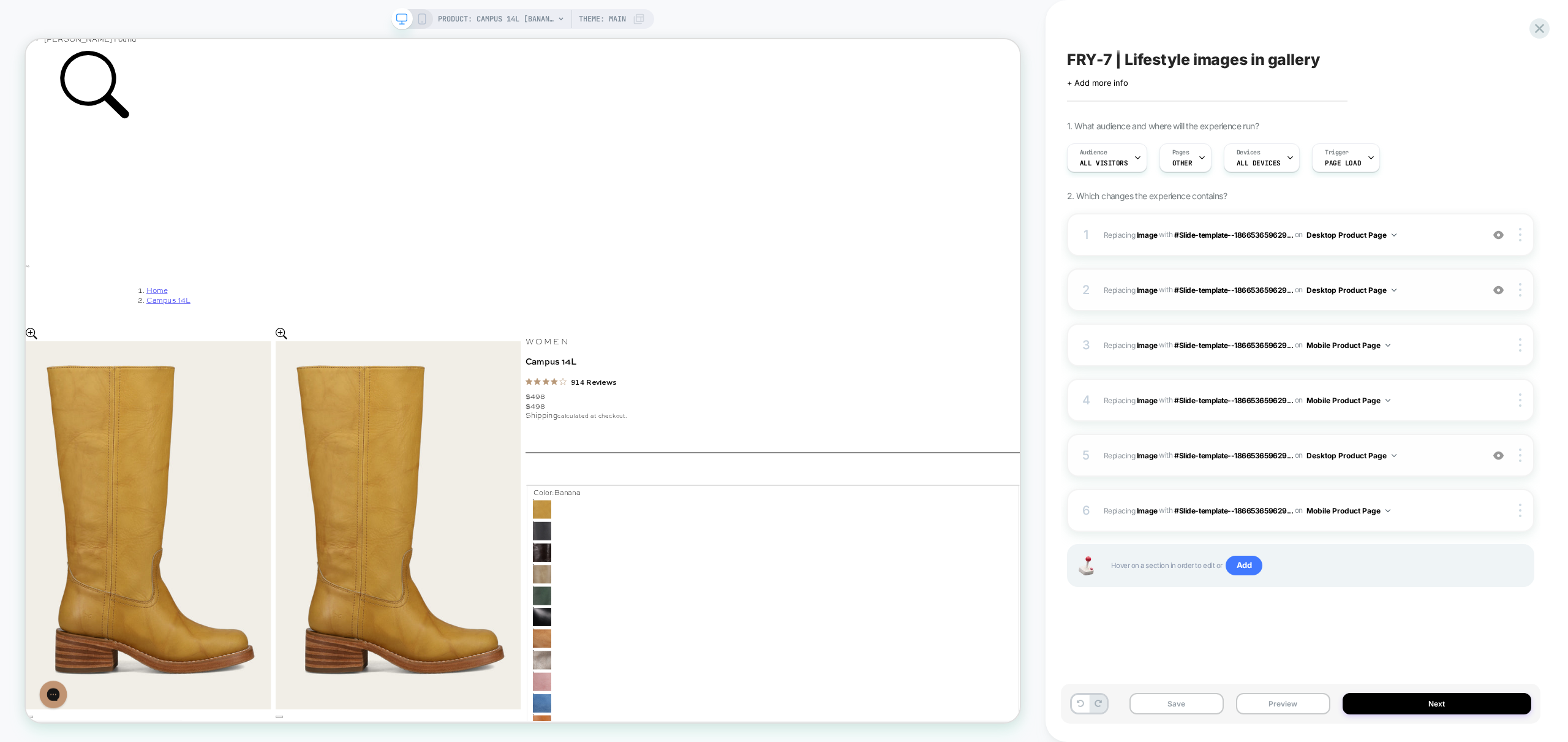
click at [1490, 456] on div at bounding box center [1499, 455] width 23 height 13
click at [1503, 458] on img at bounding box center [1499, 455] width 11 height 11
click at [1207, 453] on span "#Slide-template--186653659629..." at bounding box center [1234, 455] width 119 height 9
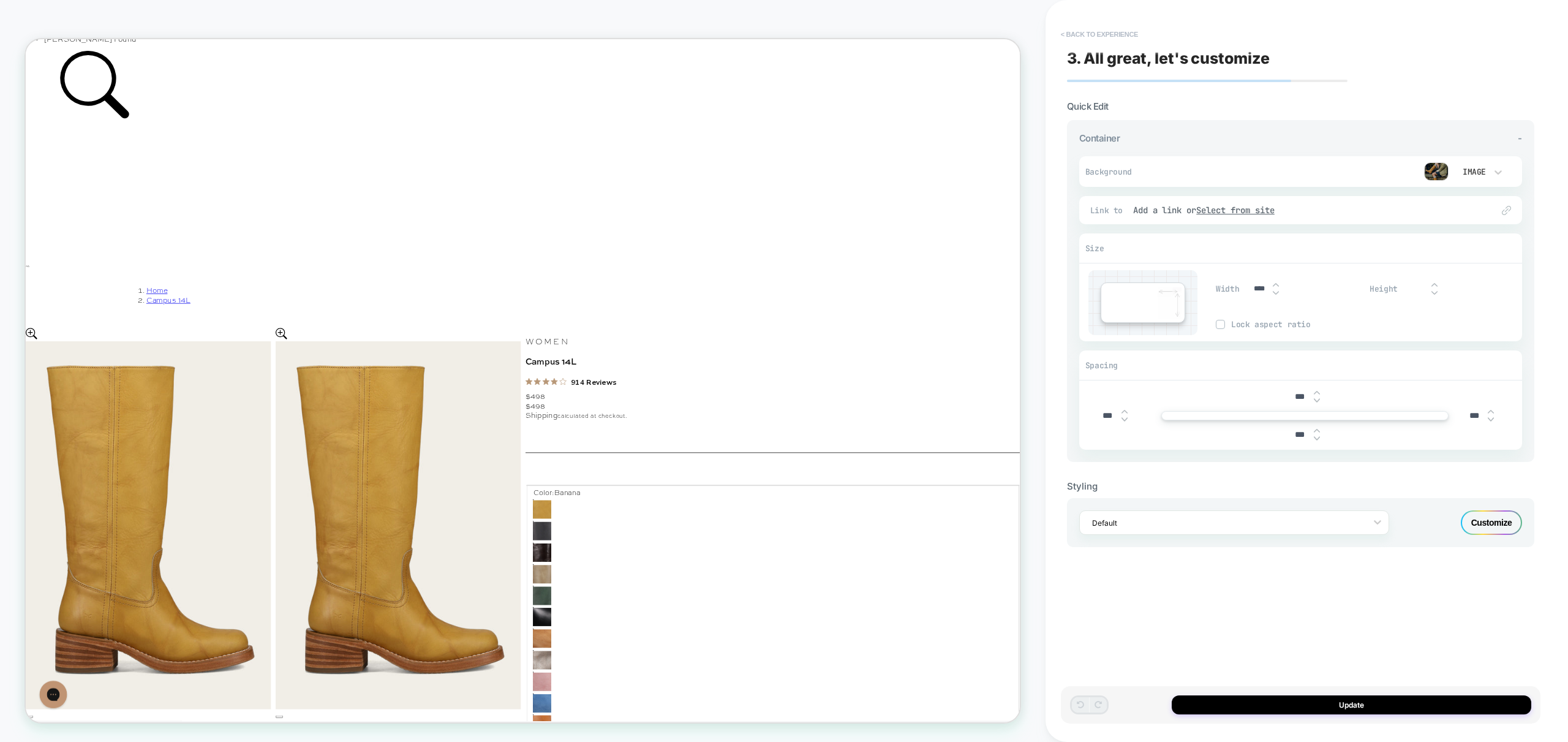
click at [1096, 32] on button "< Back to experience" at bounding box center [1099, 34] width 89 height 20
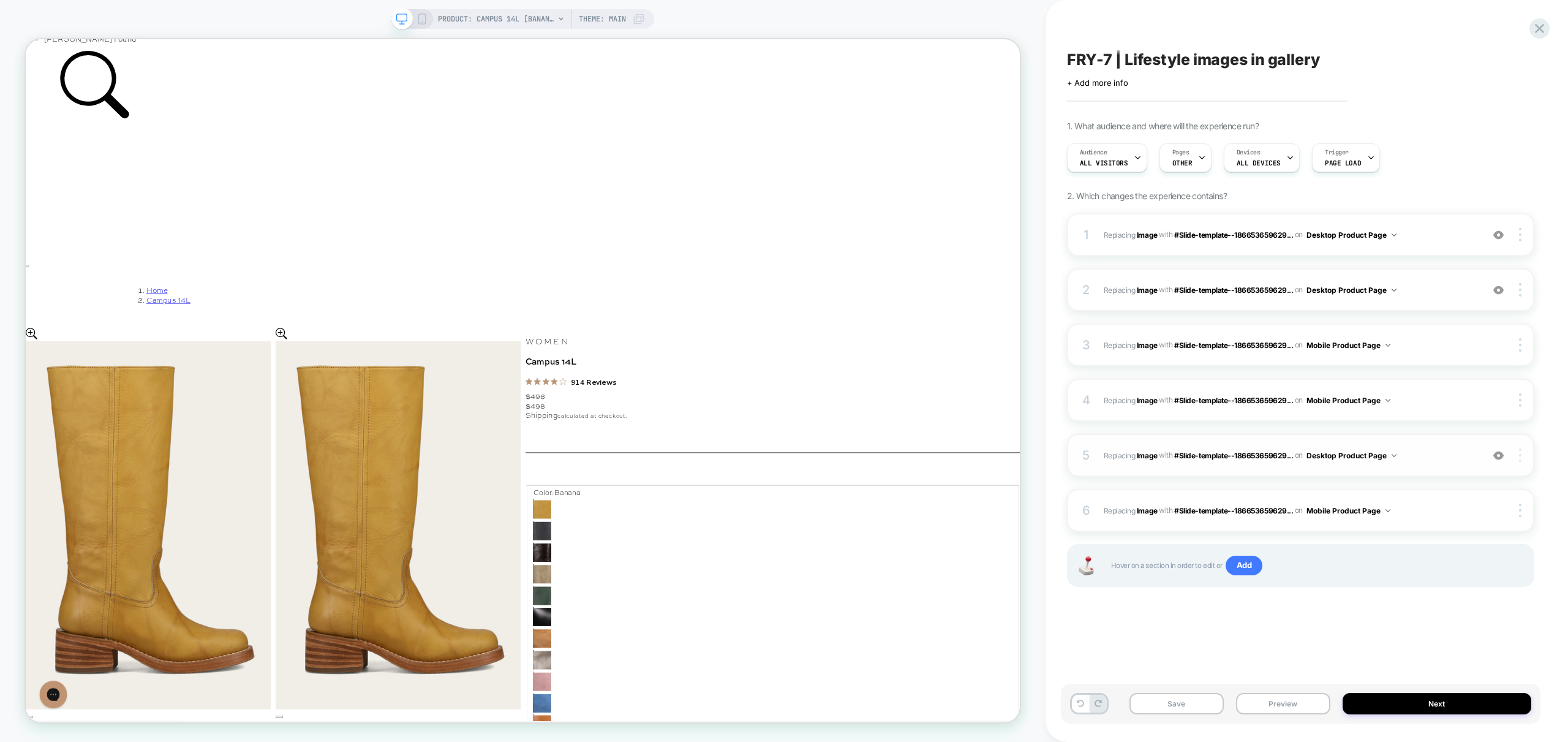
click at [1520, 453] on img at bounding box center [1520, 455] width 3 height 13
click at [1436, 424] on div "Copy CSS Selector" at bounding box center [1448, 422] width 109 height 34
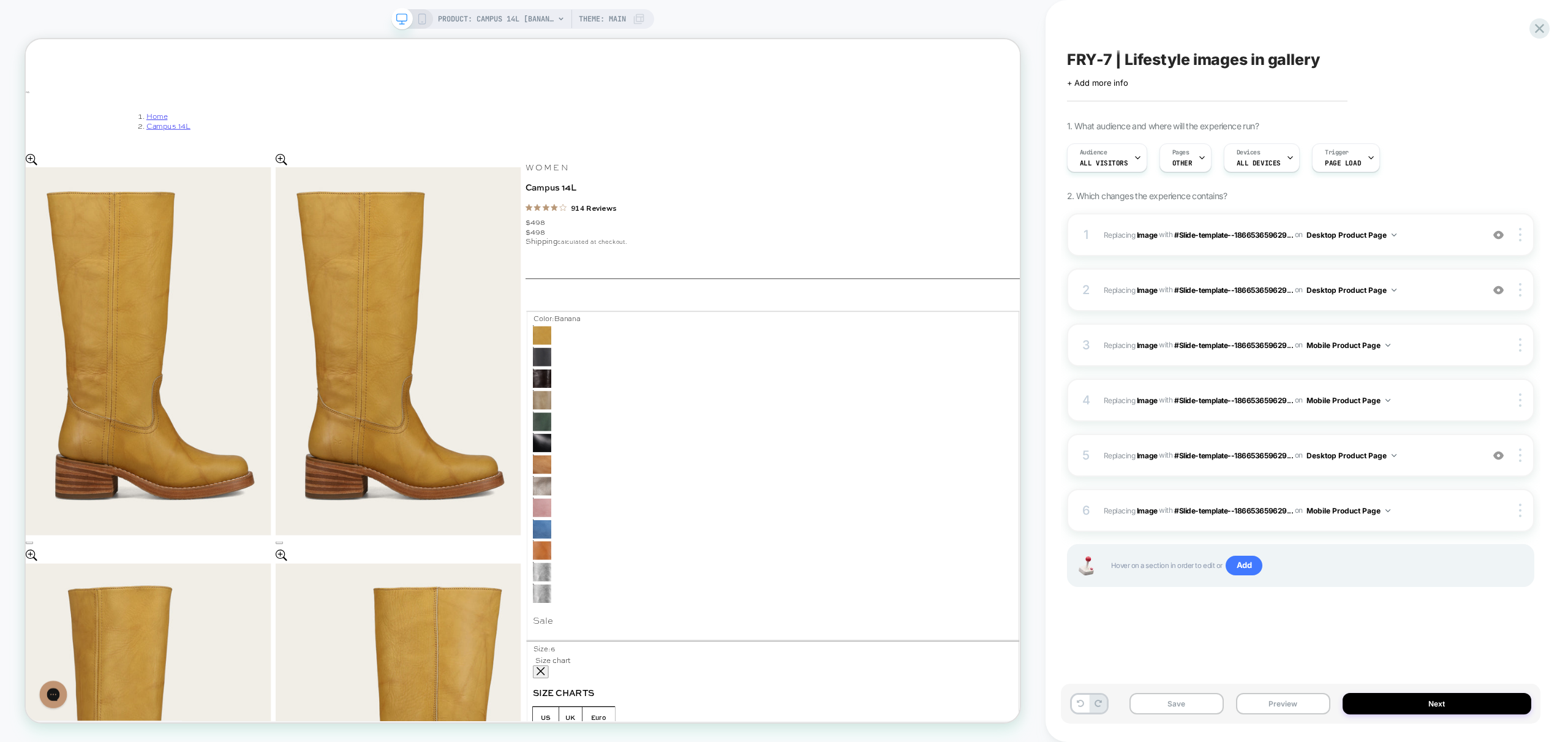
scroll to position [720, 0]
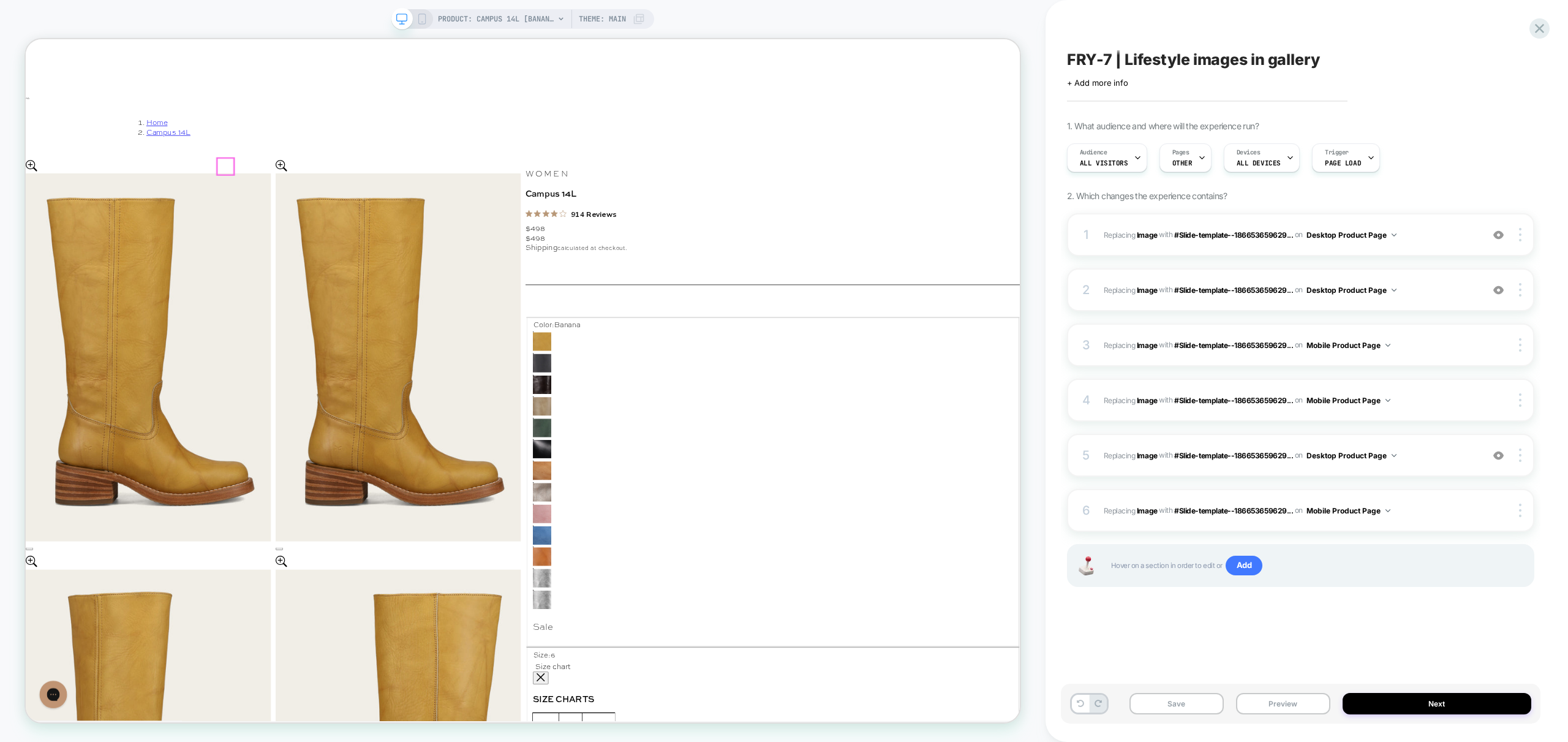
click at [702, 545] on img at bounding box center [714, 557] width 24 height 24
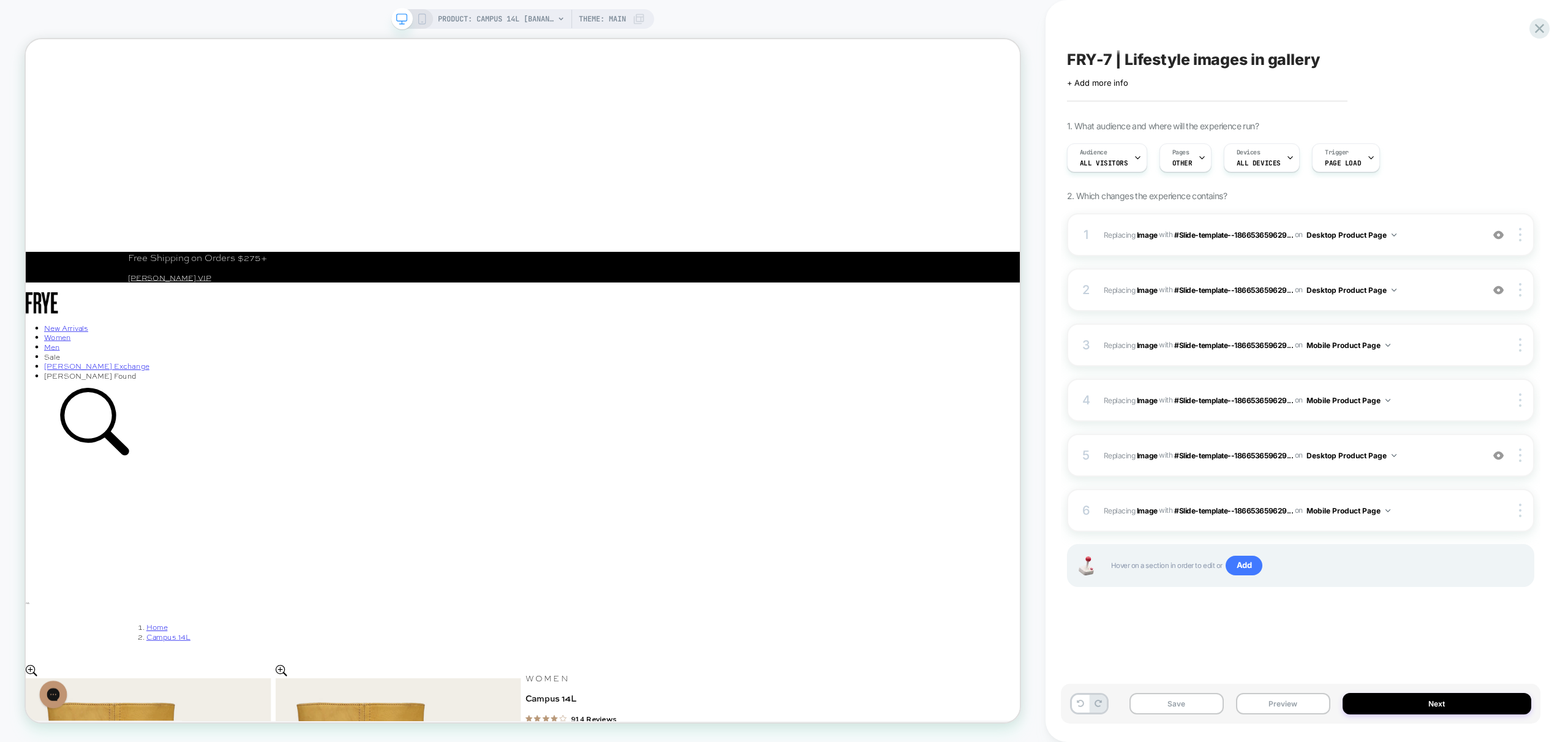
scroll to position [0, 0]
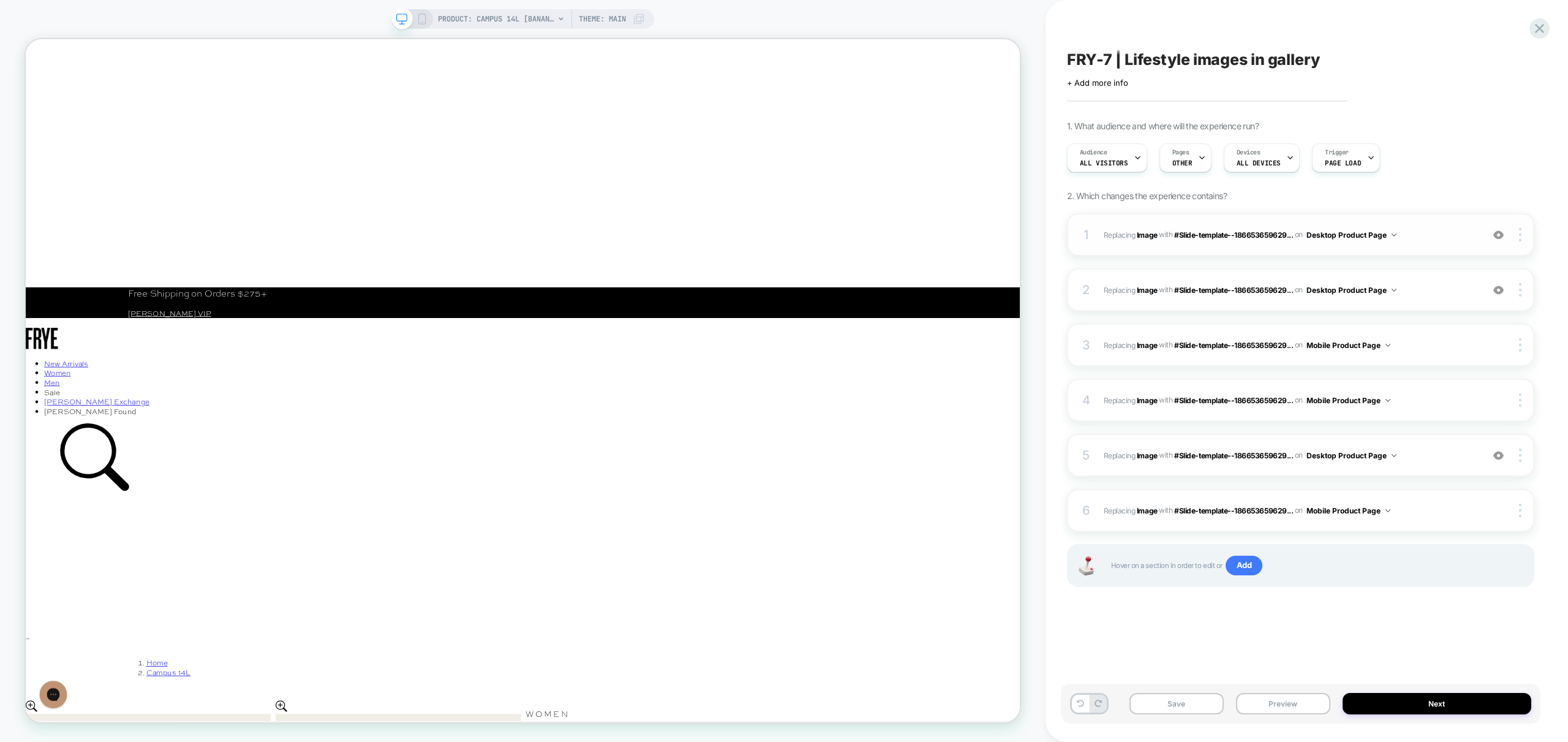
click at [1497, 232] on img at bounding box center [1499, 235] width 11 height 11
click at [1499, 297] on div "2 #_loomi_addon_1756959501514 Replacing Image WITH #Slide-template--18665365962…" at bounding box center [1301, 289] width 467 height 43
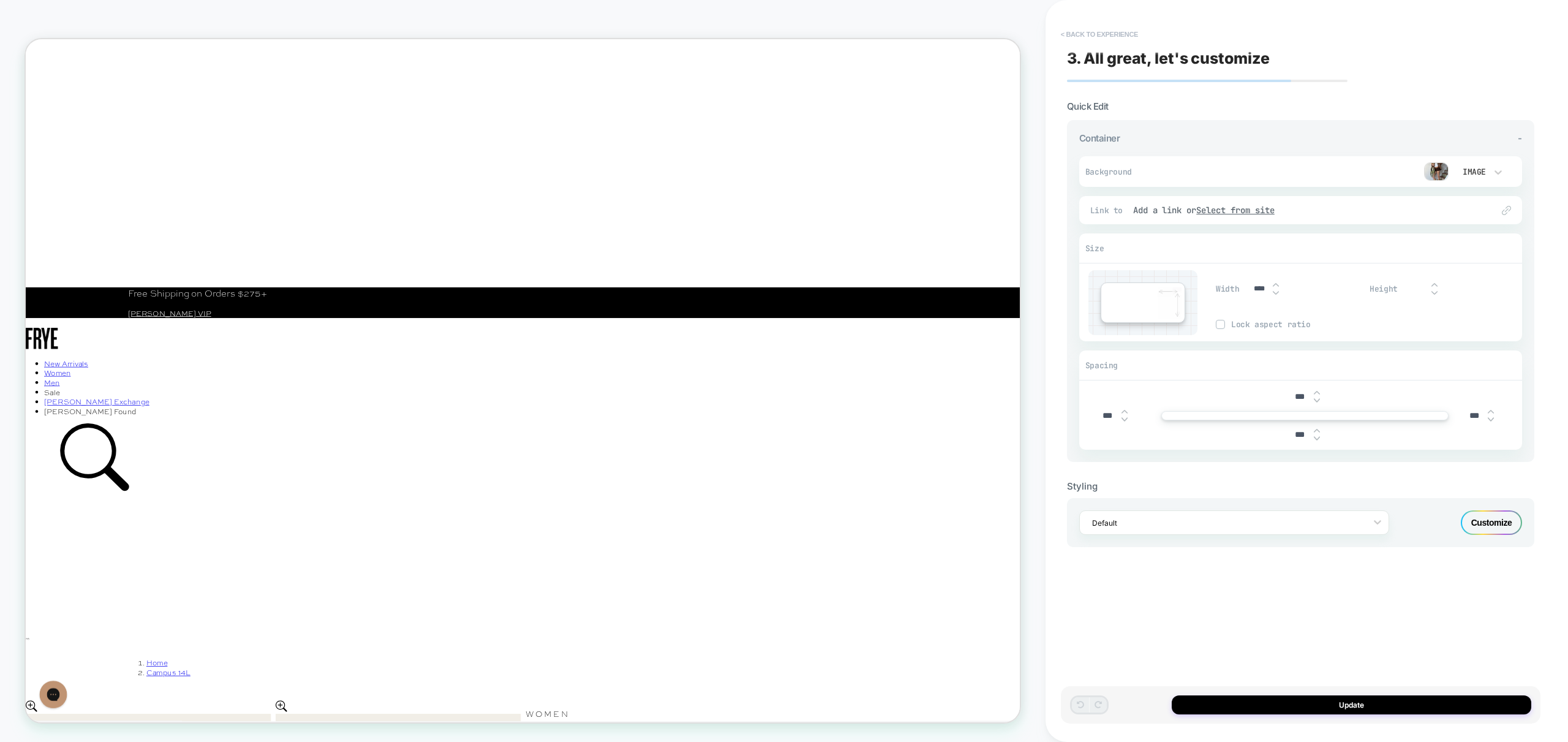
click at [1086, 29] on button "< Back to experience" at bounding box center [1099, 34] width 89 height 20
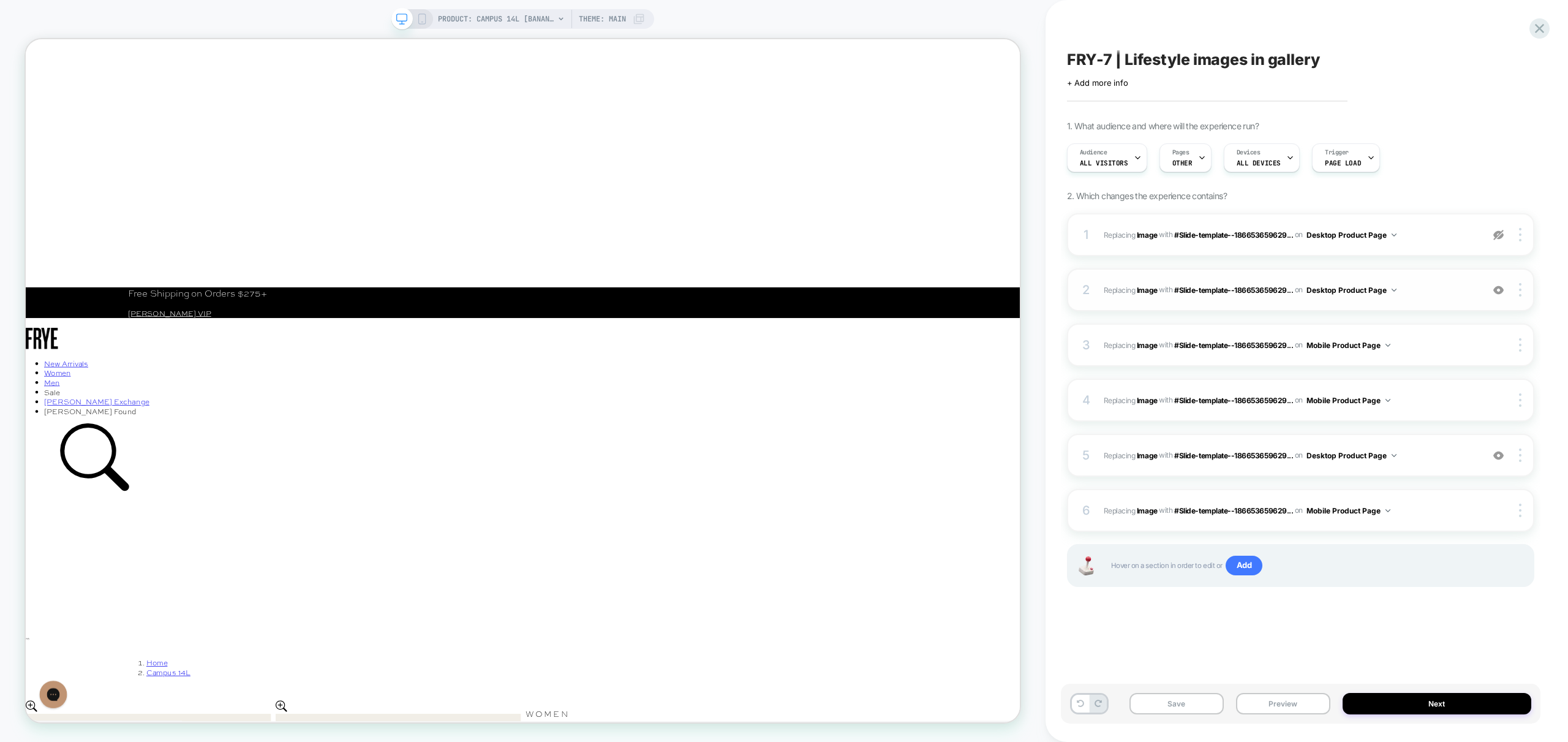
click at [1495, 293] on img at bounding box center [1499, 290] width 11 height 11
click at [1493, 453] on img at bounding box center [1499, 455] width 11 height 11
click at [1310, 704] on button "Preview" at bounding box center [1283, 704] width 95 height 21
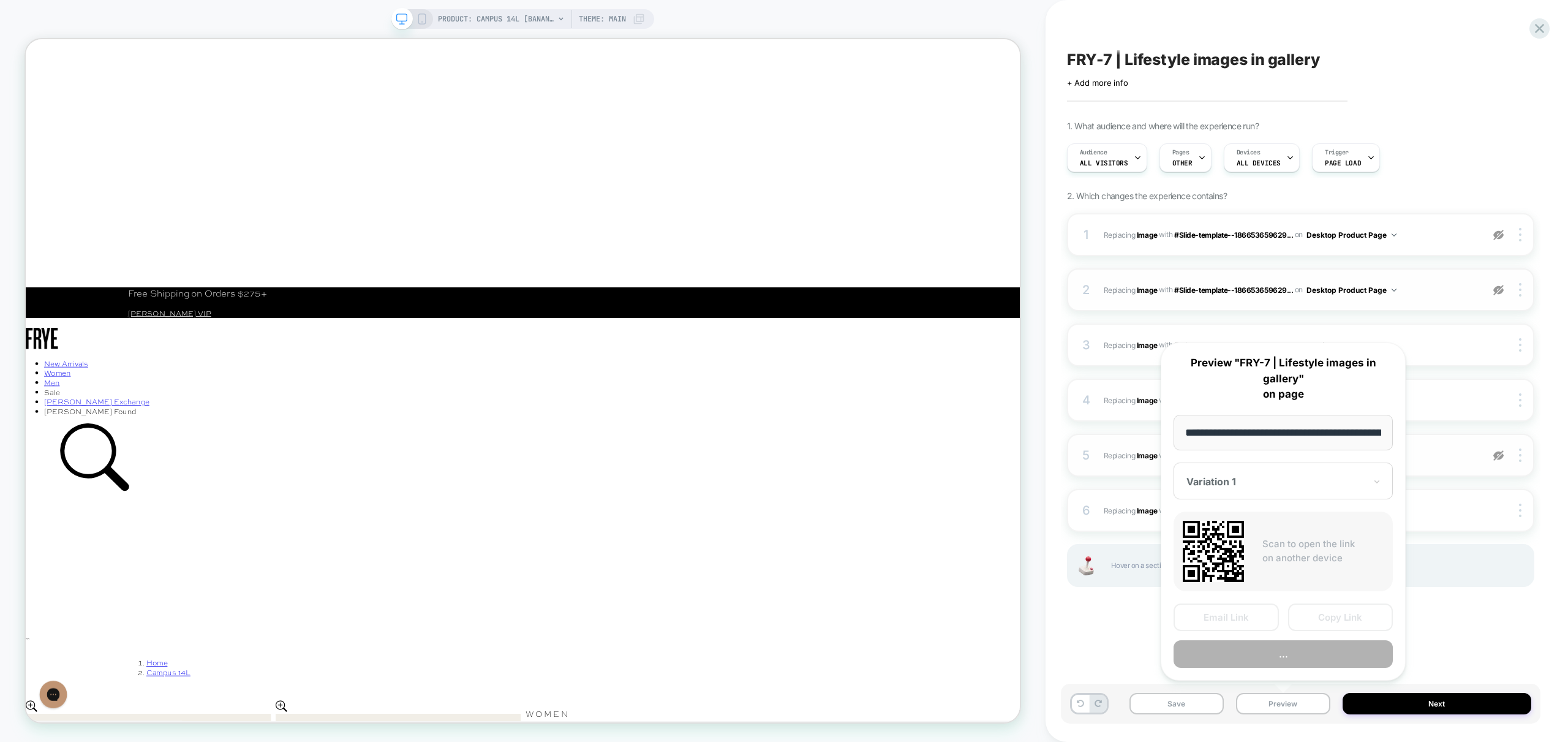
scroll to position [0, 213]
click at [1324, 658] on button "Preview" at bounding box center [1283, 655] width 219 height 28
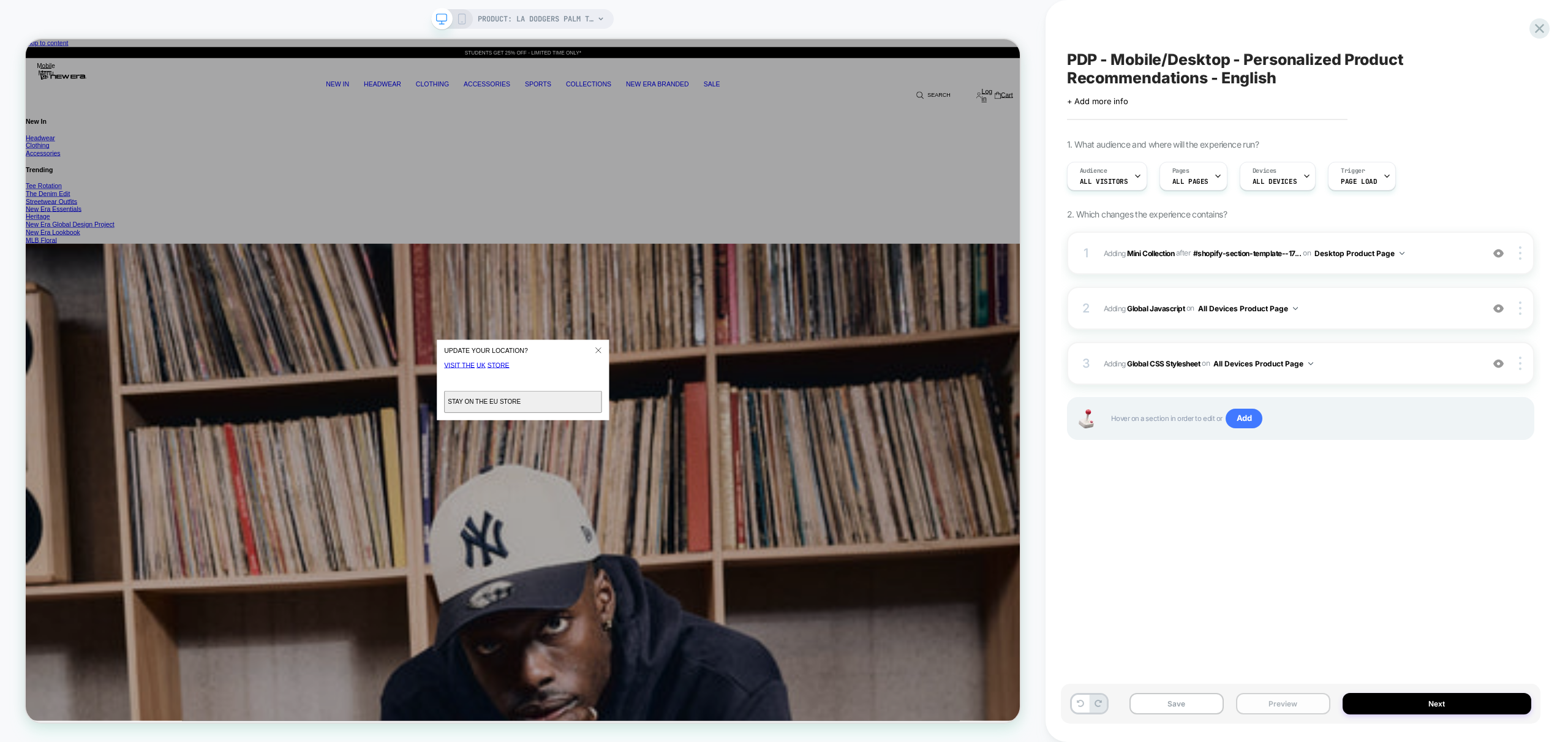
click at [1277, 700] on button "Preview" at bounding box center [1283, 704] width 95 height 21
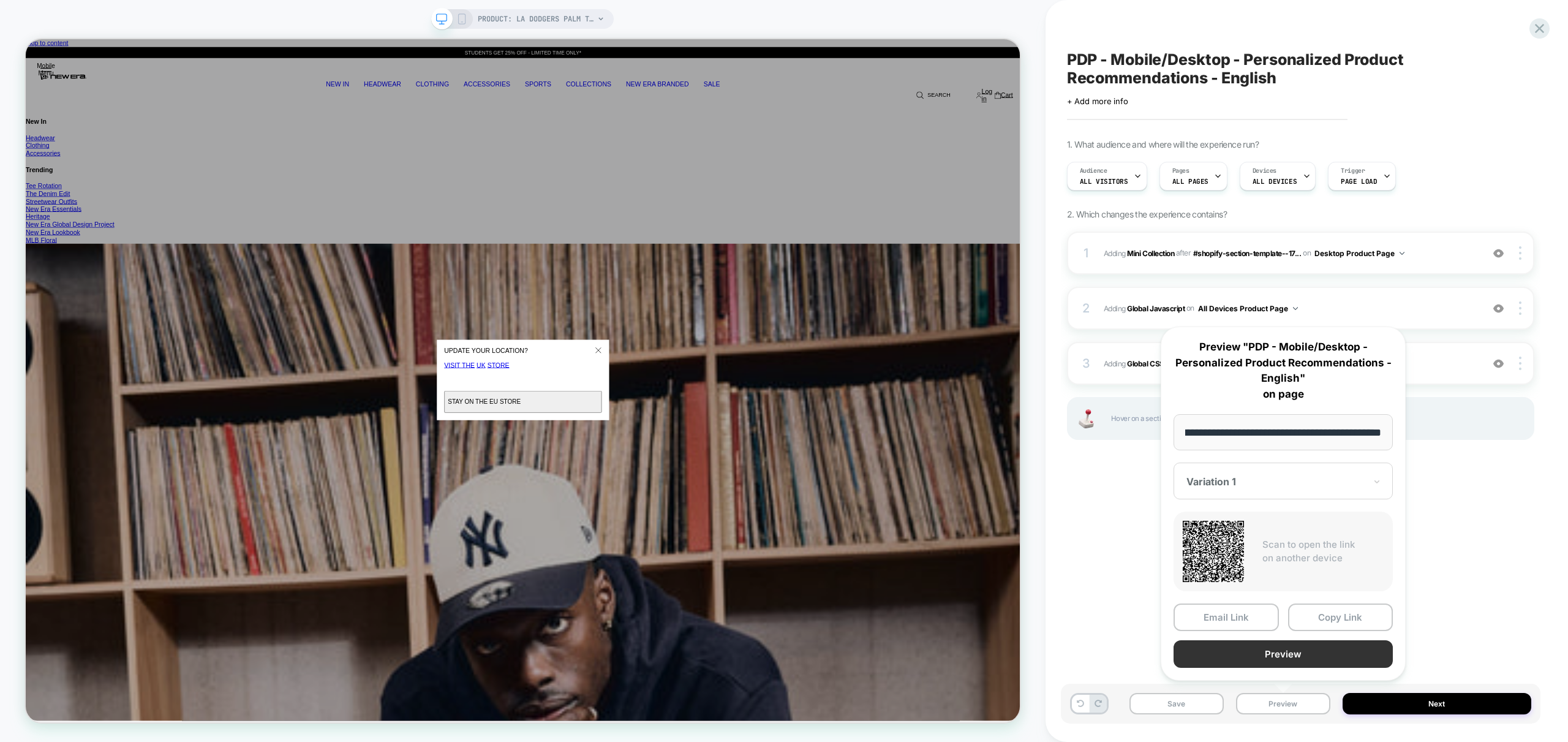
click at [1279, 653] on button "Preview" at bounding box center [1283, 654] width 219 height 28
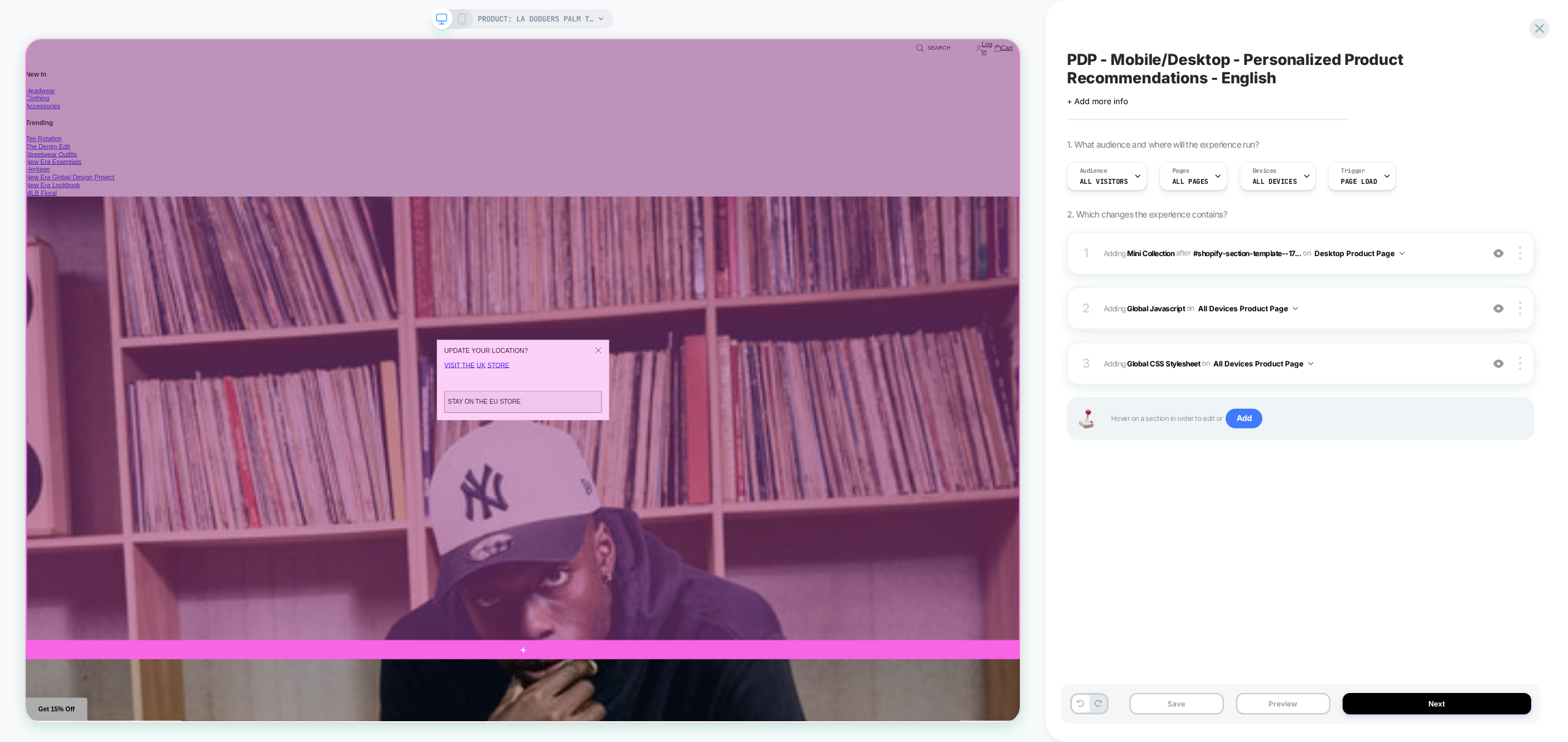
scroll to position [807, 0]
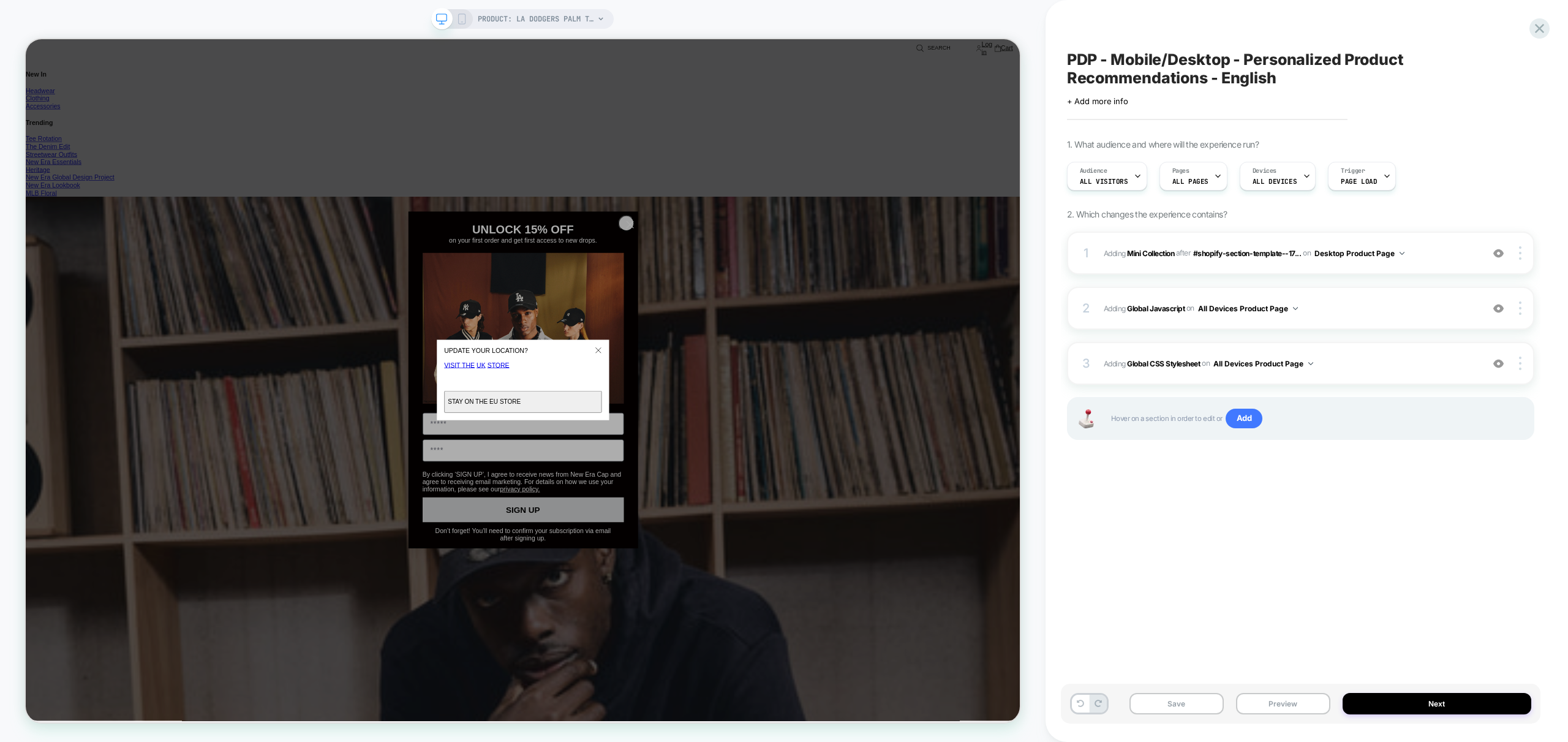
drag, startPoint x: 1338, startPoint y: 506, endPoint x: 1318, endPoint y: 500, distance: 20.9
click at [1338, 506] on div "PDP - Mobile/Desktop - Personalized Product Recommendations - English Click to …" at bounding box center [1301, 371] width 480 height 718
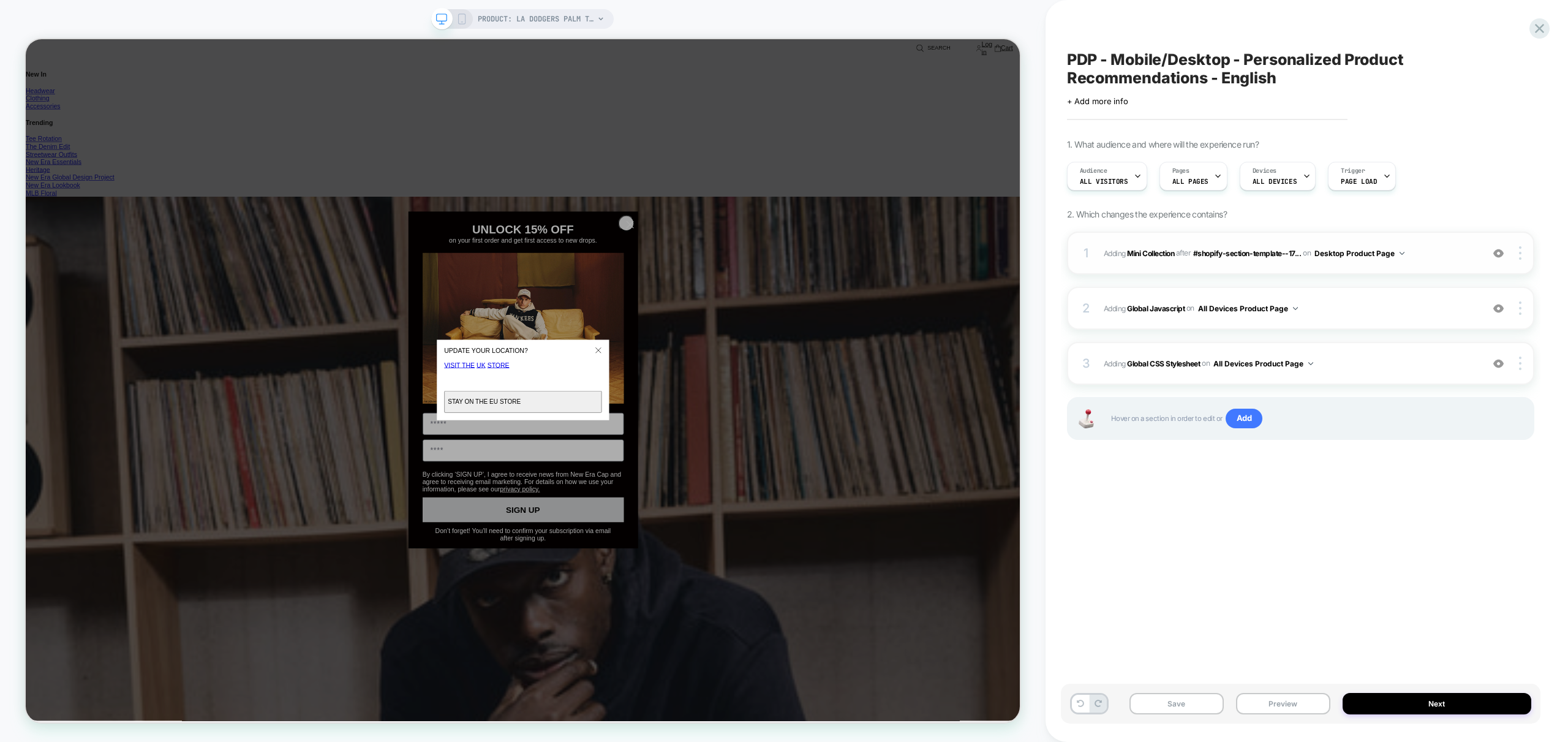
click at [1499, 252] on img at bounding box center [1499, 254] width 11 height 11
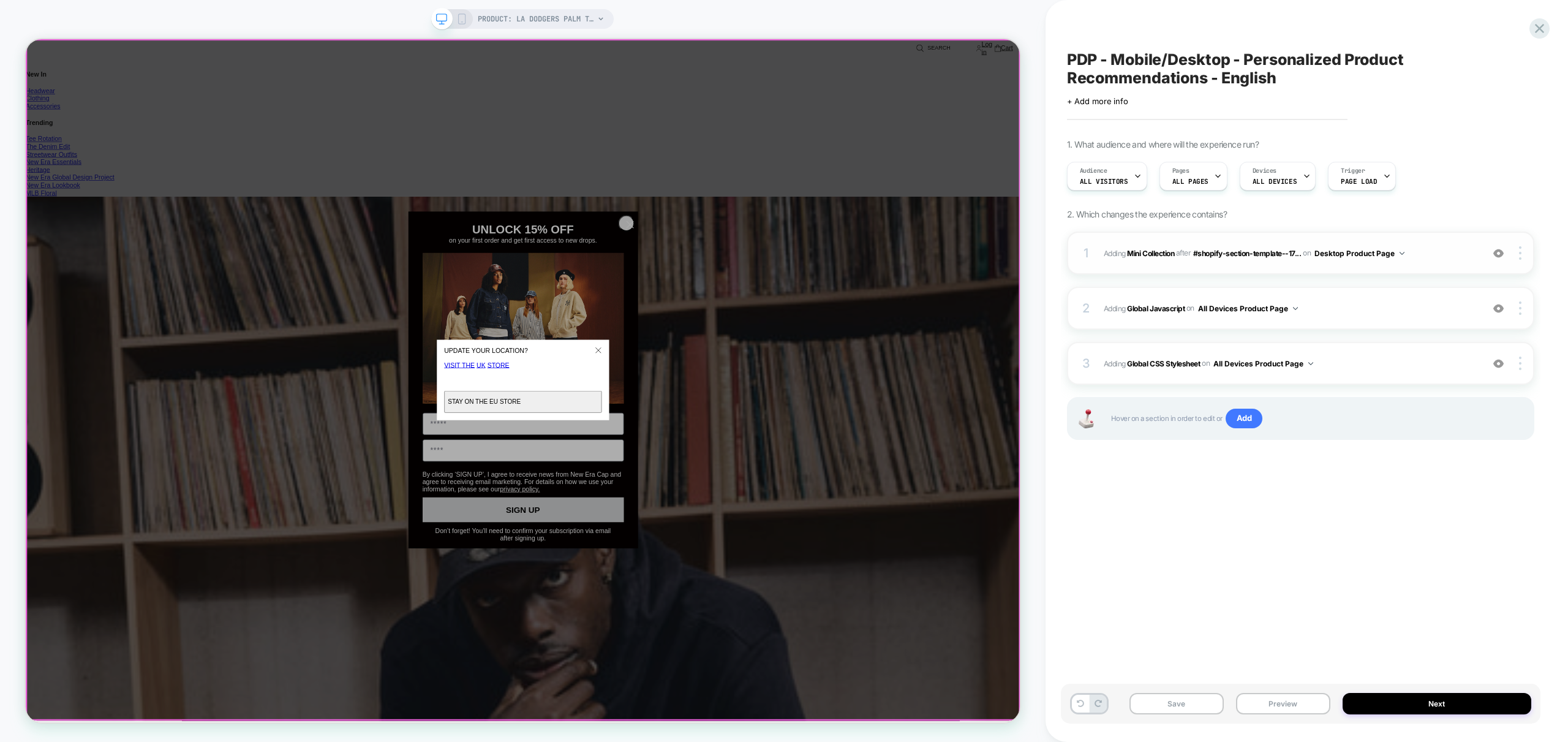
click at [822, 282] on redirection-popup "UPDATE YOUR LOCATION? It looks like you’re in United States . Visit the UK Stor…" at bounding box center [689, 493] width 1326 height 908
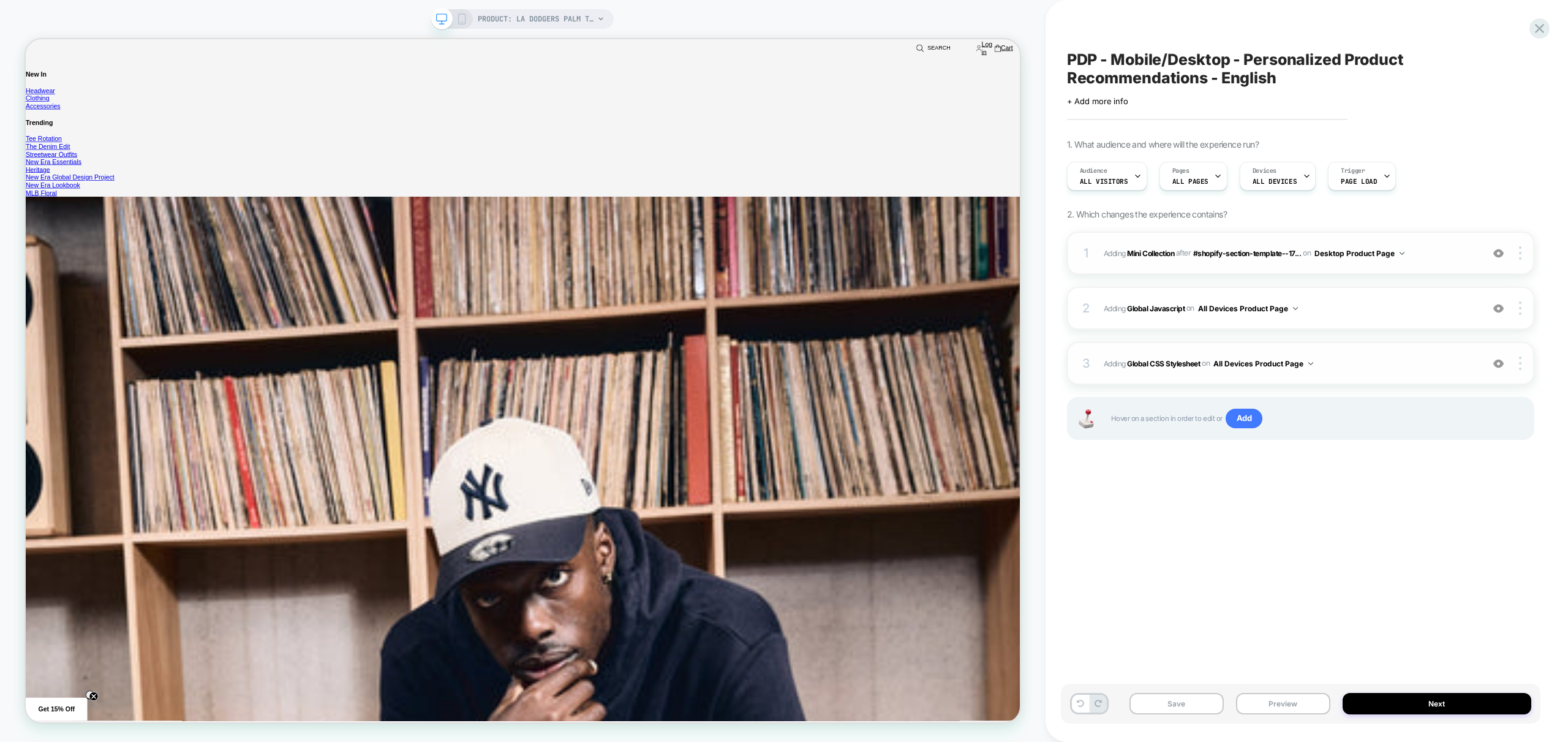
click at [1377, 367] on span "Adding Global CSS Stylesheet on All Devices Product Page" at bounding box center [1290, 363] width 373 height 15
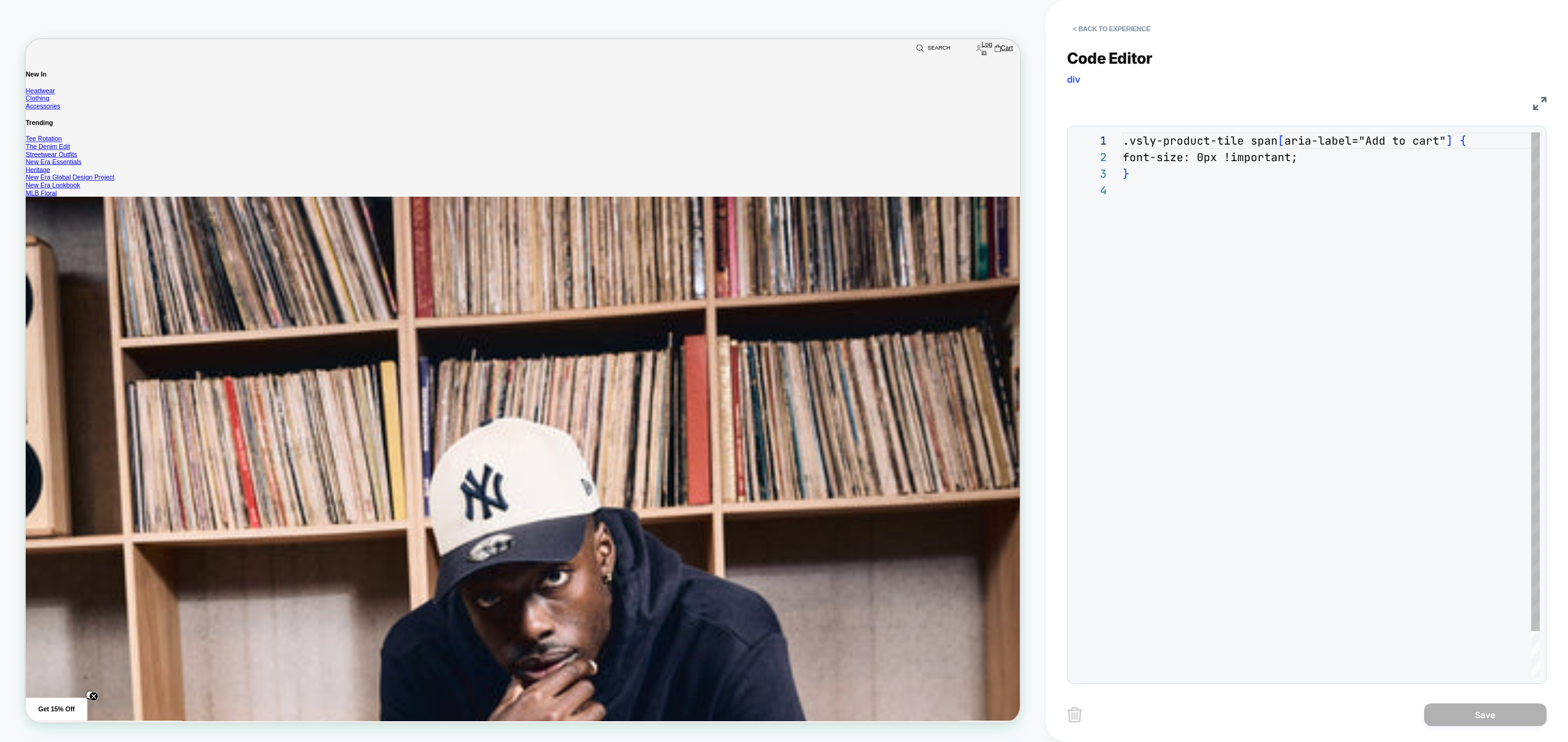
scroll to position [50, 0]
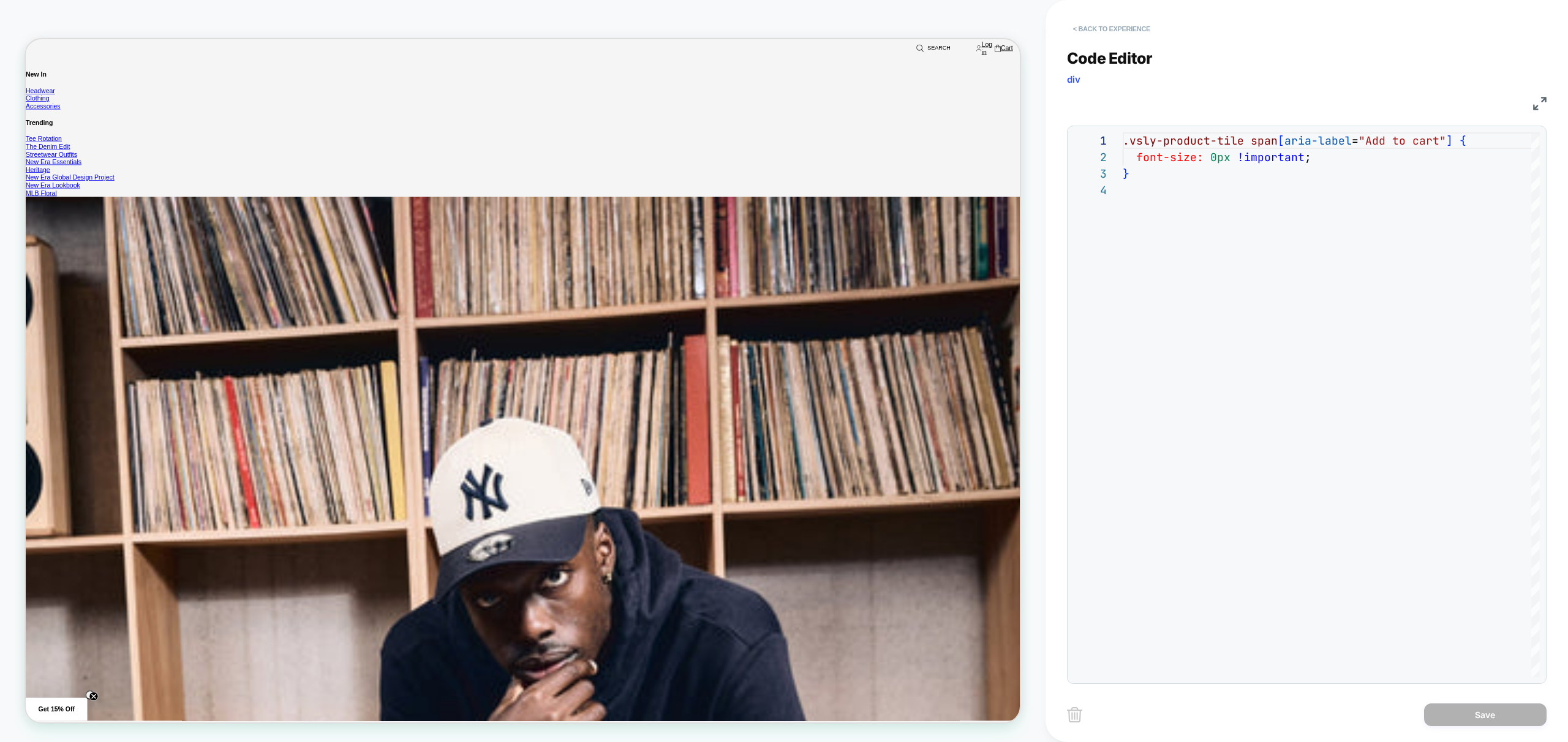
click at [1104, 28] on button "< Back to experience" at bounding box center [1111, 29] width 89 height 20
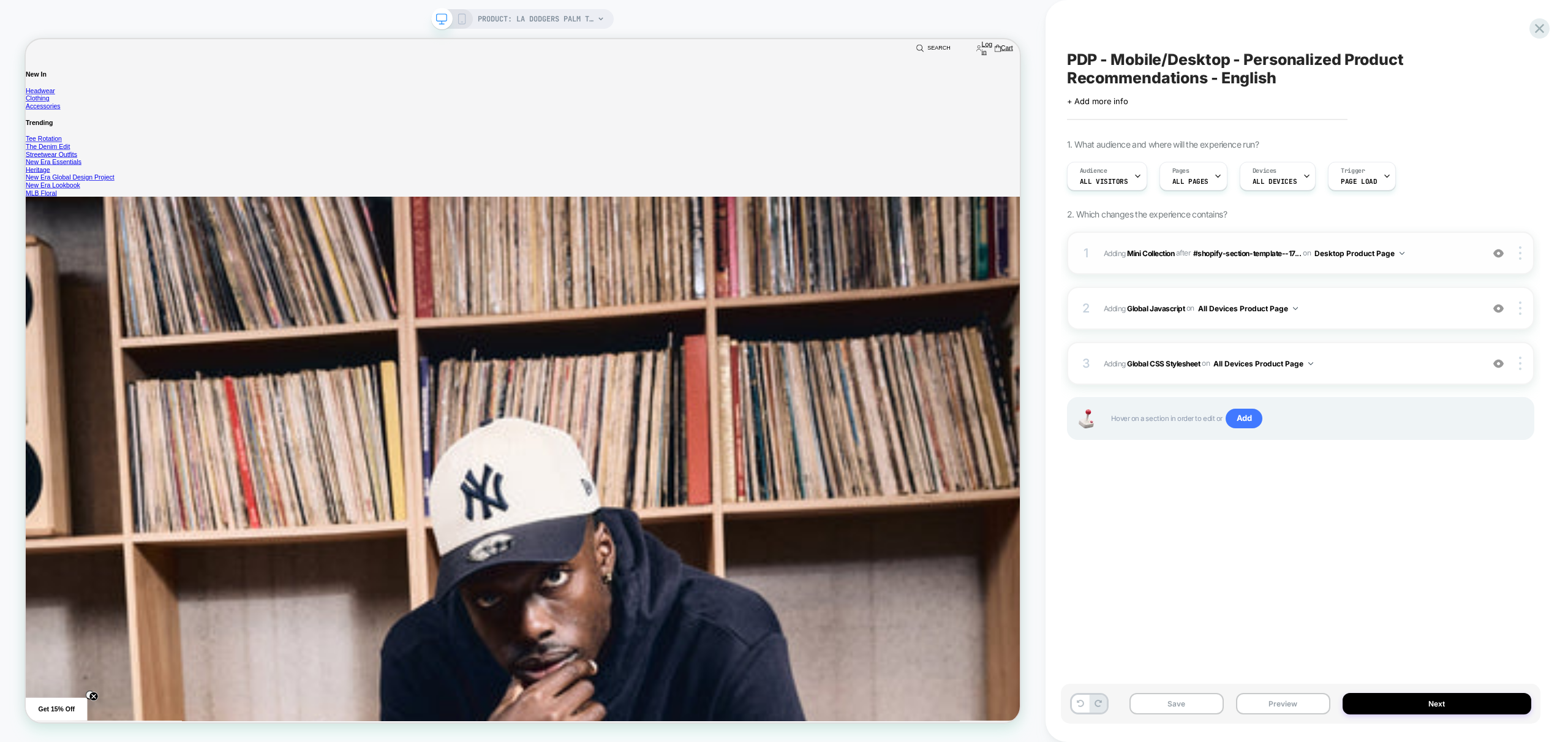
click at [1445, 260] on div "1 #_loomi_addon_1758547451347 Adding Mini Collection AFTER #shopify-section-tem…" at bounding box center [1301, 253] width 467 height 43
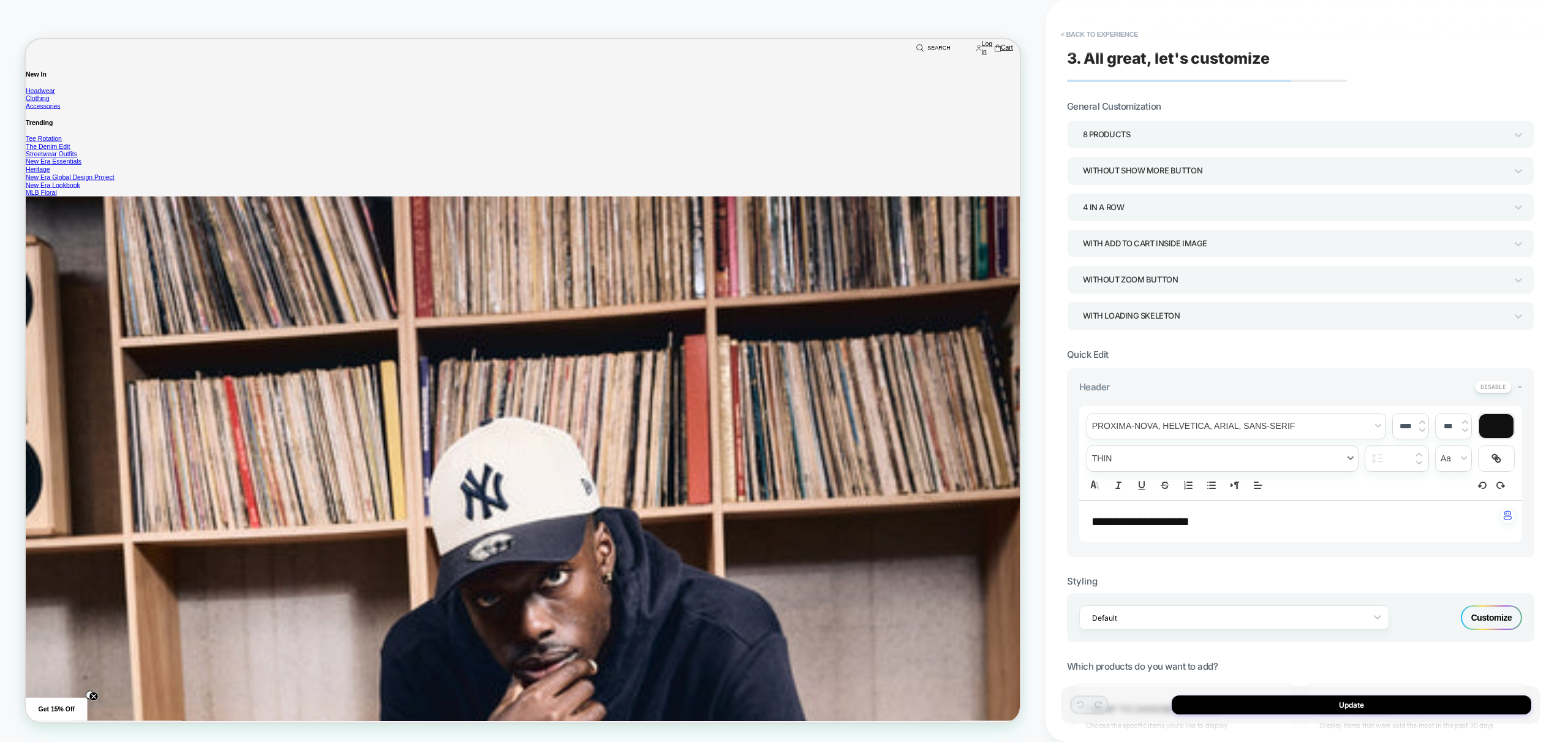
scroll to position [41, 0]
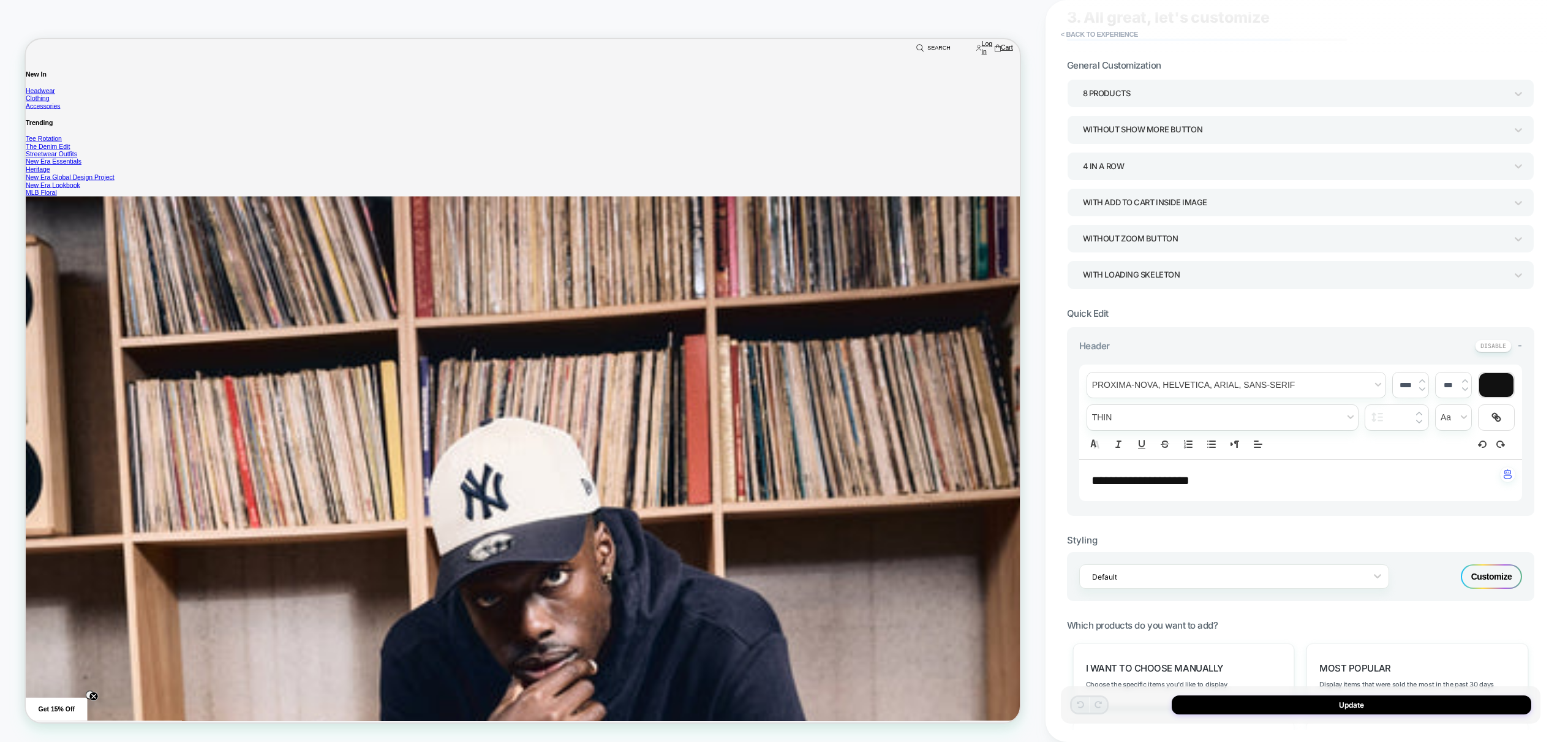
click at [1491, 574] on div "Customize" at bounding box center [1491, 576] width 62 height 24
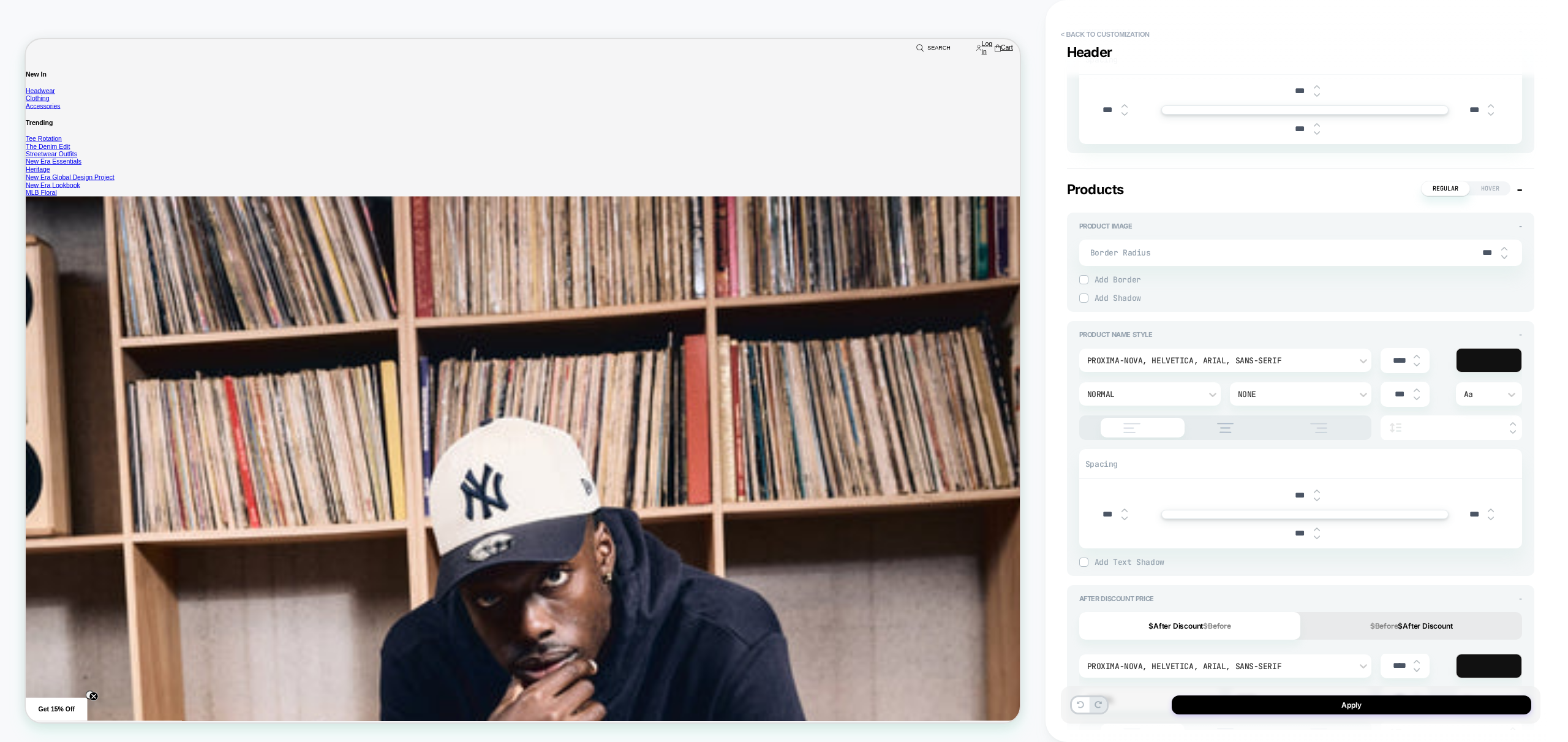
scroll to position [410, 0]
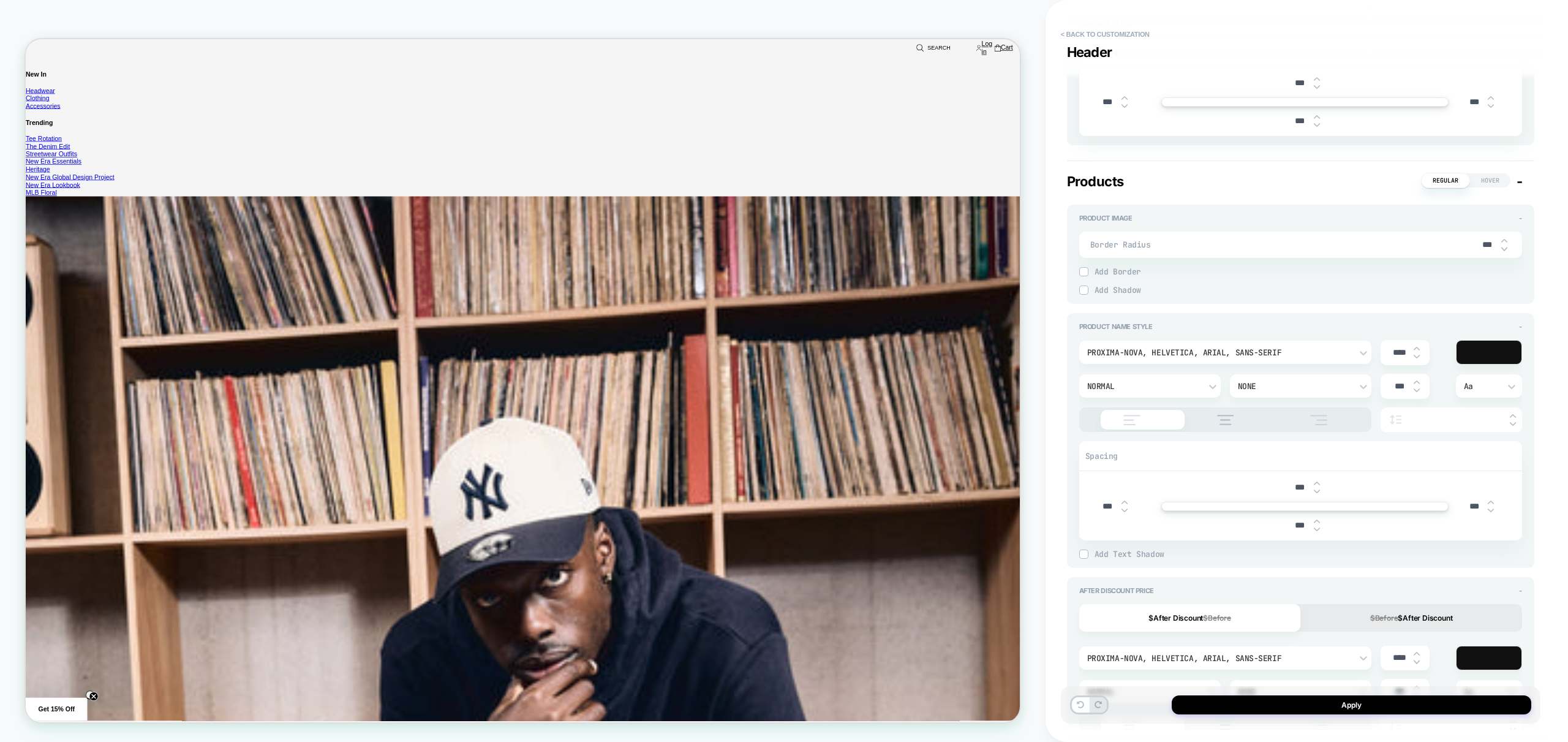
type textarea "*"
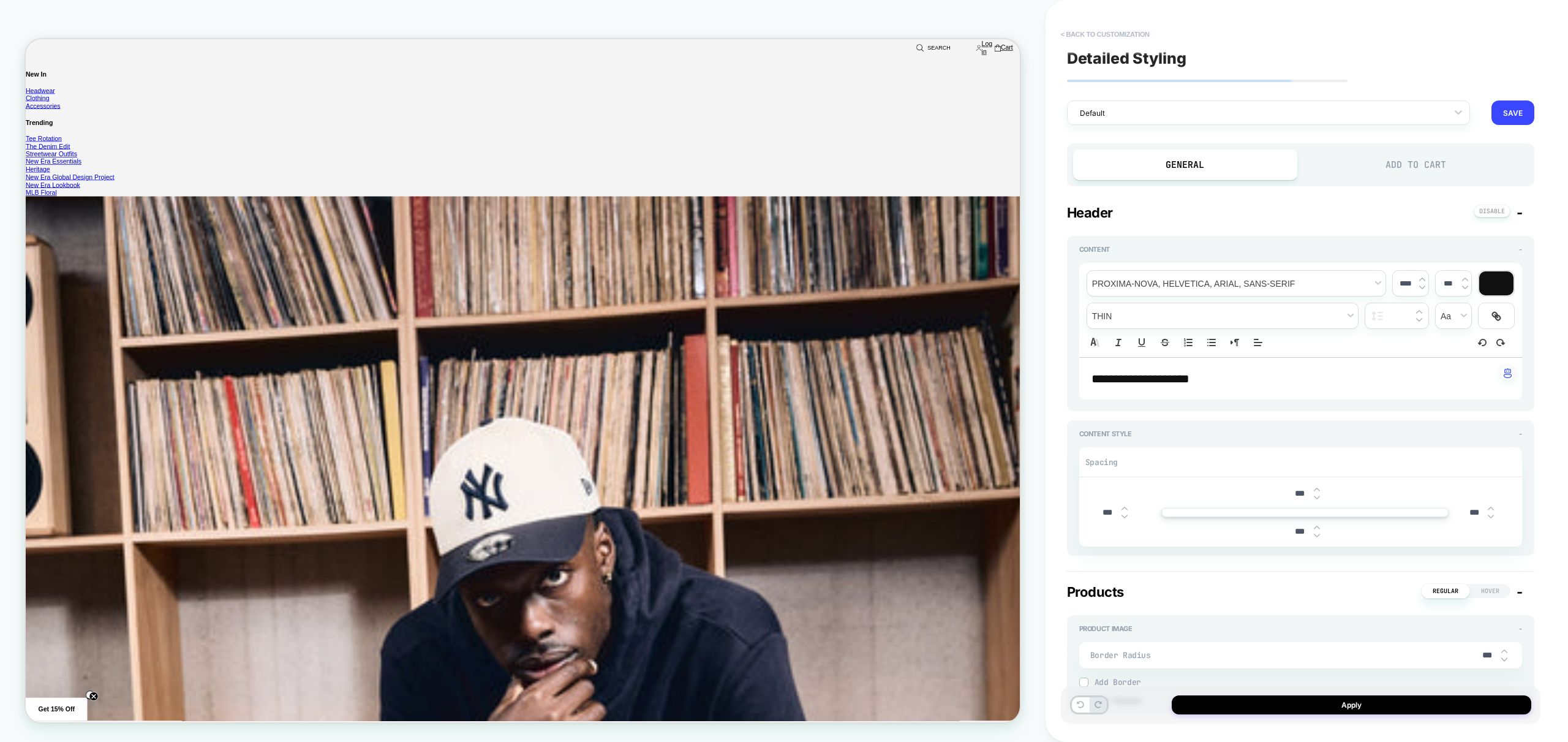
click at [1105, 35] on button "< Back to customization" at bounding box center [1105, 34] width 101 height 20
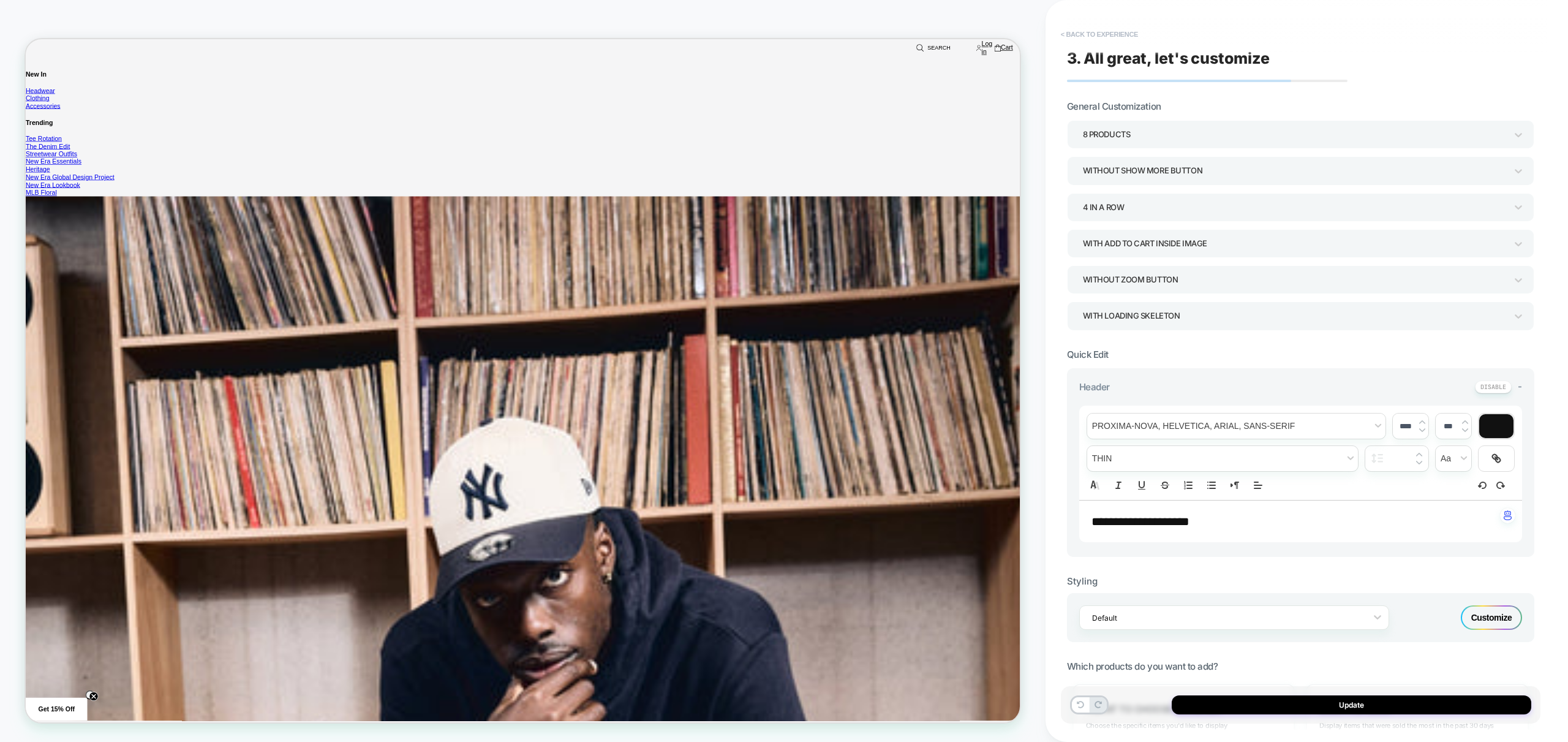
click at [1096, 38] on button "< Back to experience" at bounding box center [1099, 34] width 89 height 20
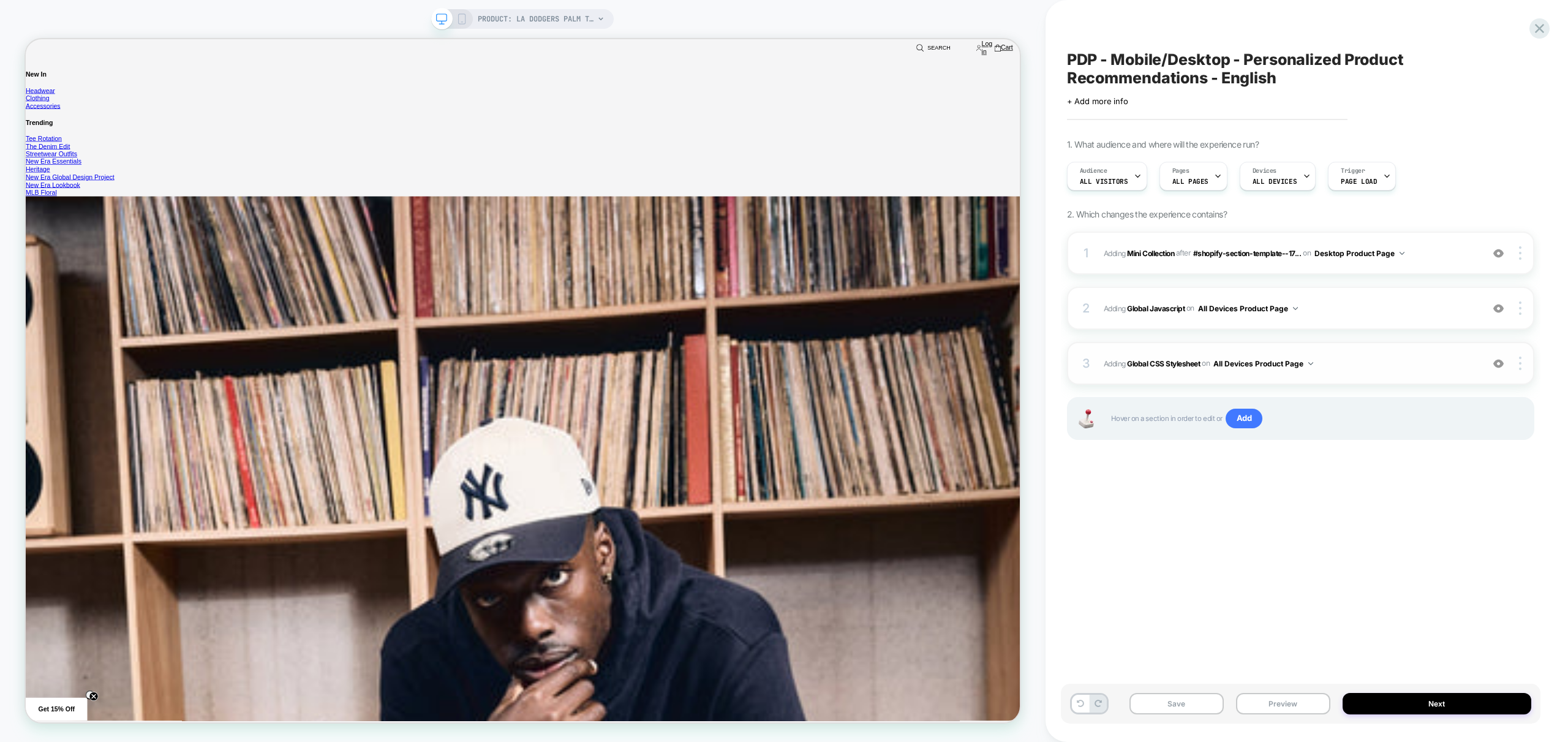
click at [1377, 363] on span "Adding Global CSS Stylesheet on All Devices Product Page" at bounding box center [1290, 363] width 373 height 15
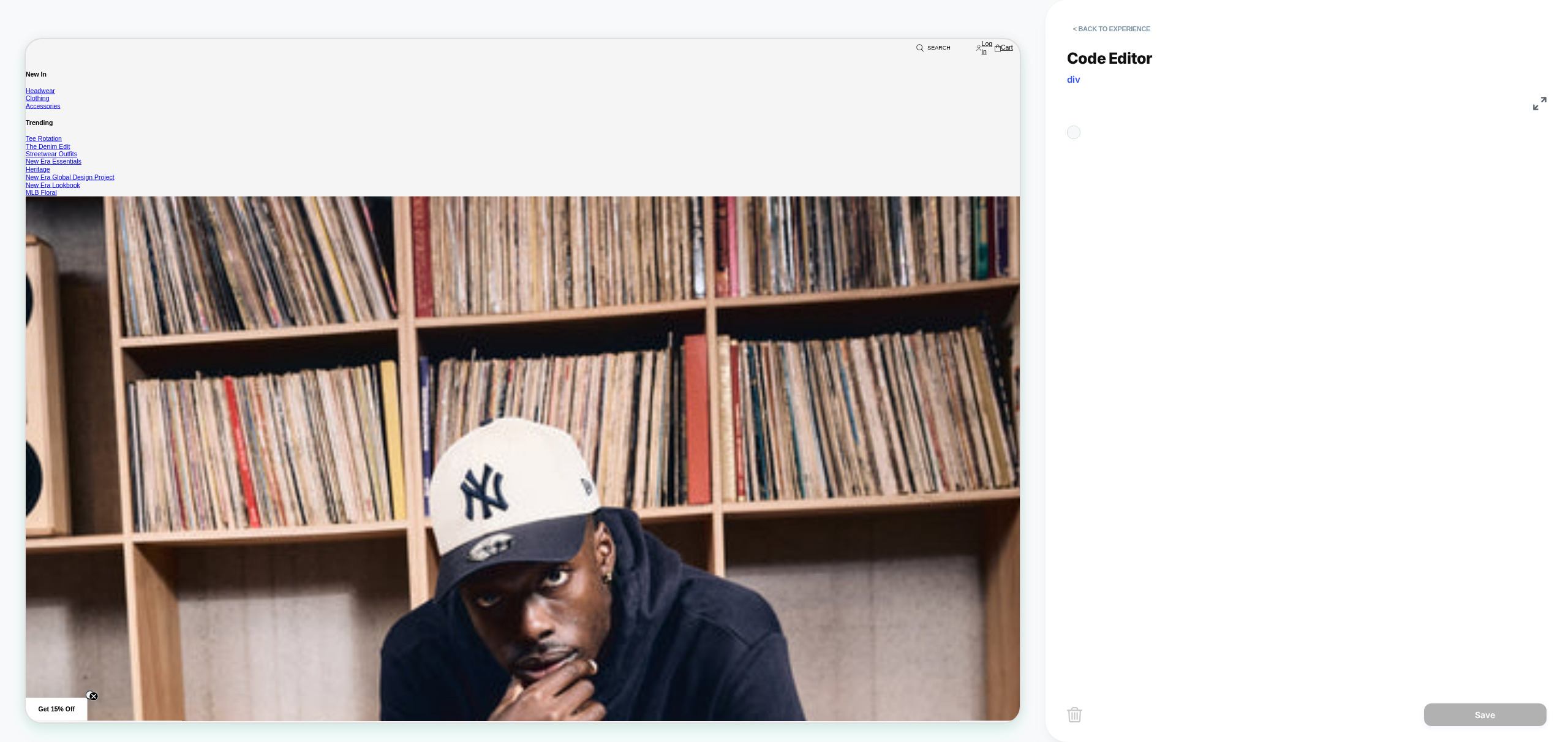
scroll to position [50, 0]
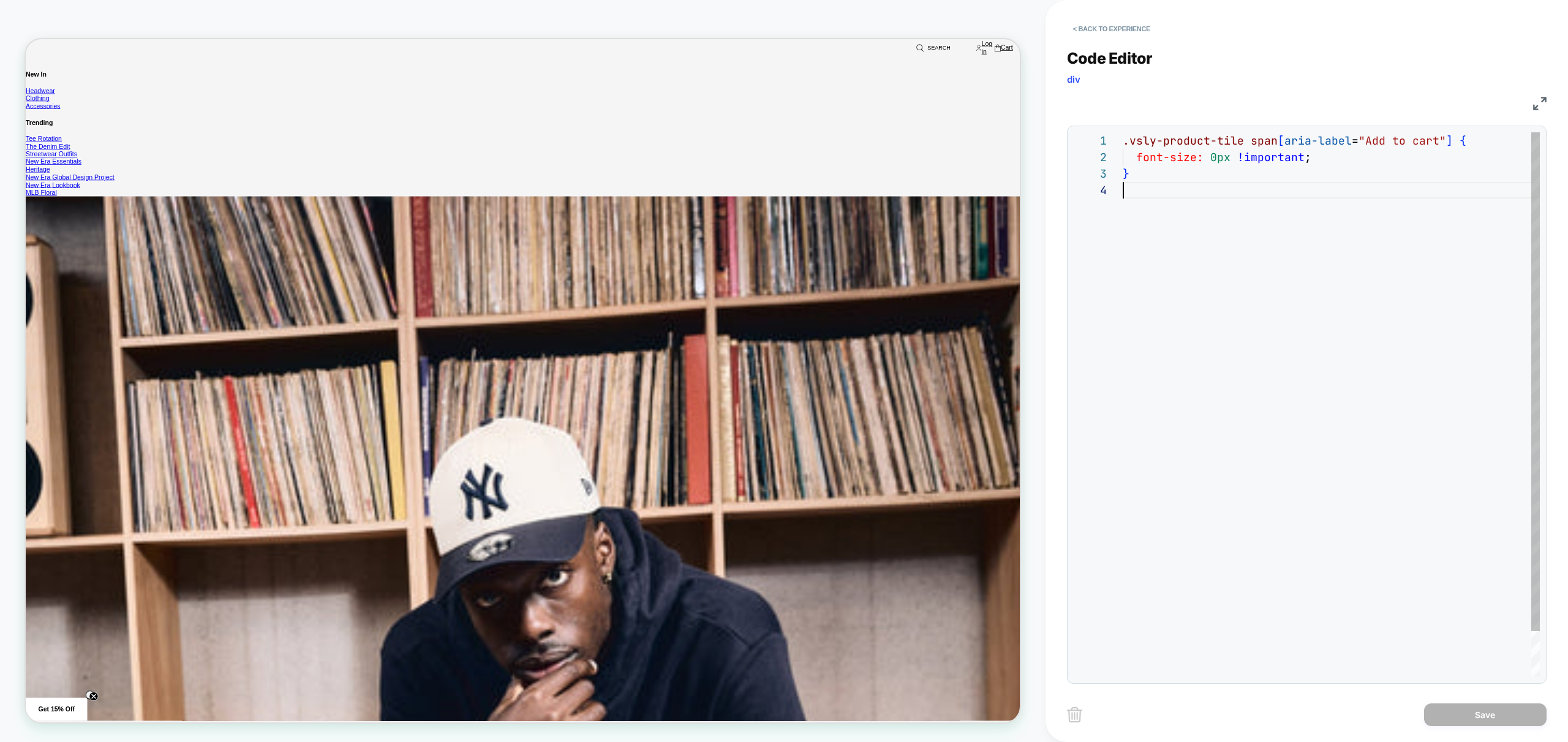
click at [1233, 279] on div ".vsly-product-tile span [ aria-label = "Add to cart" ] { font-size: 0px !import…" at bounding box center [1331, 430] width 417 height 594
drag, startPoint x: 1204, startPoint y: 189, endPoint x: 1089, endPoint y: 189, distance: 115.0
click at [1123, 189] on div ".vsly-product-tile span [ aria-label = "Add to cart" ] { font-size: 0px !import…" at bounding box center [1331, 430] width 417 height 594
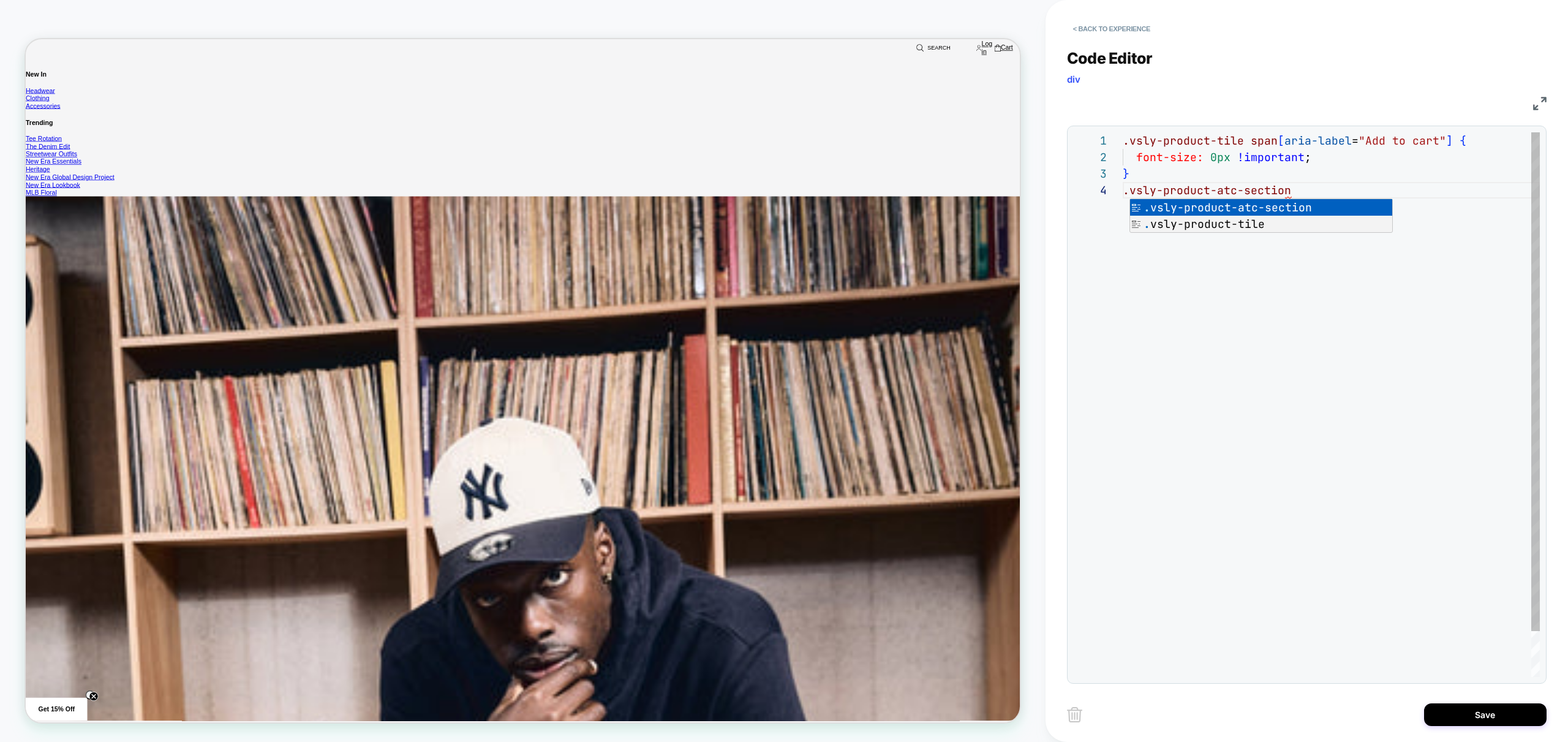
click at [1399, 179] on div ".vsly-product-tile span [ aria-label = "Add to cart" ] { font-size: 0px !import…" at bounding box center [1331, 430] width 417 height 594
click at [1391, 185] on div ".vsly-product-tile span [ aria-label = "Add to cart" ] { font-size: 0px !import…" at bounding box center [1331, 430] width 417 height 594
click at [1262, 287] on div ".vsly-product-tile span [ aria-label = "Add to cart" ] { font-size: 0px !import…" at bounding box center [1331, 446] width 417 height 627
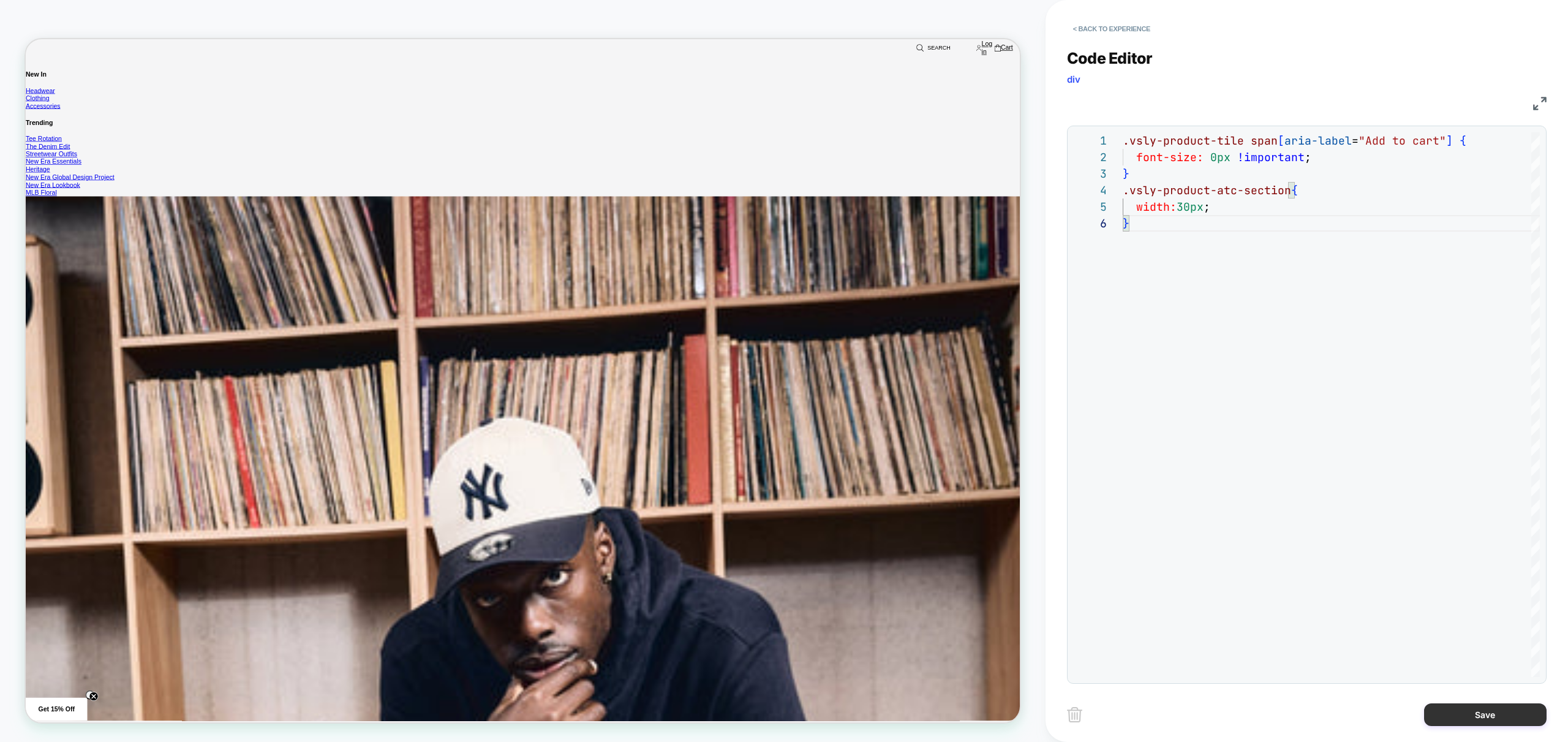
type textarea "**********"
click at [1492, 714] on button "Save" at bounding box center [1485, 714] width 122 height 23
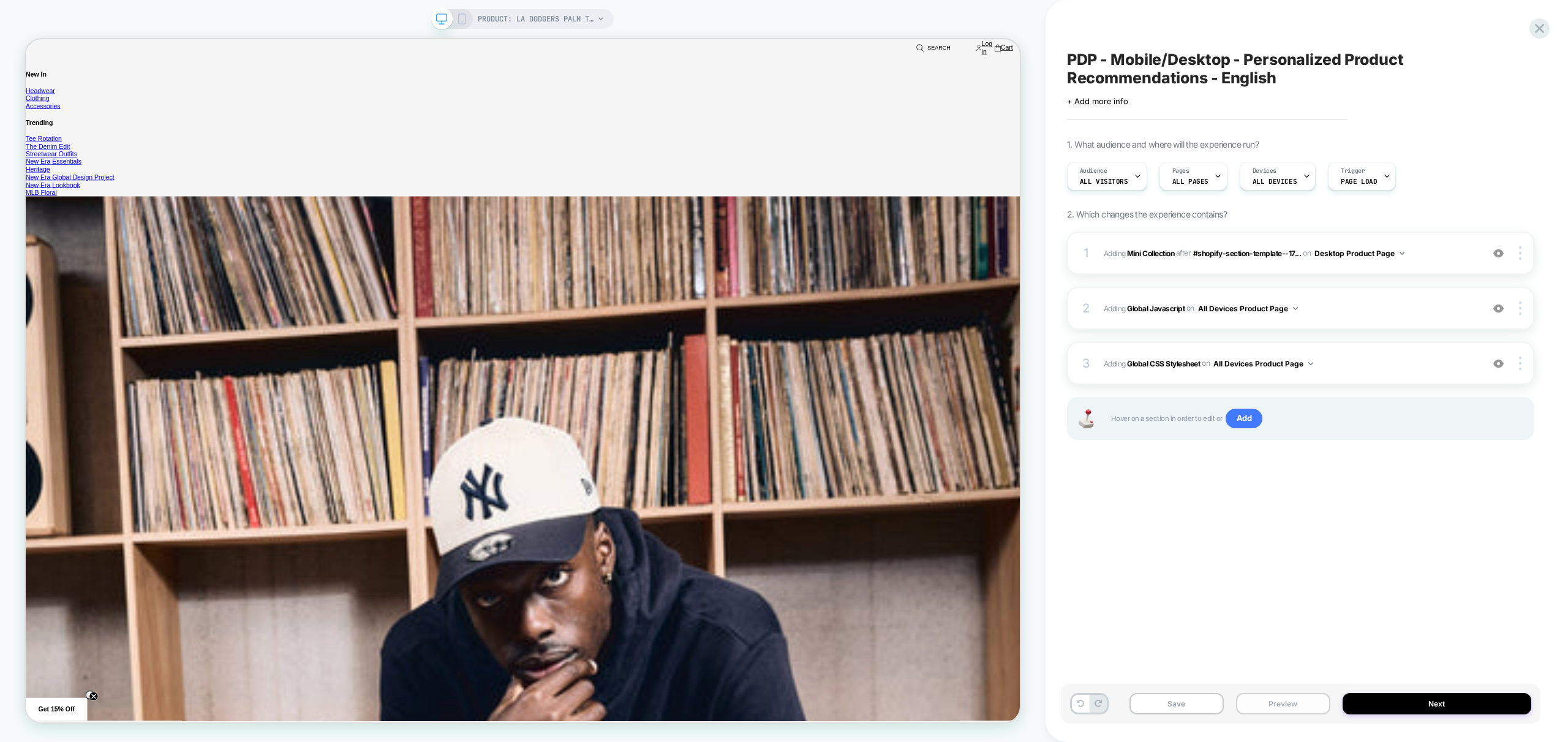
drag, startPoint x: 1299, startPoint y: 709, endPoint x: 1295, endPoint y: 701, distance: 8.9
click at [1299, 709] on button "Preview" at bounding box center [1283, 704] width 95 height 21
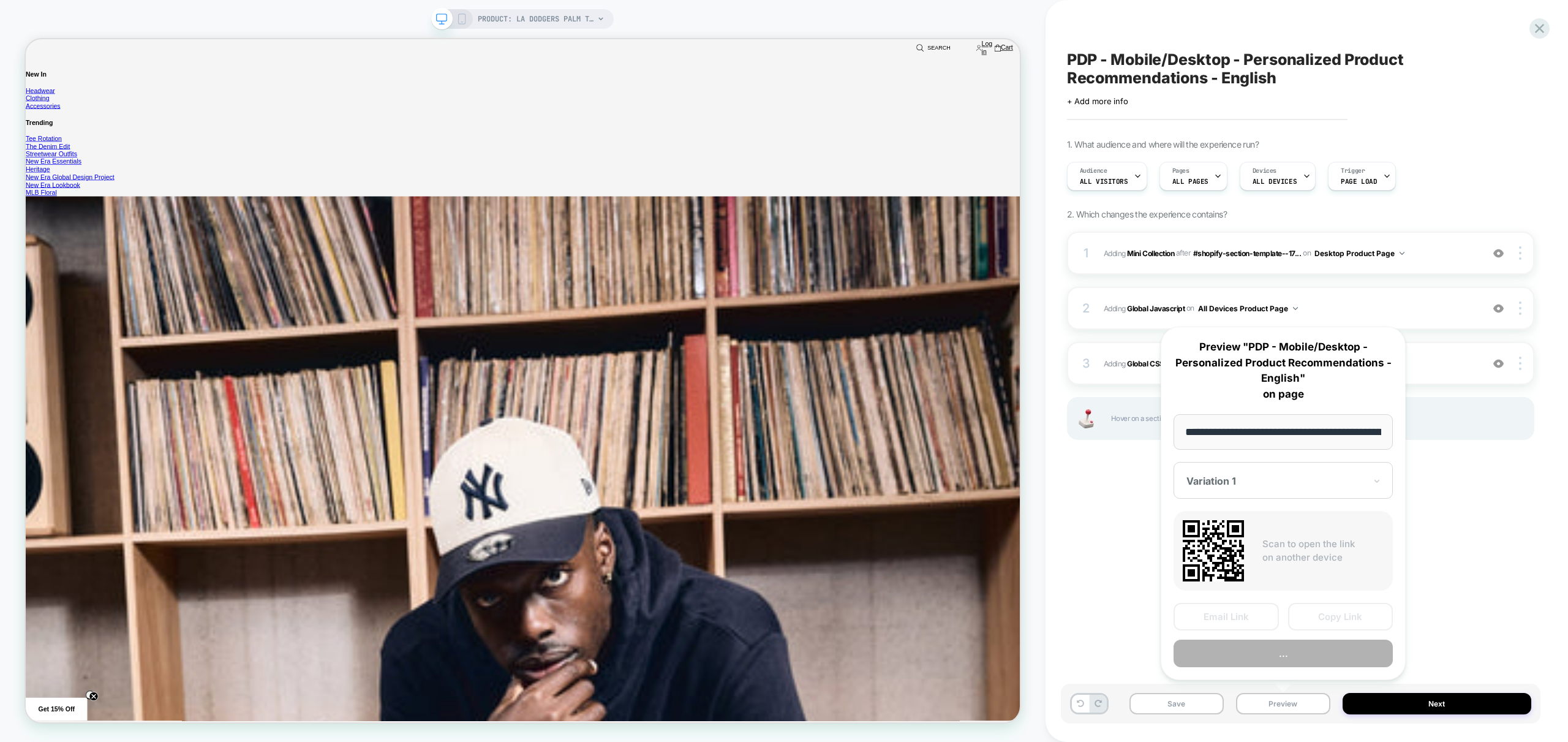
scroll to position [0, 319]
click at [1310, 654] on button "Preview" at bounding box center [1283, 654] width 219 height 28
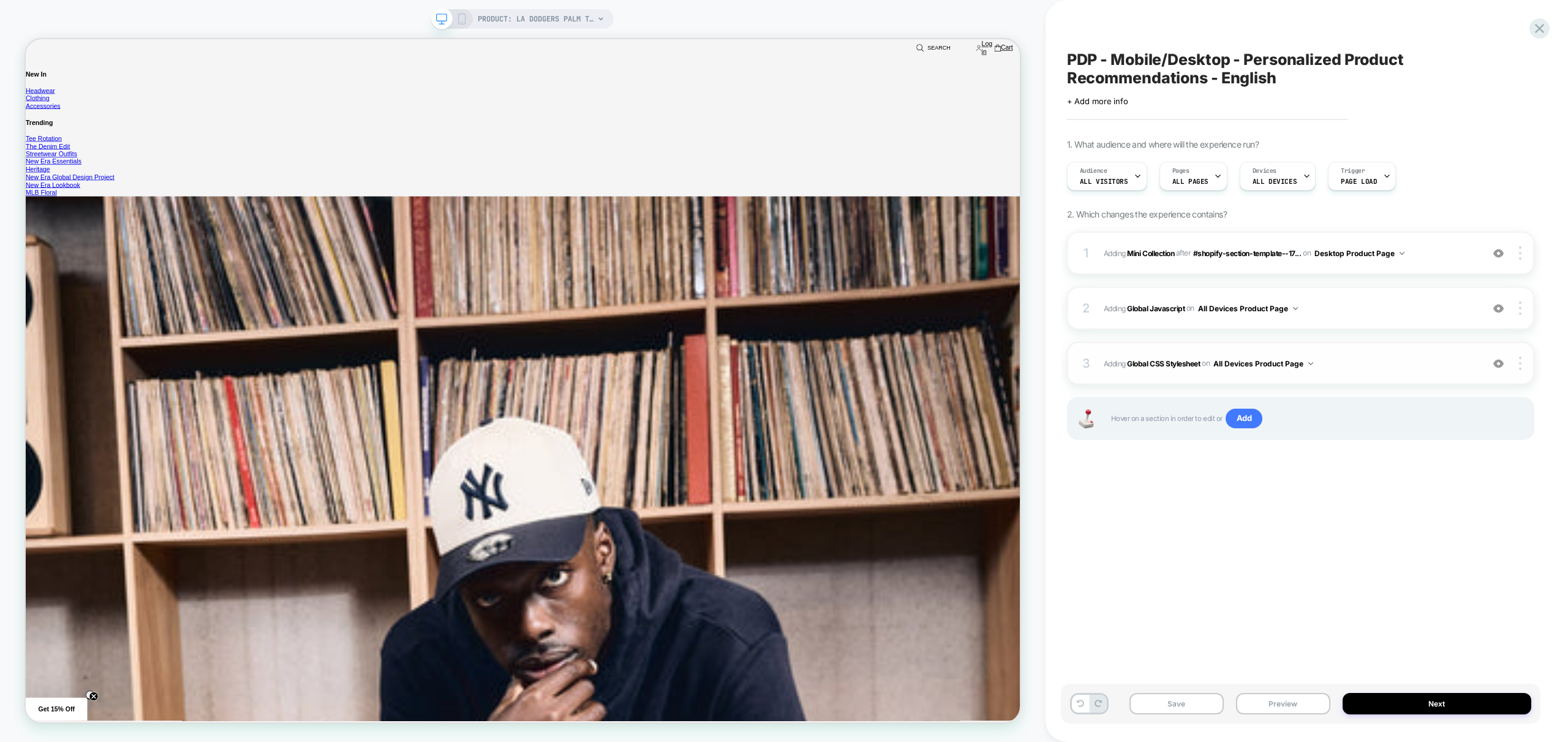
click at [1408, 363] on span "Adding Global CSS Stylesheet on All Devices Product Page" at bounding box center [1290, 363] width 373 height 15
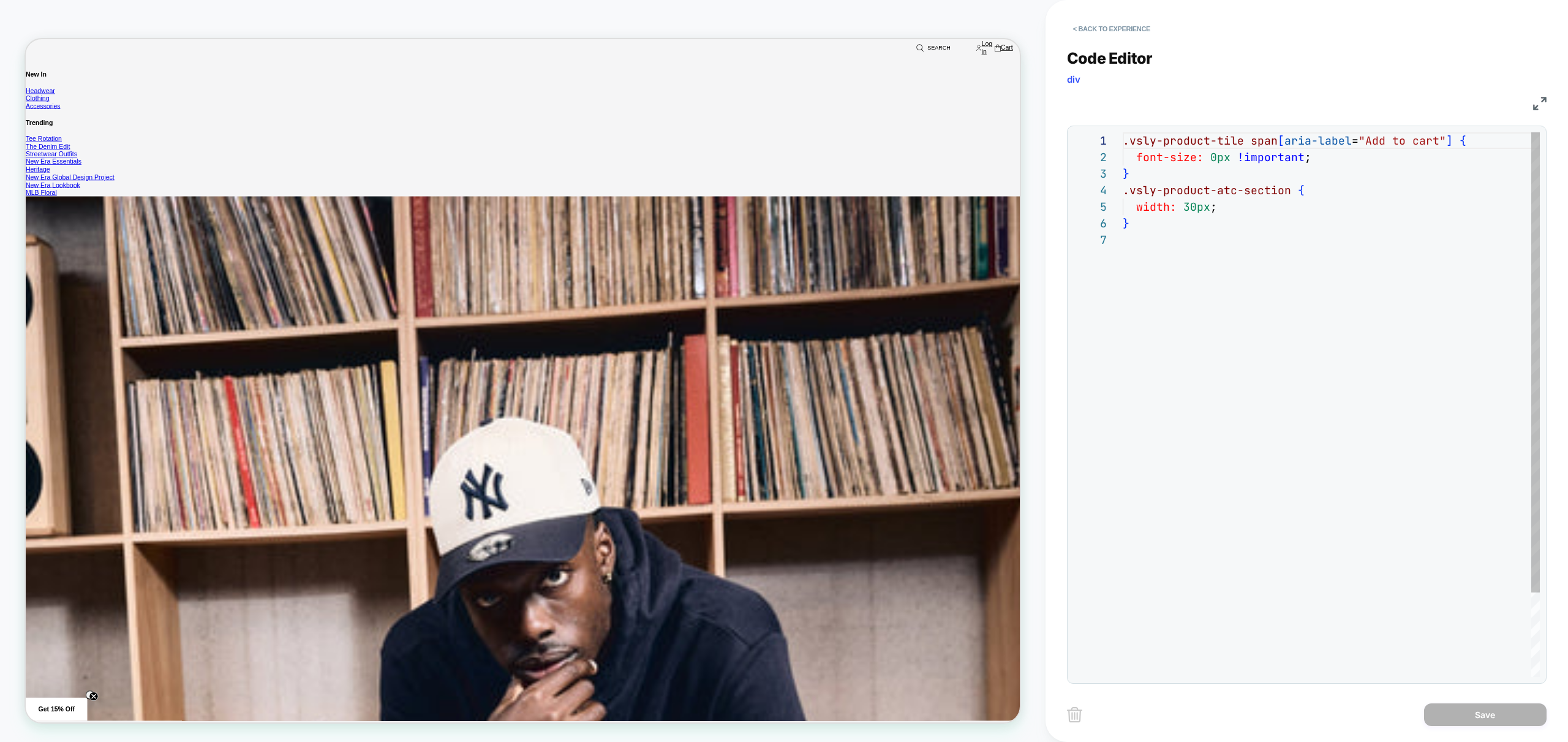
scroll to position [99, 0]
click at [1209, 207] on div ".vsly-product-tile span [ aria-label = "Add to cart" ] { font-size: 0px !import…" at bounding box center [1331, 454] width 417 height 644
click at [1263, 291] on div ".vsly-product-tile span [ aria-label = "Add to cart" ] { font-size: 0px !import…" at bounding box center [1331, 454] width 417 height 644
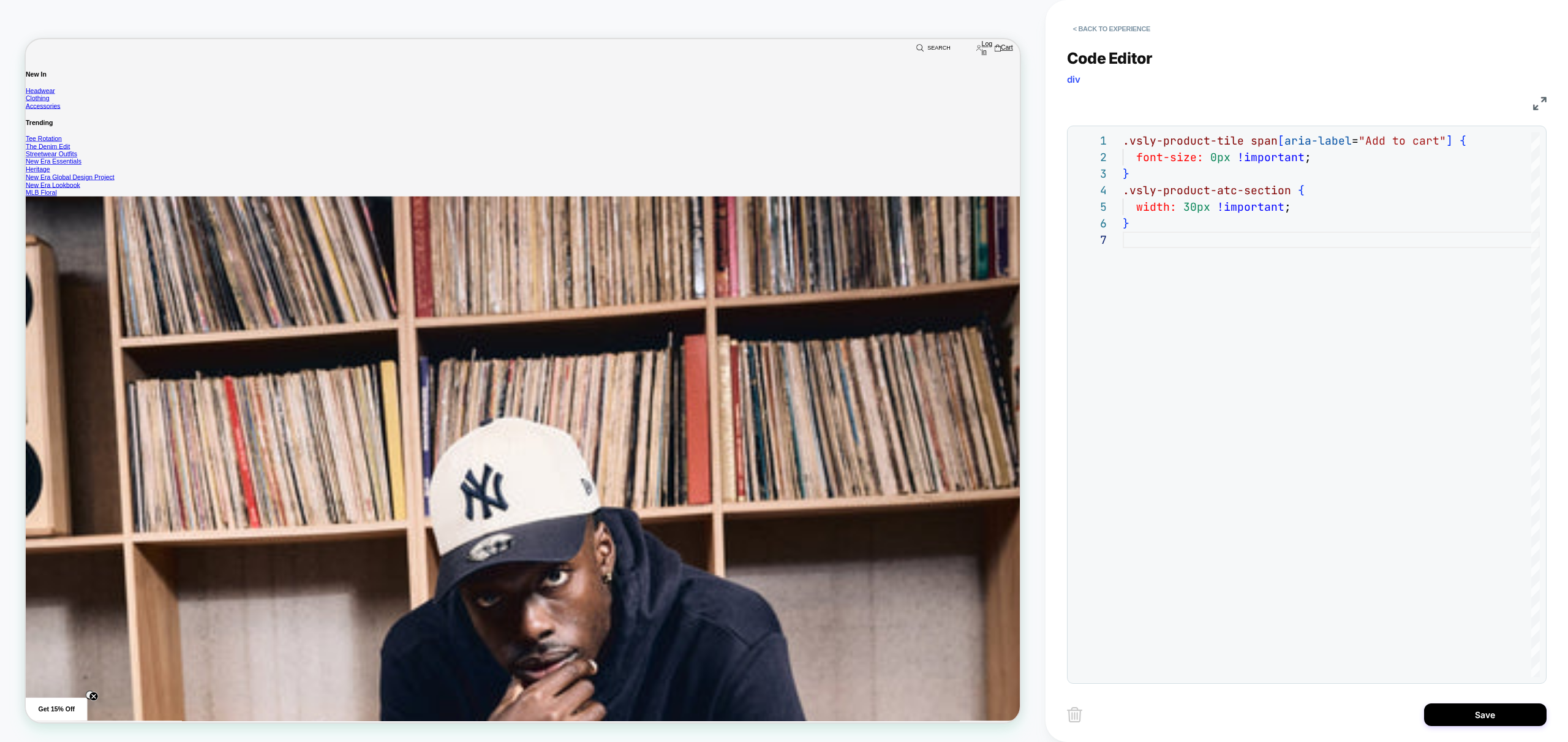
type textarea "**********"
click at [1483, 725] on div "Save" at bounding box center [1307, 714] width 480 height 30
drag, startPoint x: 1482, startPoint y: 719, endPoint x: 1317, endPoint y: 707, distance: 165.4
click at [1482, 719] on button "Save" at bounding box center [1485, 714] width 122 height 23
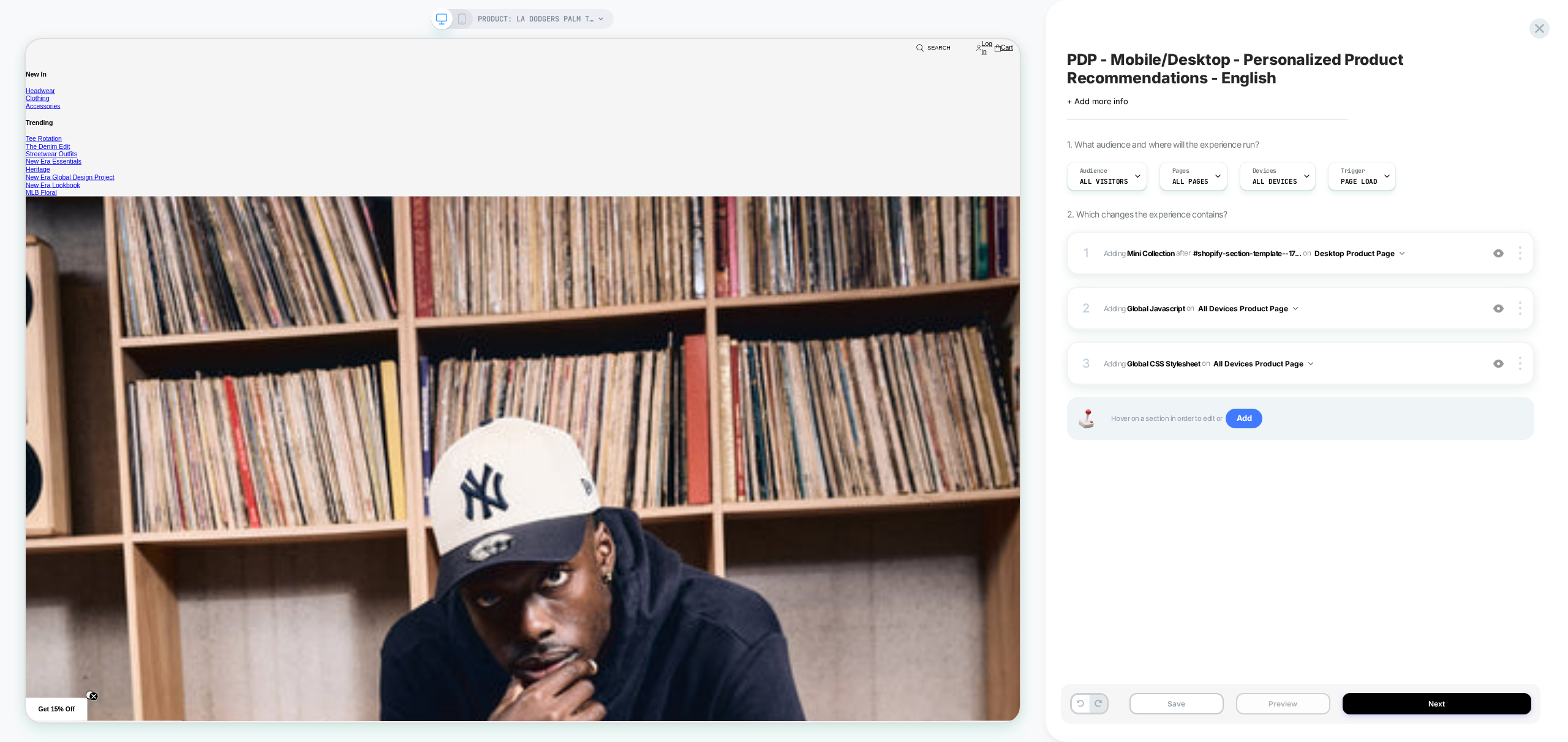
click at [1269, 699] on button "Preview" at bounding box center [1283, 704] width 95 height 21
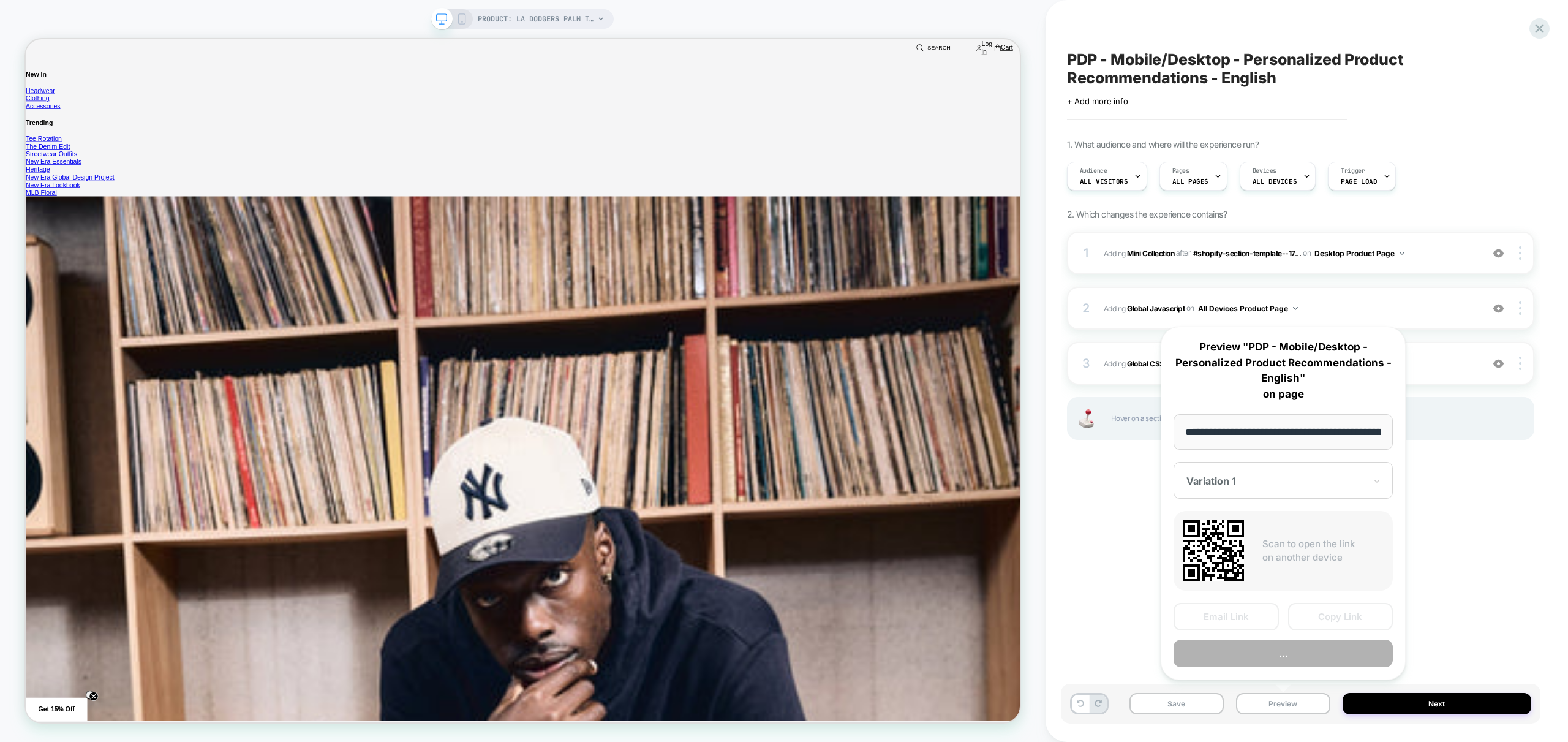
scroll to position [0, 319]
click at [1295, 652] on button "Preview" at bounding box center [1283, 654] width 219 height 28
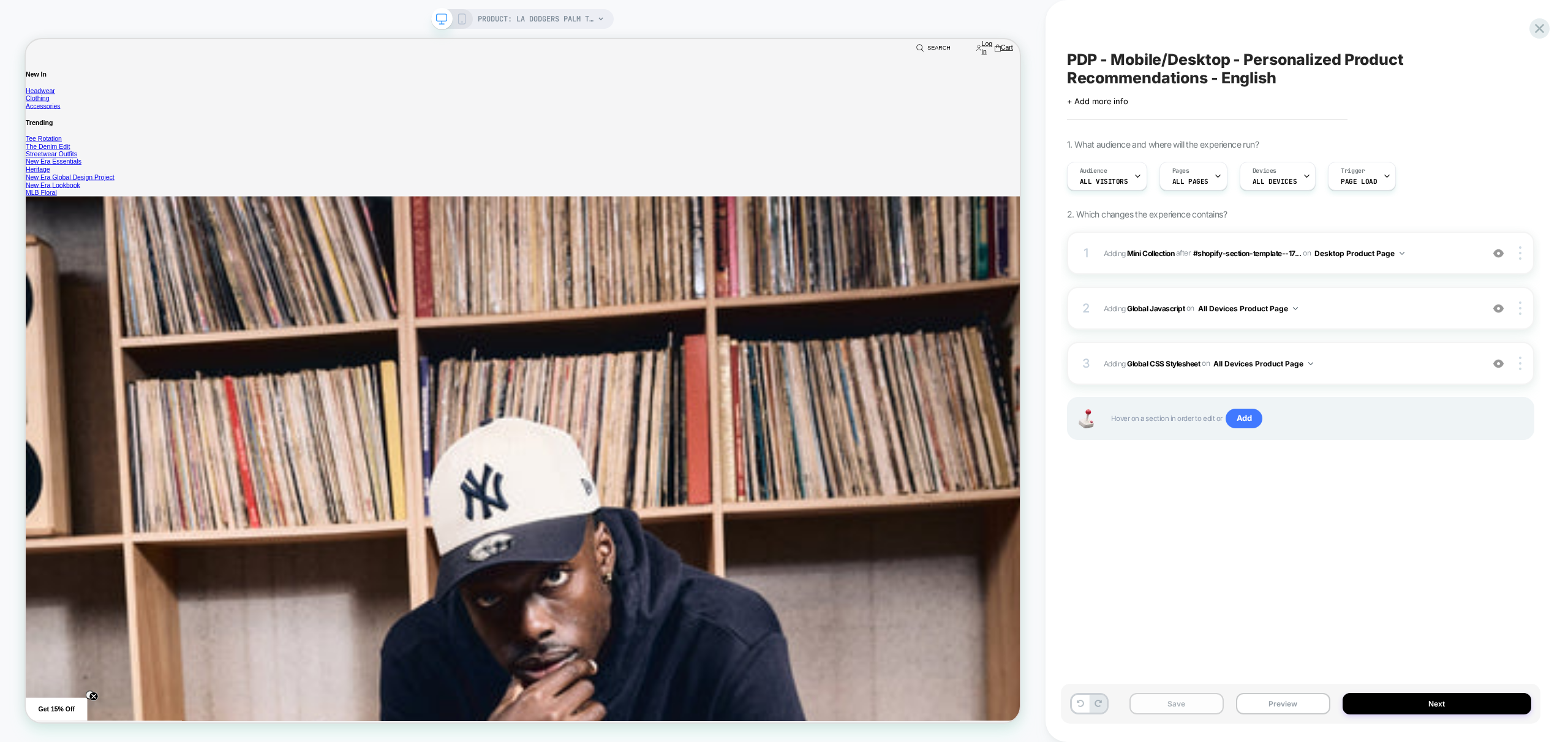
click at [1189, 698] on button "Save" at bounding box center [1177, 704] width 95 height 21
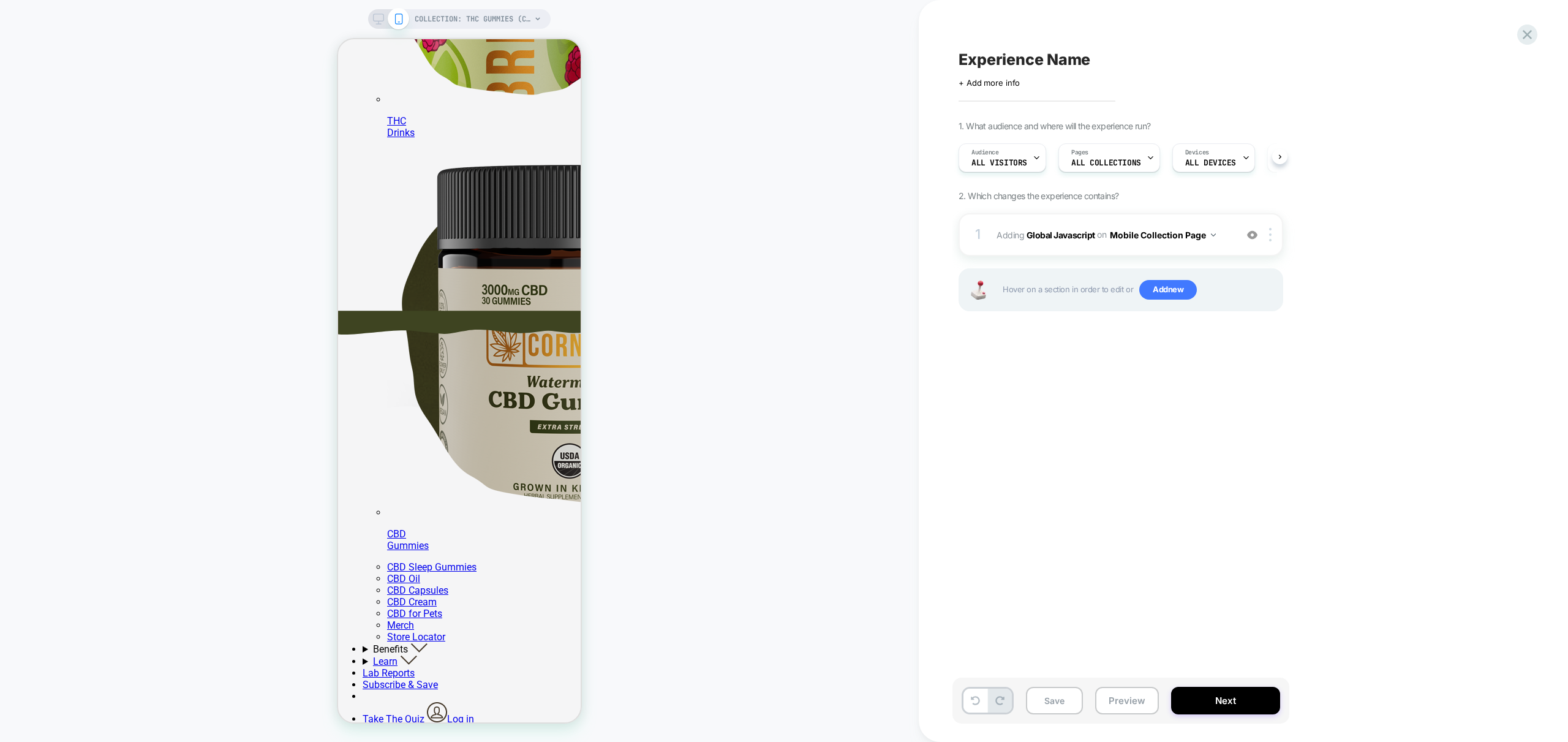
scroll to position [0, 1]
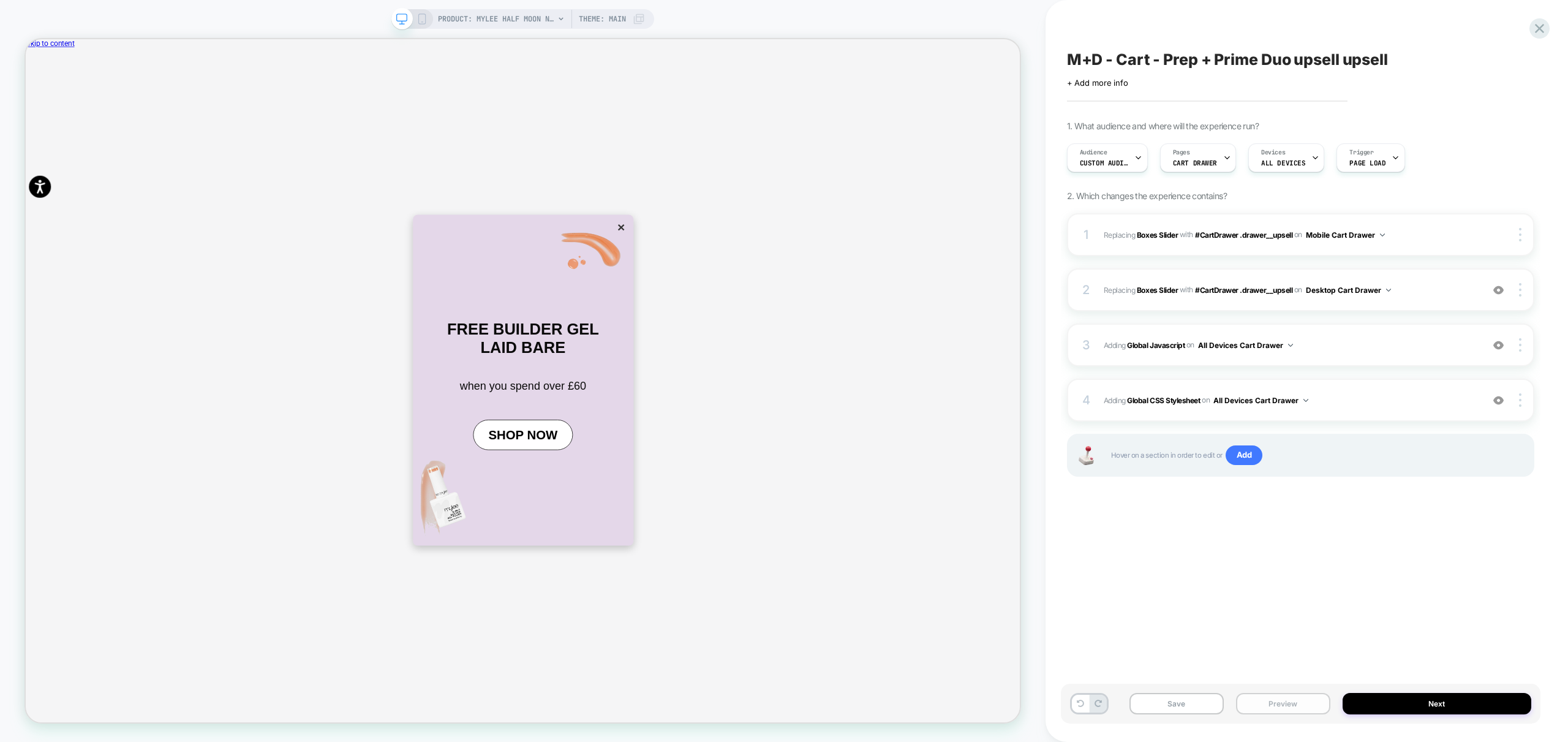
click at [1303, 700] on button "Preview" at bounding box center [1283, 704] width 95 height 21
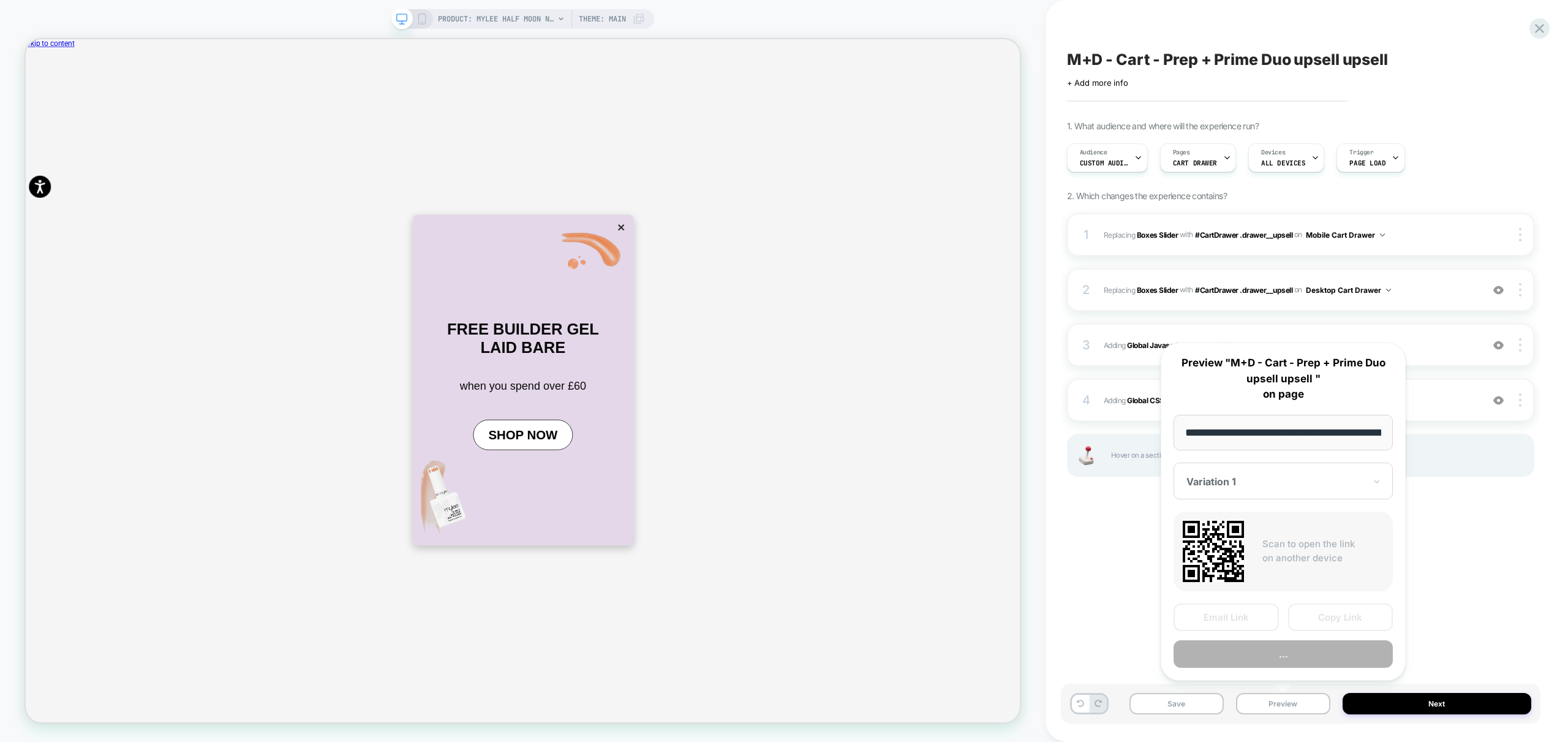
scroll to position [0, 334]
click at [1283, 647] on button "Preview" at bounding box center [1283, 655] width 219 height 28
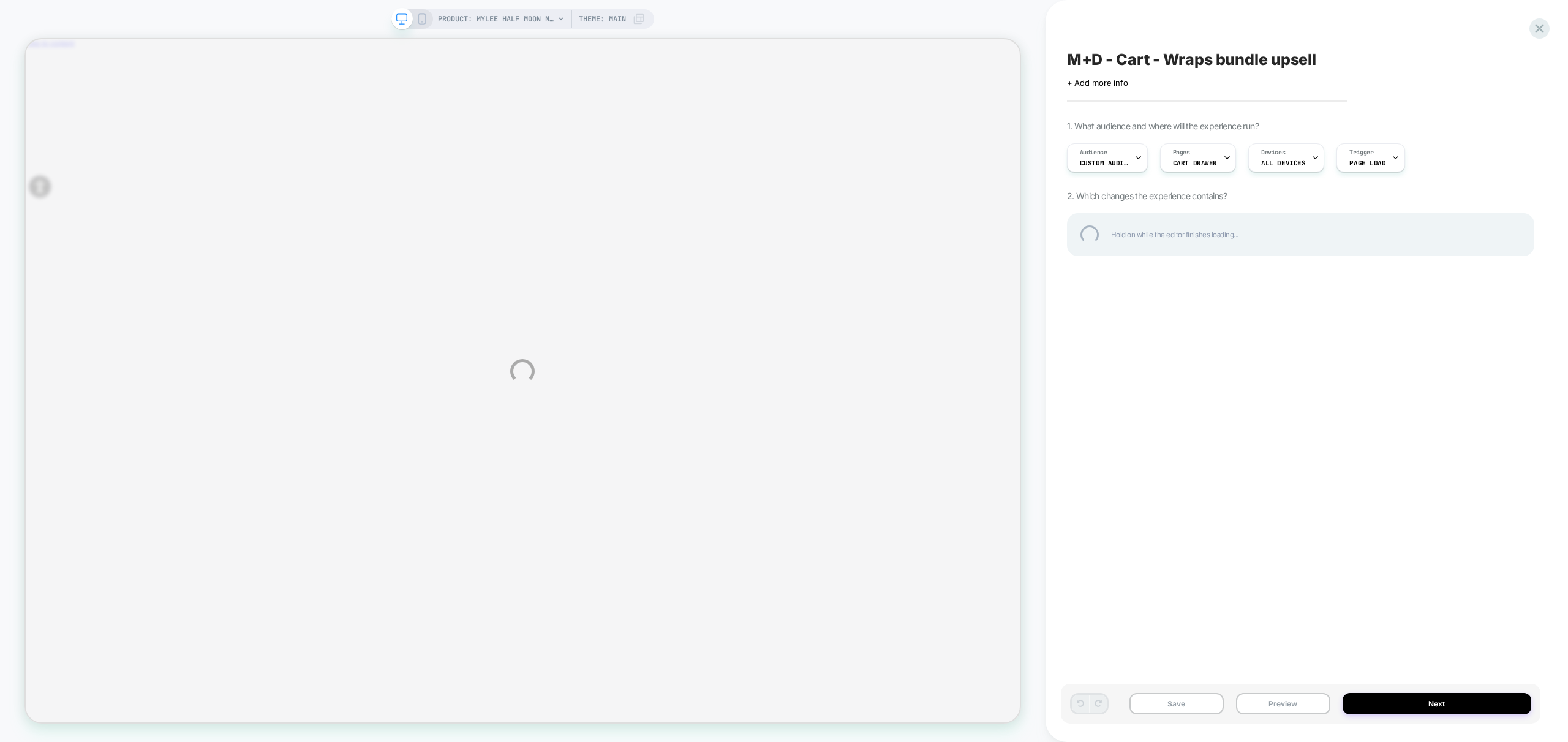
click at [1287, 700] on div "PRODUCT: Mylee Half Moon Nail Files [3 pack double sided file 100 180 grit] PRO…" at bounding box center [784, 371] width 1568 height 742
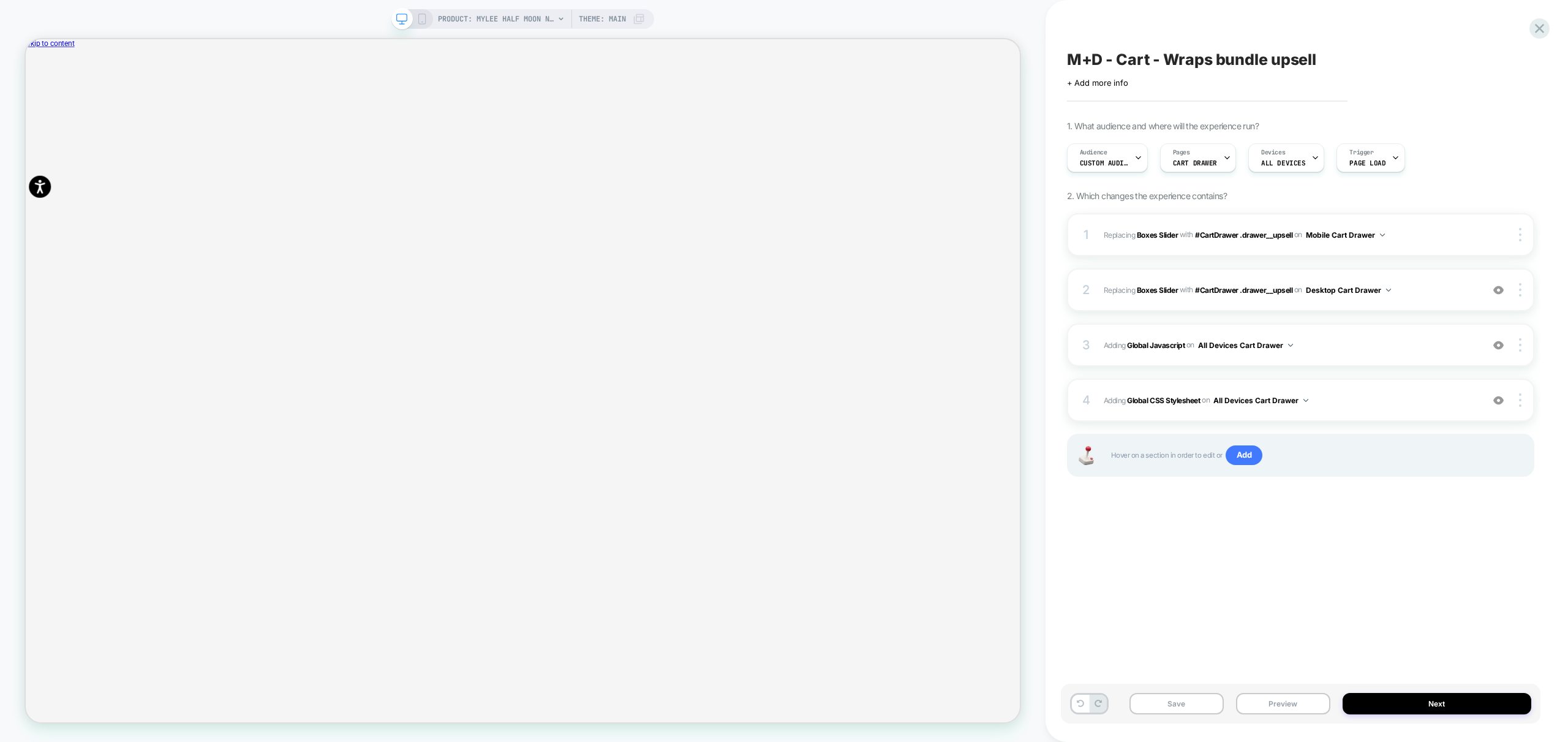
drag, startPoint x: 1281, startPoint y: 698, endPoint x: 1278, endPoint y: 736, distance: 38.1
click at [1281, 698] on button "Preview" at bounding box center [1283, 704] width 95 height 21
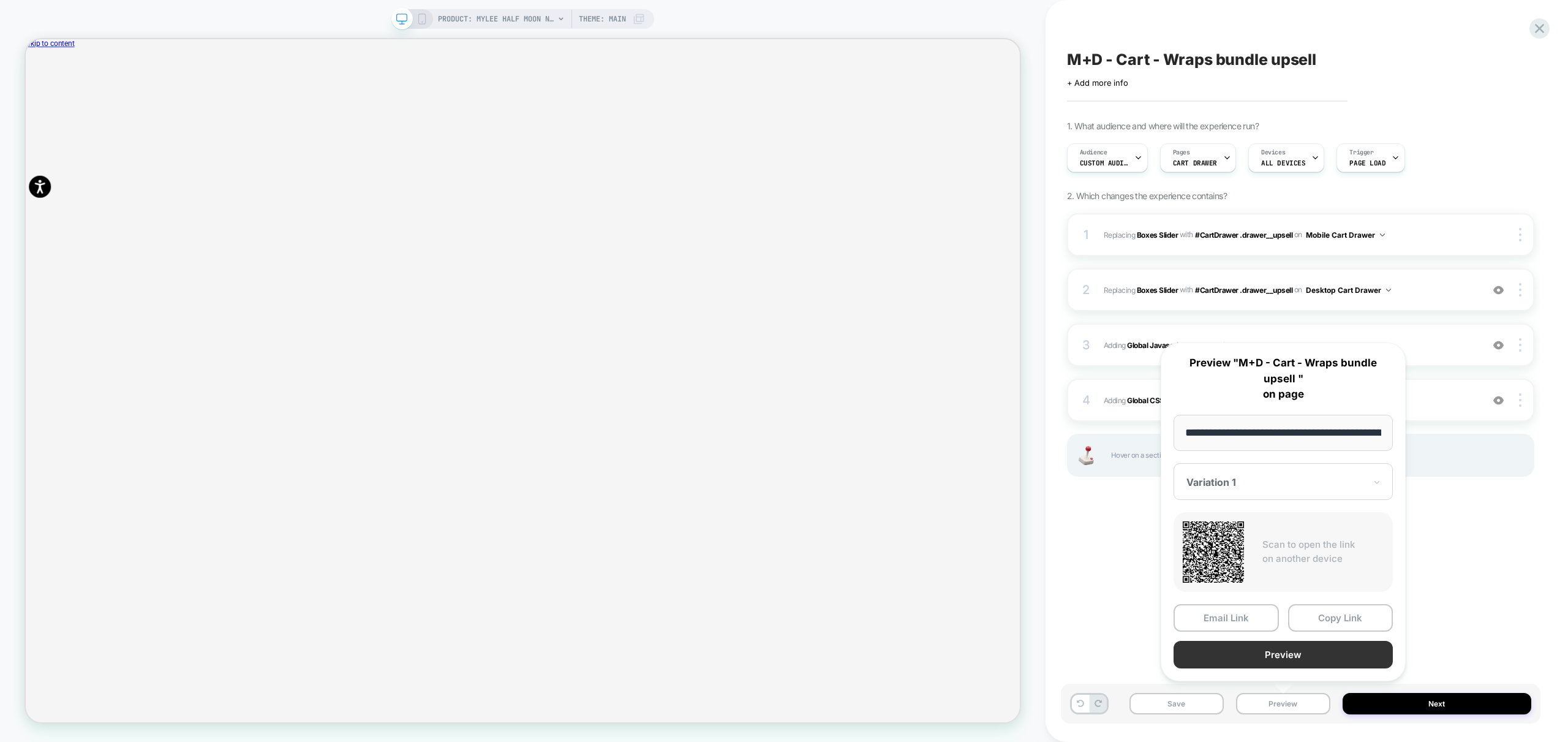
click at [1329, 652] on button "Preview" at bounding box center [1283, 655] width 219 height 28
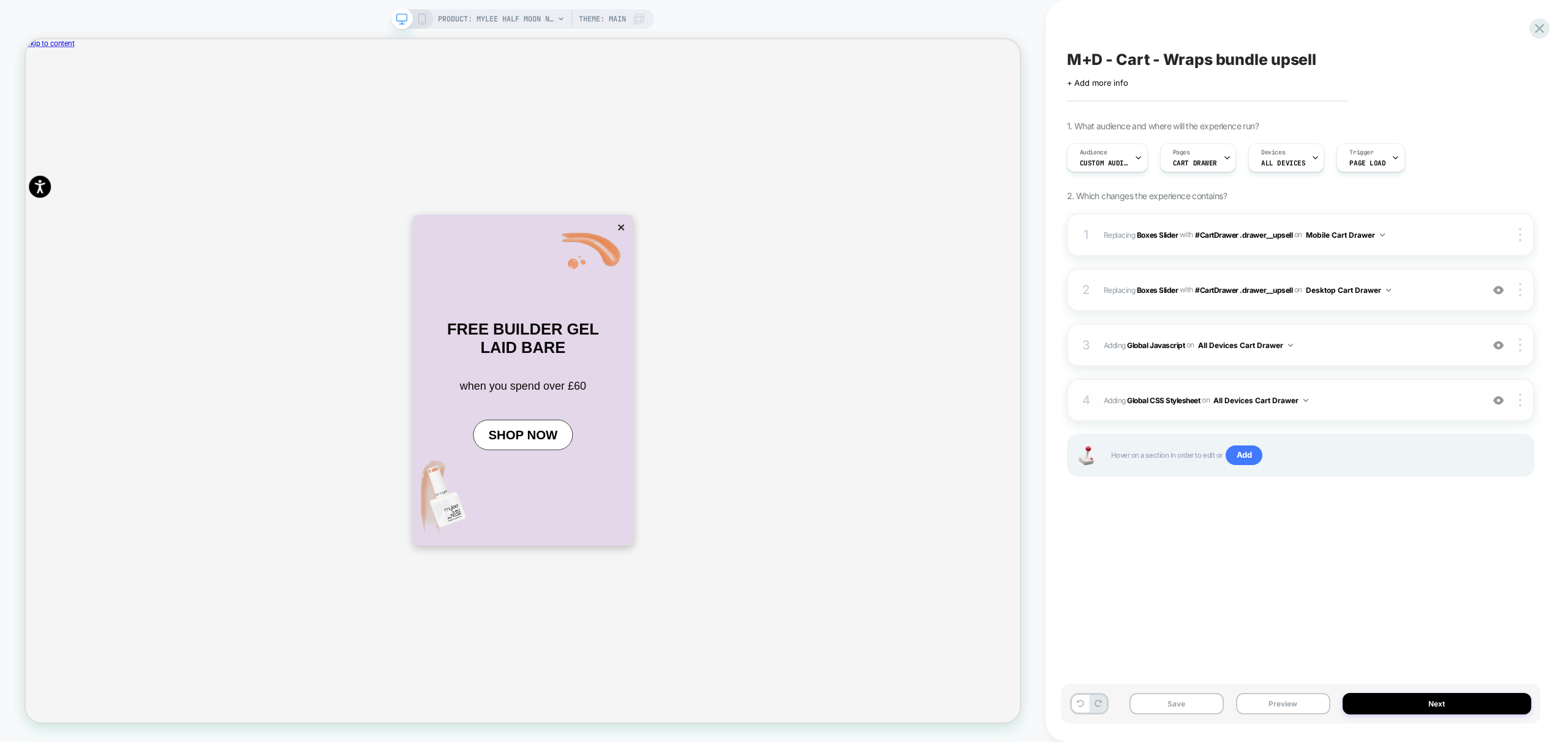
click at [1357, 406] on span "Adding Global CSS Stylesheet on All Devices Cart Drawer" at bounding box center [1290, 400] width 373 height 15
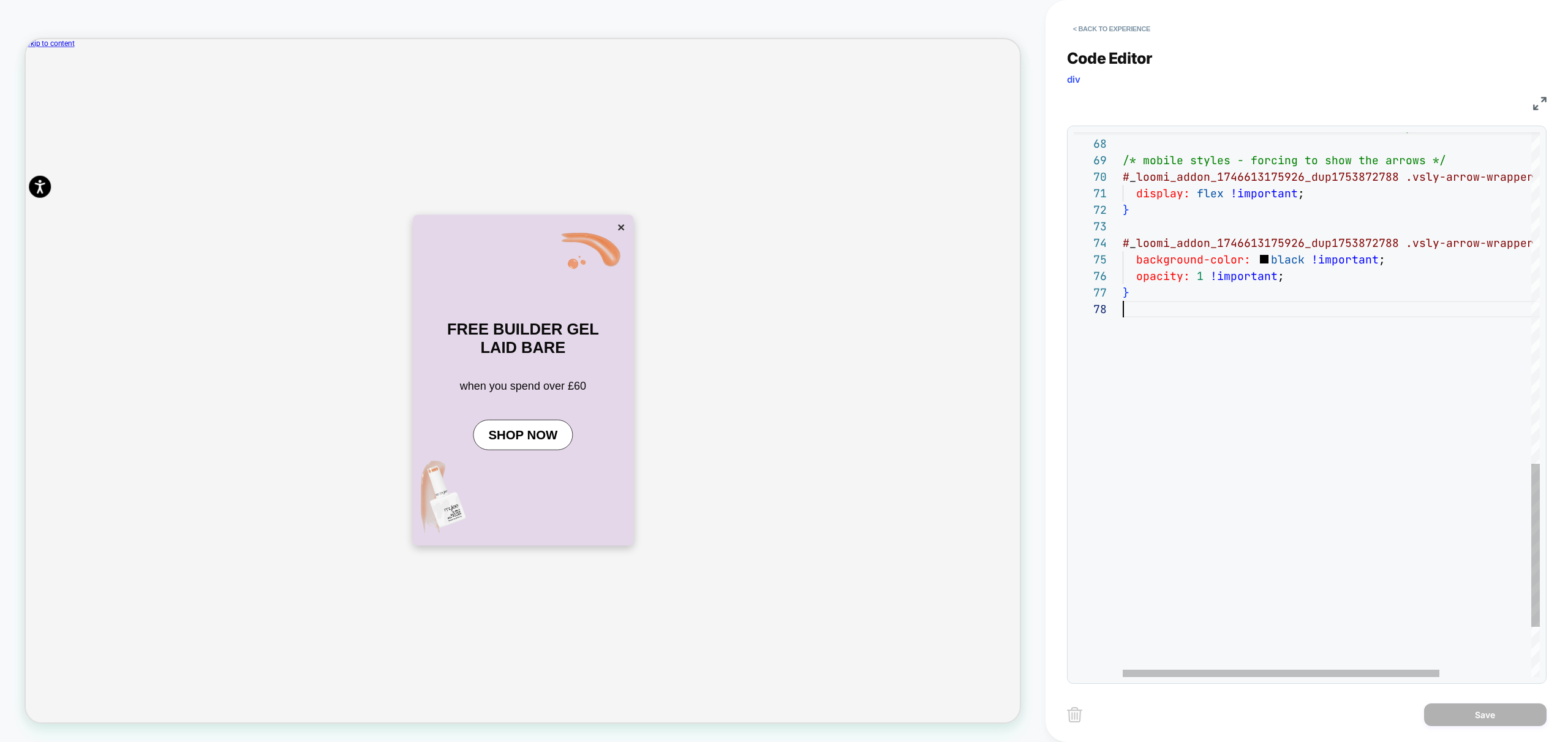
scroll to position [116, 0]
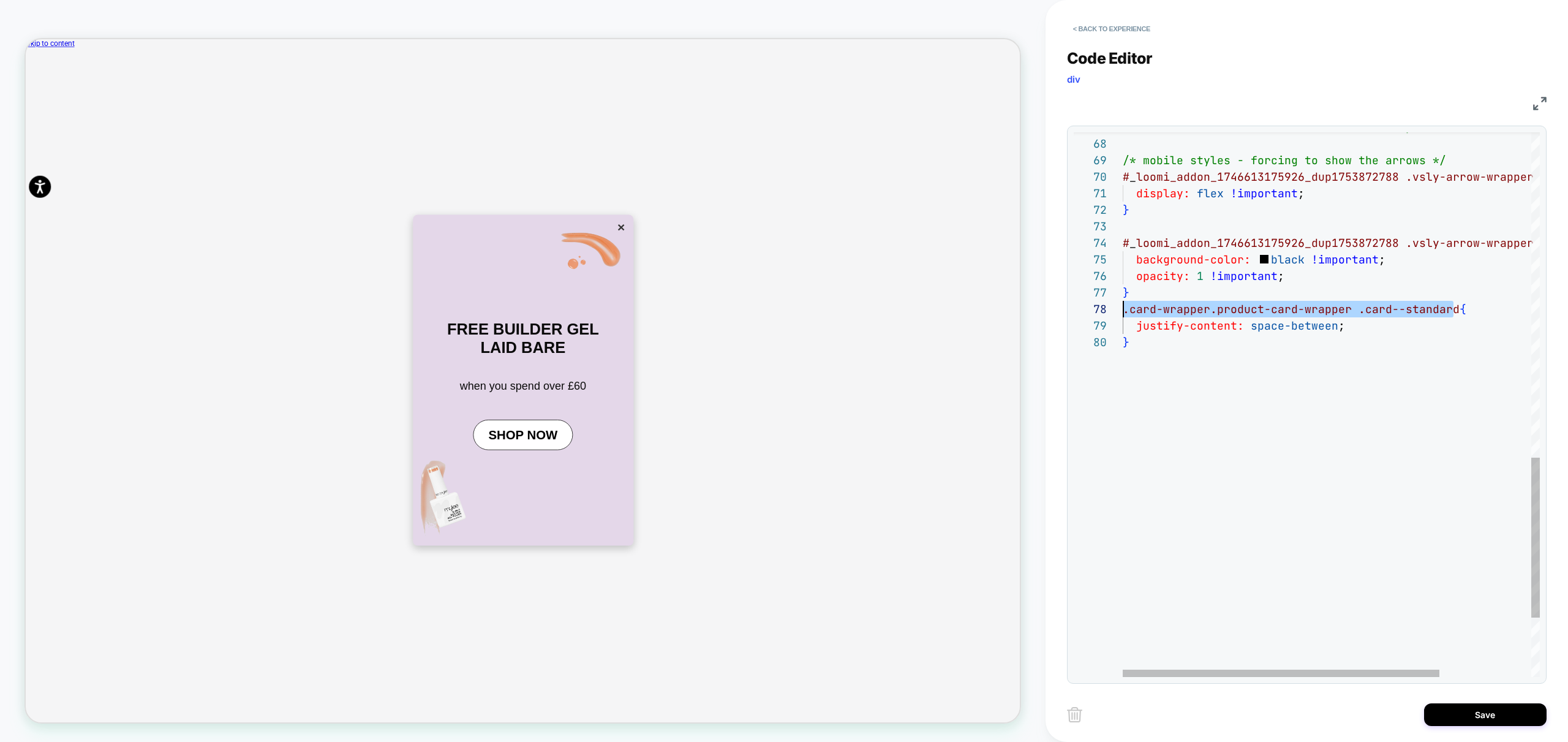
drag, startPoint x: 1452, startPoint y: 308, endPoint x: 1063, endPoint y: 309, distance: 389.0
drag, startPoint x: 1336, startPoint y: 351, endPoint x: 1342, endPoint y: 348, distance: 6.7
drag, startPoint x: 1452, startPoint y: 310, endPoint x: 1116, endPoint y: 308, distance: 336.0
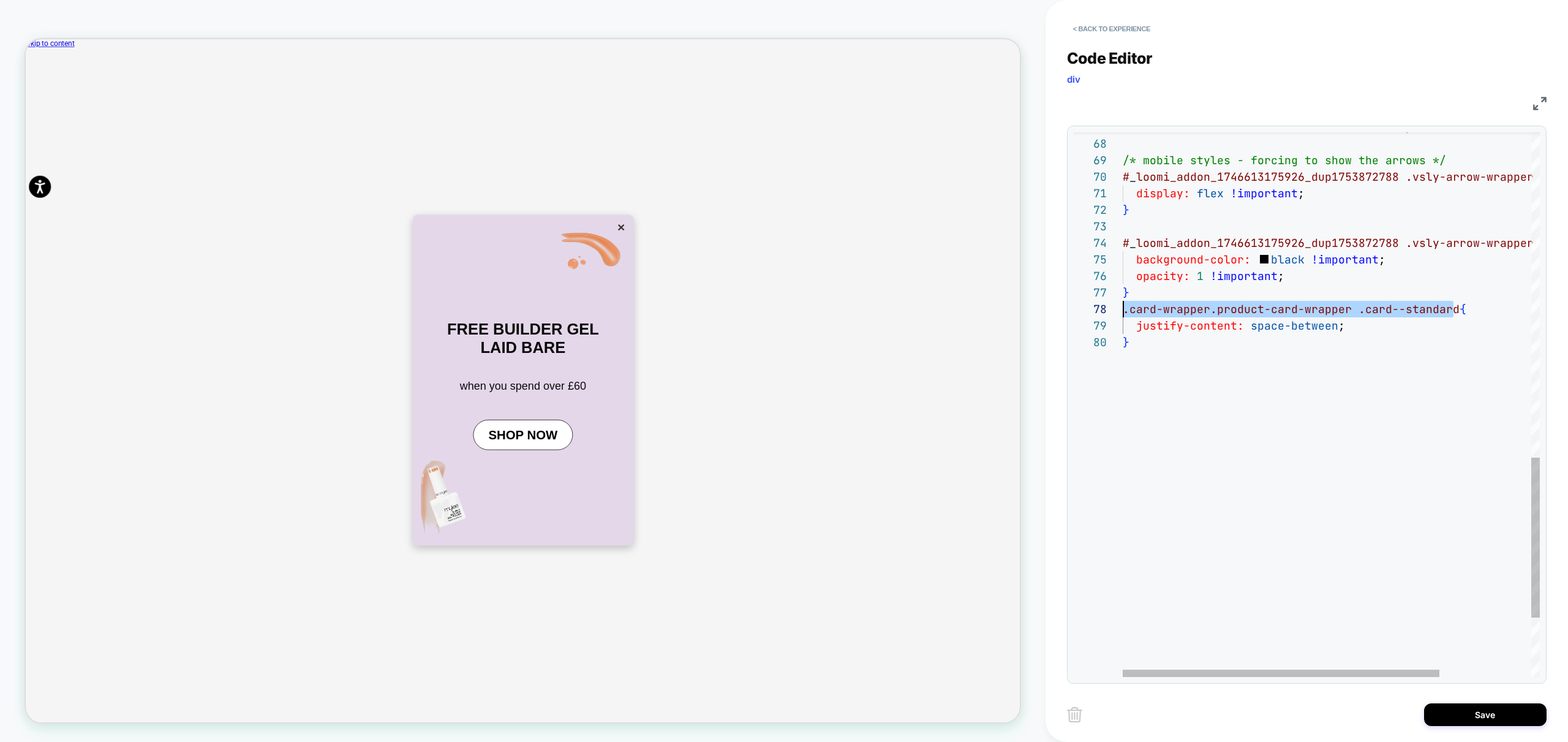
click at [1116, 308] on div at bounding box center [1116, 308] width 16 height 17
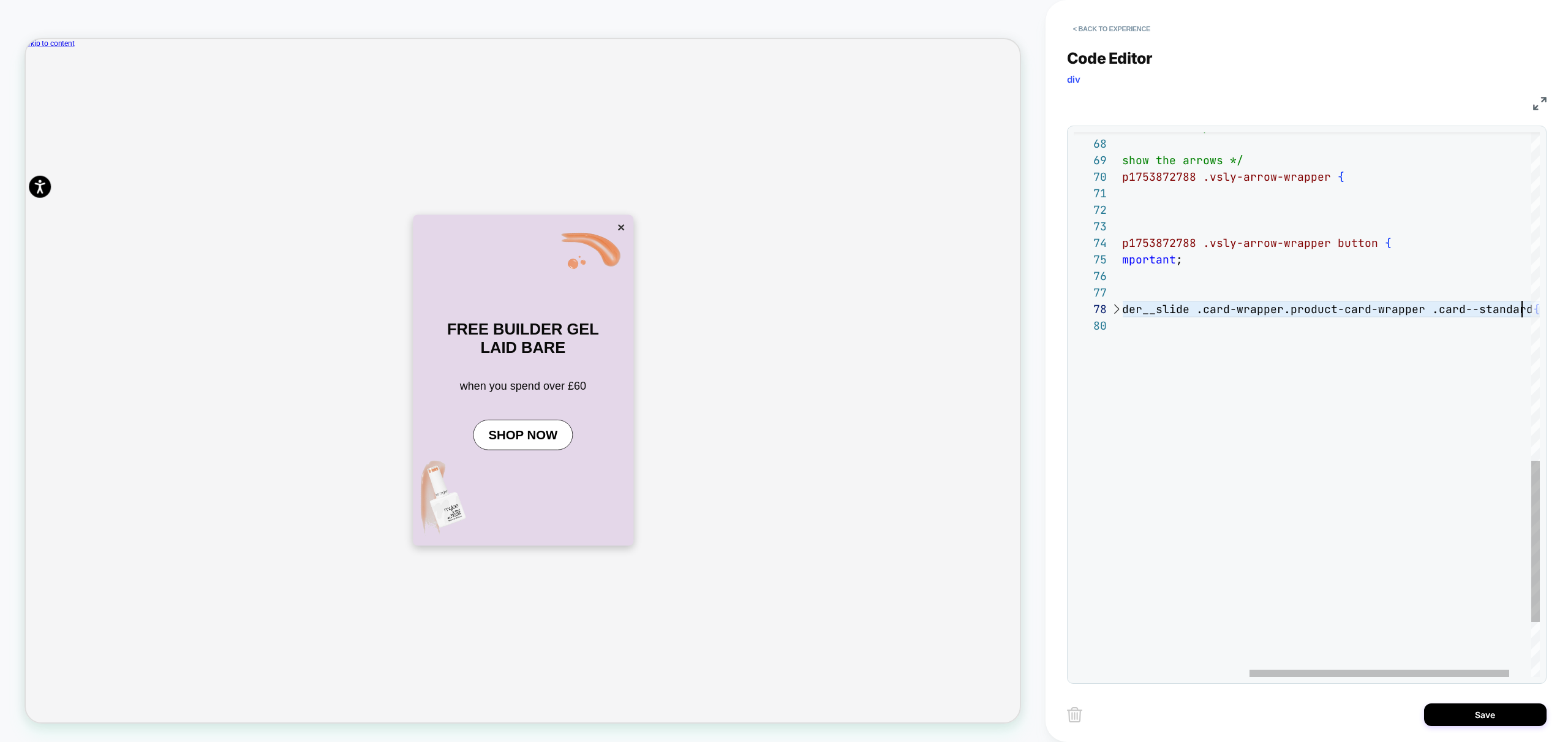
scroll to position [116, 602]
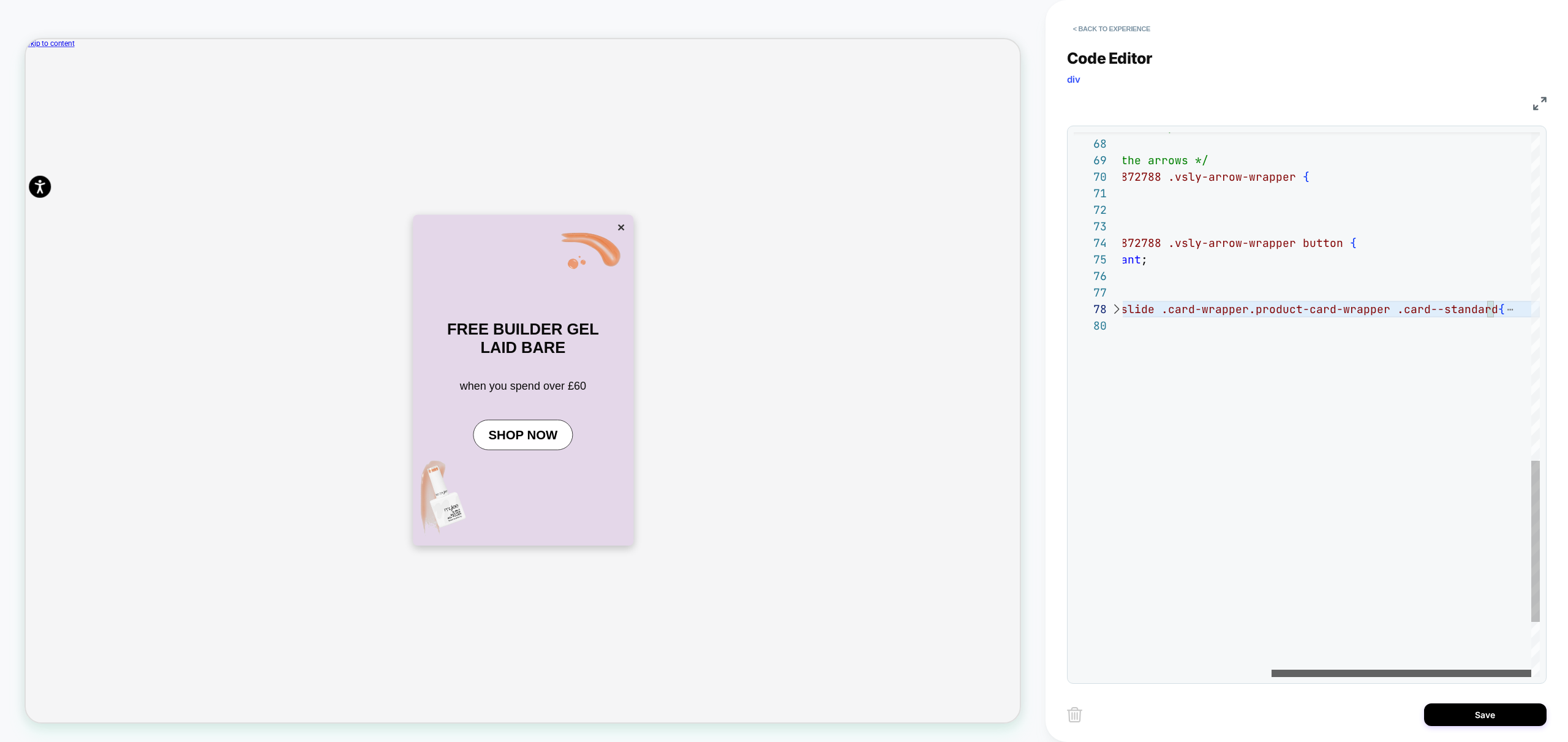
click at [1479, 677] on div at bounding box center [1401, 673] width 259 height 7
click at [1114, 306] on div at bounding box center [1116, 308] width 16 height 17
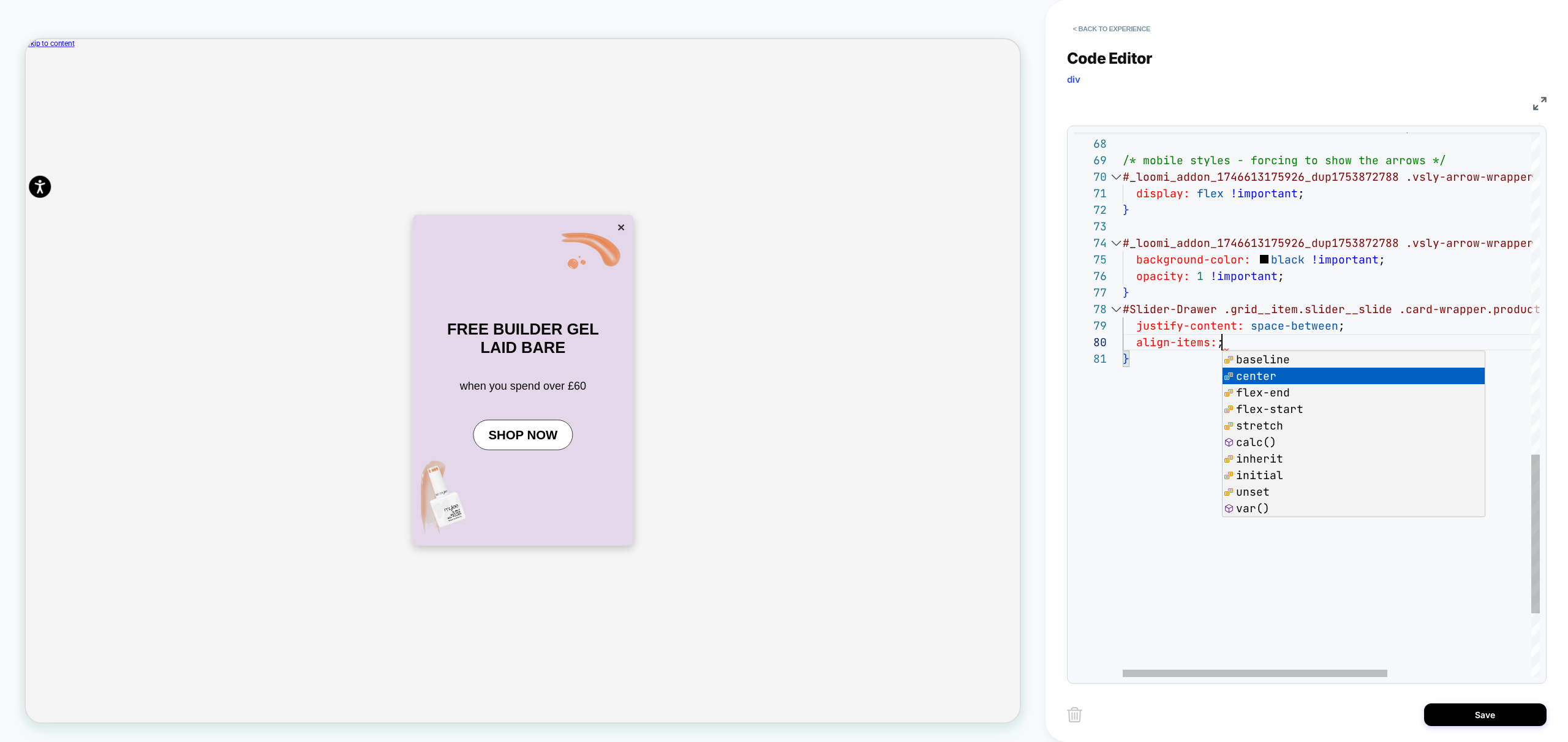
scroll to position [149, 139]
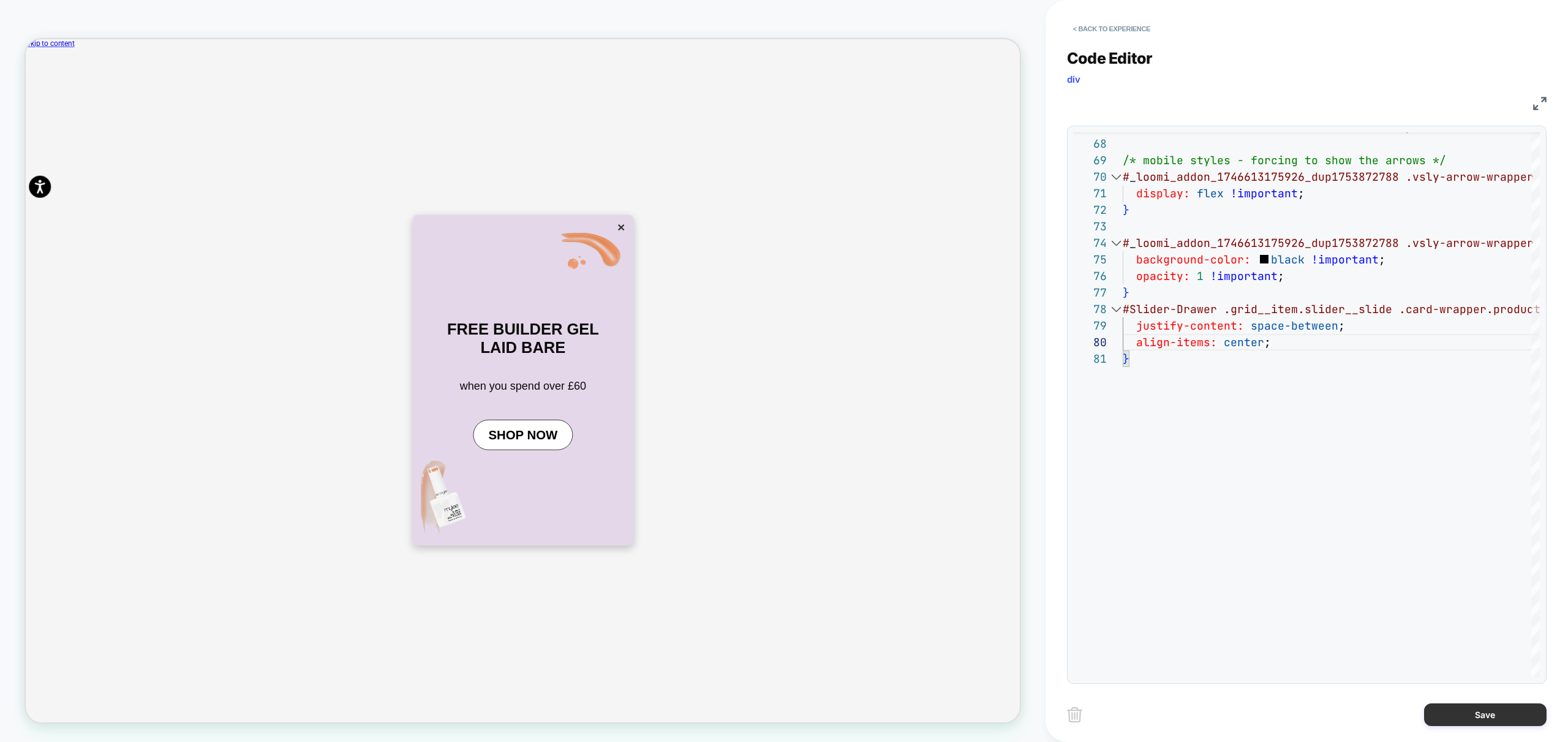
type textarea "**********"
click at [1492, 721] on button "Save" at bounding box center [1485, 714] width 122 height 23
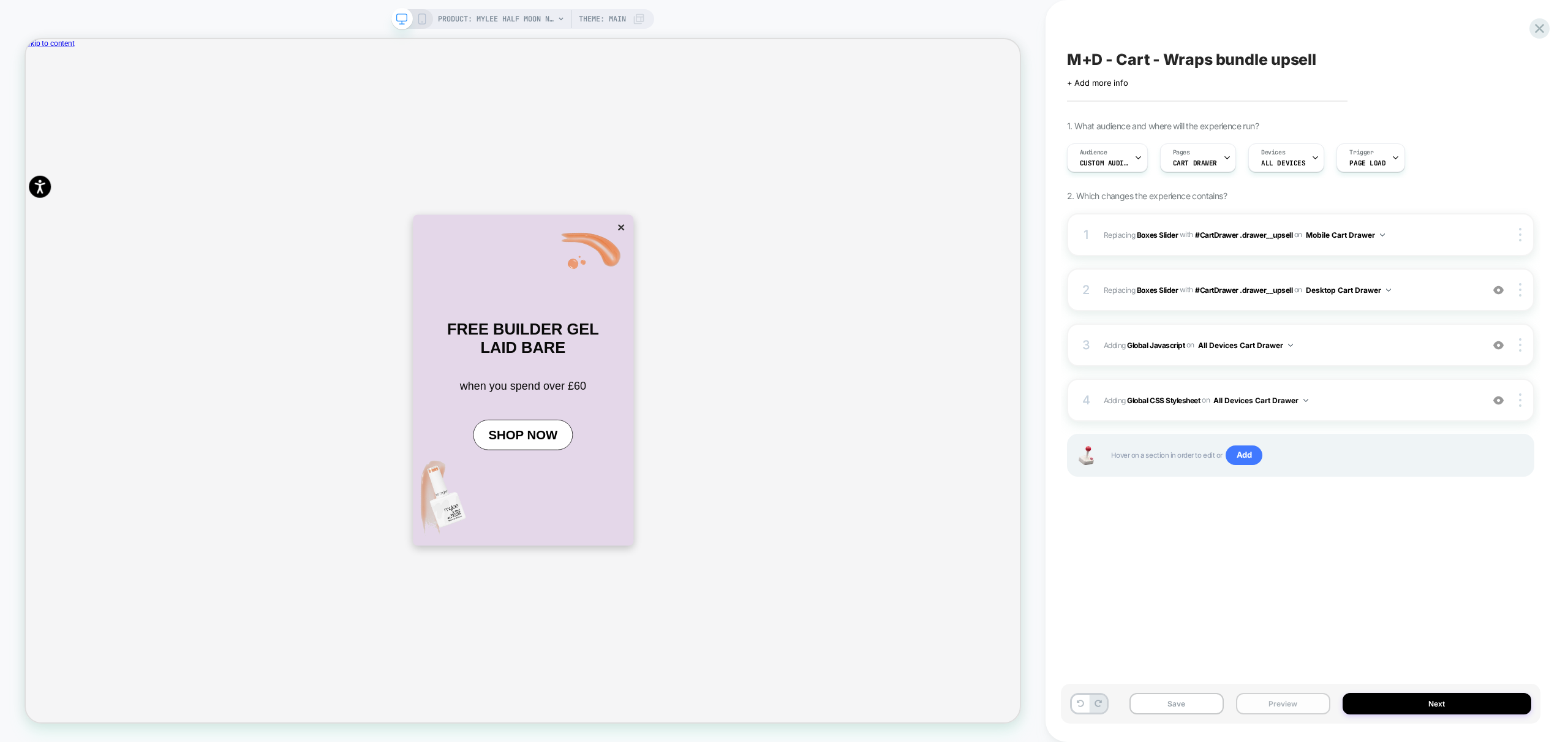
click at [1262, 705] on button "Preview" at bounding box center [1283, 704] width 95 height 21
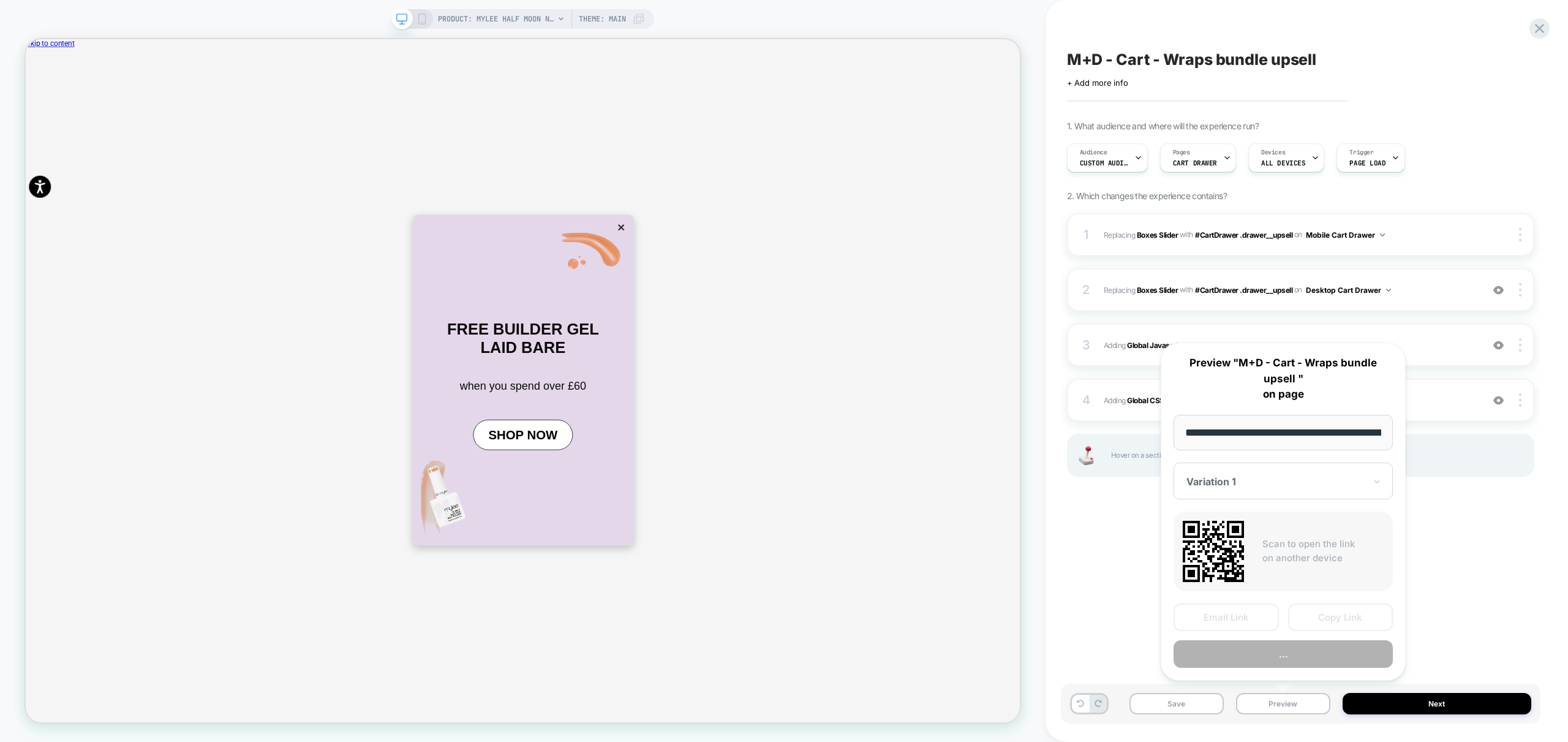
scroll to position [0, 334]
click at [1276, 656] on button "Preview" at bounding box center [1283, 655] width 219 height 28
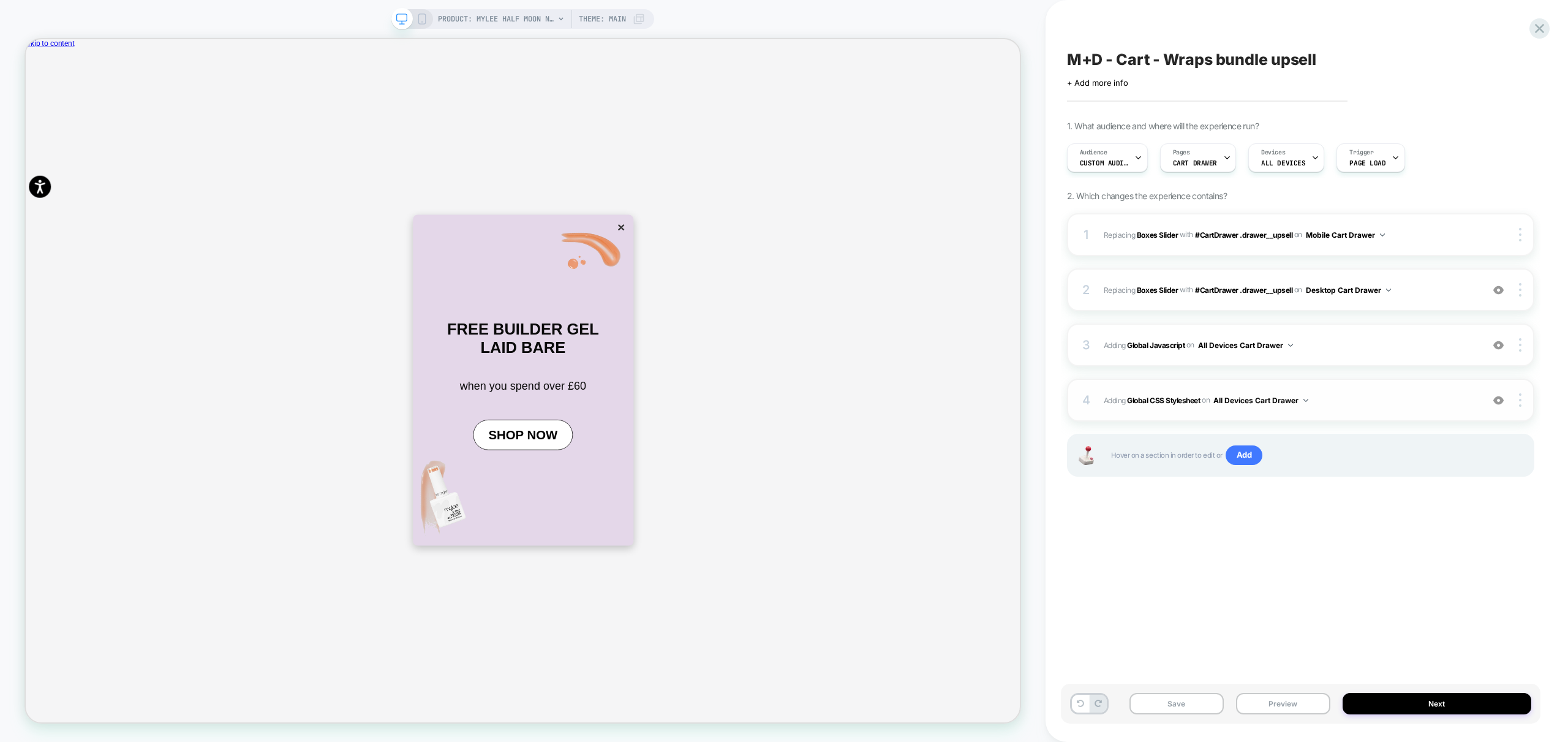
click at [1354, 401] on span "Adding Global CSS Stylesheet on All Devices Cart Drawer" at bounding box center [1290, 400] width 373 height 15
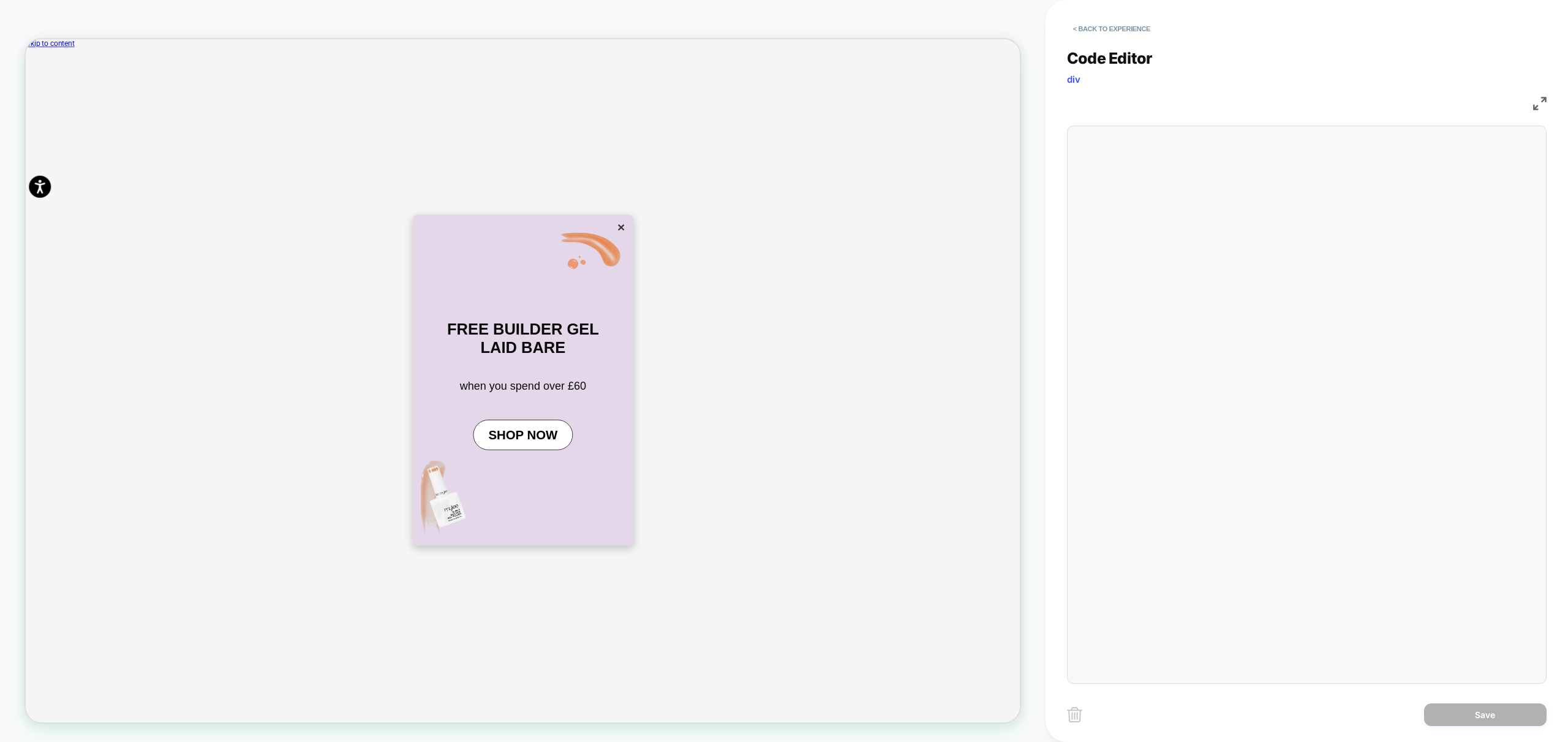
scroll to position [165, 0]
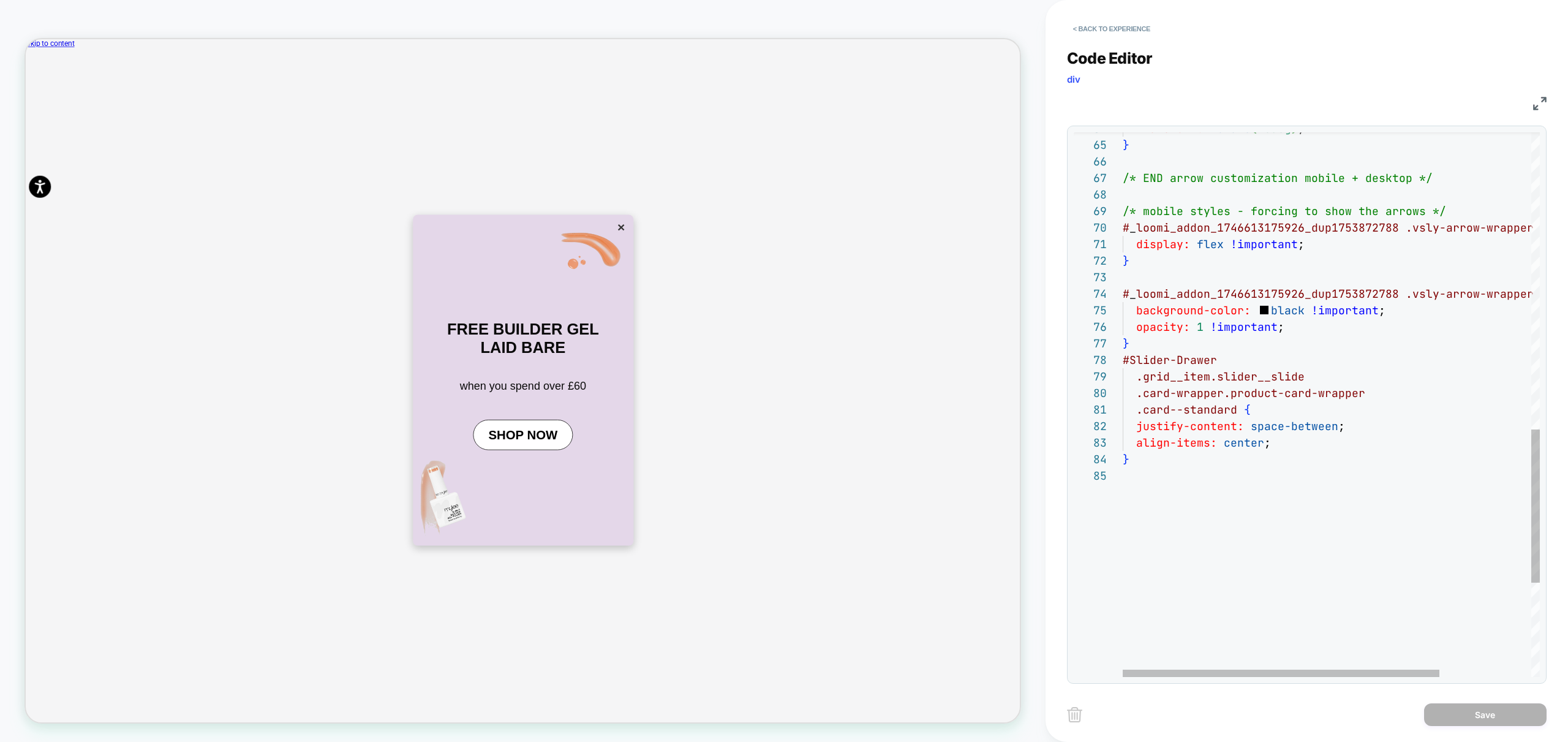
click at [1174, 500] on div "} align-items: center ; .grid__item.slider__slide .card-wrapper.product-card-wr…" at bounding box center [1391, 45] width 538 height 1934
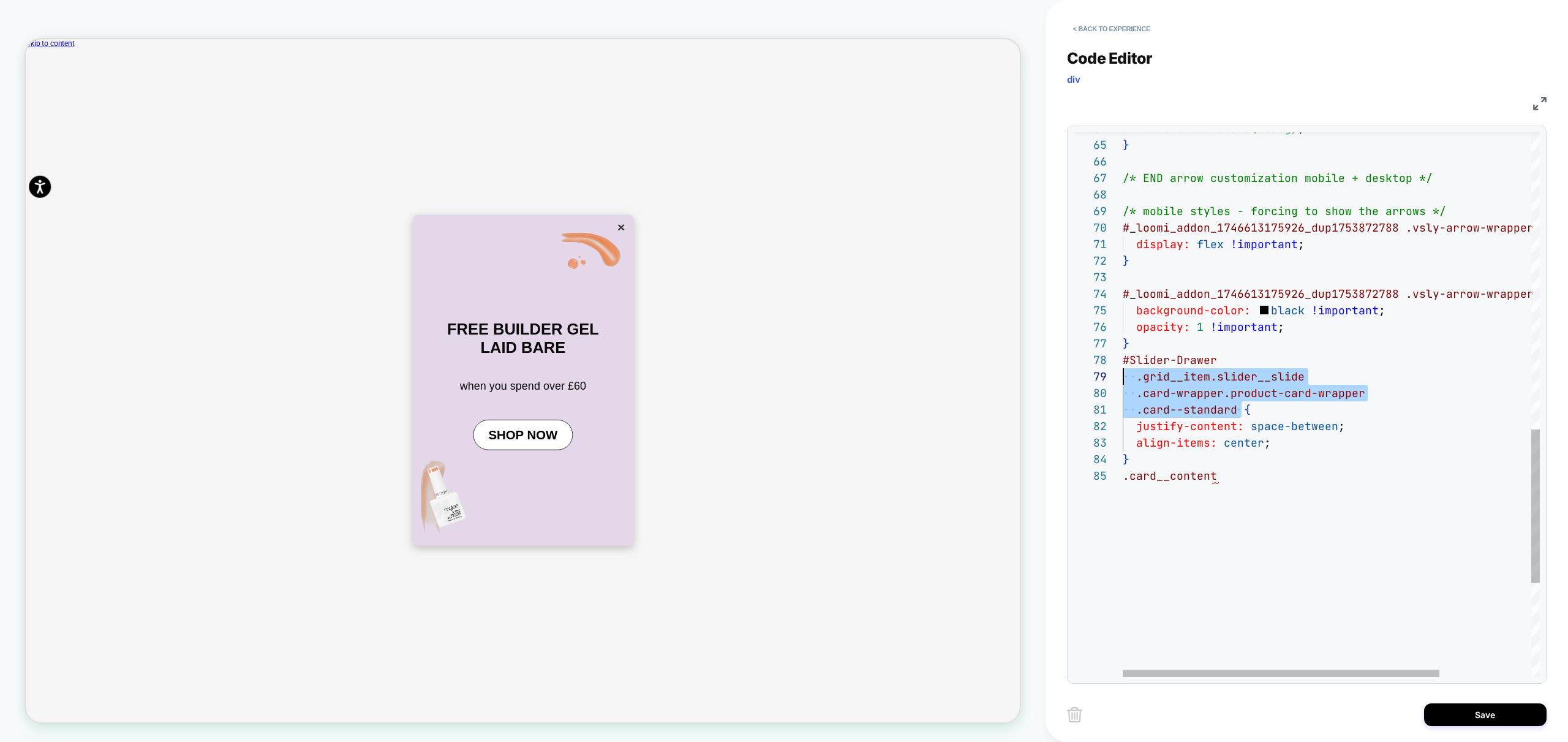
scroll to position [116, 0]
drag, startPoint x: 1239, startPoint y: 410, endPoint x: 1093, endPoint y: 363, distance: 153.4
click at [1123, 363] on div ".card__content } align-items: center ; .grid__item.slider__slide .card-wrapper.…" at bounding box center [1391, 45] width 538 height 1934
click at [1124, 473] on div ".card__content } align-items: center ; .grid__item.slider__slide .card-wrapper.…" at bounding box center [1391, 45] width 538 height 1934
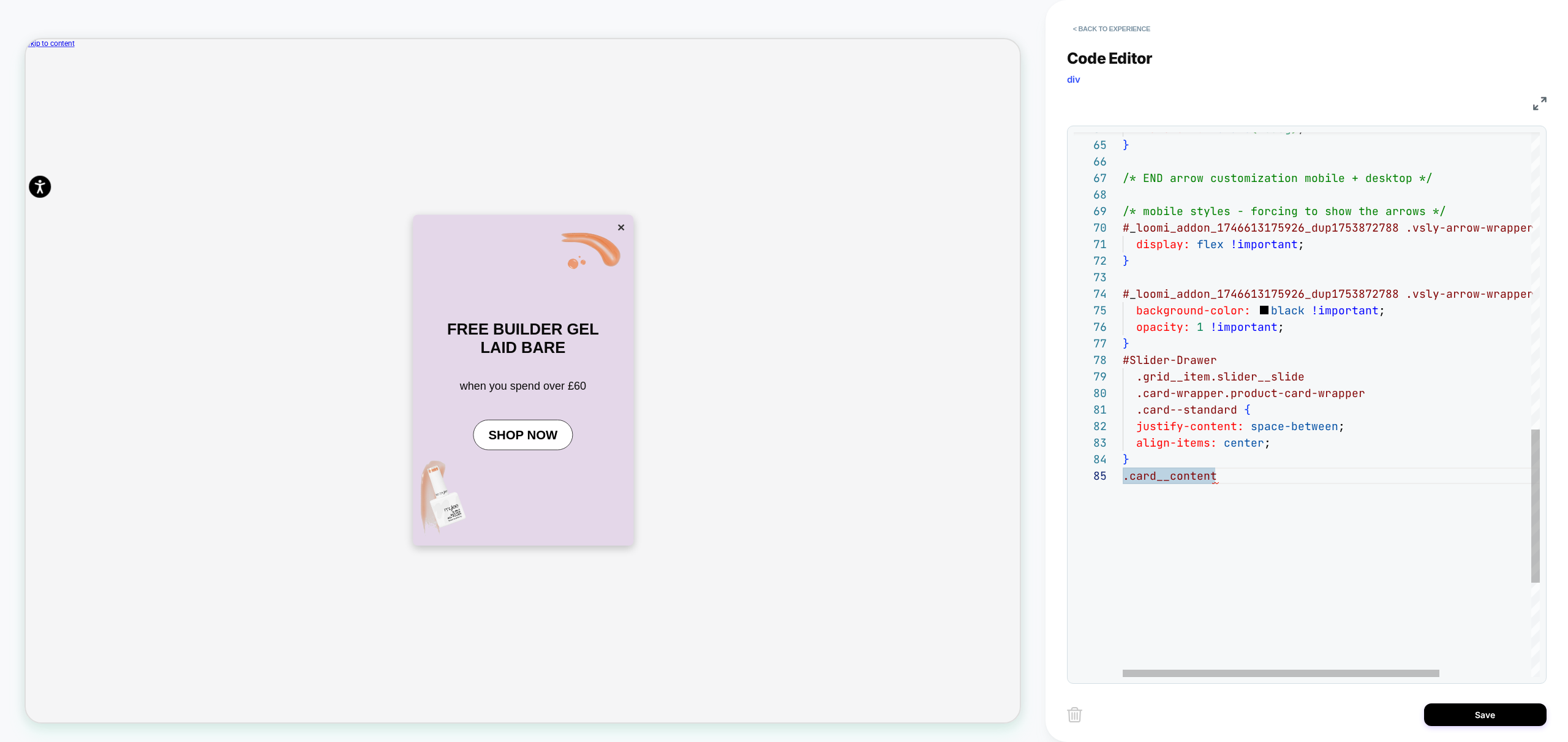
scroll to position [116, 119]
click at [1368, 530] on div "#Slider-Drawer } align-items: center ; .grid__item.slider__slide .card-wrapper.…" at bounding box center [1391, 70] width 538 height 1984
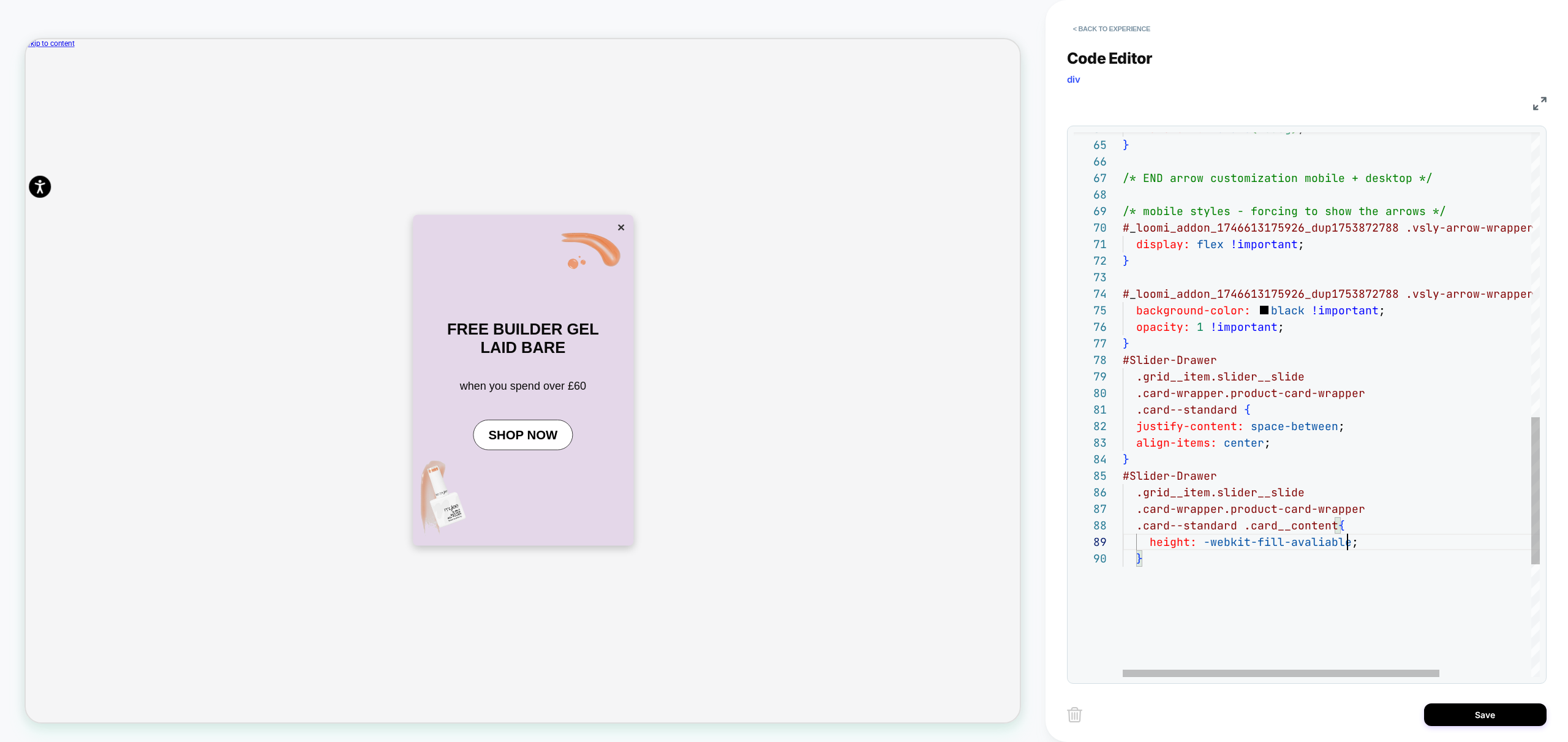
scroll to position [132, 225]
click at [1319, 559] on div "#Slider-Drawer } align-items: center ; .grid__item.slider__slide .card-wrapper.…" at bounding box center [1391, 86] width 538 height 2017
click at [1361, 549] on div "#Slider-Drawer } align-items: center ; .grid__item.slider__slide .card-wrapper.…" at bounding box center [1391, 86] width 538 height 2017
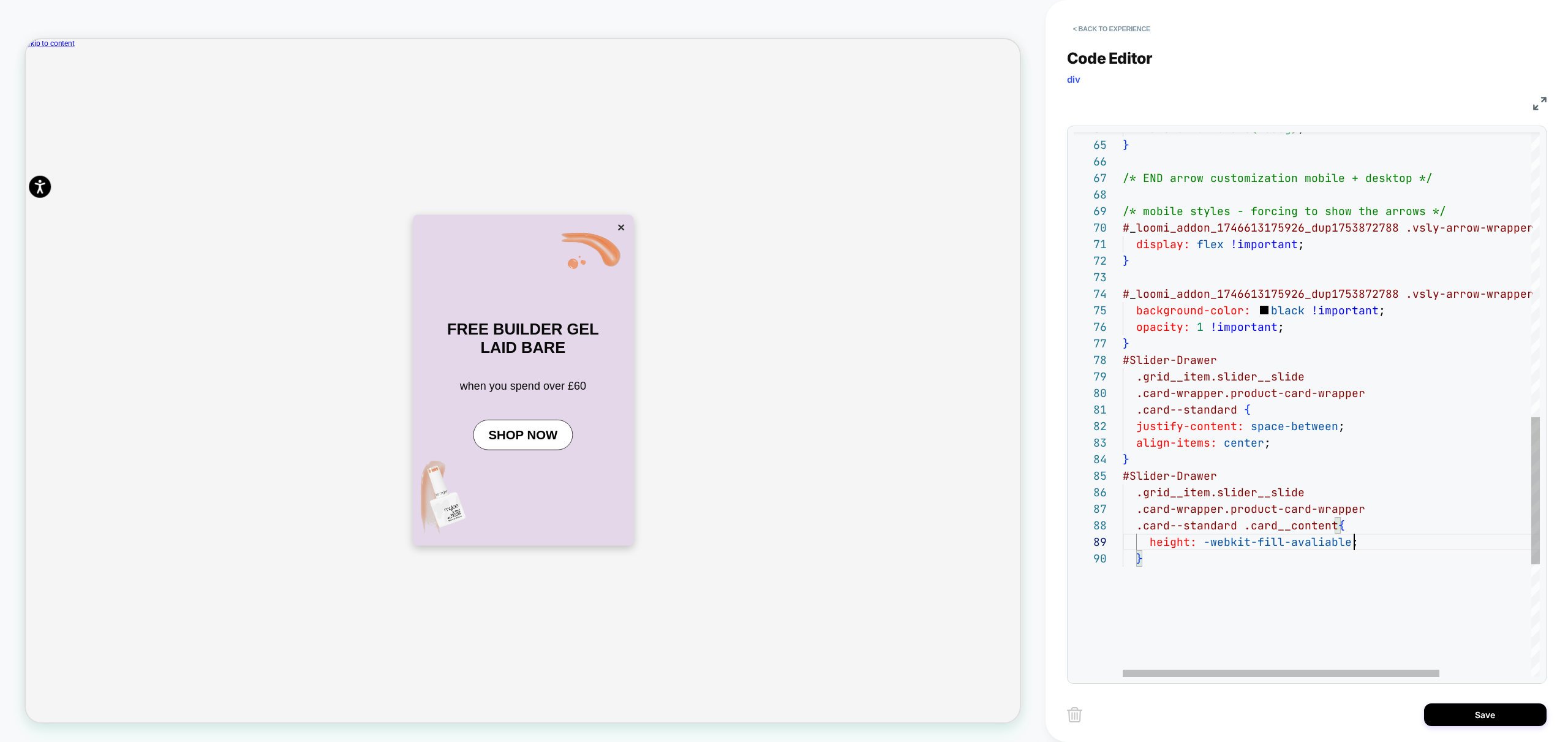
scroll to position [132, 0]
click at [1361, 548] on div "#Slider-Drawer } align-items: center ; .grid__item.slider__slide .card-wrapper.…" at bounding box center [1391, 86] width 538 height 2017
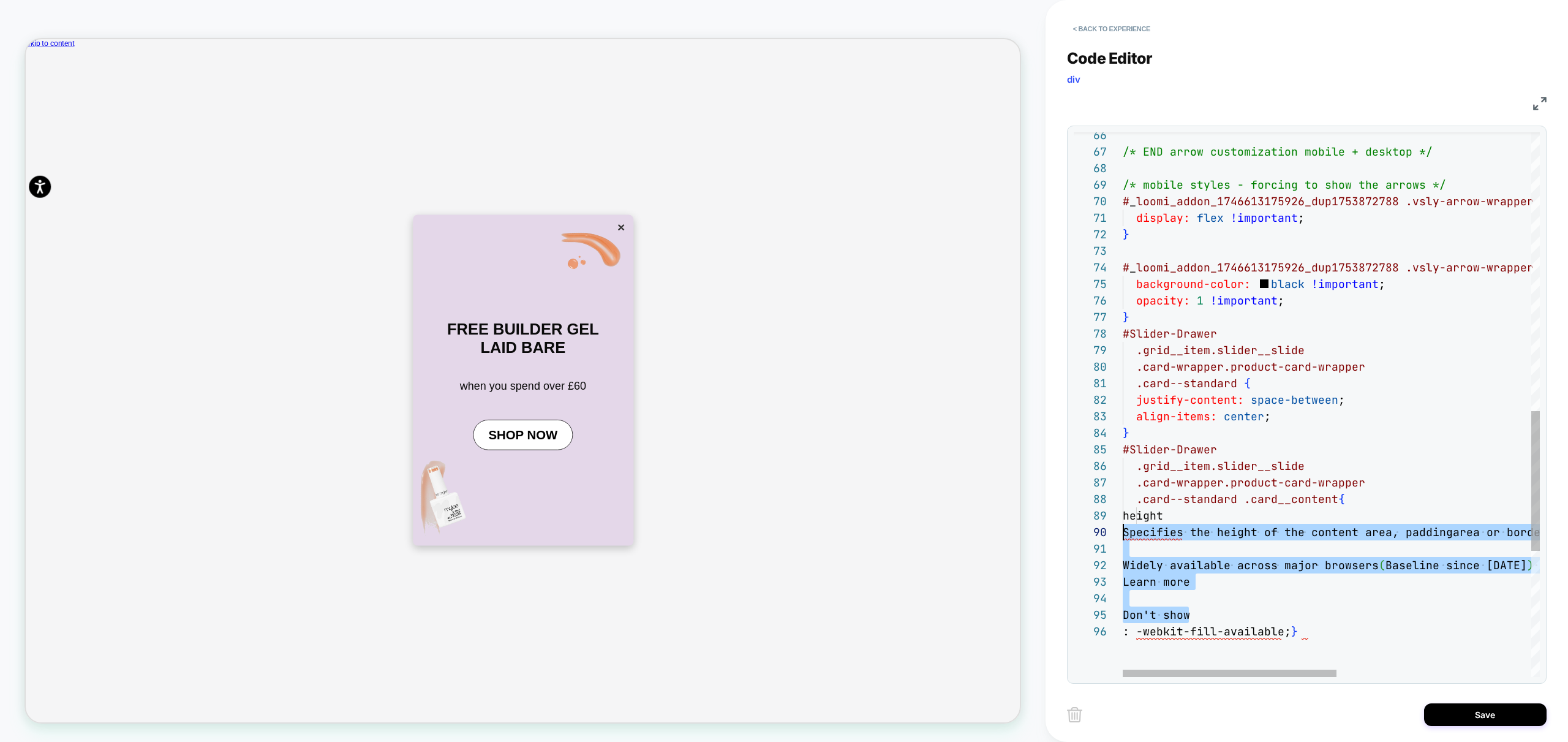
scroll to position [132, 66]
drag, startPoint x: 1188, startPoint y: 608, endPoint x: 1204, endPoint y: 518, distance: 91.4
click at [1204, 518] on div "#Slider-Drawer } align-items: center ; .grid__item.slider__slide .card-wrapper.…" at bounding box center [1520, 109] width 796 height 2116
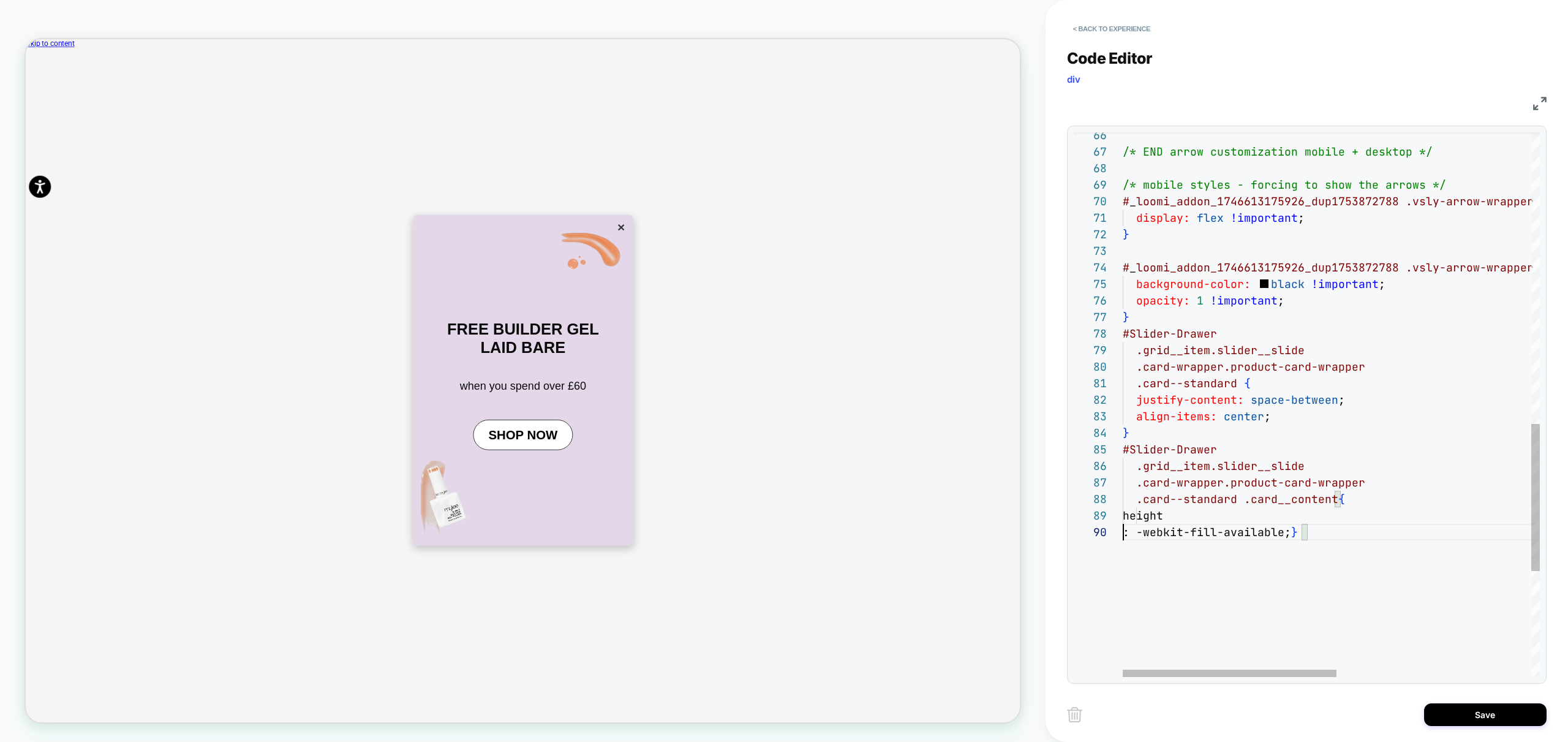
click at [1123, 530] on div "#Slider-Drawer } align-items: center ; .grid__item.slider__slide .card-wrapper.…" at bounding box center [1520, 60] width 796 height 2017
click at [1287, 475] on div "#Slider-Drawer } align-items: center ; .grid__item.slider__slide .card-wrapper.…" at bounding box center [1520, 52] width 796 height 2000
drag, startPoint x: 1358, startPoint y: 516, endPoint x: 1142, endPoint y: 515, distance: 216.0
click at [1142, 515] on div "#Slider-Drawer } align-items: center ; .grid__item.slider__slide .card-wrapper.…" at bounding box center [1520, 52] width 796 height 2000
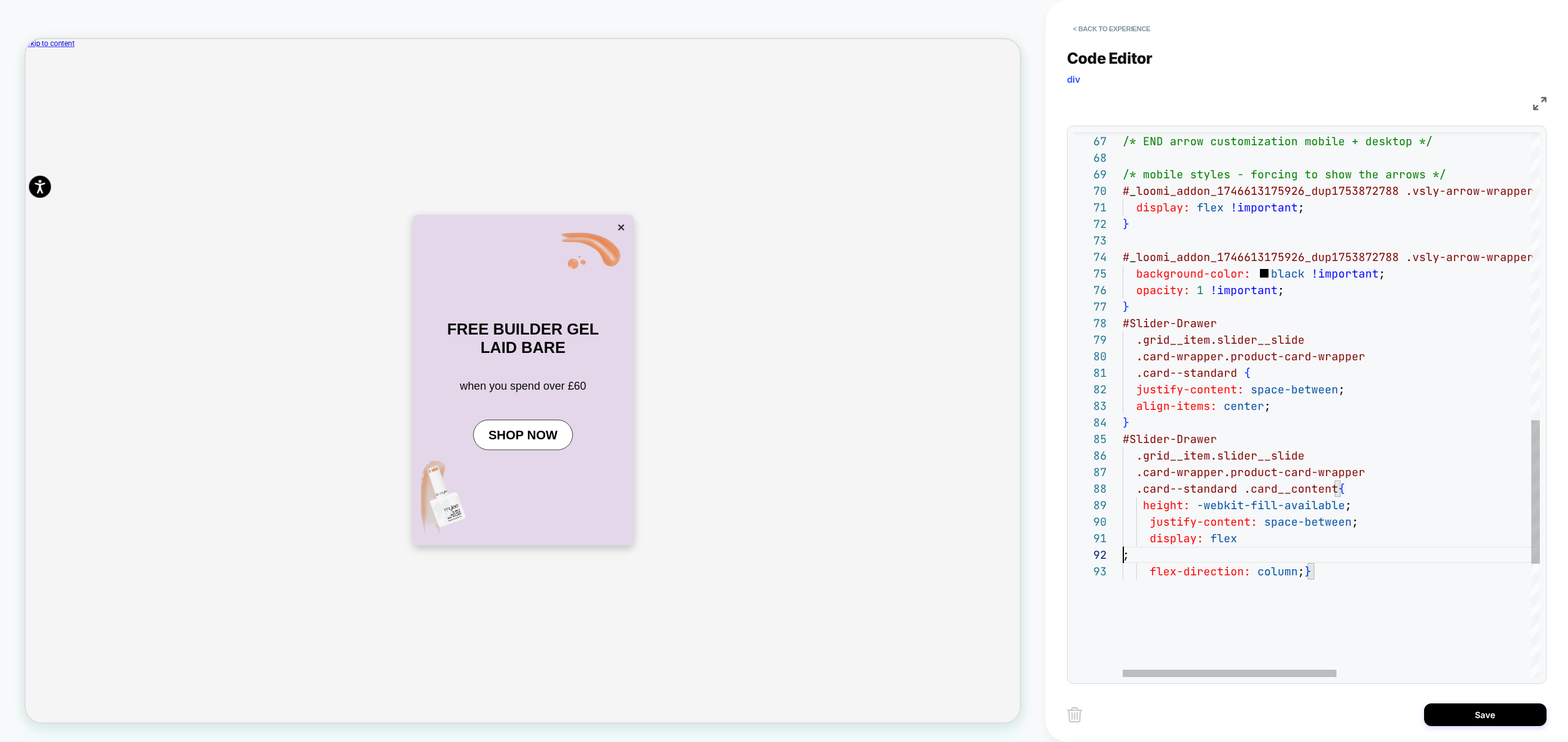
click at [1123, 555] on div "#Slider-Drawer } align-items: center ; .grid__item.slider__slide .card-wrapper.…" at bounding box center [1520, 75] width 796 height 2066
click at [1340, 507] on div "#Slider-Drawer } align-items: center ; .grid__item.slider__slide .card-wrapper.…" at bounding box center [1520, 66] width 796 height 2050
click at [1144, 503] on div "#Slider-Drawer } align-items: center ; .grid__item.slider__slide .card-wrapper.…" at bounding box center [1520, 66] width 796 height 2050
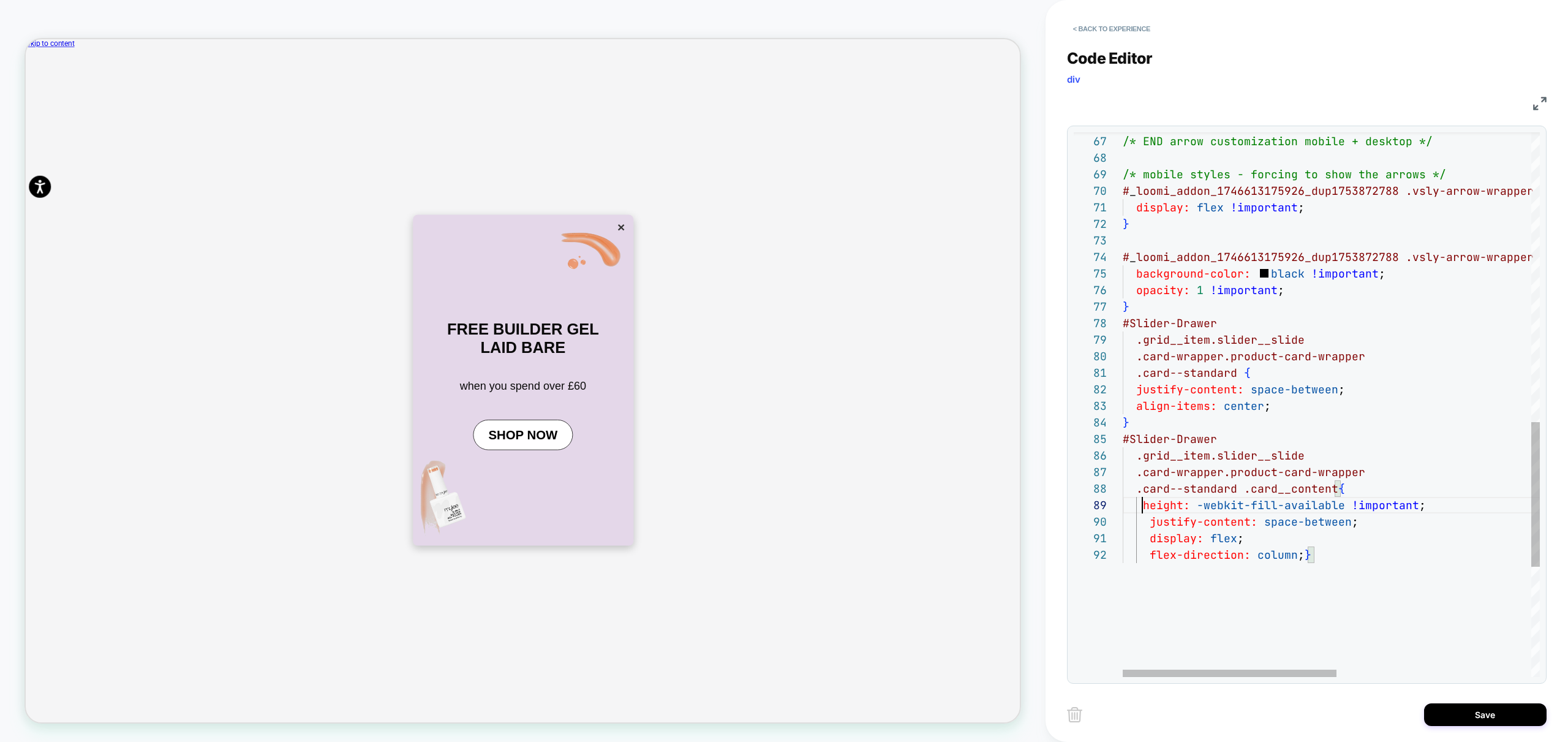
scroll to position [132, 26]
type textarea "**********"
click at [1486, 712] on button "Save" at bounding box center [1485, 714] width 122 height 23
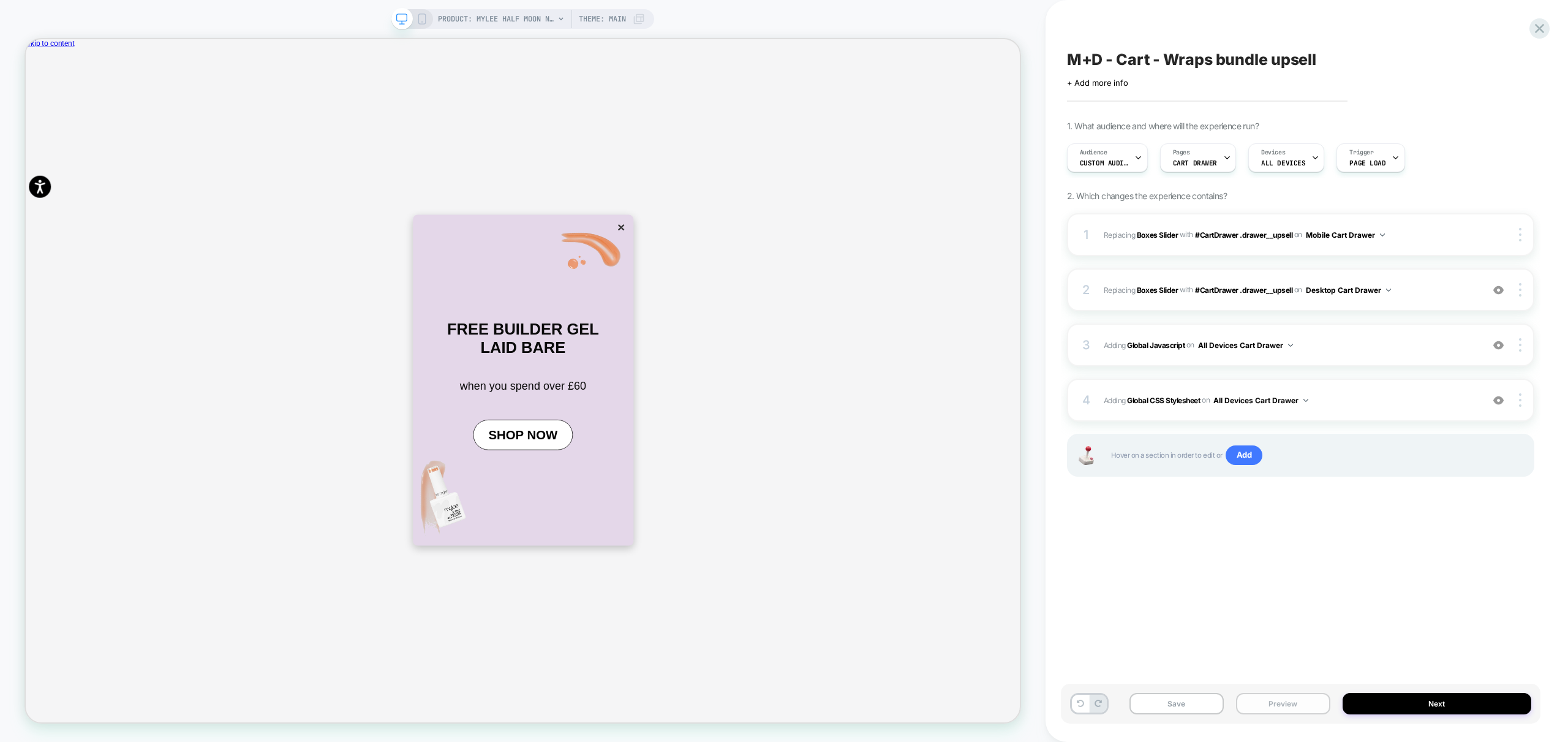
click at [1299, 703] on button "Preview" at bounding box center [1283, 704] width 95 height 21
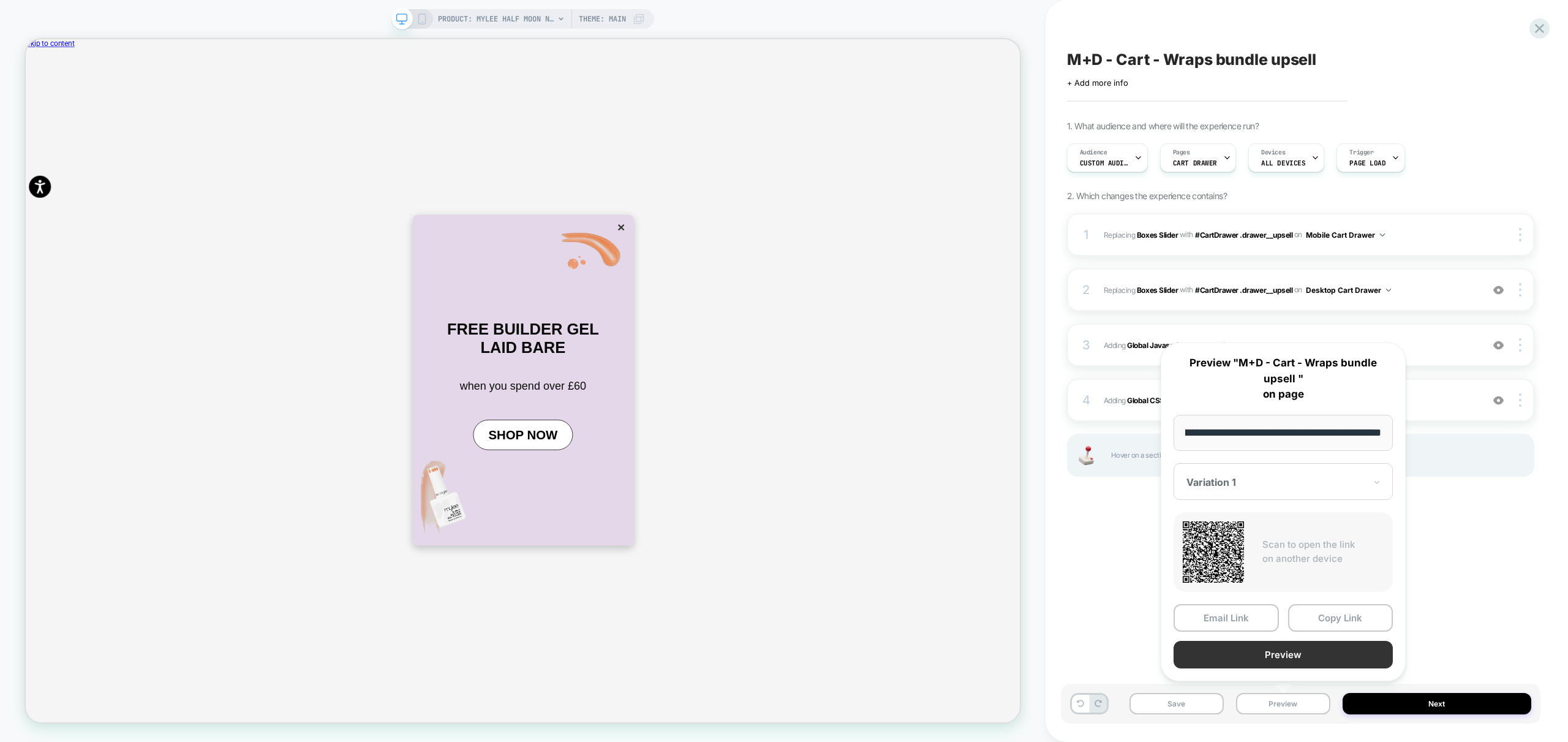
scroll to position [0, 0]
click at [1292, 644] on button "Preview" at bounding box center [1283, 655] width 219 height 28
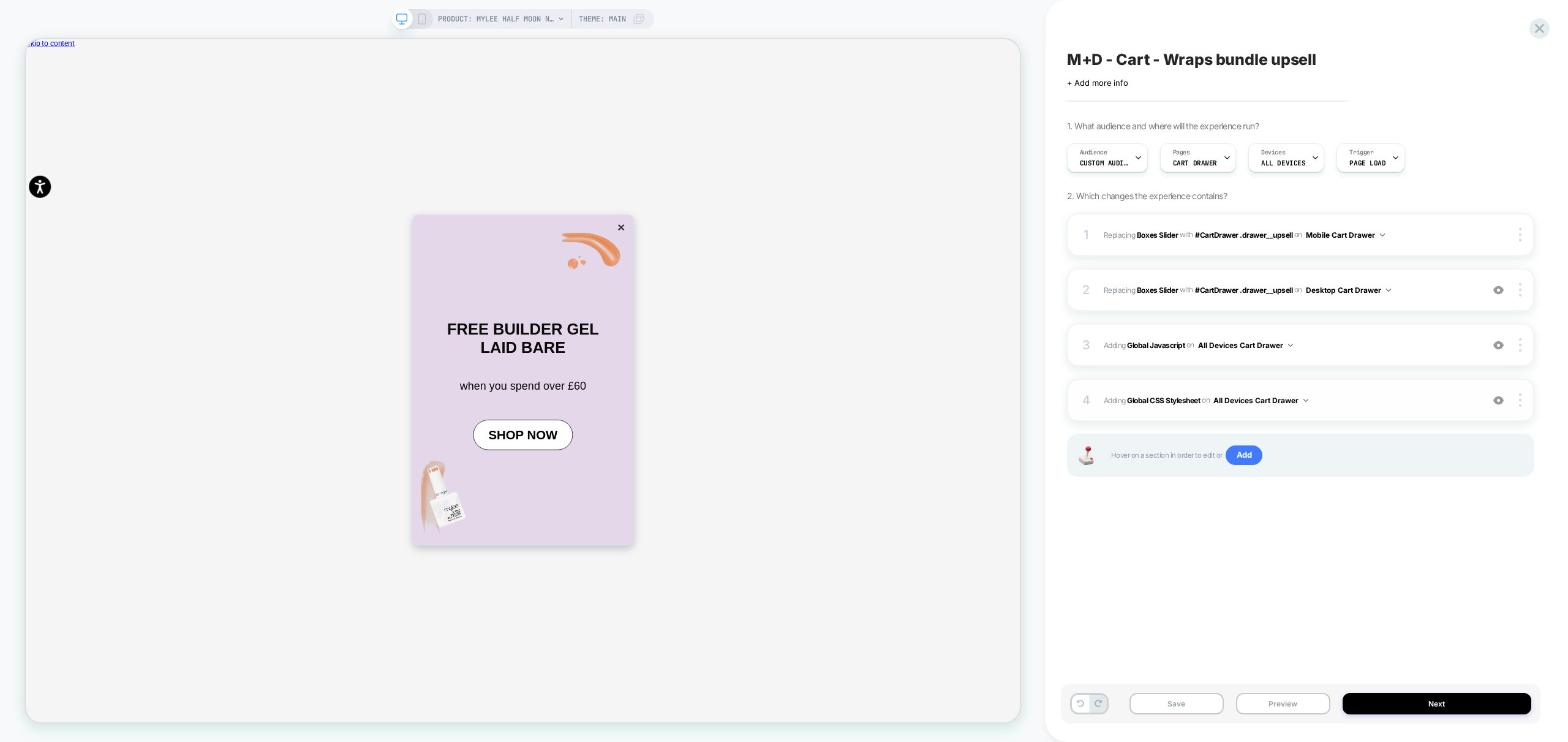
click at [1404, 393] on span "Adding Global CSS Stylesheet on All Devices Cart Drawer" at bounding box center [1290, 400] width 373 height 15
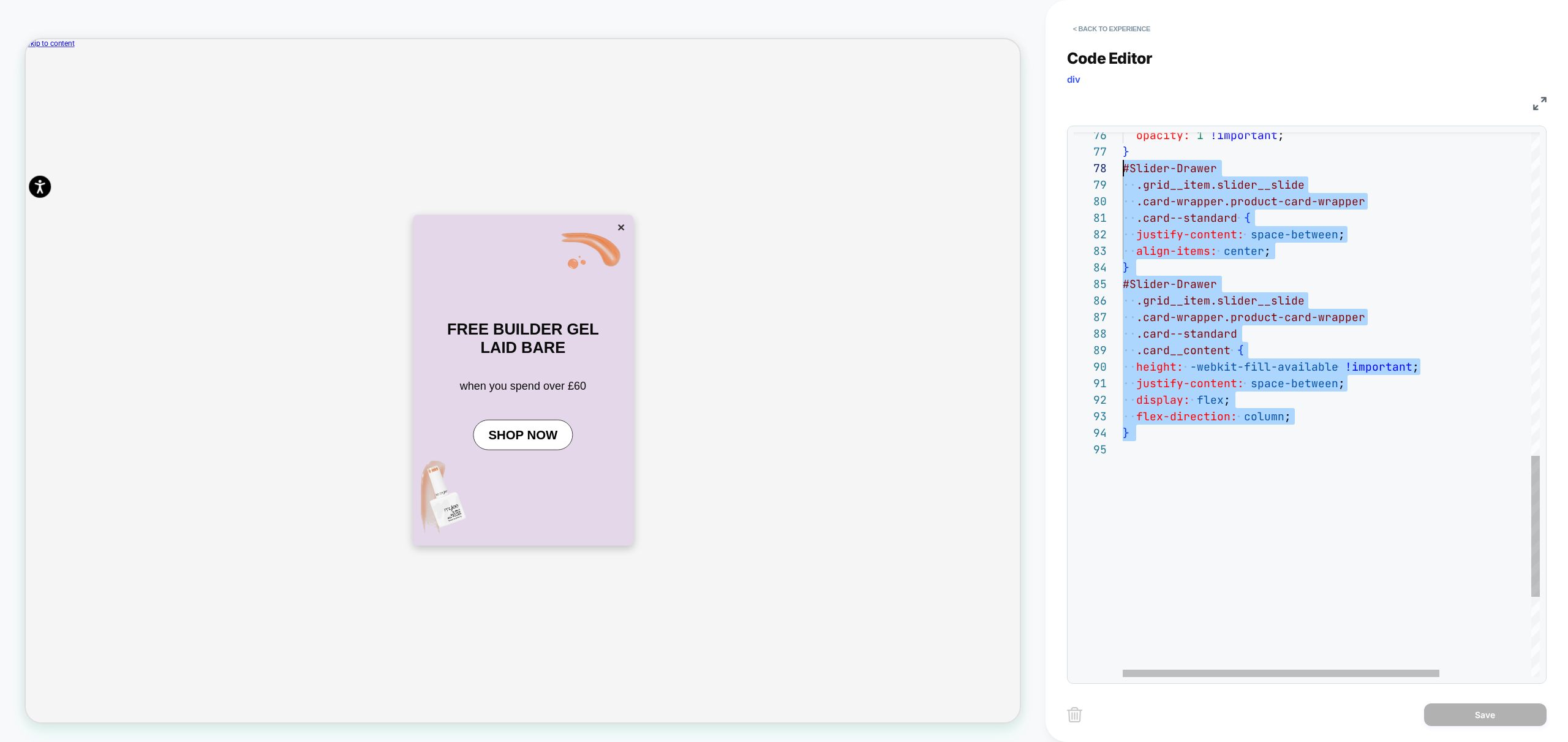
scroll to position [116, 0]
drag, startPoint x: 1179, startPoint y: 477, endPoint x: 1088, endPoint y: 164, distance: 326.0
type textarea "**********"
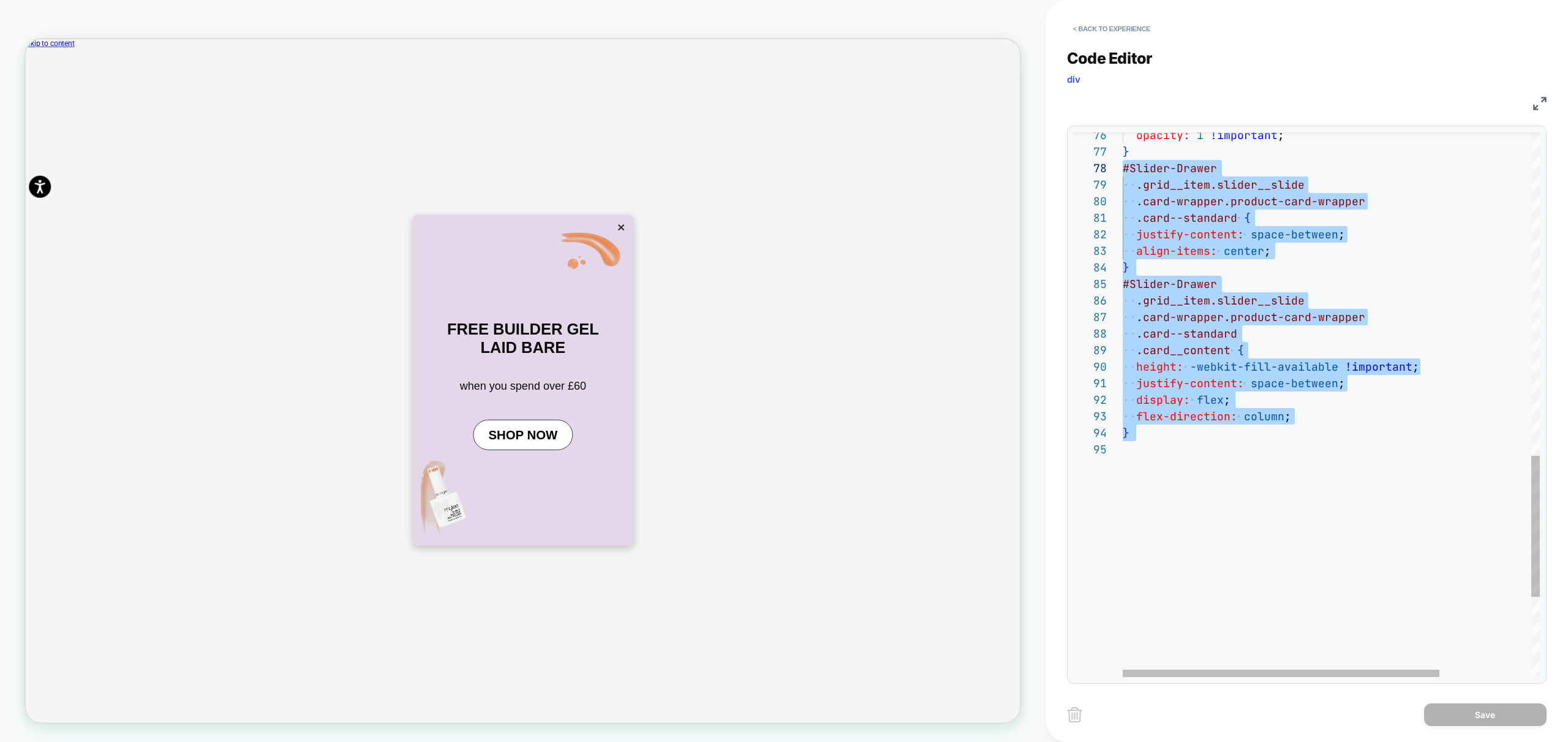
scroll to position [66, 0]
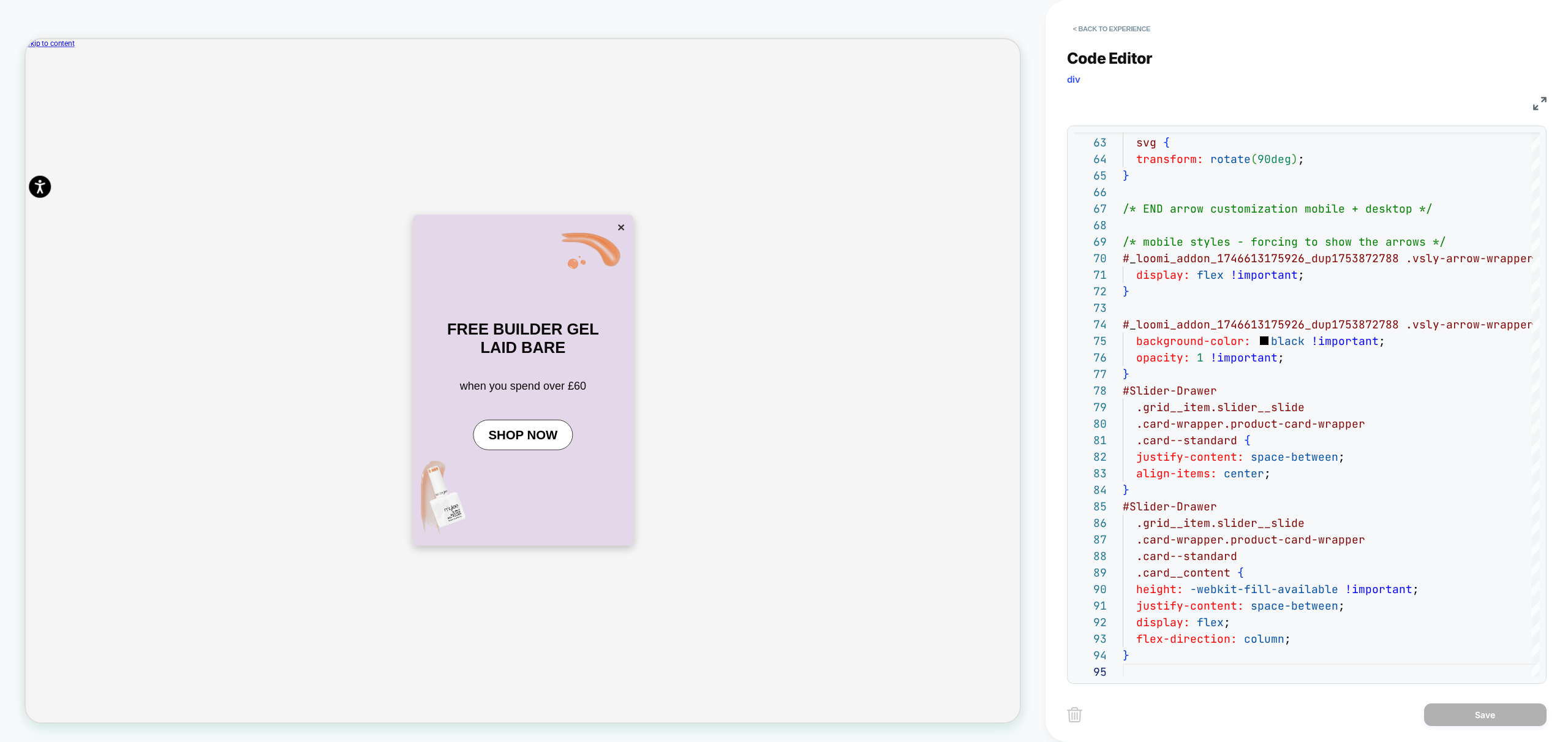
click at [1115, 39] on div "Code Editor div CSS 95 94 93 88 89 90 91 92 83 84 85 86 87 78 79 80 81 82 77 76…" at bounding box center [1307, 359] width 480 height 650
click at [1136, 24] on button "< Back to experience" at bounding box center [1111, 29] width 89 height 20
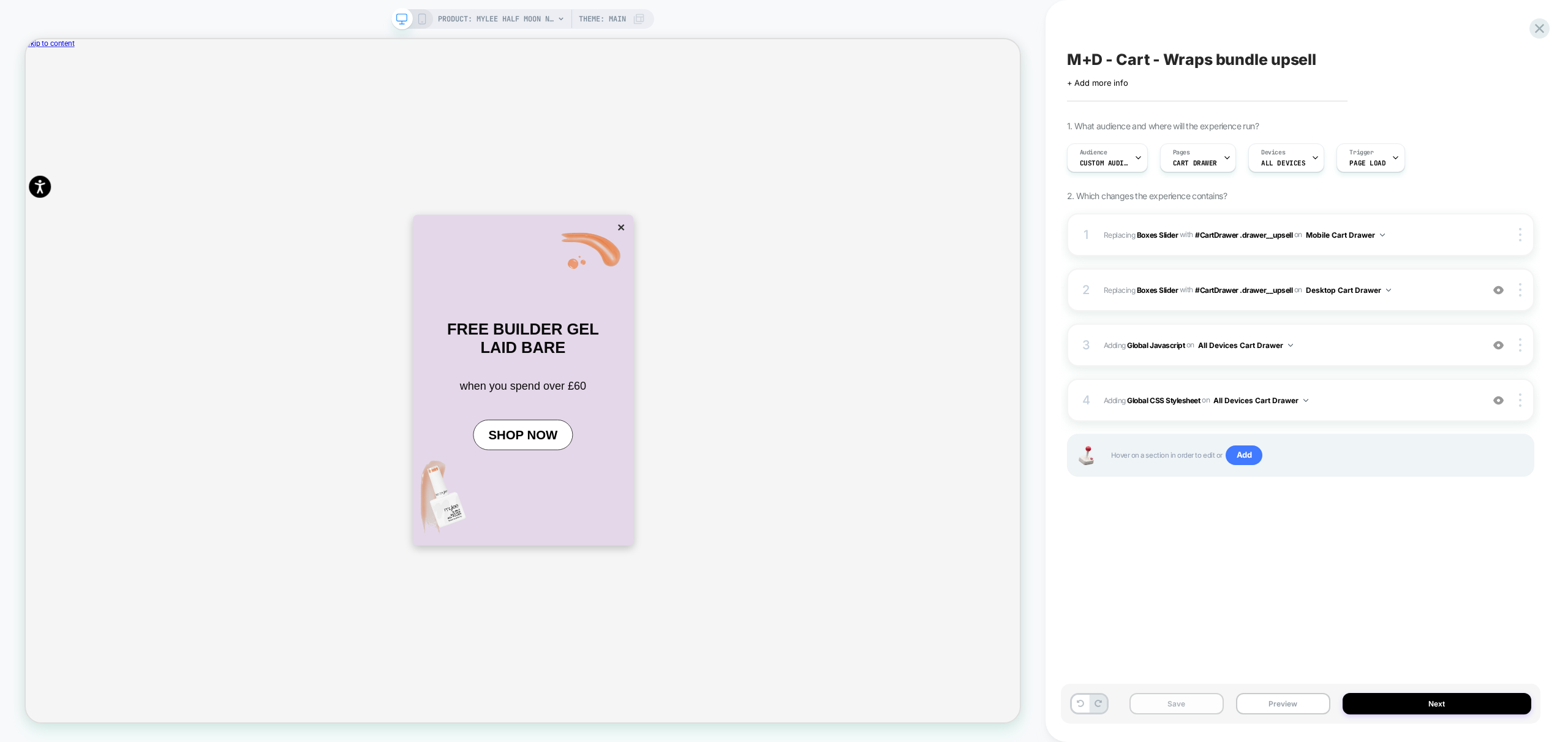
click at [1177, 706] on button "Save" at bounding box center [1177, 704] width 95 height 21
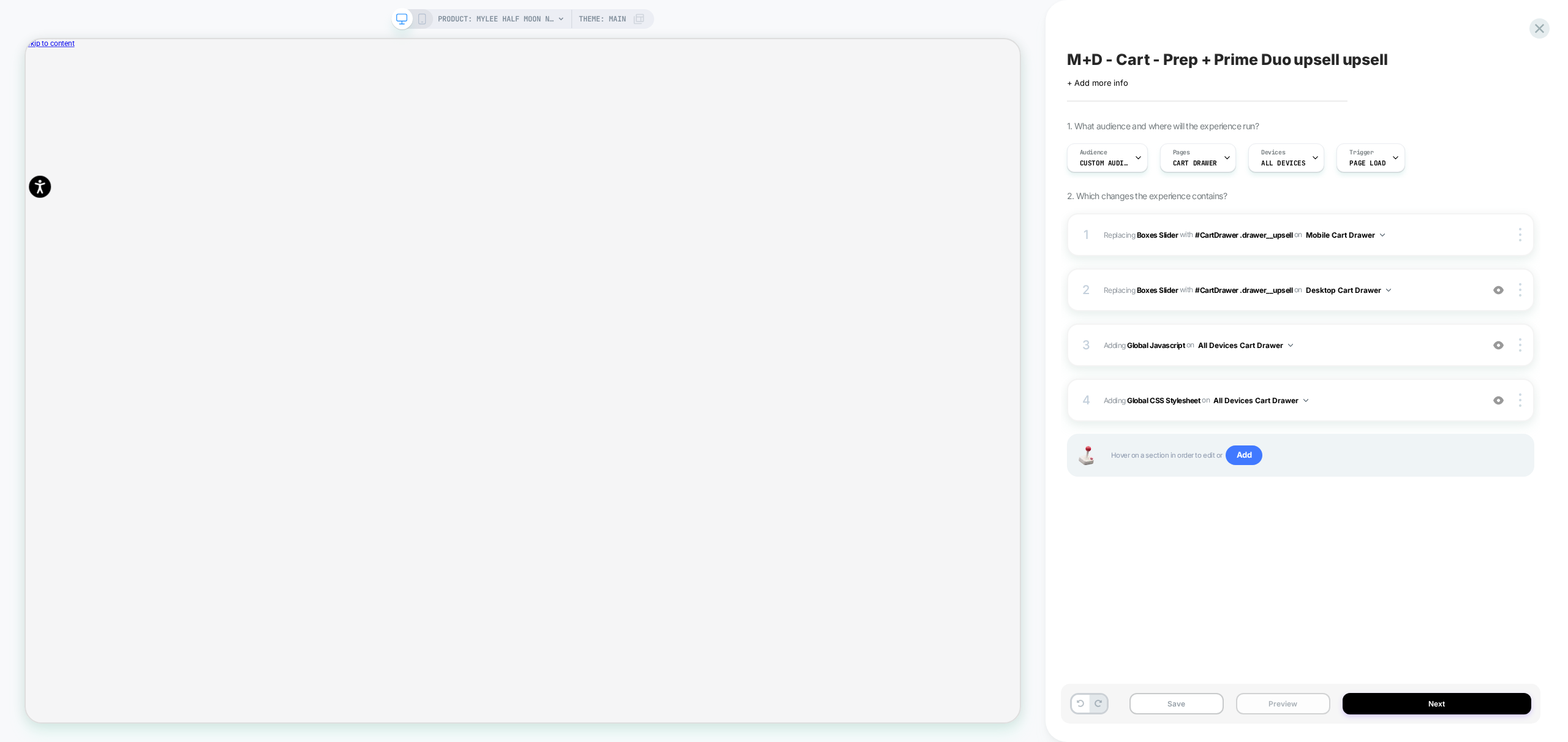
click at [1285, 708] on button "Preview" at bounding box center [1283, 704] width 95 height 21
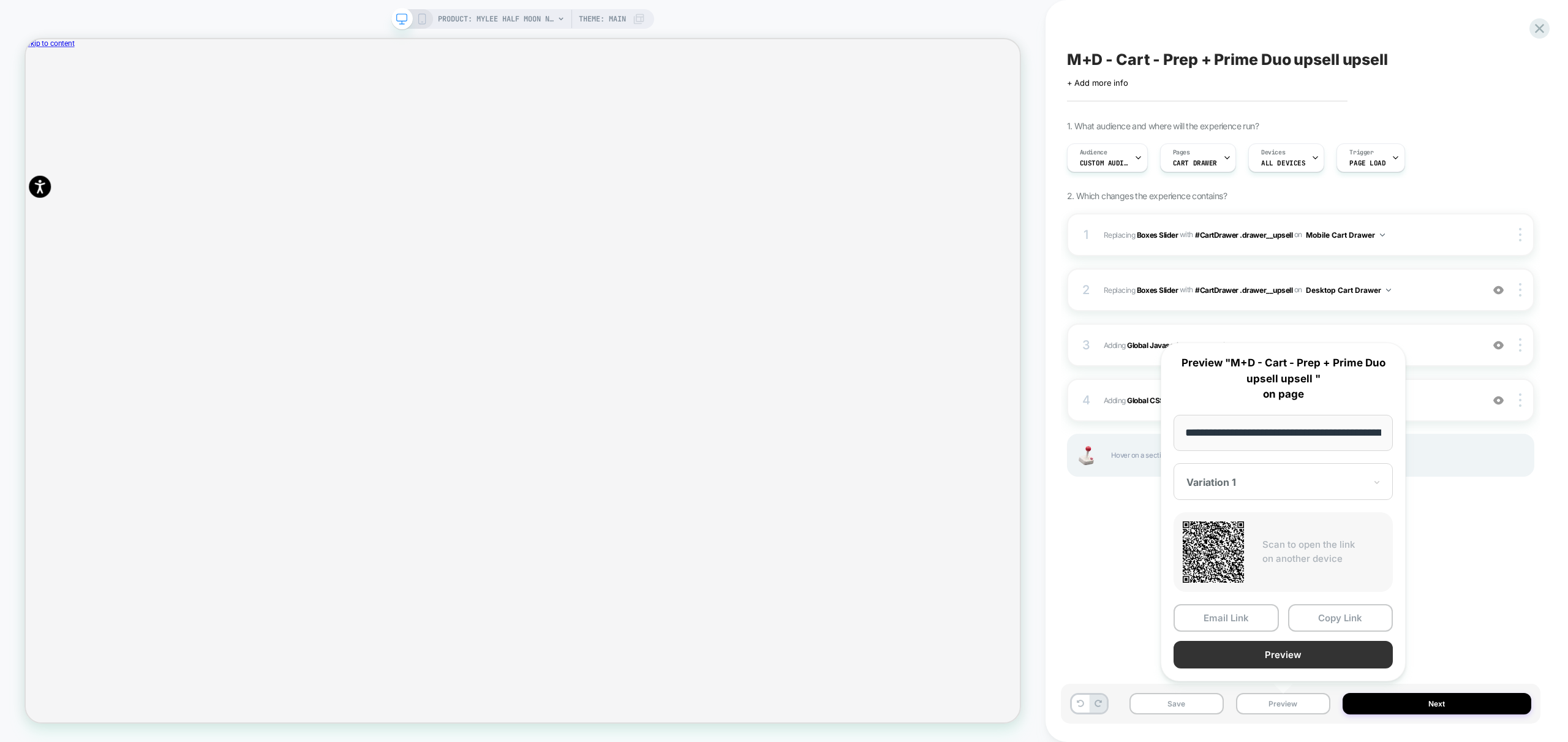
click at [1305, 663] on button "Preview" at bounding box center [1283, 655] width 219 height 28
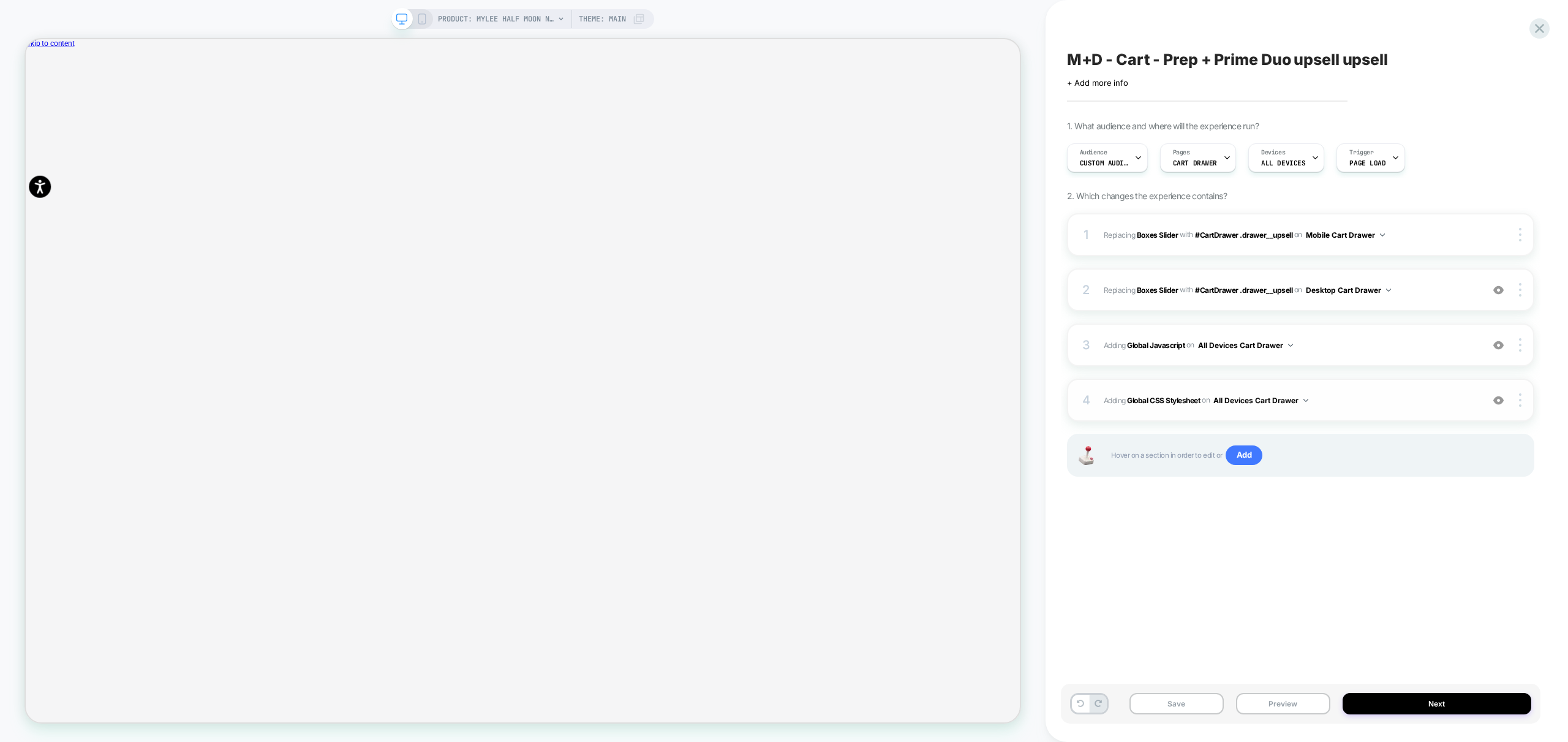
click at [1381, 413] on div "4 Adding Global CSS Stylesheet on All Devices Cart Drawer Add Before Add After …" at bounding box center [1301, 400] width 467 height 43
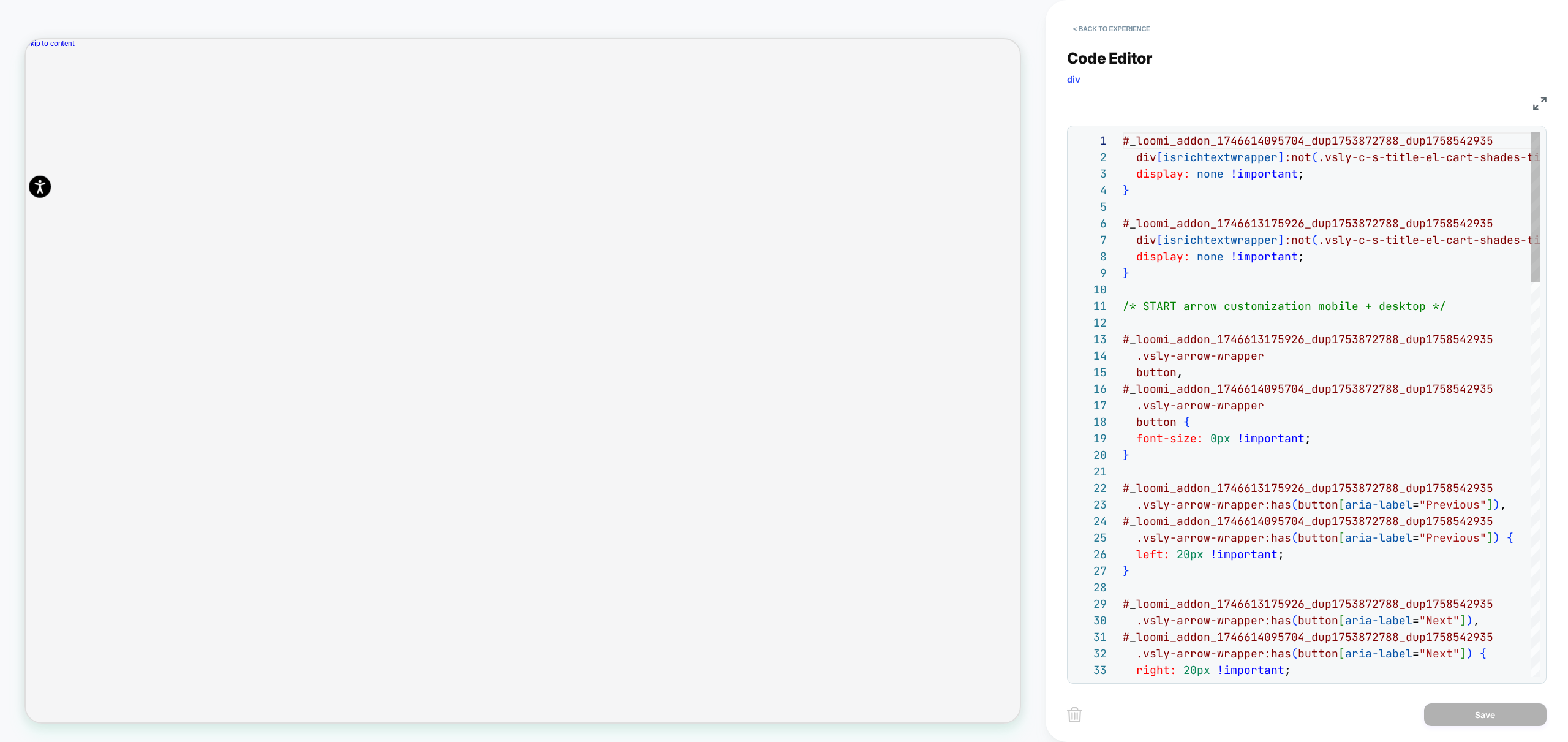
scroll to position [165, 0]
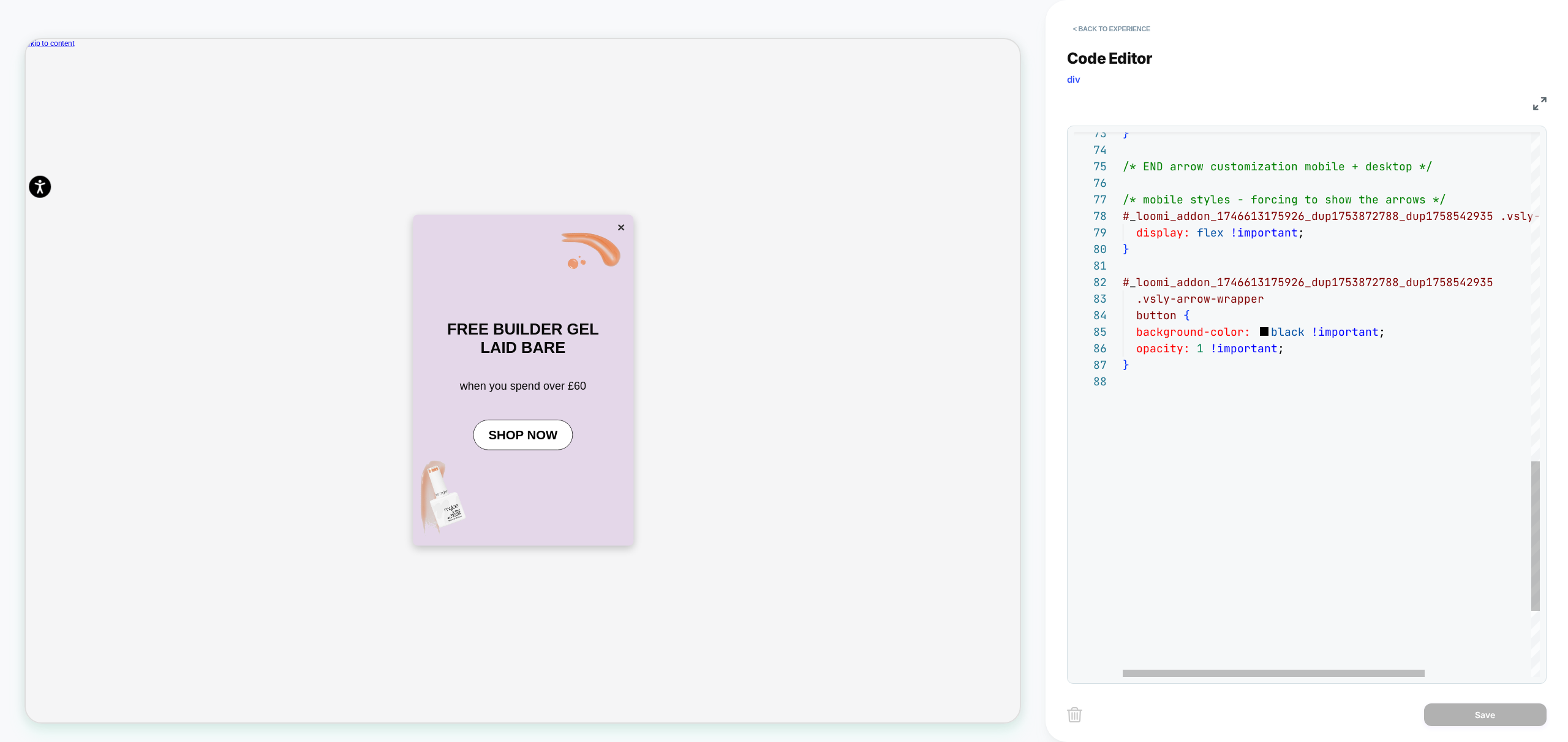
type textarea "**********"
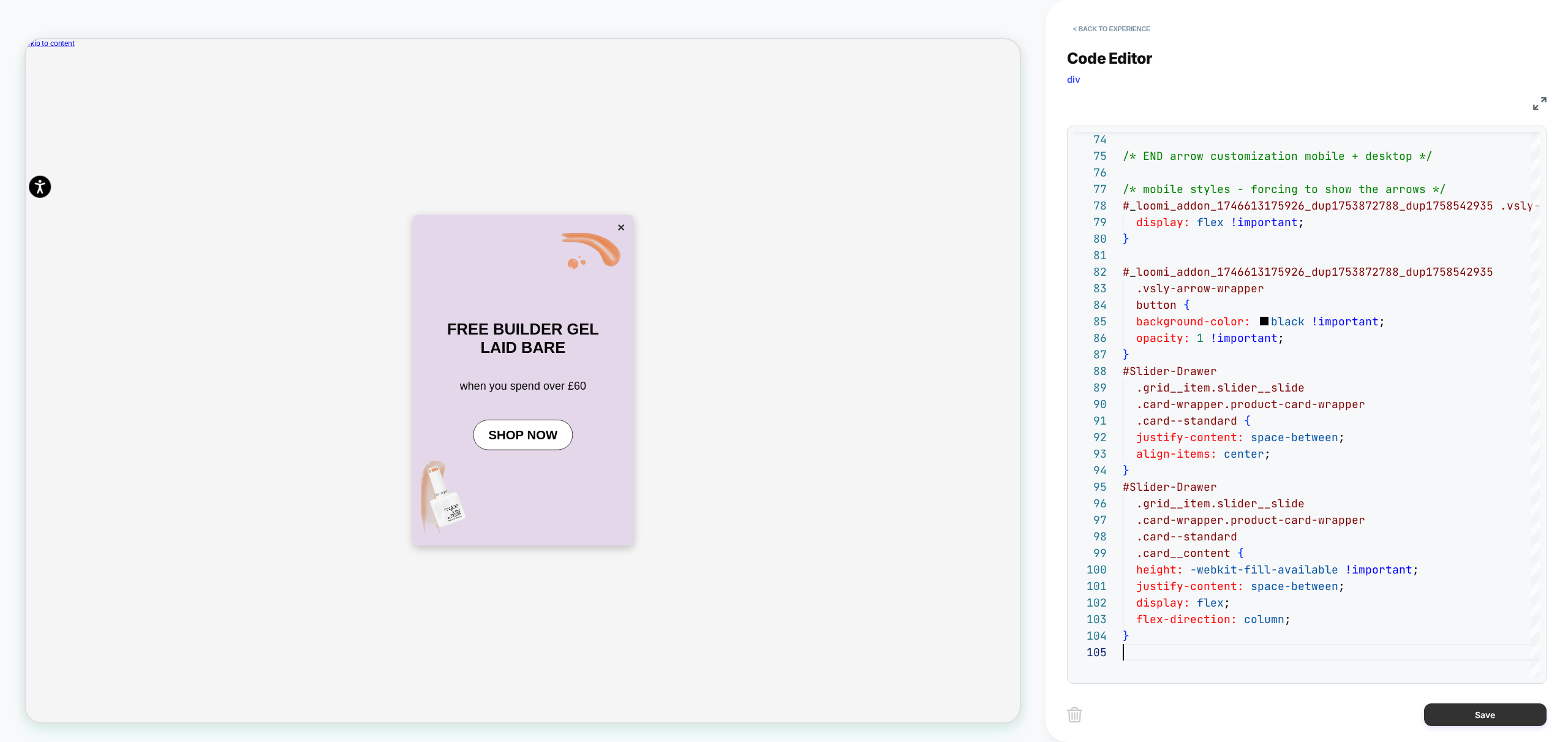
click at [1493, 716] on button "Save" at bounding box center [1485, 714] width 122 height 23
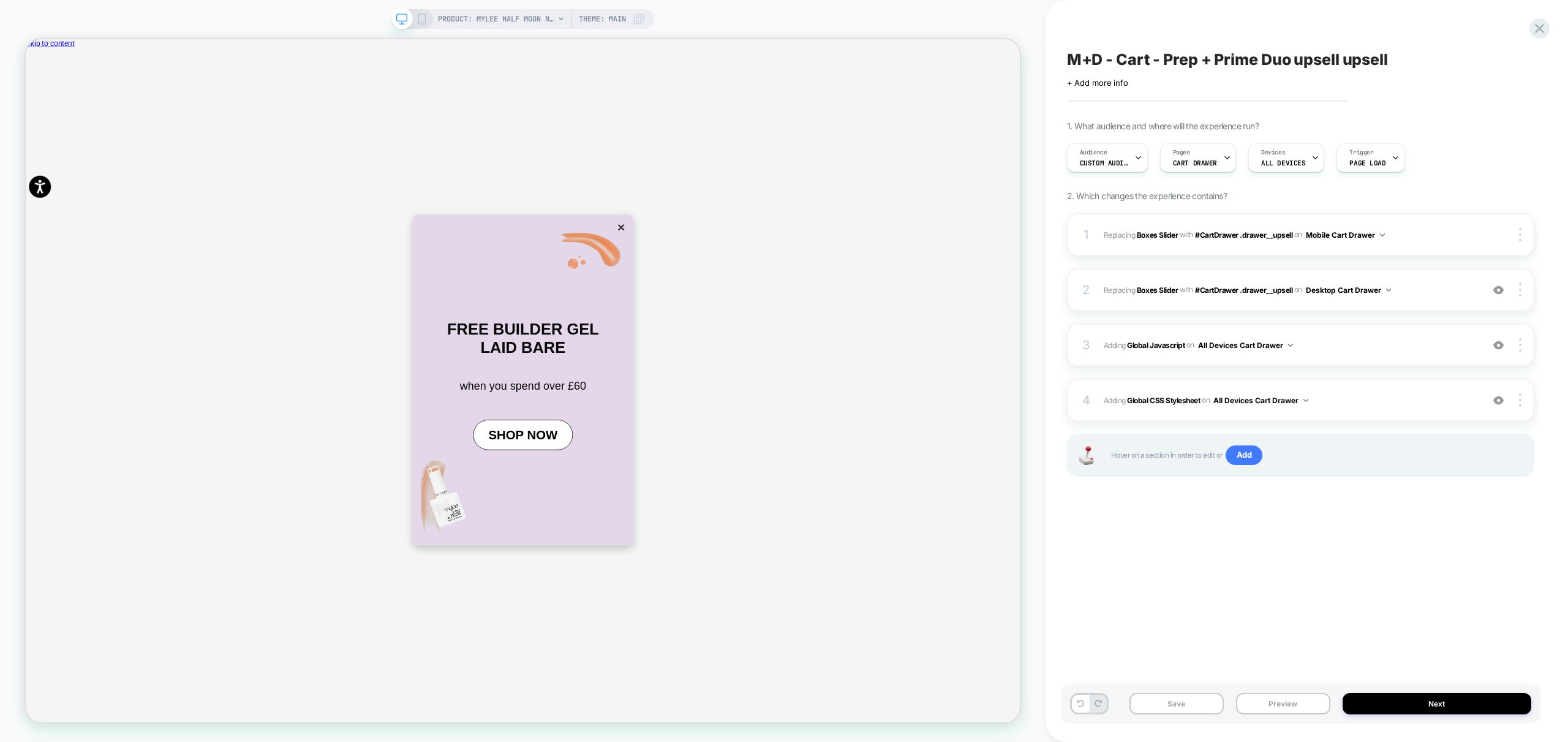
click at [1293, 704] on button "Preview" at bounding box center [1283, 704] width 95 height 21
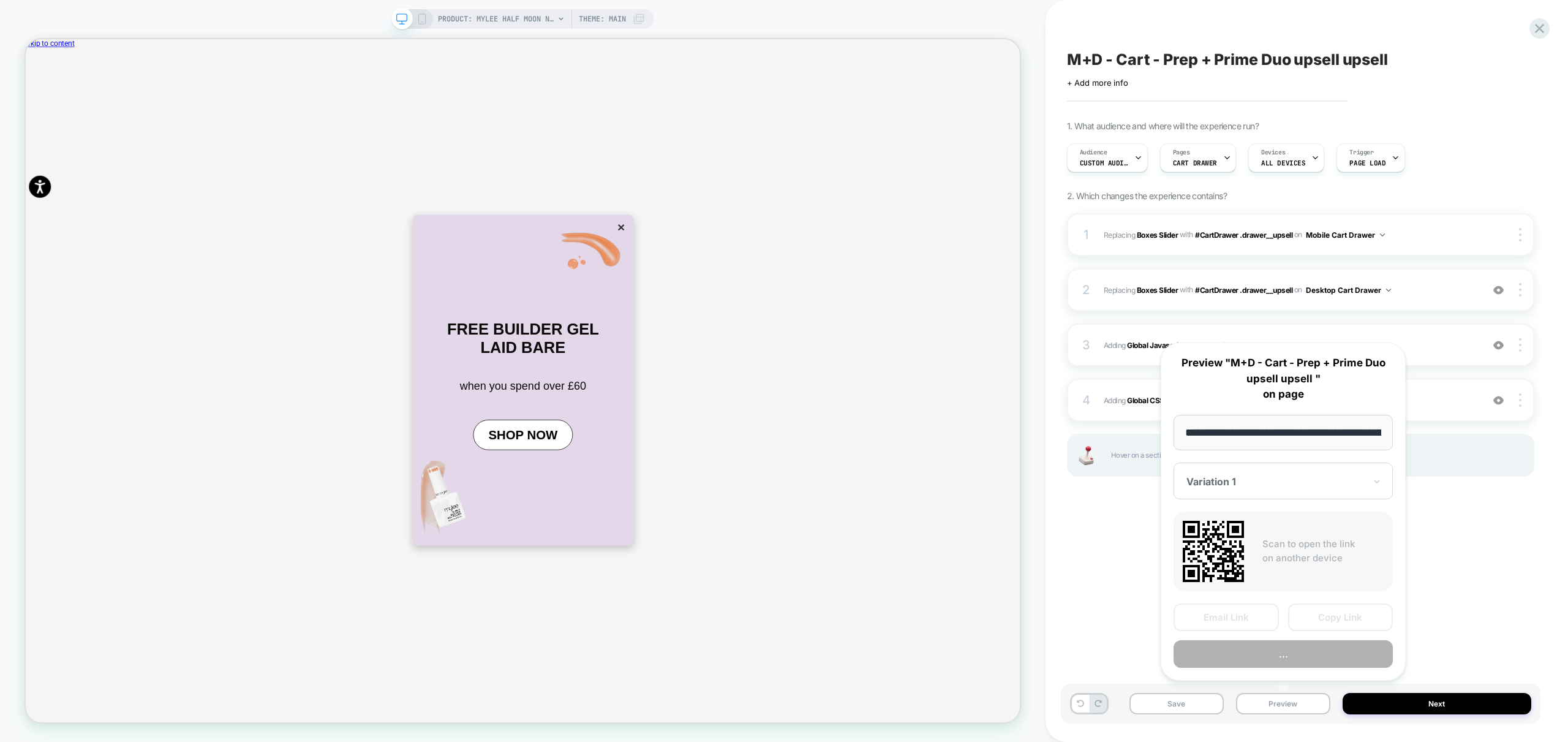
scroll to position [0, 334]
click at [1325, 661] on button "Preview" at bounding box center [1283, 655] width 219 height 28
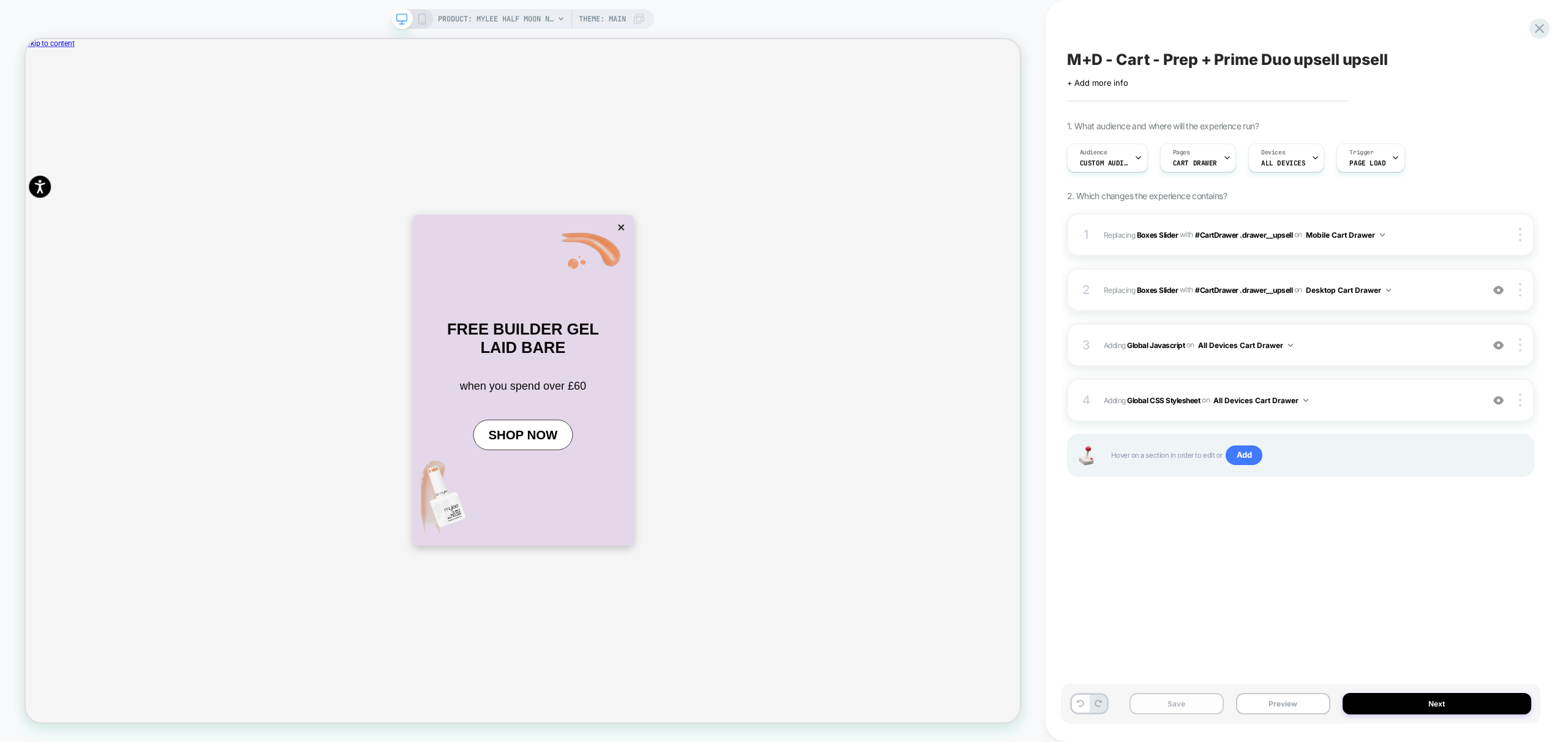
click at [1179, 706] on button "Save" at bounding box center [1177, 704] width 95 height 21
